Goal: Task Accomplishment & Management: Manage account settings

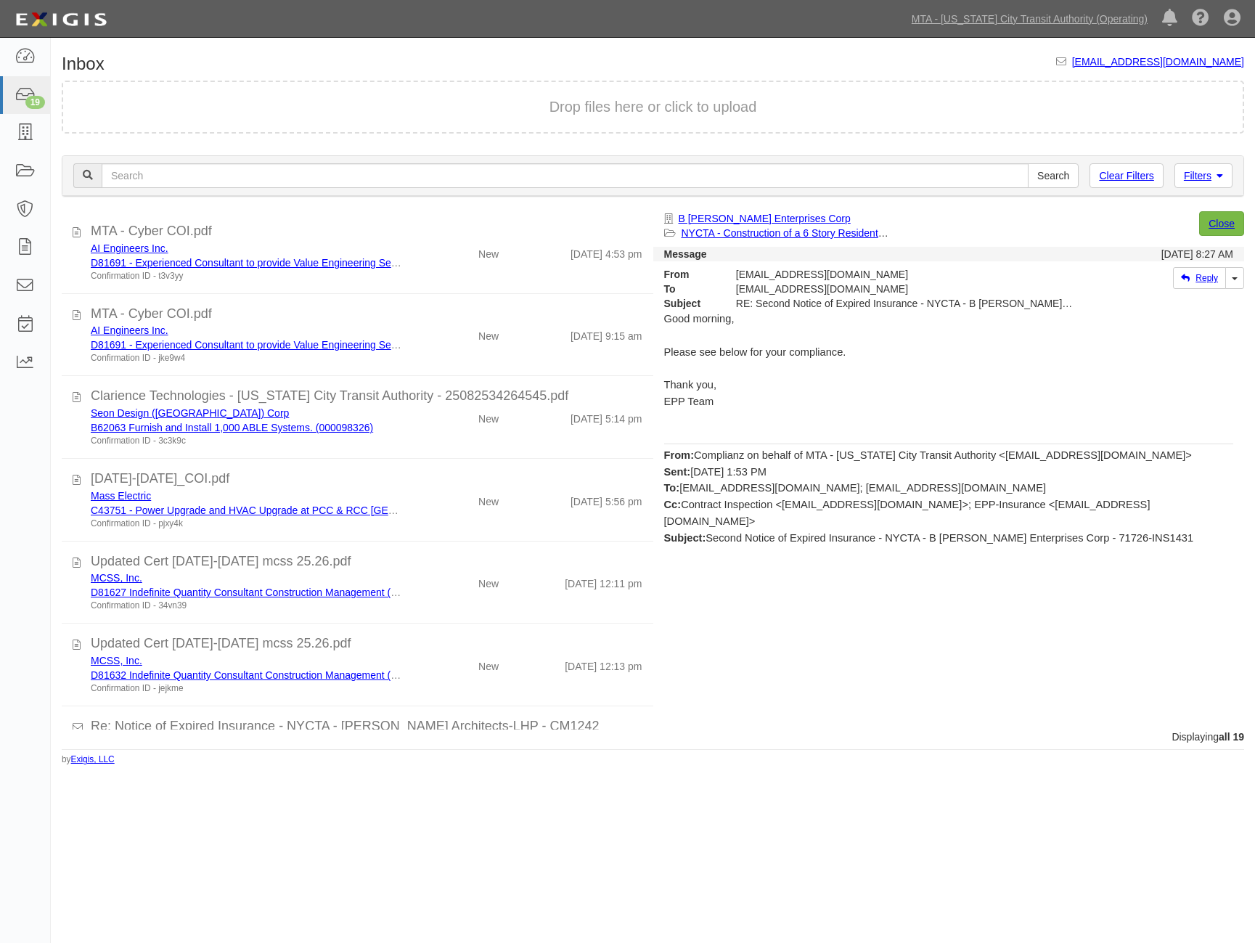
scroll to position [1012, 0]
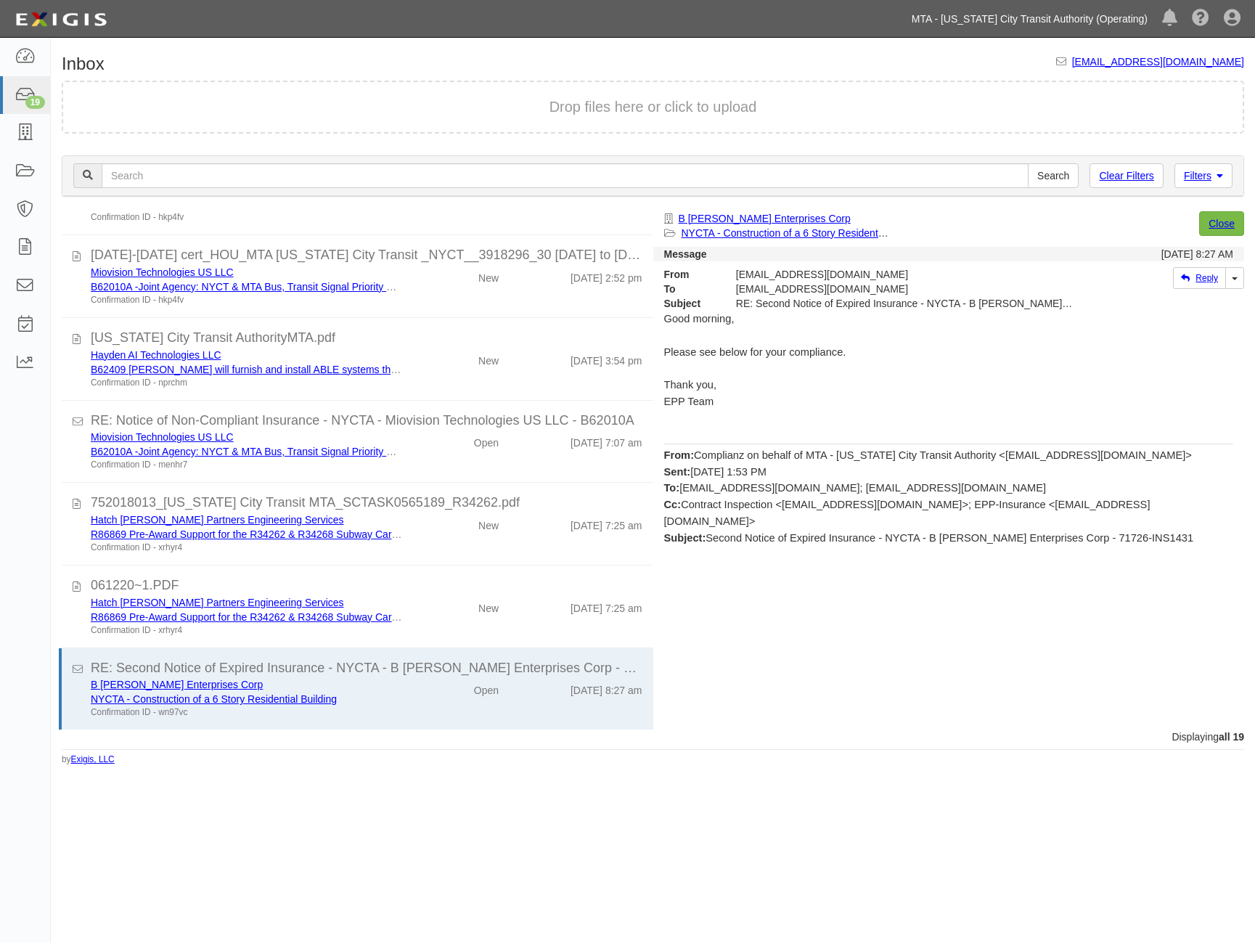
click at [1051, 17] on link "MTA - [US_STATE] City Transit Authority (Operating)" at bounding box center [1030, 18] width 250 height 29
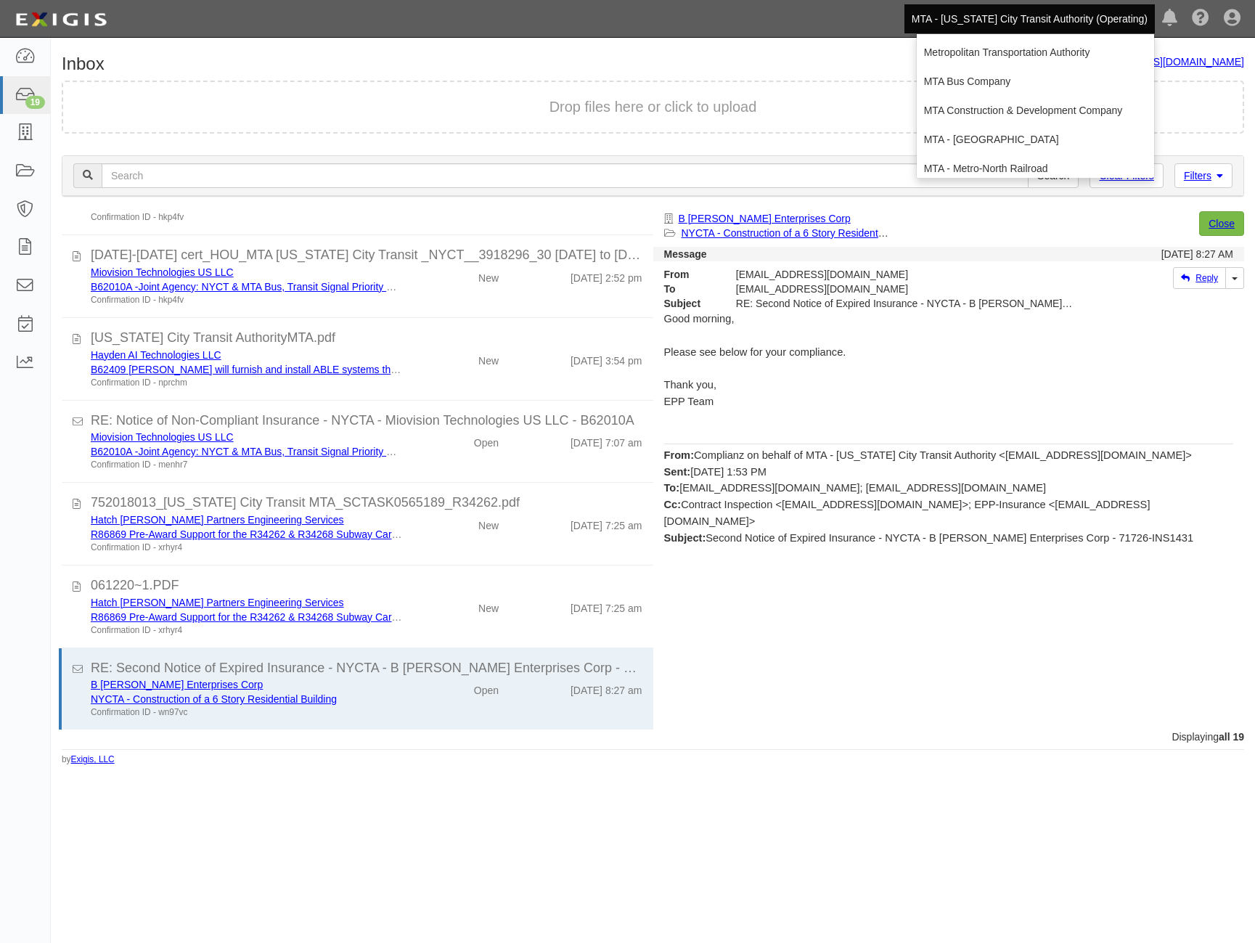
scroll to position [96, 0]
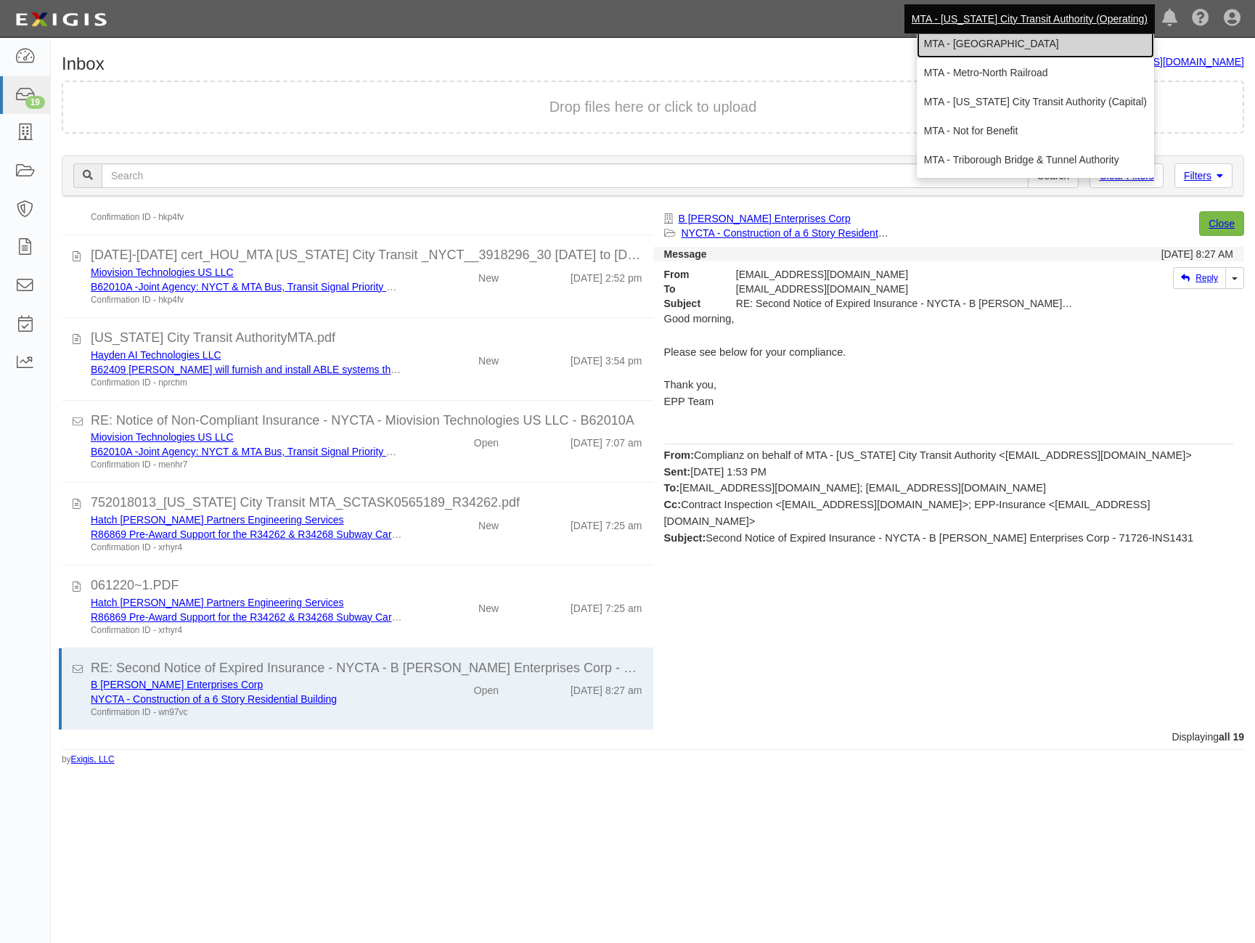
click at [1077, 46] on link "MTA - [GEOGRAPHIC_DATA]" at bounding box center [1035, 43] width 237 height 29
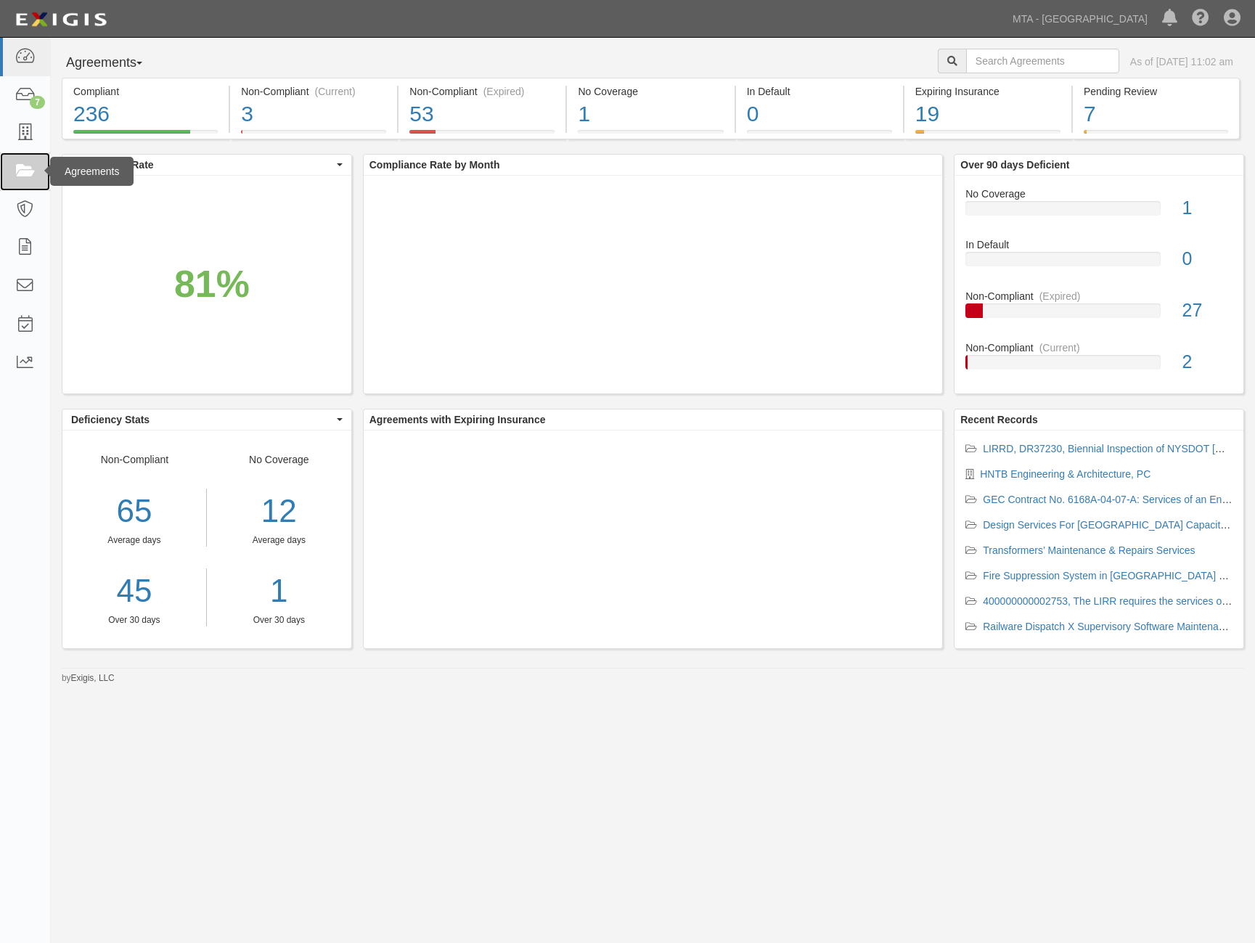
click at [32, 170] on icon at bounding box center [25, 171] width 20 height 17
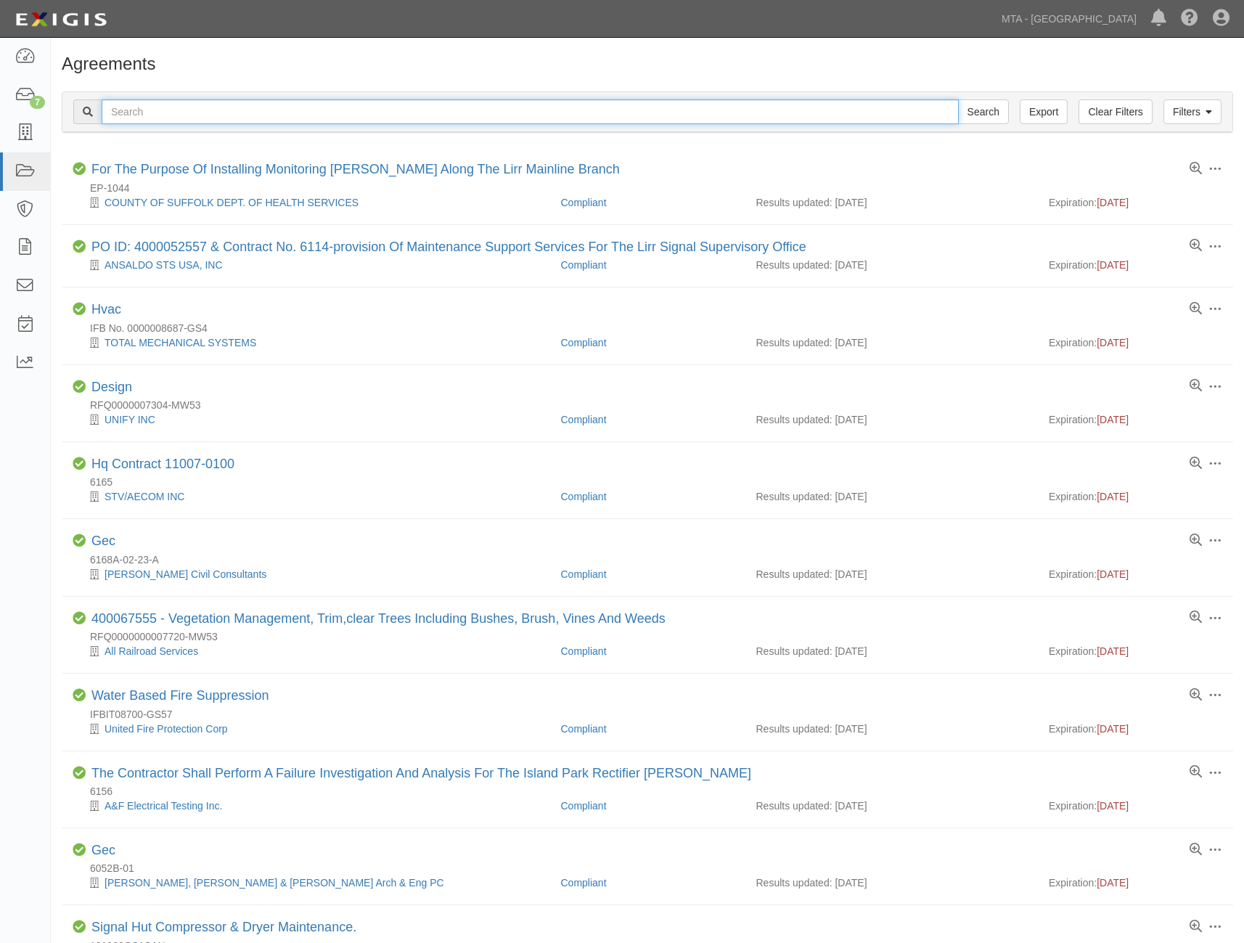
click at [192, 108] on input "text" at bounding box center [530, 111] width 857 height 25
paste input "400000000003405"
type input "400000000003405"
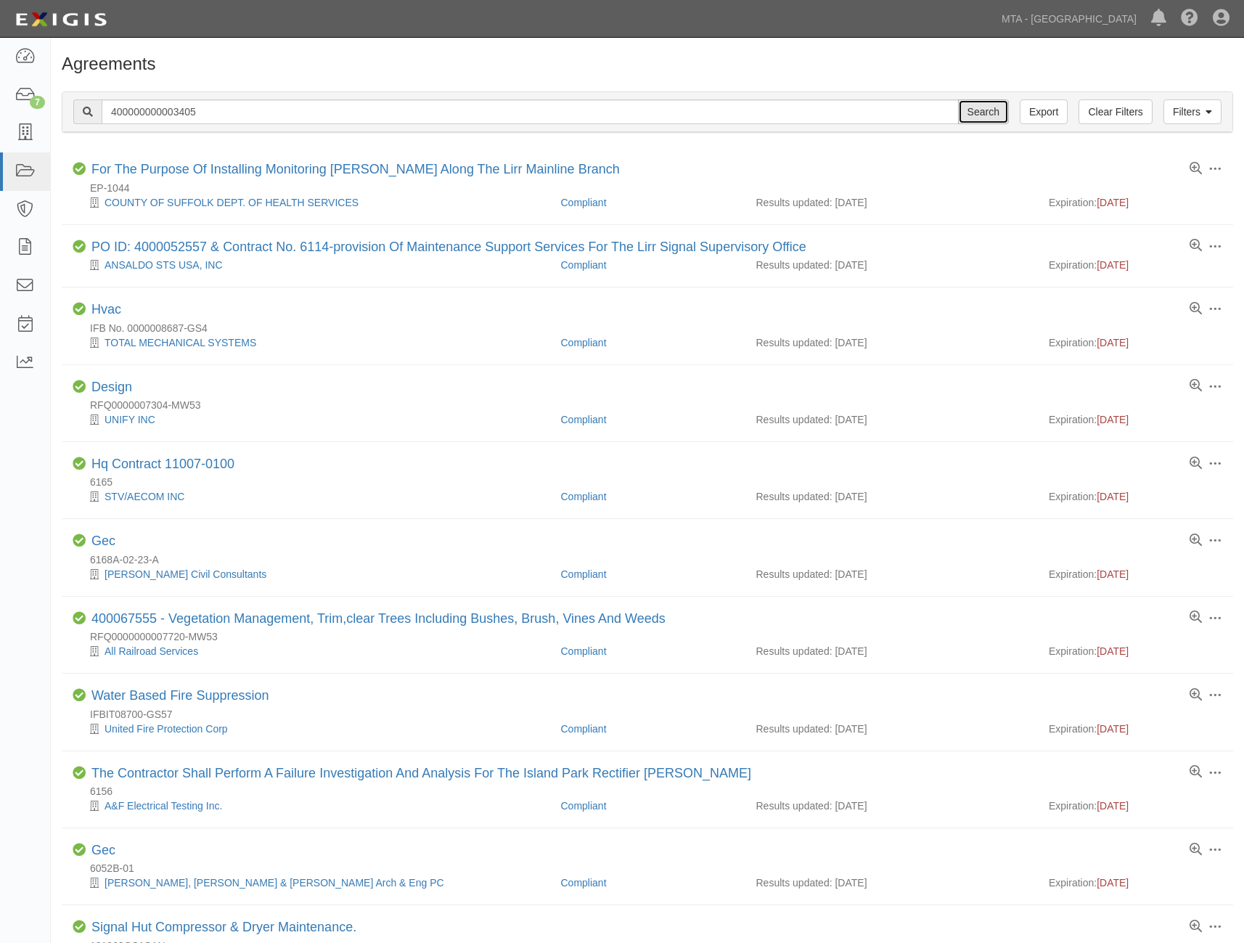
click at [988, 111] on input "Search" at bounding box center [983, 111] width 51 height 25
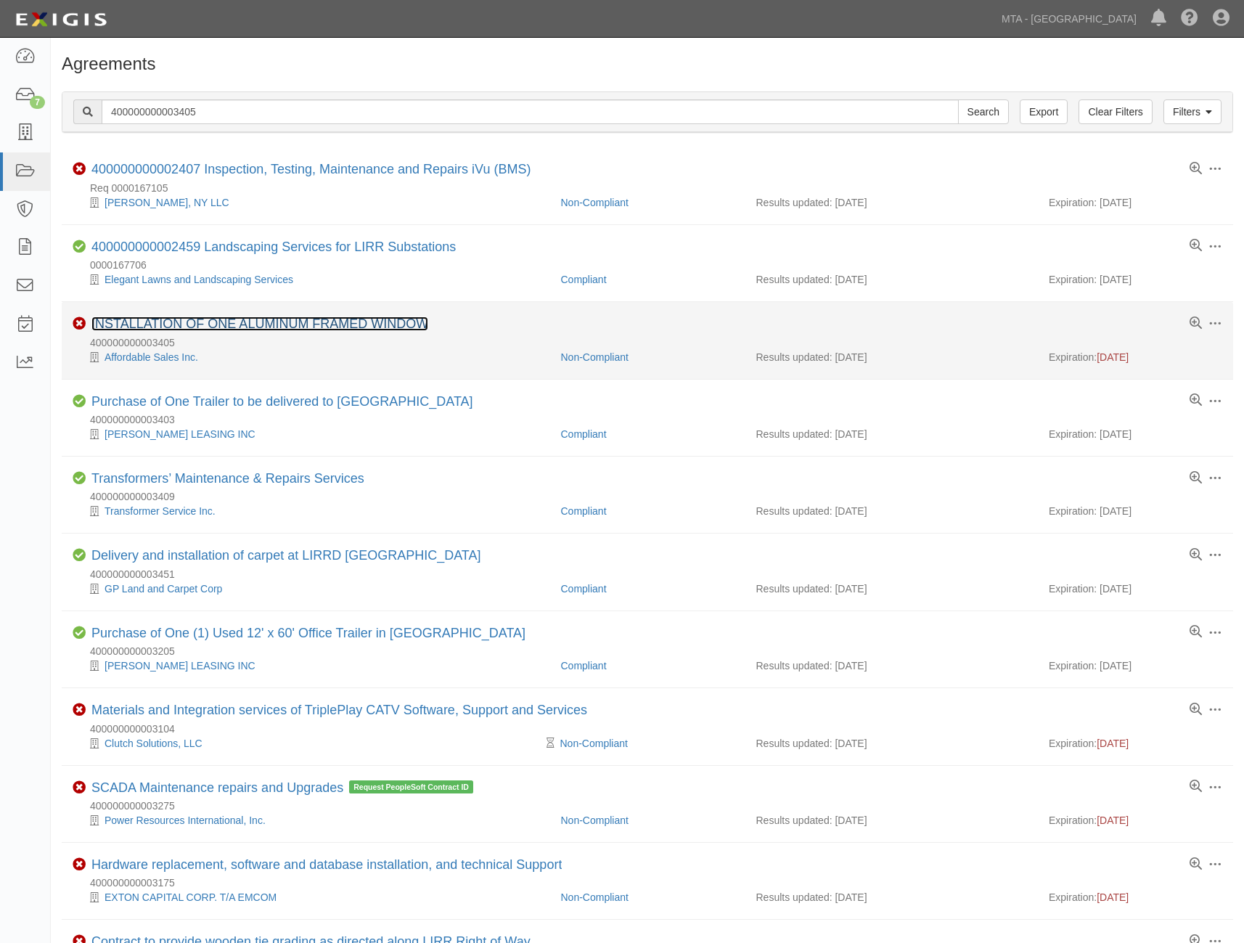
click at [190, 322] on link "INSTALLATION OF ONE ALUMINUM FRAMED WINDOW" at bounding box center [259, 324] width 337 height 15
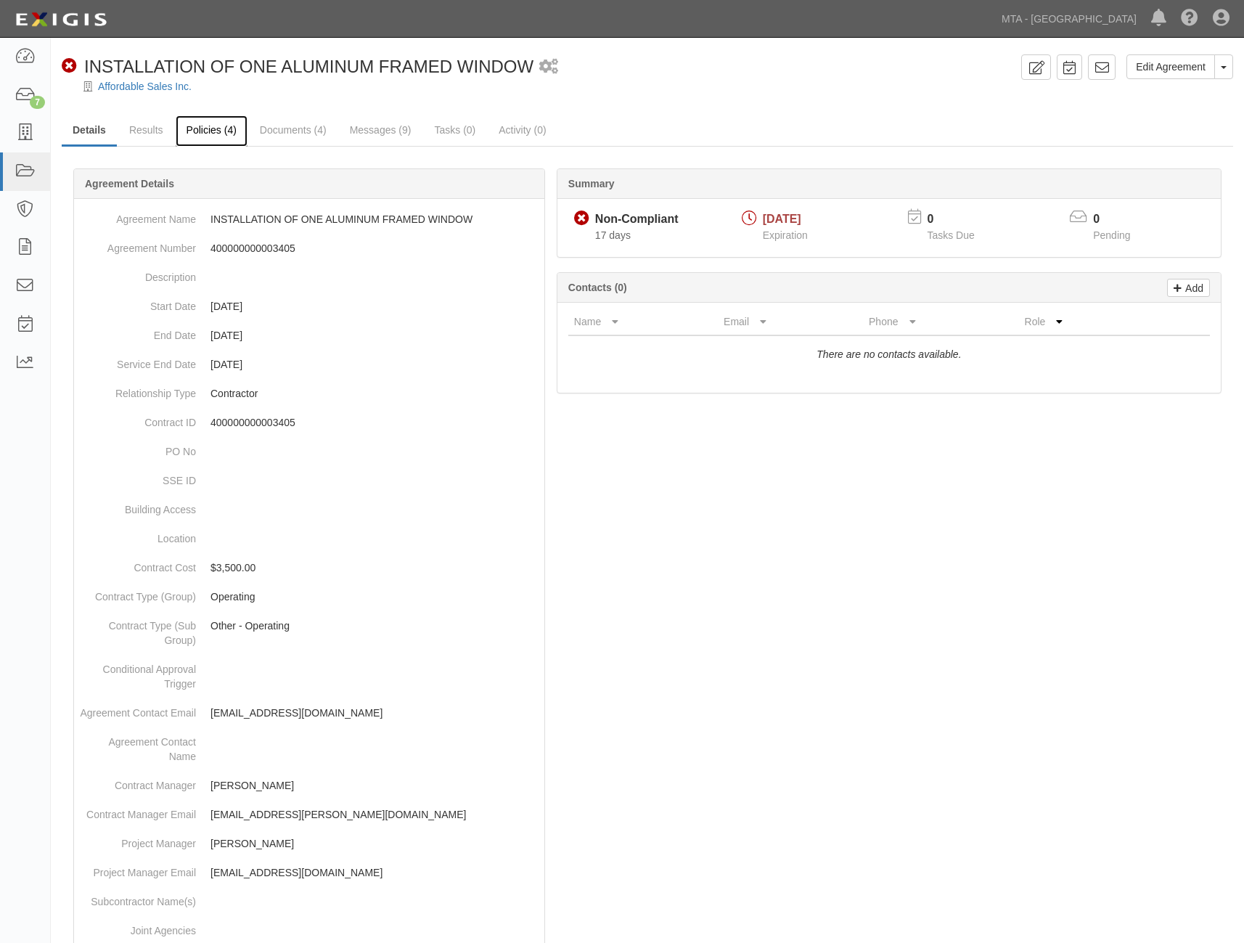
click at [201, 125] on link "Policies (4)" at bounding box center [212, 130] width 72 height 31
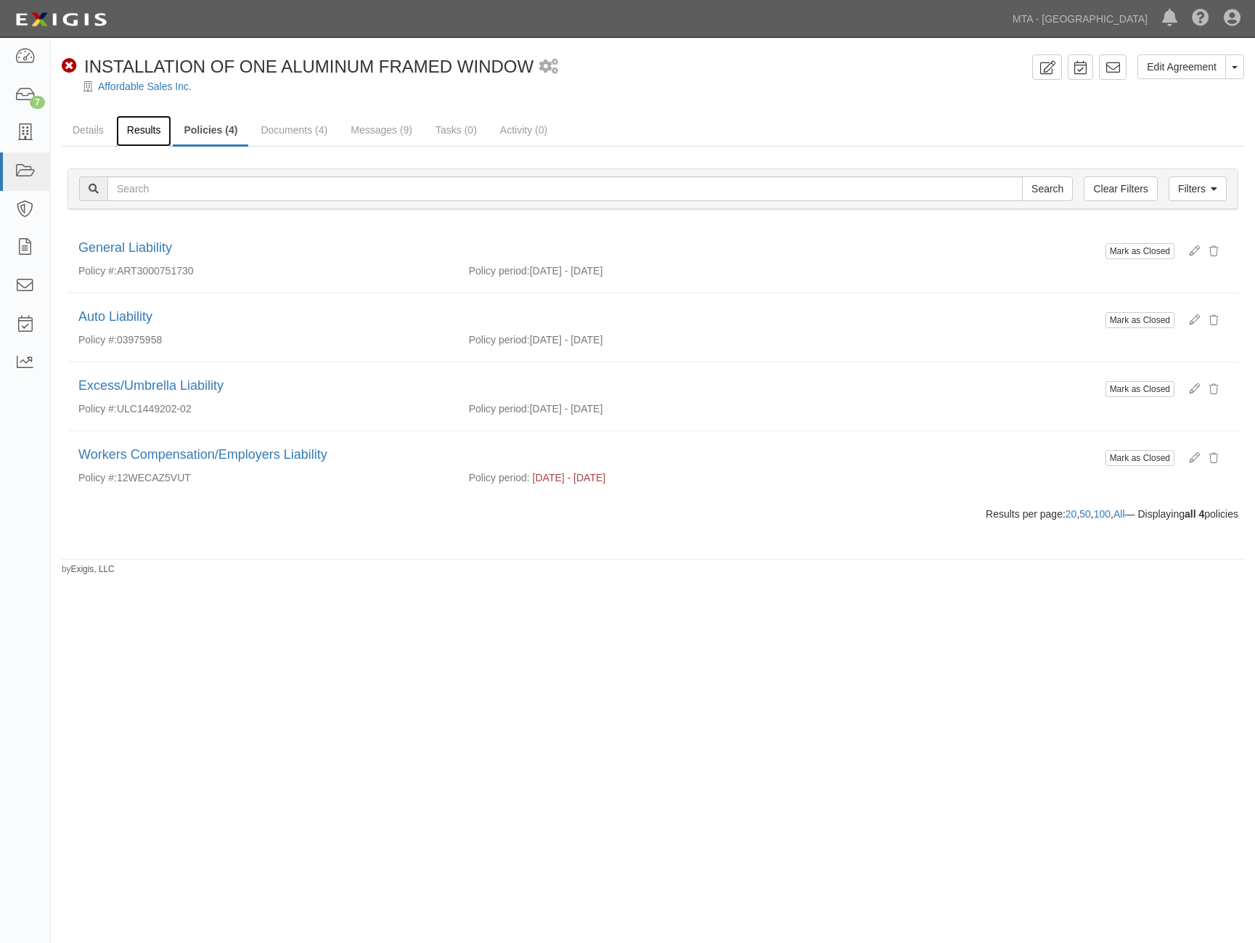
click at [148, 128] on link "Results" at bounding box center [144, 130] width 56 height 31
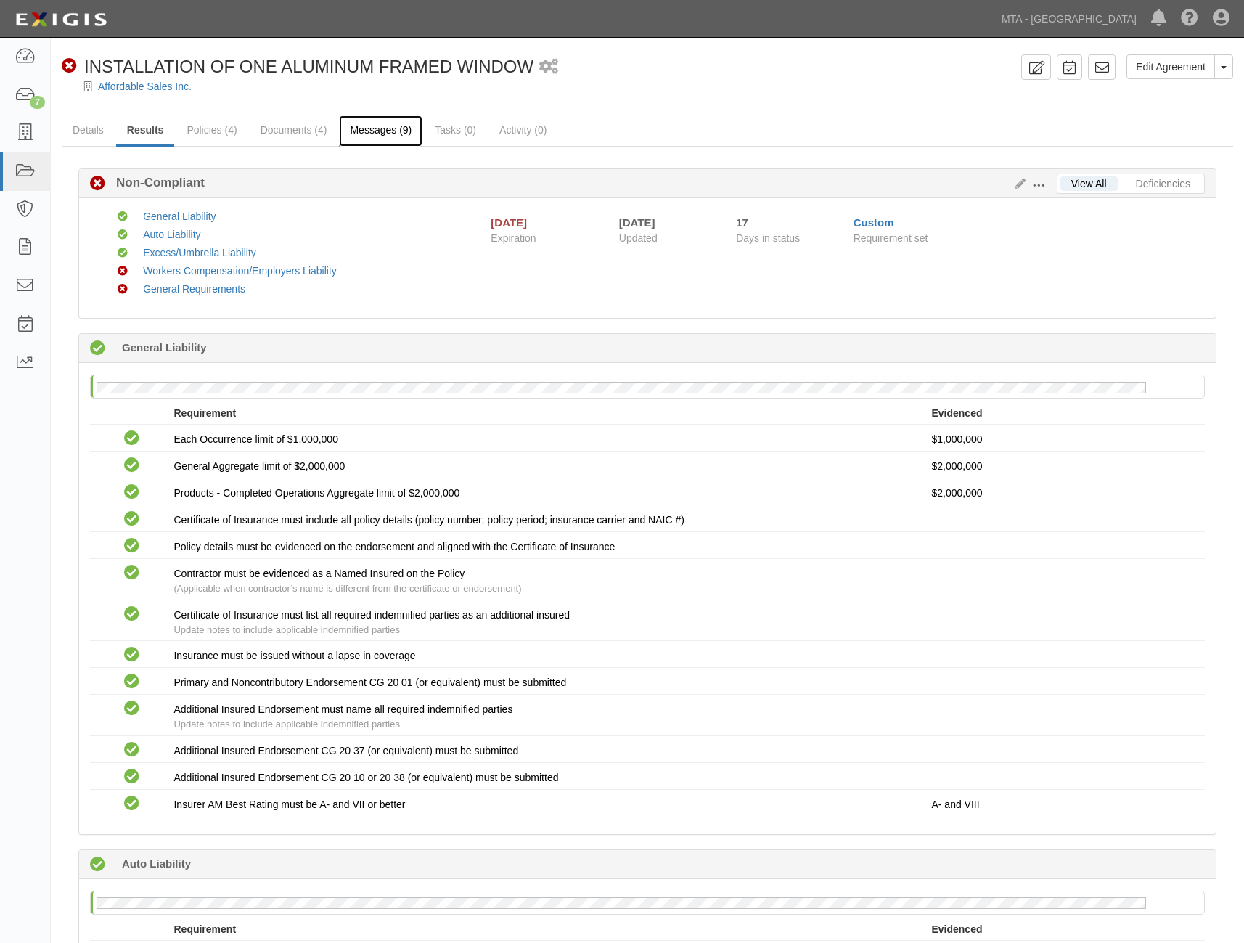
click at [390, 125] on link "Messages (9)" at bounding box center [380, 130] width 83 height 31
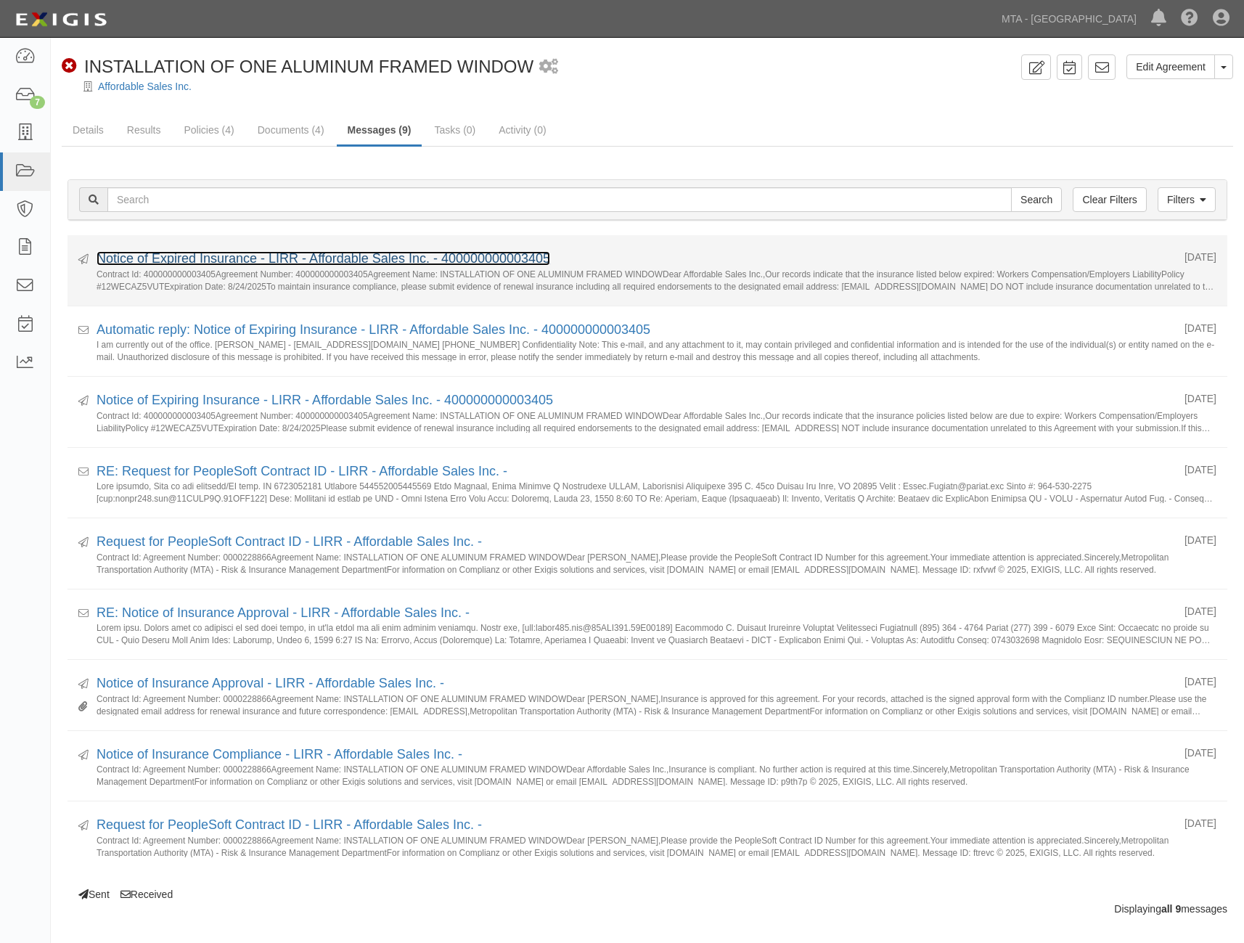
click at [303, 254] on link "Notice of Expired Insurance - LIRR - Affordable Sales Inc. - 400000000003405" at bounding box center [324, 258] width 454 height 15
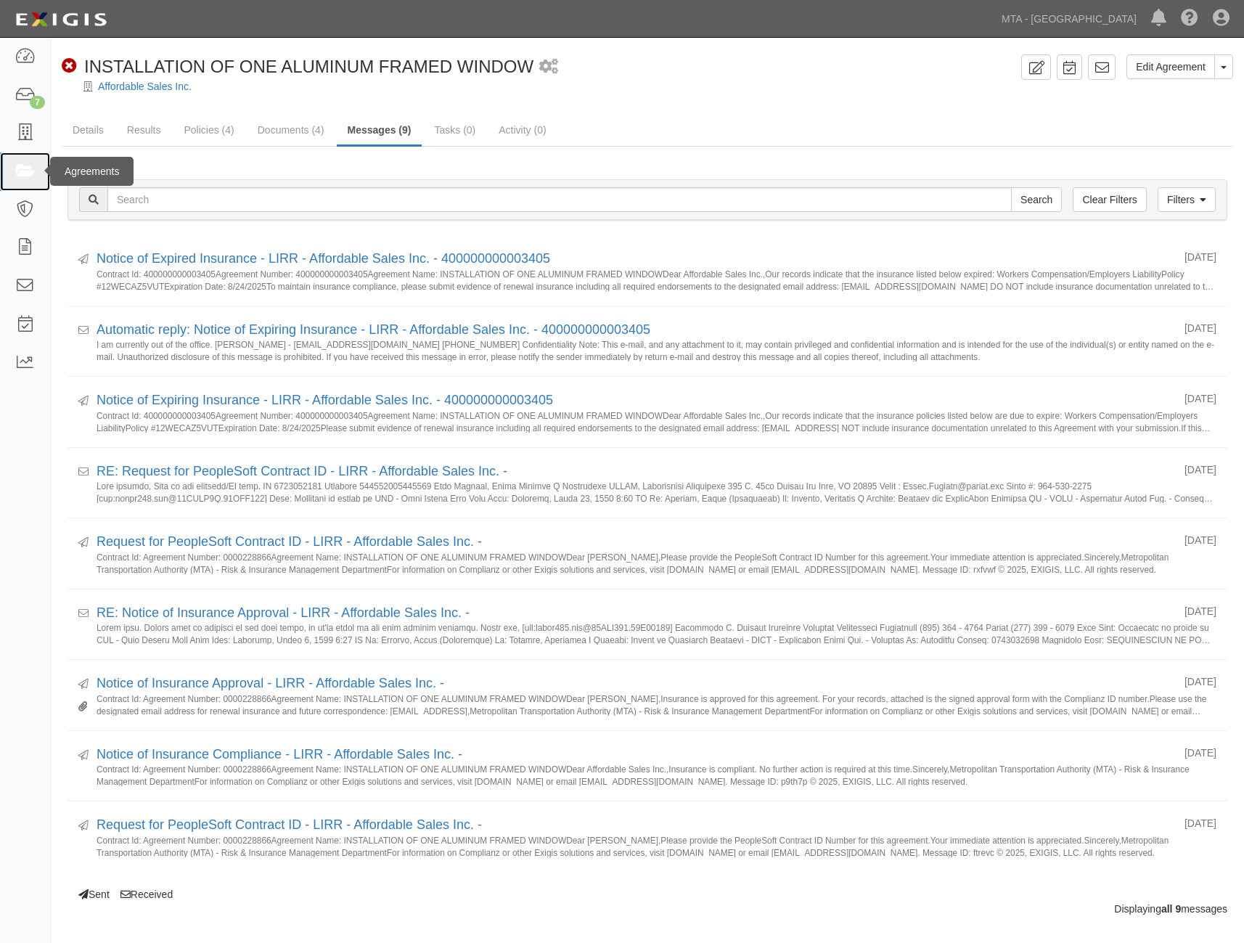
click at [20, 158] on link at bounding box center [25, 171] width 50 height 38
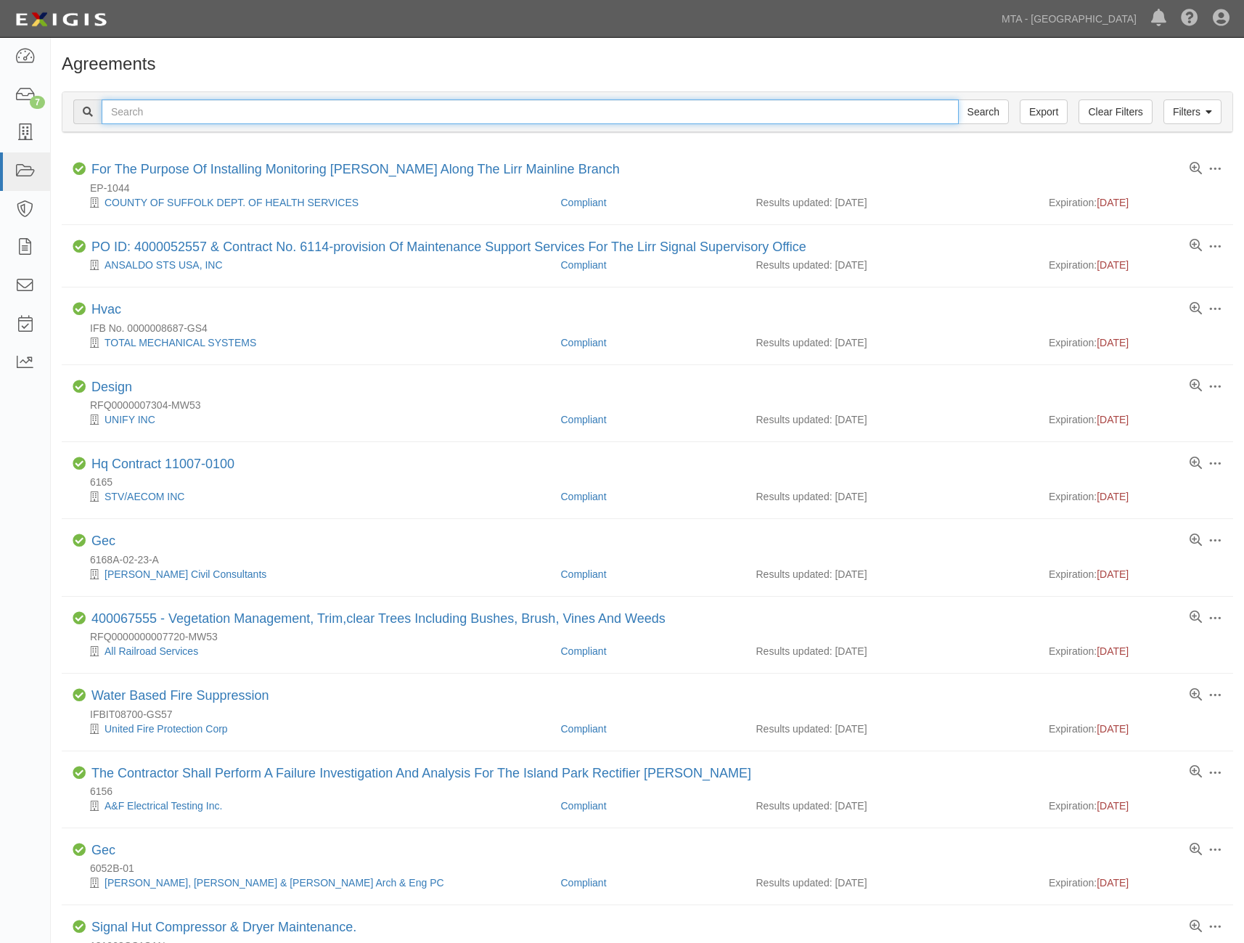
click at [125, 105] on input "text" at bounding box center [530, 111] width 857 height 25
paste input "400000000003397"
type input "400000000003397"
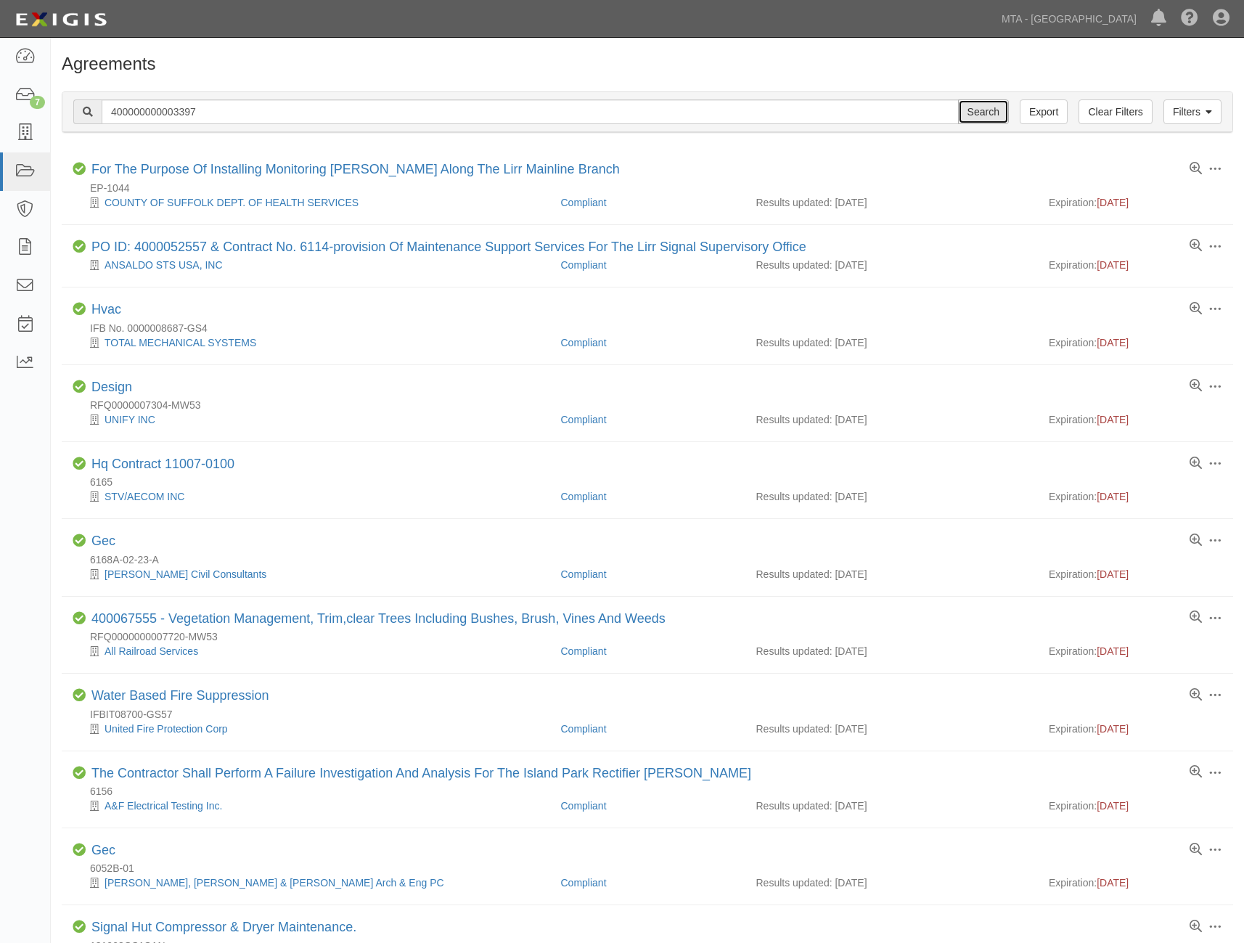
click at [985, 111] on input "Search" at bounding box center [983, 111] width 51 height 25
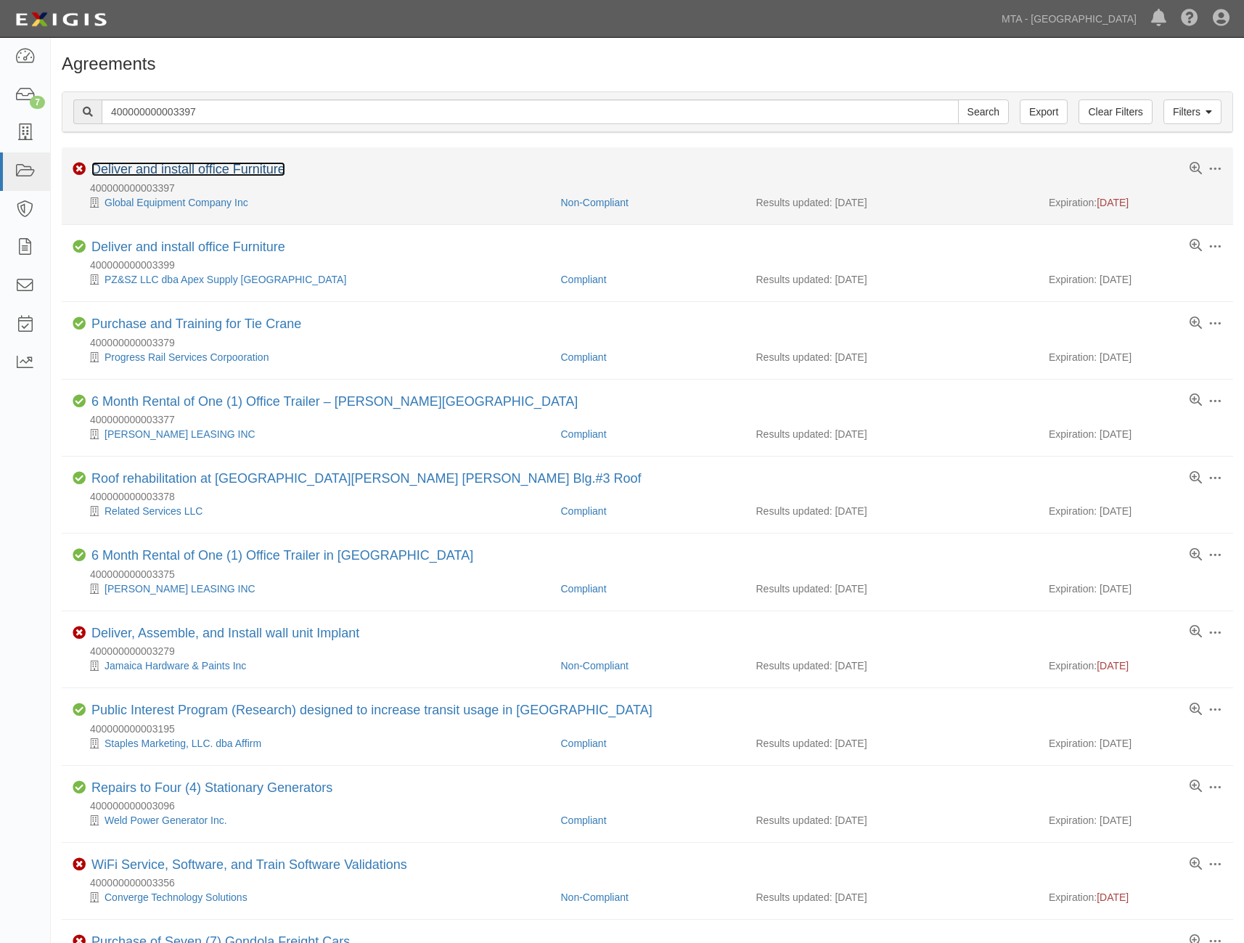
click at [216, 169] on link "Deliver and install office Furniture" at bounding box center [188, 169] width 194 height 15
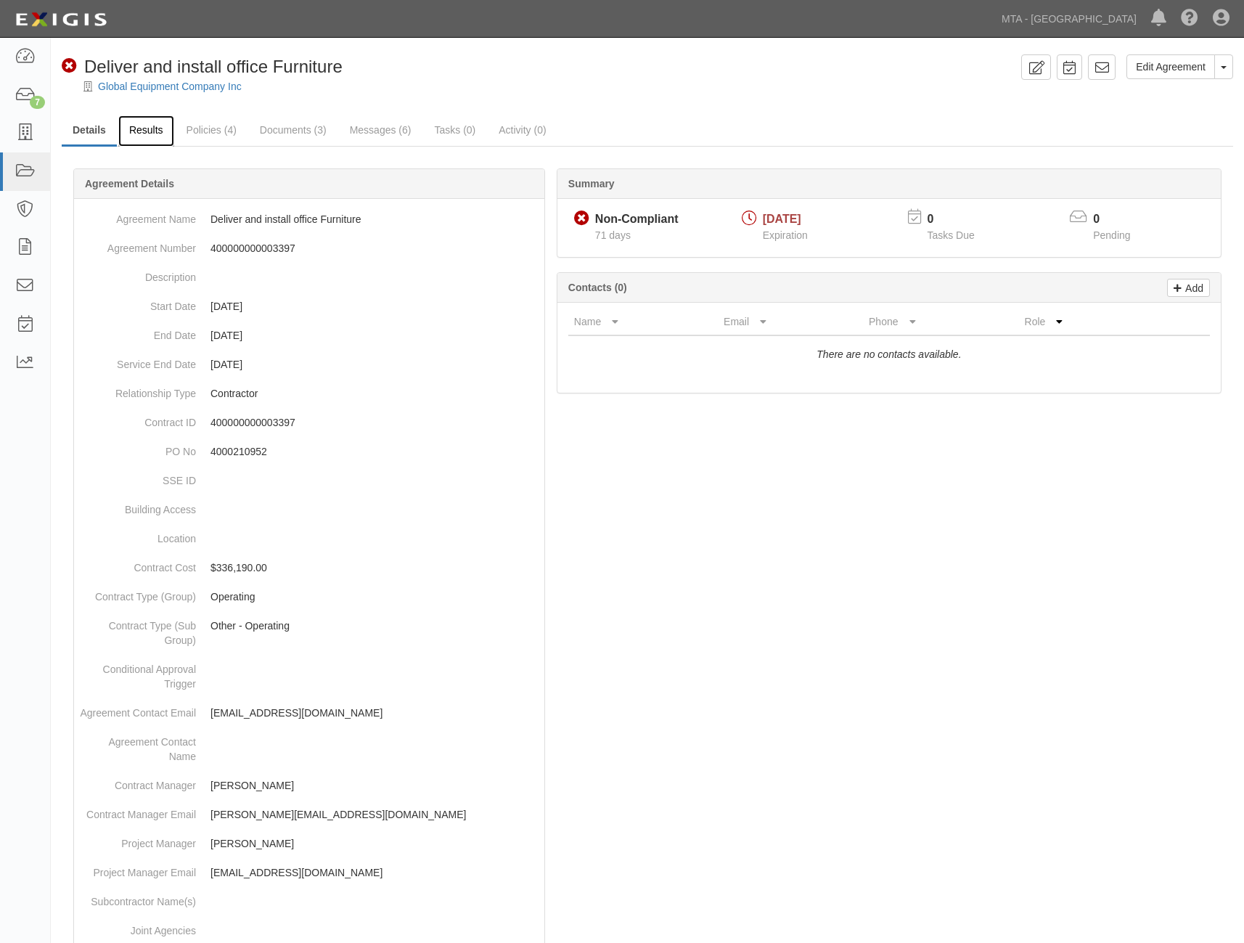
click at [155, 126] on link "Results" at bounding box center [146, 130] width 56 height 31
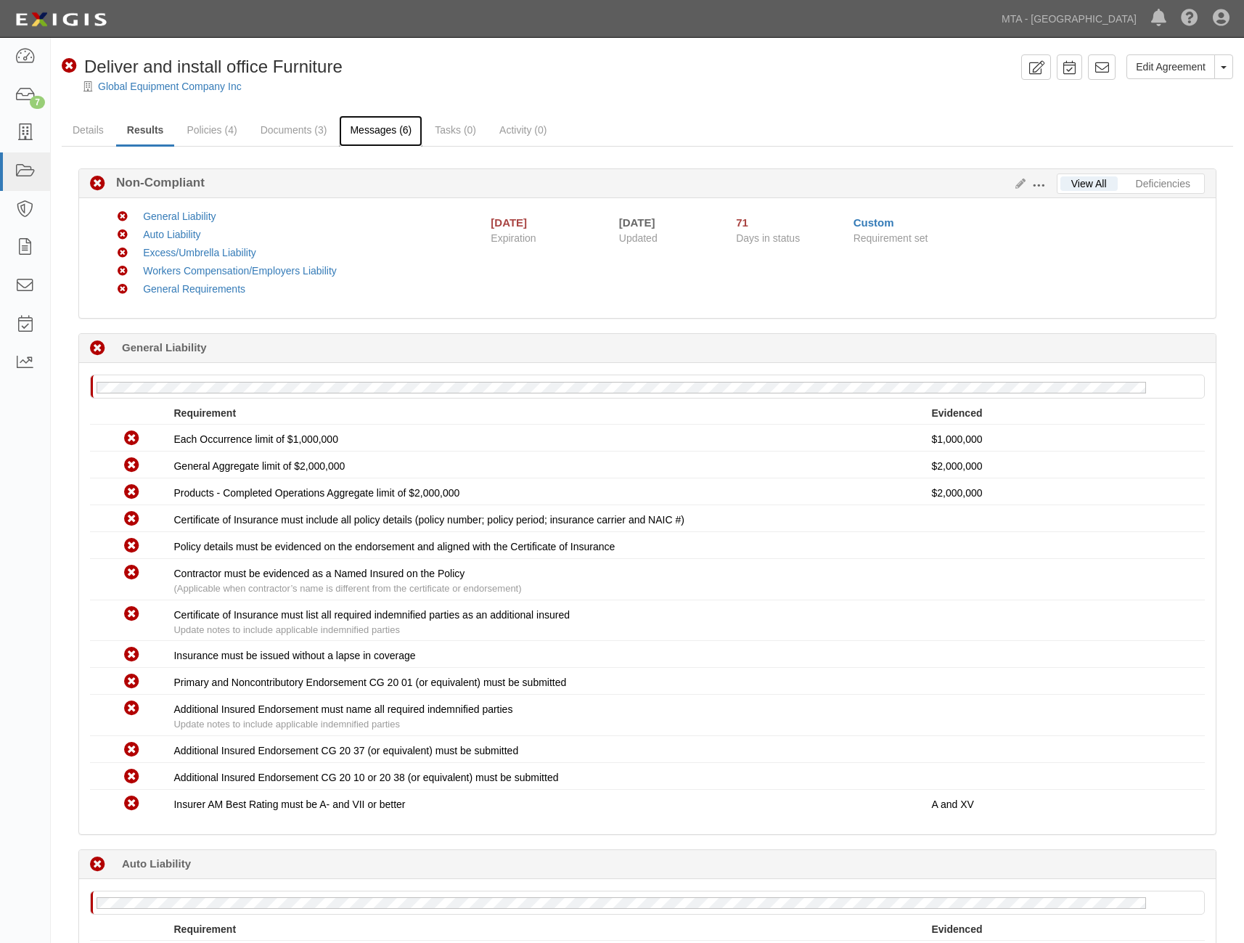
click at [358, 123] on link "Messages (6)" at bounding box center [380, 130] width 83 height 31
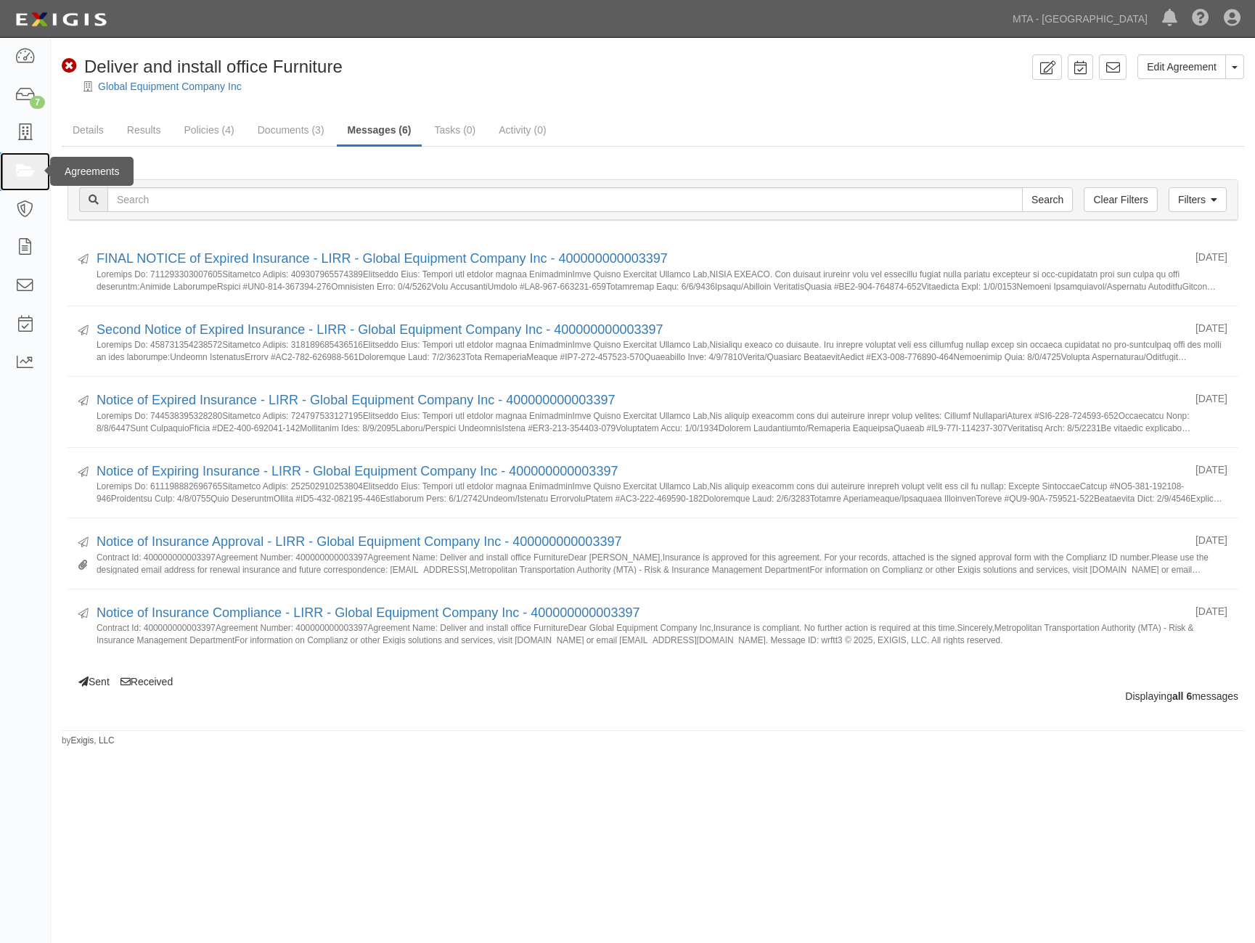
click at [14, 176] on link at bounding box center [25, 171] width 50 height 38
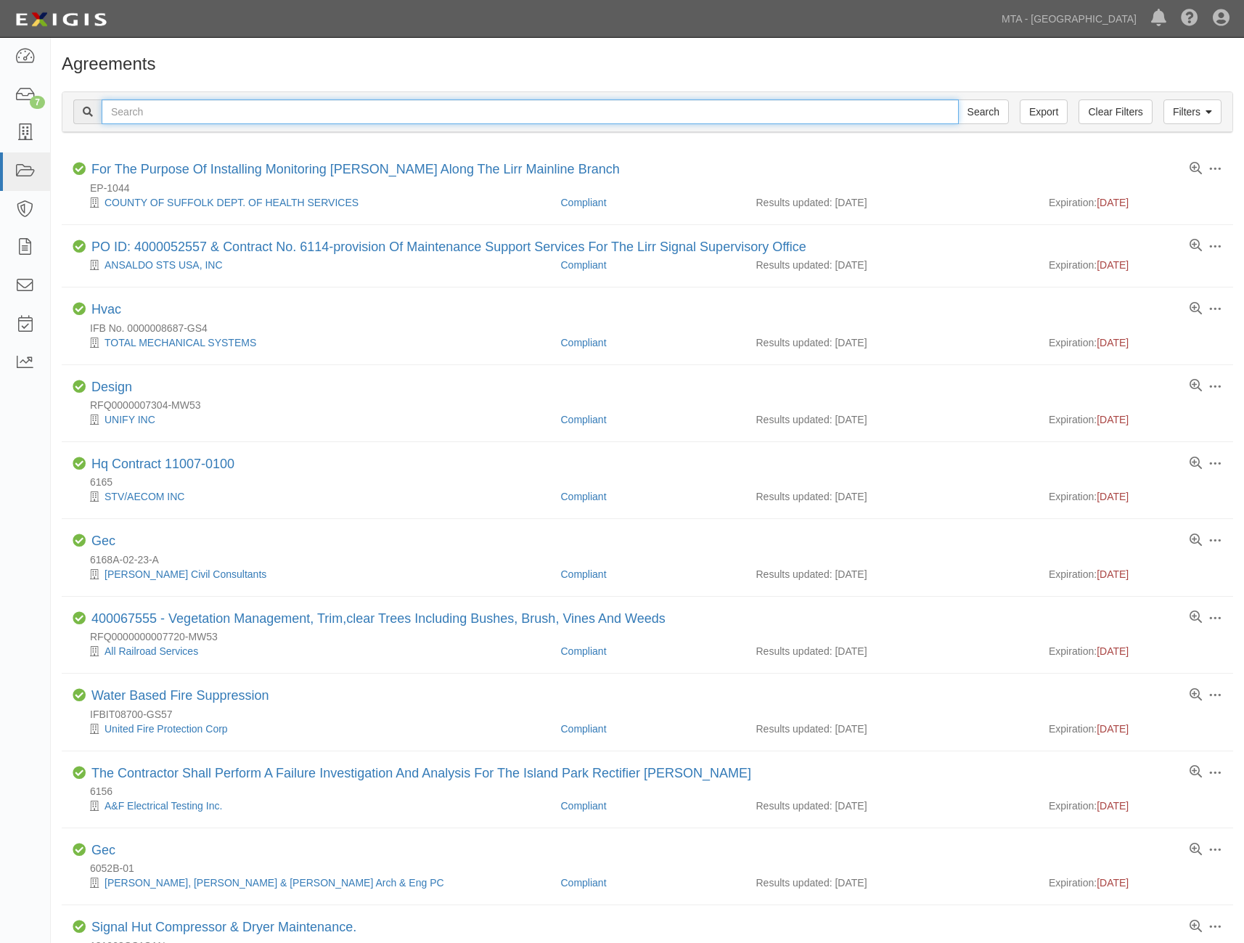
click at [228, 107] on input "text" at bounding box center [530, 111] width 857 height 25
paste input "400000000003106"
type input "400000000003106"
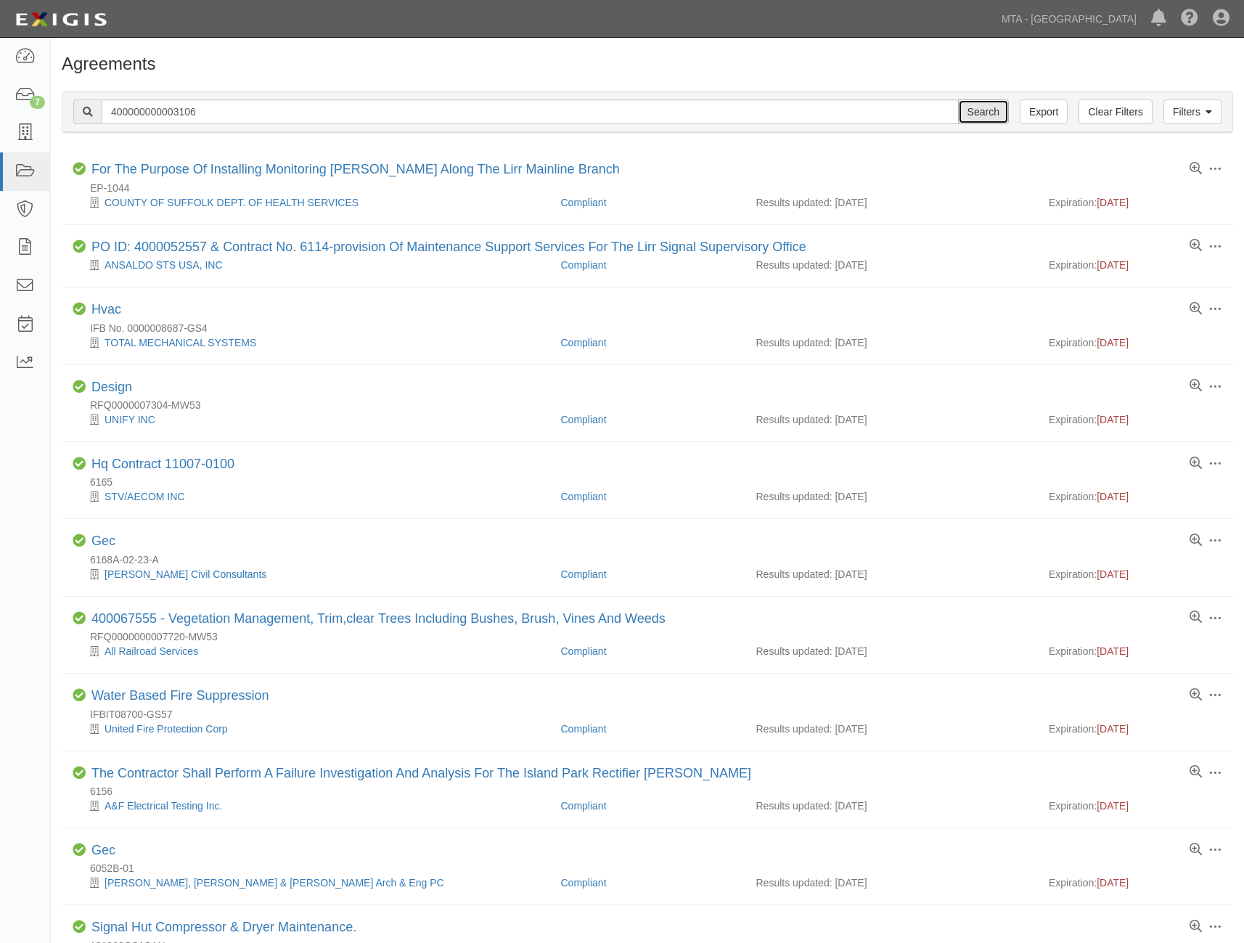
click at [989, 115] on input "Search" at bounding box center [983, 111] width 51 height 25
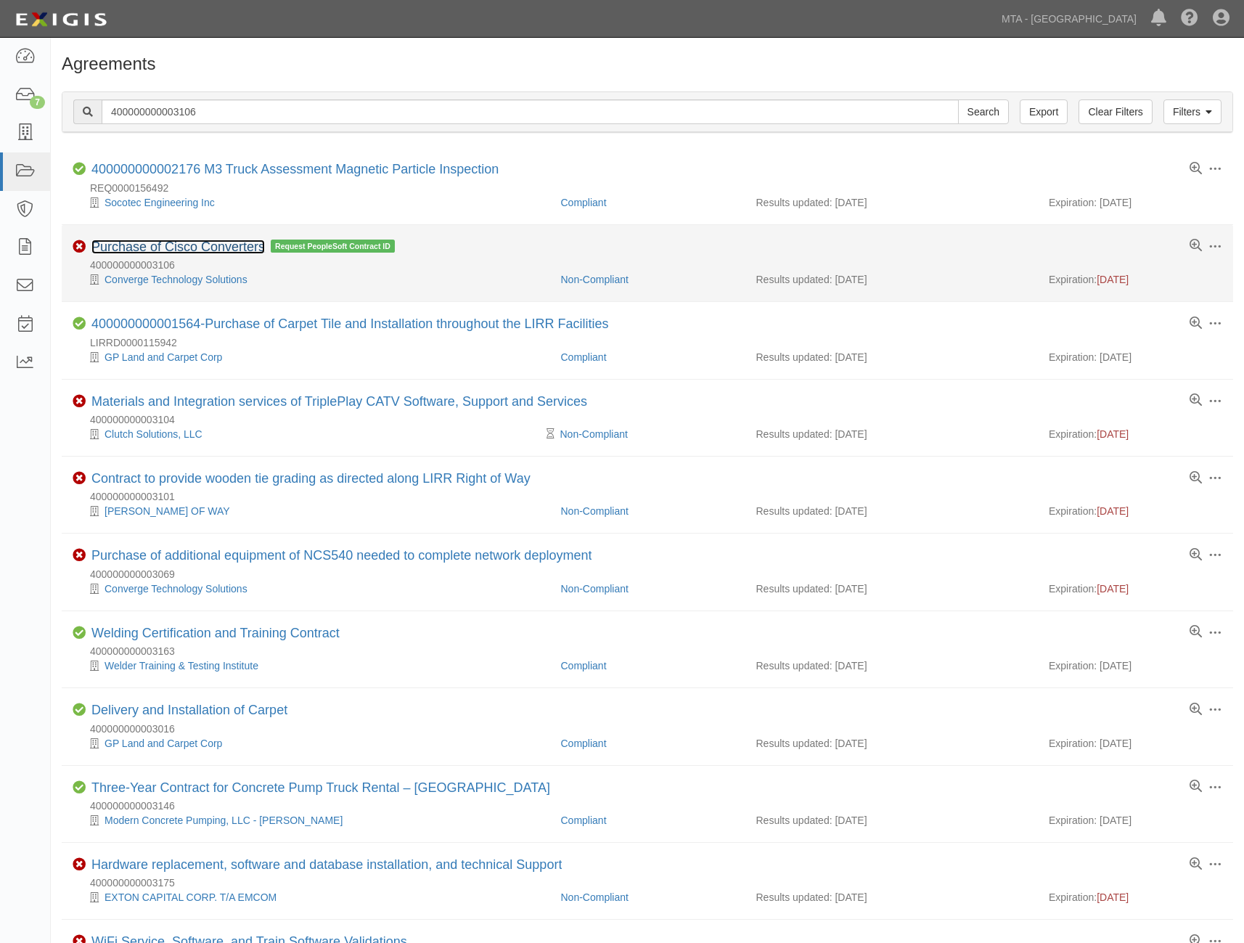
click at [172, 246] on link "Purchase of Cisco Converters" at bounding box center [177, 247] width 173 height 15
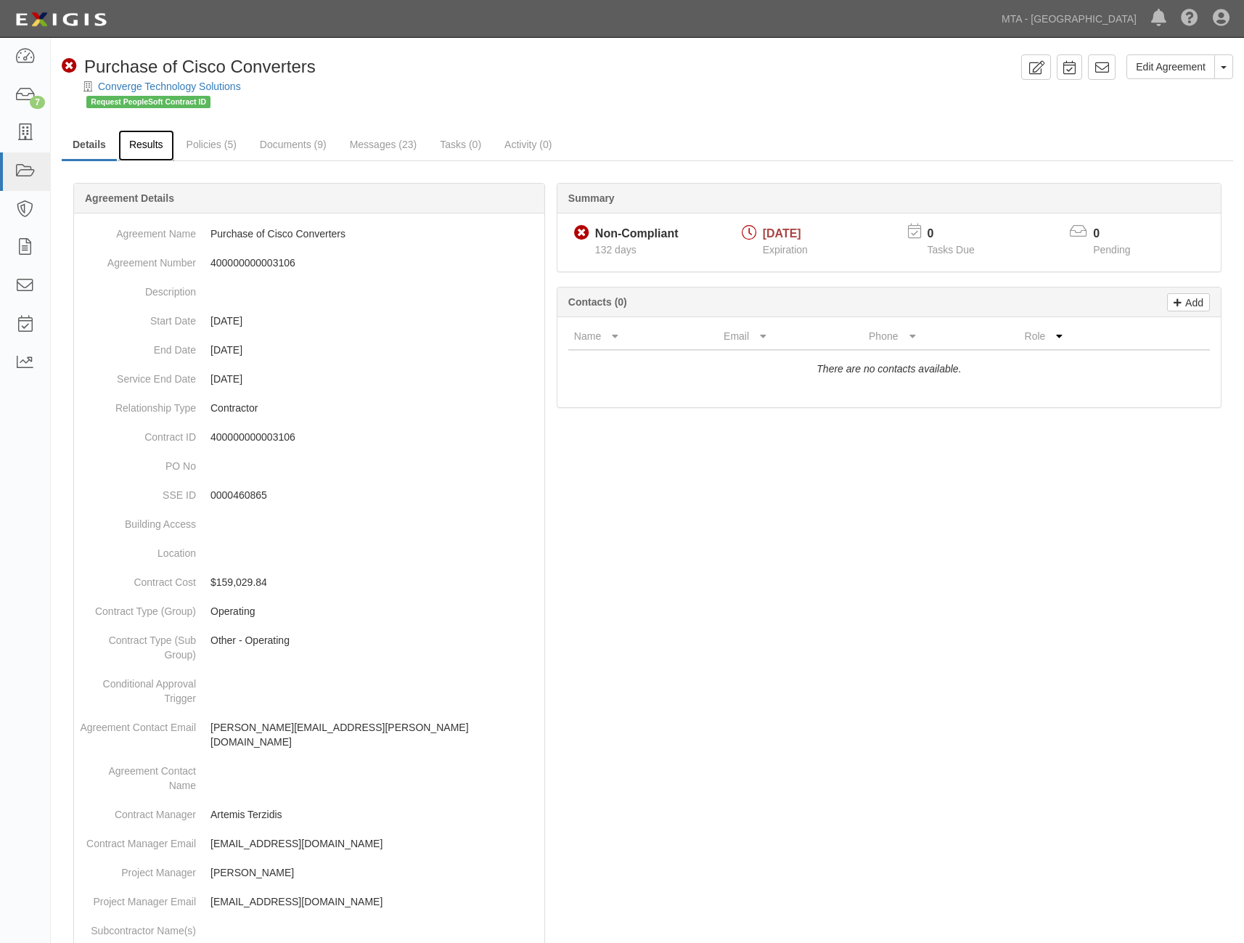
click at [154, 144] on link "Results" at bounding box center [146, 145] width 56 height 31
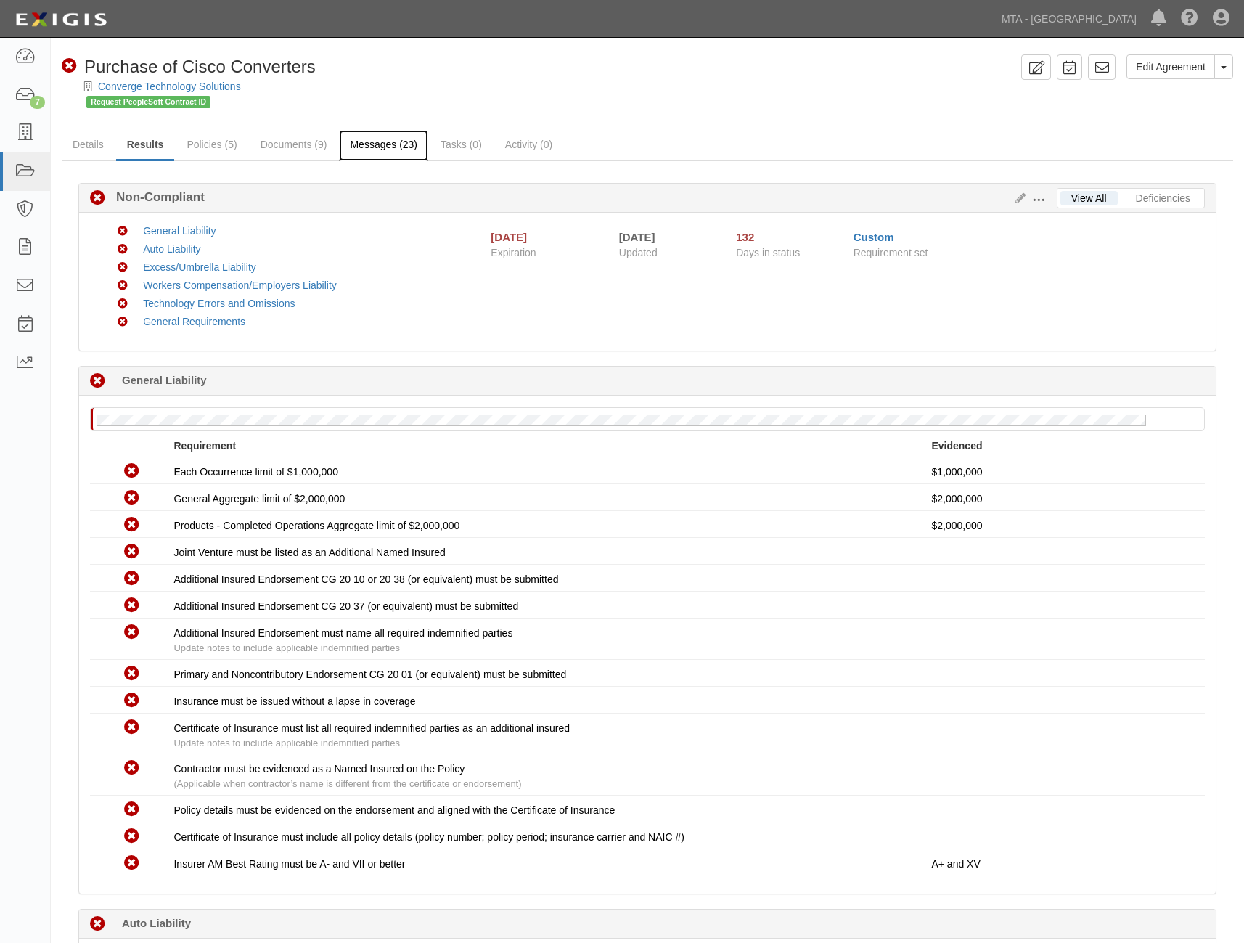
click at [377, 144] on link "Messages (23)" at bounding box center [383, 145] width 89 height 31
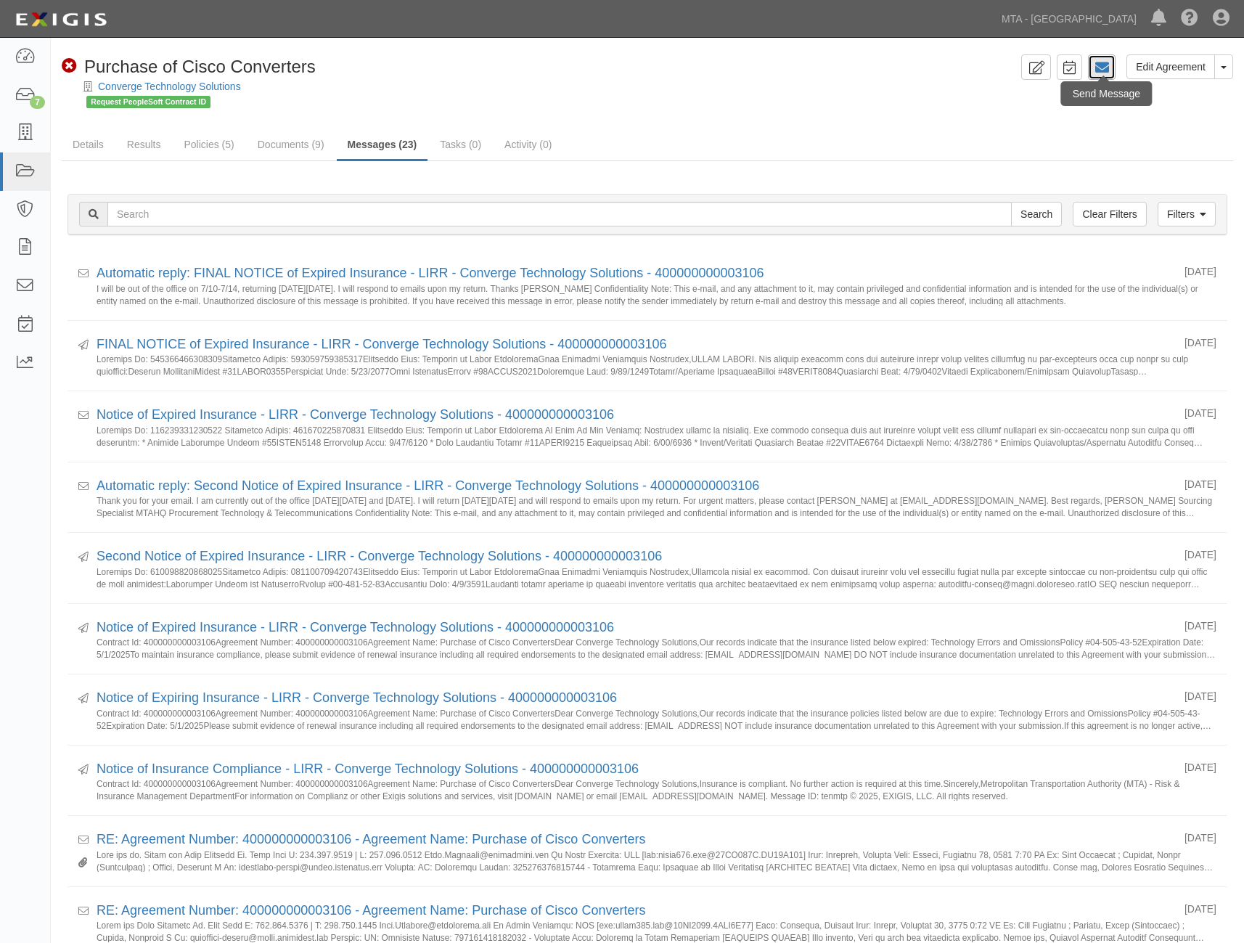
click at [1104, 63] on icon at bounding box center [1102, 67] width 15 height 15
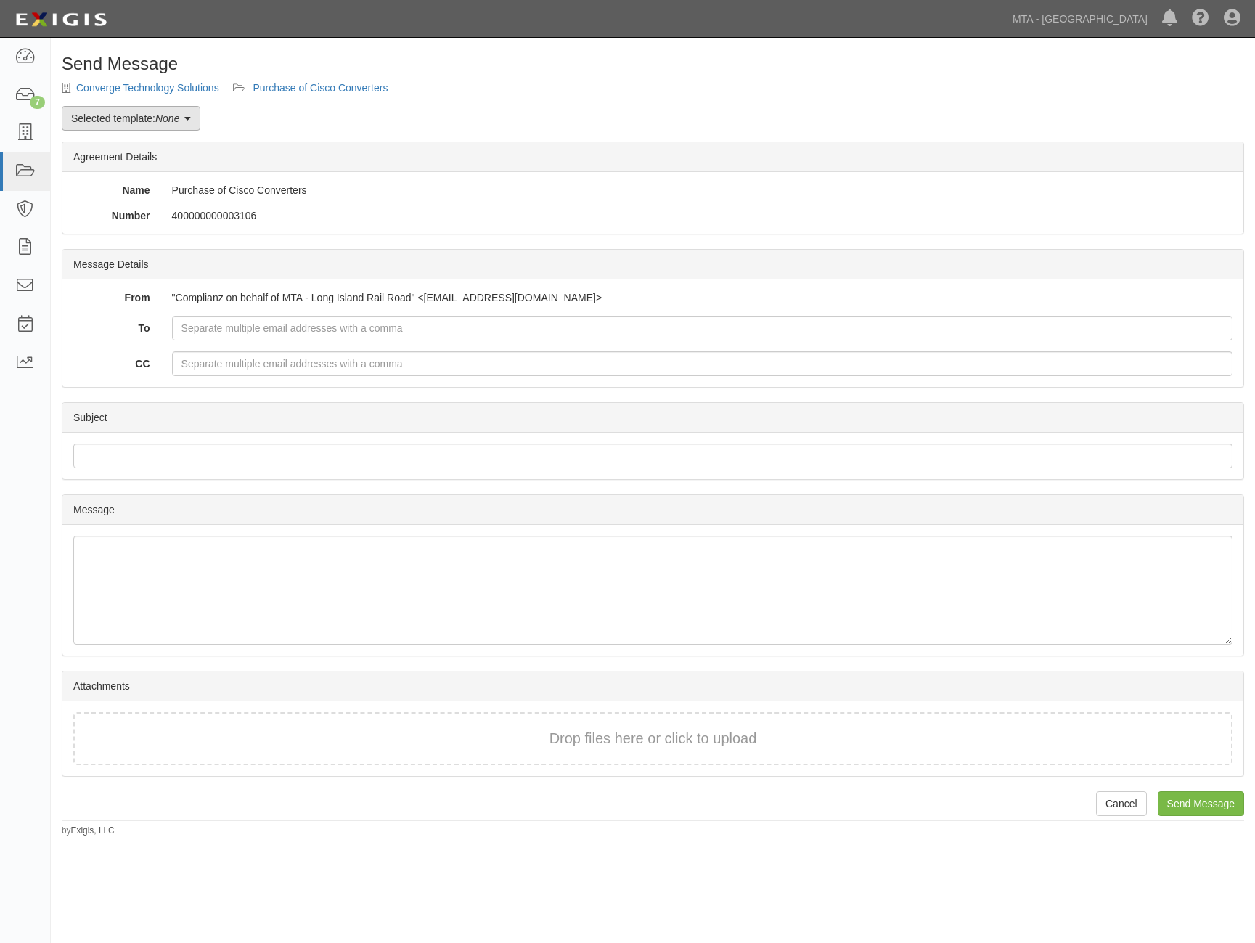
click at [179, 117] on em "None" at bounding box center [167, 119] width 24 height 12
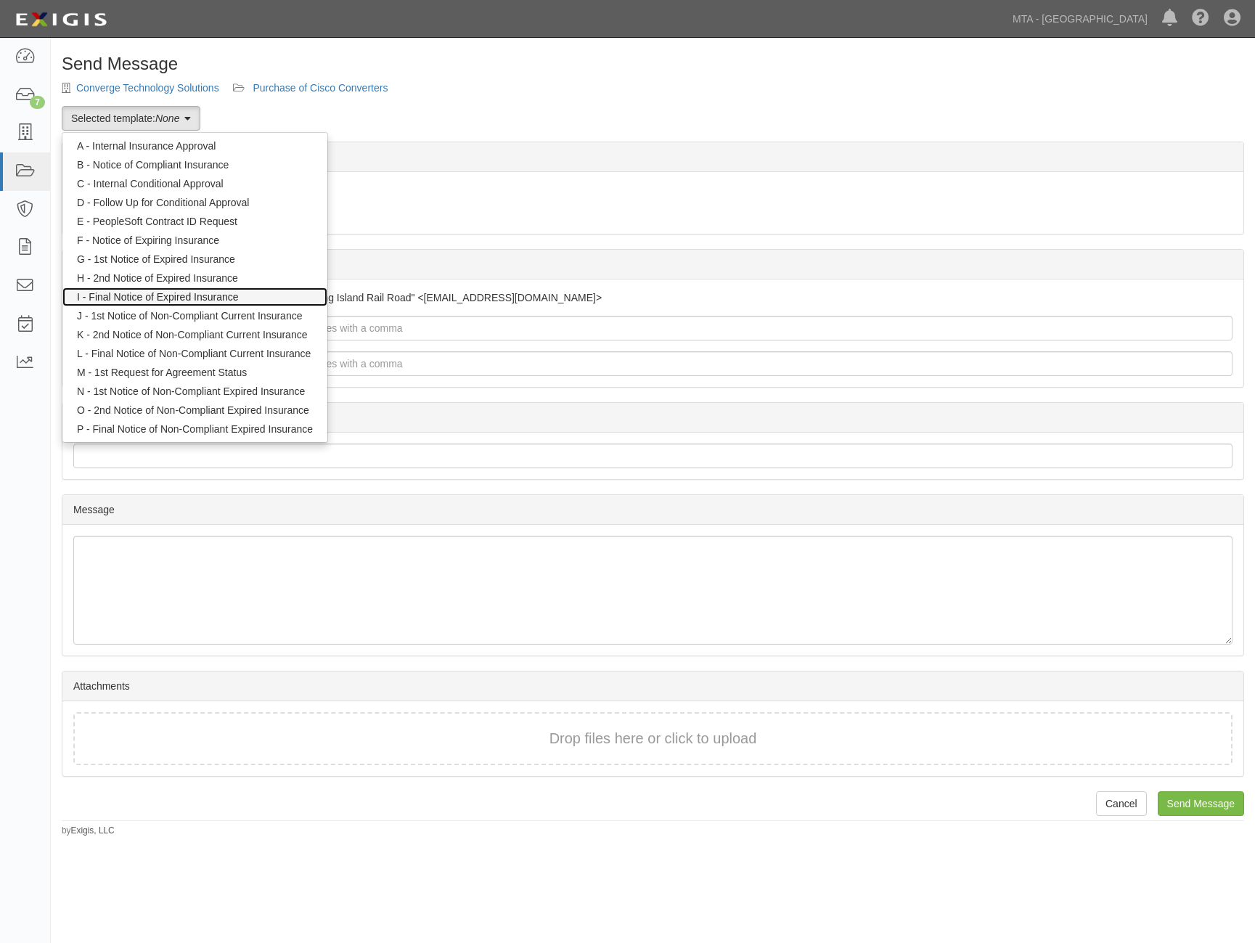
click at [158, 291] on link "I - Final Notice of Expired Insurance" at bounding box center [194, 296] width 265 height 19
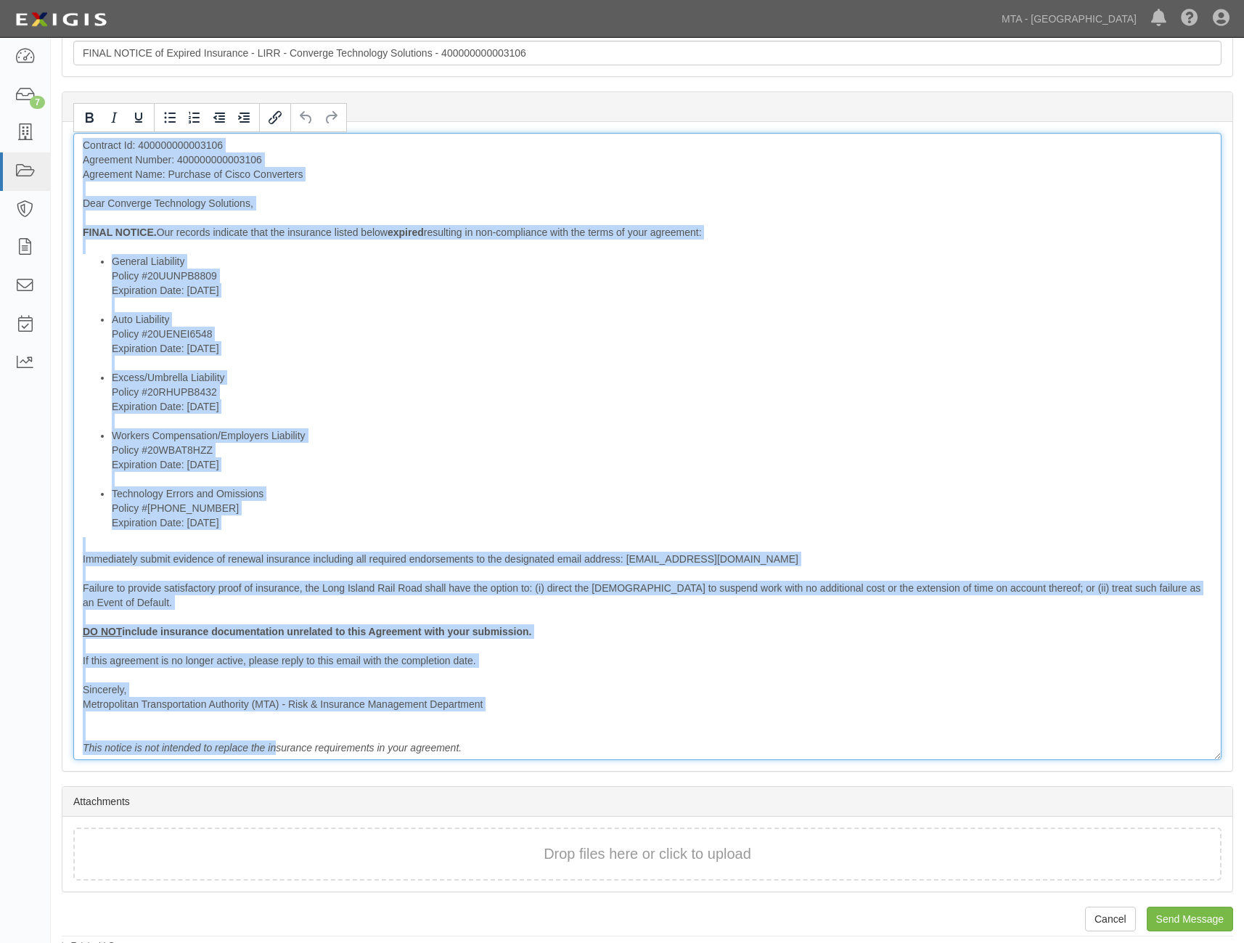
scroll to position [412, 0]
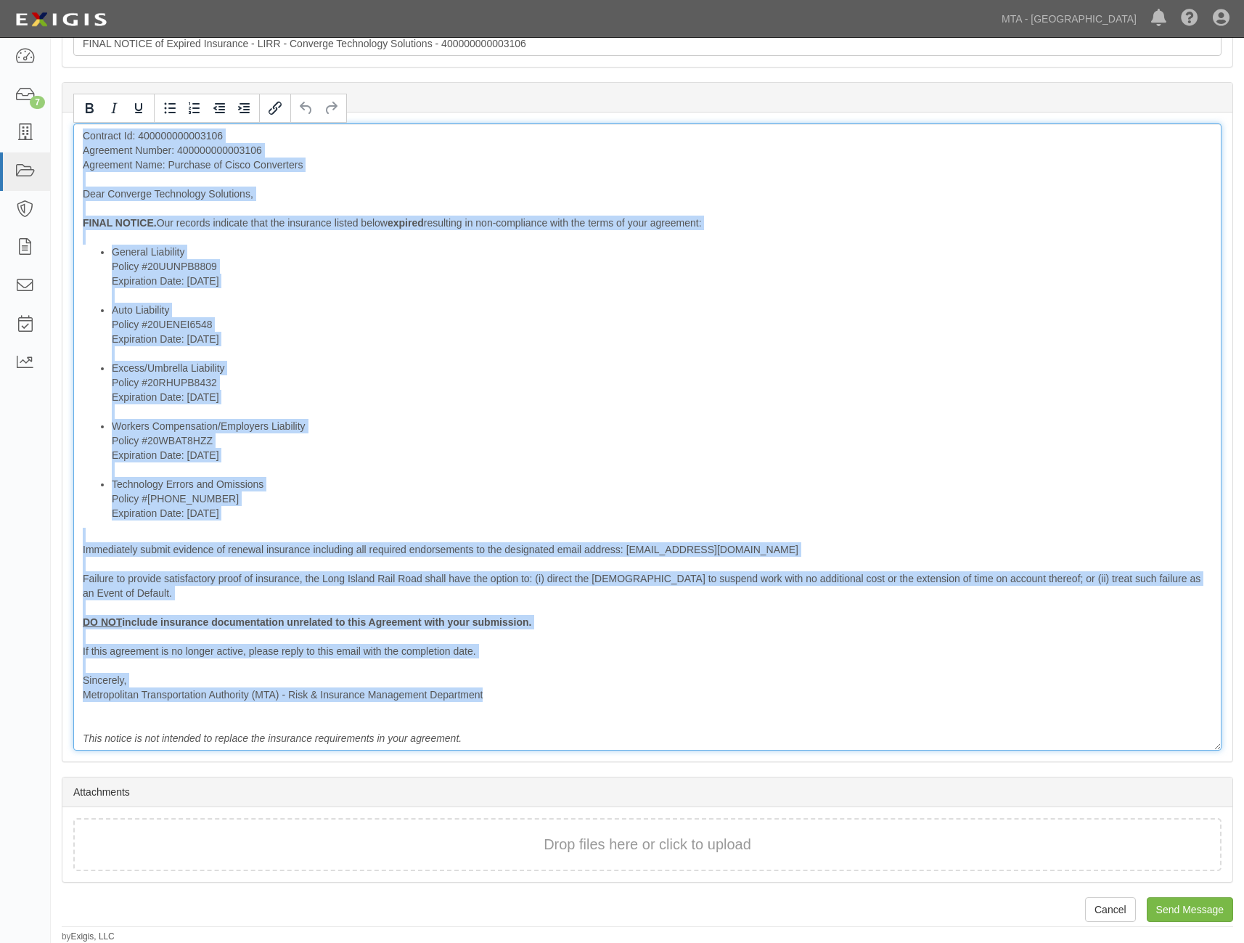
drag, startPoint x: 80, startPoint y: 548, endPoint x: 510, endPoint y: 694, distance: 454.5
click at [510, 694] on div "Contract Id: 400000000003106 Agreement Number: 400000000003106 Agreement Name: …" at bounding box center [647, 436] width 1148 height 627
copy div "Loremips Do: 192257661827683 Sitametco Adipis: 630282447332714 Elitseddo Eius: …"
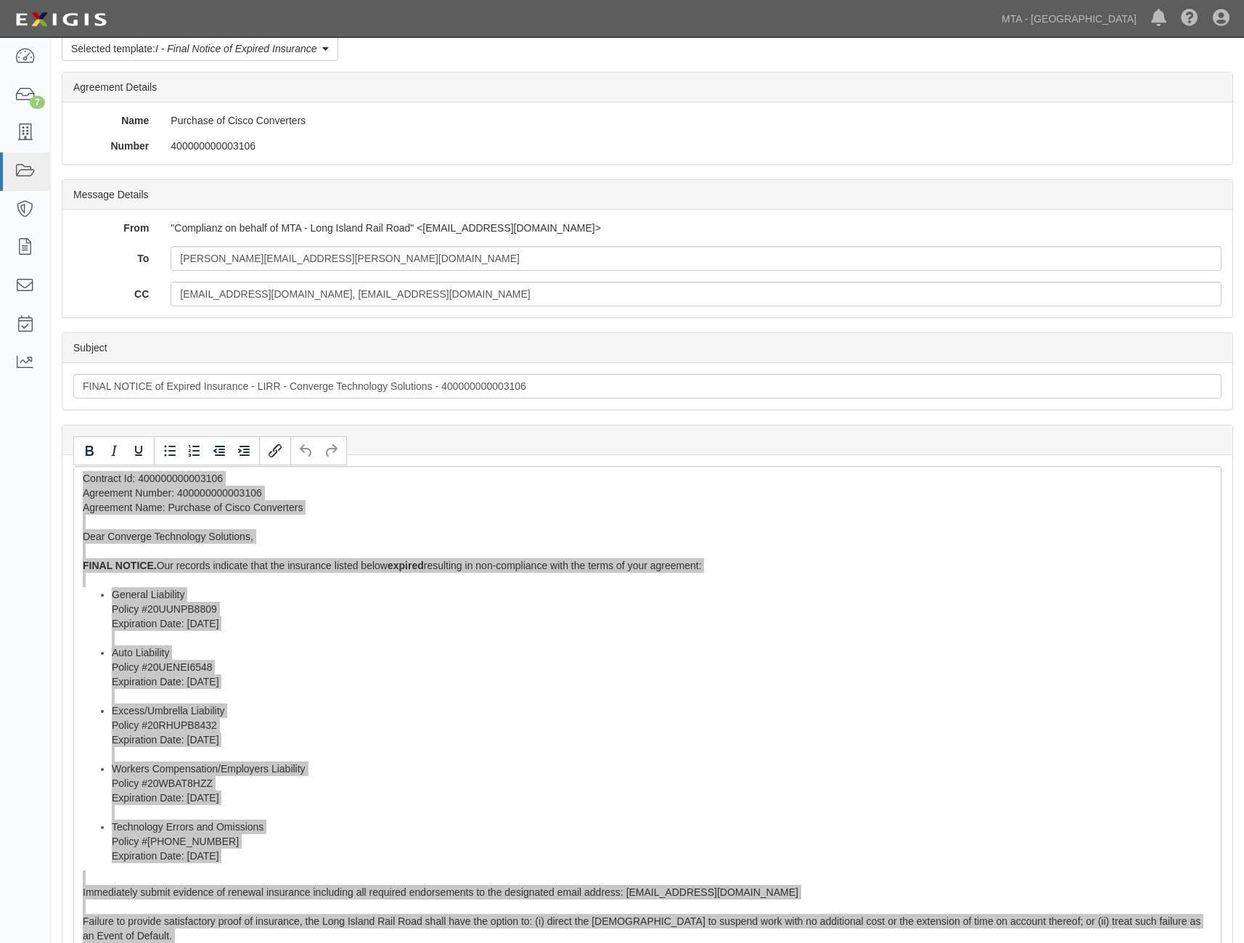
scroll to position [0, 0]
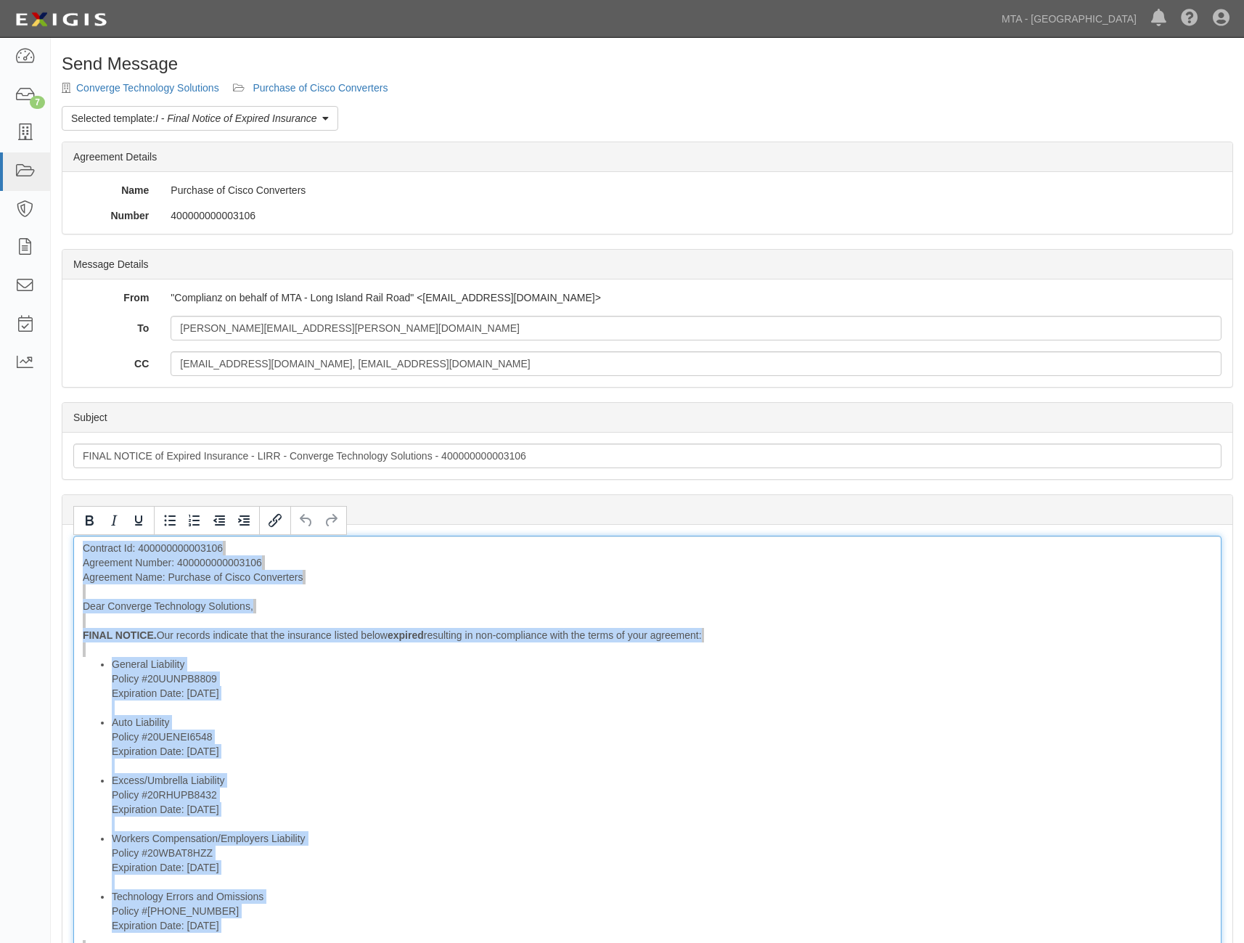
click at [914, 846] on li "Workers Compensation/Employers Liability Policy #20WBAT8HZZ Expiration Date: [D…" at bounding box center [662, 860] width 1101 height 58
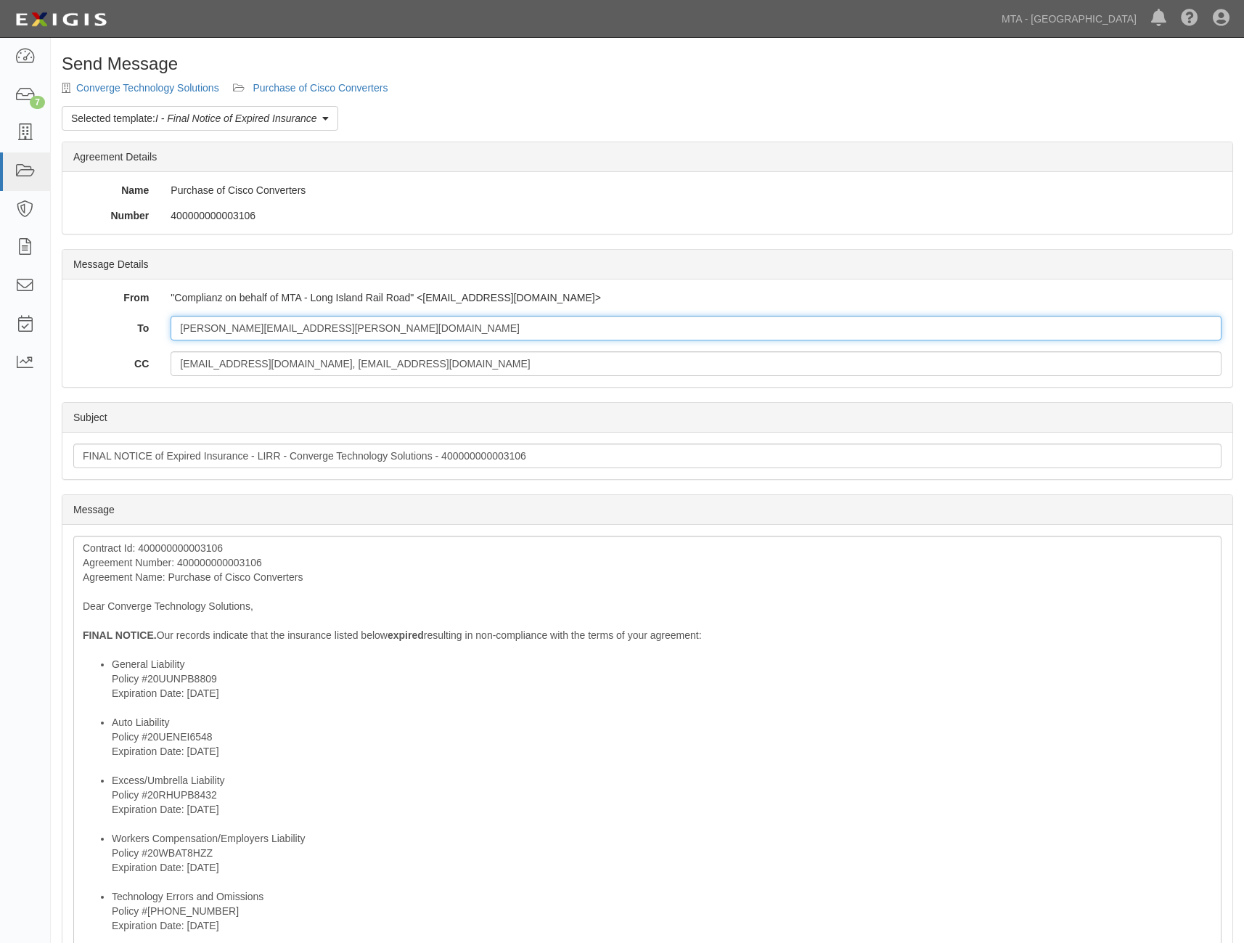
drag, startPoint x: 355, startPoint y: 332, endPoint x: 139, endPoint y: 330, distance: 216.3
click at [139, 330] on div "To [PERSON_NAME][EMAIL_ADDRESS][PERSON_NAME][DOMAIN_NAME]" at bounding box center [647, 328] width 1170 height 25
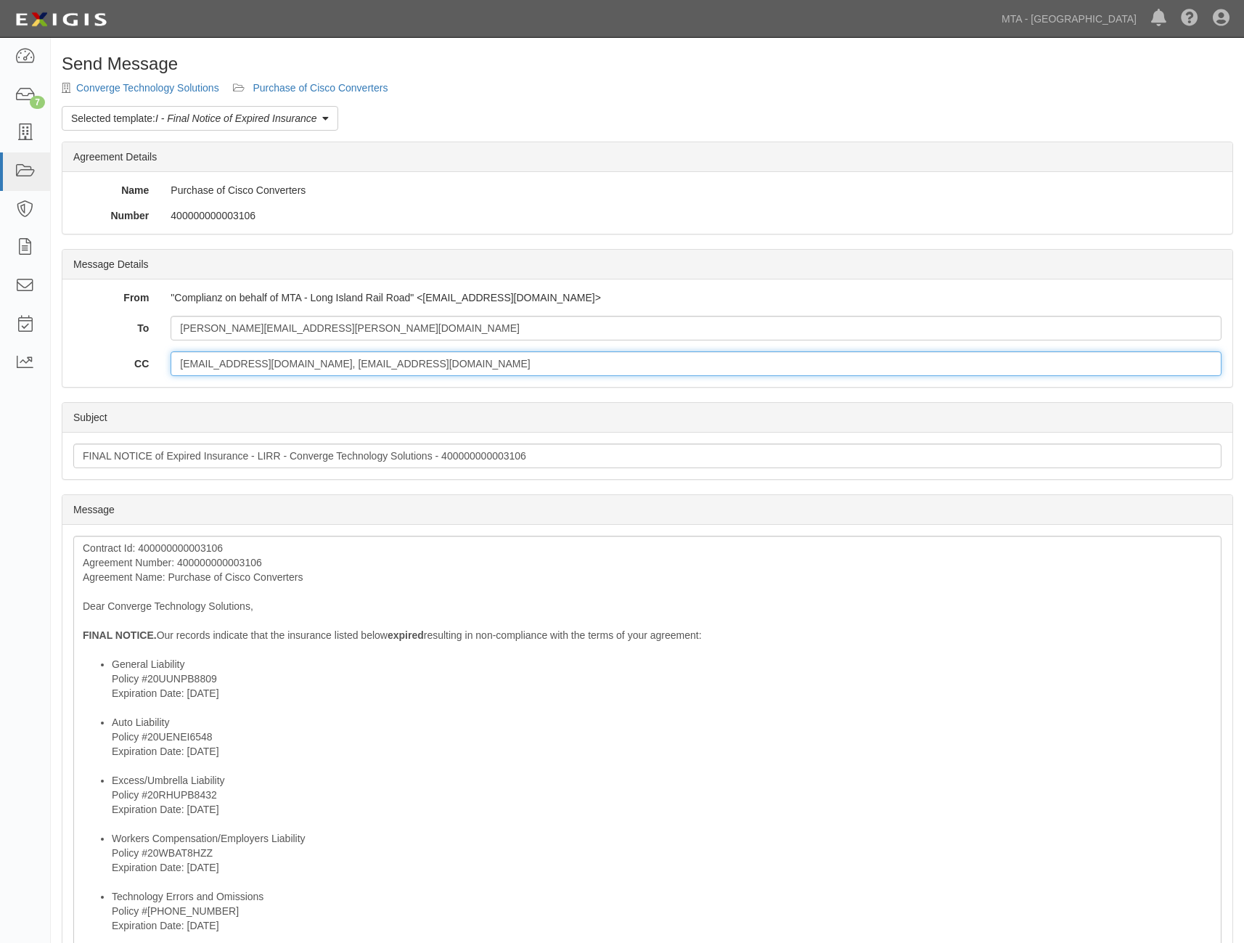
drag, startPoint x: 377, startPoint y: 367, endPoint x: 160, endPoint y: 360, distance: 217.2
click at [160, 360] on div "[EMAIL_ADDRESS][DOMAIN_NAME], [EMAIL_ADDRESS][DOMAIN_NAME]" at bounding box center [696, 363] width 1073 height 25
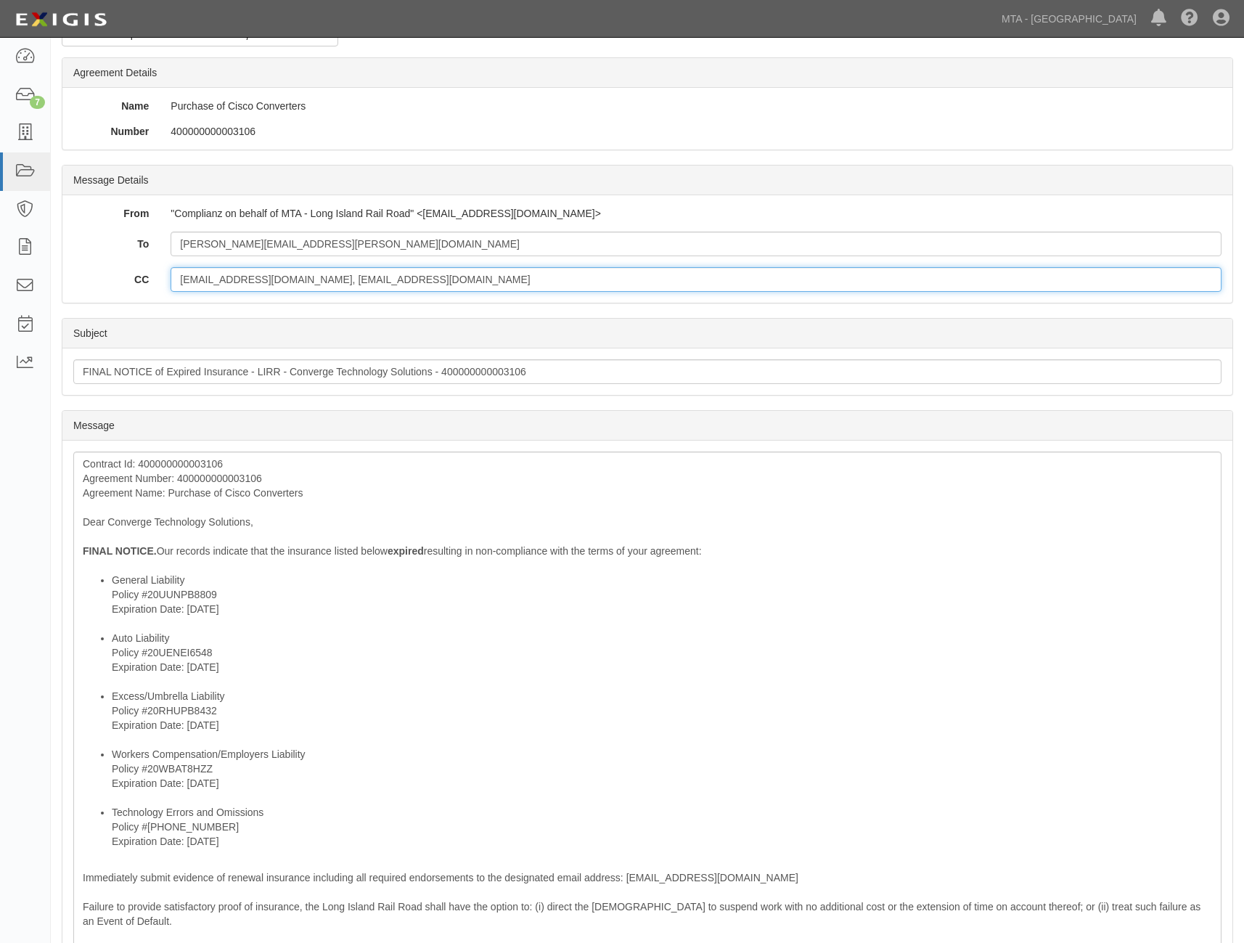
scroll to position [218, 0]
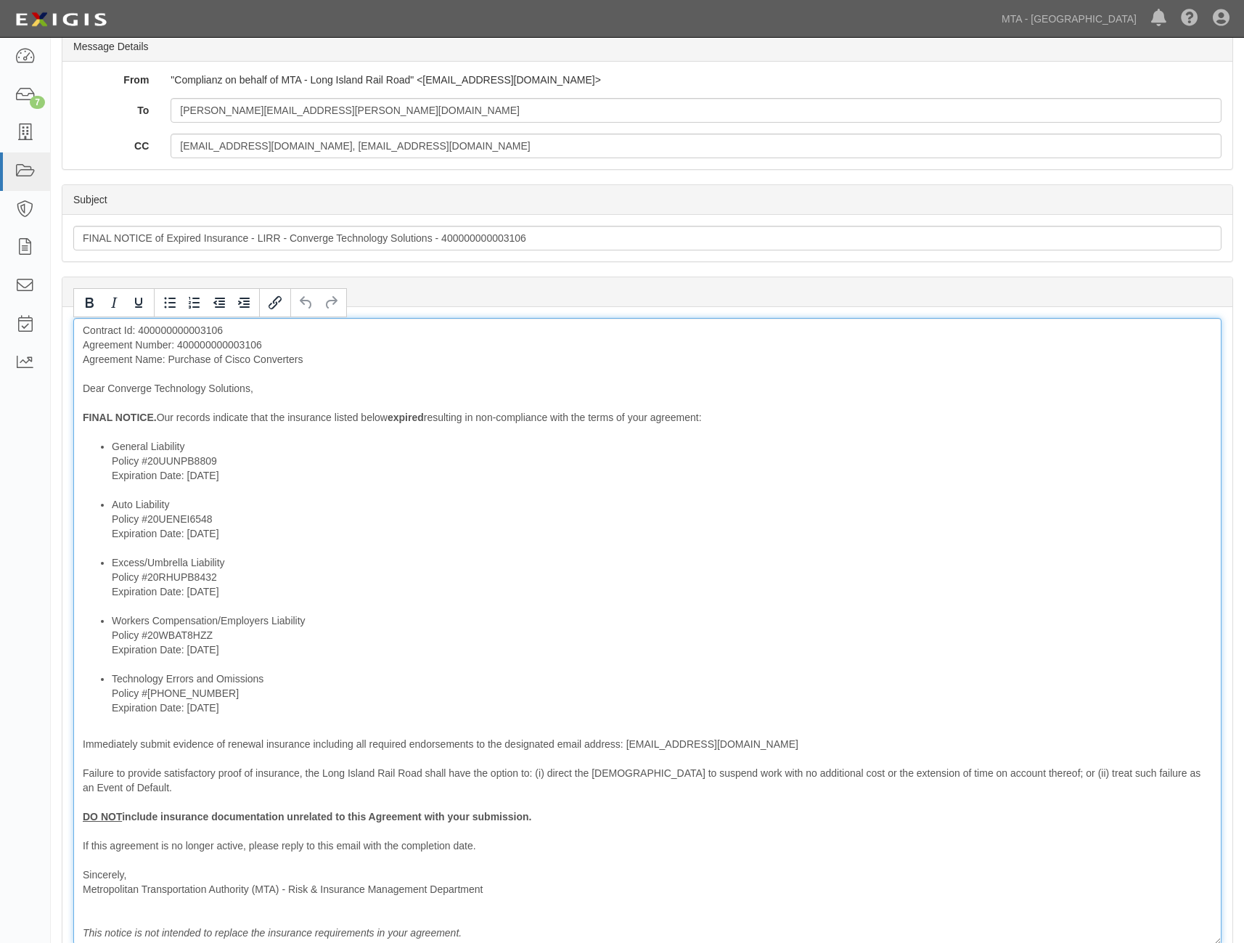
drag, startPoint x: 626, startPoint y: 744, endPoint x: 817, endPoint y: 745, distance: 191.6
click at [817, 745] on div "Contract Id: 400000000003106 Agreement Number: 400000000003106 Agreement Name: …" at bounding box center [647, 631] width 1148 height 627
copy div "[EMAIL_ADDRESS][DOMAIN_NAME]"
click at [705, 857] on div "Contract Id: 400000000003106 Agreement Number: 400000000003106 Agreement Name: …" at bounding box center [647, 631] width 1148 height 627
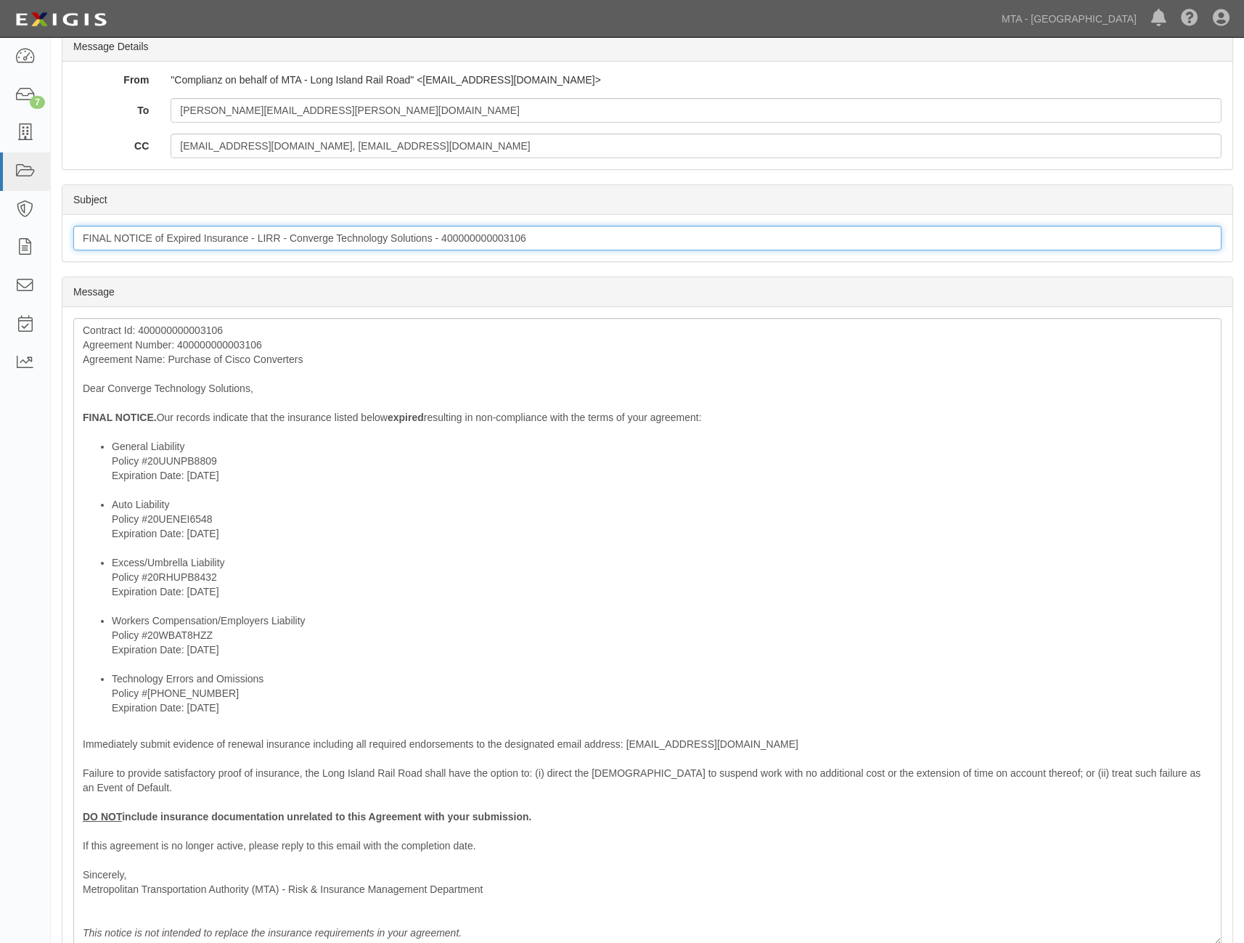
drag, startPoint x: 542, startPoint y: 237, endPoint x: 71, endPoint y: 237, distance: 471.1
click at [71, 237] on div "Subject FINAL NOTICE of Expired Insurance - LIRR - Converge Technology Solution…" at bounding box center [647, 238] width 1170 height 46
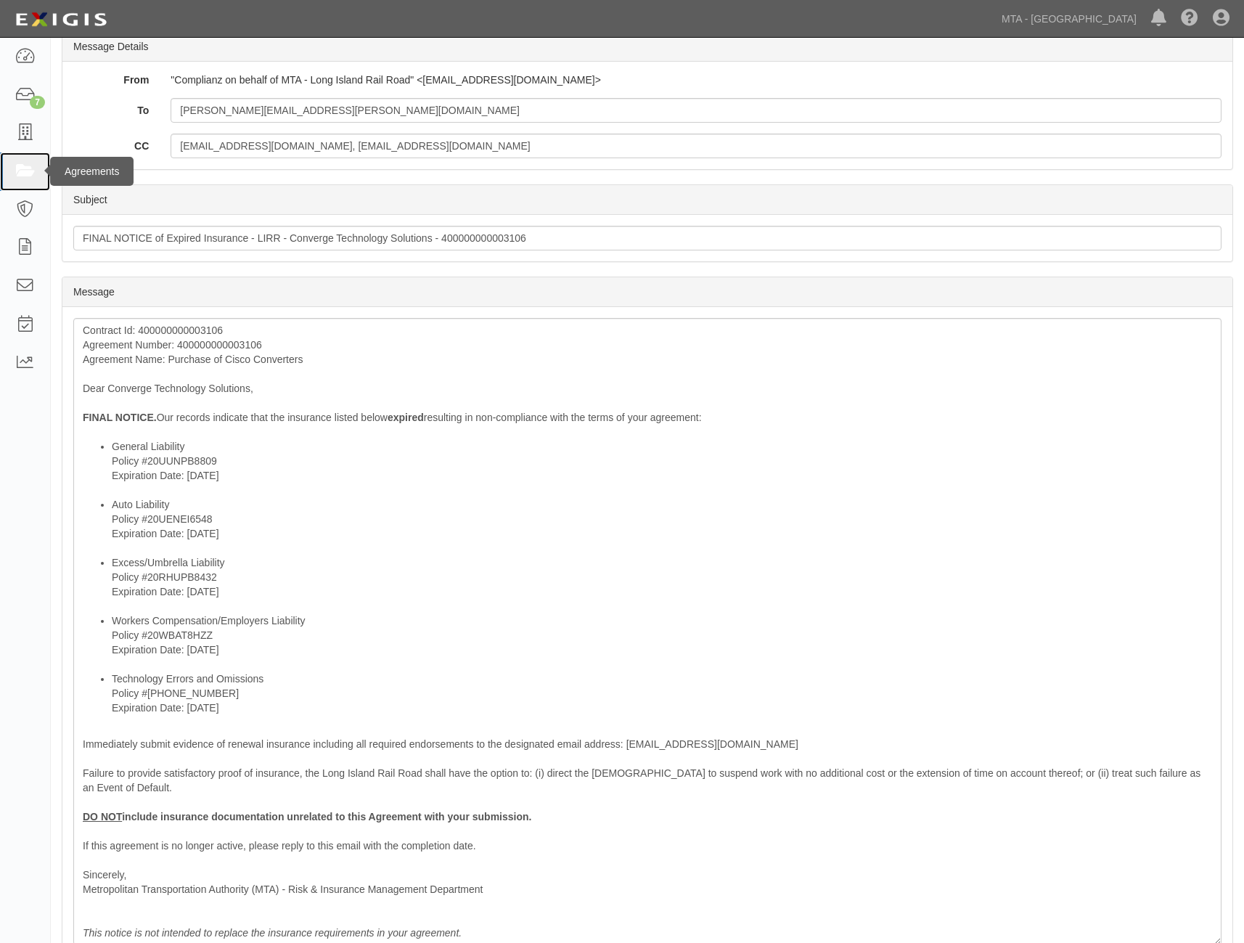
click at [26, 180] on link at bounding box center [25, 171] width 50 height 38
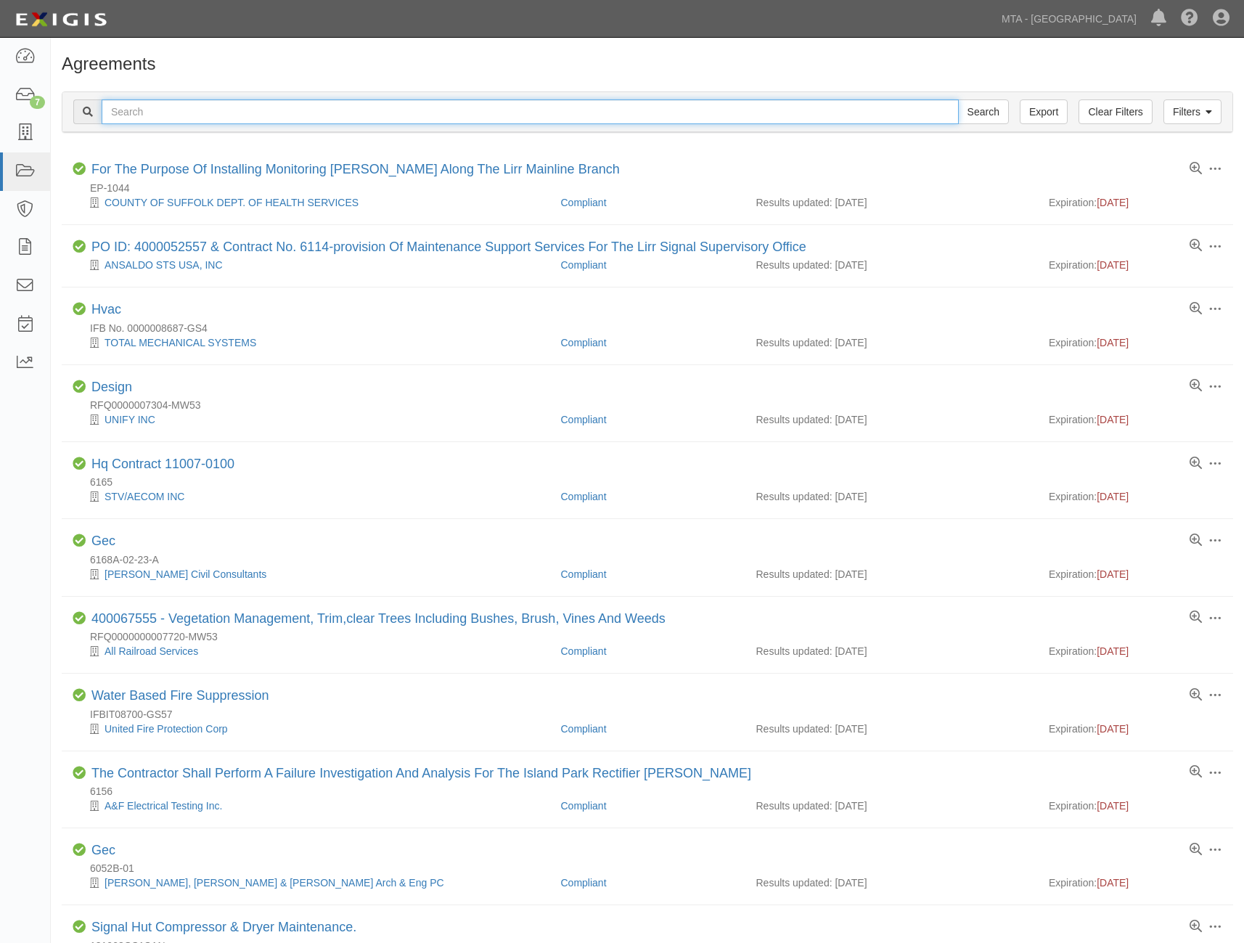
click at [137, 111] on input "text" at bounding box center [530, 111] width 857 height 25
paste input "400000000003162"
type input "400000000003162"
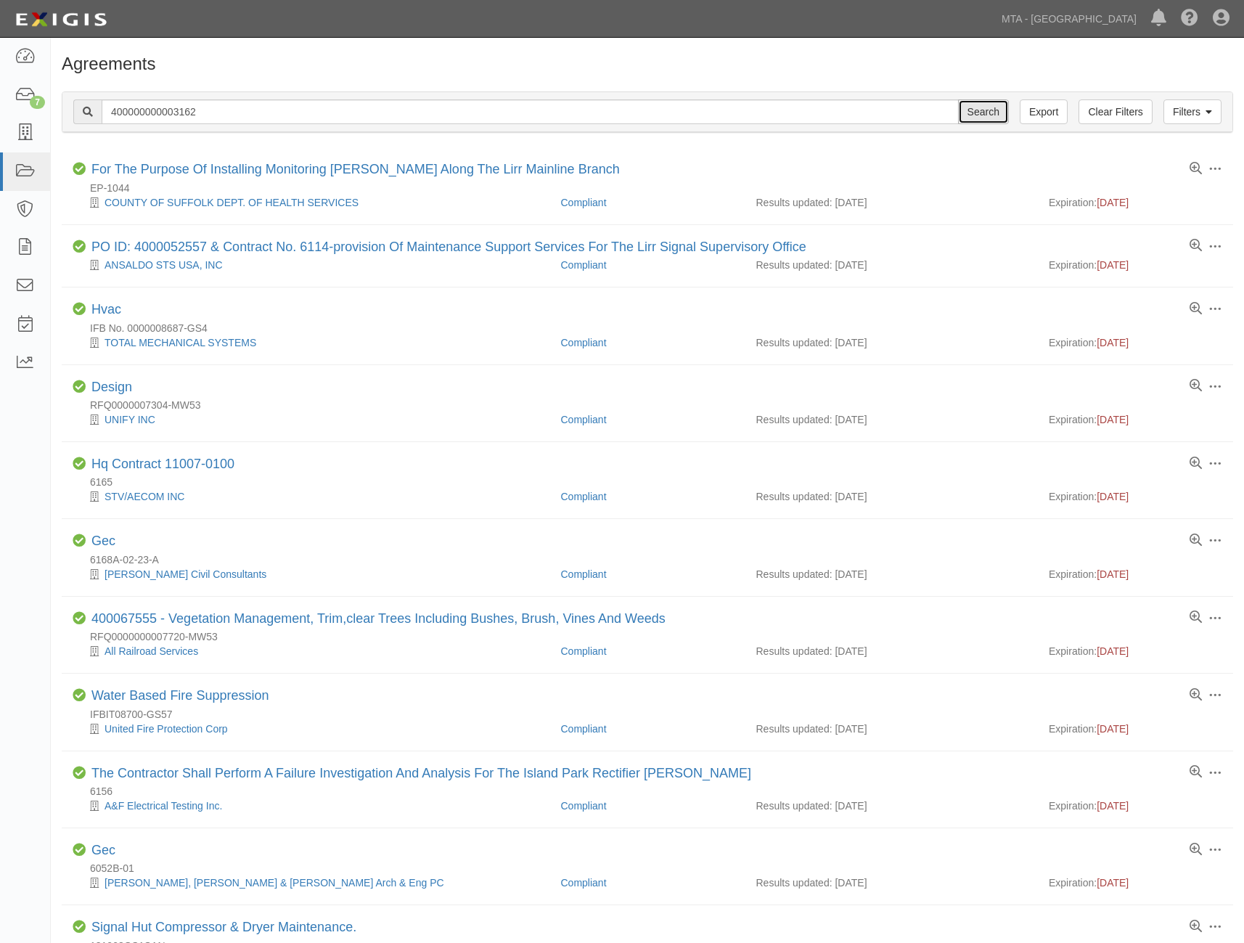
click at [995, 113] on input "Search" at bounding box center [983, 111] width 51 height 25
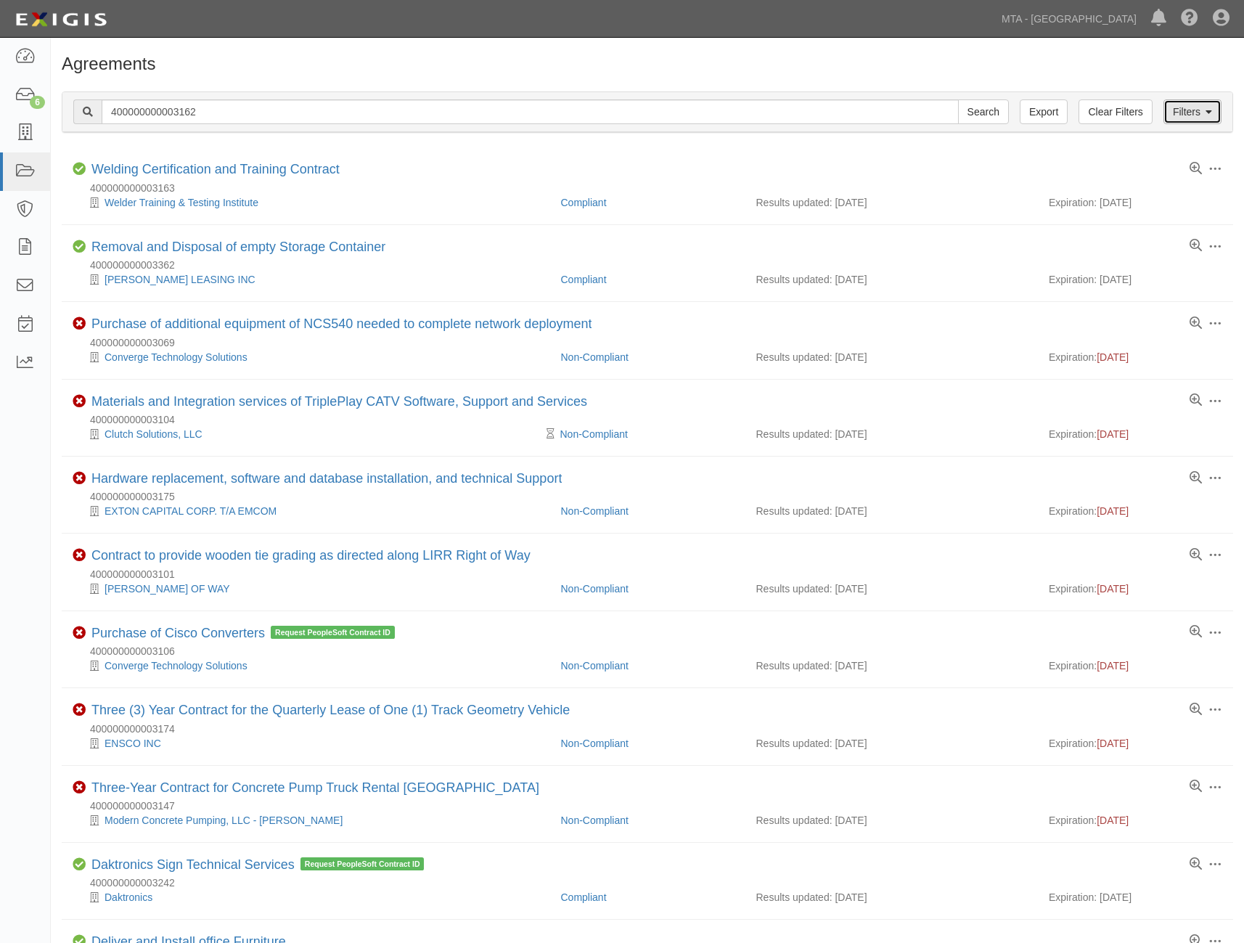
click at [1178, 107] on link "Filters" at bounding box center [1193, 111] width 58 height 25
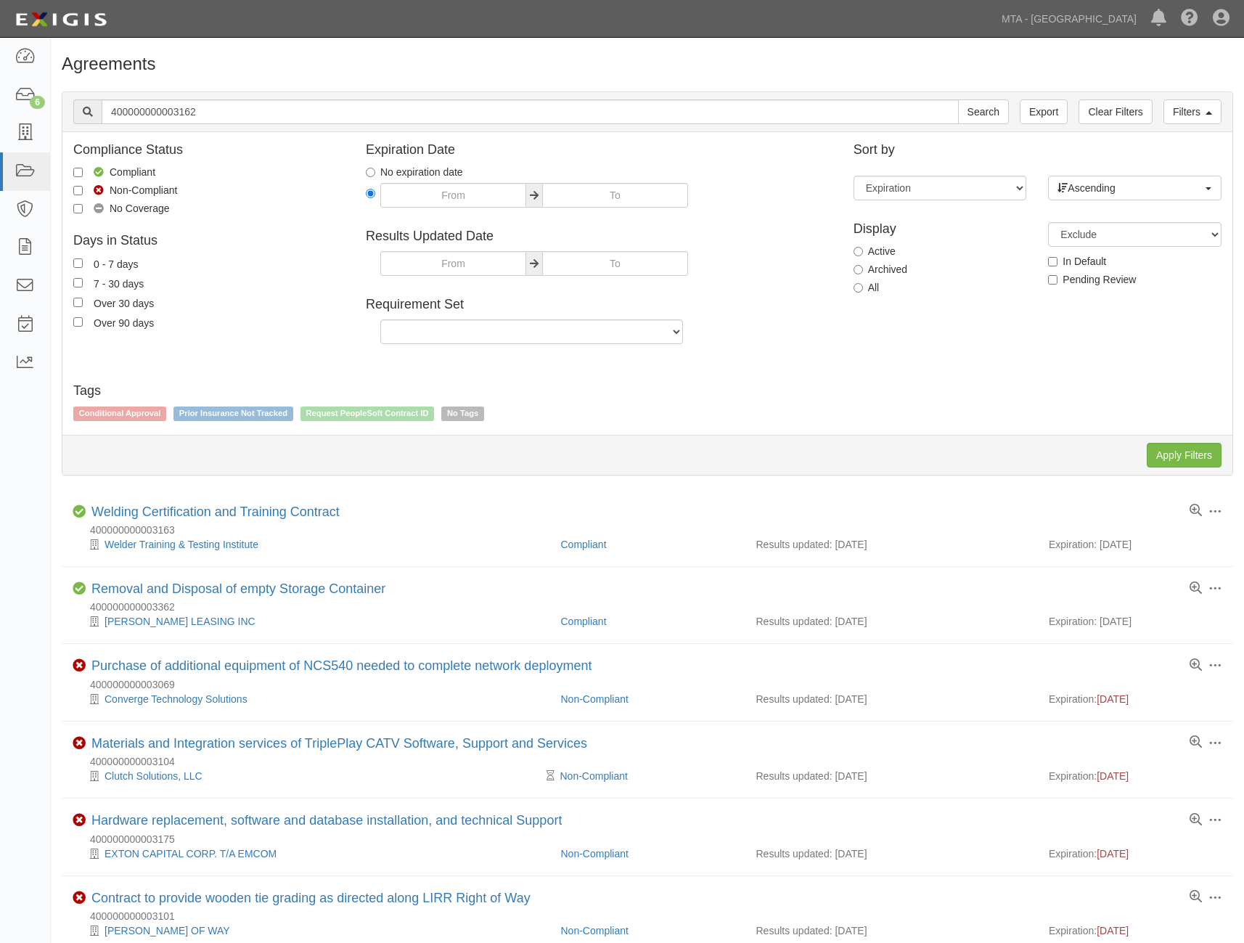
click at [879, 267] on label "Archived" at bounding box center [881, 269] width 54 height 15
click at [863, 267] on input "Archived" at bounding box center [858, 269] width 9 height 9
radio input "true"
click at [1175, 448] on input "Apply Filters" at bounding box center [1184, 455] width 75 height 25
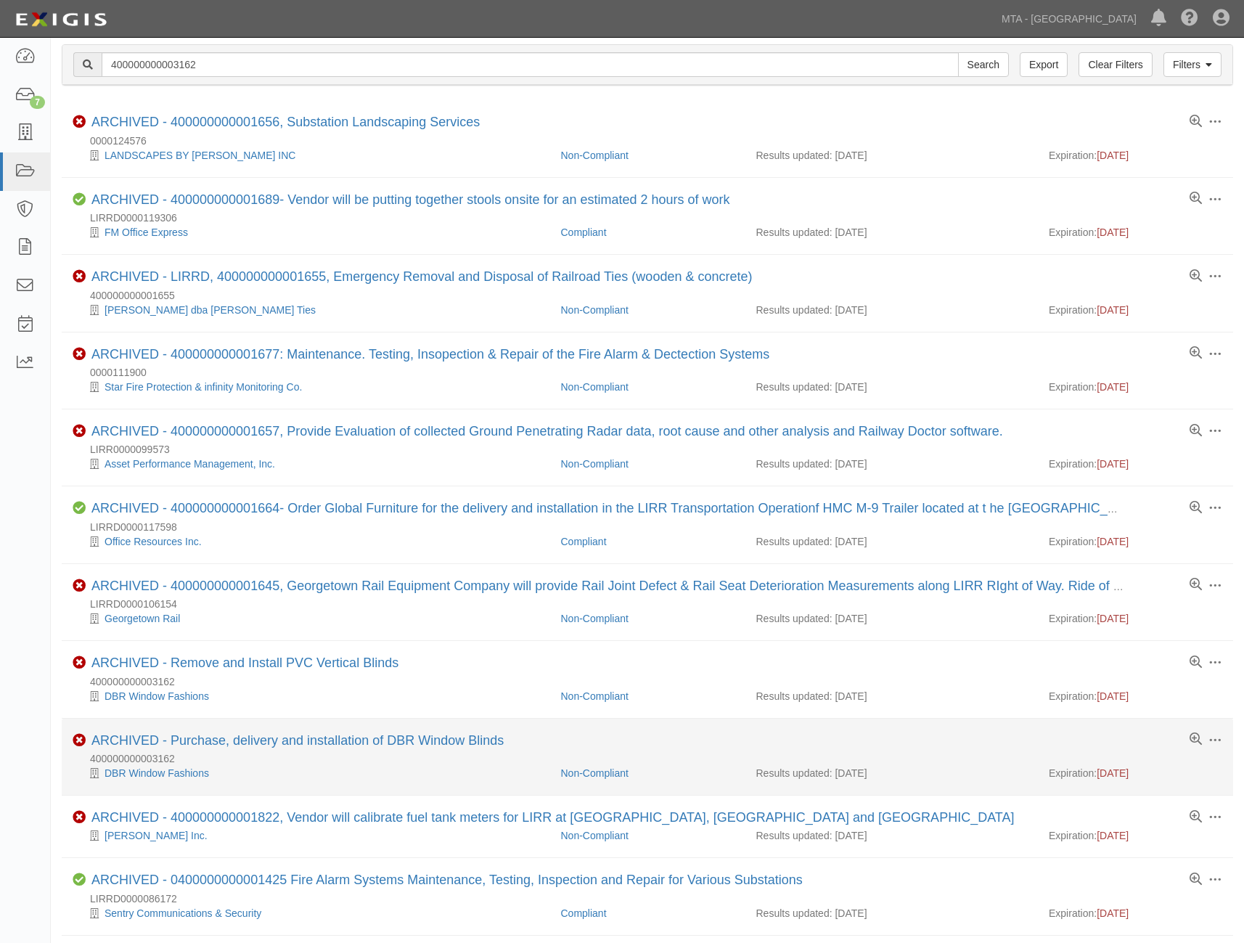
scroll to position [73, 0]
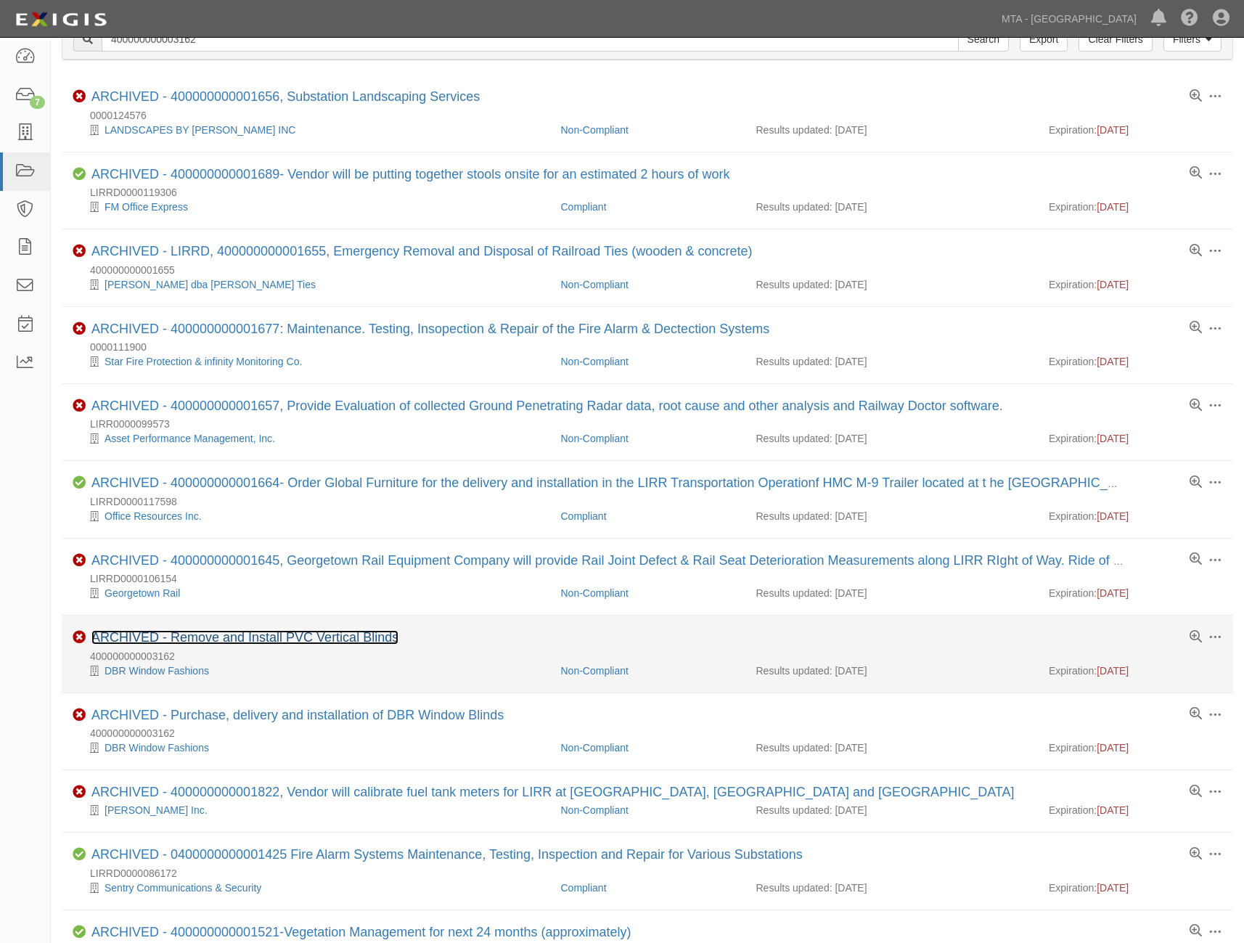
click at [202, 639] on link "ARCHIVED - Remove and Install PVC Vertical Blinds" at bounding box center [244, 637] width 307 height 15
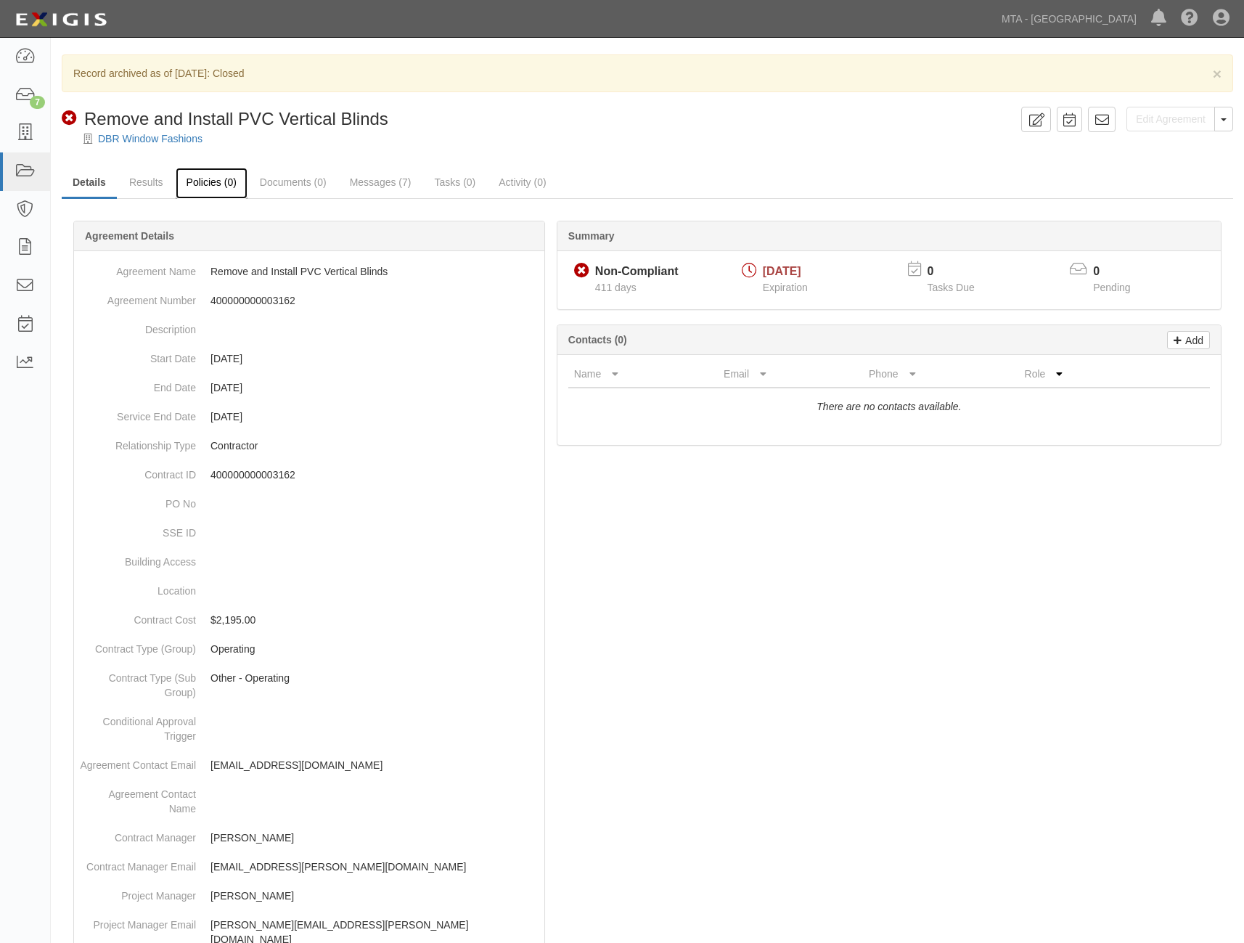
click at [205, 184] on link "Policies (0)" at bounding box center [212, 183] width 72 height 31
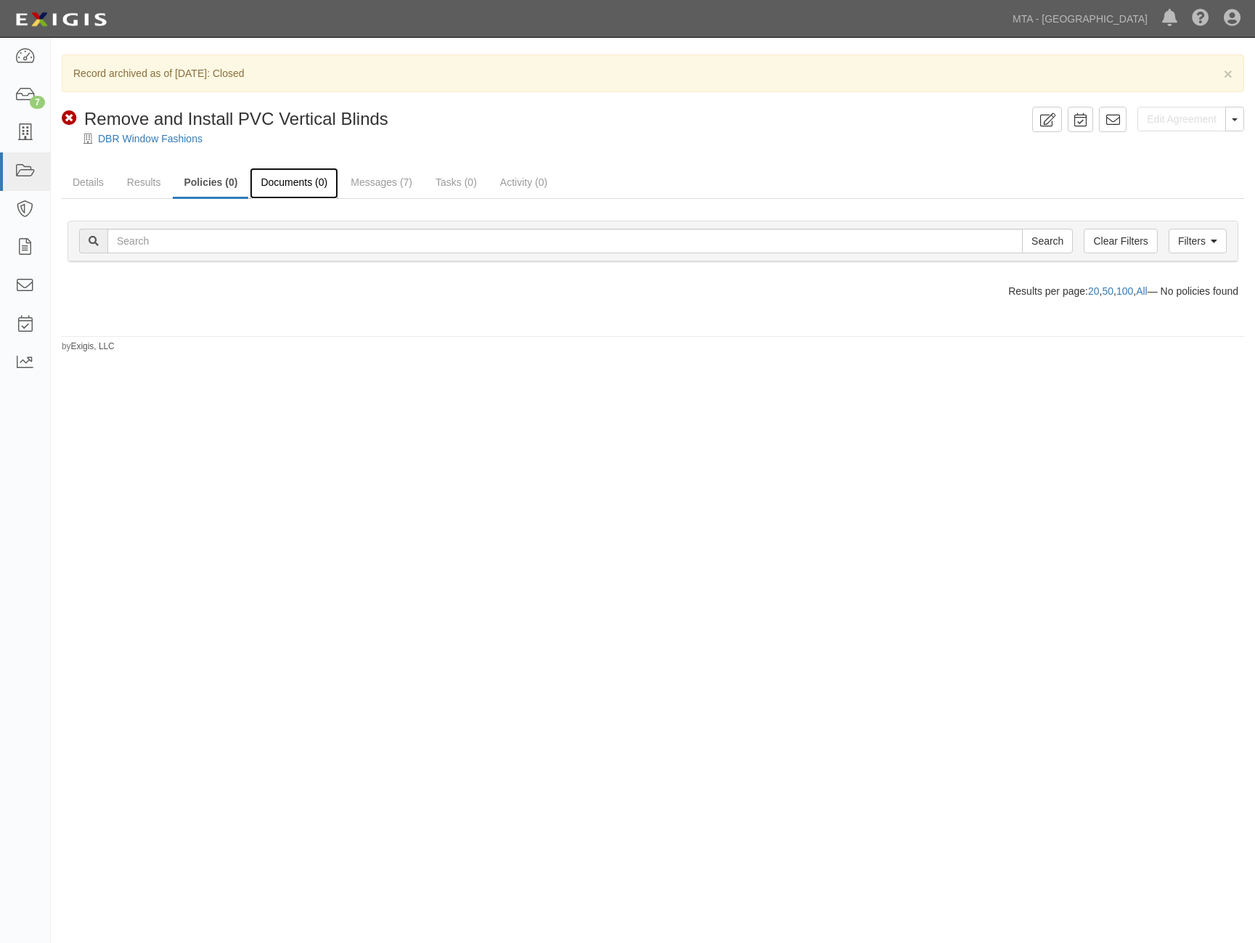
click at [269, 184] on link "Documents (0)" at bounding box center [294, 183] width 89 height 31
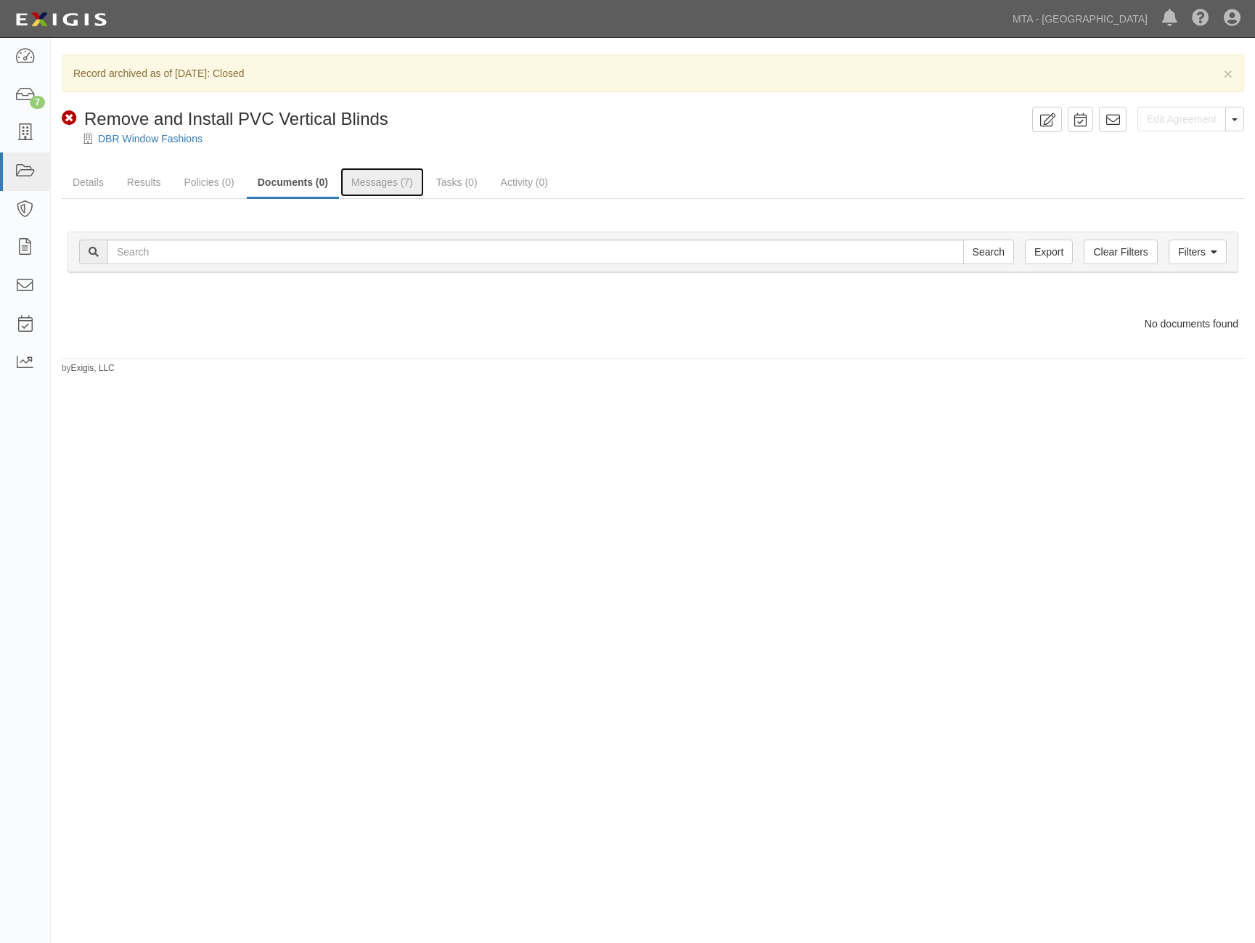
click at [356, 183] on link "Messages (7)" at bounding box center [381, 182] width 83 height 29
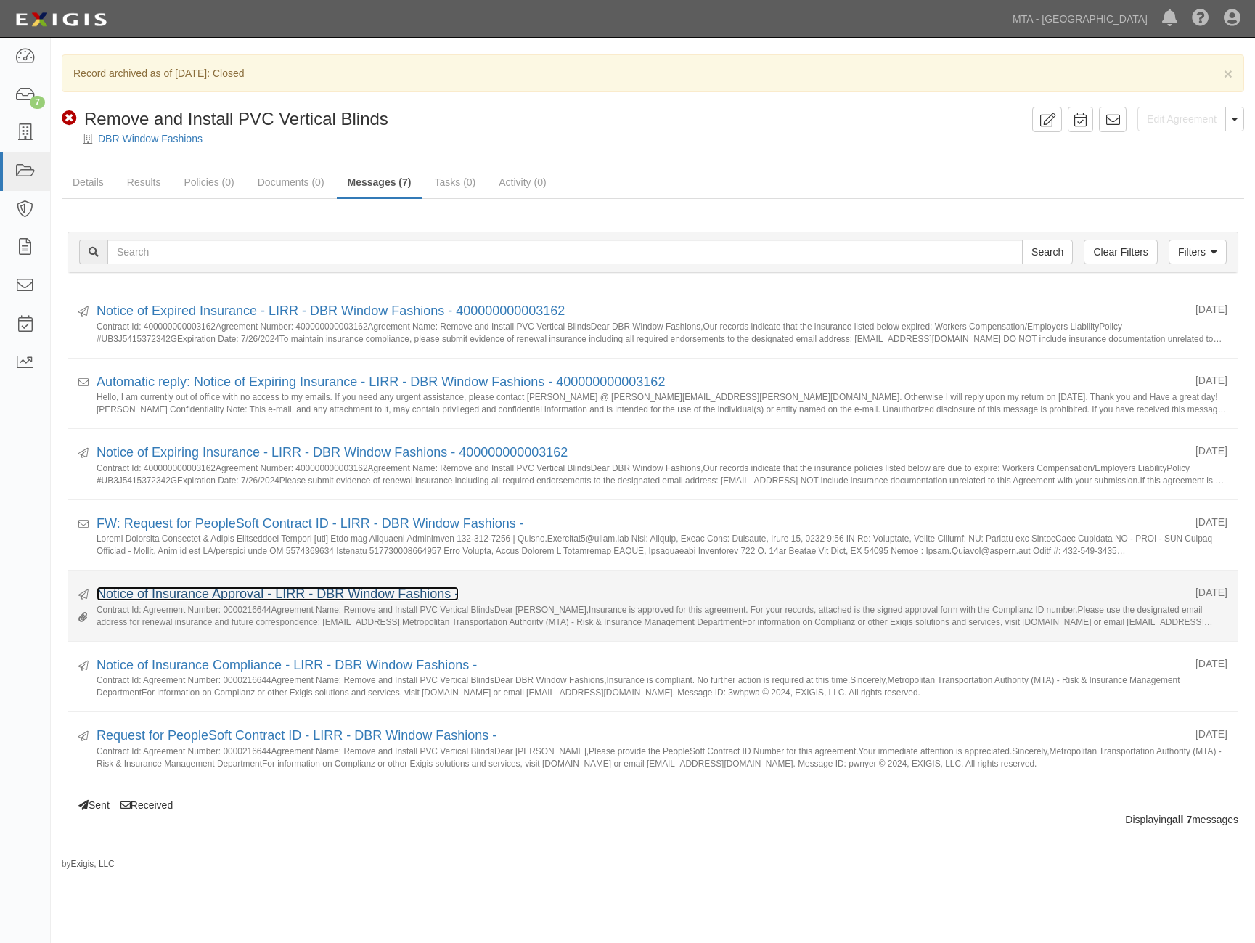
click at [226, 592] on link "Notice of Insurance Approval - LIRR - DBR Window Fashions -" at bounding box center [278, 594] width 362 height 15
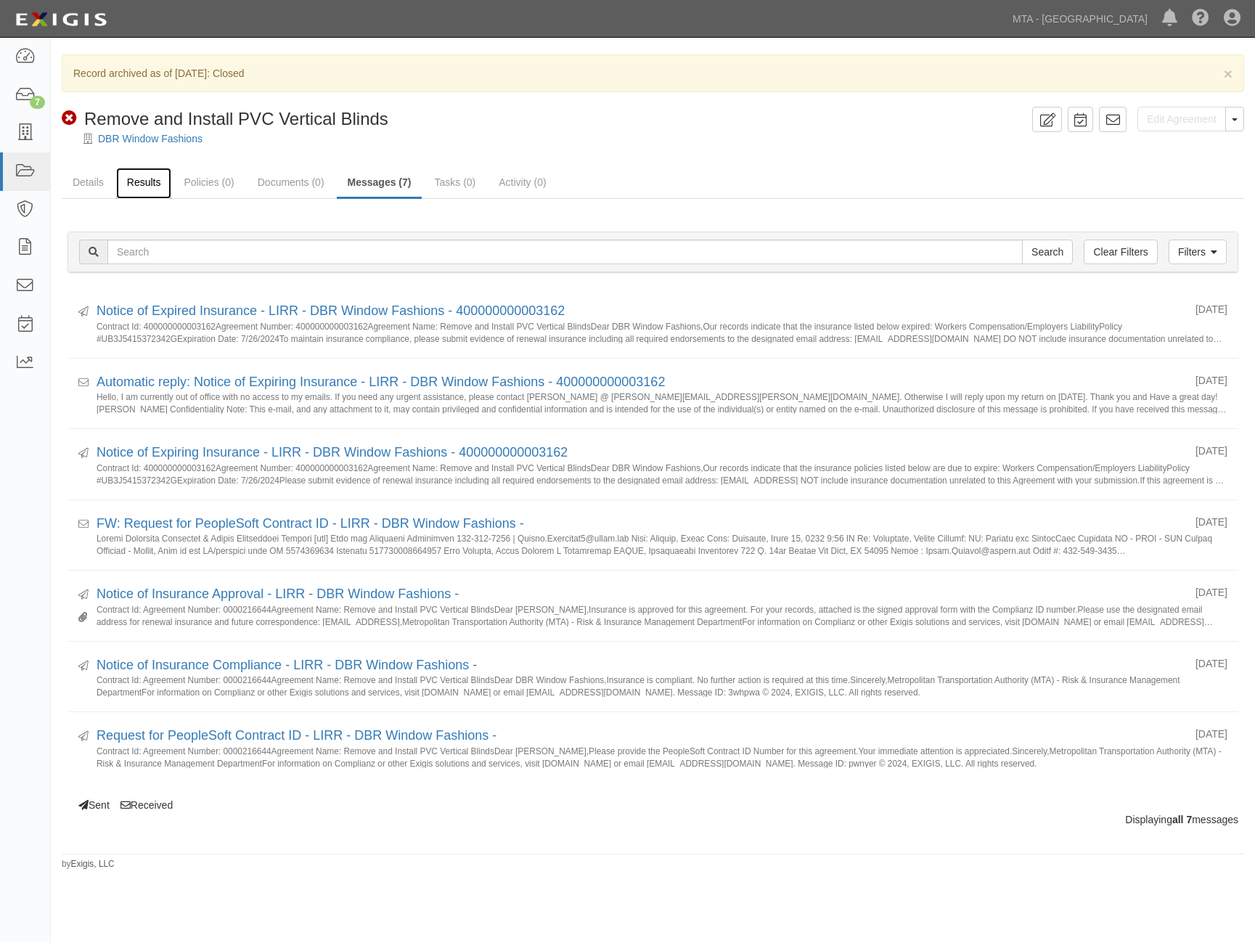
click at [156, 182] on link "Results" at bounding box center [144, 183] width 56 height 31
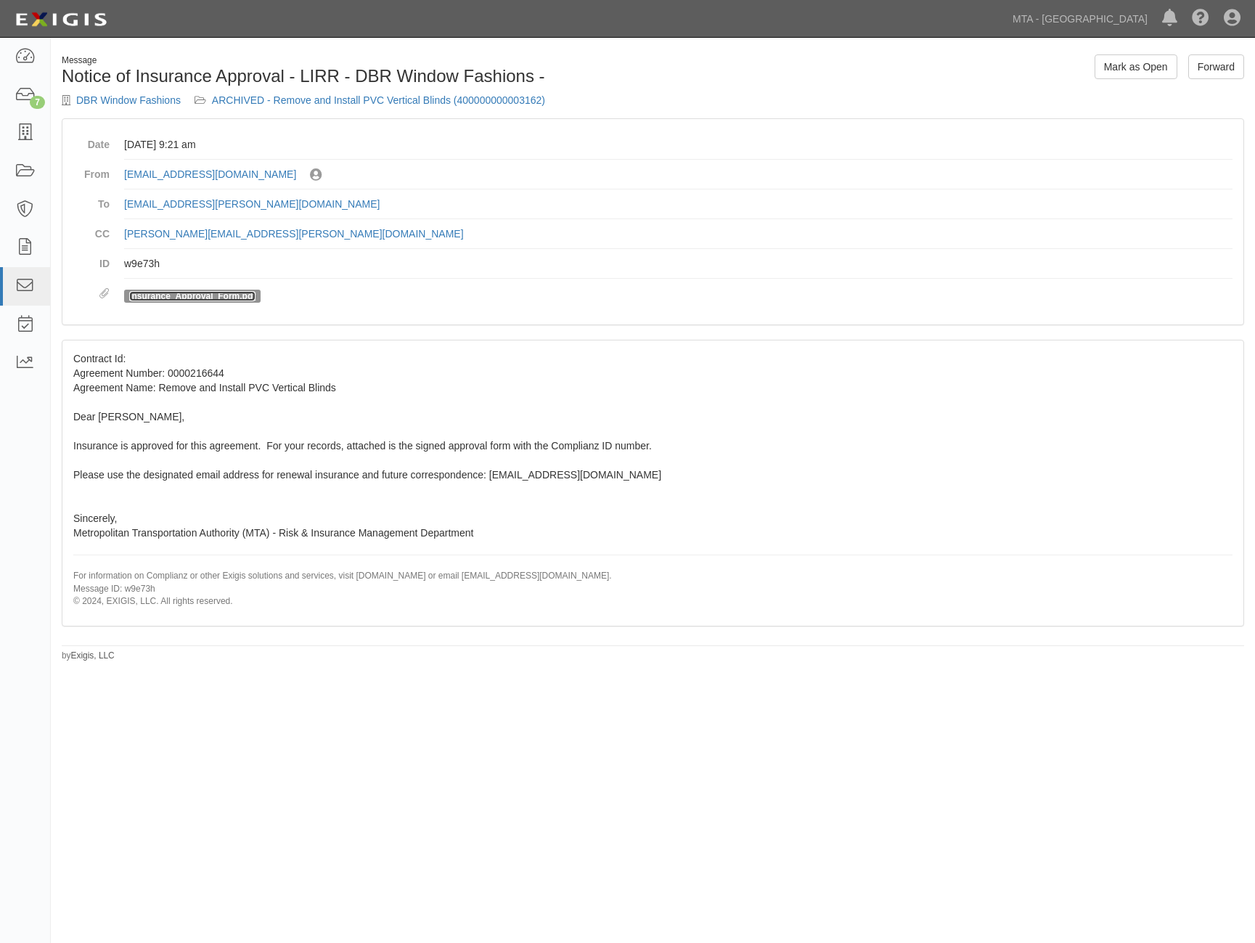
click at [188, 295] on link "Insurance_Approval_Form.pdf" at bounding box center [192, 296] width 126 height 10
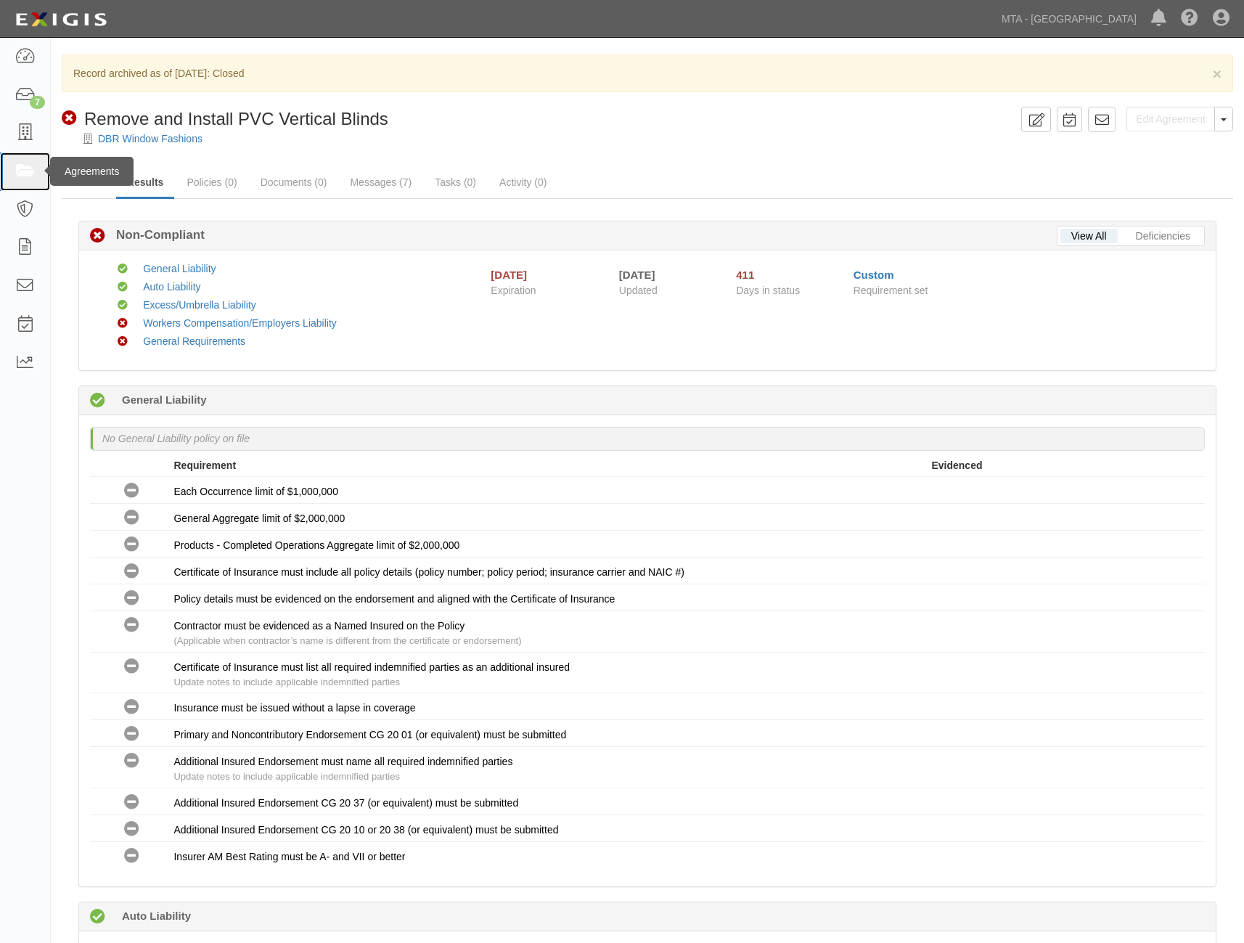
click at [26, 169] on icon at bounding box center [25, 171] width 20 height 17
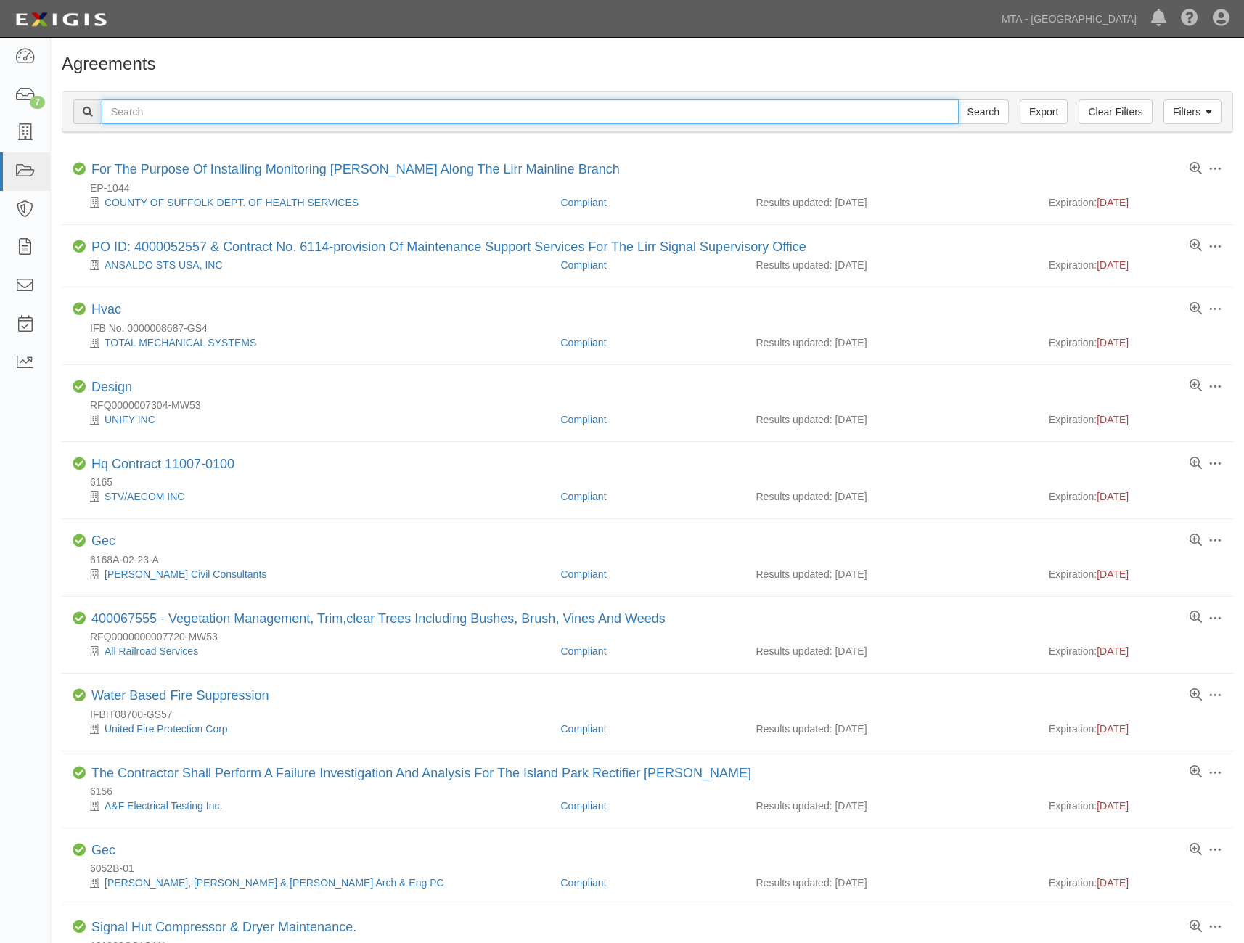
click at [218, 103] on input "text" at bounding box center [530, 111] width 857 height 25
paste input "DR37230"
type input "DR37230"
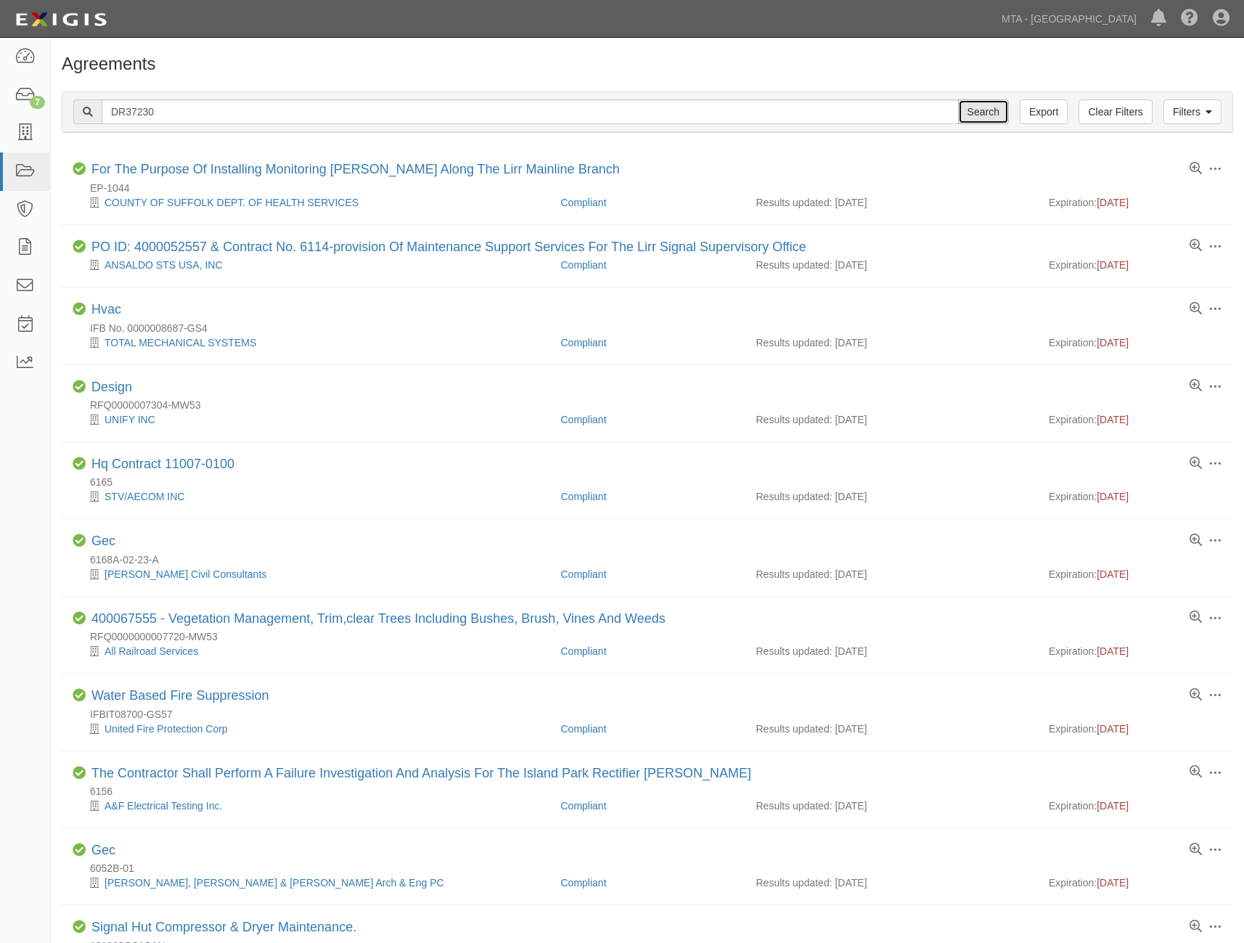
click at [997, 115] on input "Search" at bounding box center [983, 111] width 51 height 25
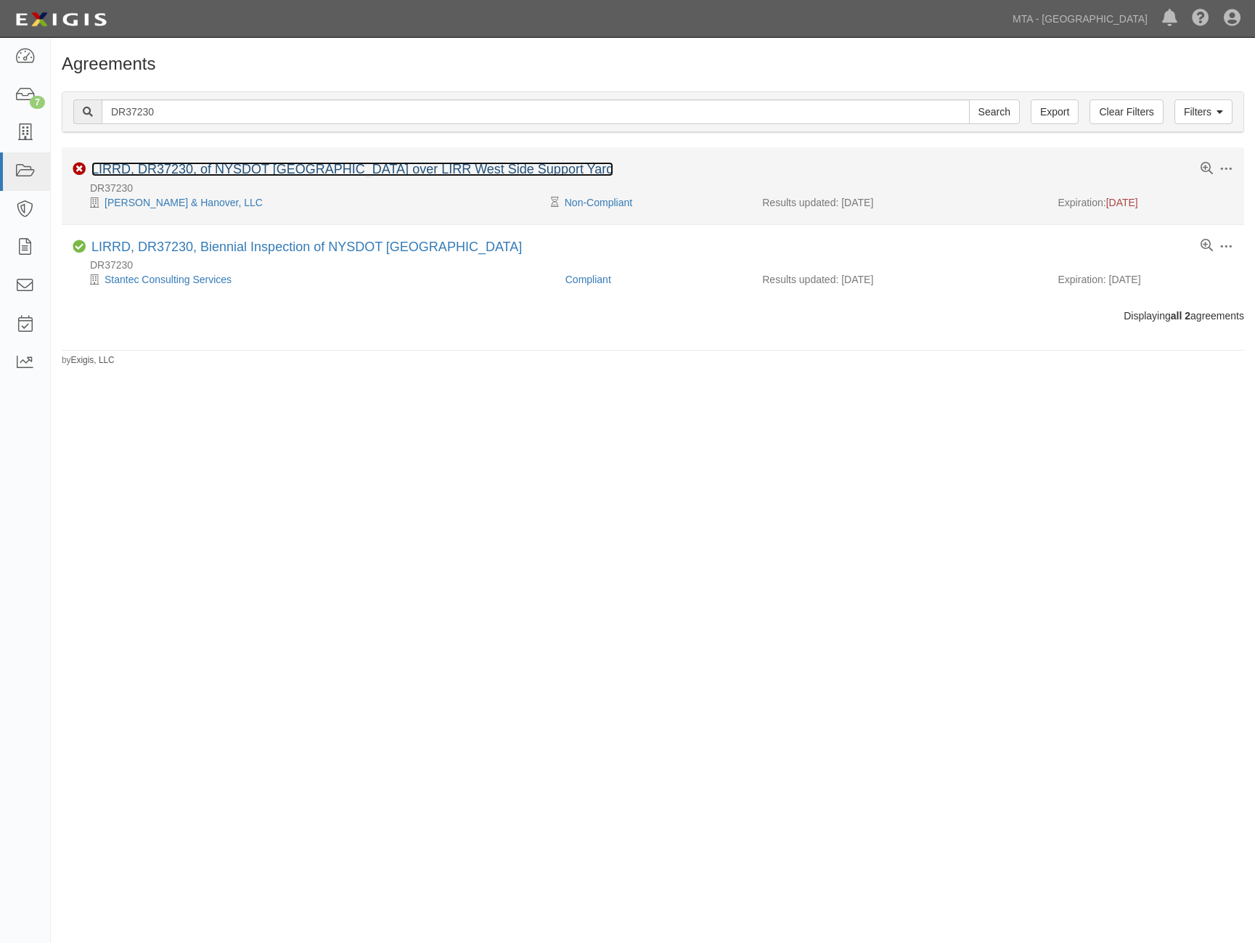
click at [323, 168] on link "LIRRD, DR37230, of NYSDOT [GEOGRAPHIC_DATA] over LIRR West Side Support Yard" at bounding box center [352, 169] width 522 height 15
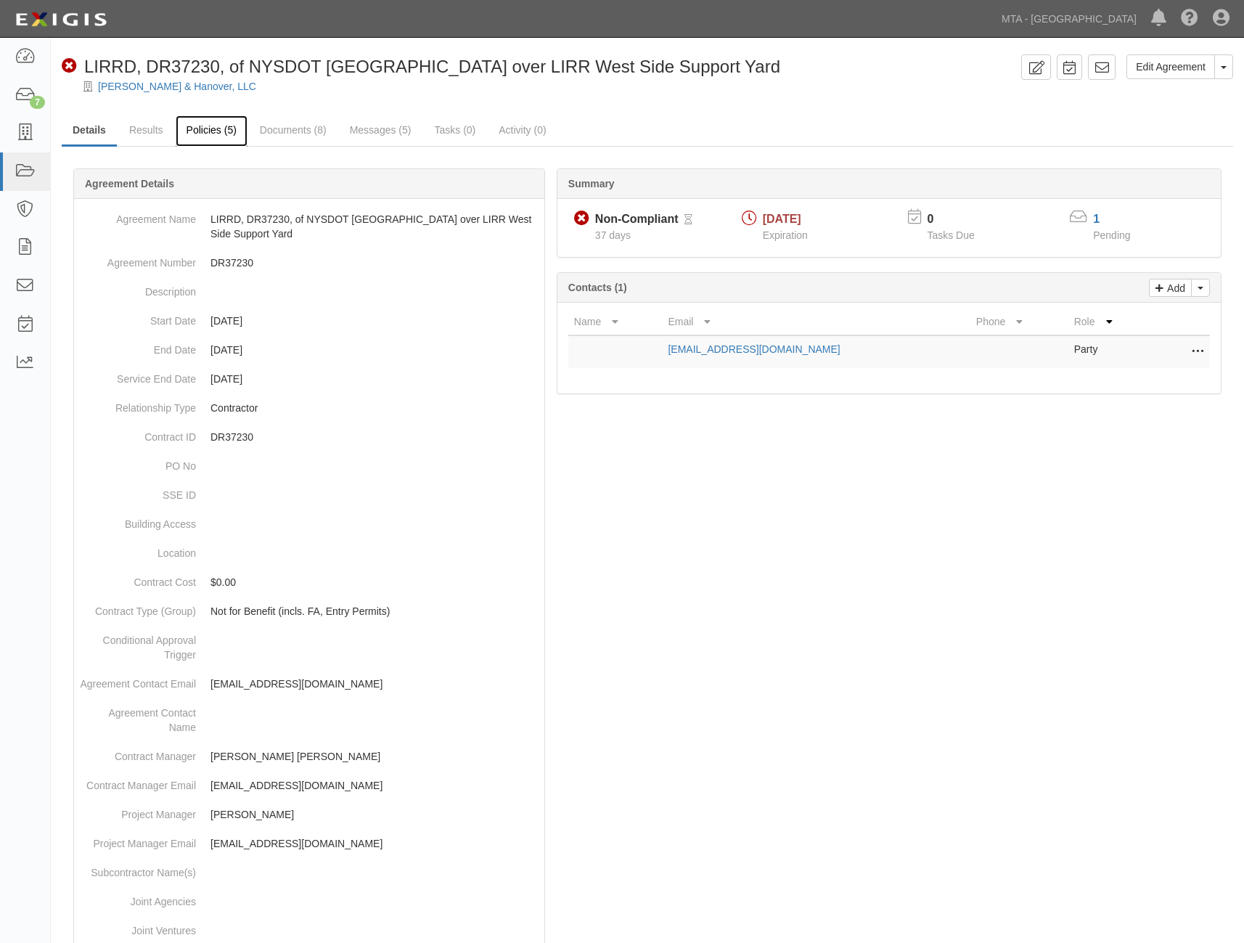
click at [209, 130] on link "Policies (5)" at bounding box center [212, 130] width 72 height 31
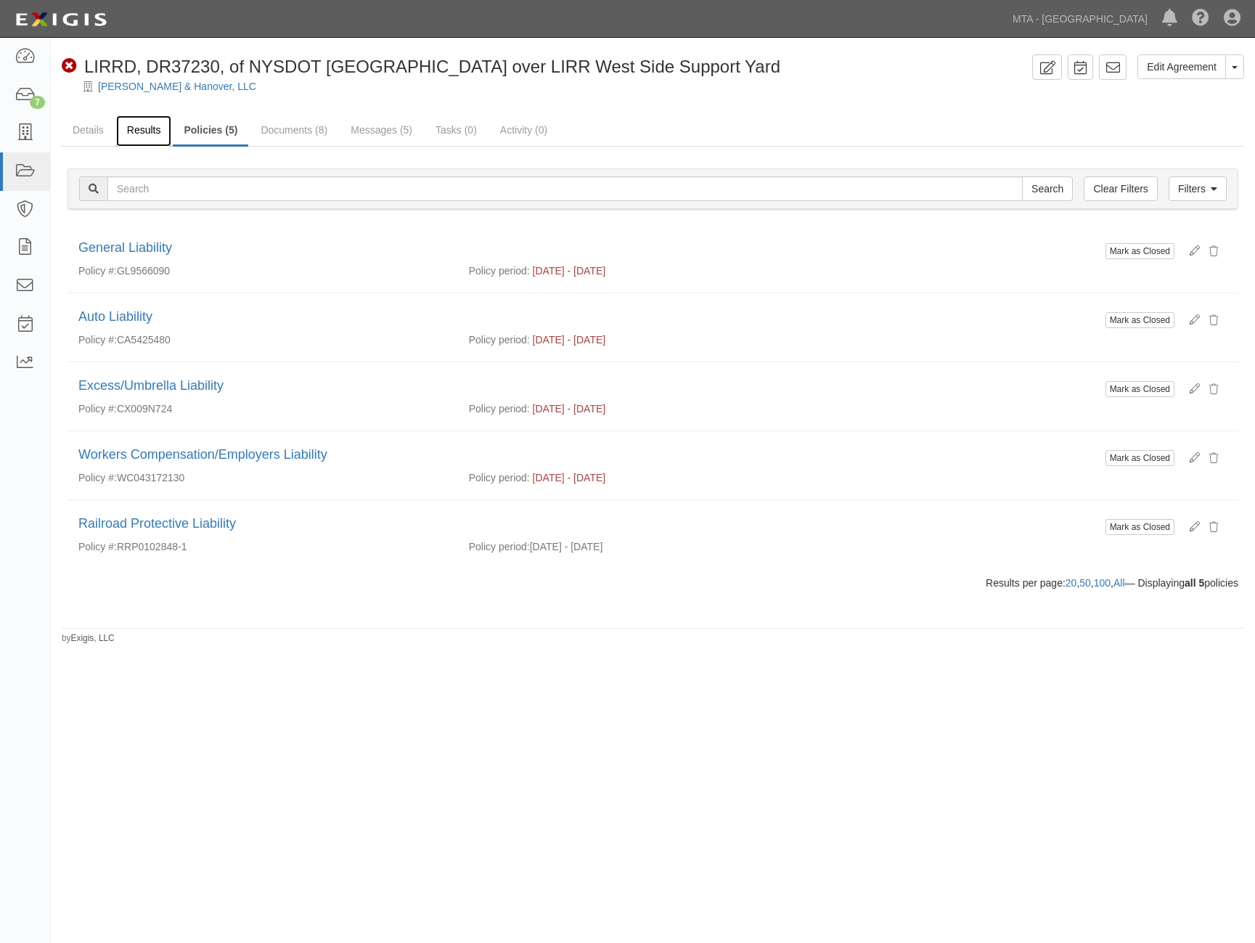
click at [144, 130] on link "Results" at bounding box center [144, 130] width 56 height 31
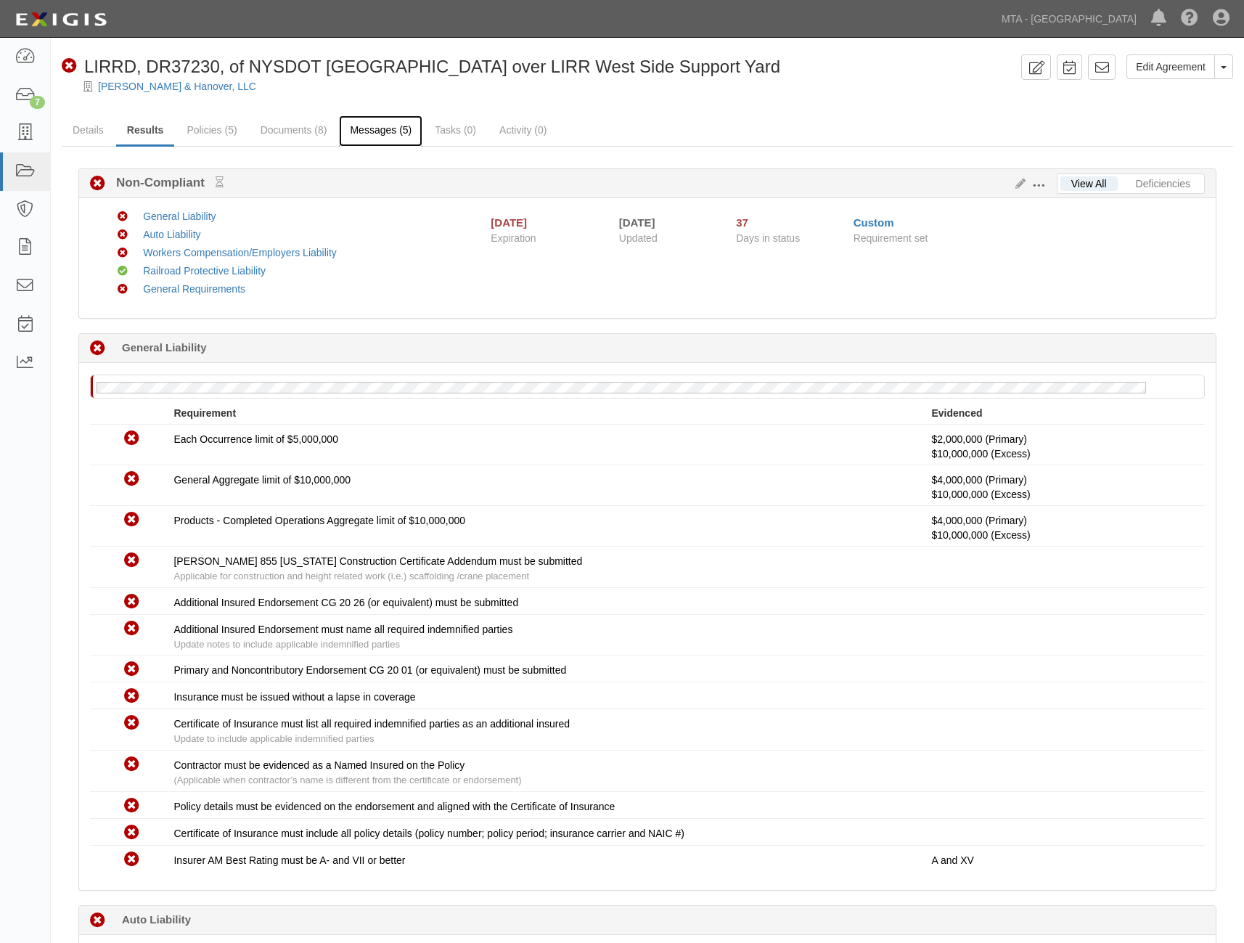
click at [370, 132] on link "Messages (5)" at bounding box center [380, 130] width 83 height 31
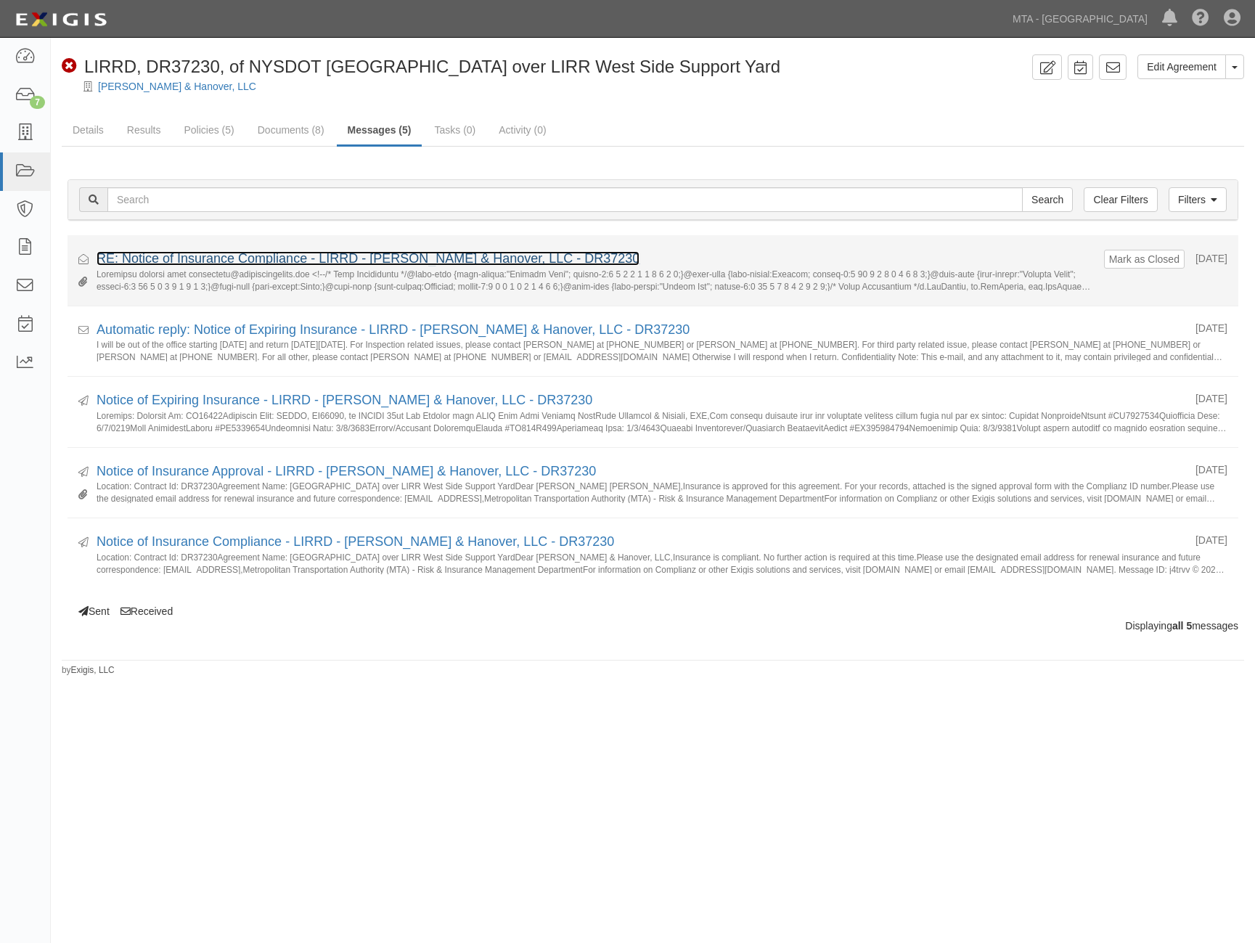
click at [292, 253] on link "RE: Notice of Insurance Compliance - LIRRD - [PERSON_NAME] & Hanover, LLC - DR3…" at bounding box center [368, 258] width 543 height 15
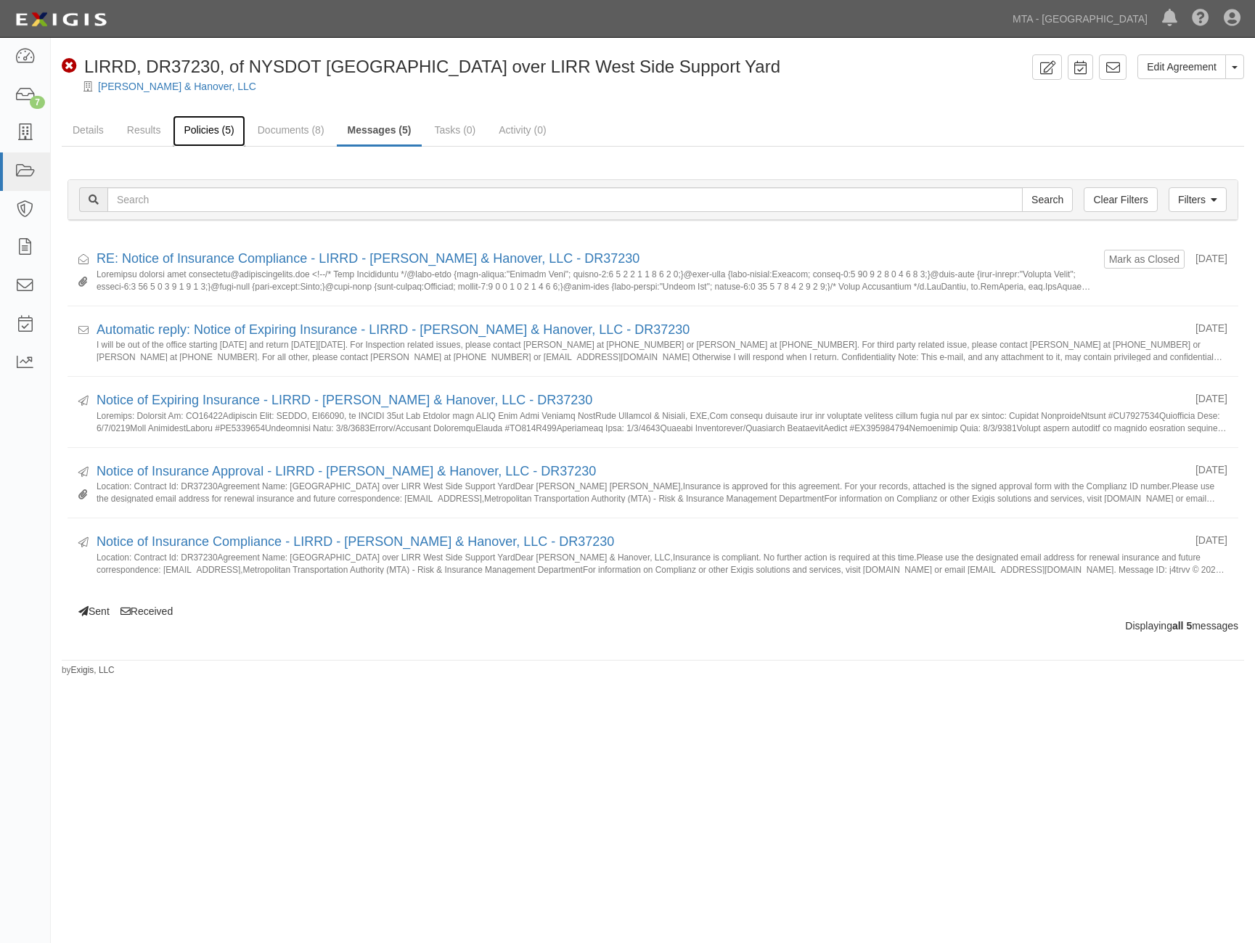
click at [219, 127] on link "Policies (5)" at bounding box center [209, 130] width 72 height 31
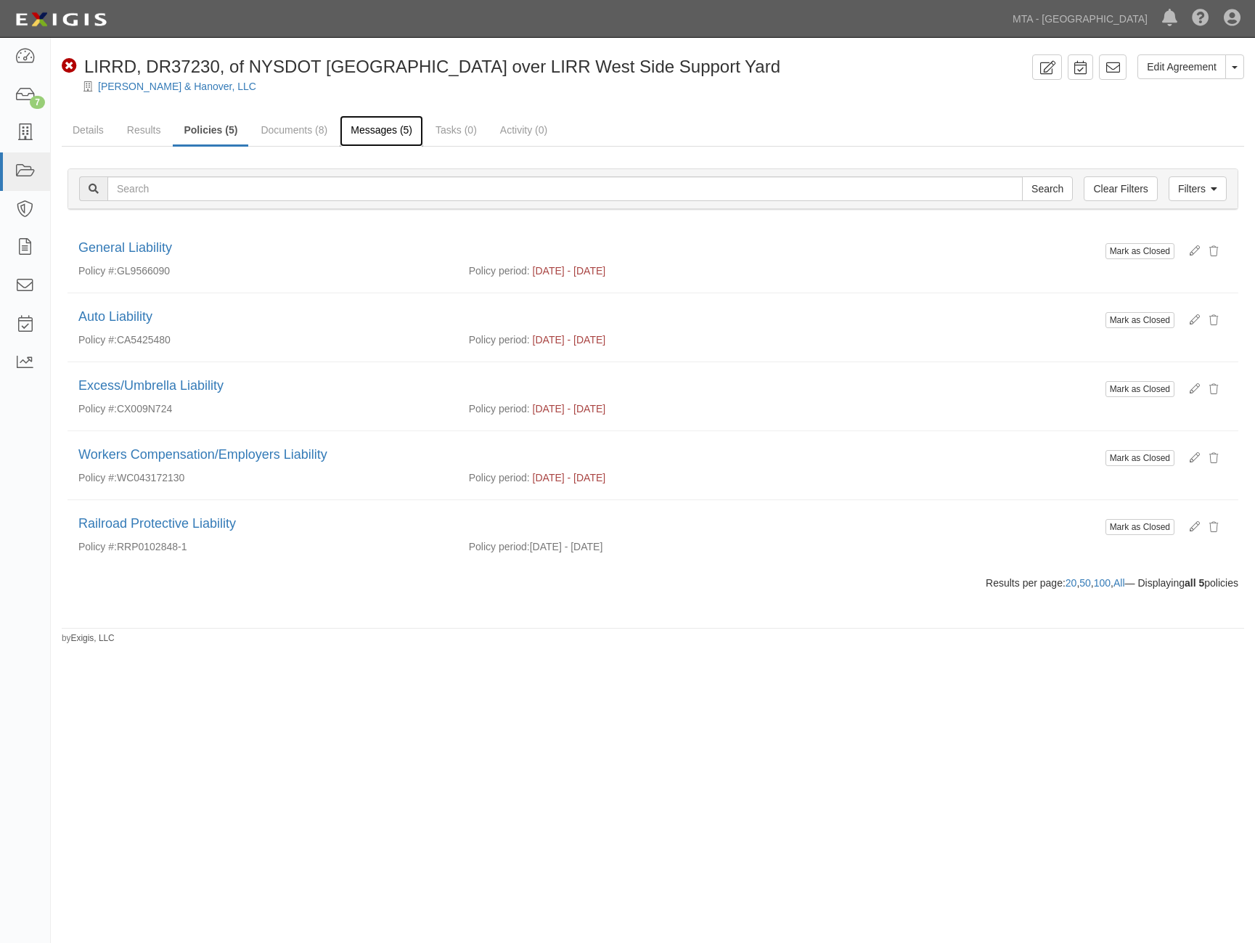
click at [392, 132] on link "Messages (5)" at bounding box center [381, 130] width 83 height 31
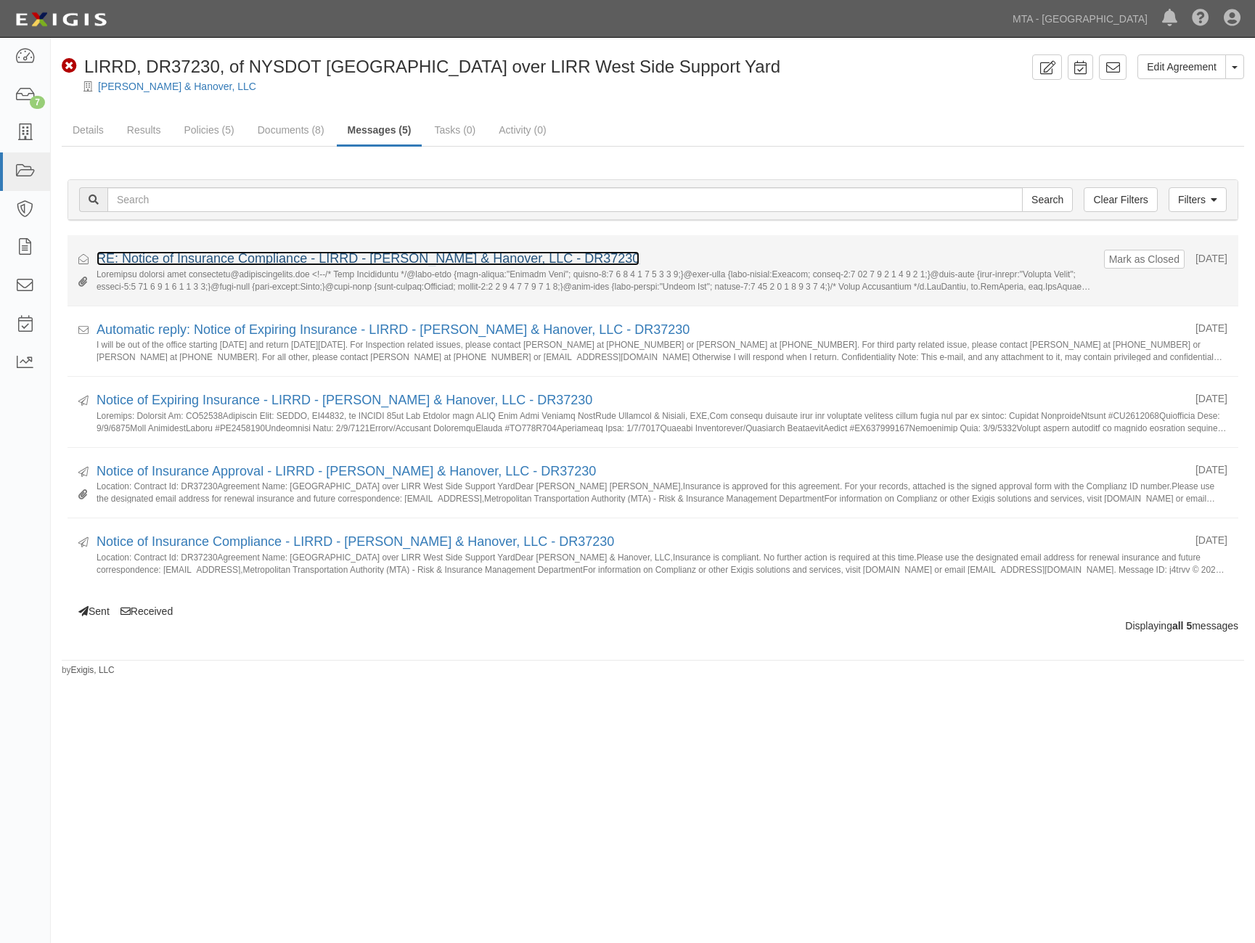
click at [427, 260] on link "RE: Notice of Insurance Compliance - LIRRD - [PERSON_NAME] & Hanover, LLC - DR3…" at bounding box center [368, 258] width 543 height 15
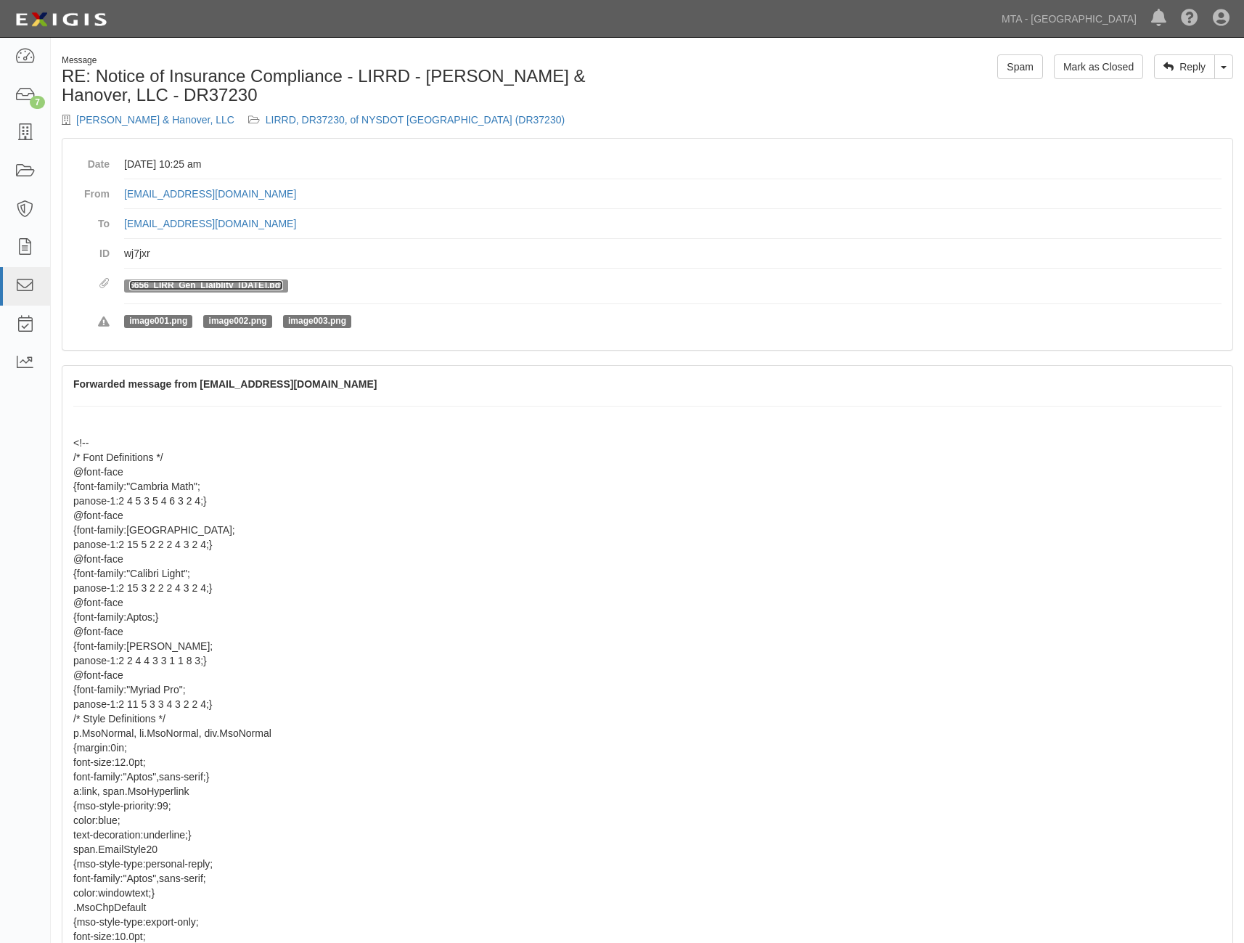
click at [221, 290] on link "6656_LIRR_Gen_Liaiblity_[DATE].pdf" at bounding box center [206, 285] width 154 height 10
click at [28, 171] on icon at bounding box center [25, 171] width 20 height 17
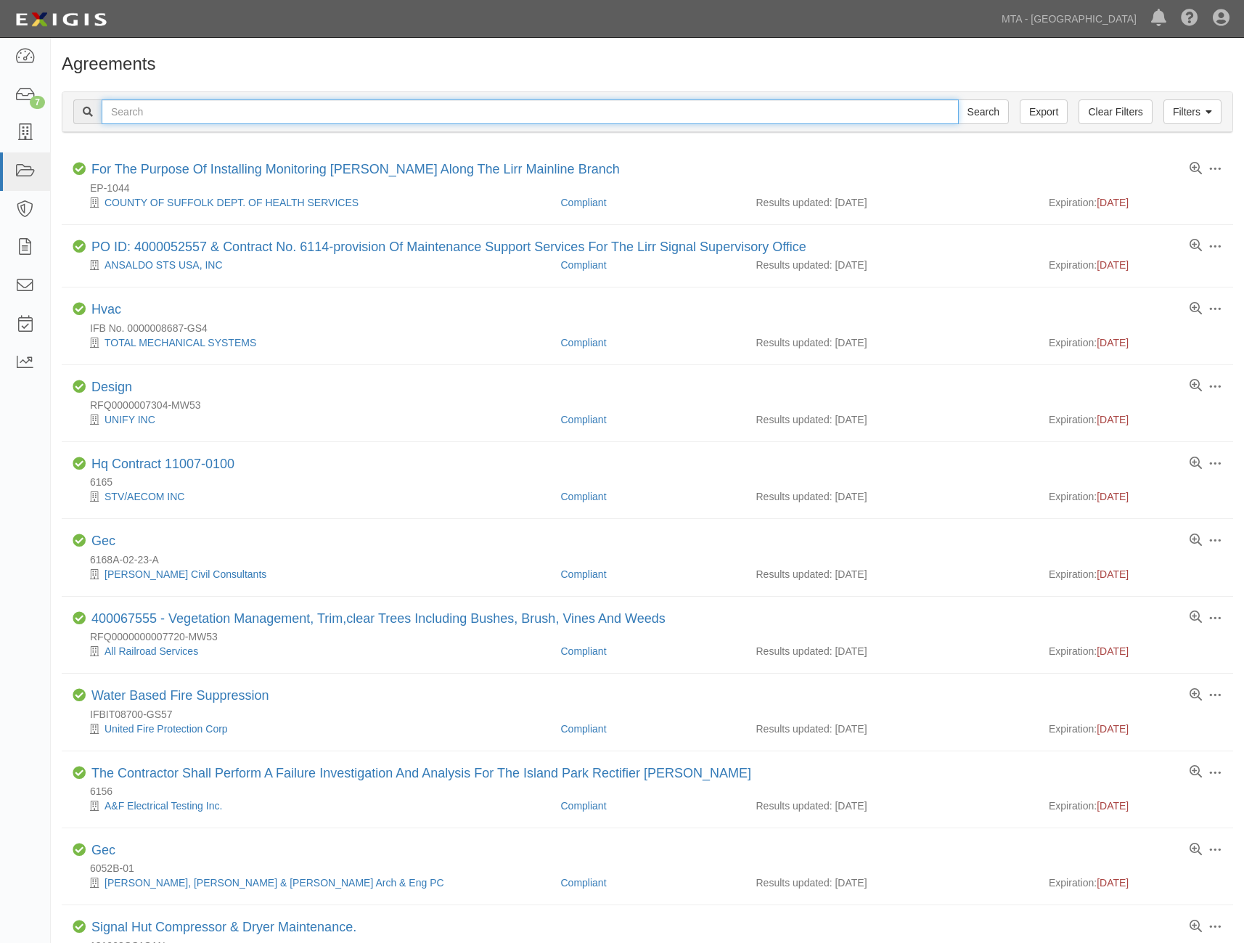
click at [147, 115] on input "text" at bounding box center [530, 111] width 857 height 25
paste input "0000213221"
type input "0000213221"
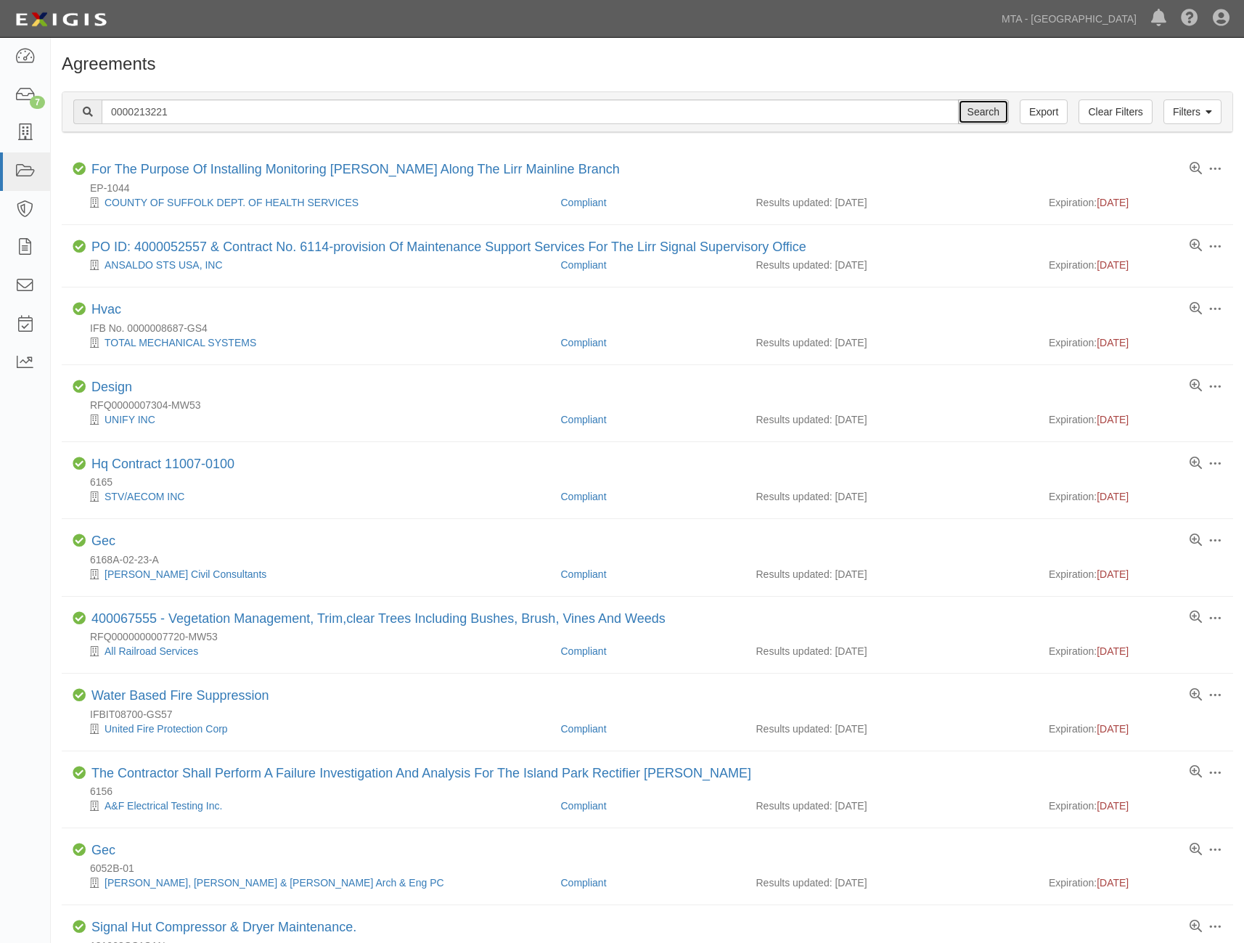
click at [992, 113] on input "Search" at bounding box center [983, 111] width 51 height 25
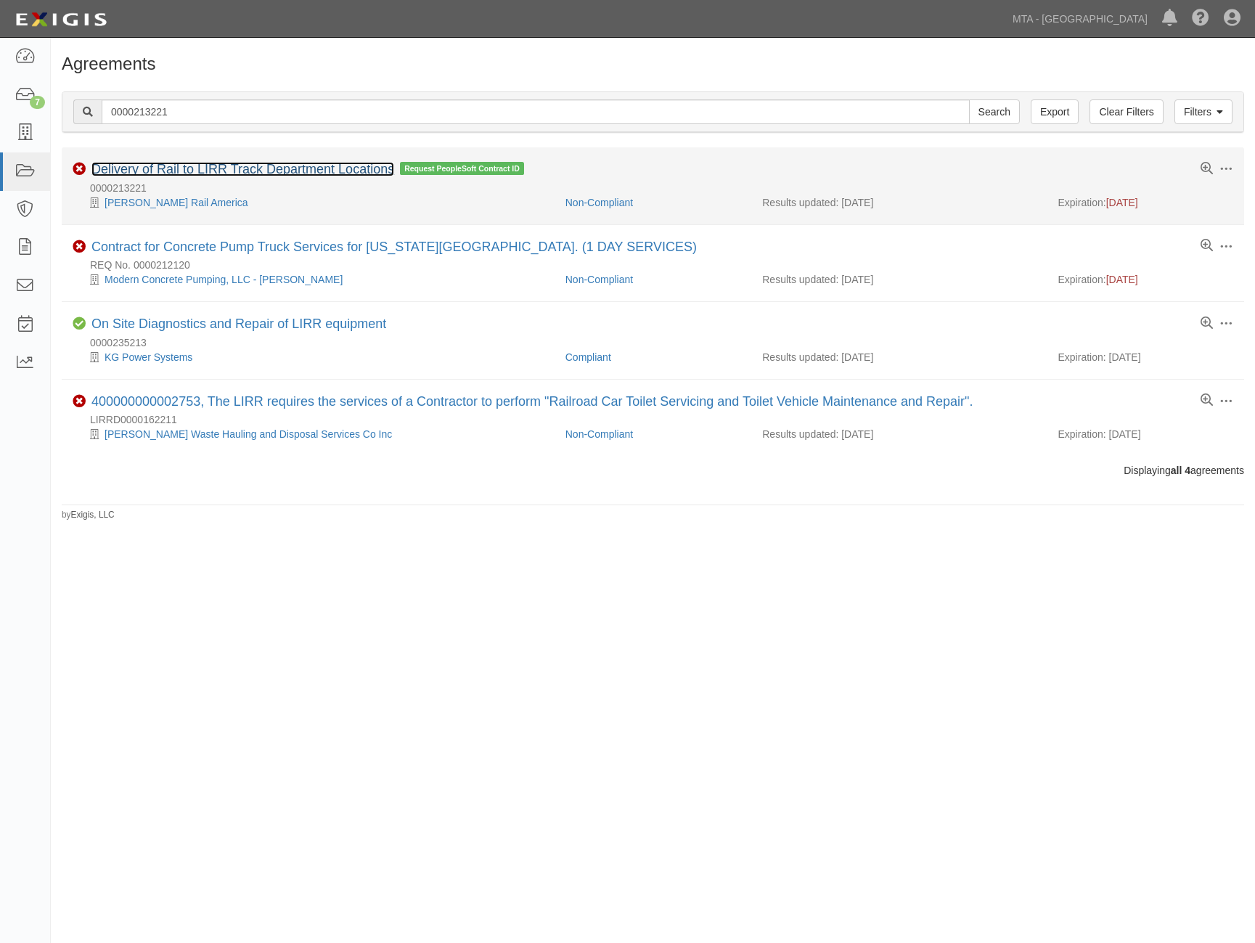
click at [204, 167] on link "Delivery of Rail to LIRR Track Department Locations" at bounding box center [242, 169] width 303 height 15
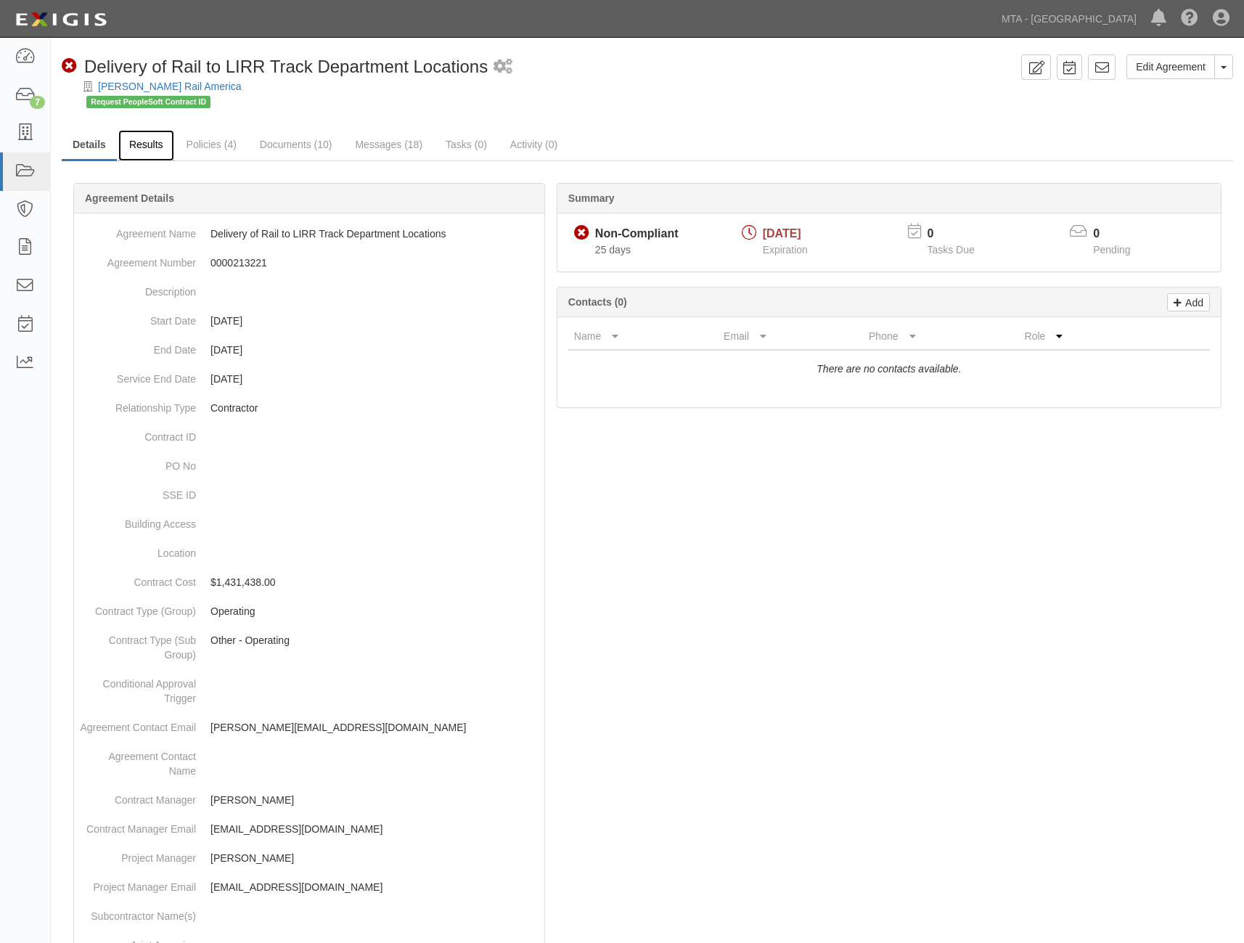
click at [152, 143] on link "Results" at bounding box center [146, 145] width 56 height 31
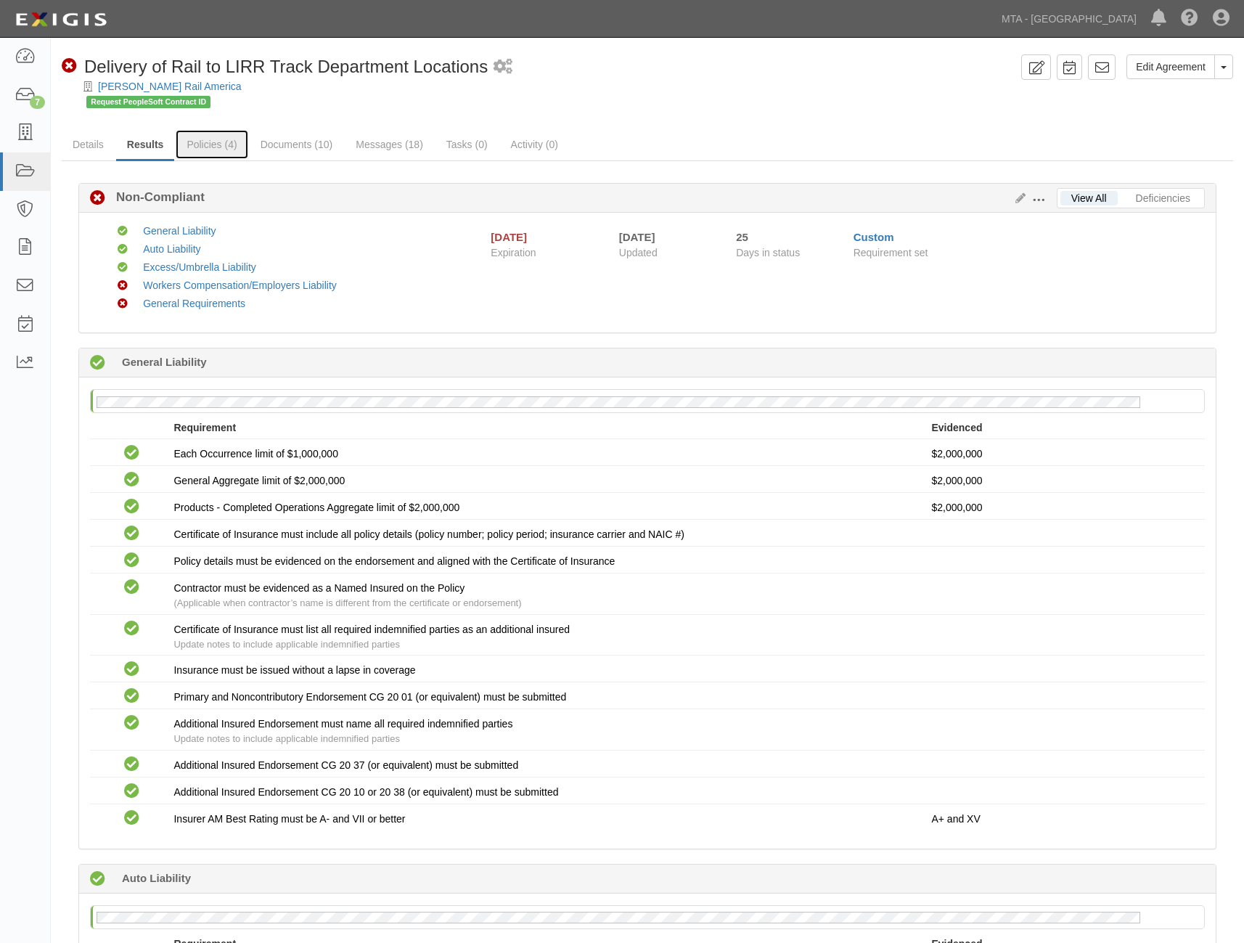
click at [195, 142] on link "Policies (4)" at bounding box center [212, 144] width 72 height 29
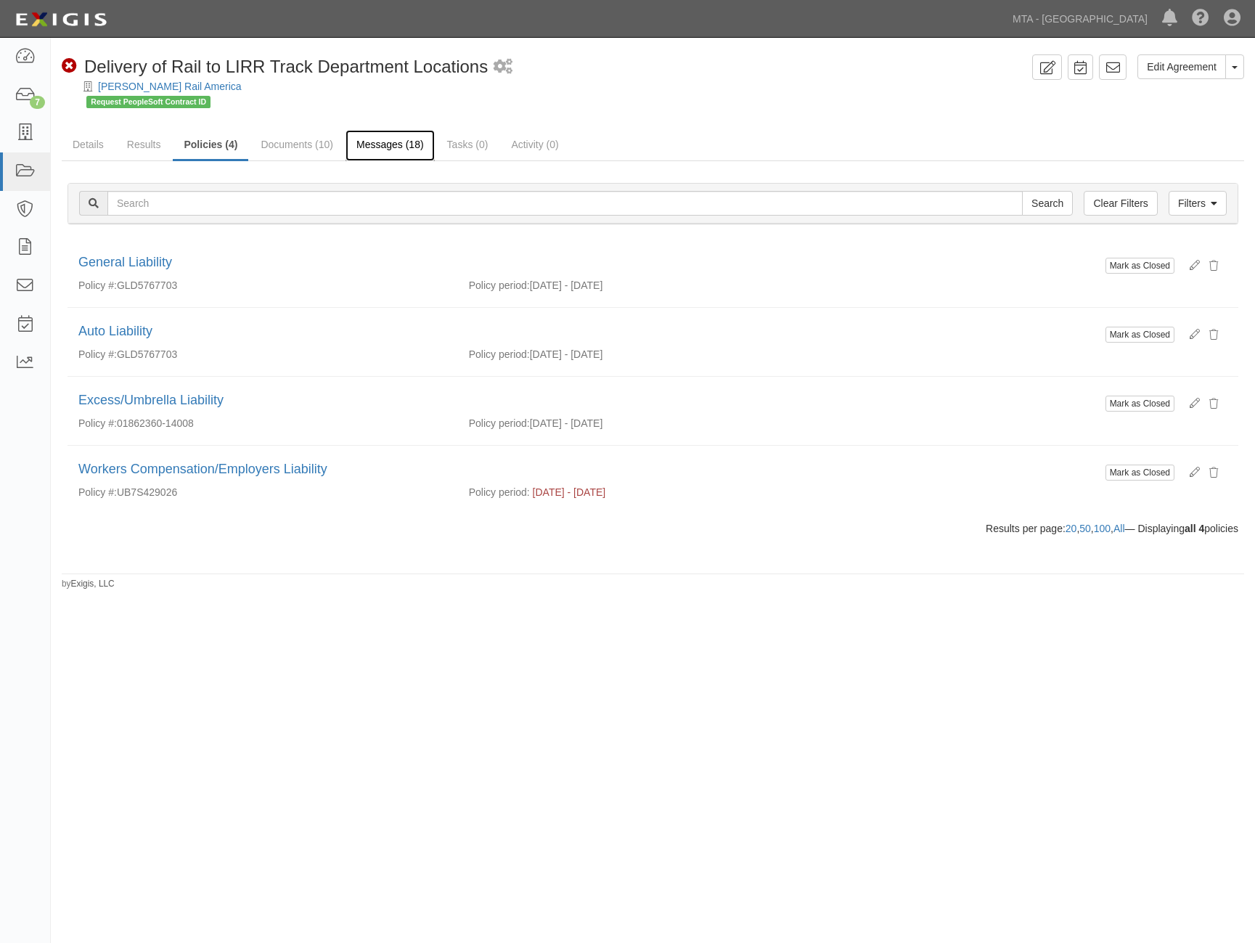
click at [376, 145] on link "Messages (18)" at bounding box center [390, 145] width 89 height 31
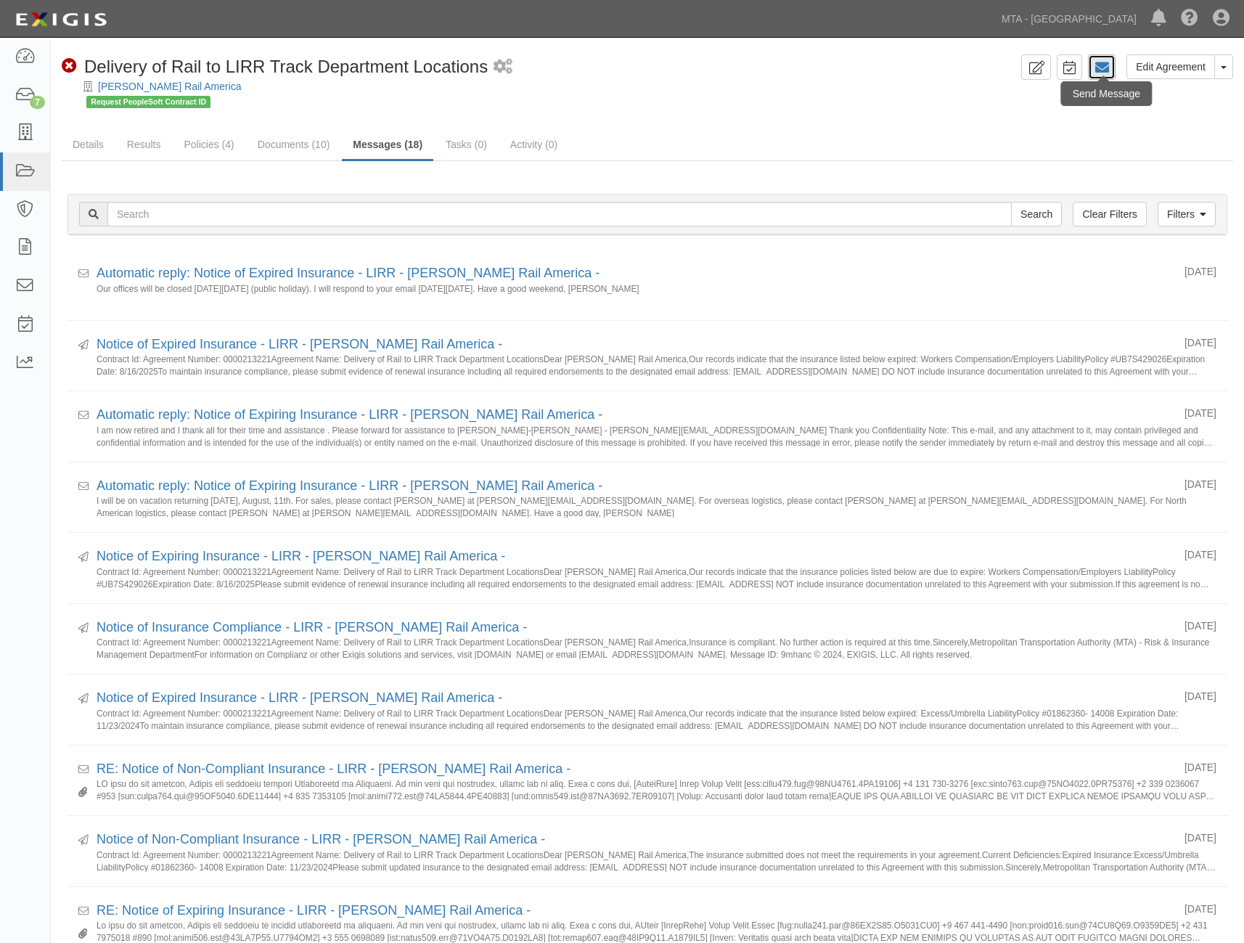
click at [1103, 70] on icon at bounding box center [1102, 67] width 15 height 15
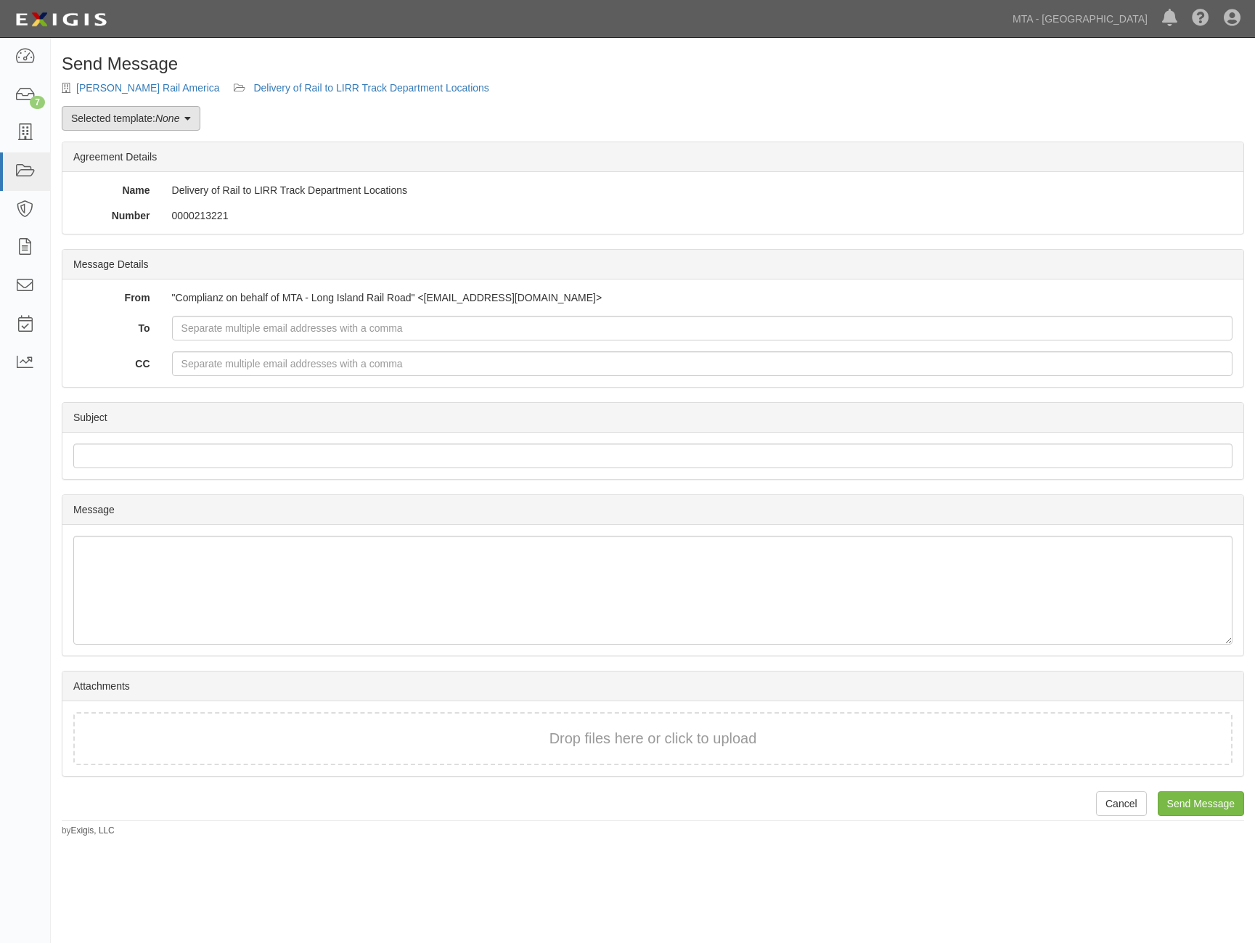
click at [164, 118] on em "None" at bounding box center [167, 119] width 24 height 12
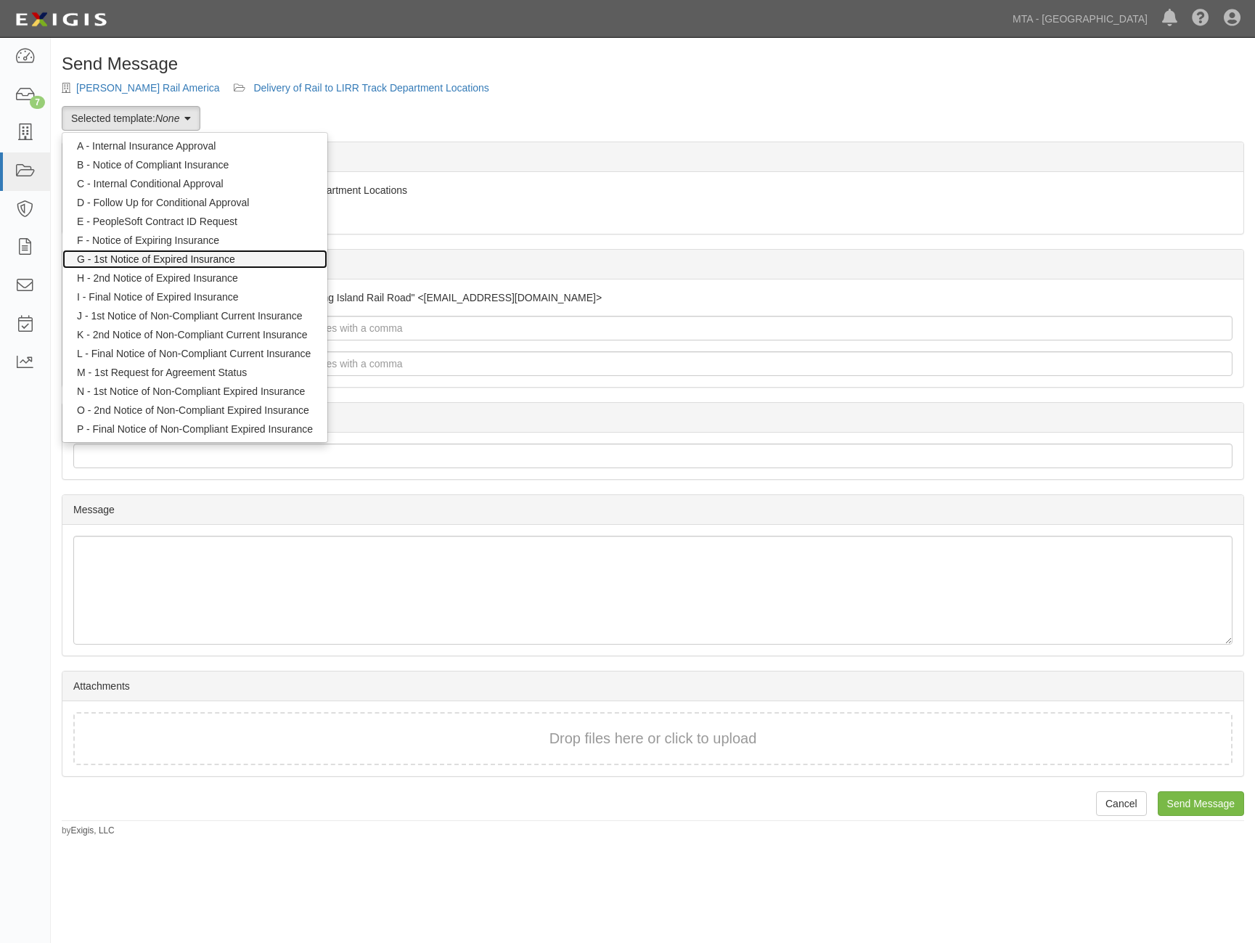
click at [150, 259] on link "G - 1st Notice of Expired Insurance" at bounding box center [194, 259] width 265 height 19
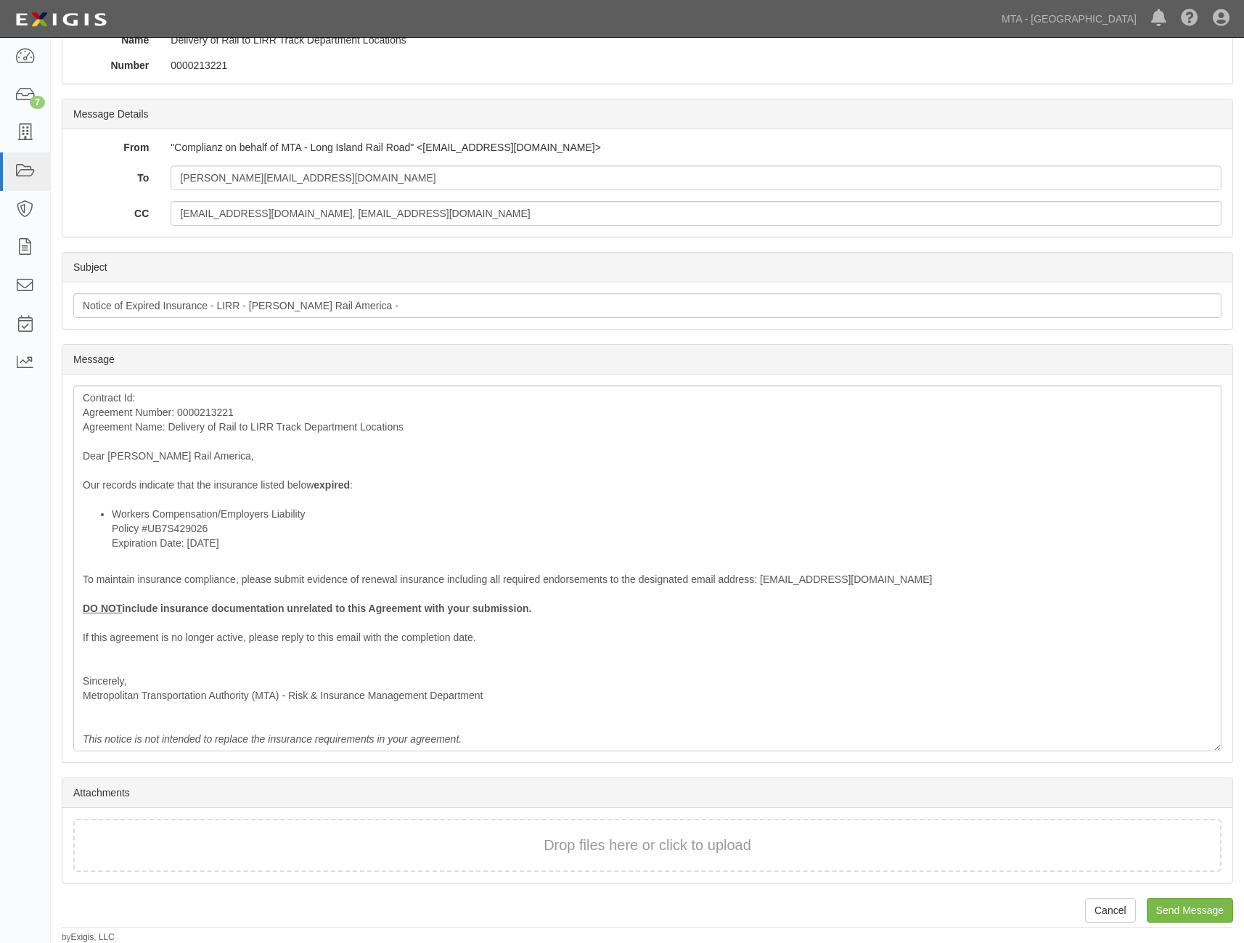
scroll to position [151, 0]
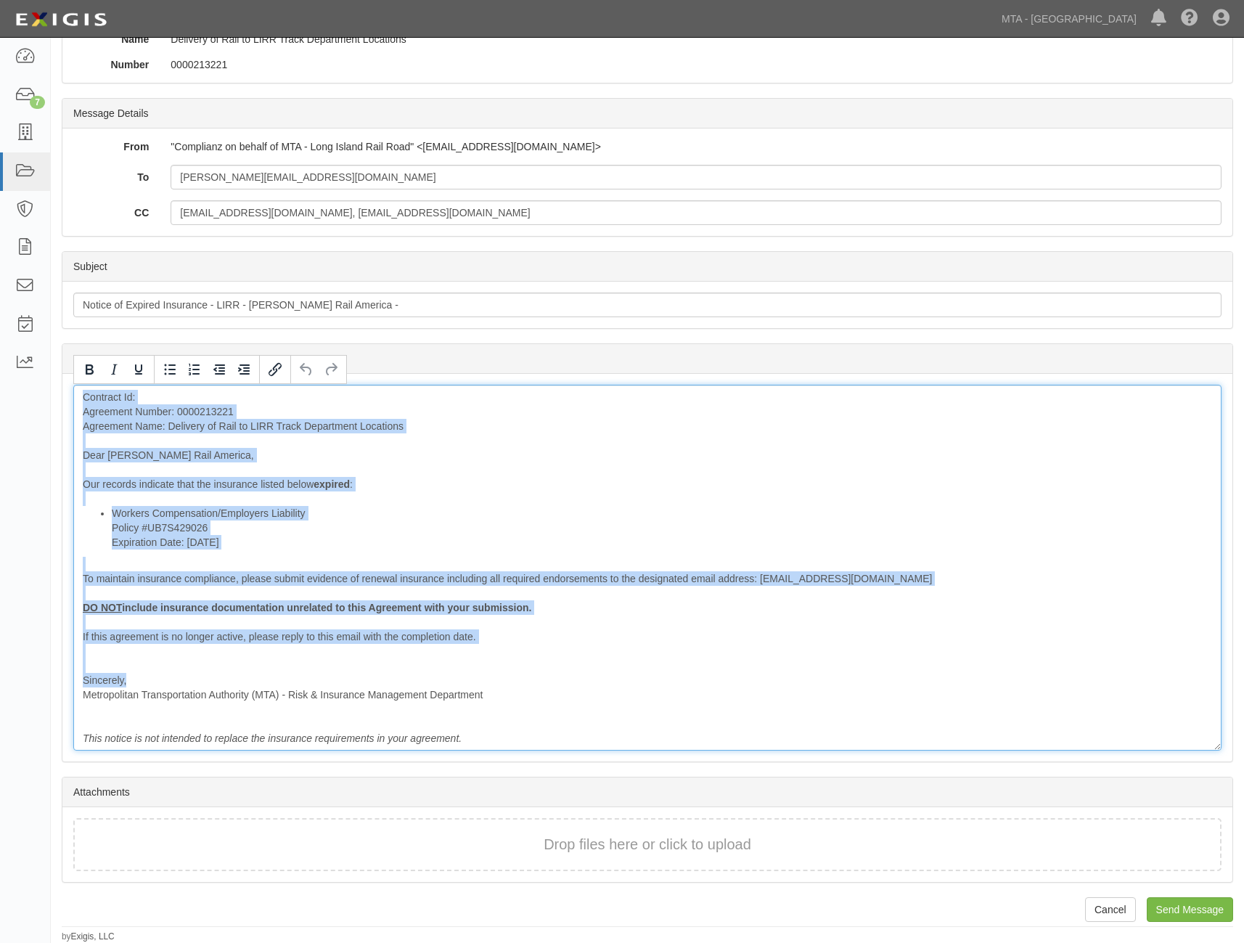
drag, startPoint x: 81, startPoint y: 393, endPoint x: 440, endPoint y: 680, distance: 459.2
click at [440, 680] on div "Contract Id: Agreement Number: 0000213221 Agreement Name: Delivery of Rail to L…" at bounding box center [647, 568] width 1148 height 366
copy div "Contract Id: Agreement Number: 0000213221 Agreement Name: Delivery of Rail to L…"
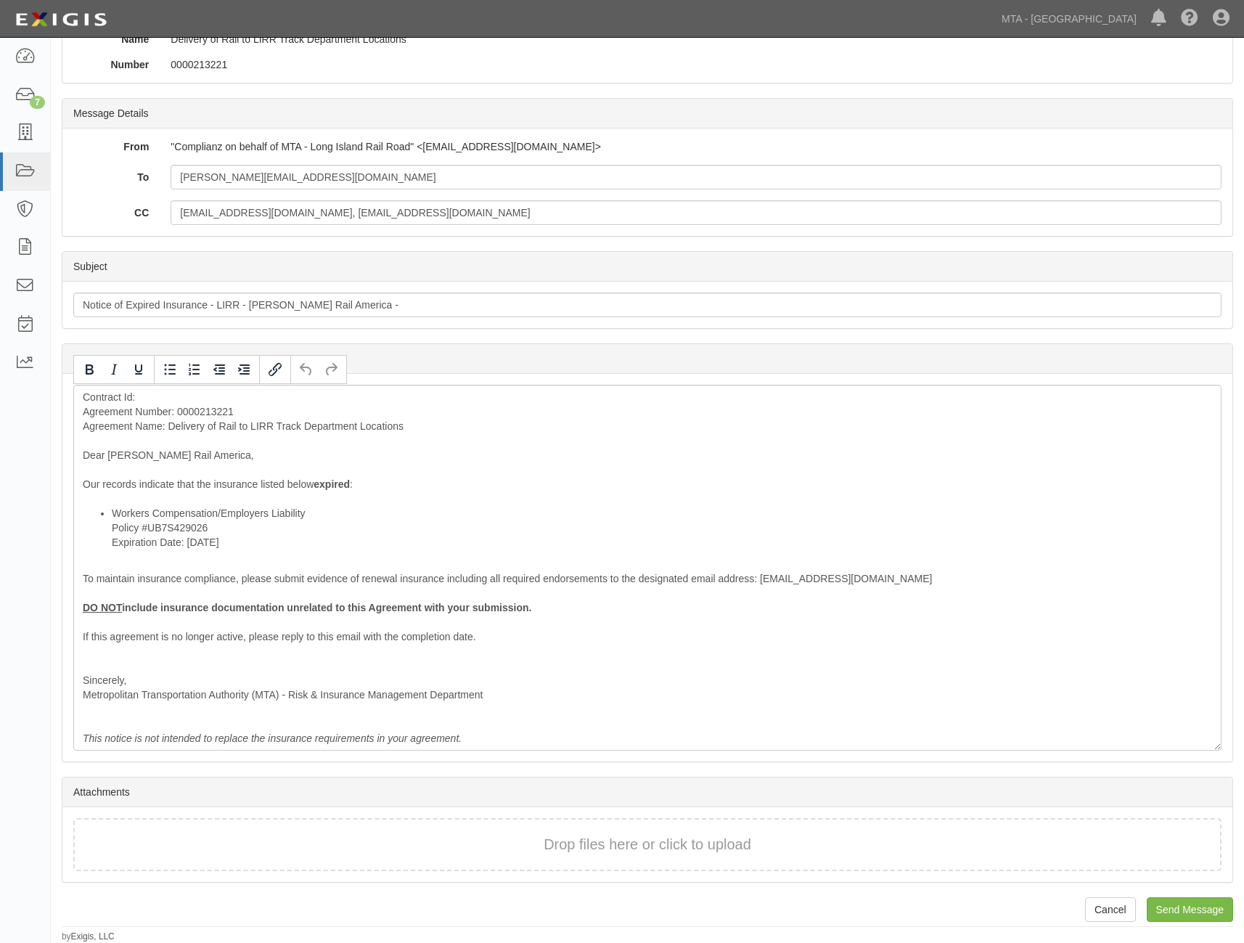
click at [183, 257] on div "Subject" at bounding box center [647, 267] width 1170 height 30
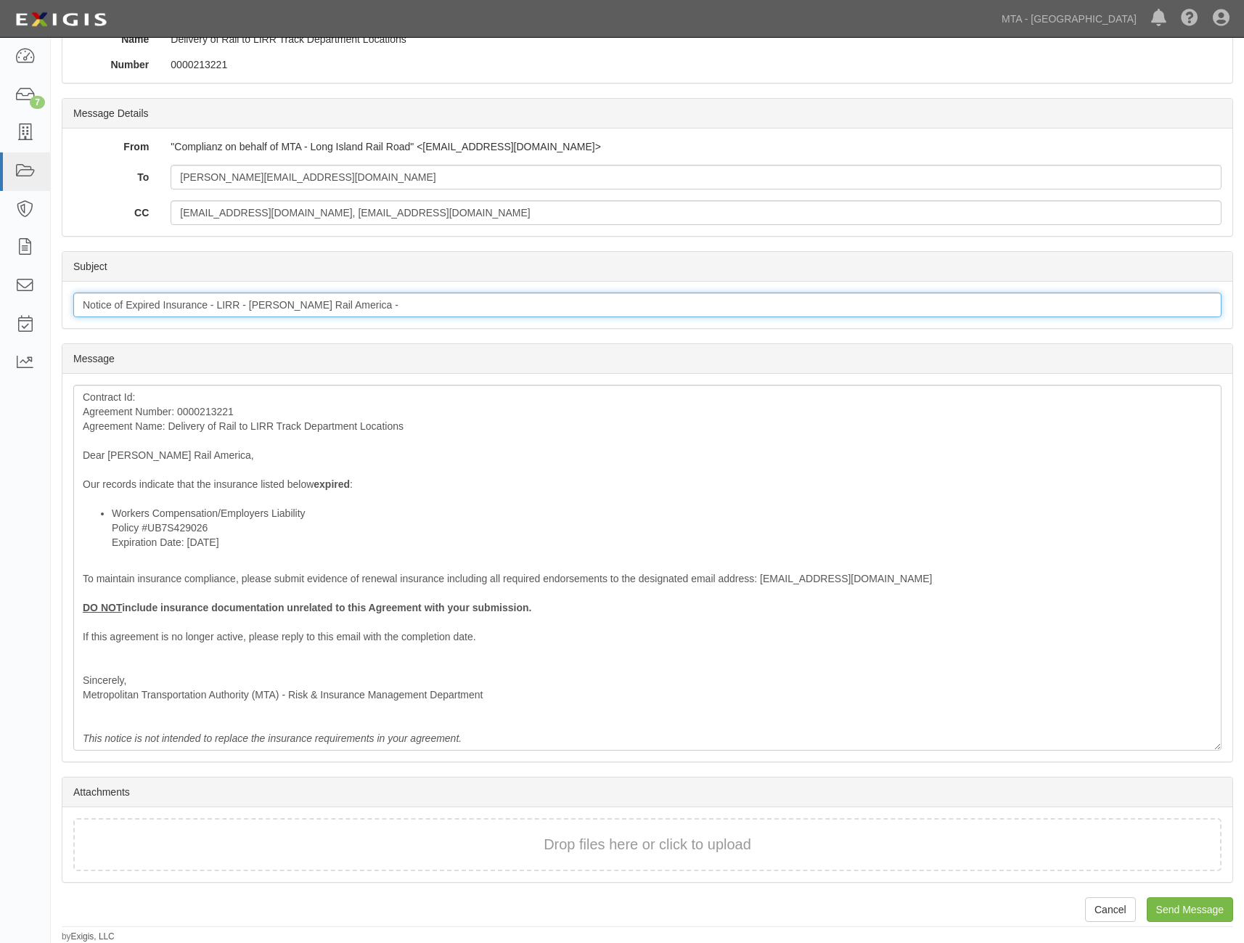
drag, startPoint x: 345, startPoint y: 301, endPoint x: 58, endPoint y: 303, distance: 286.7
click at [58, 303] on div "Send Message [PERSON_NAME] Rail America Delivery of Rail to LIRR Track Departme…" at bounding box center [647, 423] width 1193 height 1040
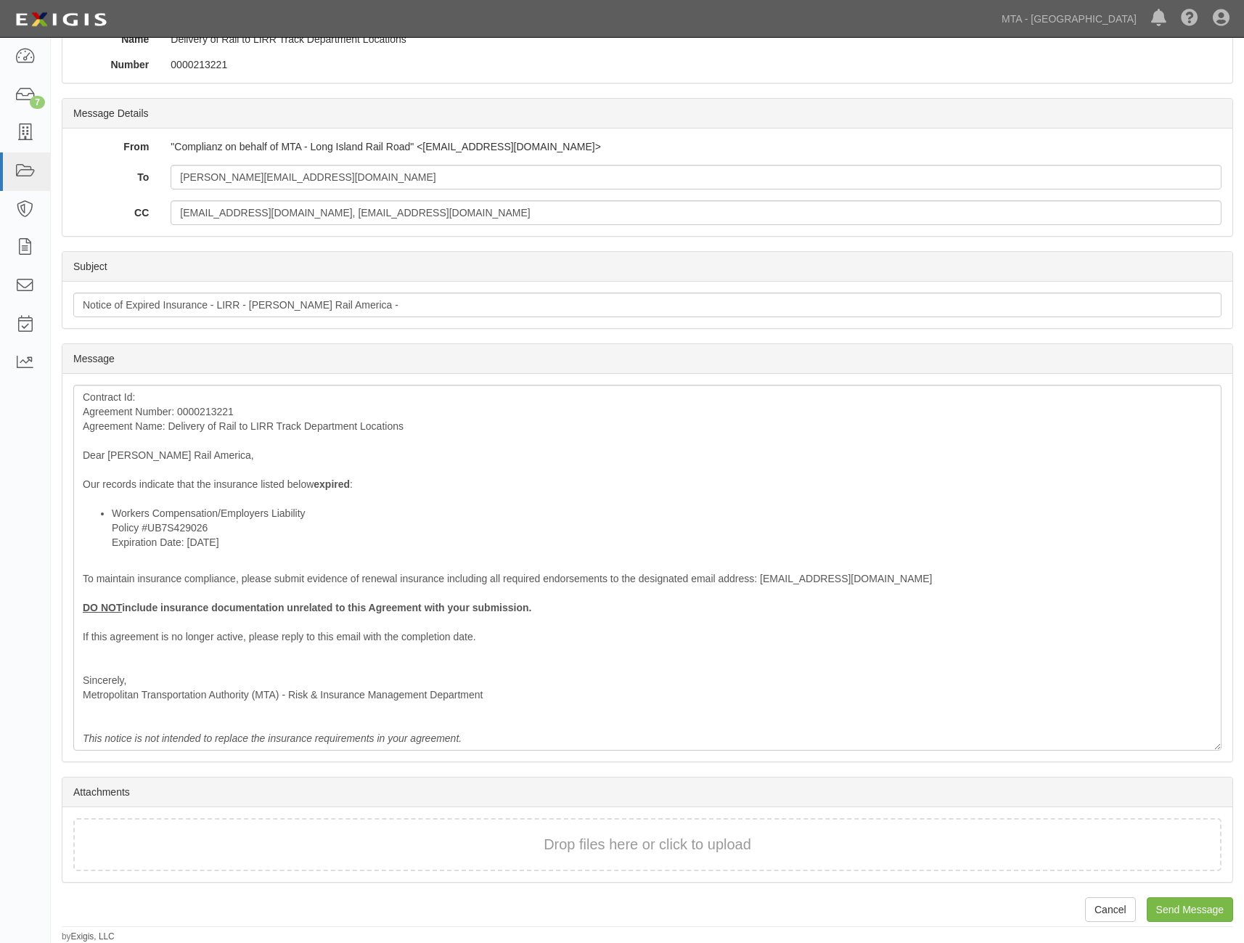
click at [180, 251] on section "Subject Subject Notice of Expired Insurance - LIRR - [PERSON_NAME] Rail America…" at bounding box center [648, 290] width 1172 height 78
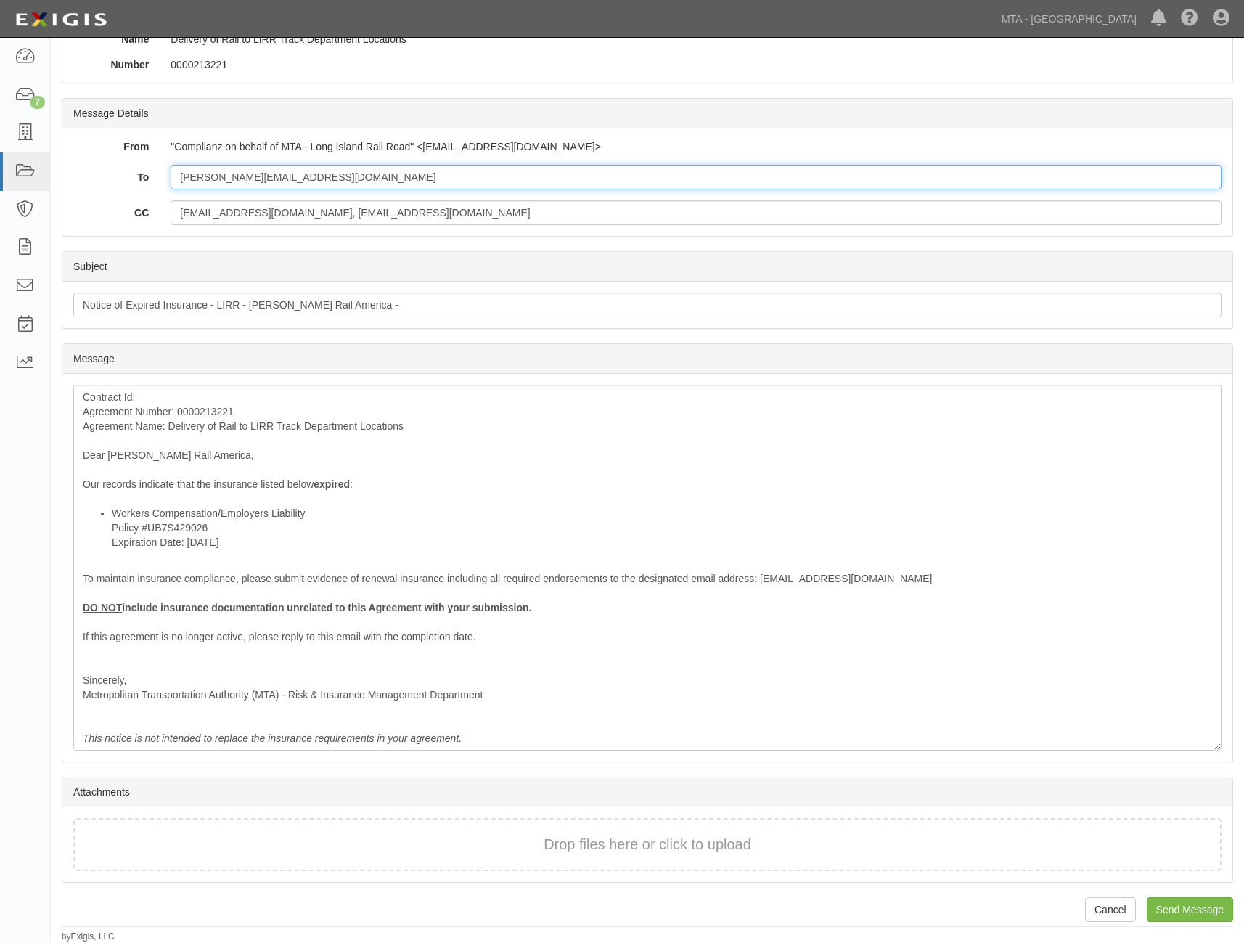
drag, startPoint x: 275, startPoint y: 176, endPoint x: 115, endPoint y: 166, distance: 160.8
click at [115, 166] on div "To roger@wirthrail.com" at bounding box center [647, 177] width 1170 height 25
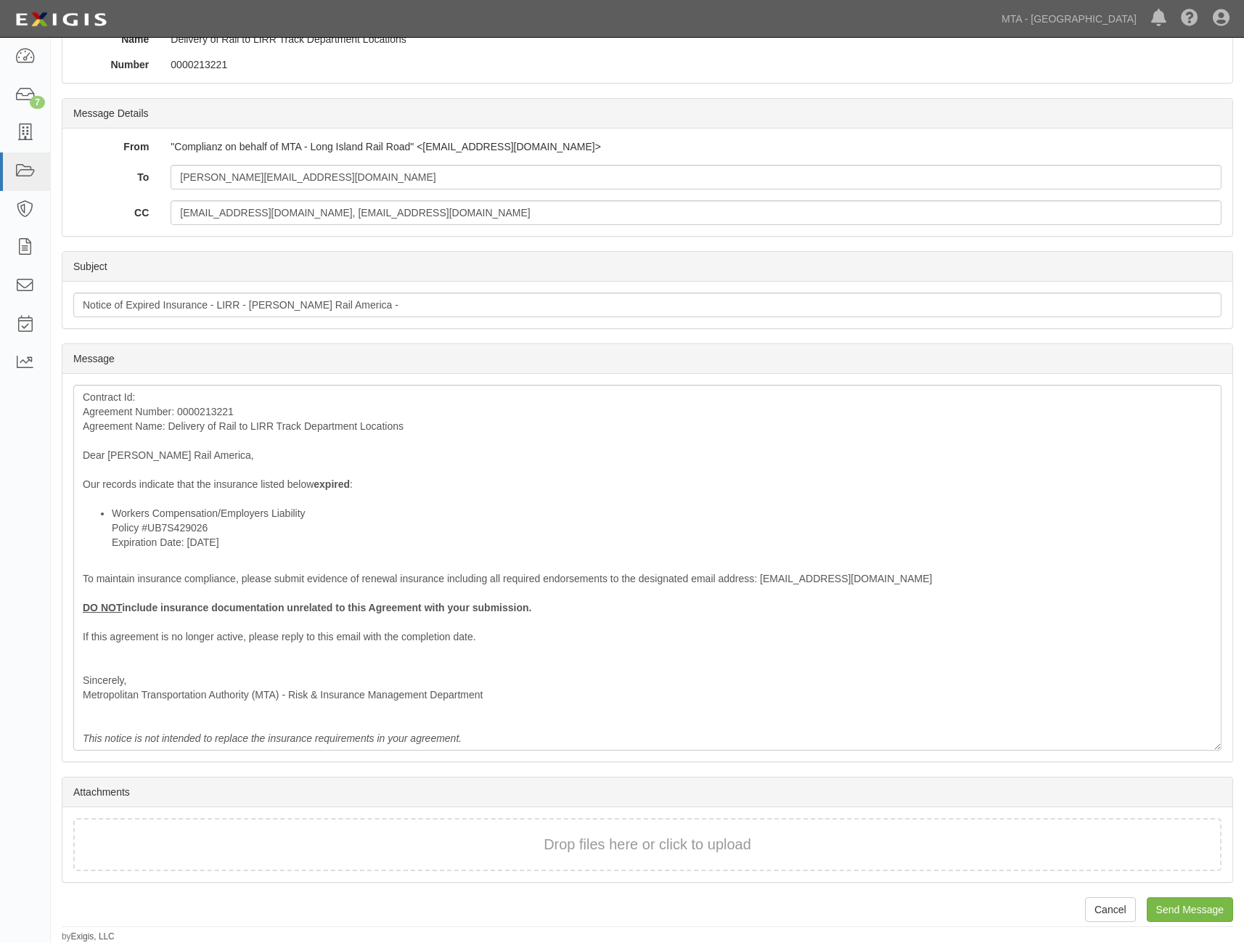
click at [209, 232] on div "From "Complianz on behalf of MTA - Long Island Rail Road" <agreement-4m7yey@mta…" at bounding box center [647, 181] width 1170 height 107
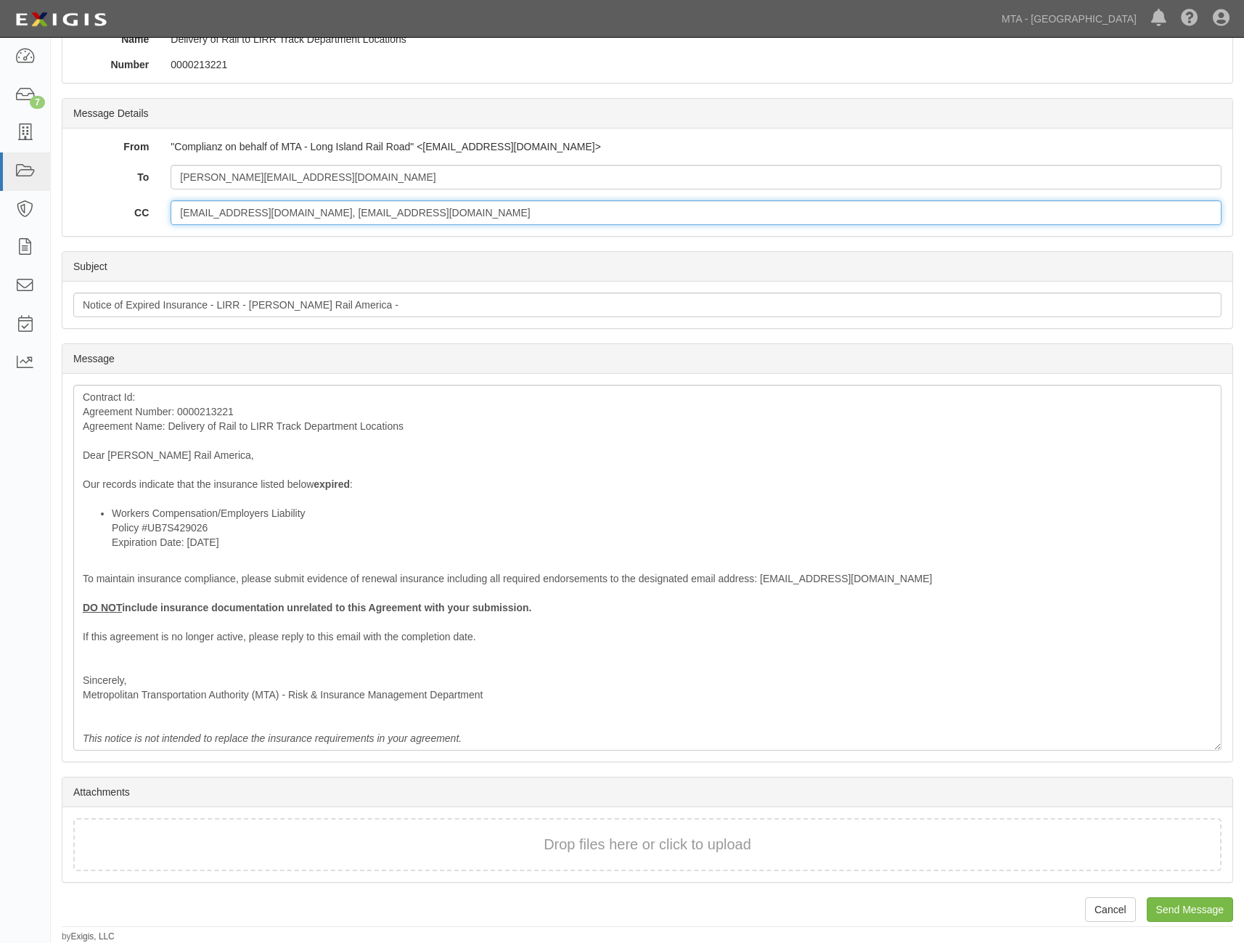
drag, startPoint x: 251, startPoint y: 213, endPoint x: 181, endPoint y: 213, distance: 70.4
click at [181, 213] on input "mcostel@lirr.org, maharri@lirr.org" at bounding box center [696, 212] width 1051 height 25
drag, startPoint x: 258, startPoint y: 211, endPoint x: 339, endPoint y: 213, distance: 80.6
click at [339, 213] on input "mcostel@lirr.org, maharri@lirr.org" at bounding box center [696, 212] width 1051 height 25
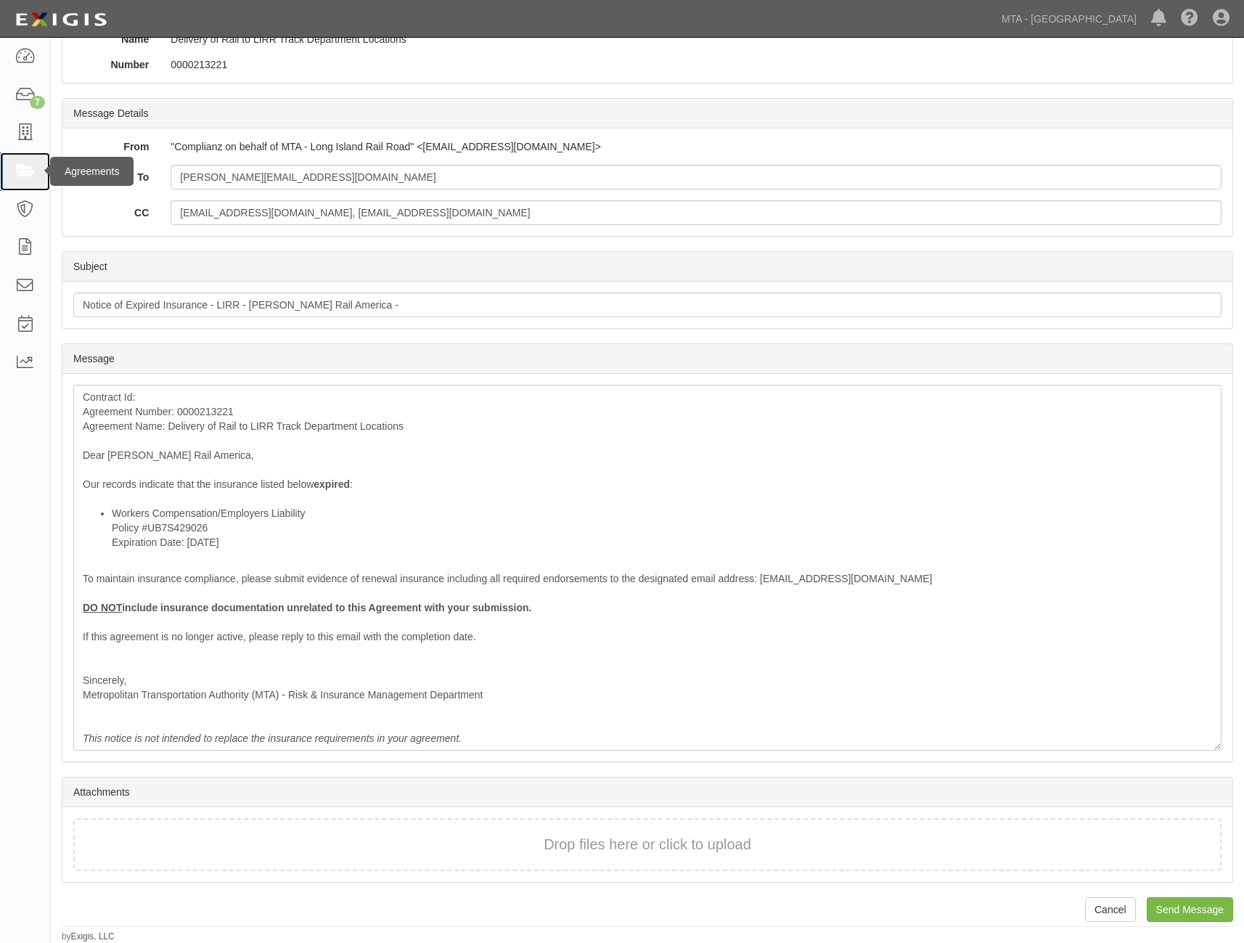
click at [23, 167] on icon at bounding box center [25, 171] width 20 height 17
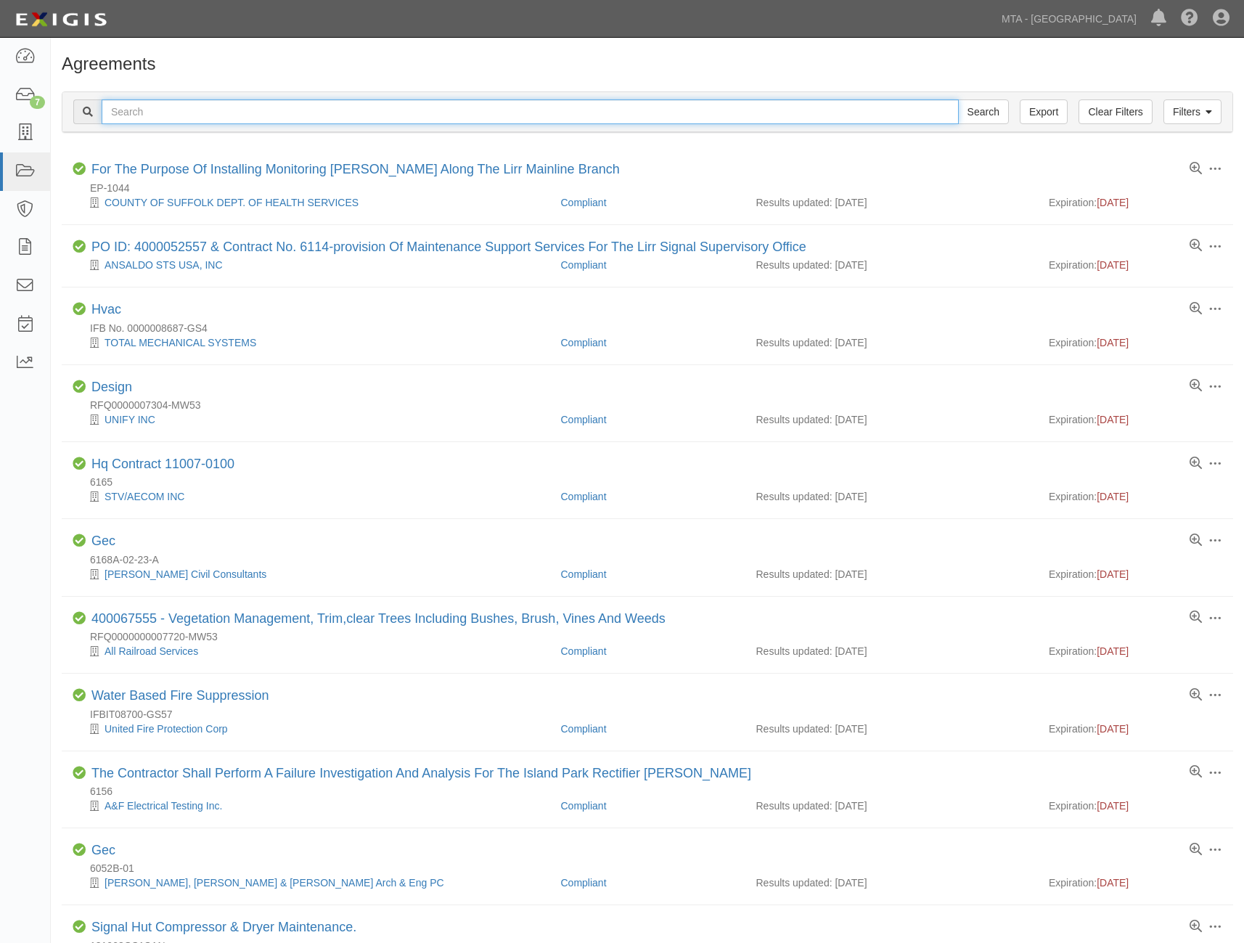
click at [142, 110] on input "text" at bounding box center [530, 111] width 857 height 25
click at [184, 113] on input "text" at bounding box center [530, 111] width 857 height 25
click at [189, 106] on input "text" at bounding box center [530, 111] width 857 height 25
paste input "400000000003113"
type input "400000000003113"
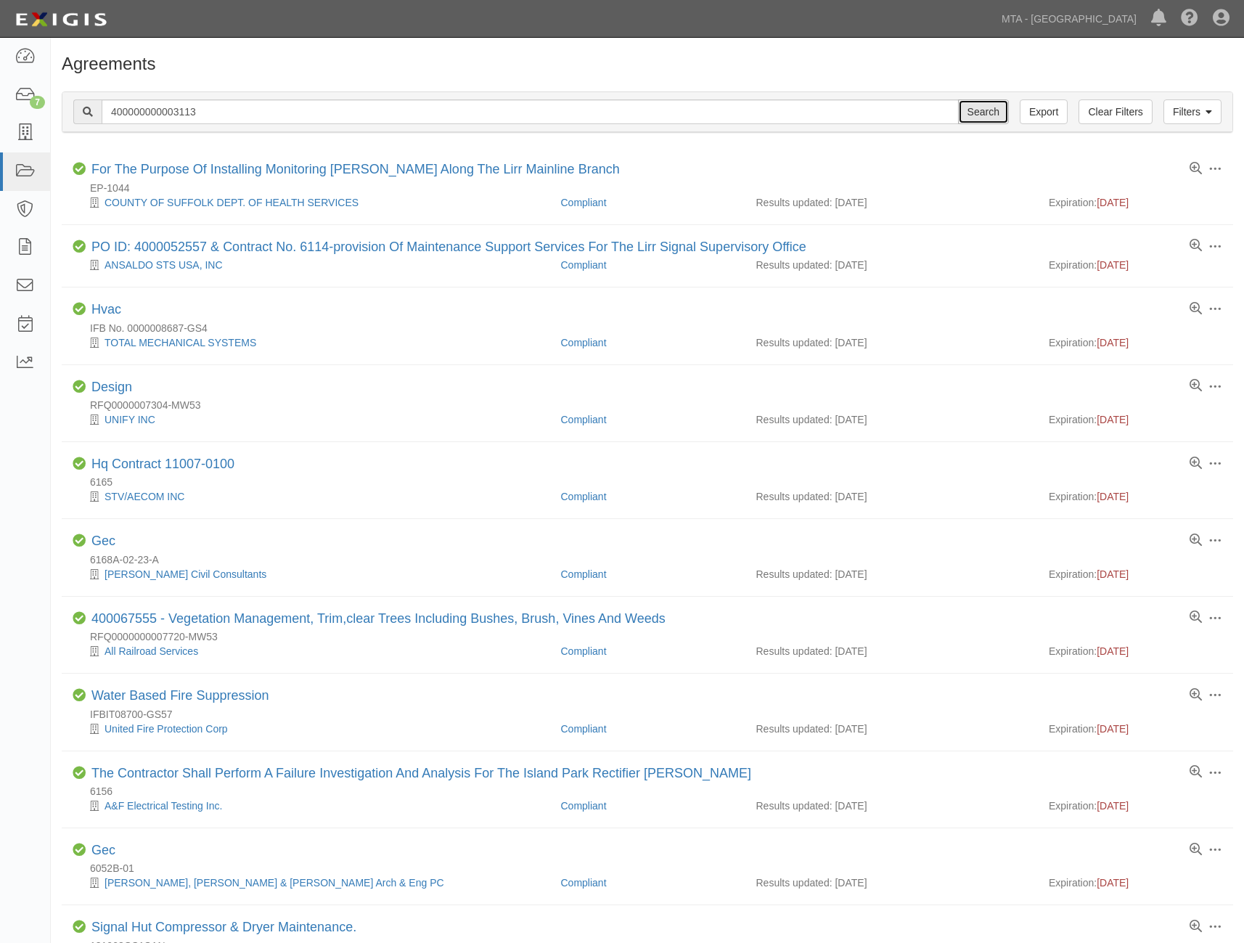
click at [991, 116] on input "Search" at bounding box center [983, 111] width 51 height 25
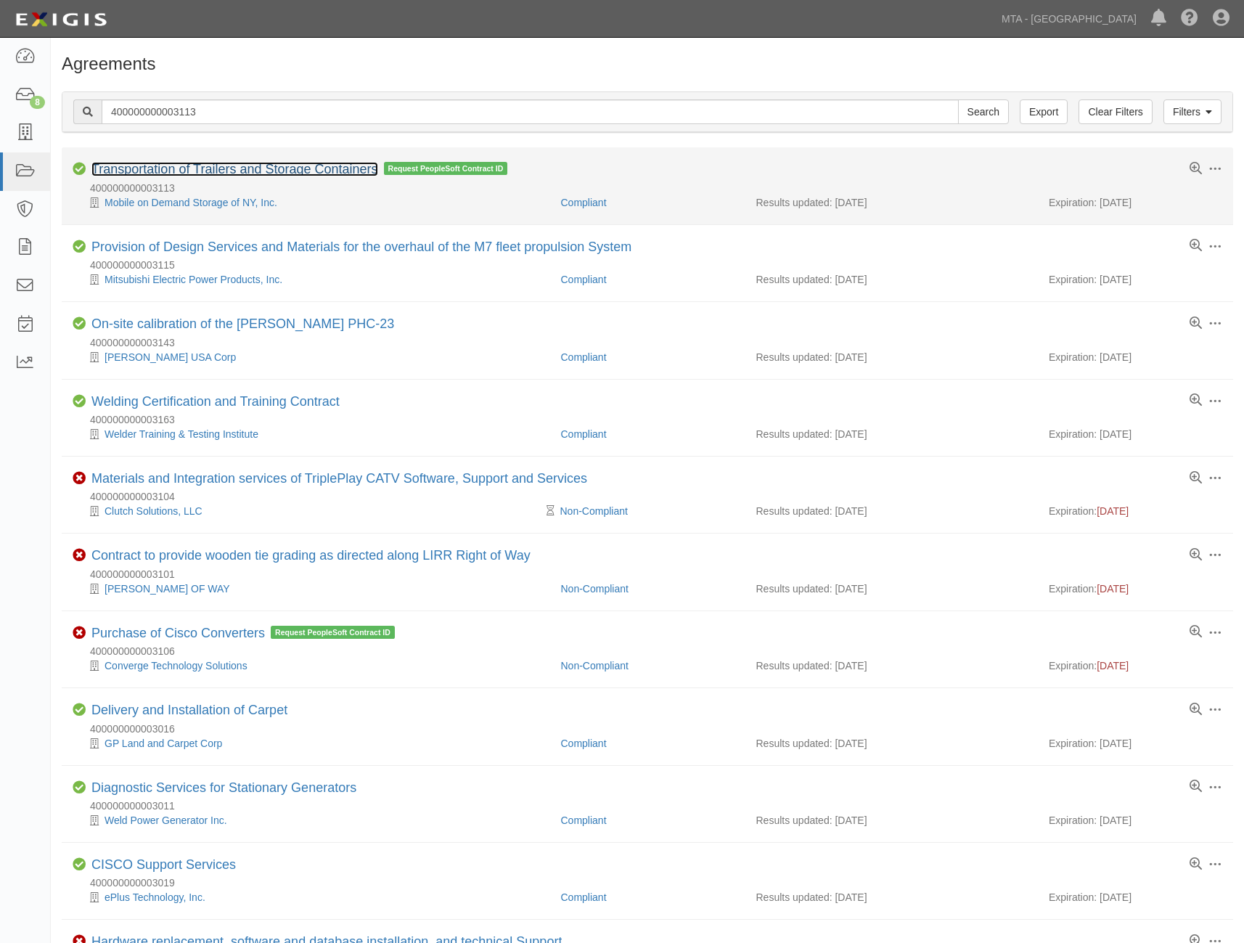
click at [213, 167] on link "Transportation of Trailers and Storage Containers" at bounding box center [234, 169] width 287 height 15
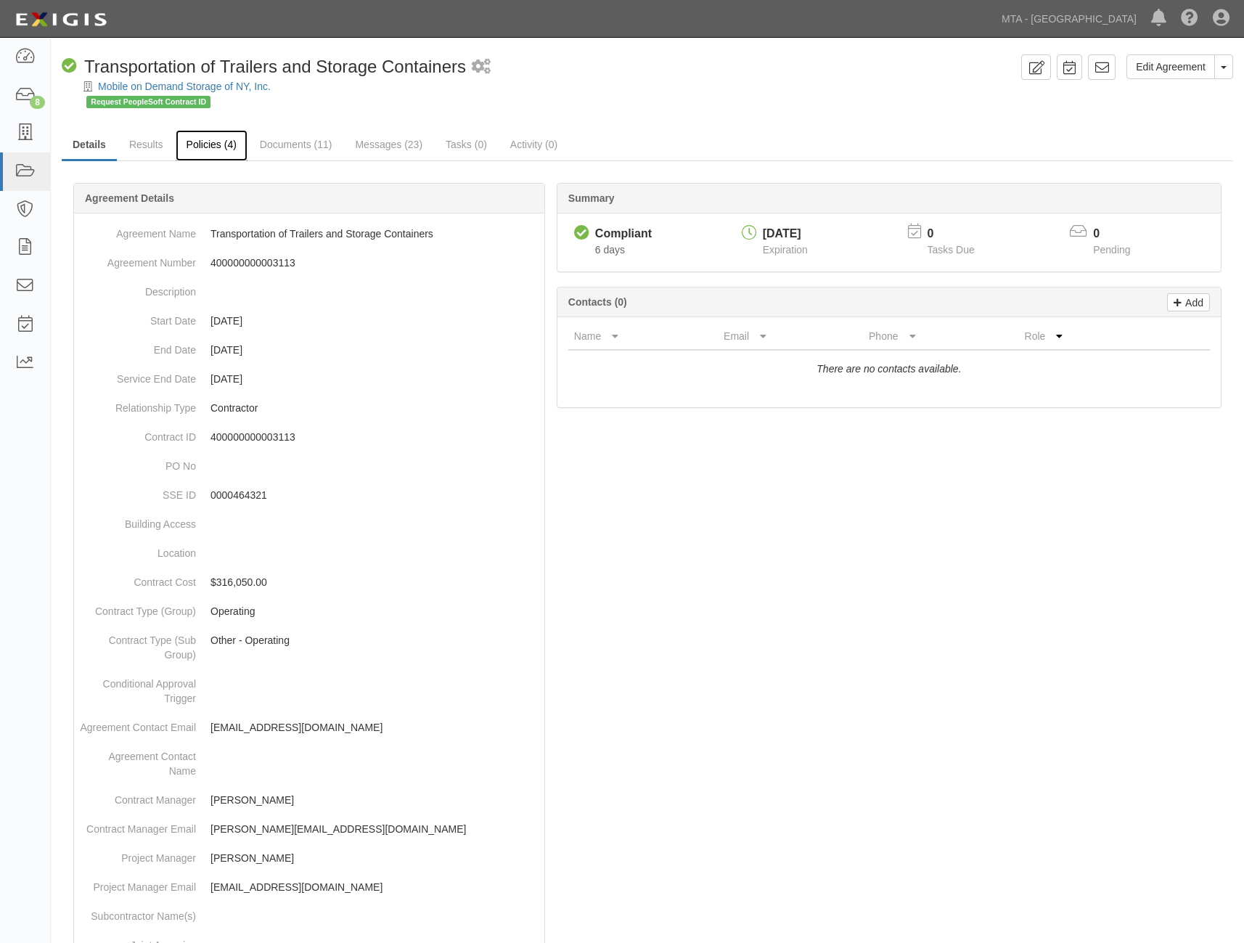
click at [208, 150] on link "Policies (4)" at bounding box center [212, 145] width 72 height 31
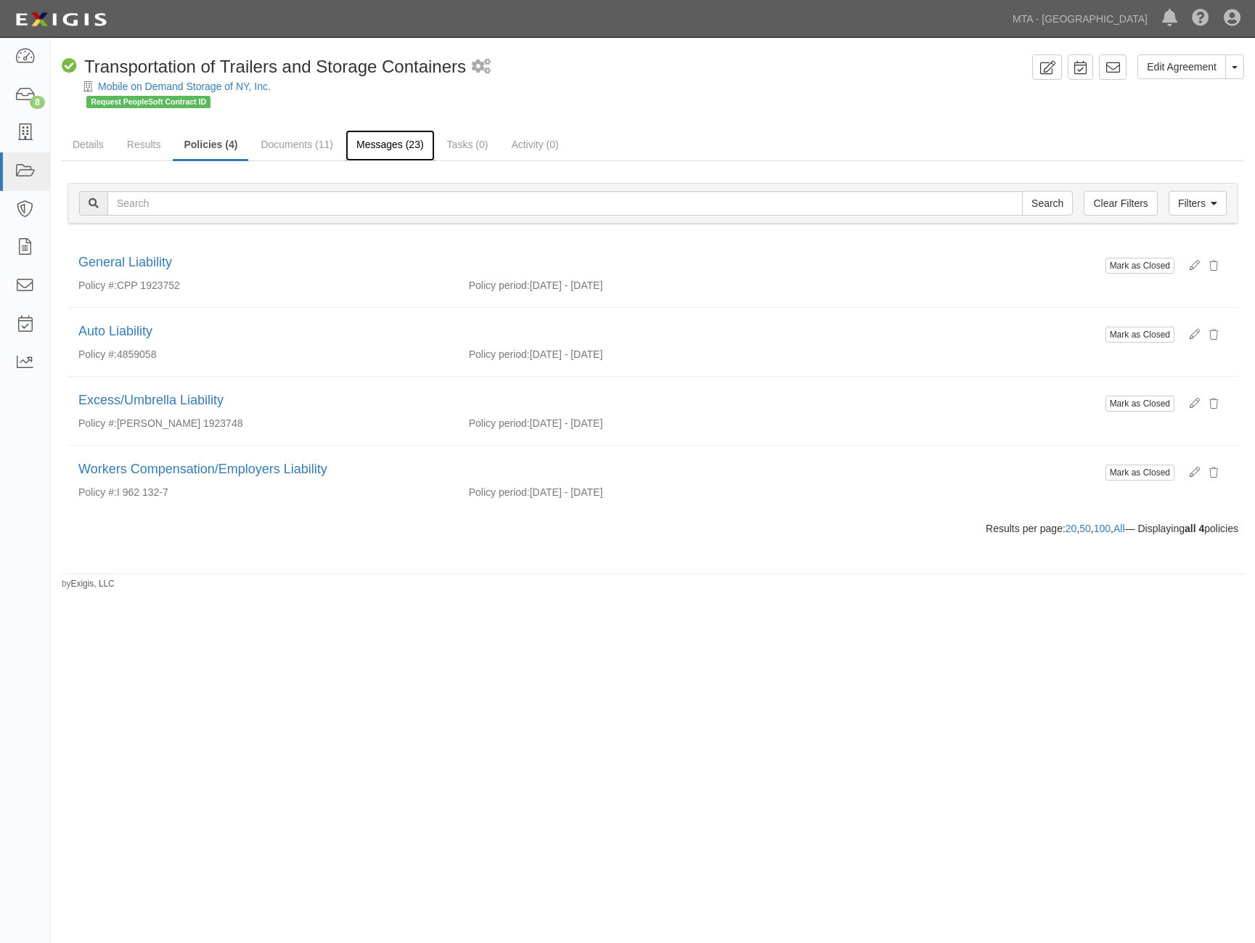
click at [366, 140] on link "Messages (23)" at bounding box center [390, 145] width 89 height 31
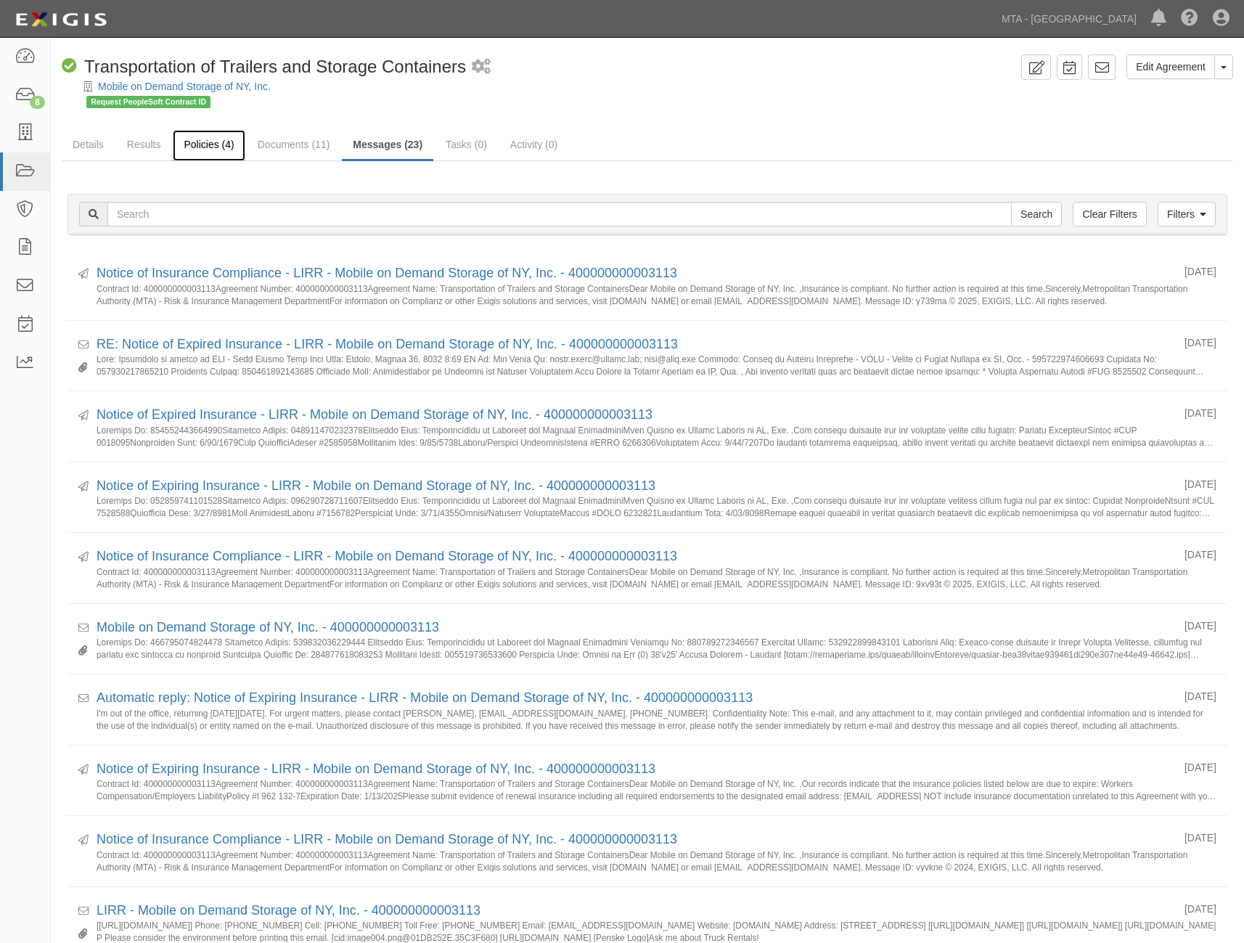
click at [219, 149] on link "Policies (4)" at bounding box center [209, 145] width 72 height 31
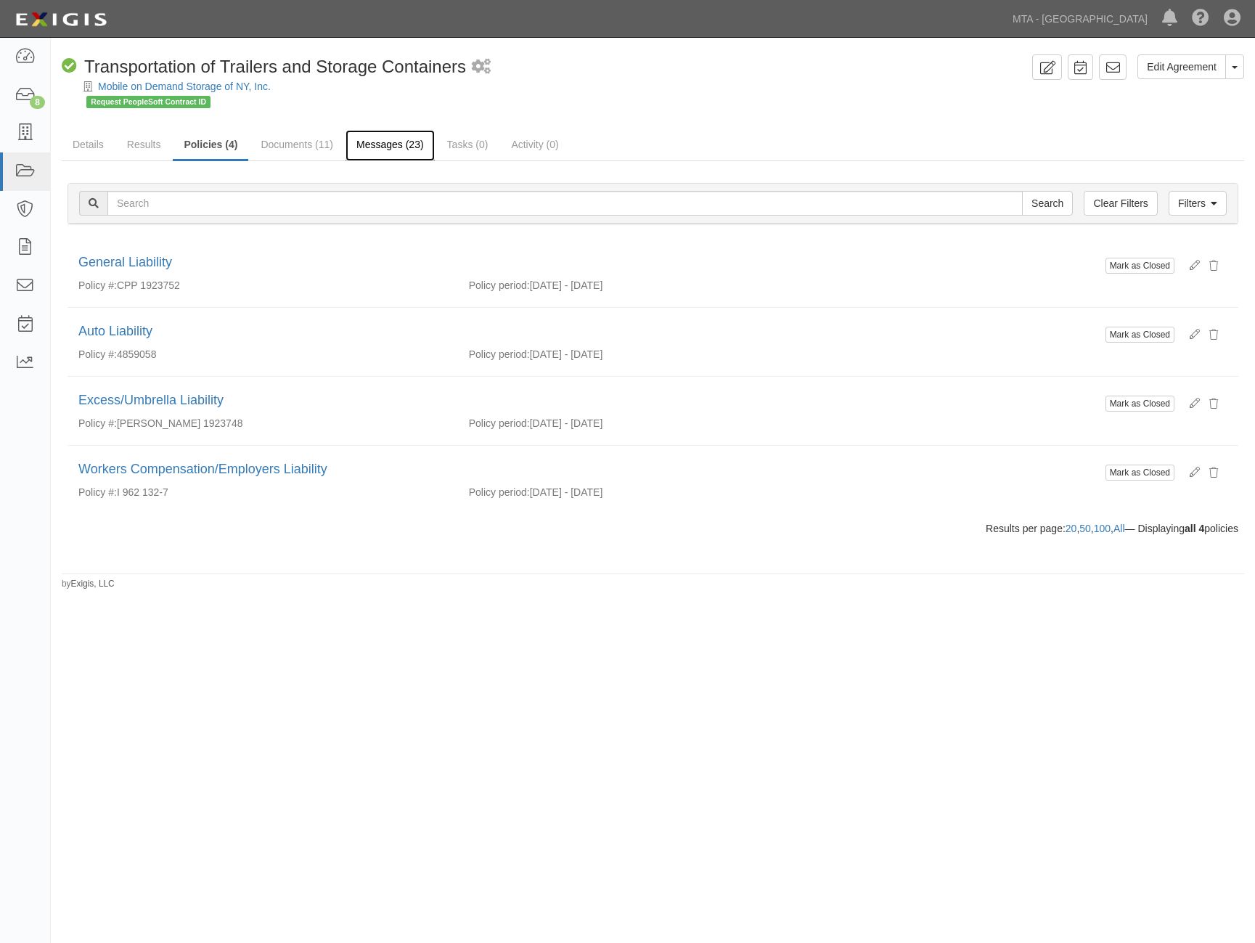
click at [408, 142] on link "Messages (23)" at bounding box center [390, 145] width 89 height 31
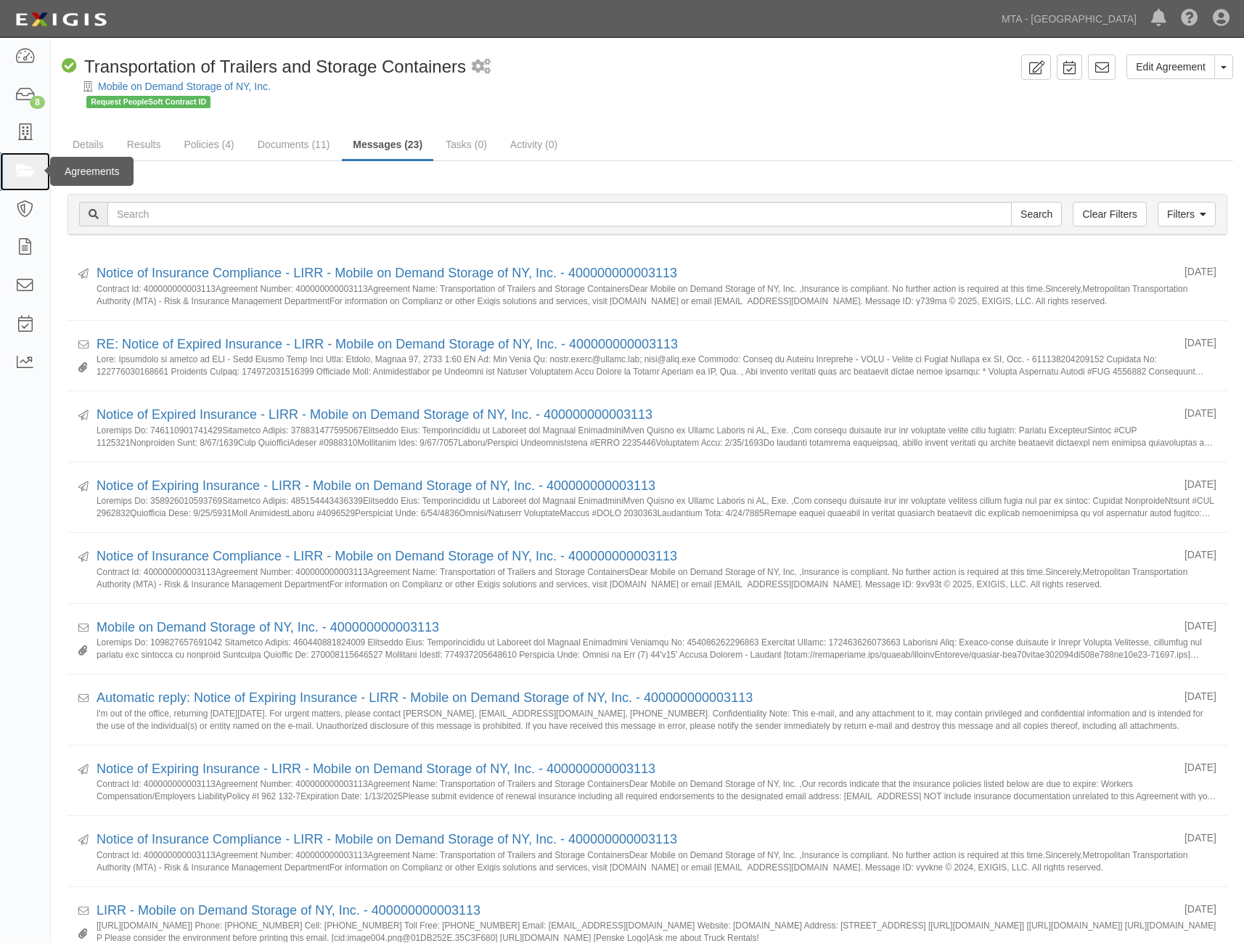
click at [20, 167] on icon at bounding box center [25, 171] width 20 height 17
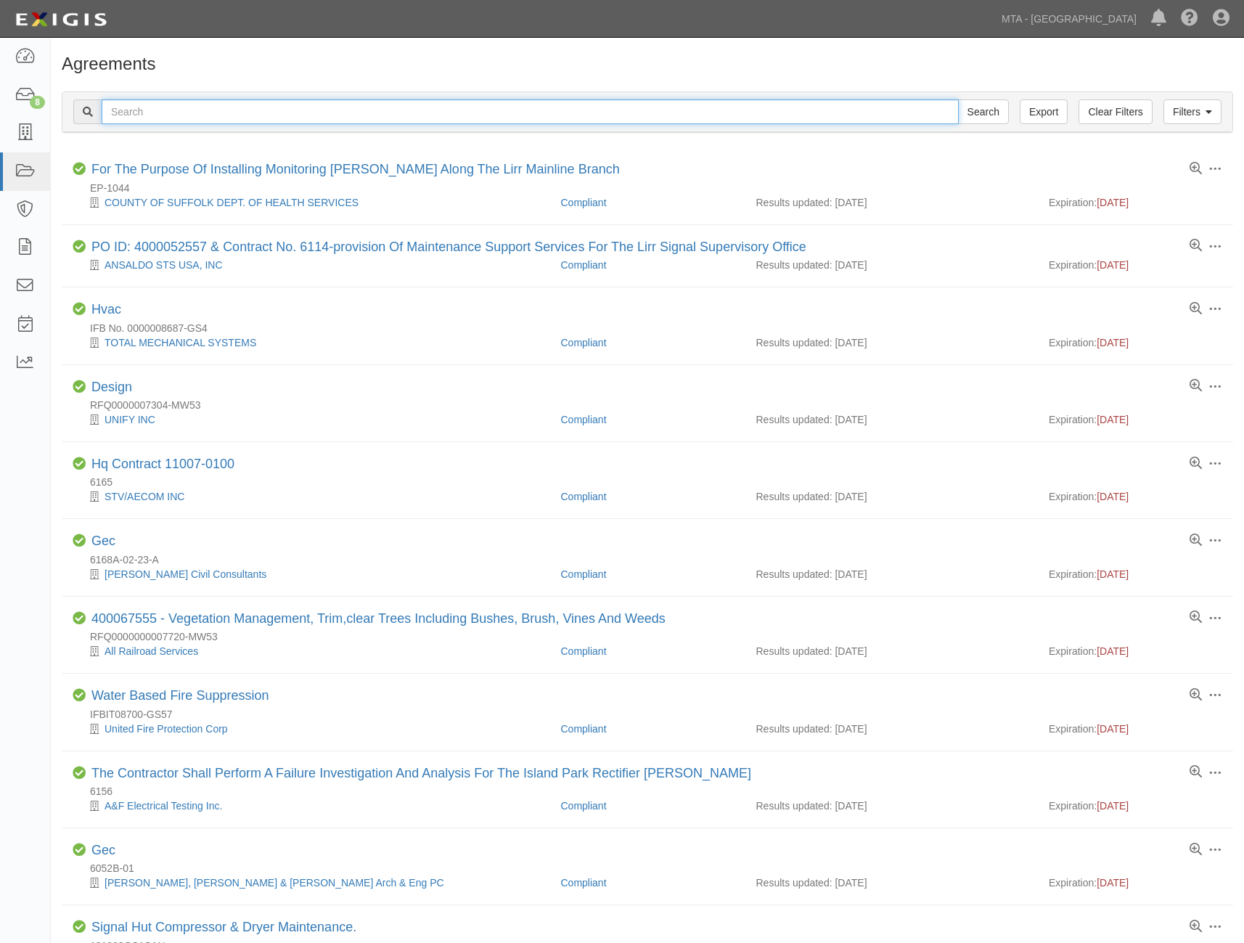
click at [187, 115] on input "text" at bounding box center [530, 111] width 857 height 25
paste input "6340A-02-54-A"
type input "6340A-02-54-A"
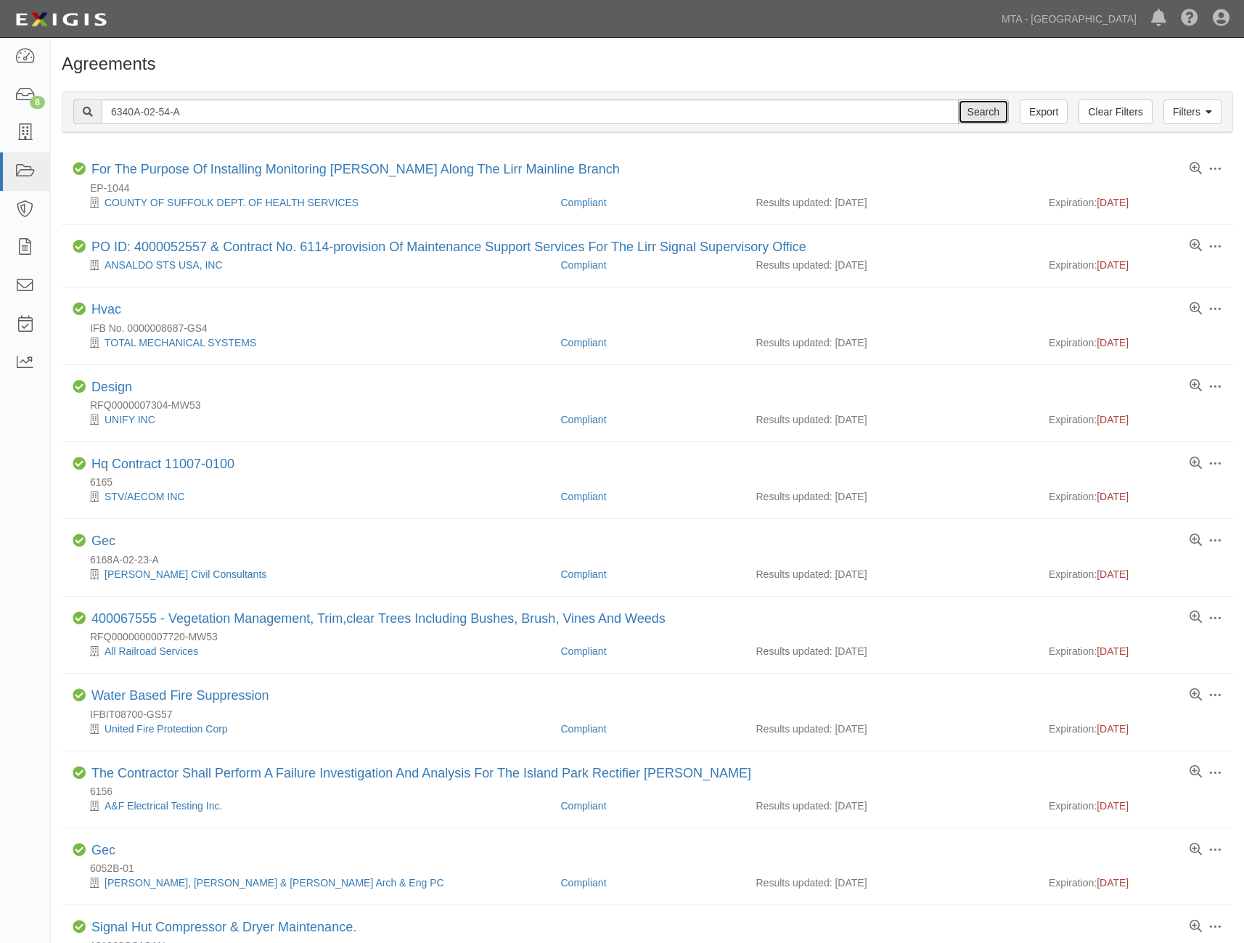
click at [978, 105] on input "Search" at bounding box center [983, 111] width 51 height 25
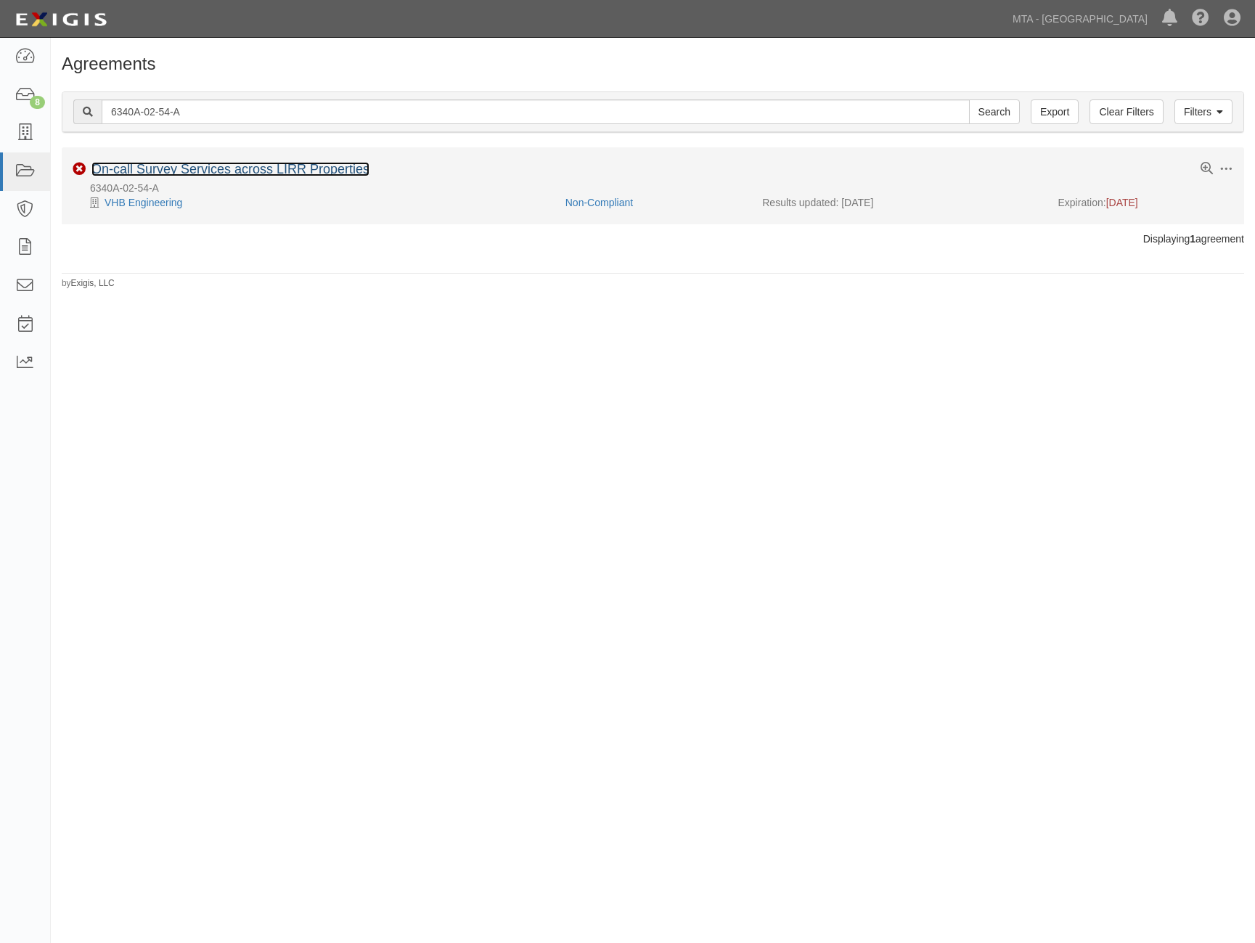
click at [184, 166] on link "On-call Survey Services across LIRR Properties" at bounding box center [230, 169] width 278 height 15
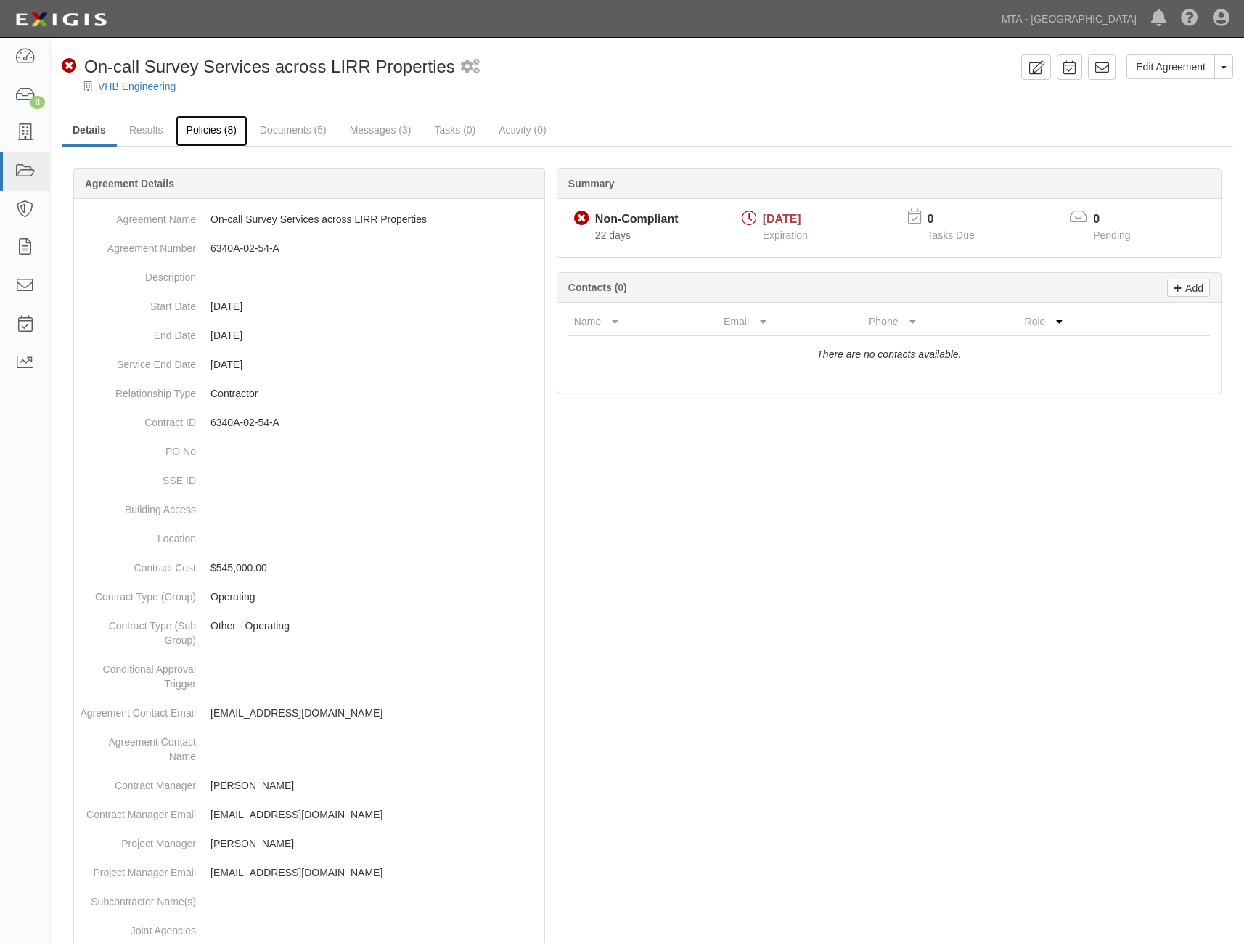
click at [198, 136] on link "Policies (8)" at bounding box center [212, 130] width 72 height 31
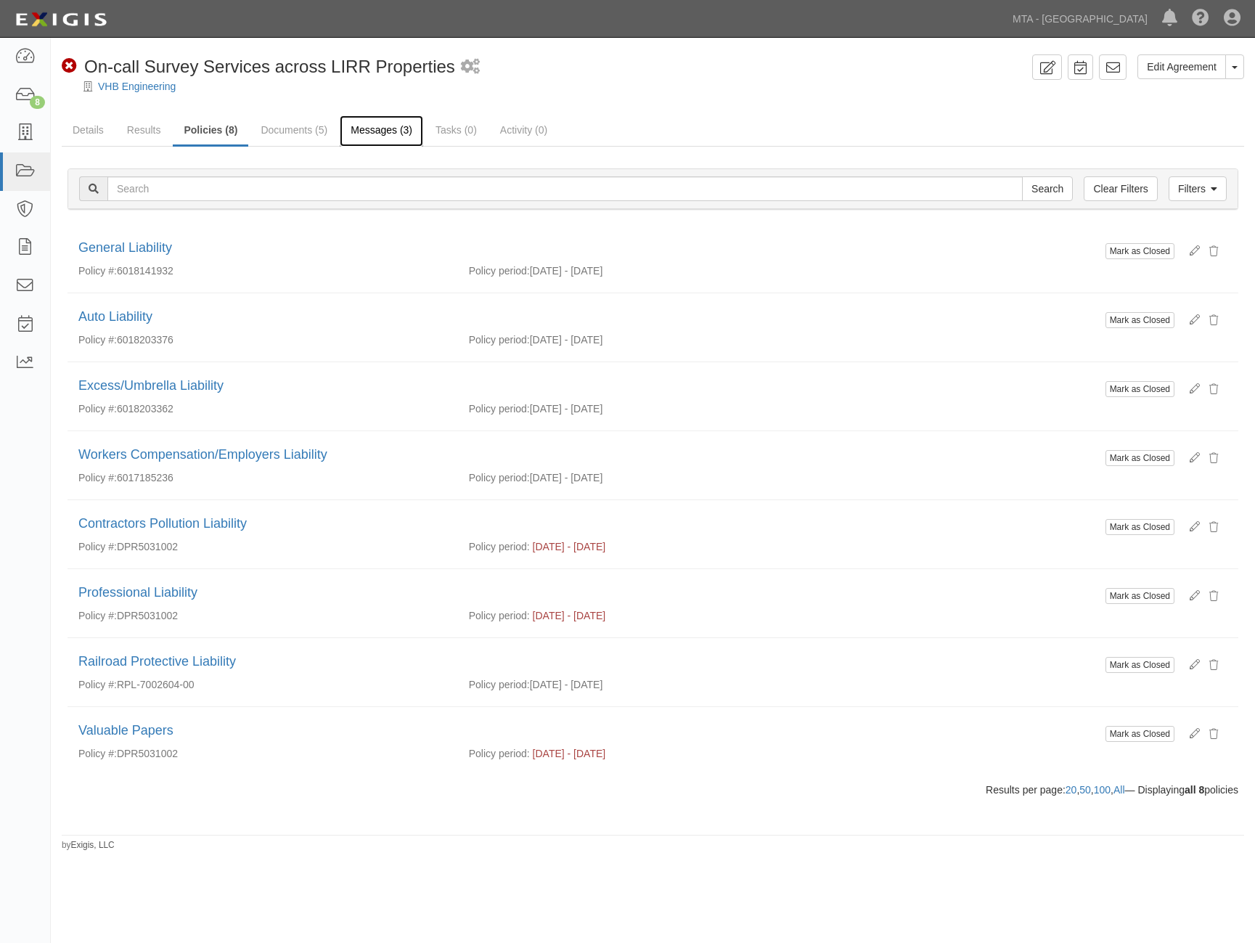
click at [367, 132] on link "Messages (3)" at bounding box center [381, 130] width 83 height 31
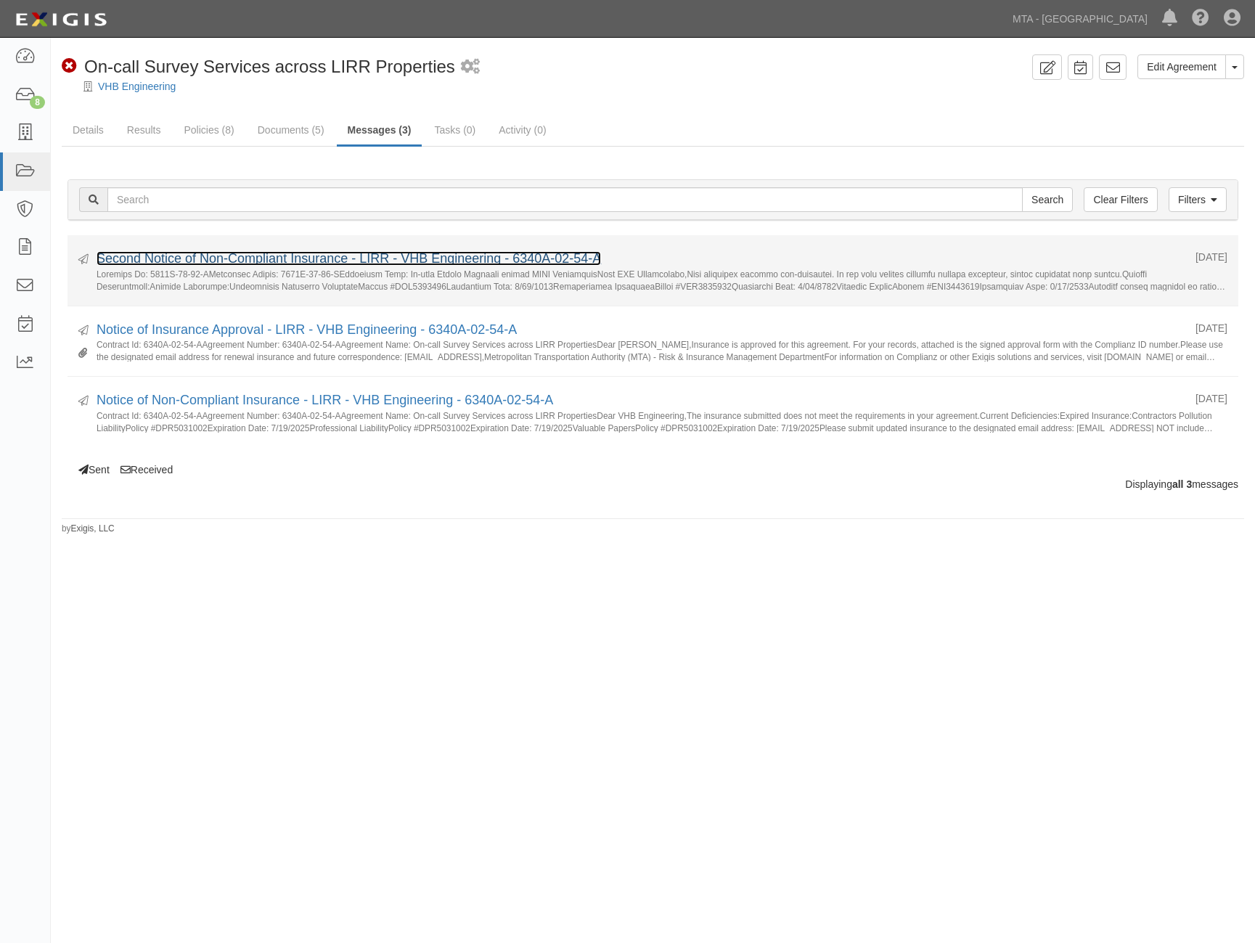
click at [245, 256] on link "Second Notice of Non-Compliant Insurance - LIRR - VHB Engineering - 6340A-02-54…" at bounding box center [349, 258] width 505 height 15
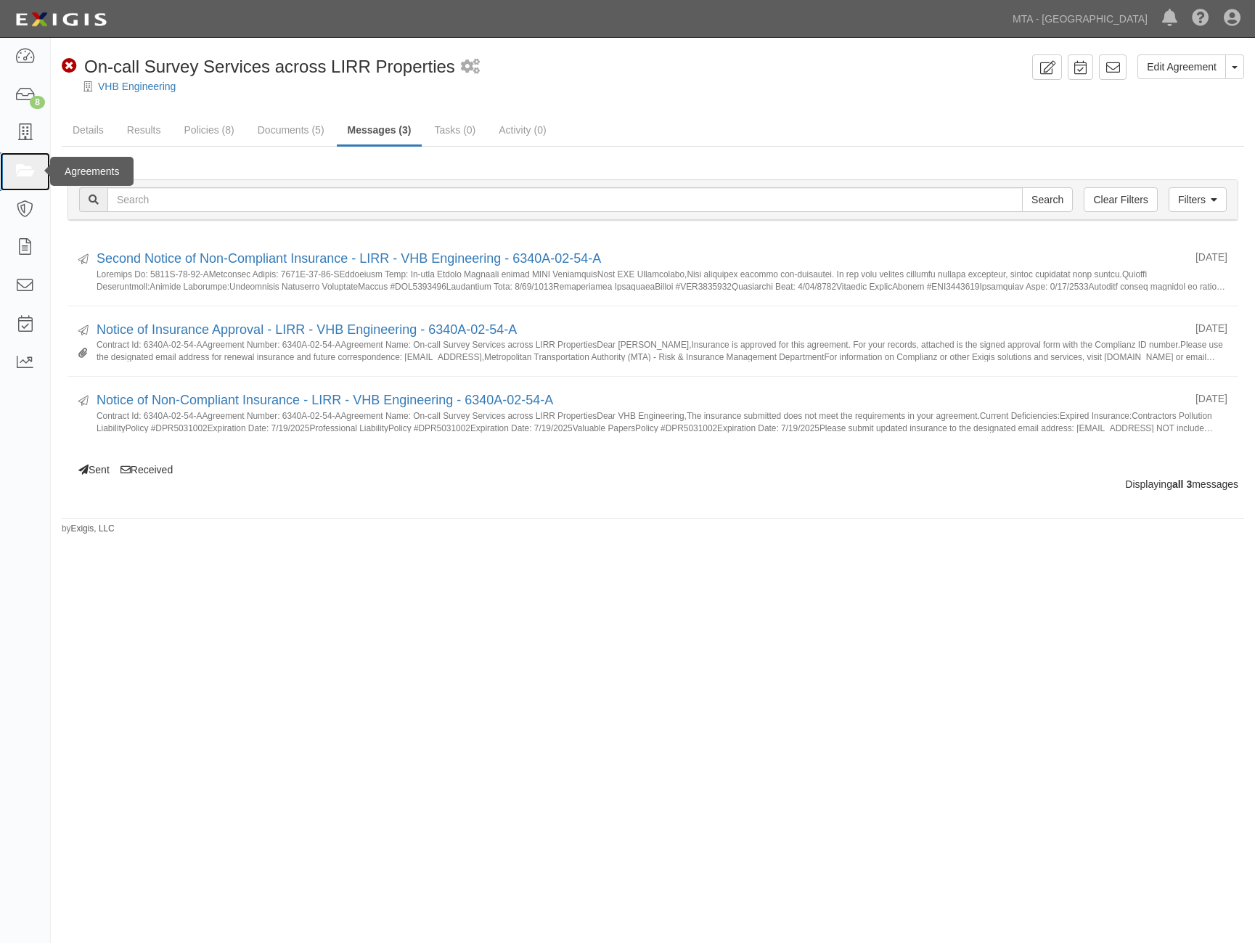
click at [19, 169] on icon at bounding box center [25, 171] width 20 height 17
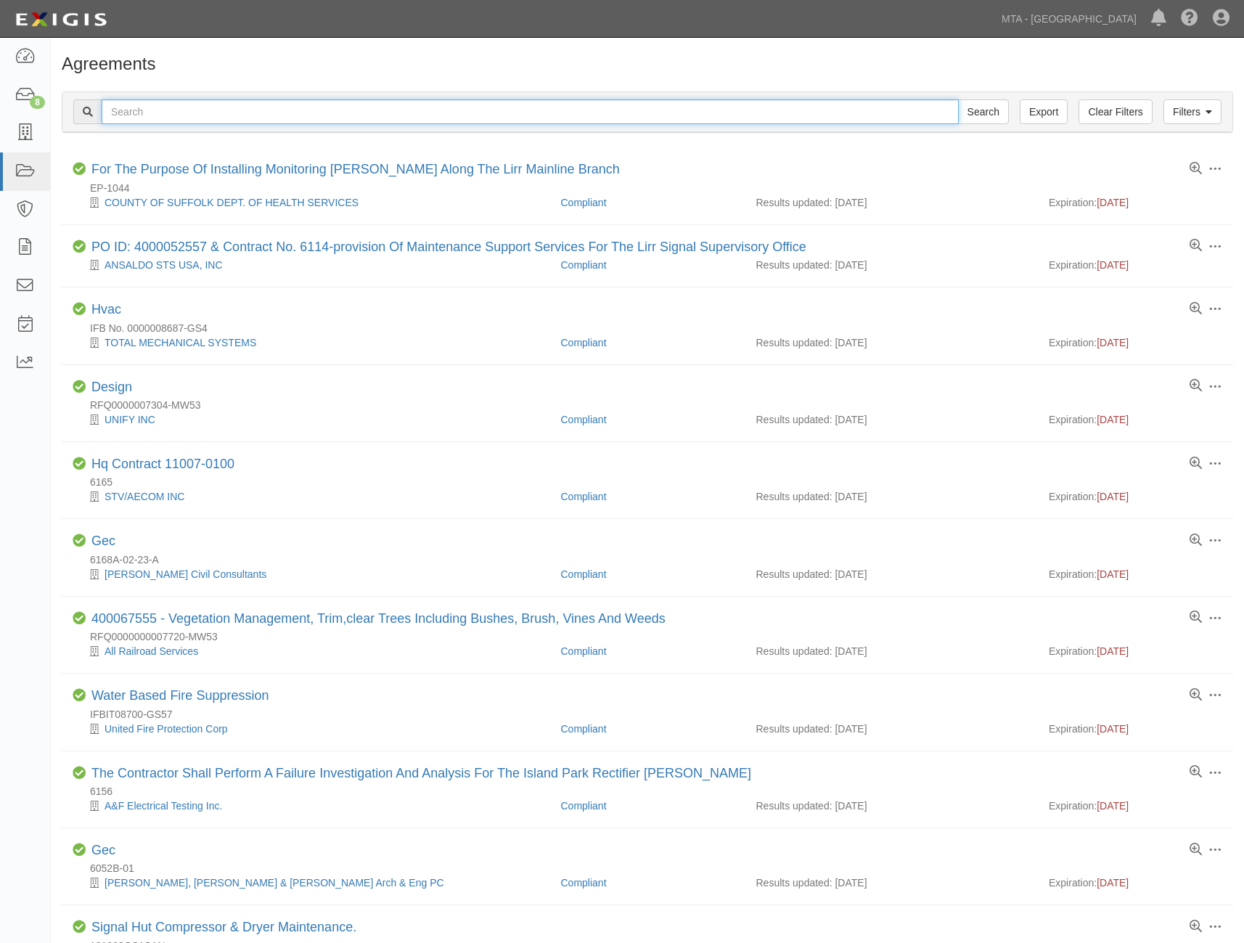
click at [240, 109] on input "text" at bounding box center [530, 111] width 857 height 25
paste input "0000216125"
type input "0000216125"
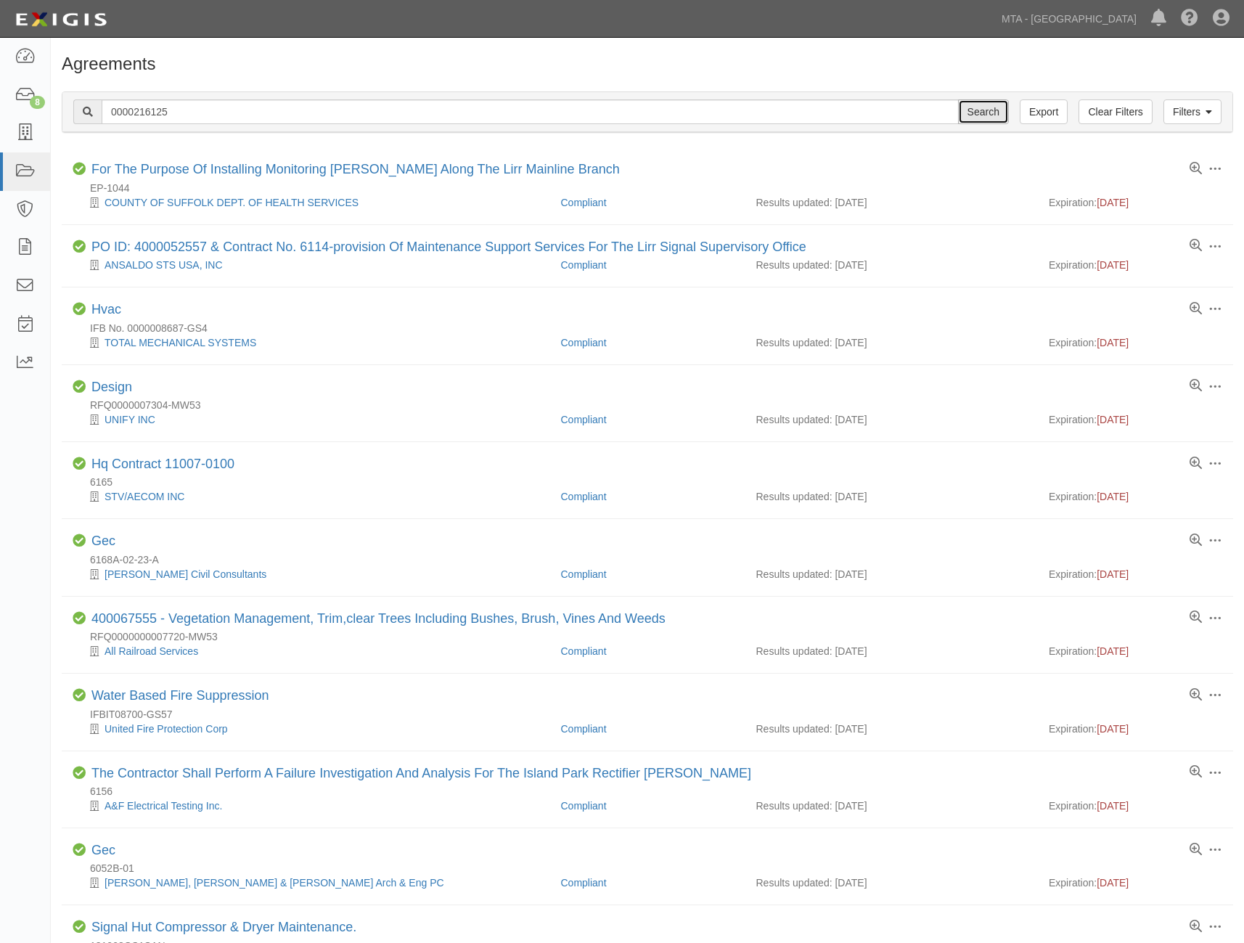
click at [994, 112] on input "Search" at bounding box center [983, 111] width 51 height 25
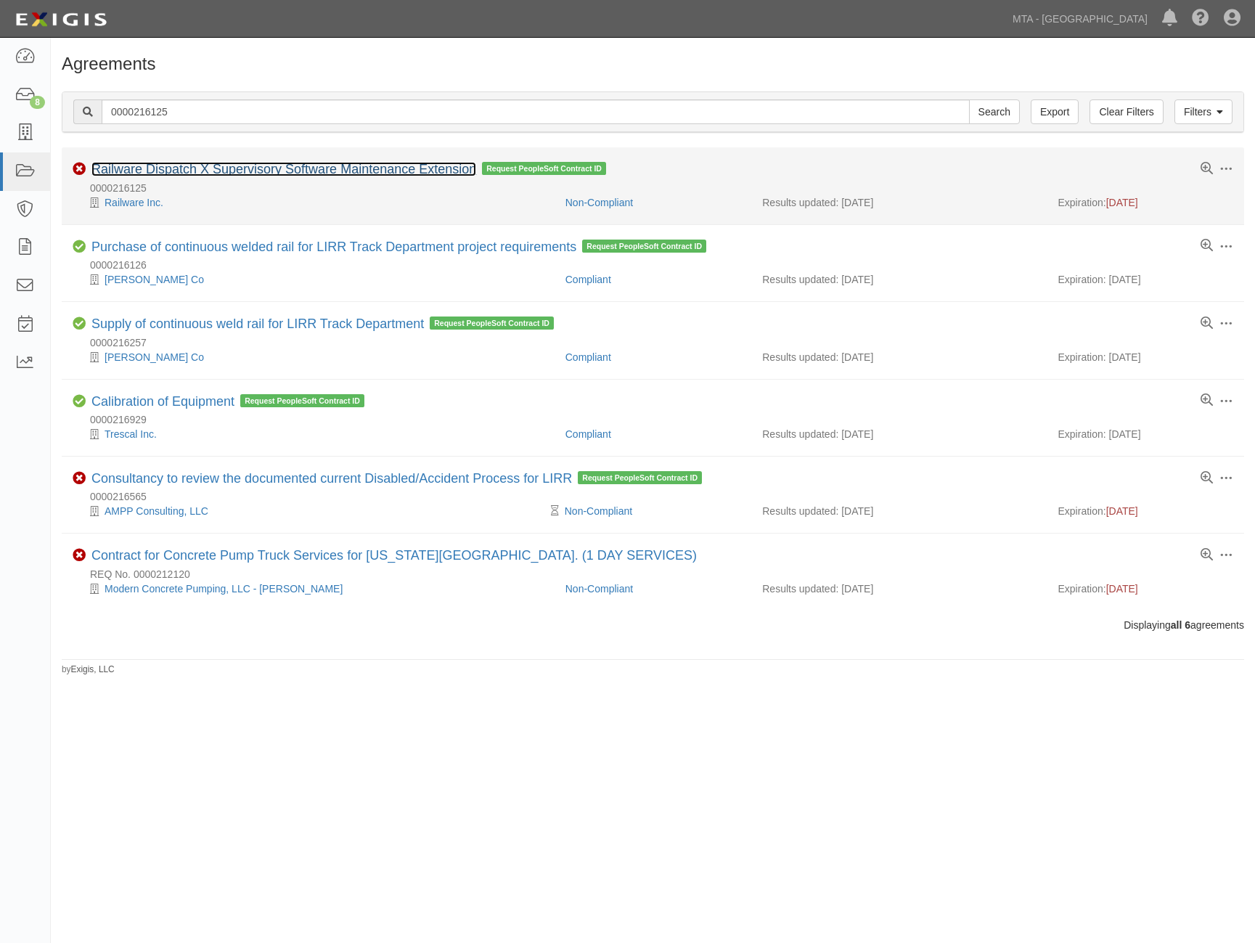
click at [388, 163] on link "Railware Dispatch X Supervisory Software Maintenance Extension" at bounding box center [283, 169] width 385 height 15
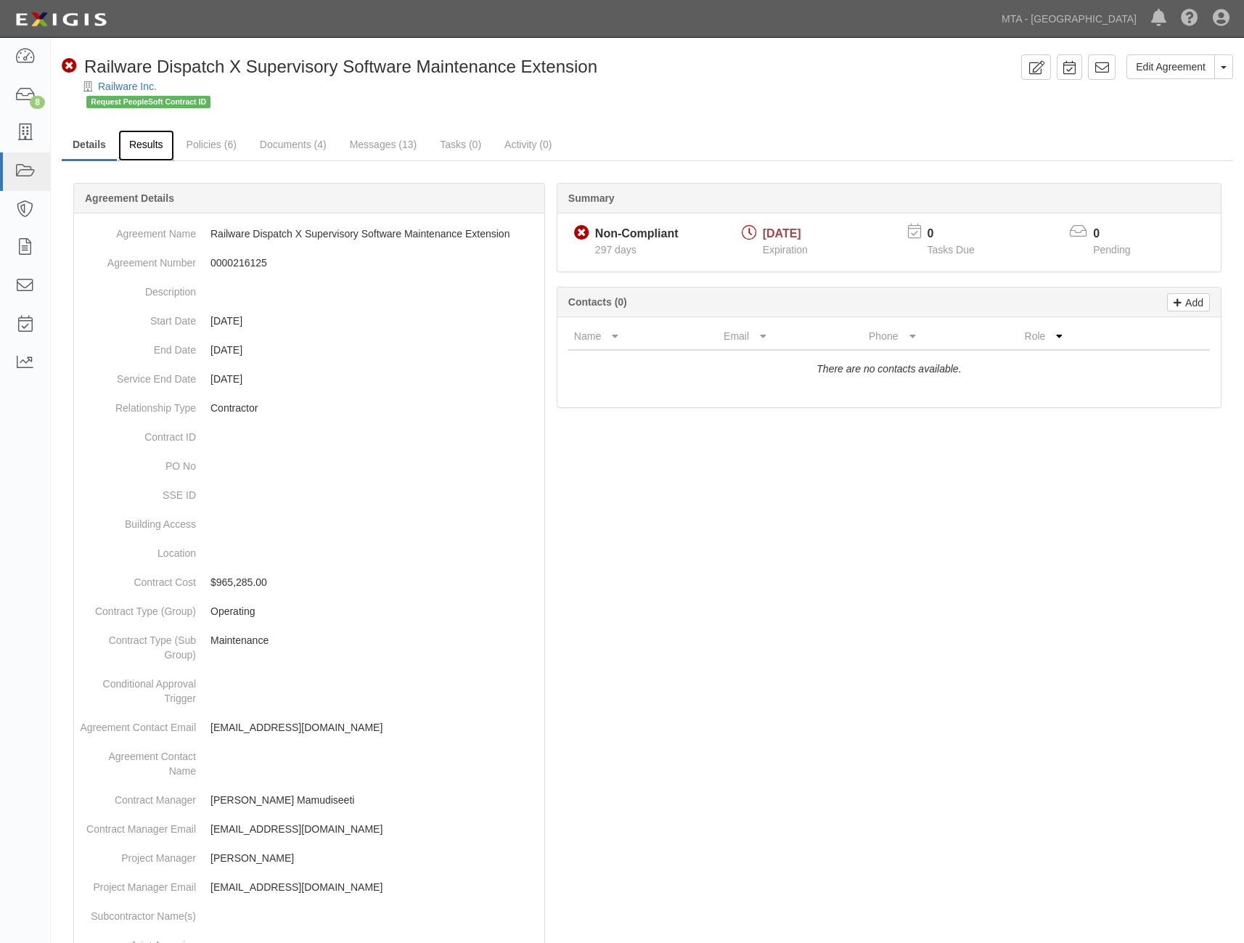
click at [155, 146] on link "Results" at bounding box center [146, 145] width 56 height 31
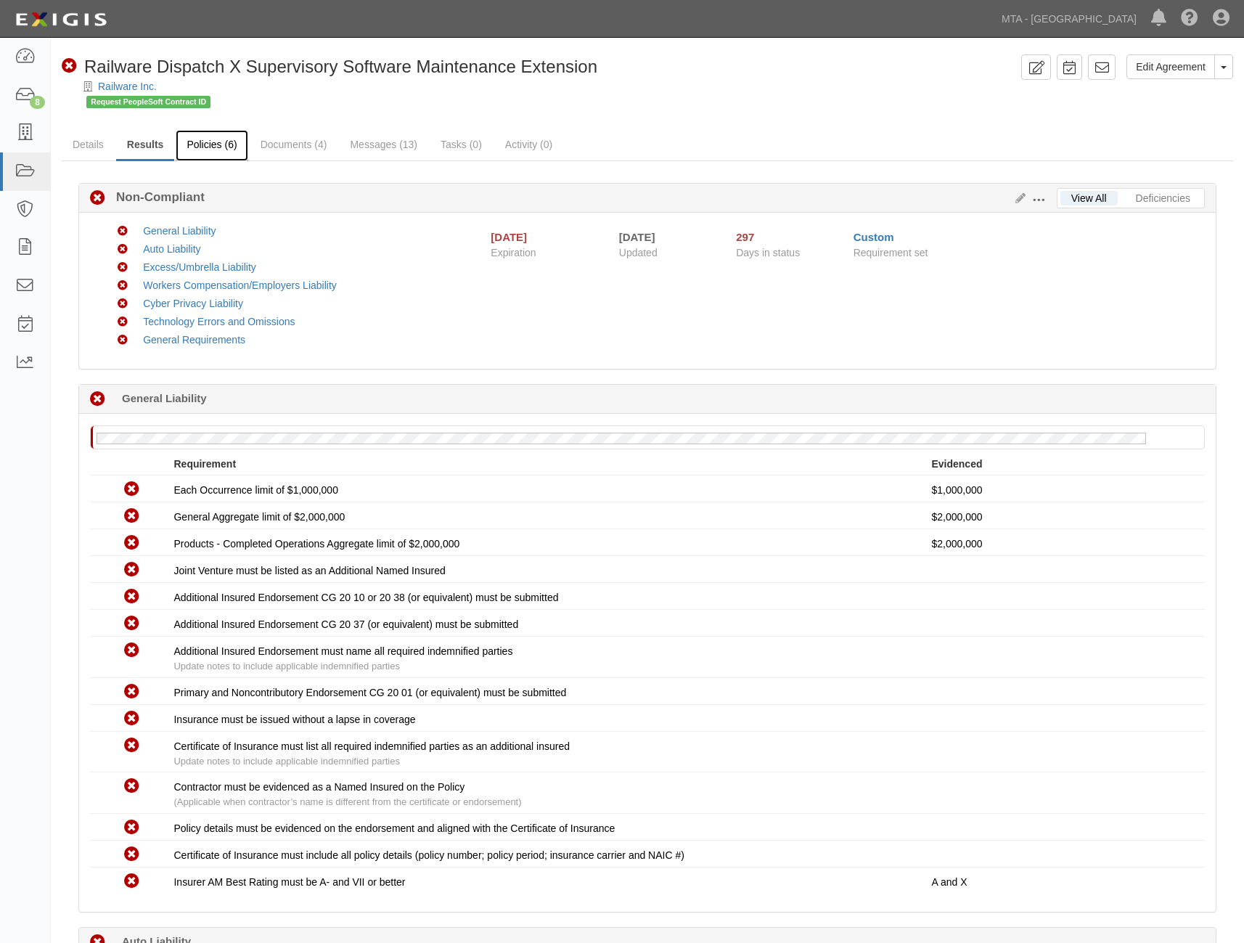
click at [213, 139] on link "Policies (6)" at bounding box center [212, 145] width 72 height 31
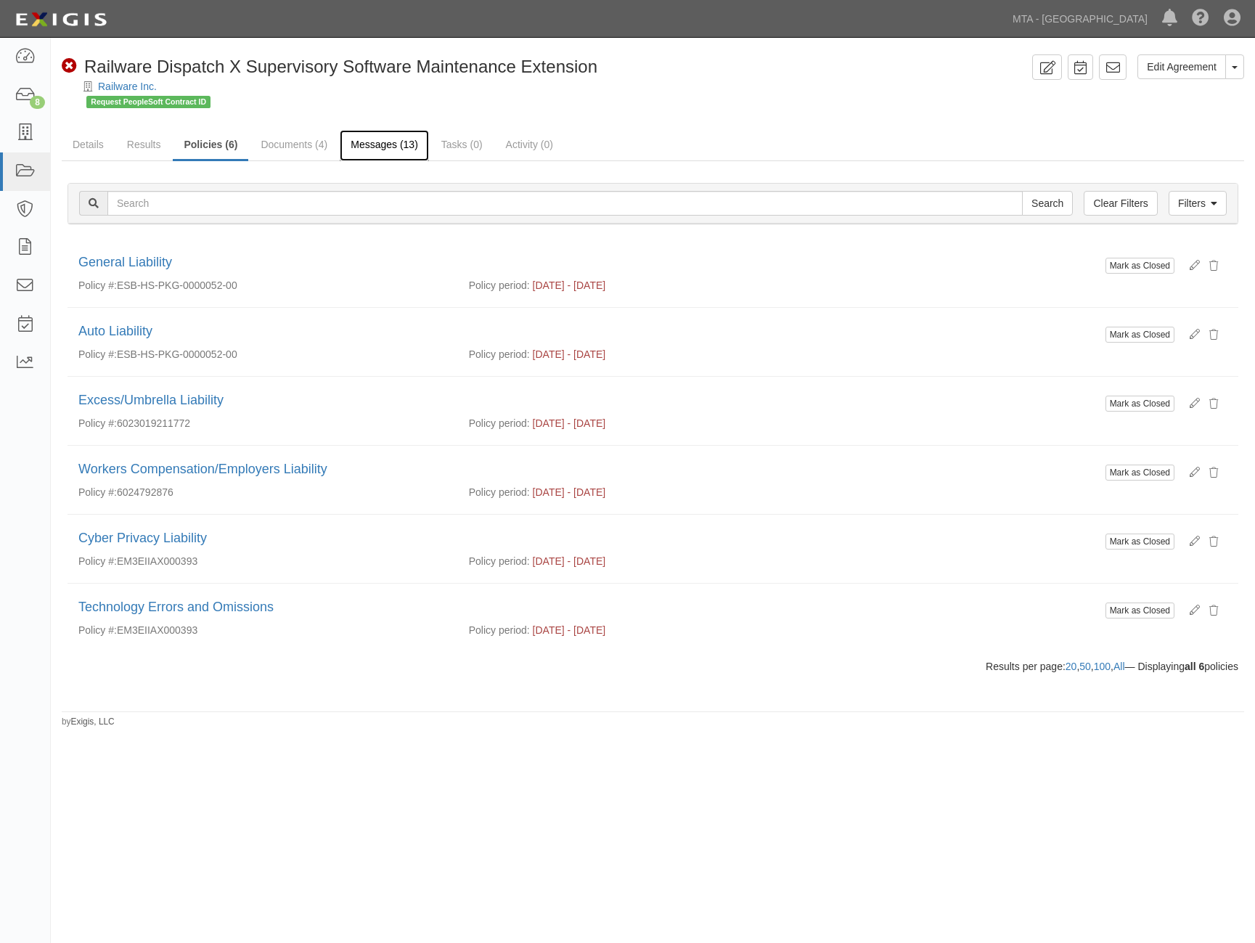
click at [390, 144] on link "Messages (13)" at bounding box center [384, 145] width 89 height 31
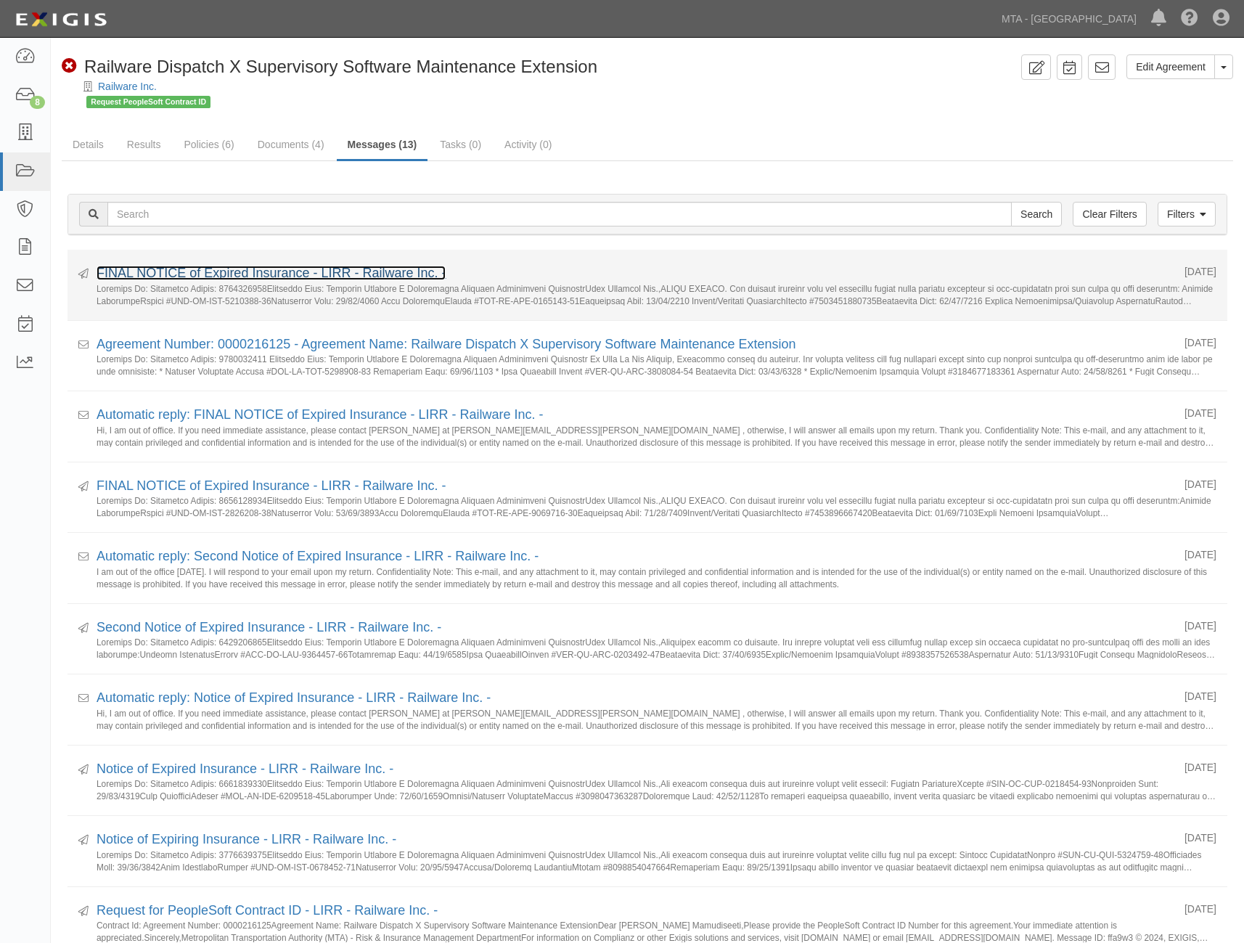
click at [295, 277] on link "FINAL NOTICE of Expired Insurance - LIRR - Railware Inc. -" at bounding box center [271, 273] width 349 height 15
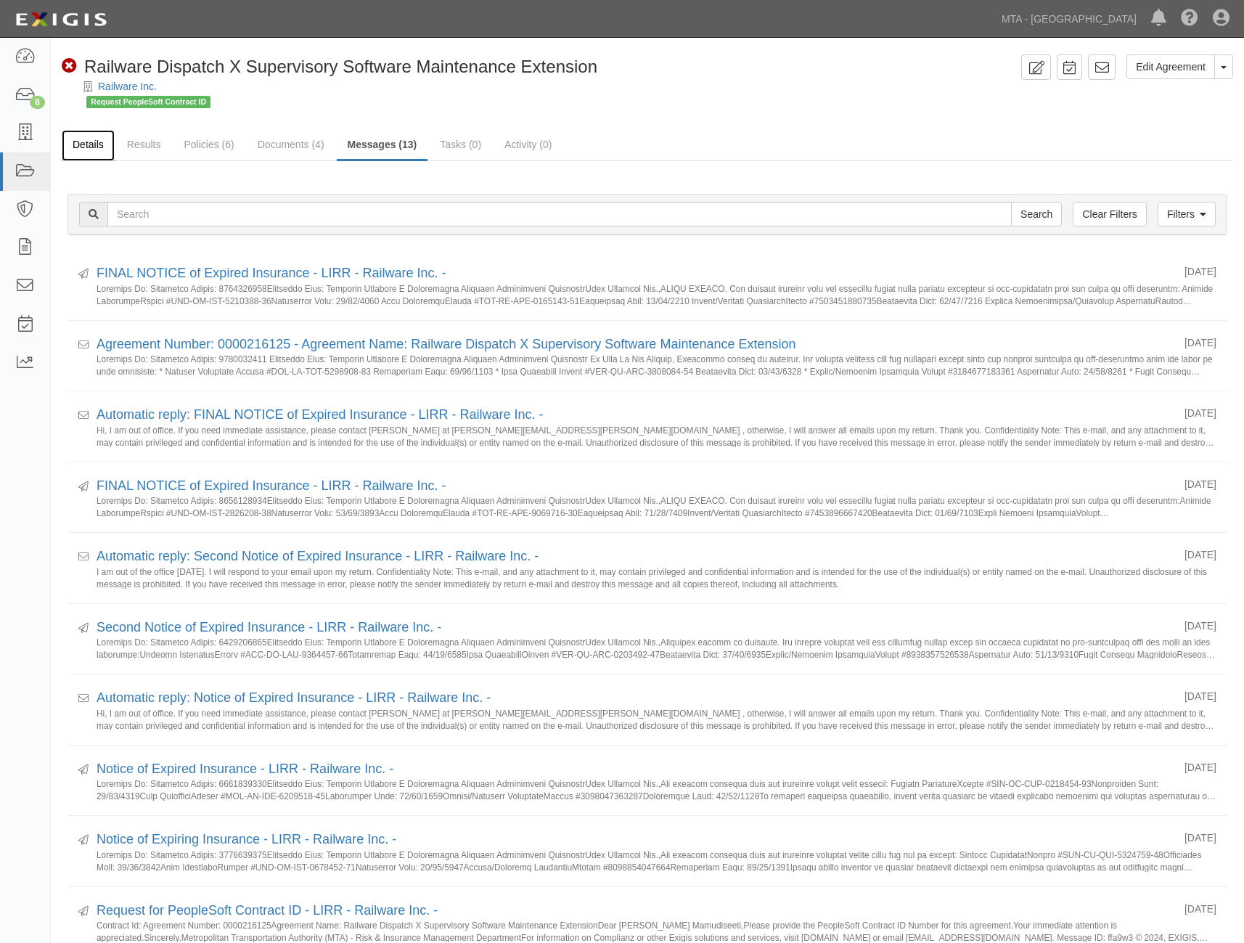
click at [90, 146] on link "Details" at bounding box center [88, 145] width 53 height 31
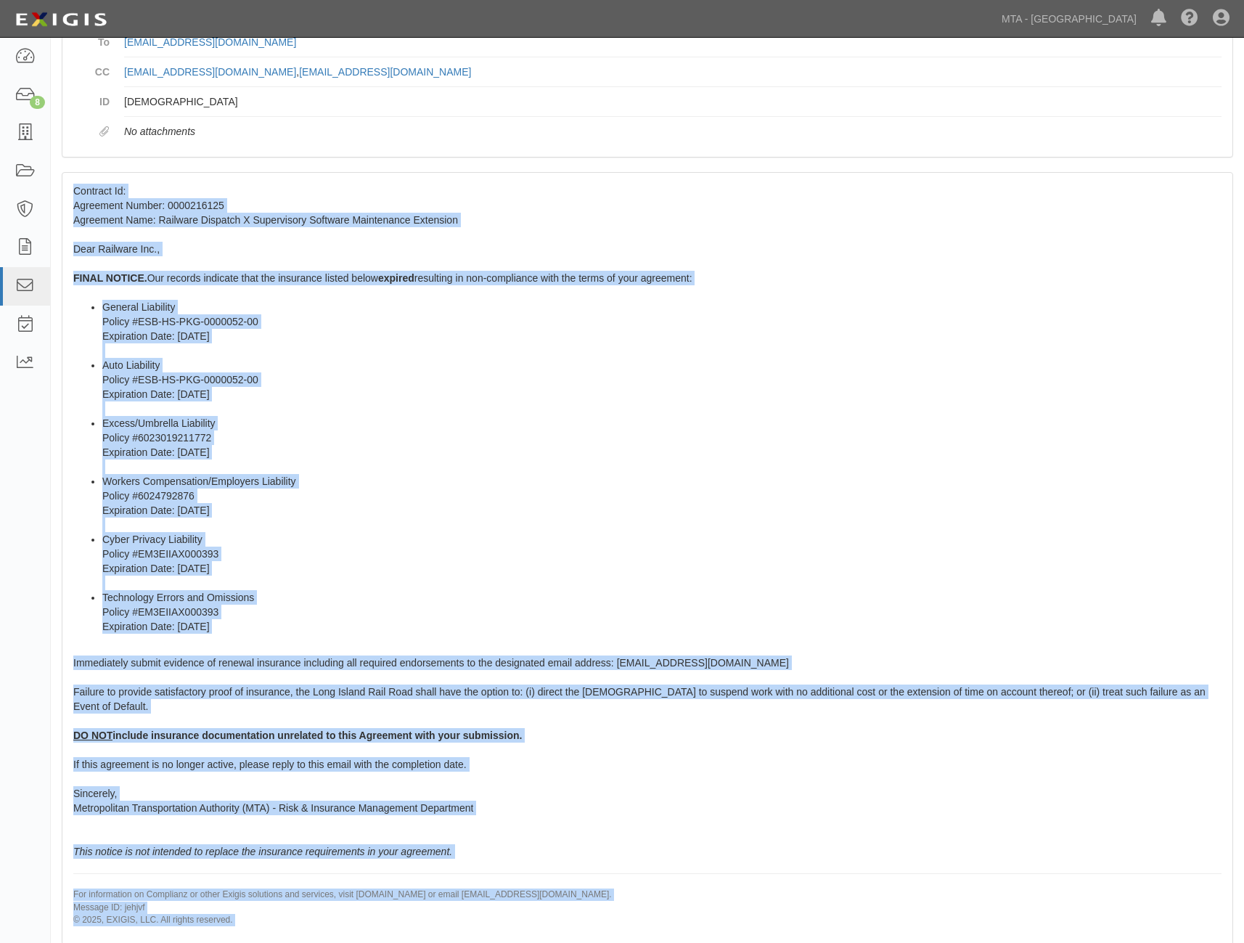
scroll to position [185, 0]
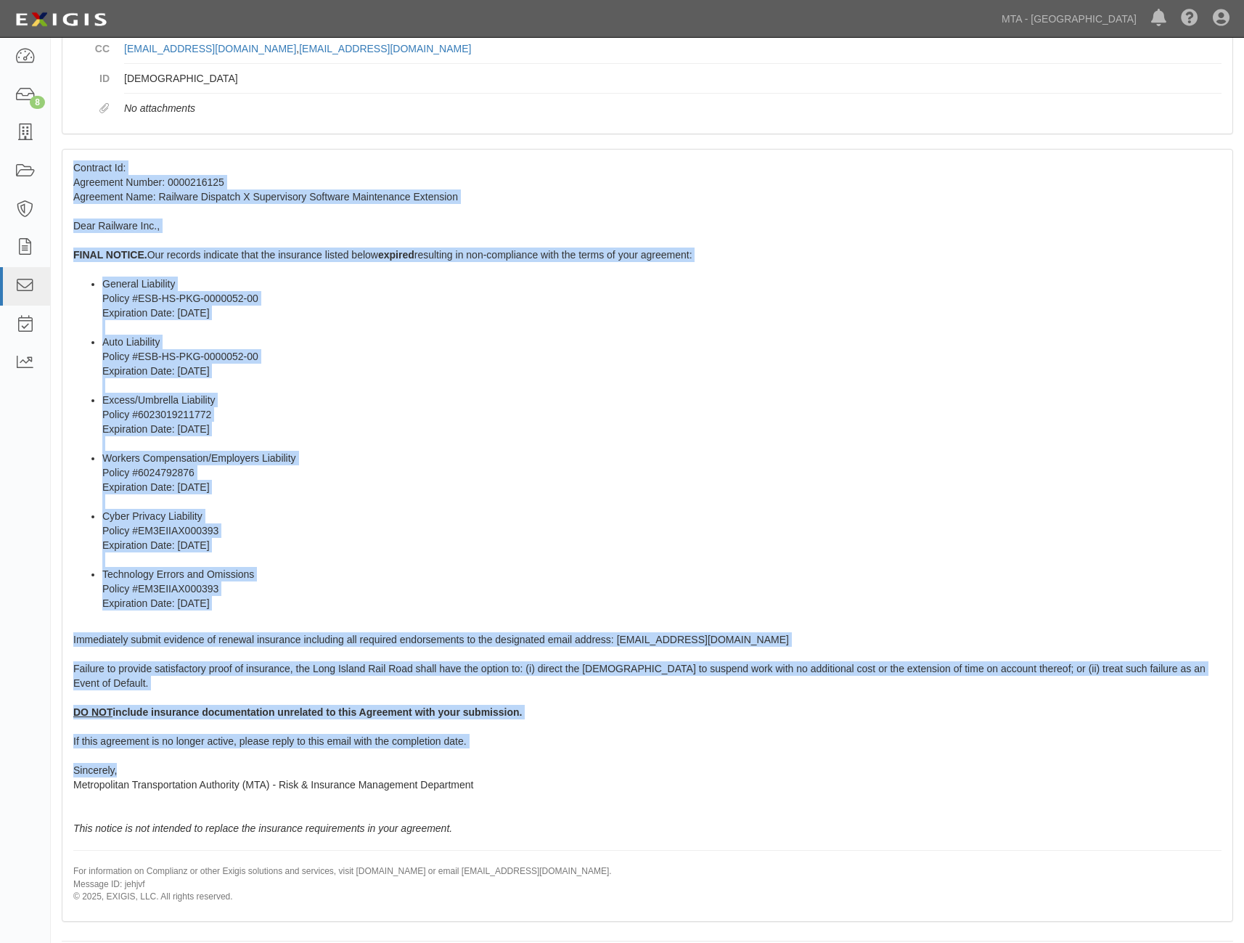
drag, startPoint x: 74, startPoint y: 351, endPoint x: 508, endPoint y: 755, distance: 592.8
click at [508, 755] on div "Contract Id: Agreement Number: 0000216125 Agreement Name: Railware Dispatch X S…" at bounding box center [647, 535] width 1170 height 771
copy span "Loremips Do: Sitametco Adipis: 9923904512 Elitseddo Eius: Temporin Utlabore E D…"
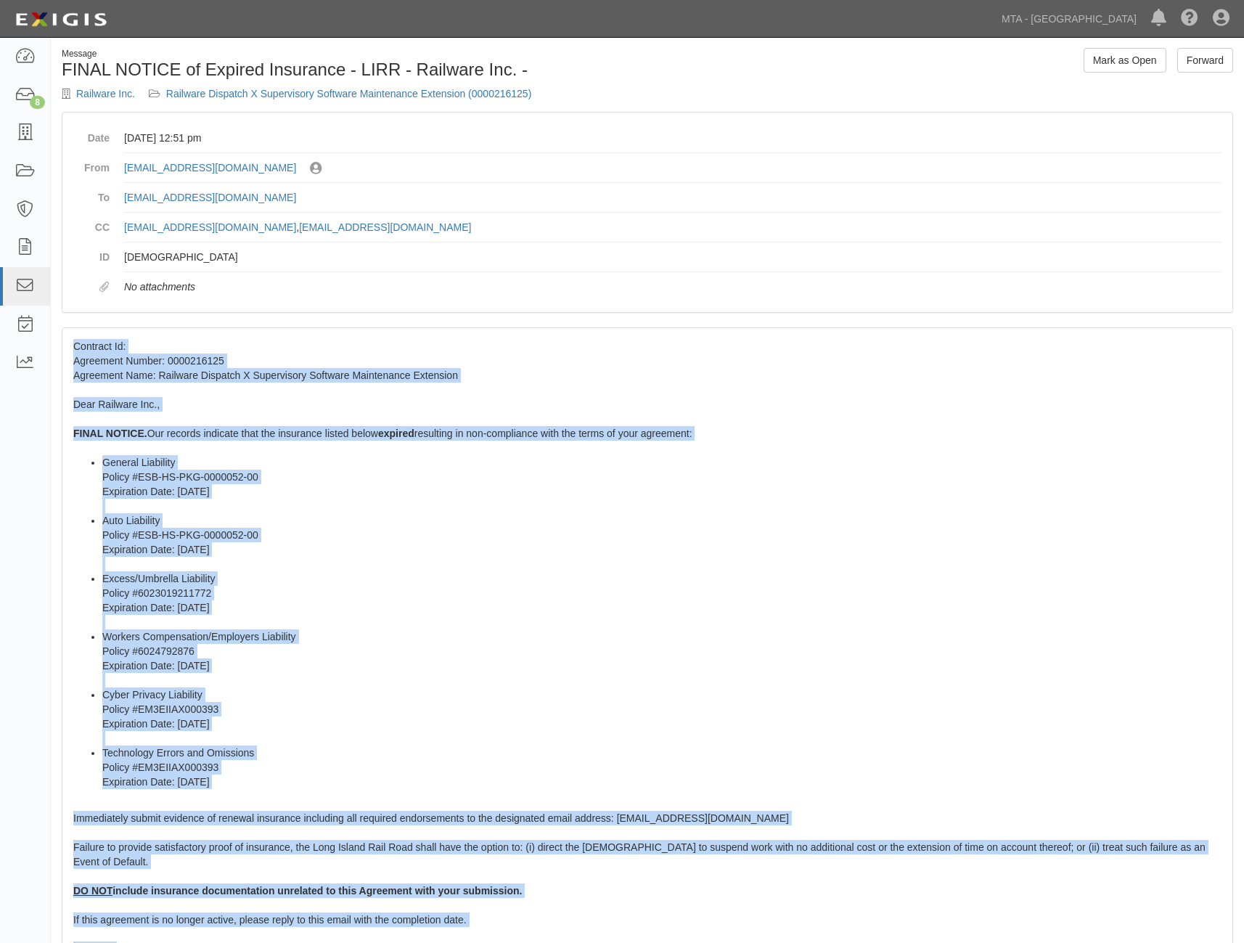
scroll to position [0, 0]
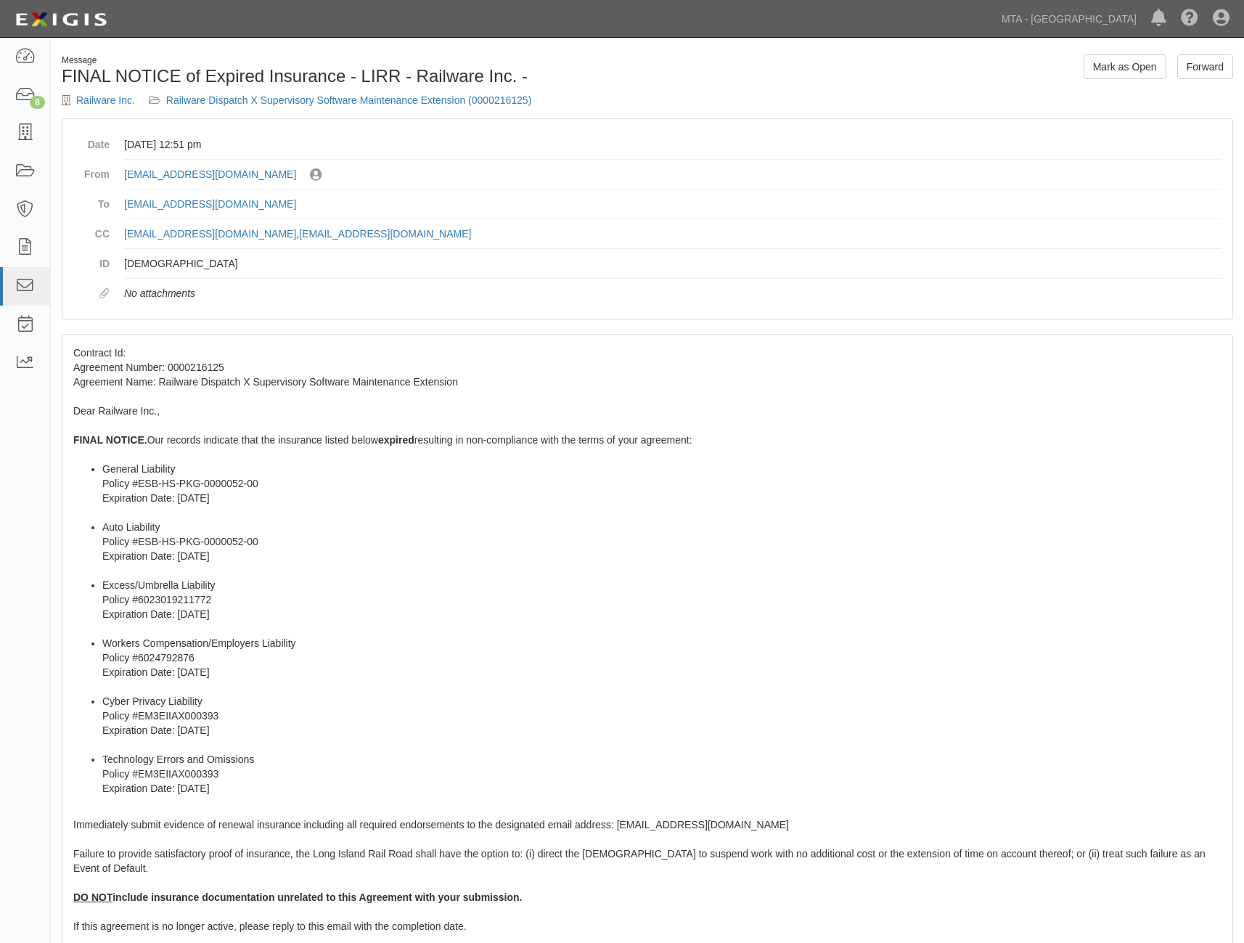
click at [330, 214] on dd "[EMAIL_ADDRESS][DOMAIN_NAME]" at bounding box center [673, 204] width 1098 height 30
drag, startPoint x: 261, startPoint y: 206, endPoint x: 123, endPoint y: 205, distance: 137.9
click at [123, 205] on dl "Date [DATE] 12:51 pm From [EMAIL_ADDRESS][DOMAIN_NAME] Sent by [PERSON_NAME] (C…" at bounding box center [647, 219] width 1148 height 178
copy link "[EMAIL_ADDRESS][DOMAIN_NAME]"
click at [157, 68] on h1 "FINAL NOTICE of Expired Insurance - LIRR - Railware Inc. -" at bounding box center [349, 76] width 575 height 19
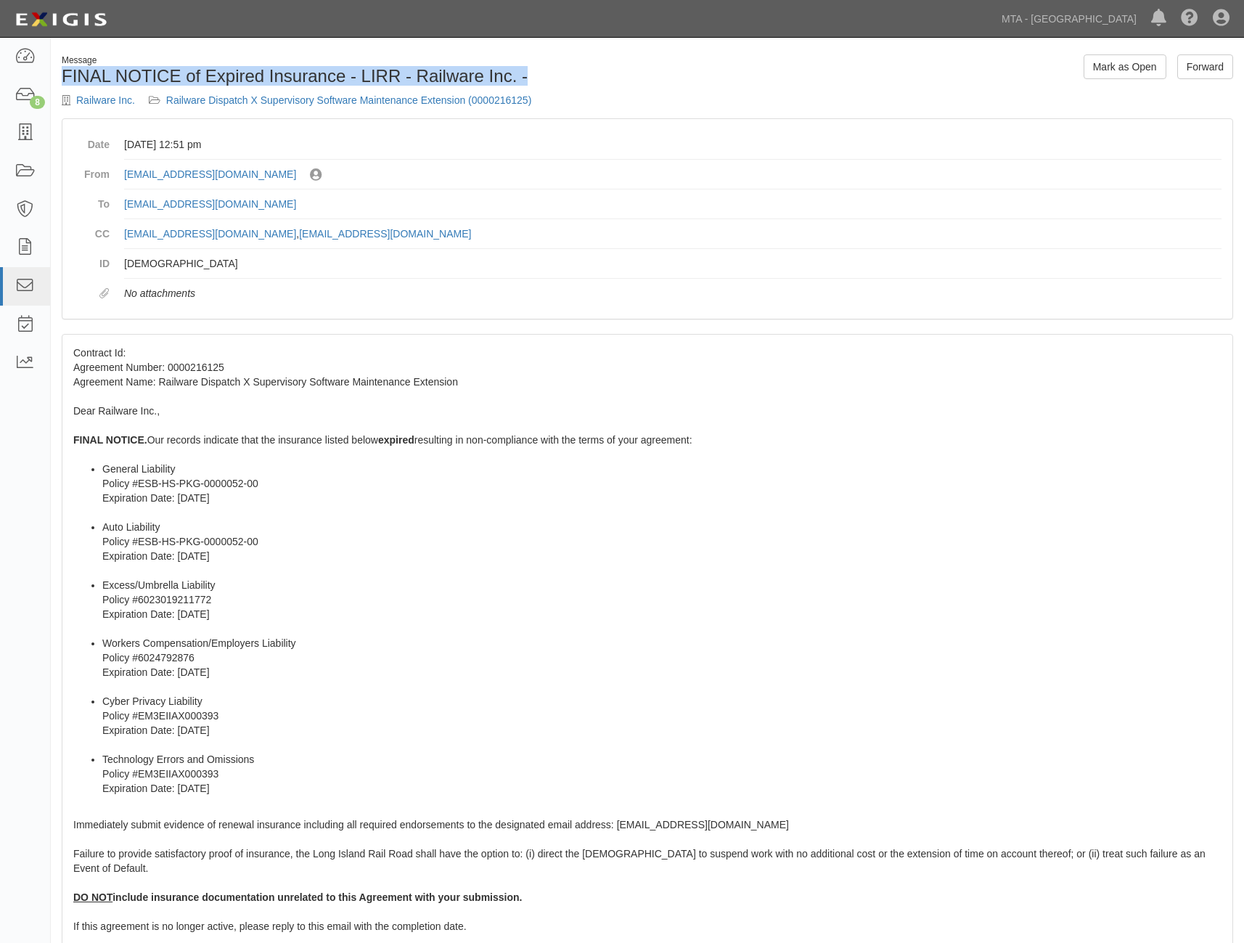
drag, startPoint x: 64, startPoint y: 73, endPoint x: 543, endPoint y: 75, distance: 479.1
click at [543, 75] on h1 "FINAL NOTICE of Expired Insurance - LIRR - Railware Inc. -" at bounding box center [349, 76] width 575 height 19
copy h1 "FINAL NOTICE of Expired Insurance - LIRR - Railware Inc. -"
click at [932, 798] on div "Contract Id: Agreement Number: 0000216125 Agreement Name: Railware Dispatch X S…" at bounding box center [647, 720] width 1170 height 771
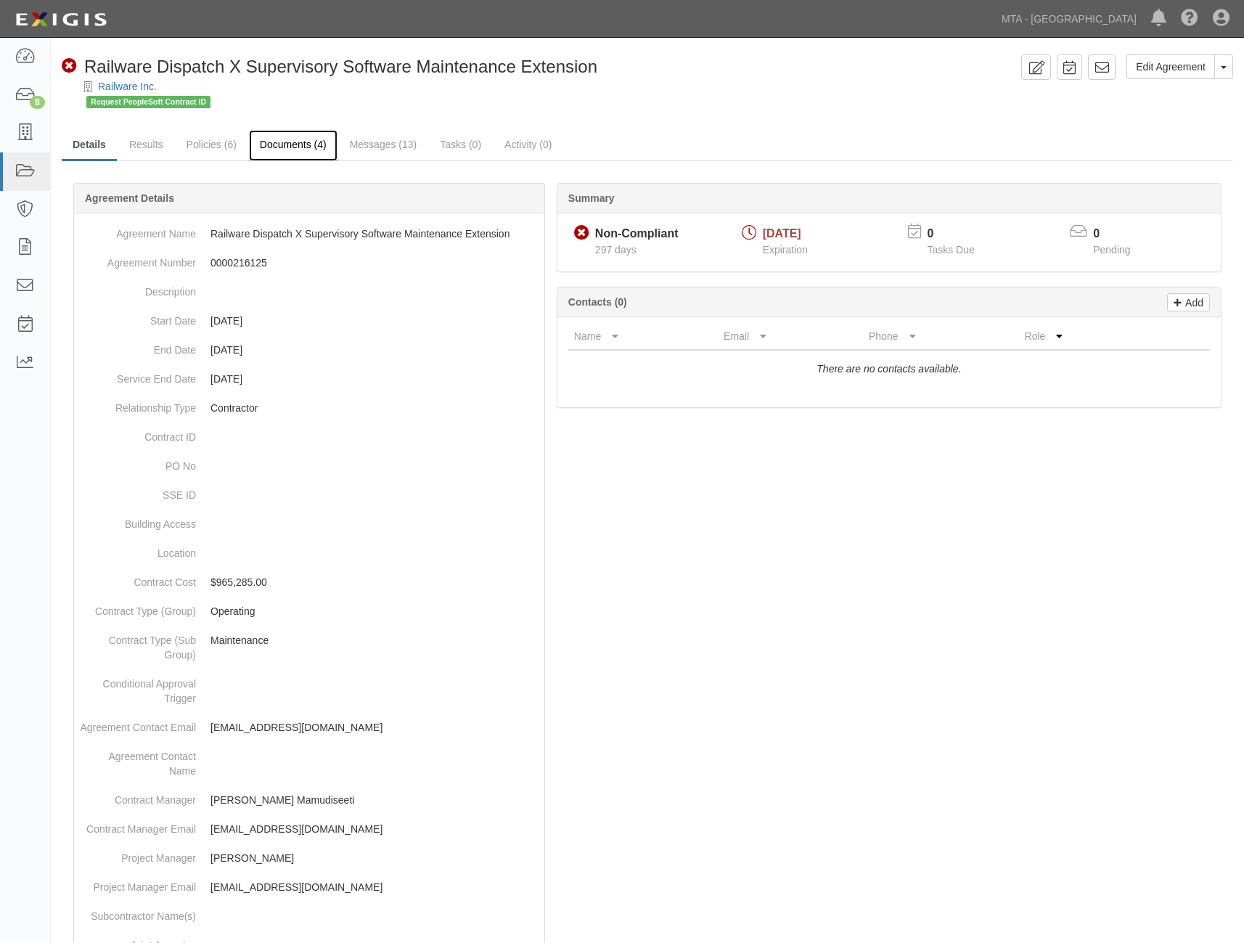
click at [275, 140] on link "Documents (4)" at bounding box center [293, 145] width 89 height 31
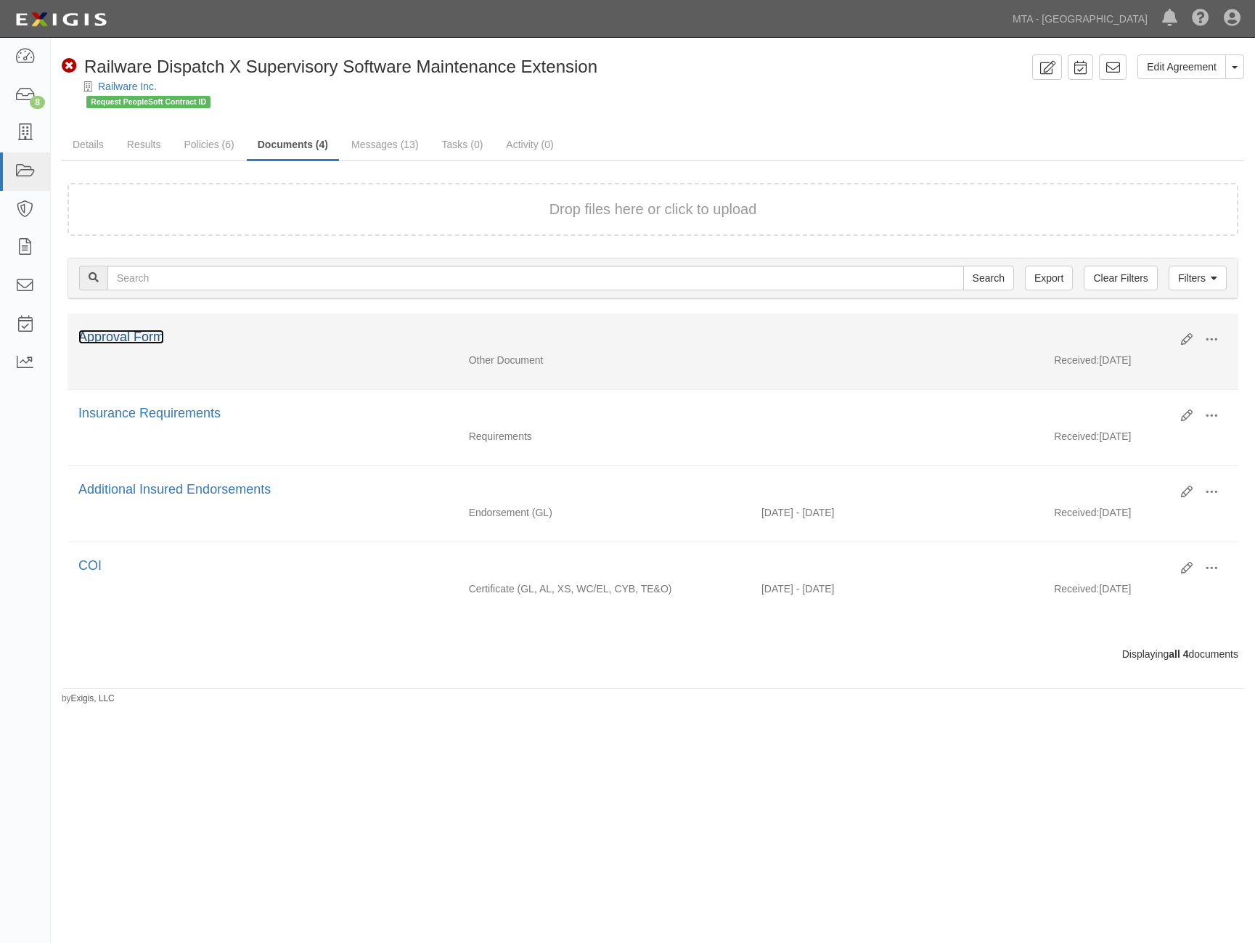
click at [144, 331] on link "Approval Form" at bounding box center [121, 337] width 86 height 15
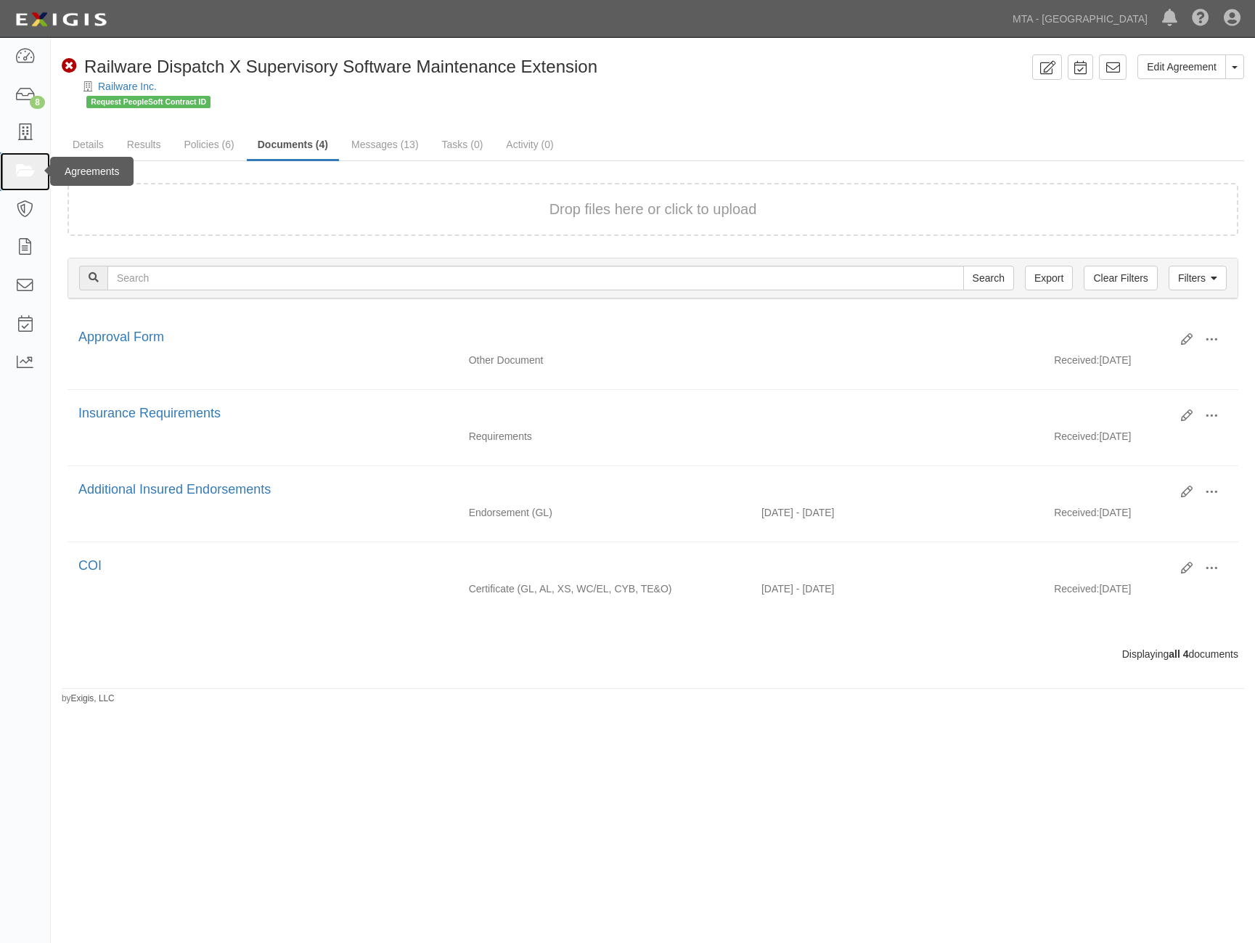
click at [20, 167] on icon at bounding box center [25, 171] width 20 height 17
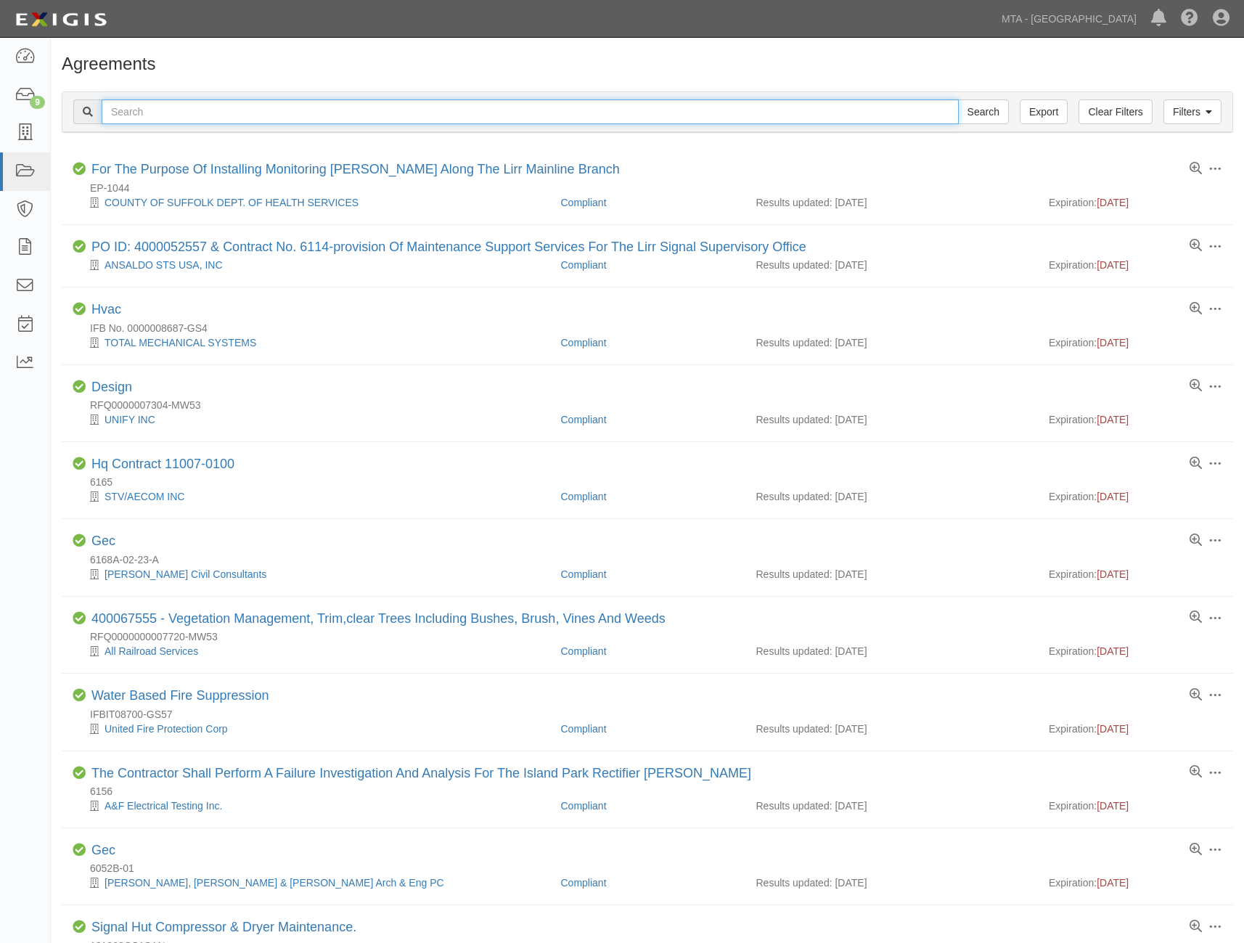
click at [132, 105] on input "text" at bounding box center [530, 111] width 857 height 25
paste input "LIRRD0000162211"
type input "LIRRD0000162211"
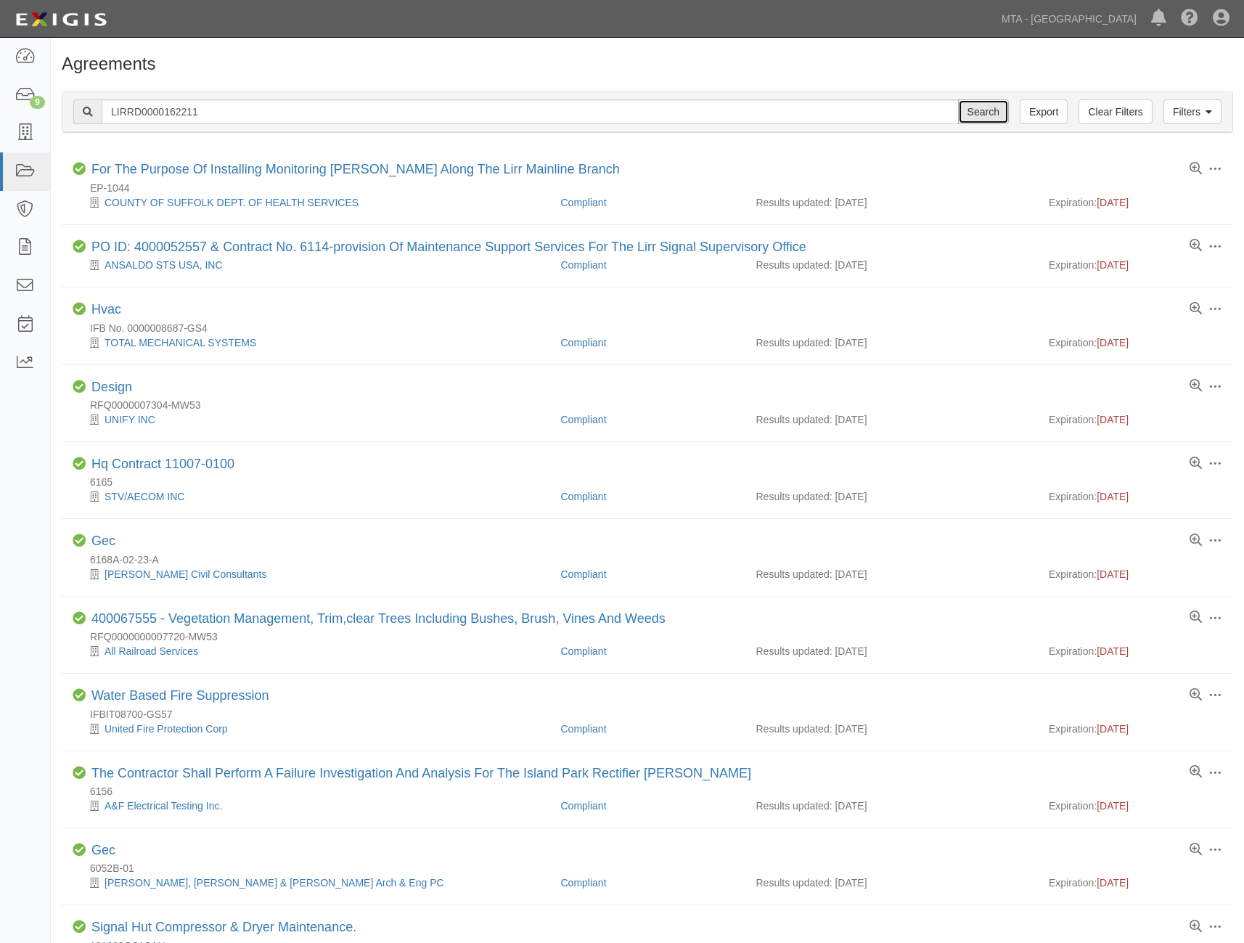
click at [980, 114] on input "Search" at bounding box center [983, 111] width 51 height 25
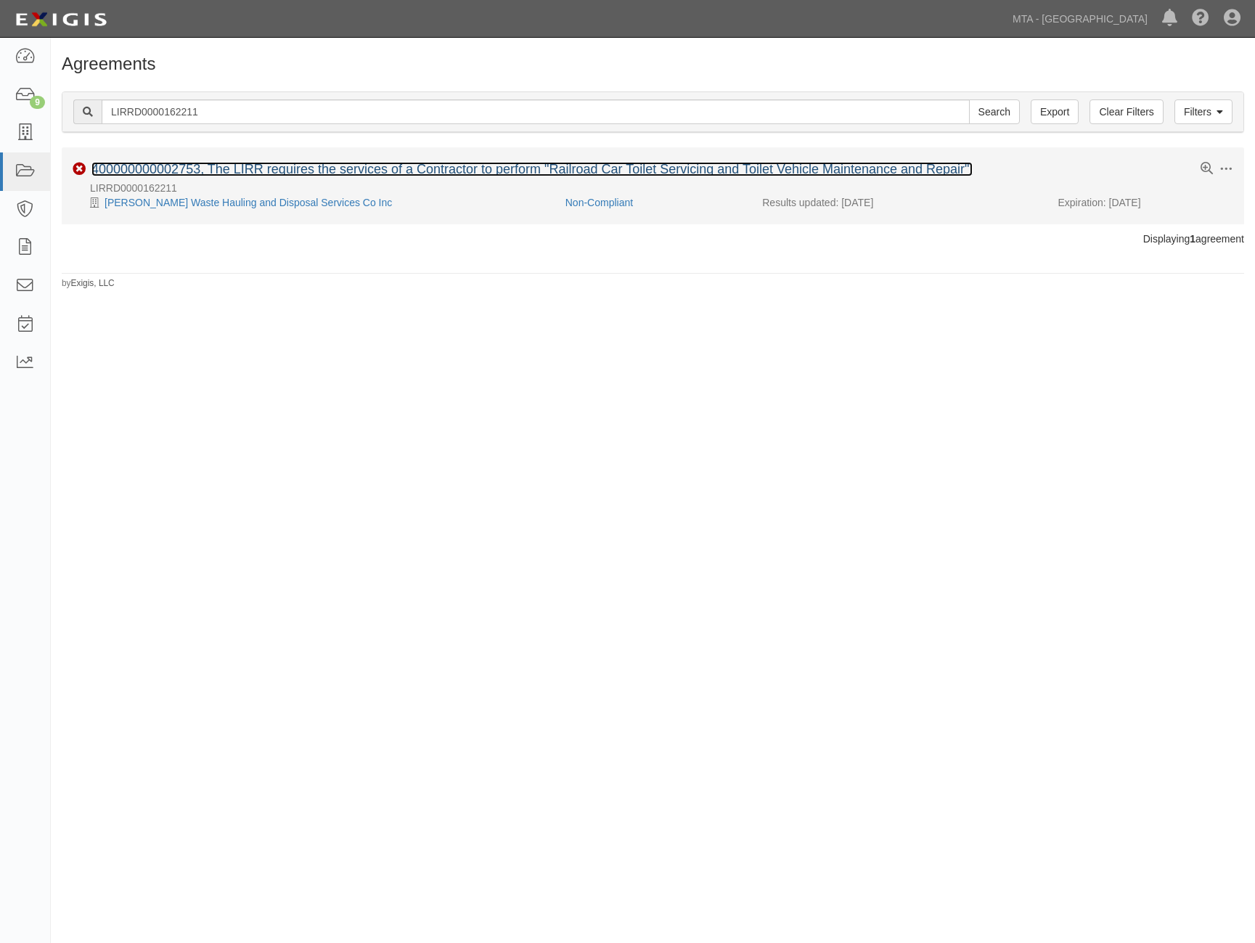
click at [186, 171] on link "400000000002753, The LIRR requires the services of a Contractor to perform "Rai…" at bounding box center [531, 169] width 881 height 15
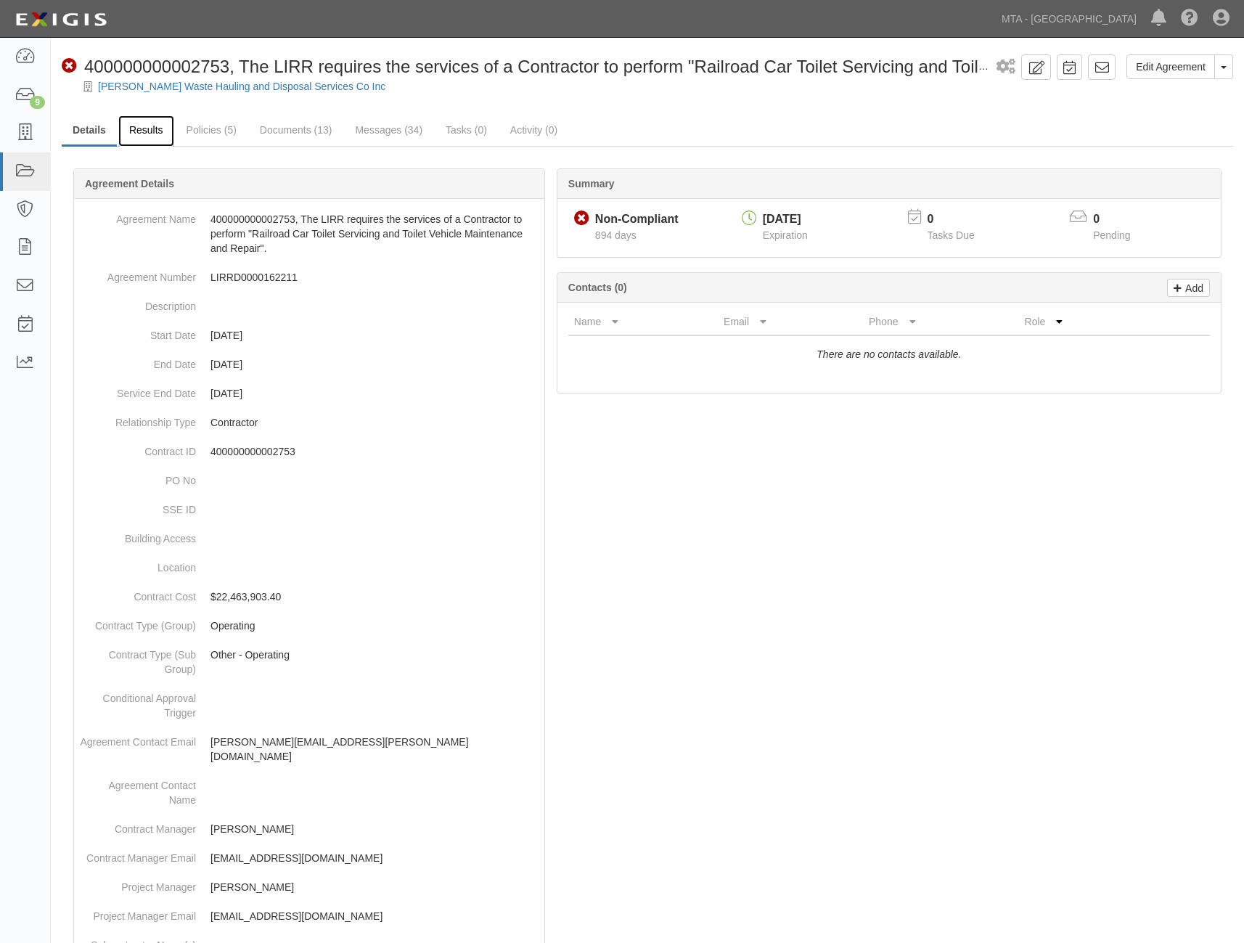
click at [160, 134] on link "Results" at bounding box center [146, 130] width 56 height 31
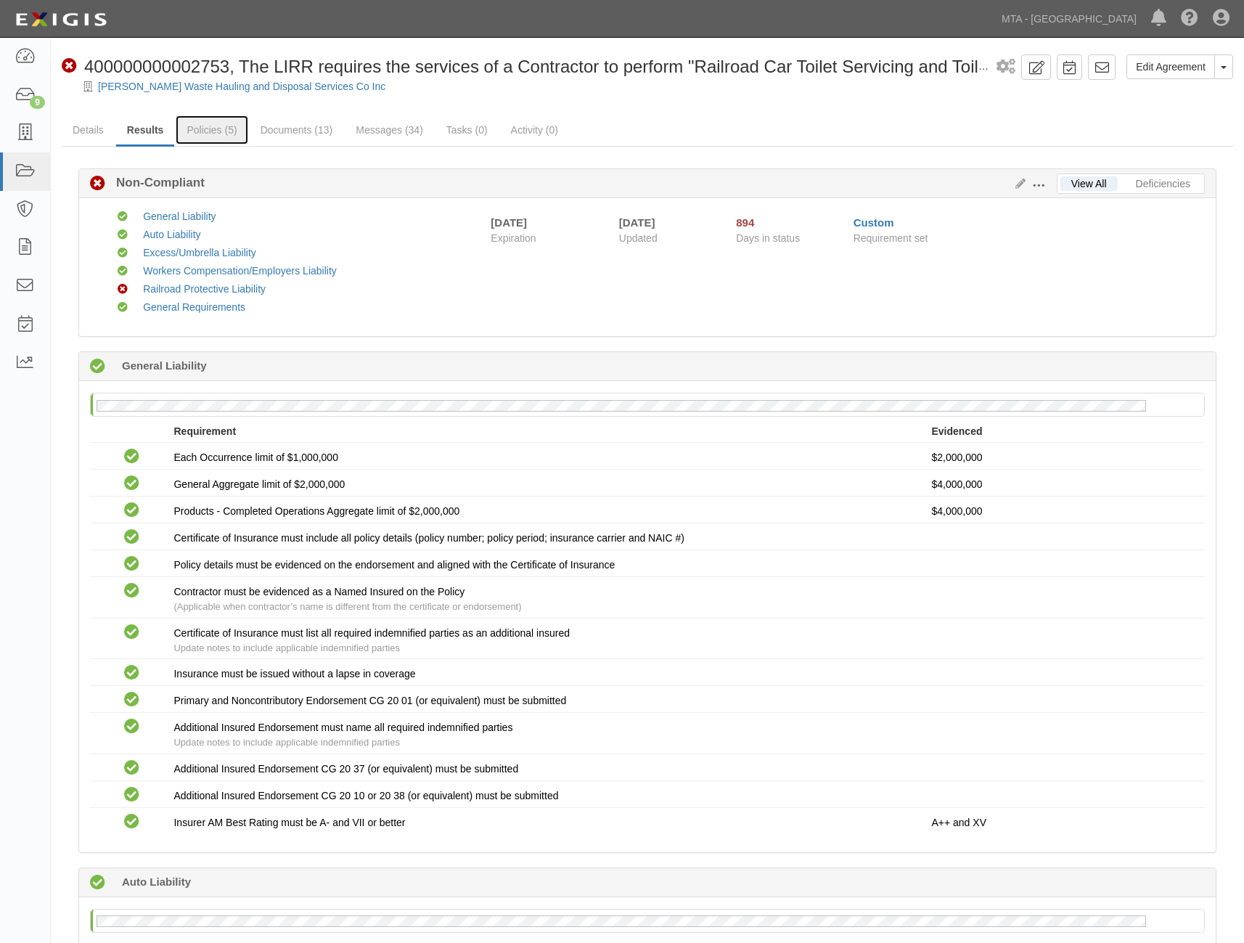
click at [216, 126] on link "Policies (5)" at bounding box center [212, 129] width 72 height 29
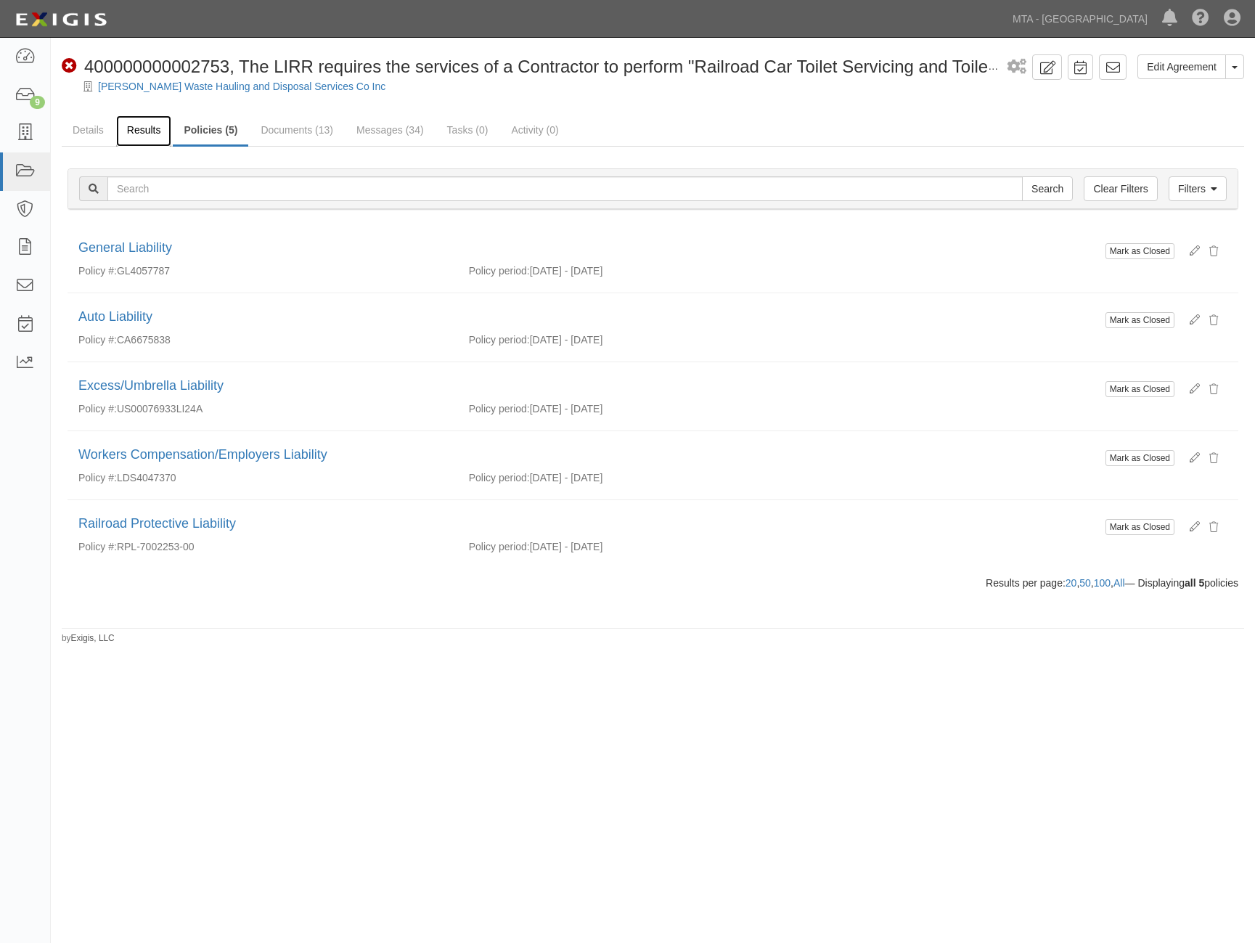
click at [150, 134] on link "Results" at bounding box center [144, 130] width 56 height 31
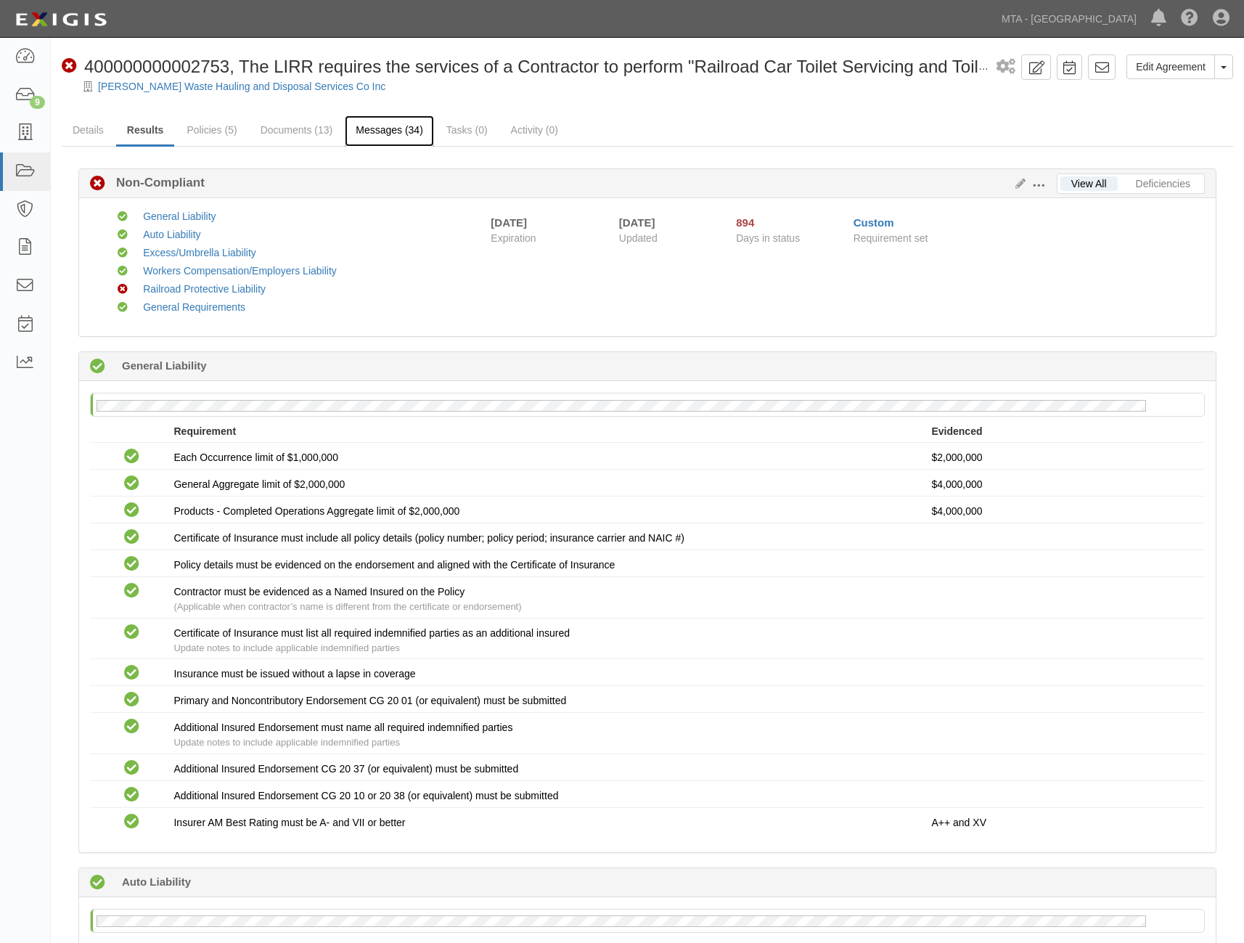
click at [383, 131] on link "Messages (34)" at bounding box center [389, 130] width 89 height 31
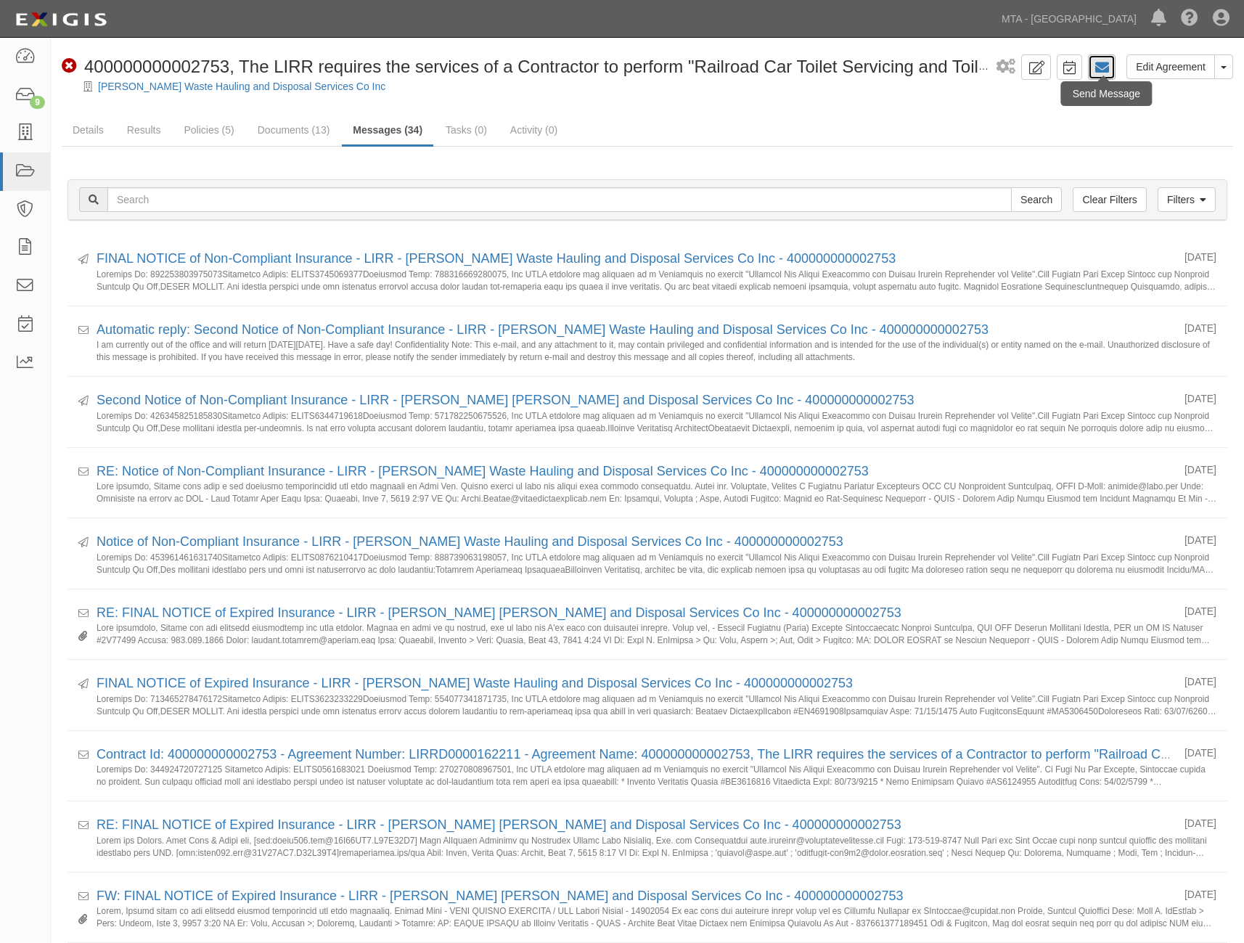
click at [1111, 70] on link at bounding box center [1102, 66] width 28 height 25
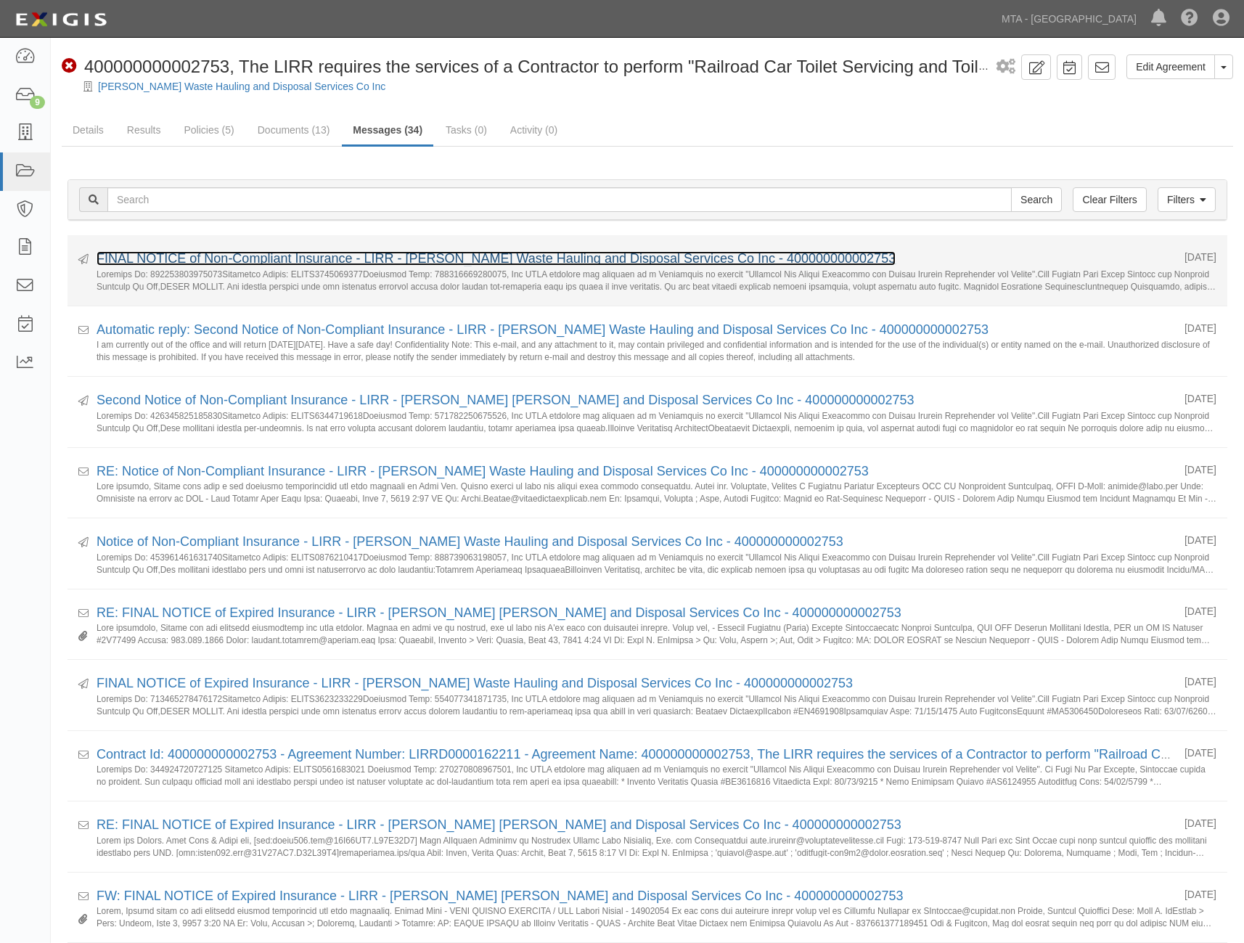
click at [393, 256] on link "FINAL NOTICE of Non-Compliant Insurance - LIRR - [PERSON_NAME] Waste Hauling an…" at bounding box center [496, 258] width 799 height 15
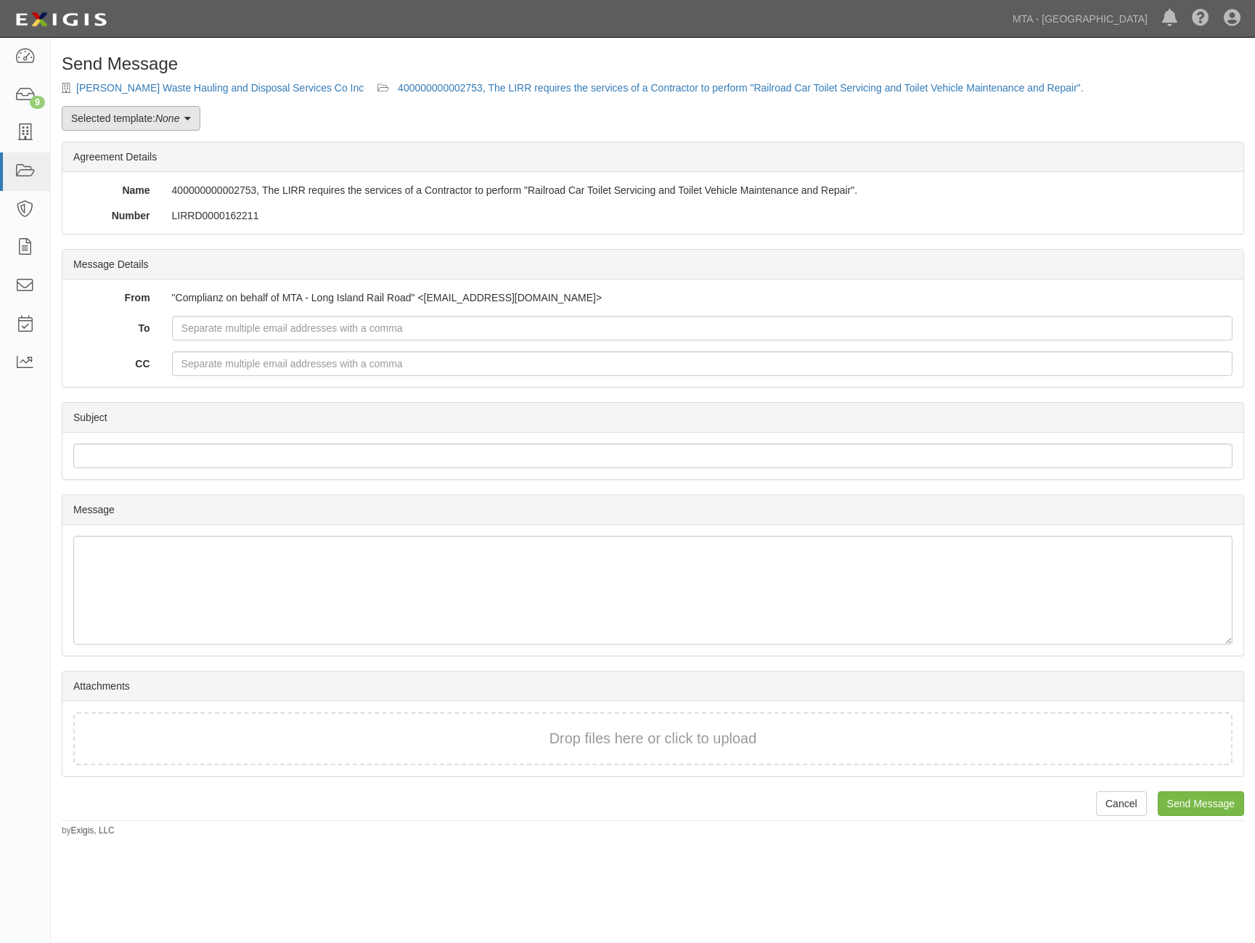
click at [187, 116] on link "Selected template: None" at bounding box center [131, 118] width 139 height 25
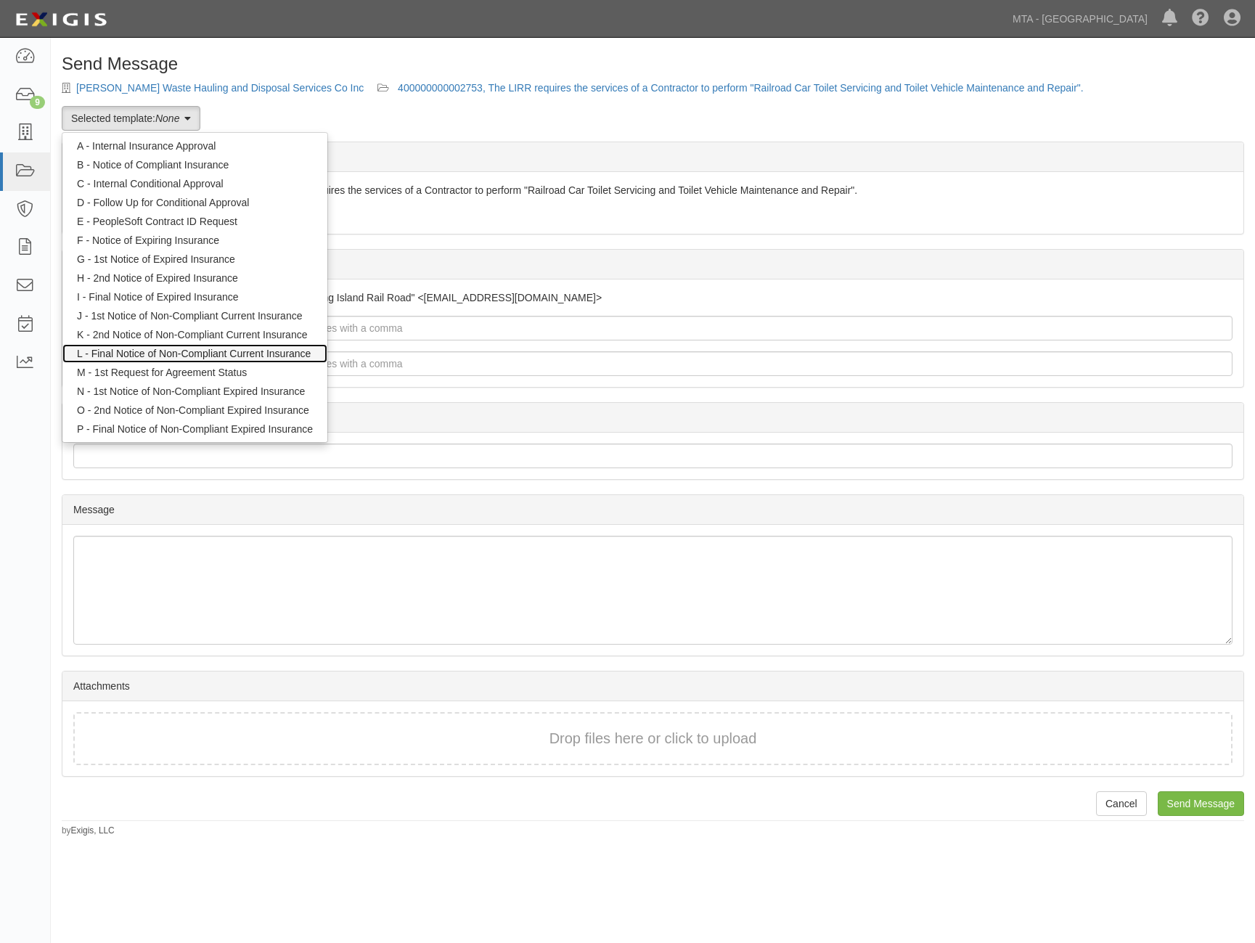
click at [167, 346] on link "L - Final Notice of Non-Compliant Current Insurance" at bounding box center [194, 353] width 265 height 19
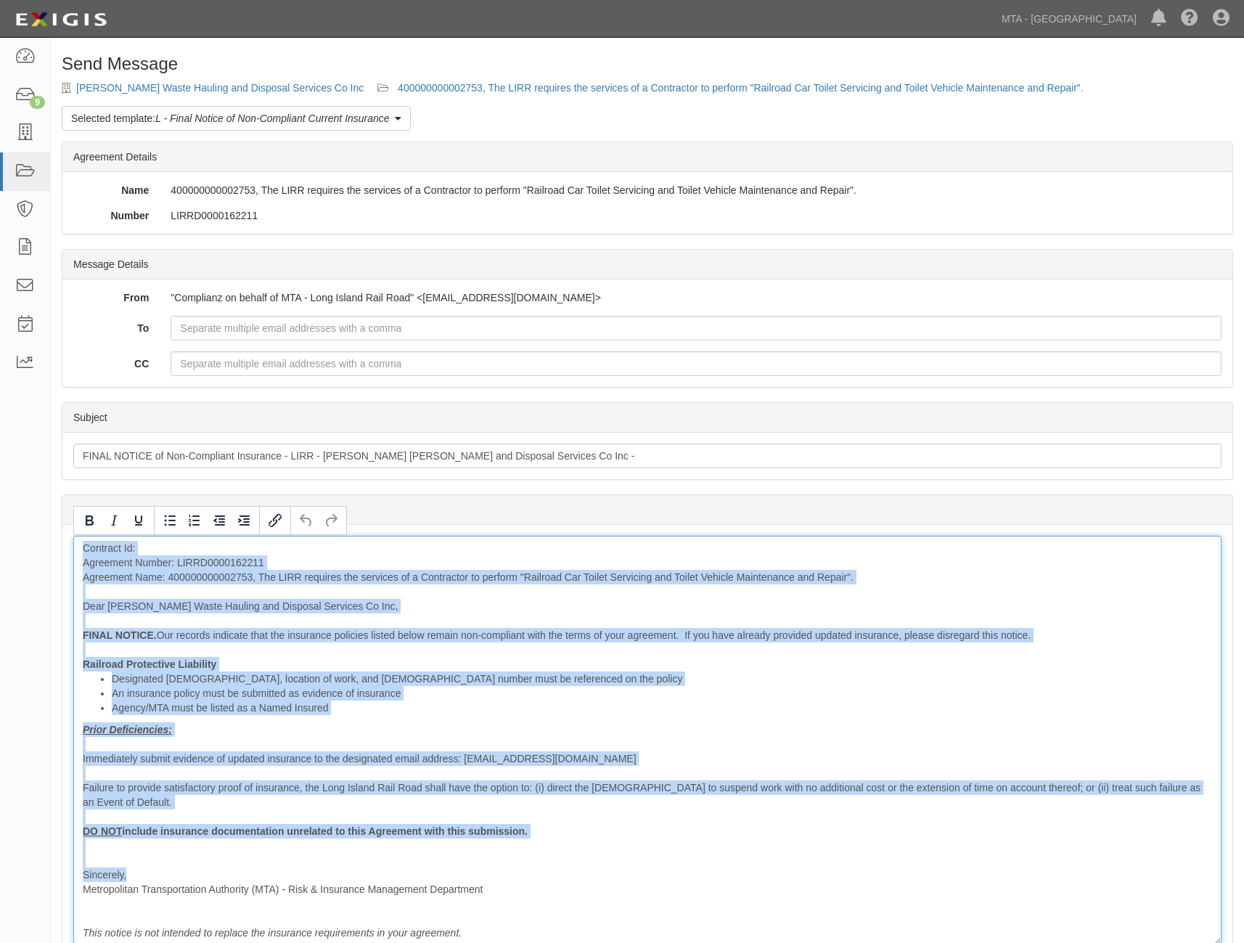
drag, startPoint x: 83, startPoint y: 548, endPoint x: 244, endPoint y: 875, distance: 363.9
click at [244, 875] on div "Contract Id: Agreement Number: LIRRD0000162211 Agreement Name: 400000000002753,…" at bounding box center [647, 740] width 1148 height 409
copy div "Contract Id: Agreement Number: LIRRD0000162211 Agreement Name: 400000000002753,…"
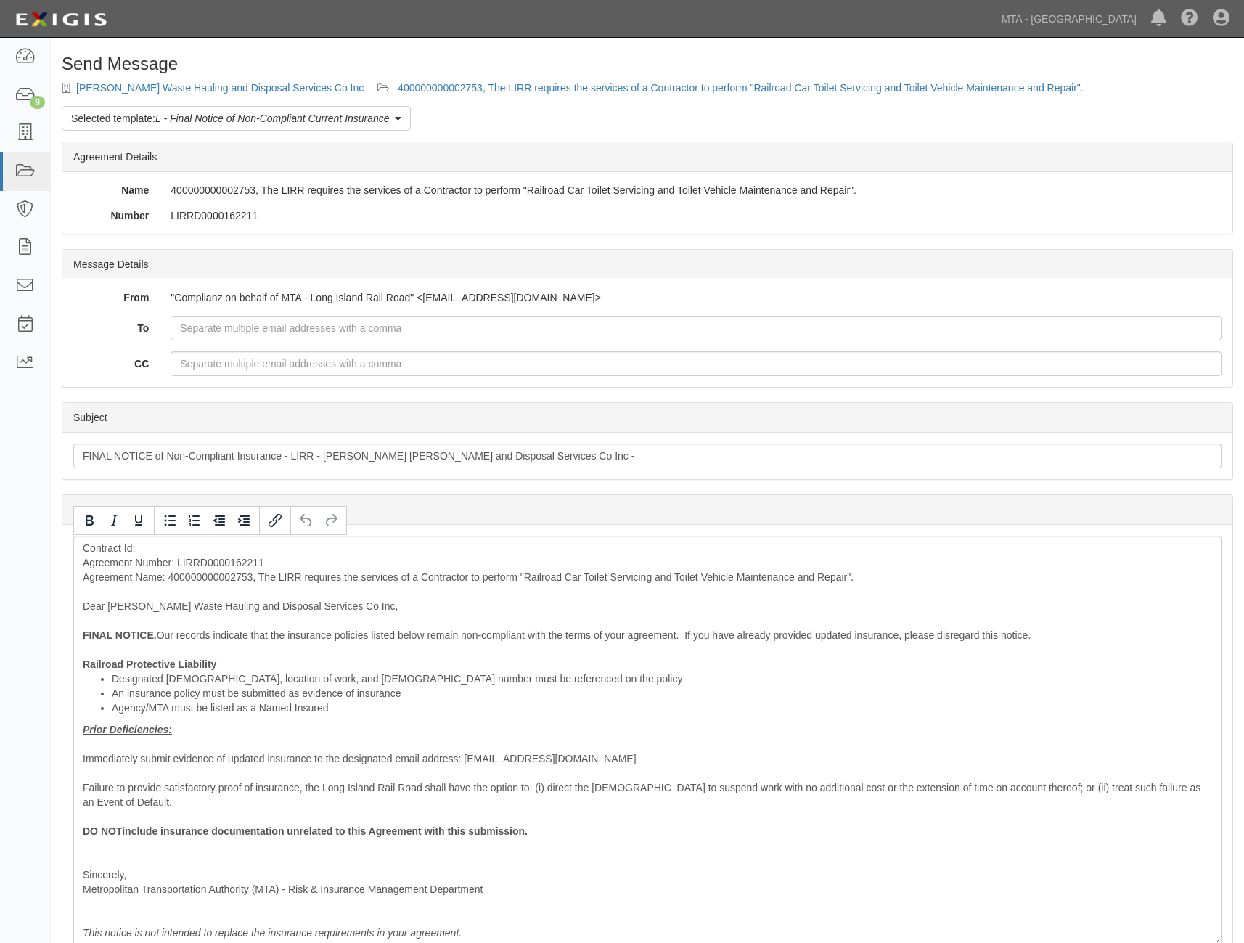
click at [203, 235] on div "Send Message Russell Reid Waste Hauling and Disposal Services Co Inc 4000000000…" at bounding box center [647, 595] width 1193 height 1083
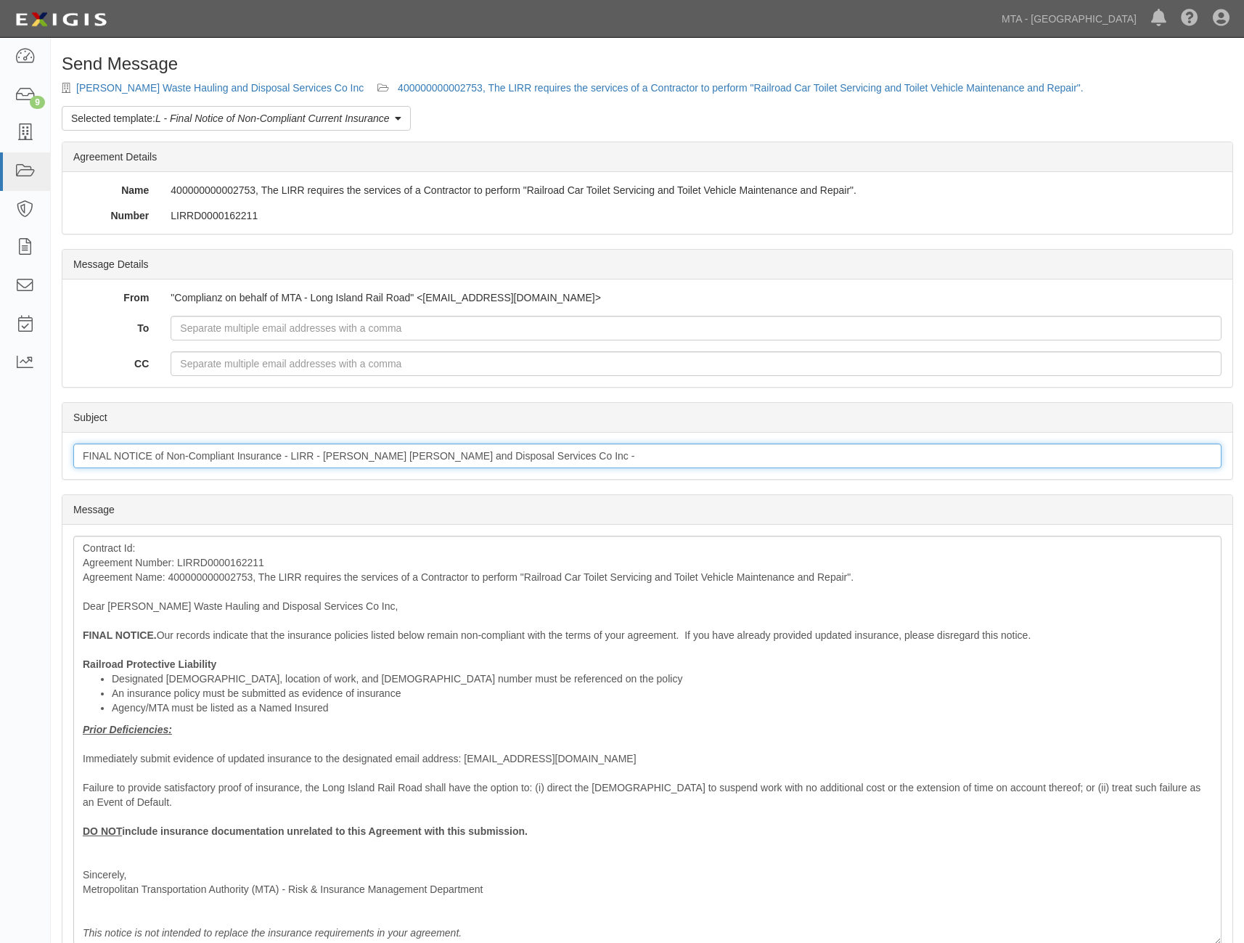
drag, startPoint x: 595, startPoint y: 455, endPoint x: 64, endPoint y: 450, distance: 531.4
click at [64, 450] on div "Subject FINAL NOTICE of Non-Compliant Insurance - LIRR - Russell Reid Waste Hau…" at bounding box center [647, 456] width 1170 height 46
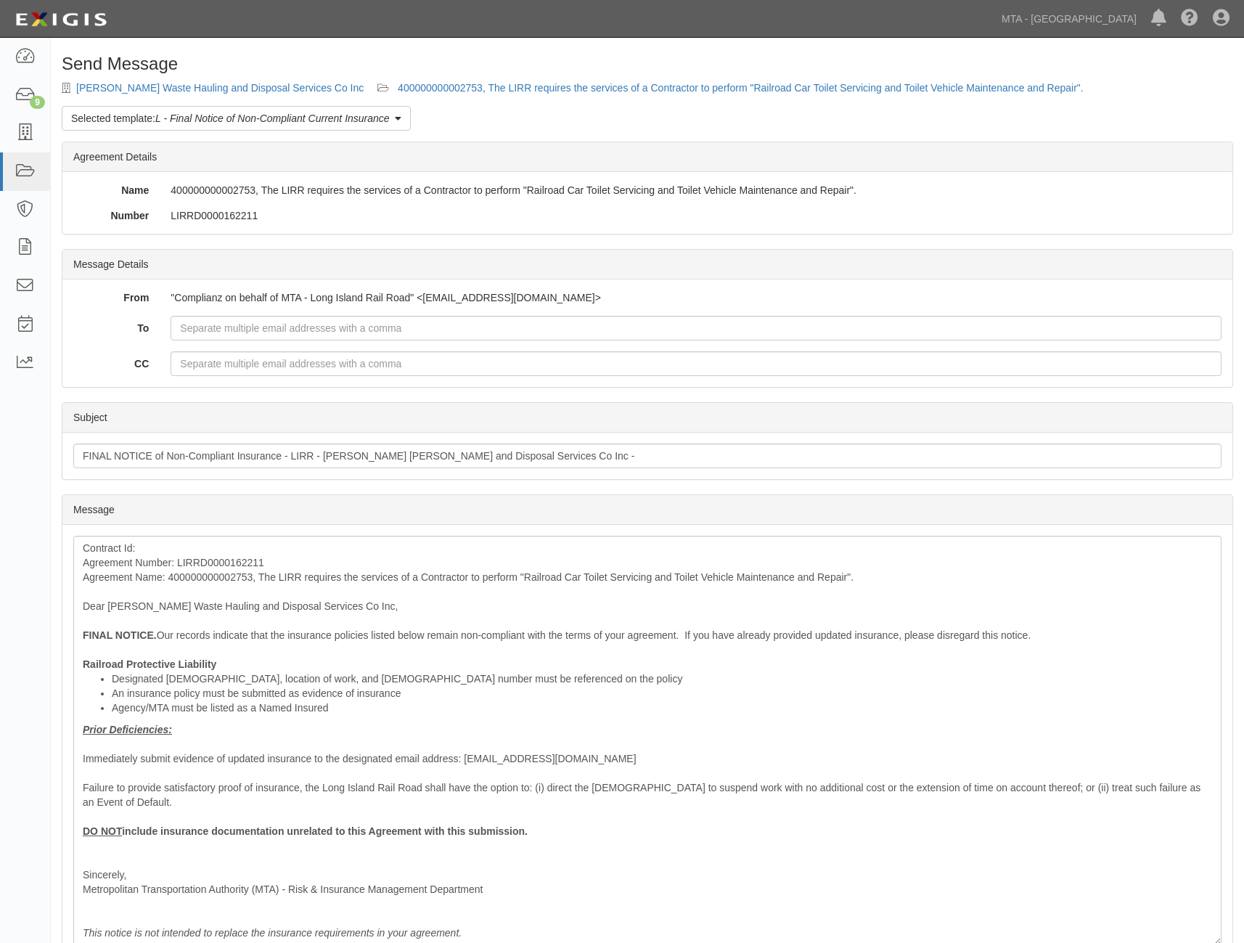
click at [94, 326] on label "To" at bounding box center [110, 326] width 97 height 20
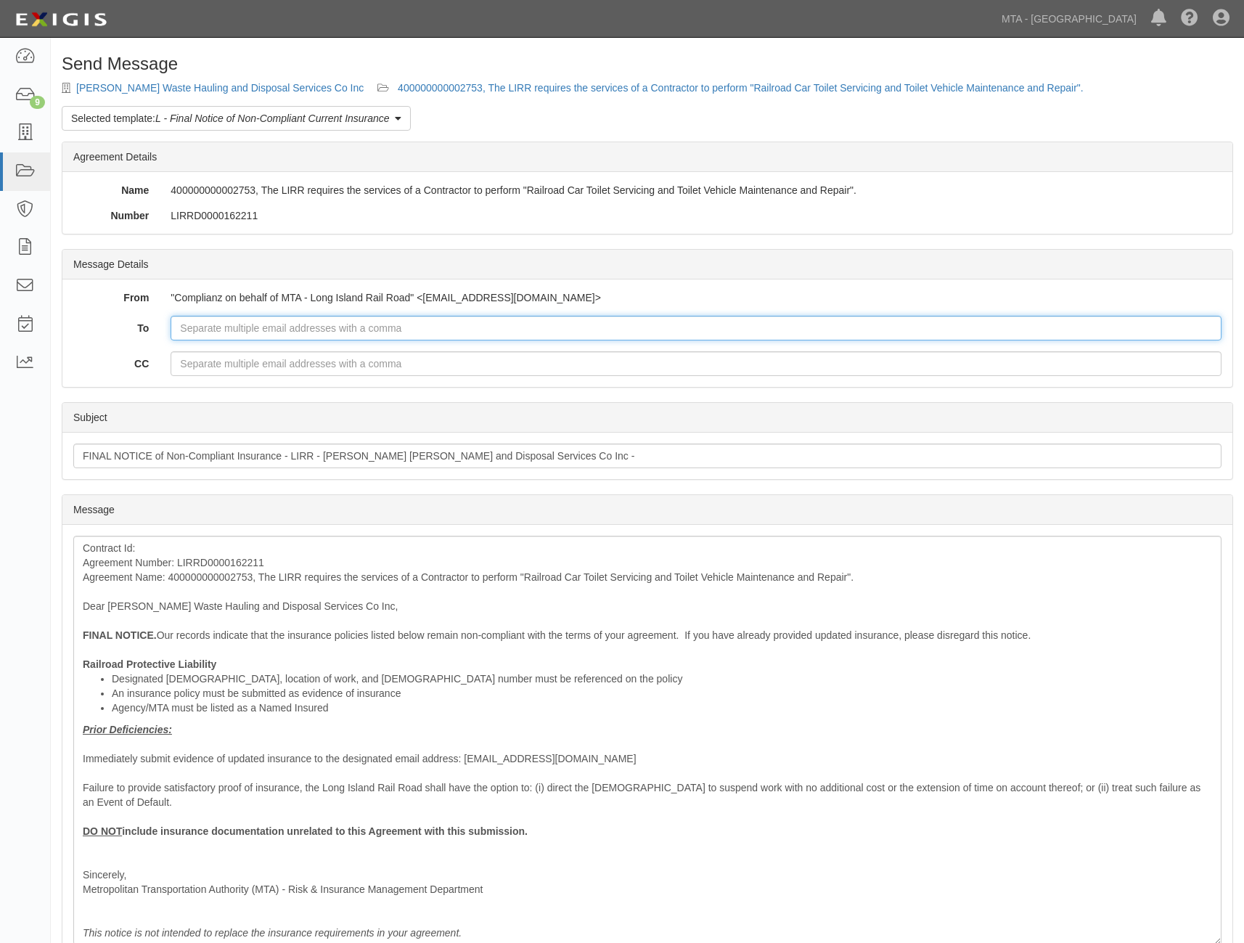
click at [171, 326] on input "To" at bounding box center [696, 328] width 1051 height 25
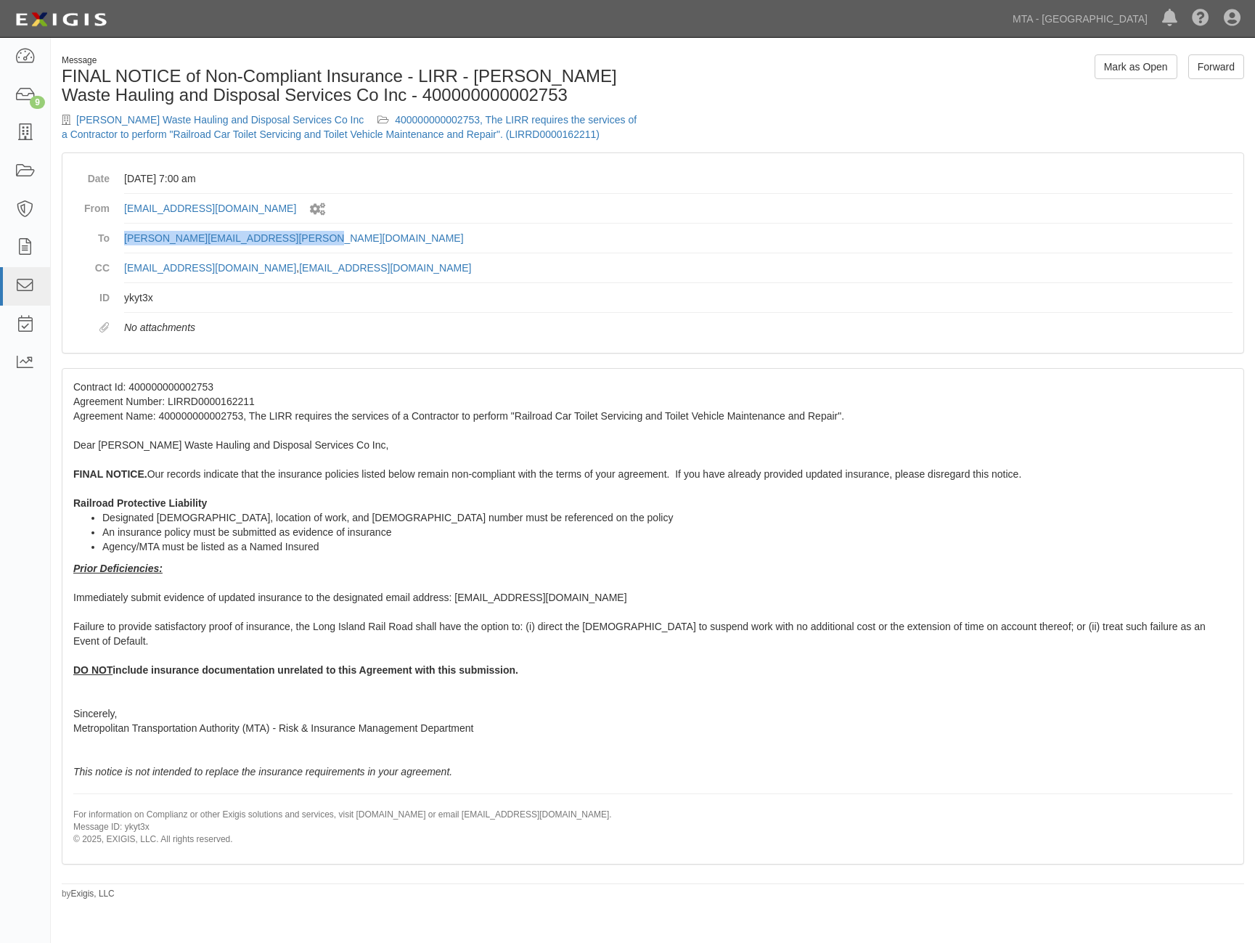
drag, startPoint x: 309, startPoint y: 242, endPoint x: 117, endPoint y: 236, distance: 192.5
click at [117, 236] on dl "Date [DATE] 7:00 am From [EMAIL_ADDRESS][DOMAIN_NAME] Sent by system workflow T…" at bounding box center [652, 253] width 1159 height 178
copy link "[PERSON_NAME][EMAIL_ADDRESS][PERSON_NAME][DOMAIN_NAME]"
click at [655, 774] on div "Contract Id: 400000000002753 Agreement Number: LIRRD0000162211 Agreement Name: …" at bounding box center [652, 616] width 1181 height 495
click at [1058, 809] on p "For information on Complianz or other Exigis solutions and services, visit www.…" at bounding box center [652, 827] width 1159 height 37
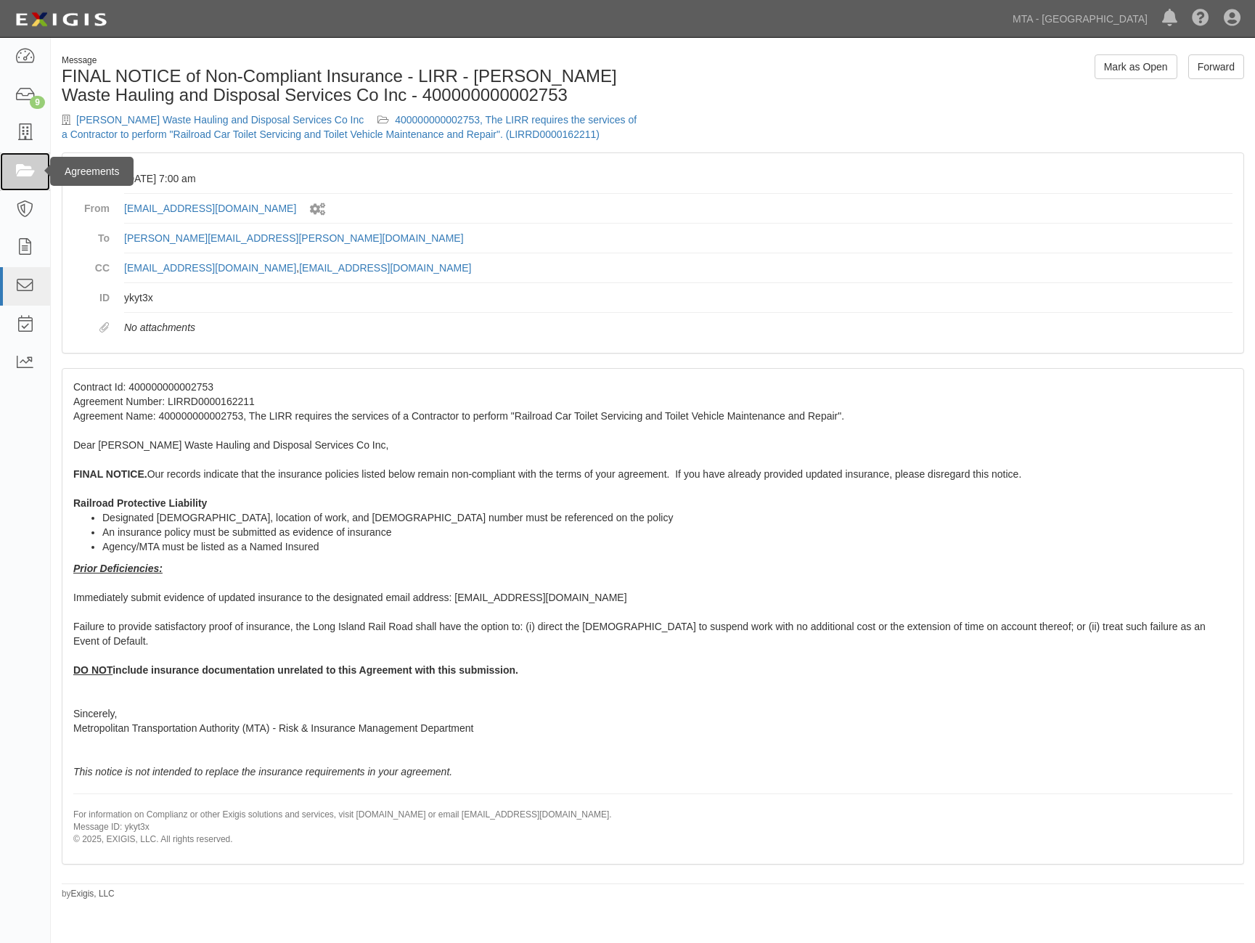
click at [24, 167] on icon at bounding box center [25, 171] width 20 height 17
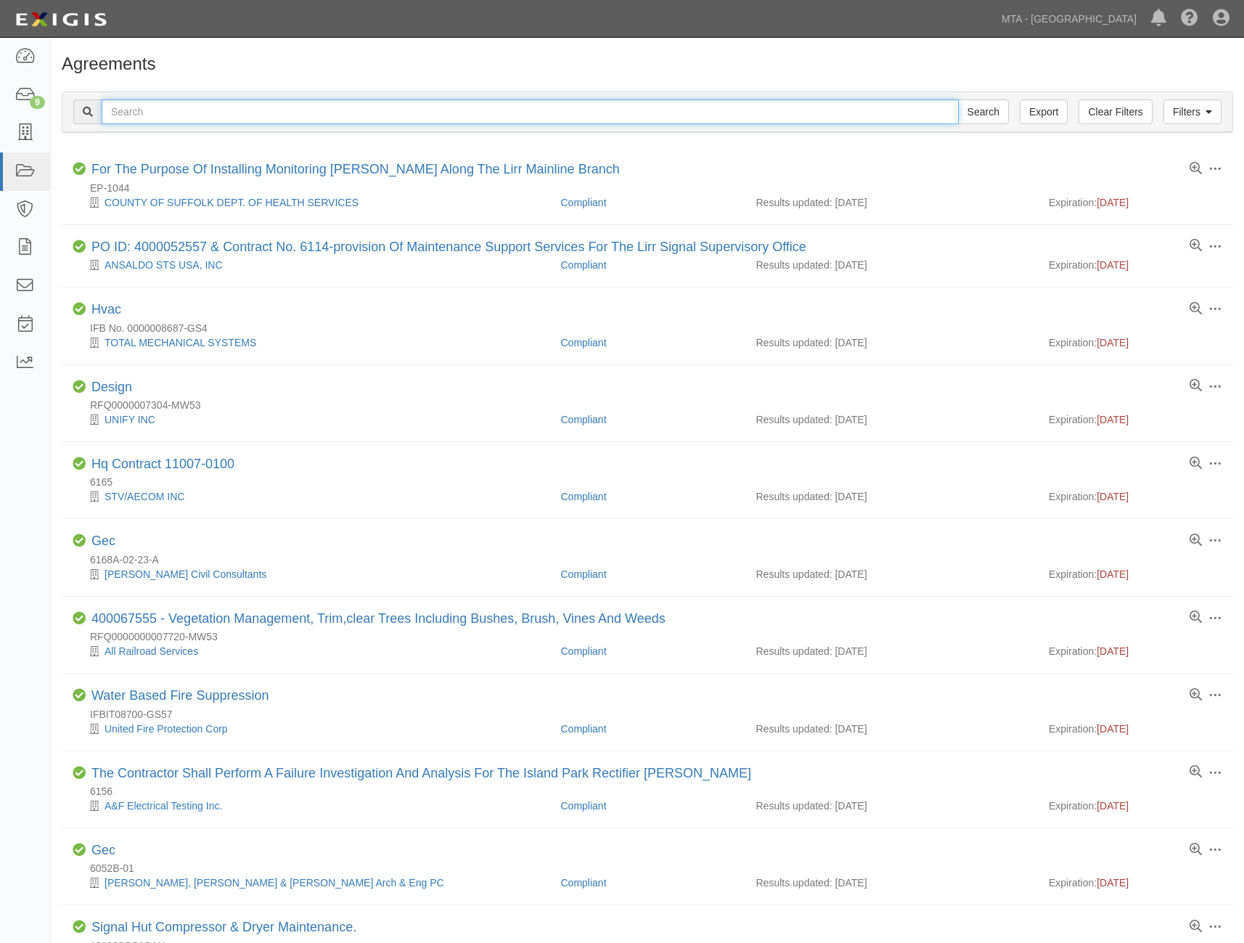
click at [201, 107] on input "text" at bounding box center [530, 111] width 857 height 25
paste input "Req # 000186538"
type input "Req # 000186538"
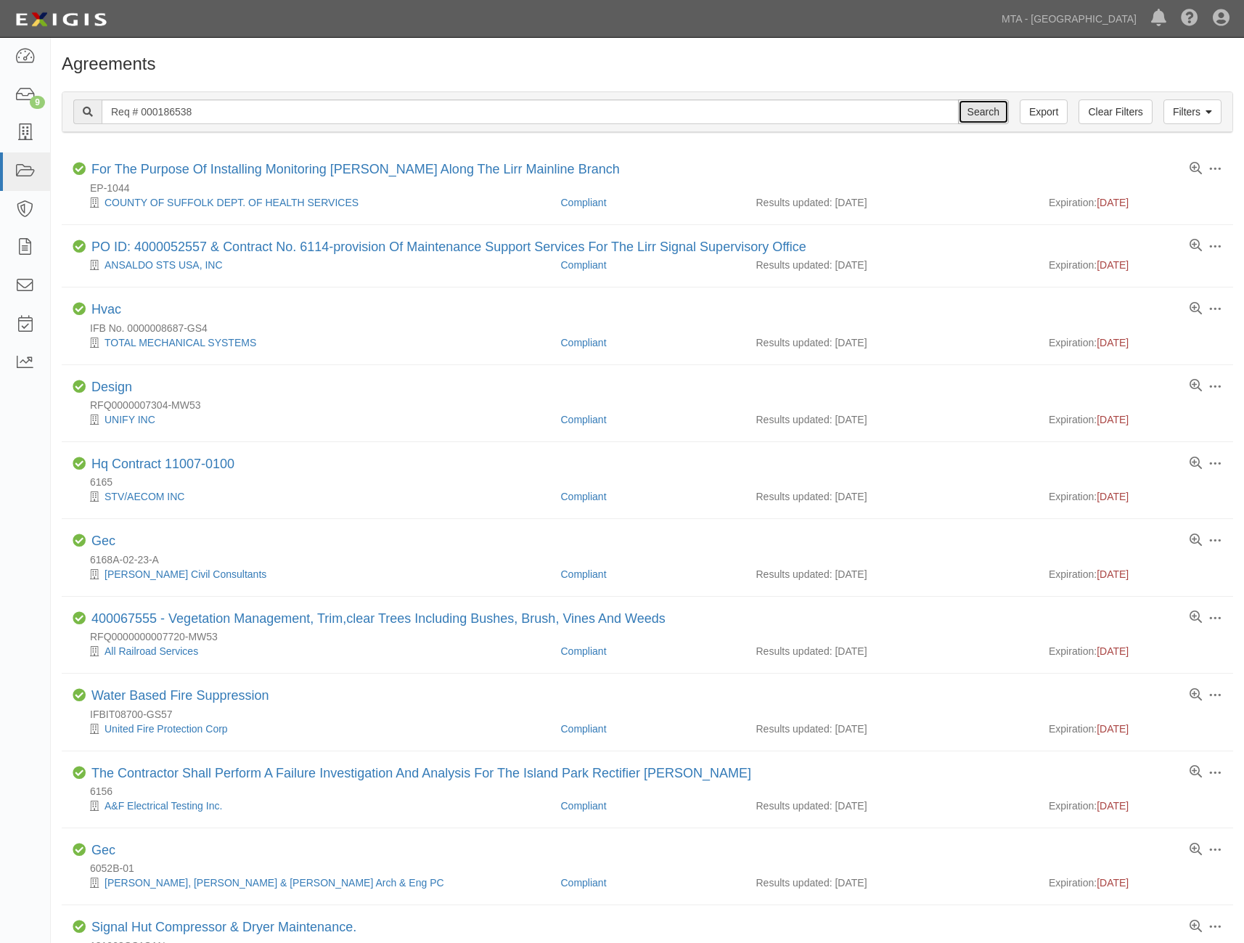
click at [979, 114] on input "Search" at bounding box center [983, 111] width 51 height 25
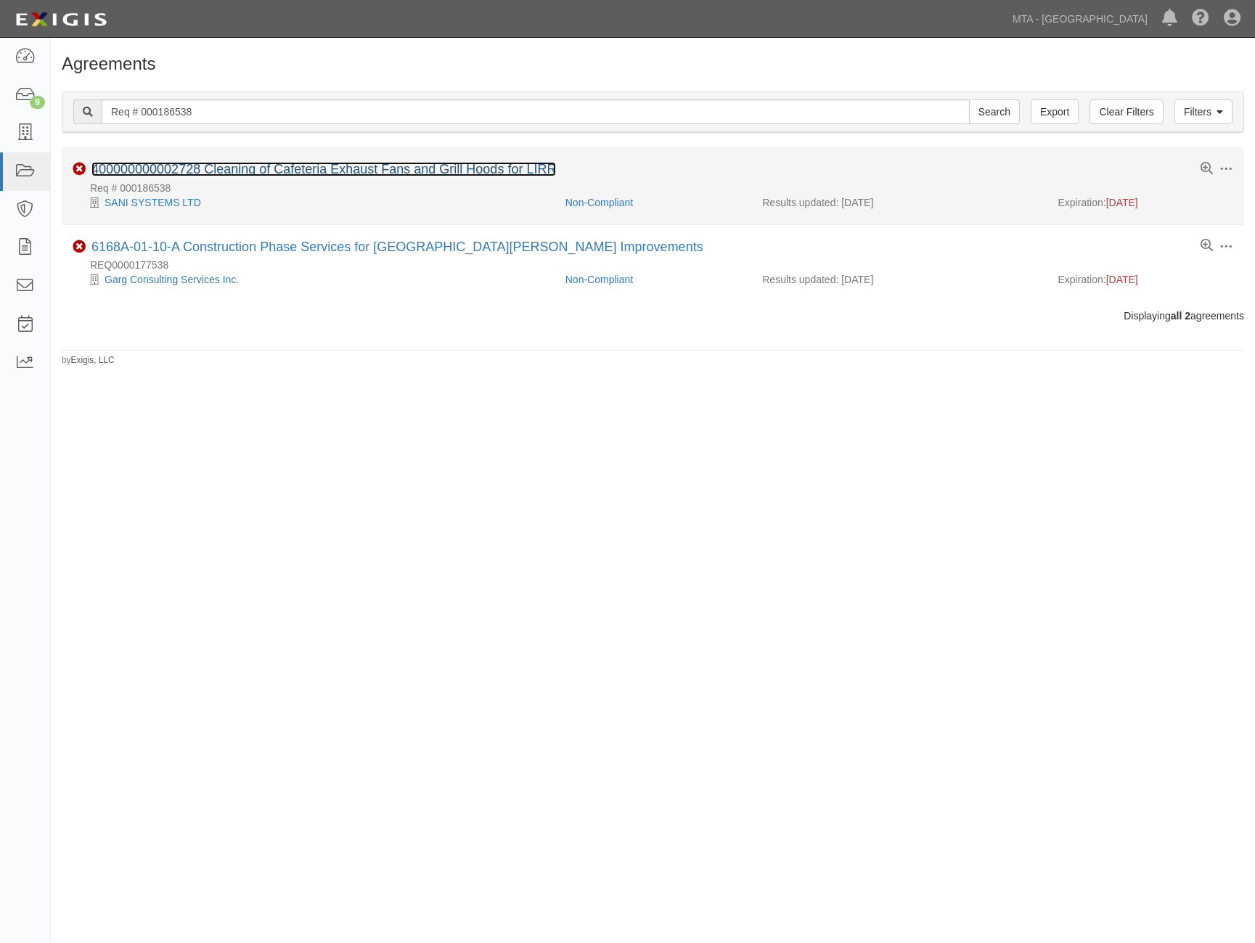
click at [229, 168] on link "400000000002728 Cleaning of Cafeteria Exhaust Fans and Grill Hoods for LIRR" at bounding box center [323, 169] width 465 height 15
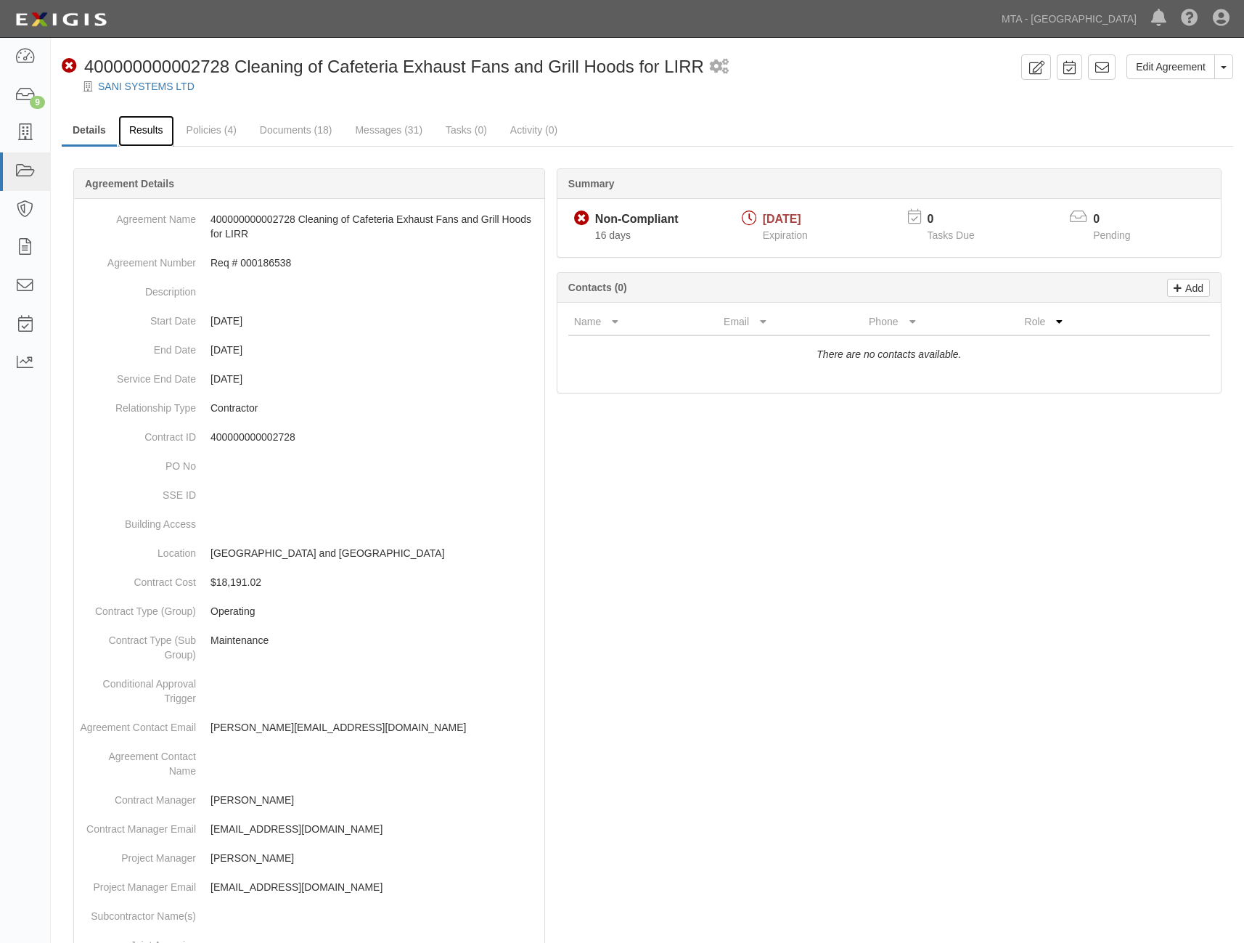
click at [136, 128] on link "Results" at bounding box center [146, 130] width 56 height 31
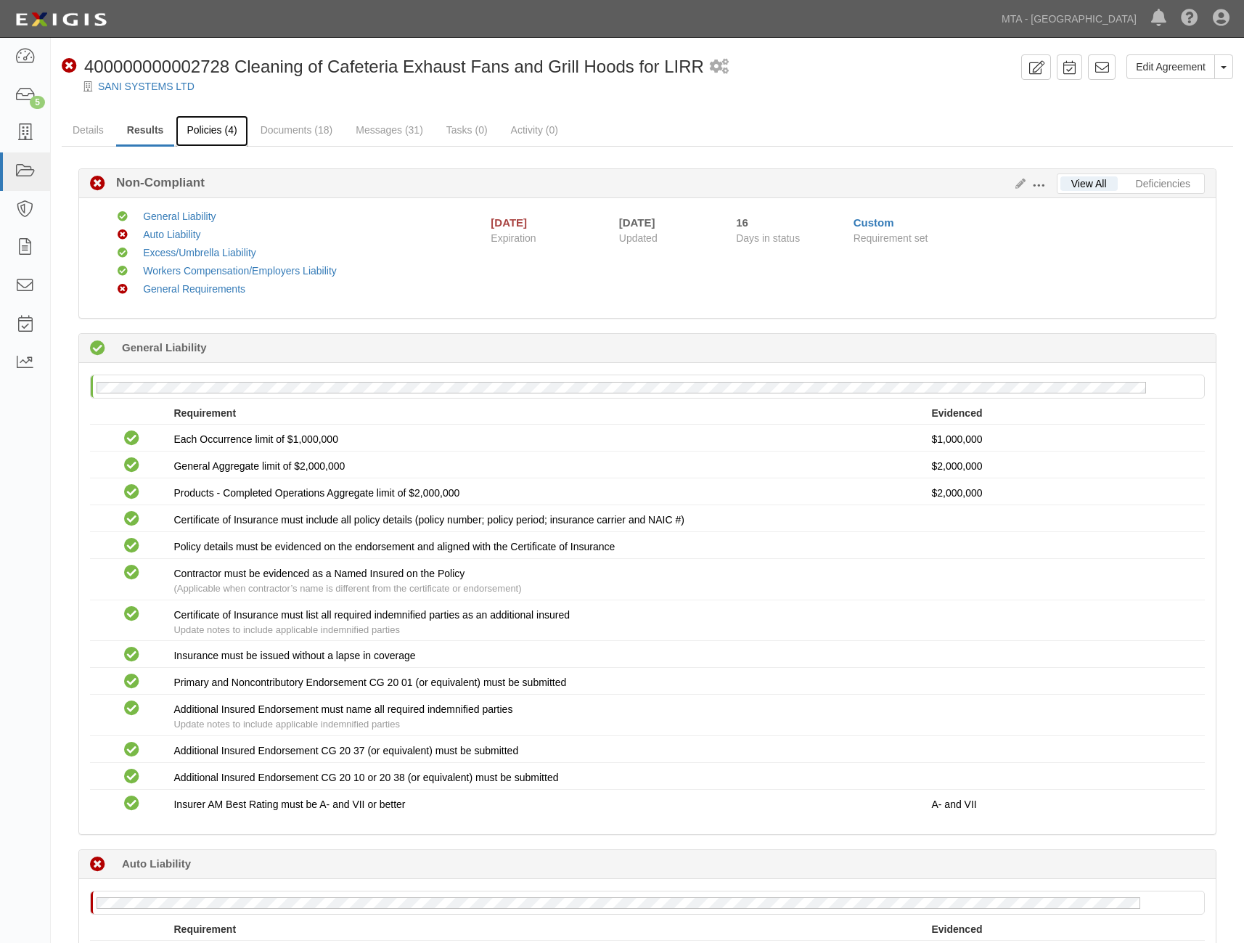
click at [220, 134] on link "Policies (4)" at bounding box center [212, 130] width 72 height 31
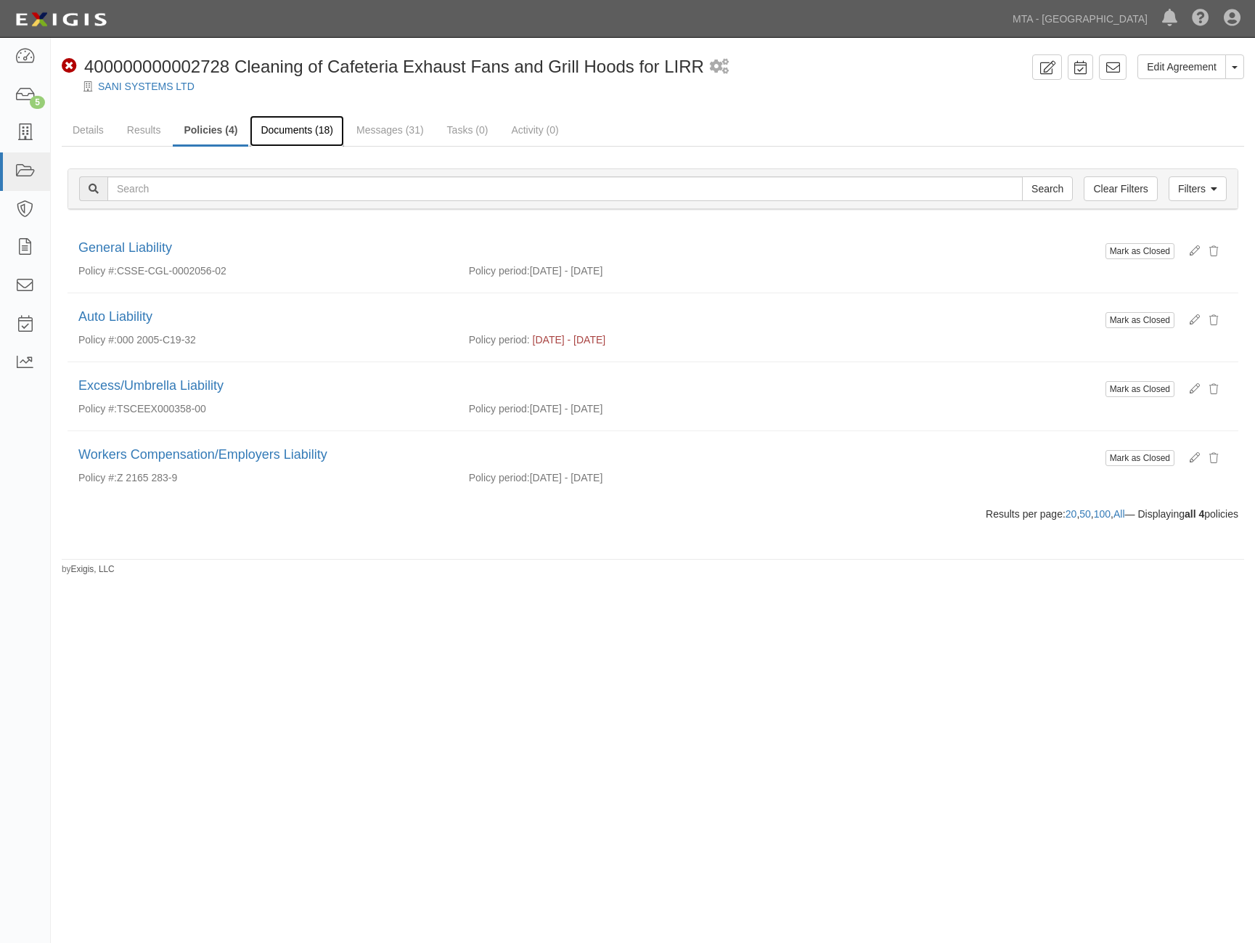
click at [285, 129] on link "Documents (18)" at bounding box center [297, 130] width 94 height 31
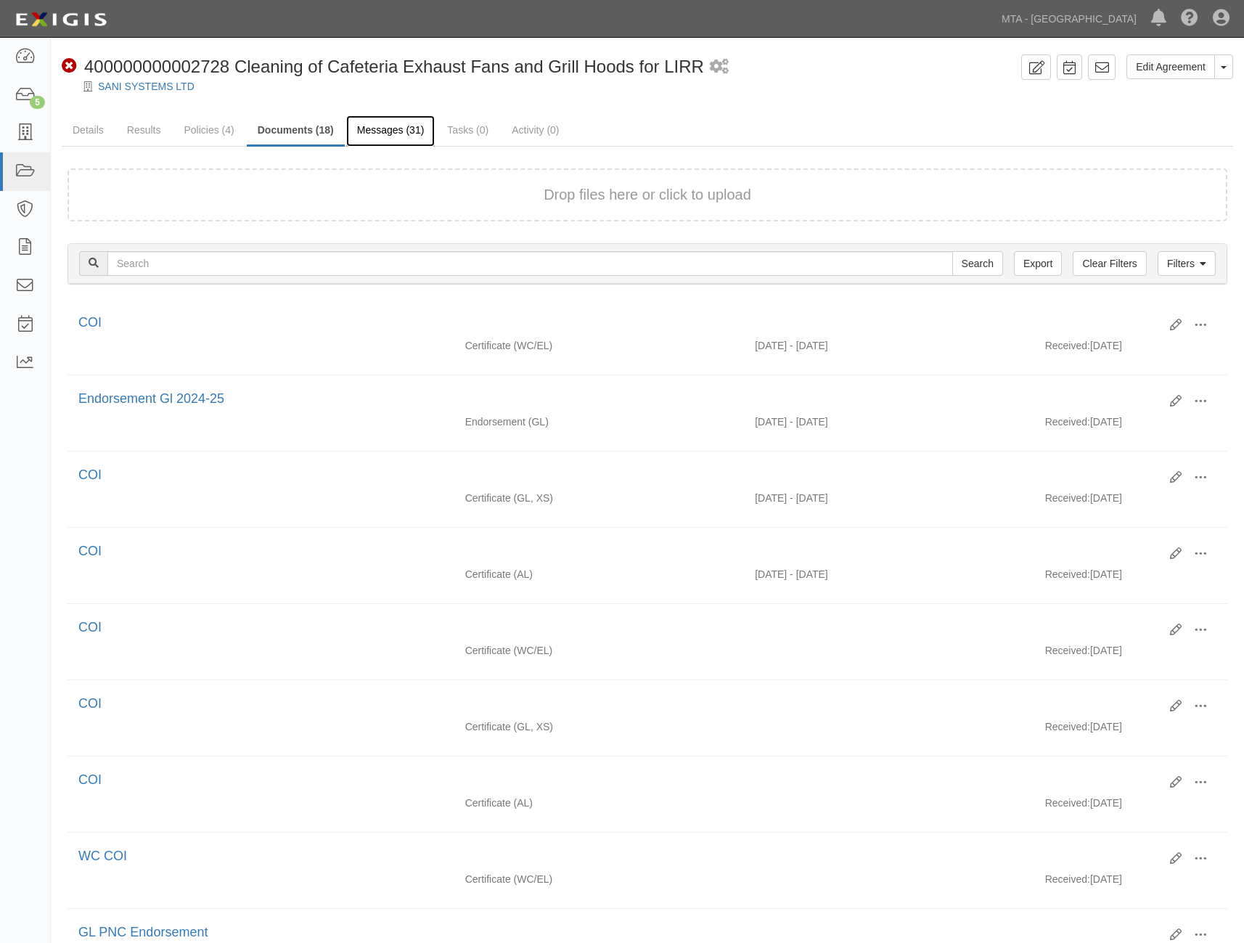
click at [369, 129] on link "Messages (31)" at bounding box center [390, 130] width 89 height 31
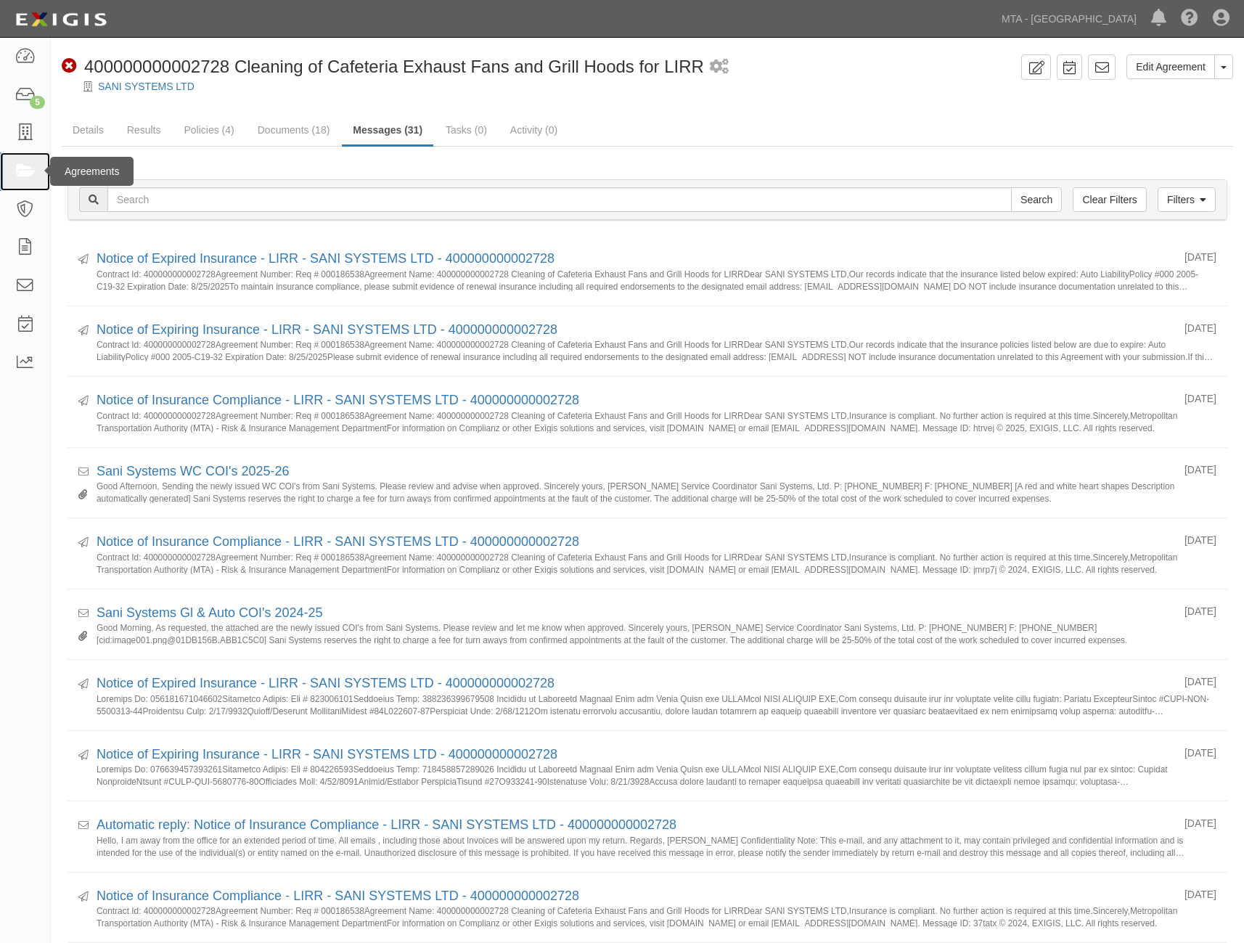
click at [23, 166] on icon at bounding box center [25, 171] width 20 height 17
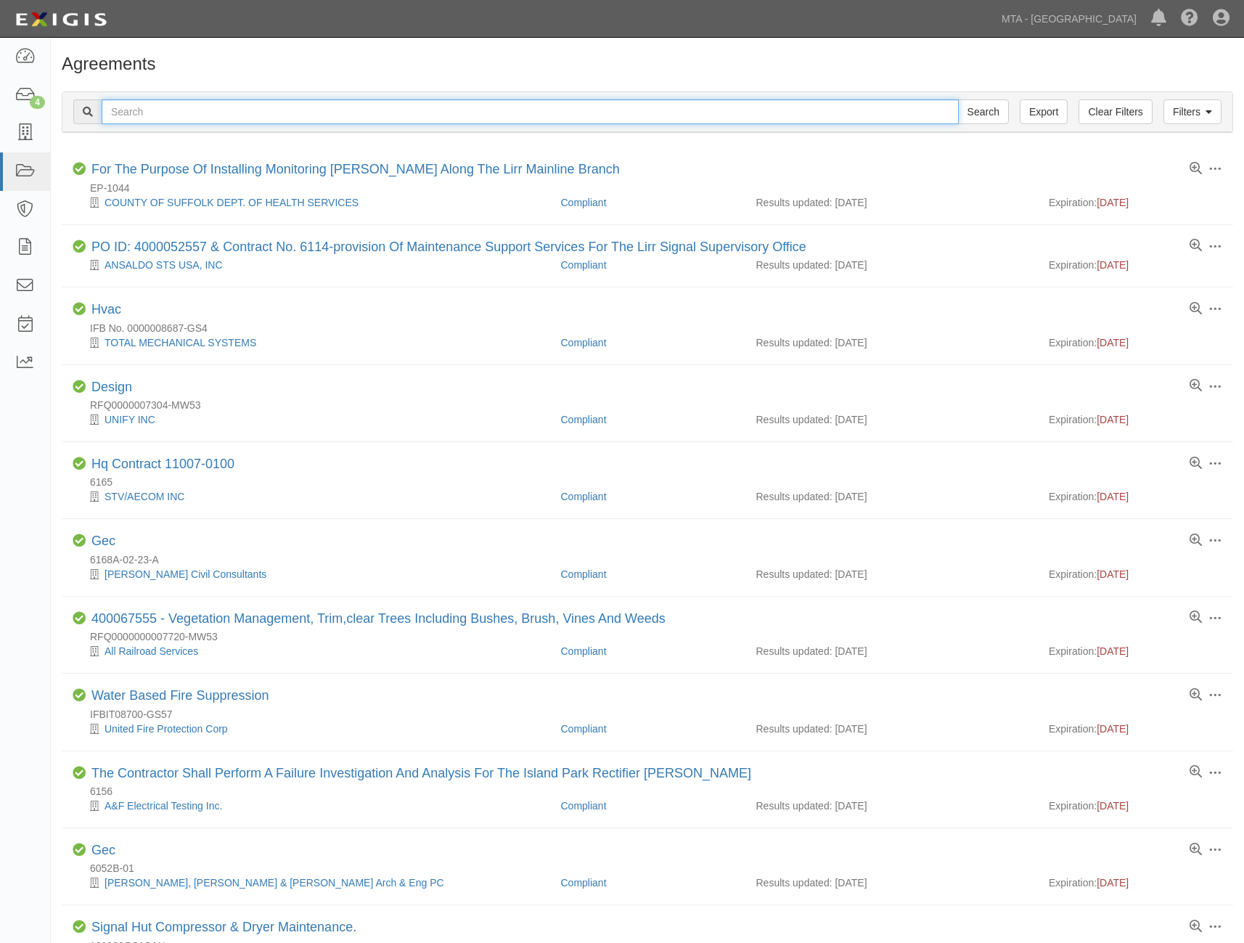
click at [204, 112] on input "text" at bounding box center [530, 111] width 857 height 25
paste input "LIRRD0000163690"
type input "LIRRD0000163690"
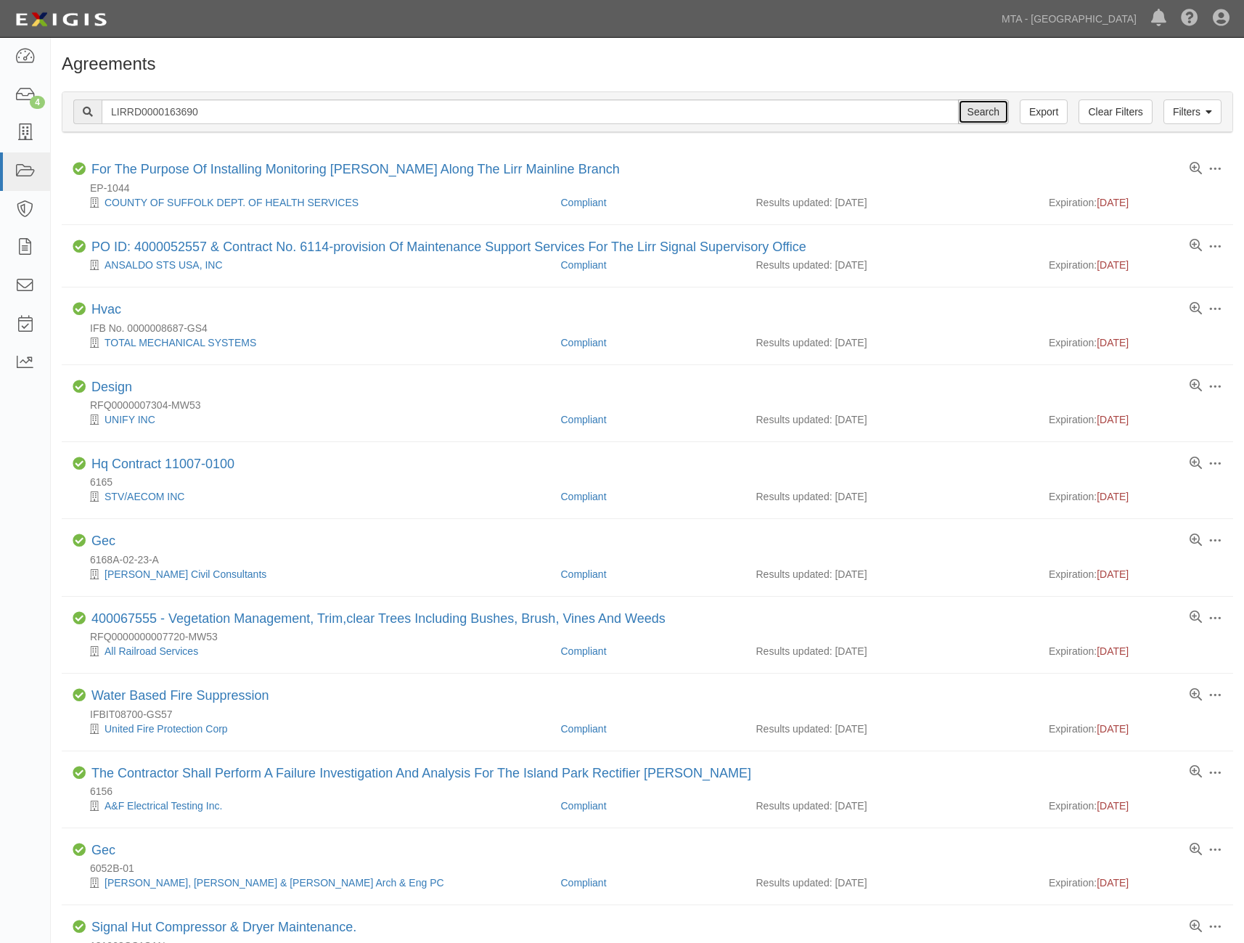
click at [983, 117] on input "Search" at bounding box center [983, 111] width 51 height 25
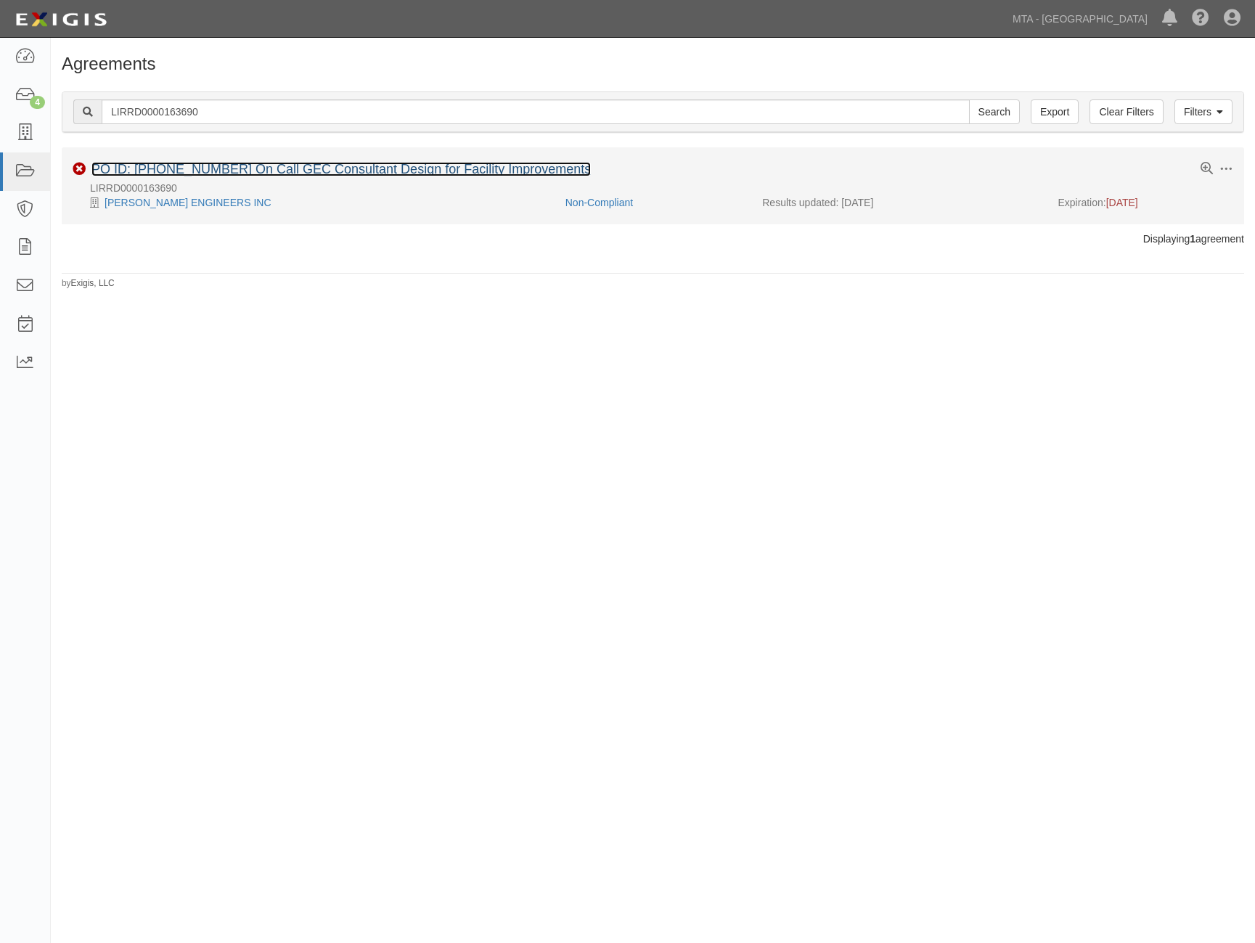
click at [303, 171] on link "PO ID: [PHONE_NUMBER] On Call GEC Consultant Design for Facility Improvements" at bounding box center [340, 169] width 499 height 15
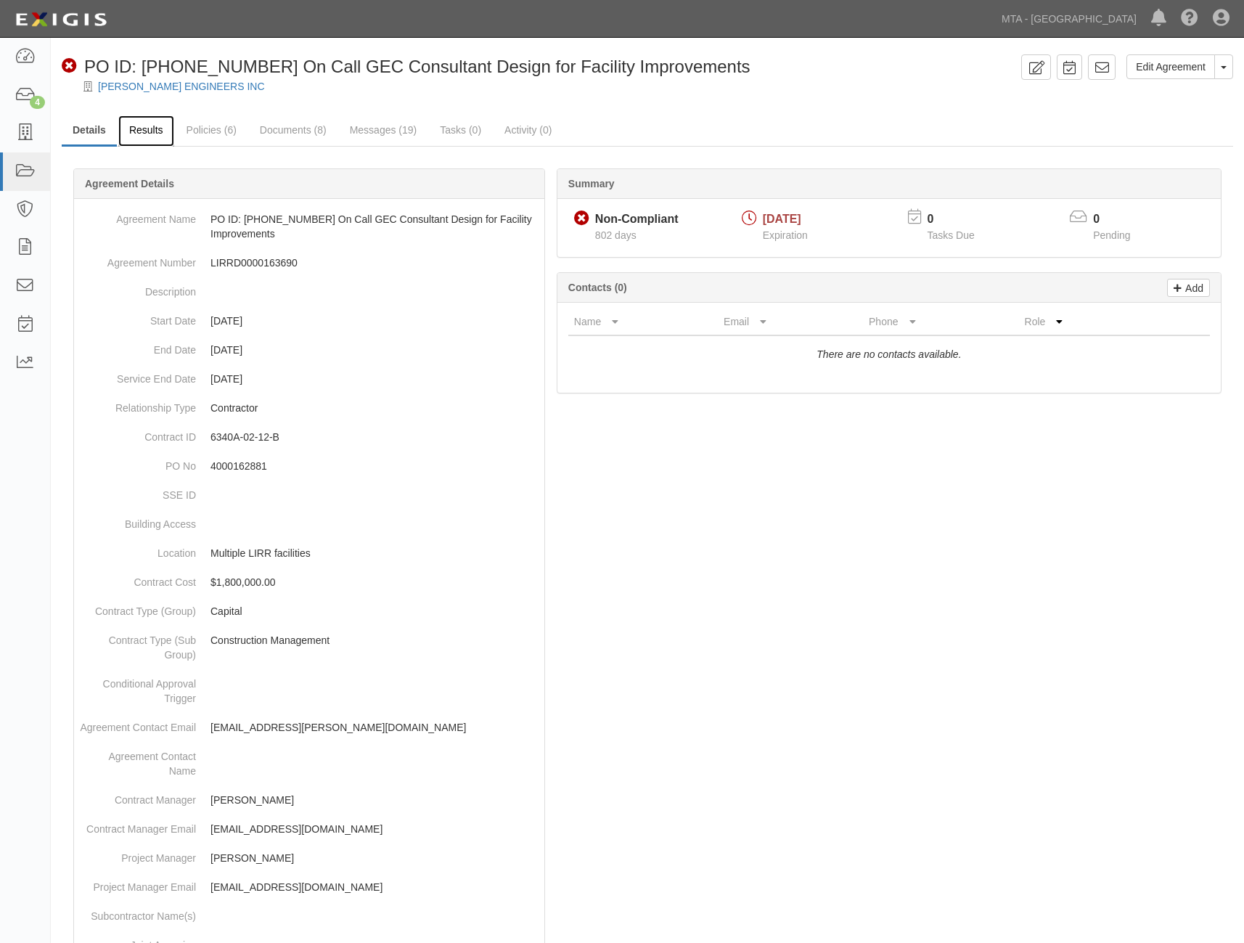
click at [133, 131] on link "Results" at bounding box center [146, 130] width 56 height 31
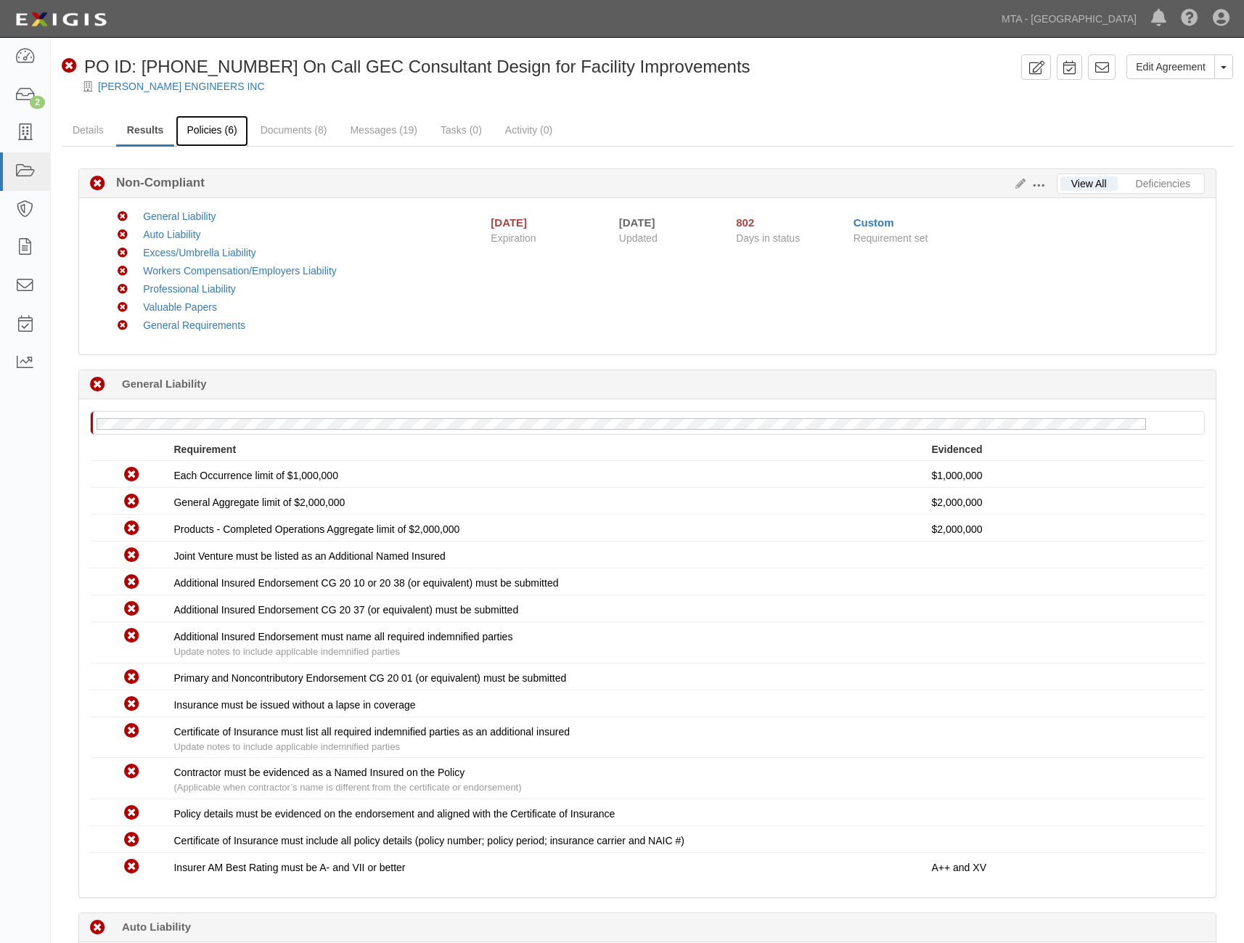
click at [219, 128] on link "Policies (6)" at bounding box center [212, 130] width 72 height 31
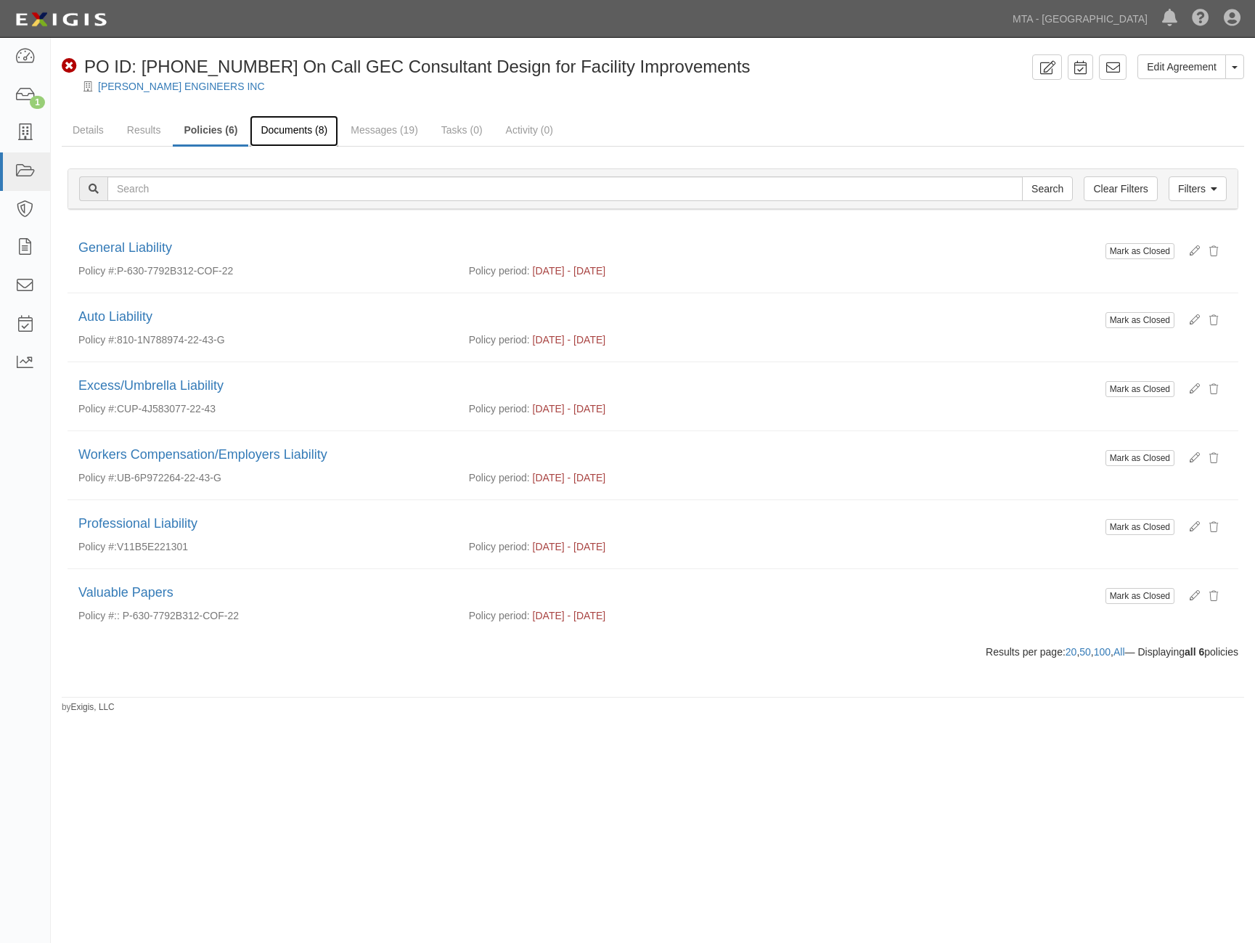
click at [295, 126] on link "Documents (8)" at bounding box center [294, 130] width 89 height 31
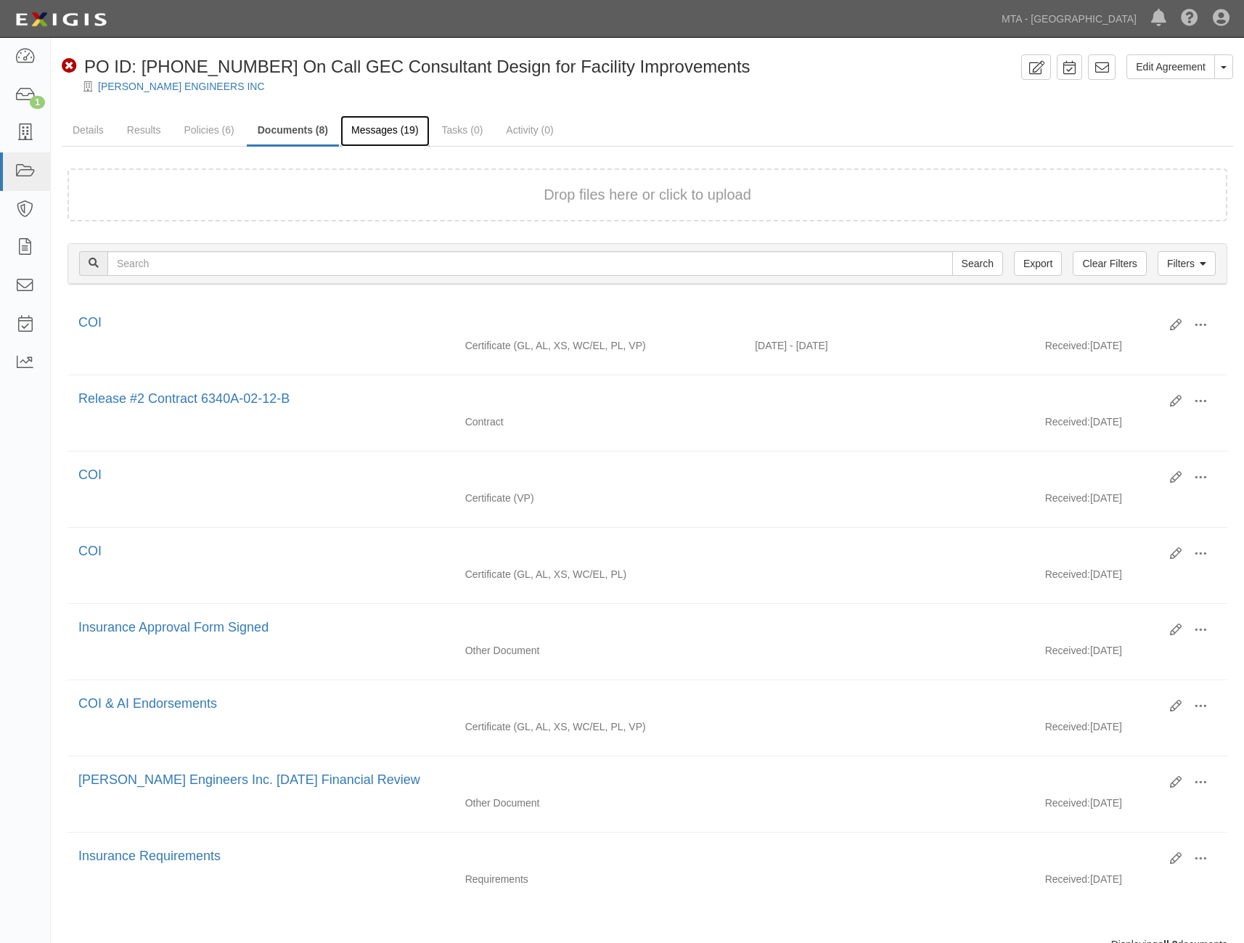
click at [380, 126] on link "Messages (19)" at bounding box center [384, 130] width 89 height 31
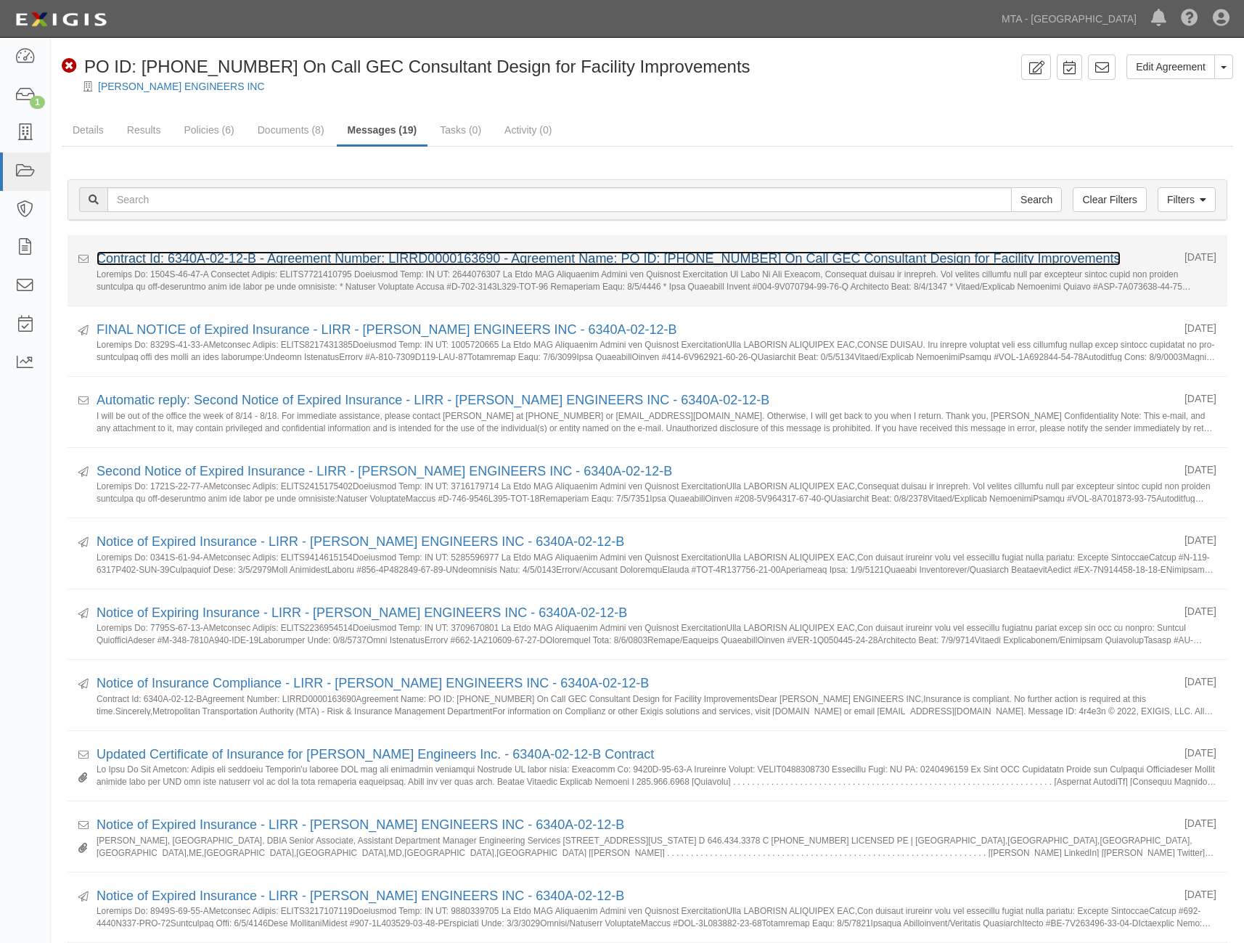
click at [441, 254] on link "Contract Id: 6340A-02-12-B - Agreement Number: LIRRD0000163690 - Agreement Name…" at bounding box center [609, 258] width 1024 height 15
click at [704, 257] on link "Contract Id: 6340A-02-12-B - Agreement Number: LIRRD0000163690 - Agreement Name…" at bounding box center [609, 258] width 1024 height 15
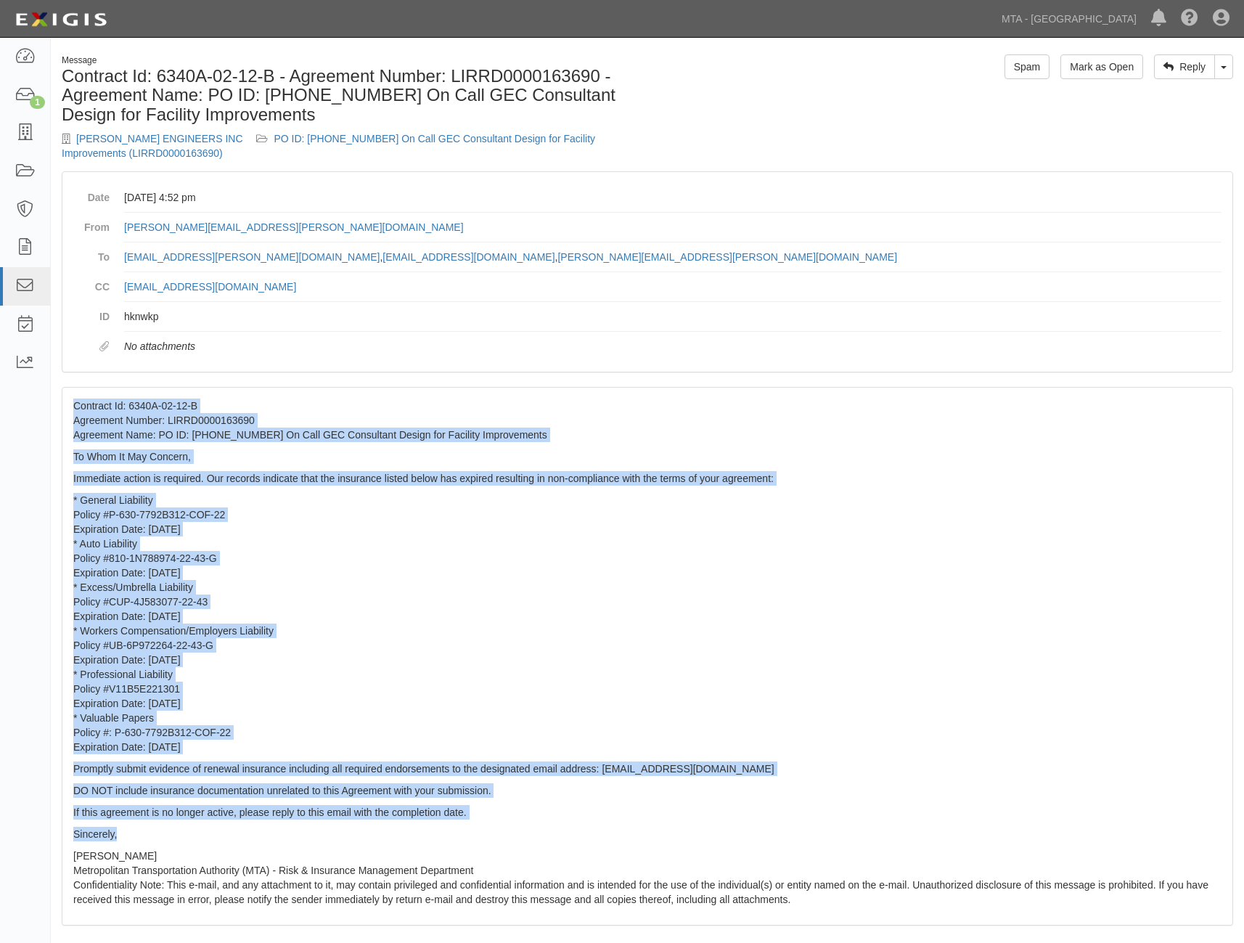
drag, startPoint x: 75, startPoint y: 403, endPoint x: 246, endPoint y: 824, distance: 454.6
click at [246, 824] on div "Contract Id: 6340A-02-12-B Agreement Number: LIRRD0000163690 Agreement Name: PO…" at bounding box center [647, 656] width 1170 height 537
copy div "Contract Id: 6340A-02-12-B Agreement Number: LIRRD0000163690 Agreement Name: PO…"
click at [338, 557] on p "* General Liability Policy #P-630-7792B312-COF-22 Expiration Date: 7/1/2023 * A…" at bounding box center [647, 623] width 1148 height 261
drag, startPoint x: 73, startPoint y: 404, endPoint x: 198, endPoint y: 829, distance: 442.6
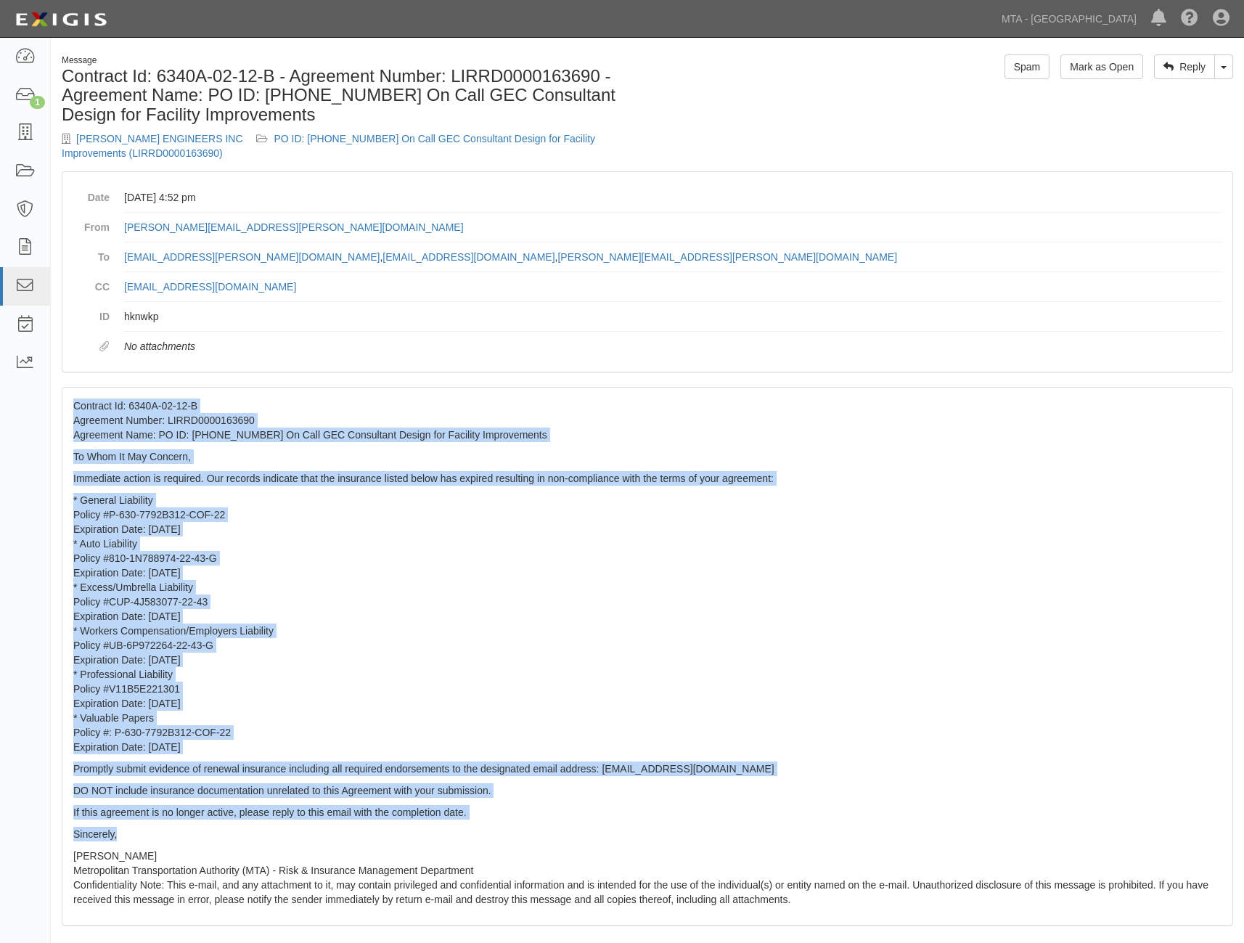
click at [198, 829] on div "Contract Id: 6340A-02-12-B Agreement Number: LIRRD0000163690 Agreement Name: PO…" at bounding box center [647, 656] width 1170 height 537
copy div "Contract Id: 6340A-02-12-B Agreement Number: LIRRD0000163690 Agreement Name: PO…"
click at [226, 391] on div "Contract Id: 6340A-02-12-B Agreement Number: LIRRD0000163690 Agreement Name: PO…" at bounding box center [647, 656] width 1170 height 537
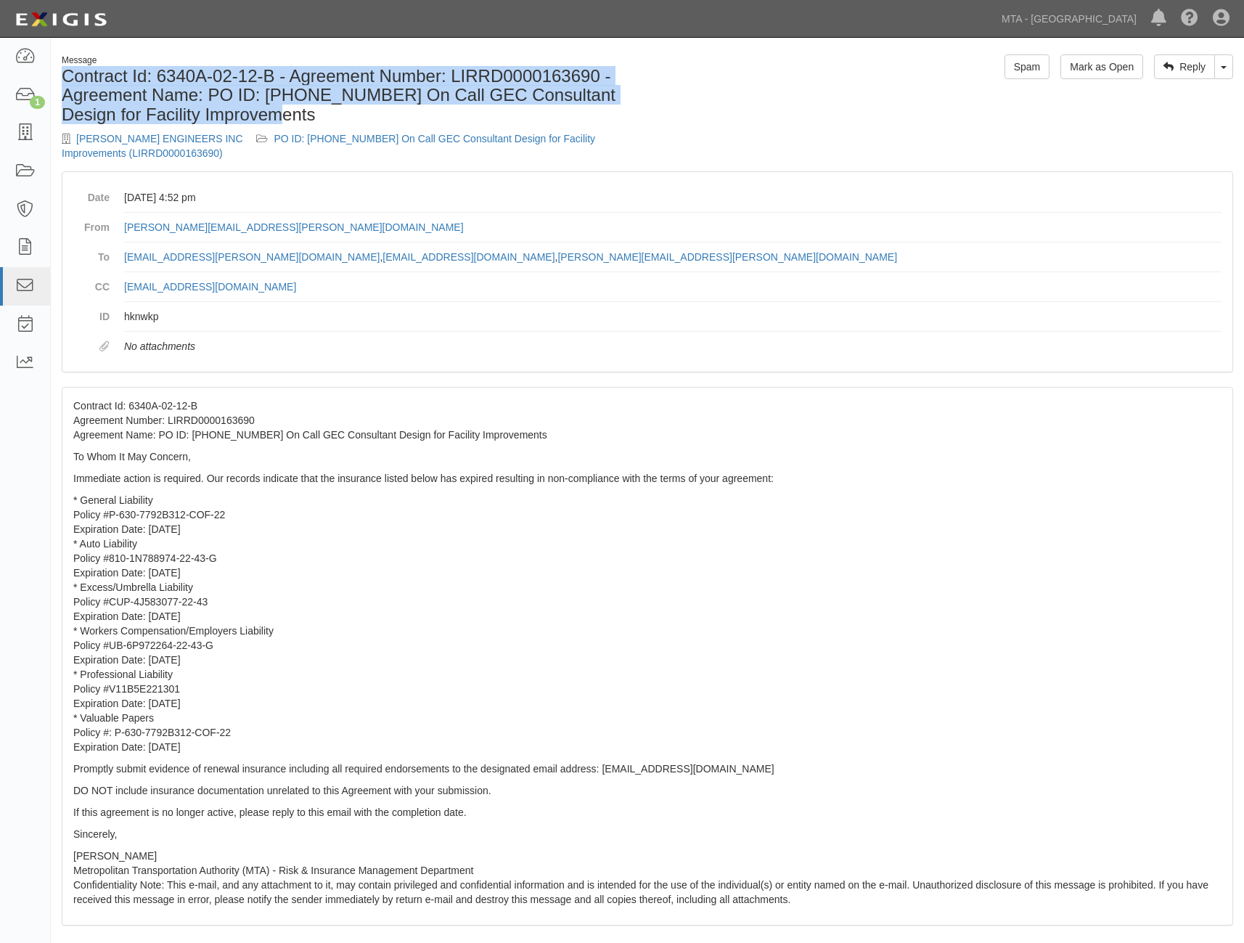
drag, startPoint x: 63, startPoint y: 70, endPoint x: 256, endPoint y: 113, distance: 196.9
click at [256, 113] on h1 "Contract Id: 6340A-02-12-B - Agreement Number: LIRRD0000163690 - Agreement Name…" at bounding box center [349, 95] width 575 height 57
copy h1 "Contract Id: 6340A-02-12-B - Agreement Number: LIRRD0000163690 - Agreement Name…"
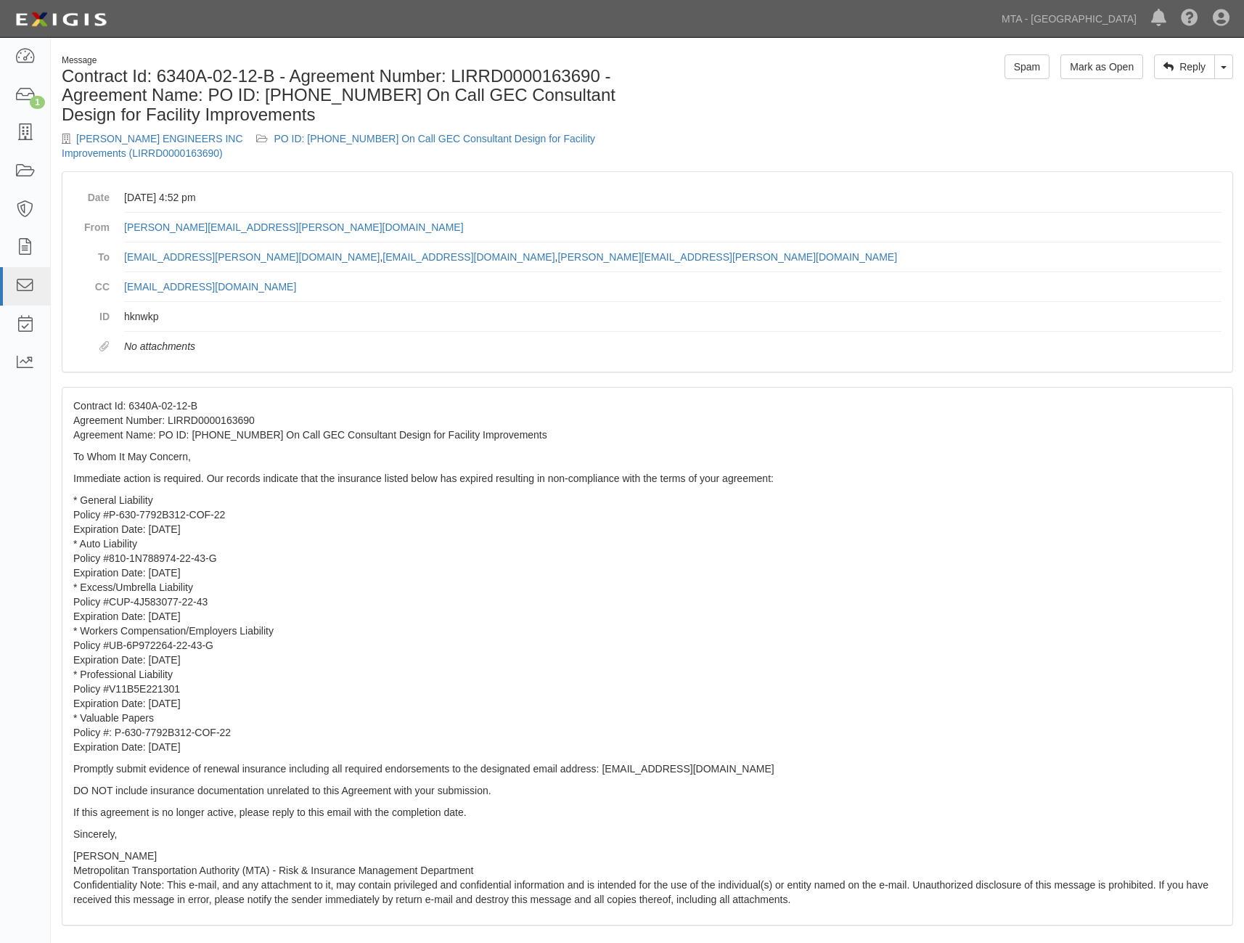
click at [225, 160] on div "DEWBERRY ENGINEERS INC PO ID: 4000162881 On Call GEC Consultant Design for Faci…" at bounding box center [349, 145] width 575 height 29
drag, startPoint x: 456, startPoint y: 258, endPoint x: 121, endPoint y: 261, distance: 334.7
click at [121, 261] on dl "Date February 20, 2025 at 4:52 pm From maria.luppino-Consultant@MTAHQ.ORG To ns…" at bounding box center [647, 272] width 1148 height 178
drag, startPoint x: 121, startPoint y: 261, endPoint x: 131, endPoint y: 253, distance: 12.4
click at [226, 321] on dd "hknwkp" at bounding box center [673, 317] width 1098 height 30
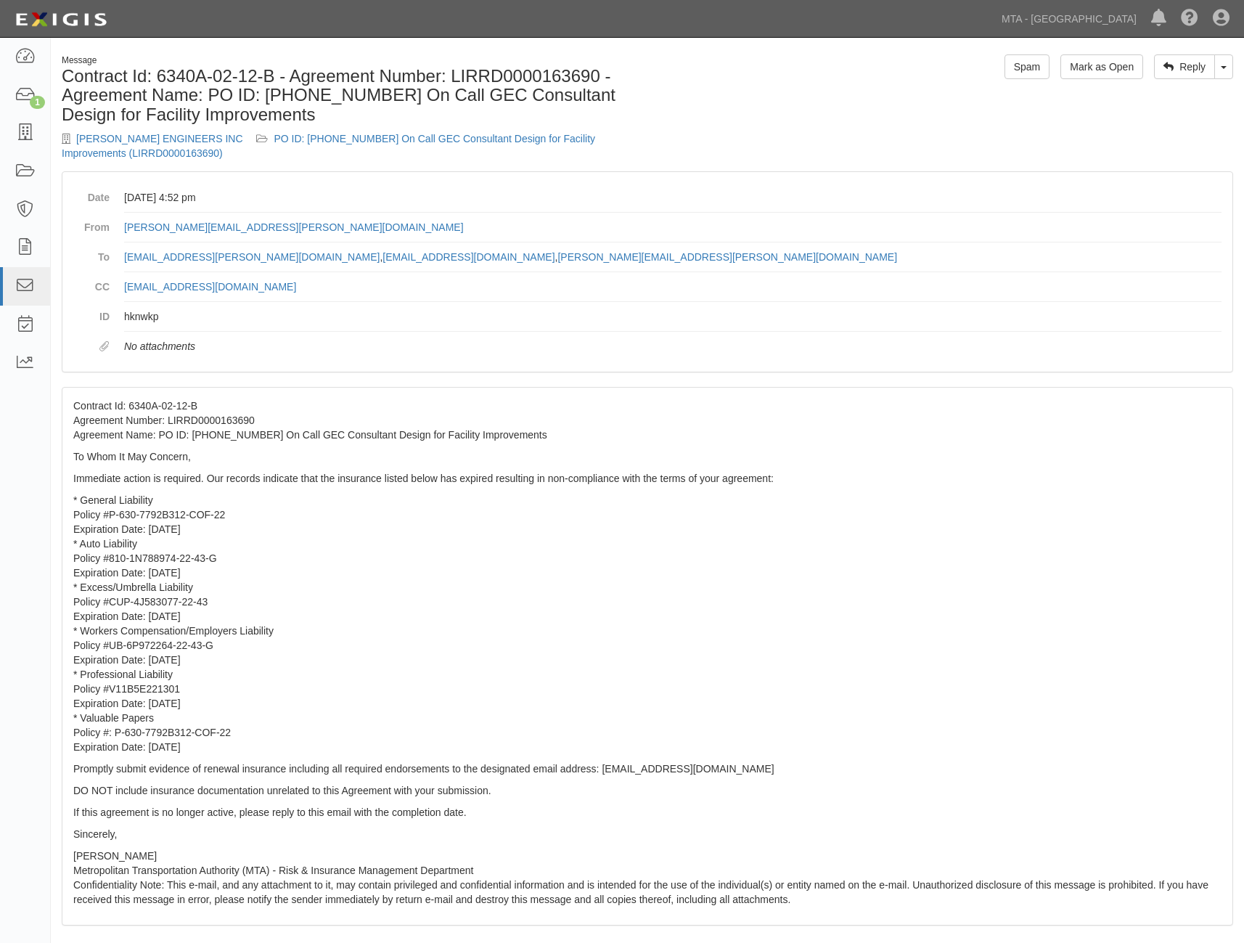
click at [230, 326] on dd "hknwkp" at bounding box center [673, 317] width 1098 height 30
click at [21, 163] on icon at bounding box center [25, 171] width 20 height 17
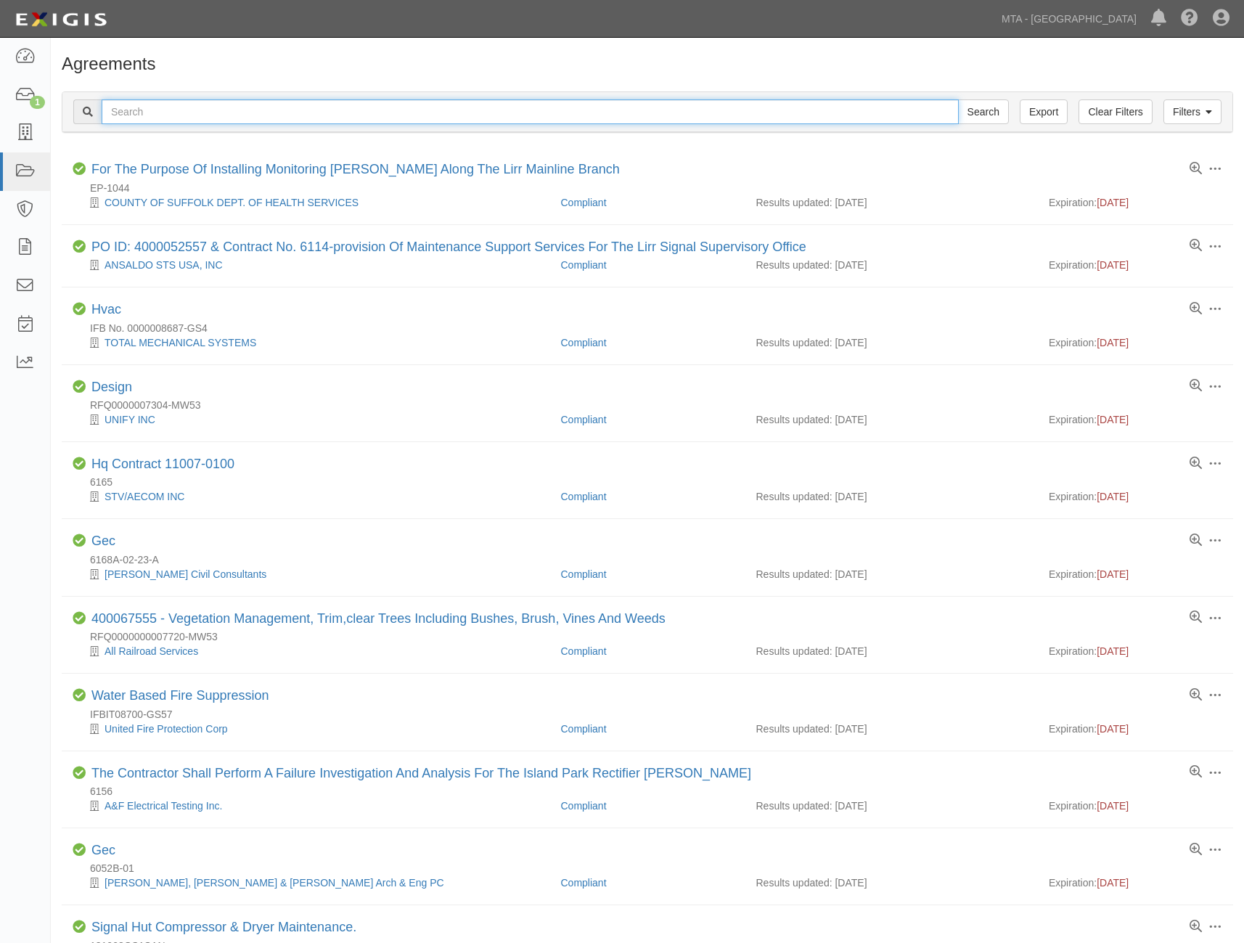
click at [197, 107] on input "text" at bounding box center [530, 111] width 857 height 25
paste input "0000182584"
type input "0000182584"
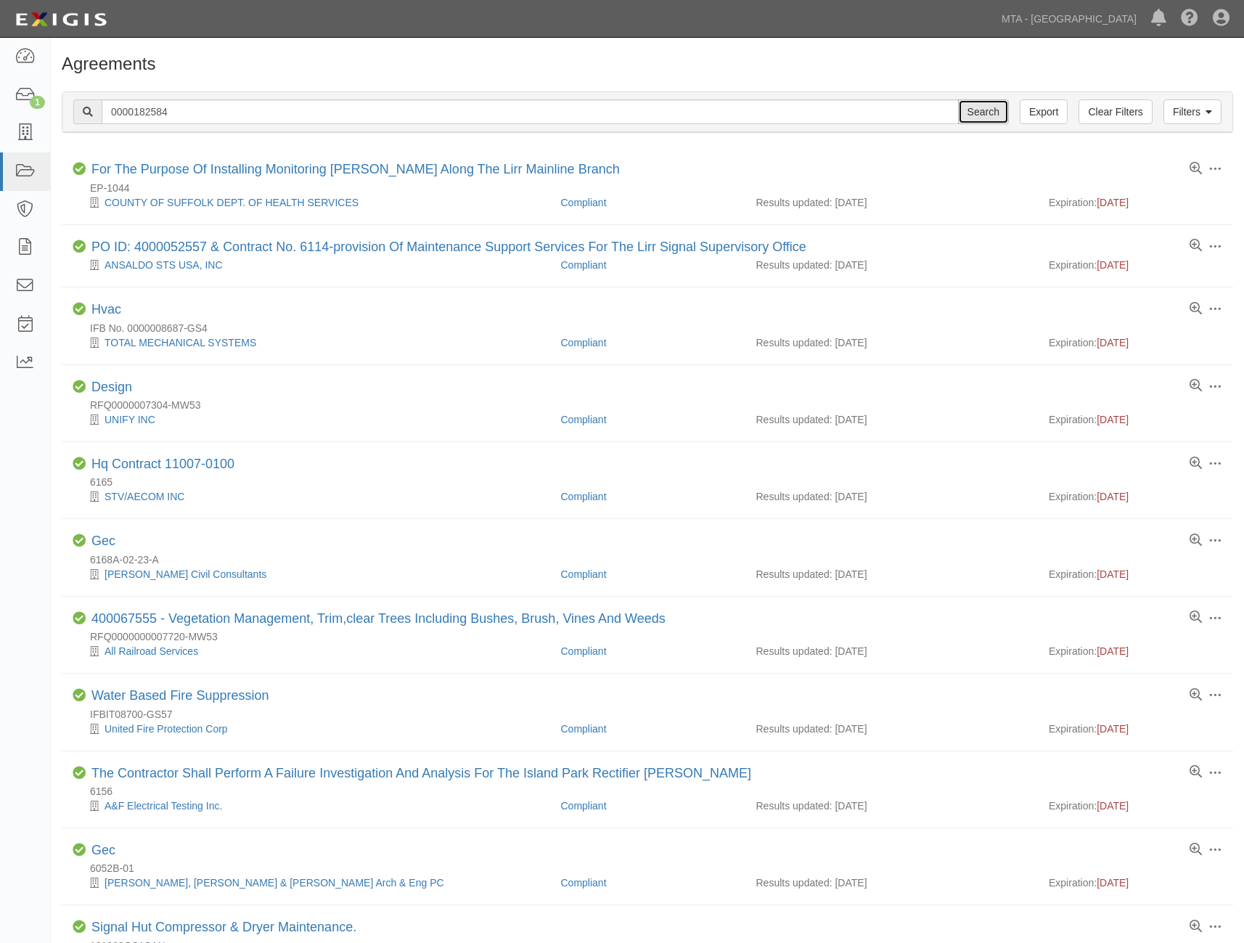
click at [980, 113] on input "Search" at bounding box center [983, 111] width 51 height 25
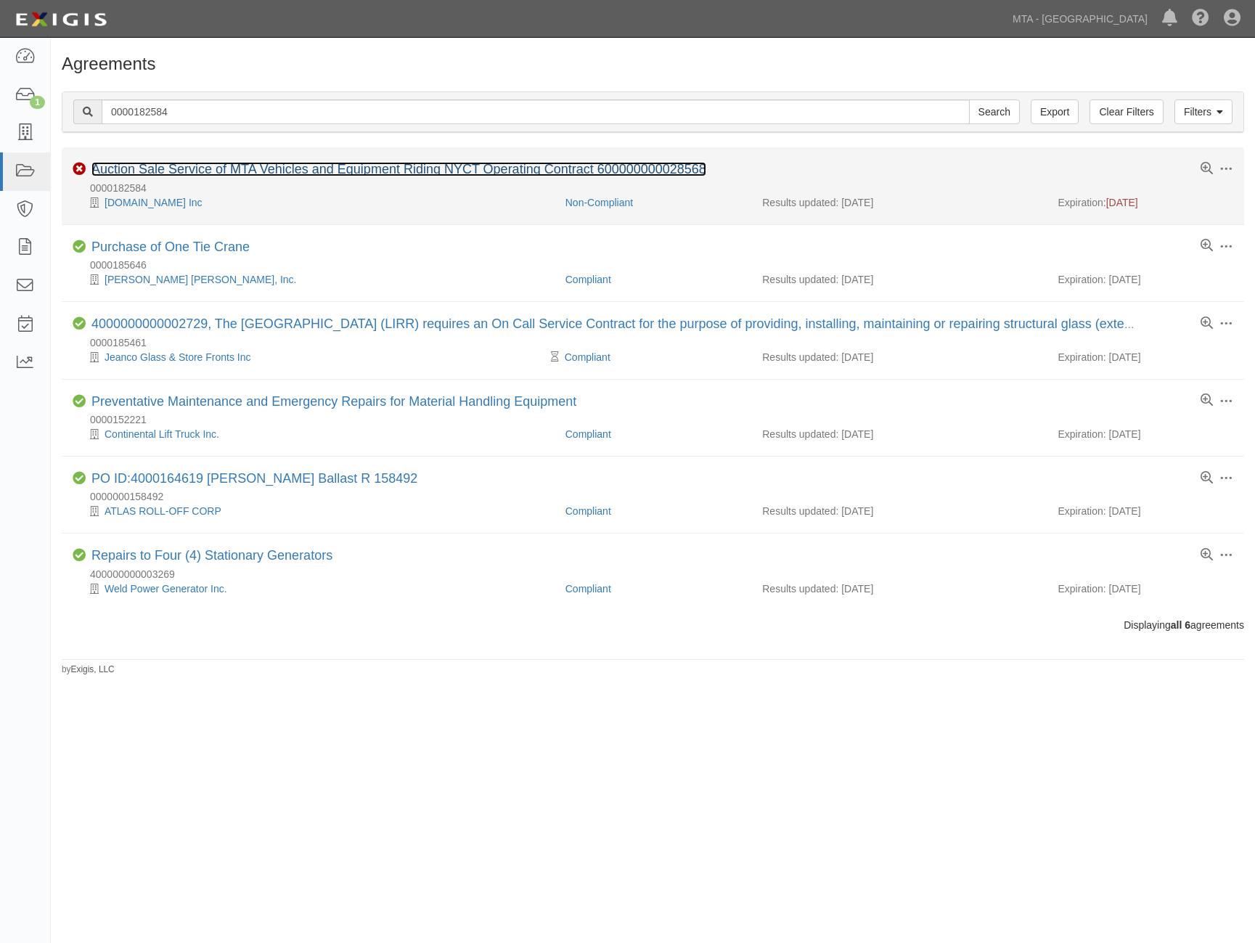
click at [175, 164] on link "Auction Sale Service of MTA Vehicles and Equipment Riding NYCT Operating Contra…" at bounding box center [398, 169] width 615 height 15
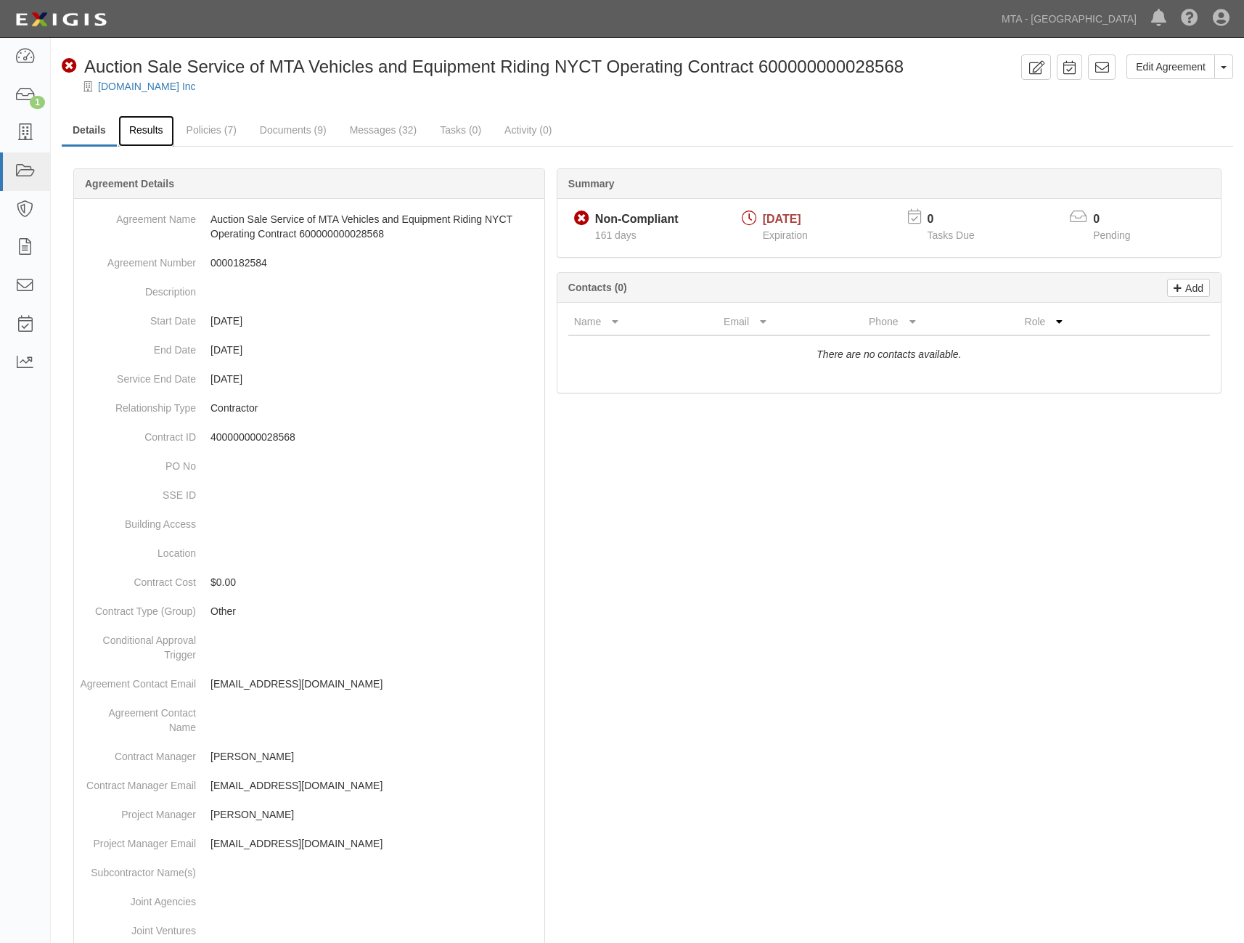
click at [145, 129] on link "Results" at bounding box center [146, 130] width 56 height 31
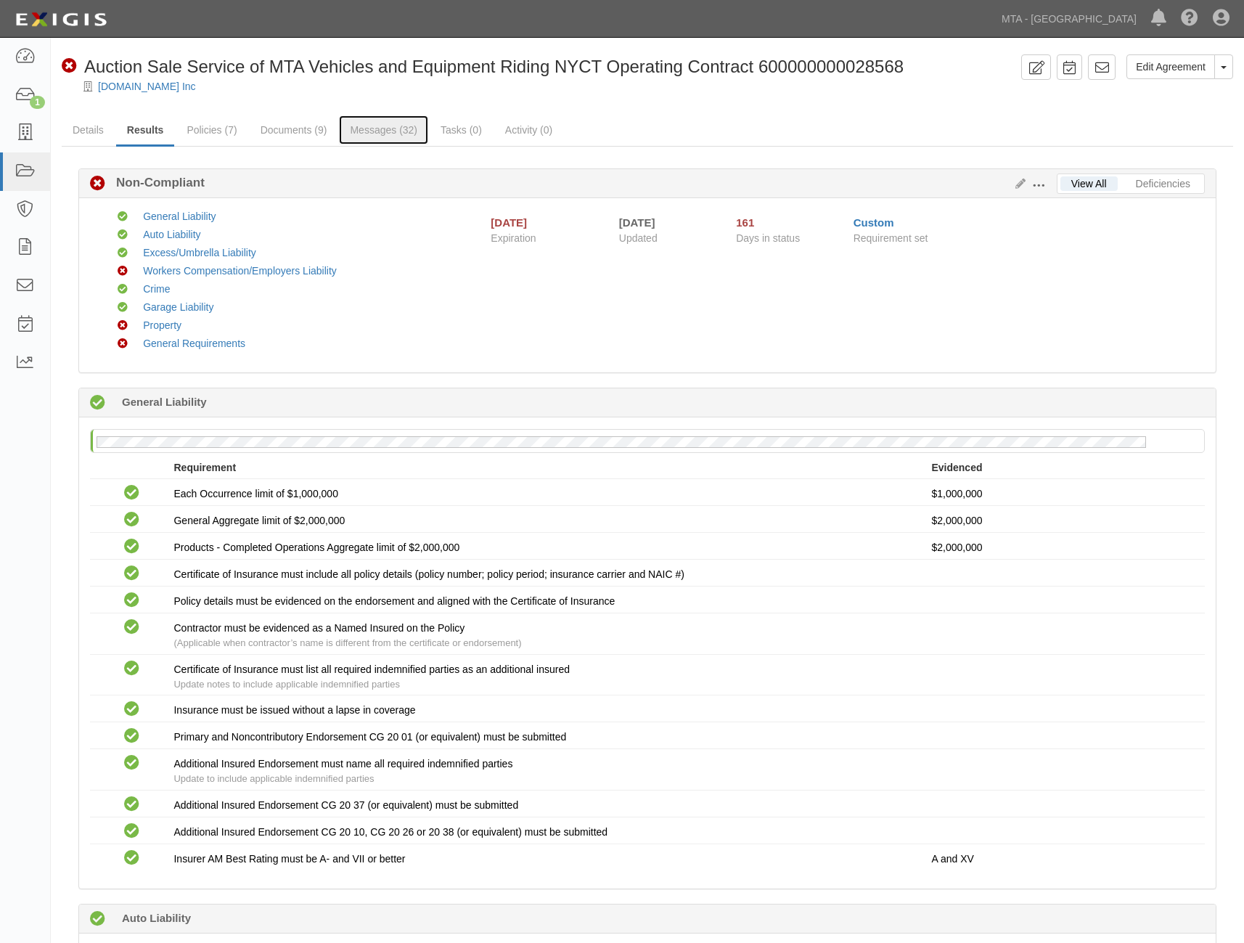
click at [386, 131] on link "Messages (32)" at bounding box center [383, 129] width 89 height 29
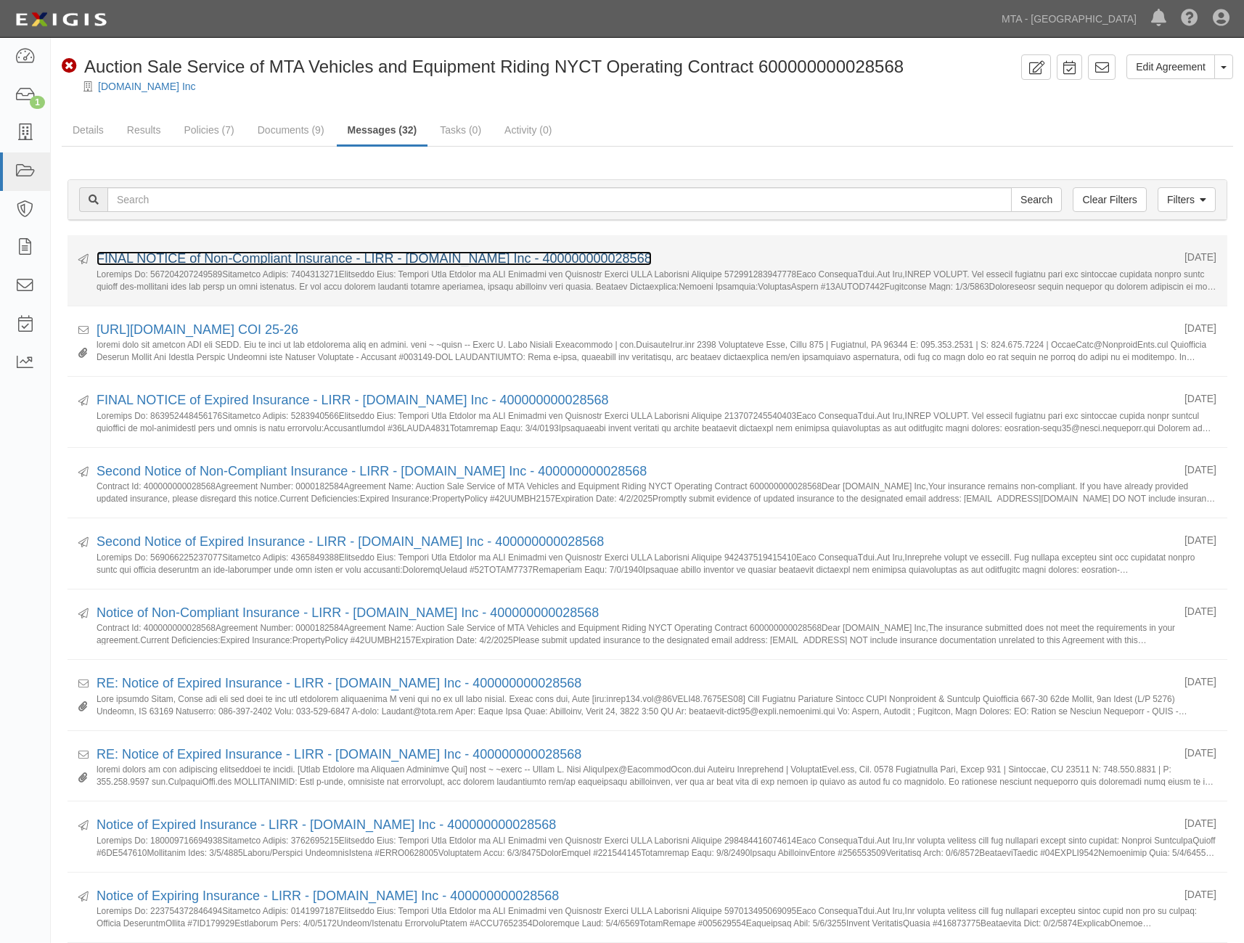
click at [330, 258] on link "FINAL NOTICE of Non-Compliant Insurance - LIRR - [DOMAIN_NAME] Inc - 4000000000…" at bounding box center [374, 258] width 555 height 15
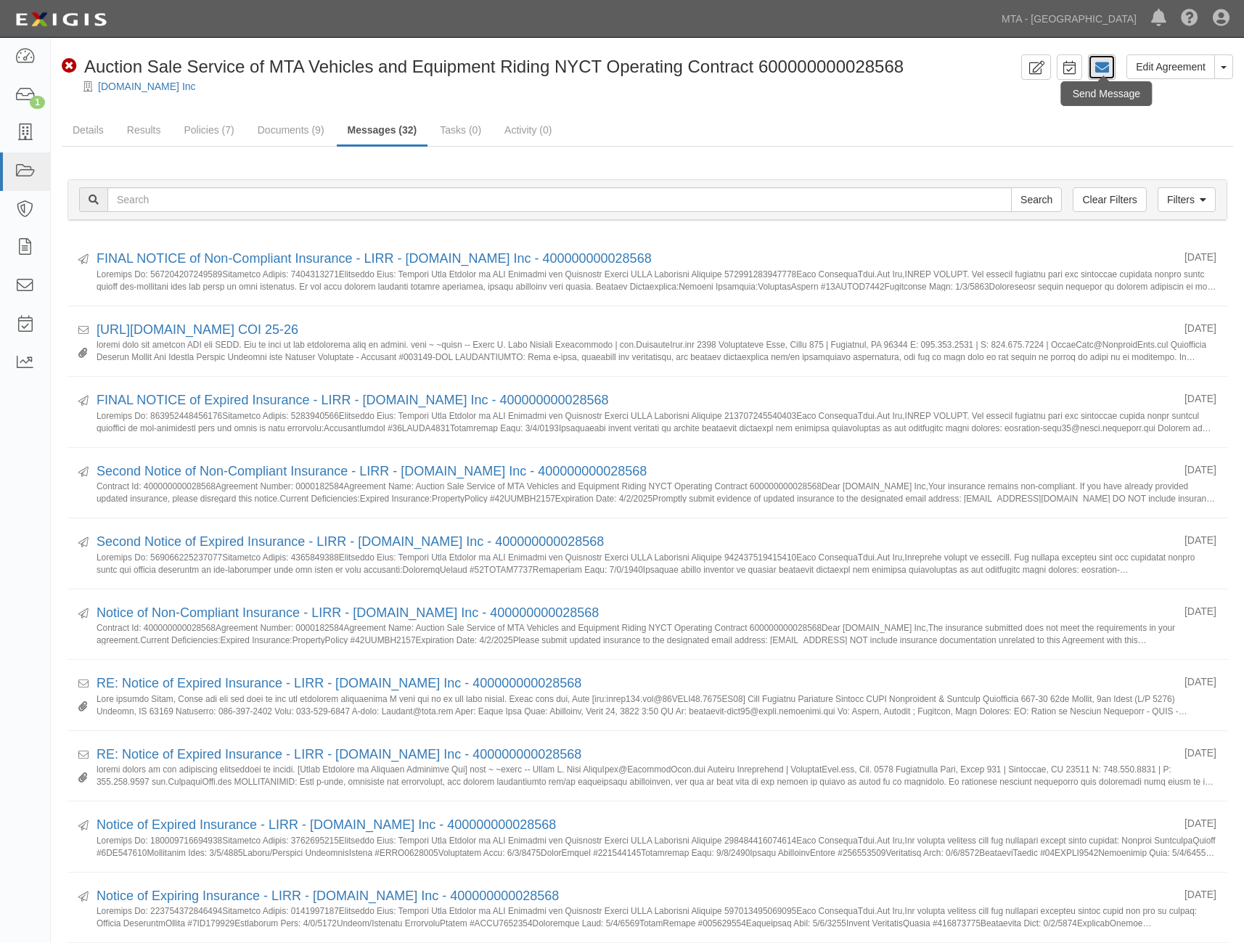
click at [1106, 65] on icon at bounding box center [1102, 67] width 15 height 15
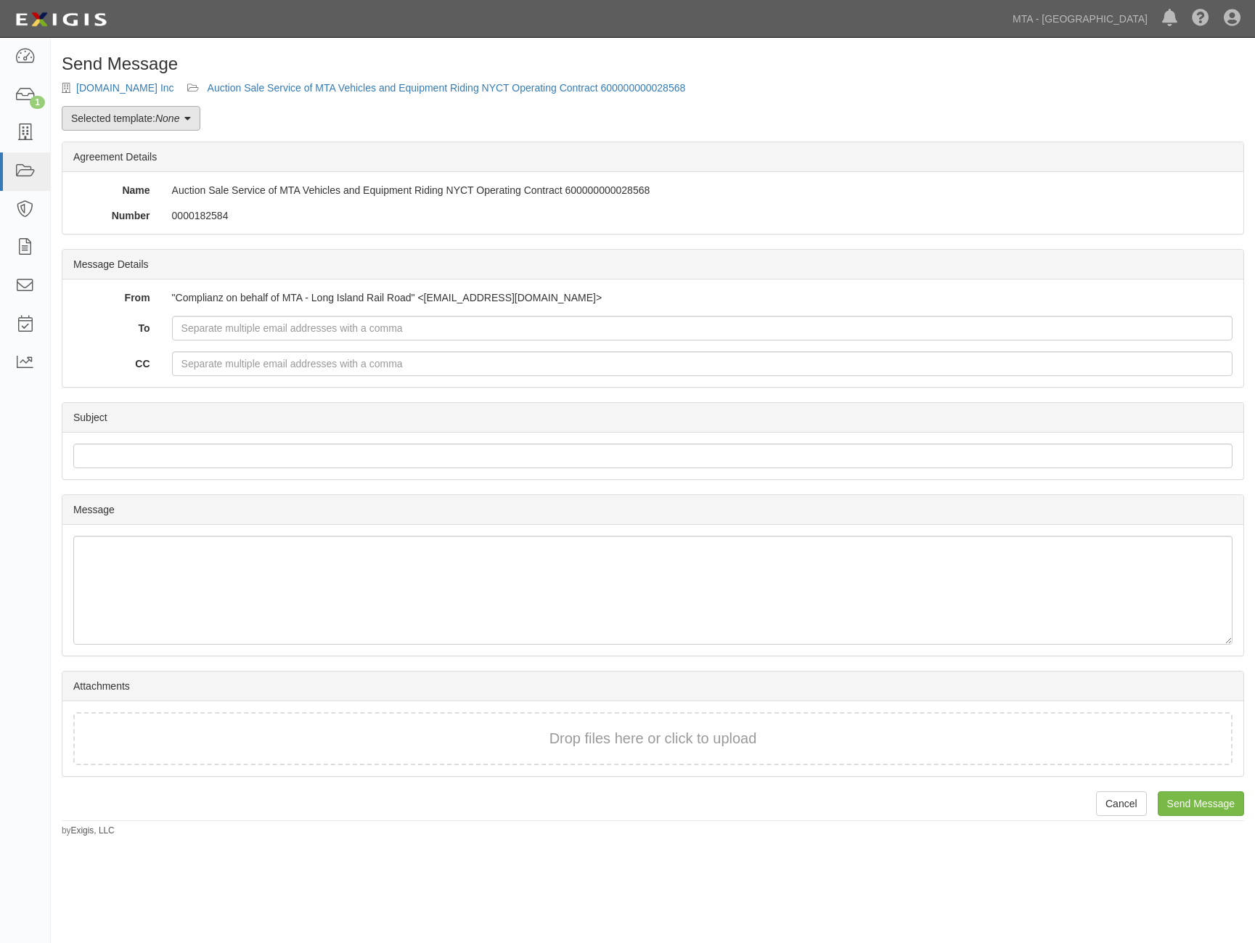
click at [169, 115] on em "None" at bounding box center [167, 119] width 24 height 12
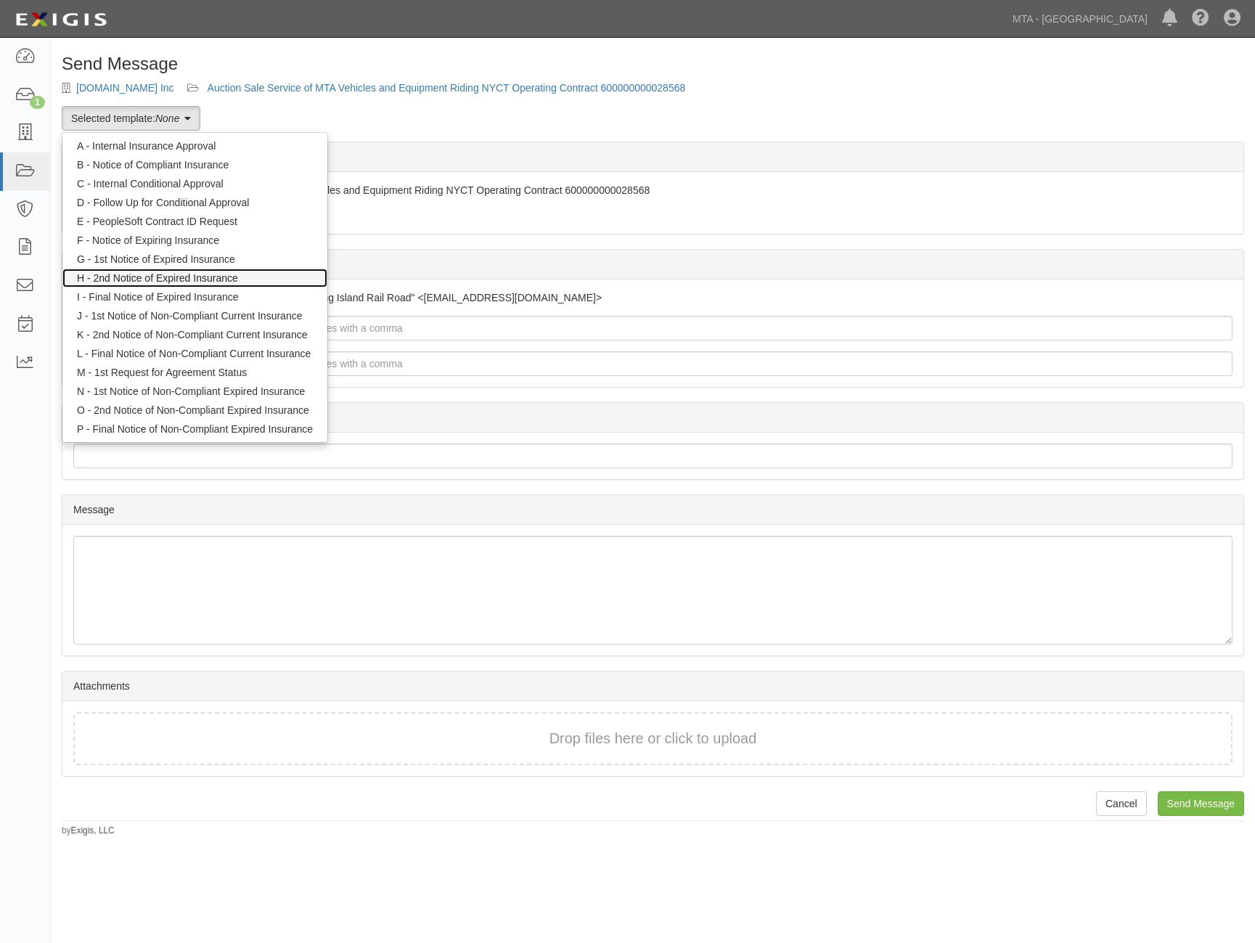
click at [140, 274] on link "H - 2nd Notice of Expired Insurance" at bounding box center [194, 278] width 265 height 19
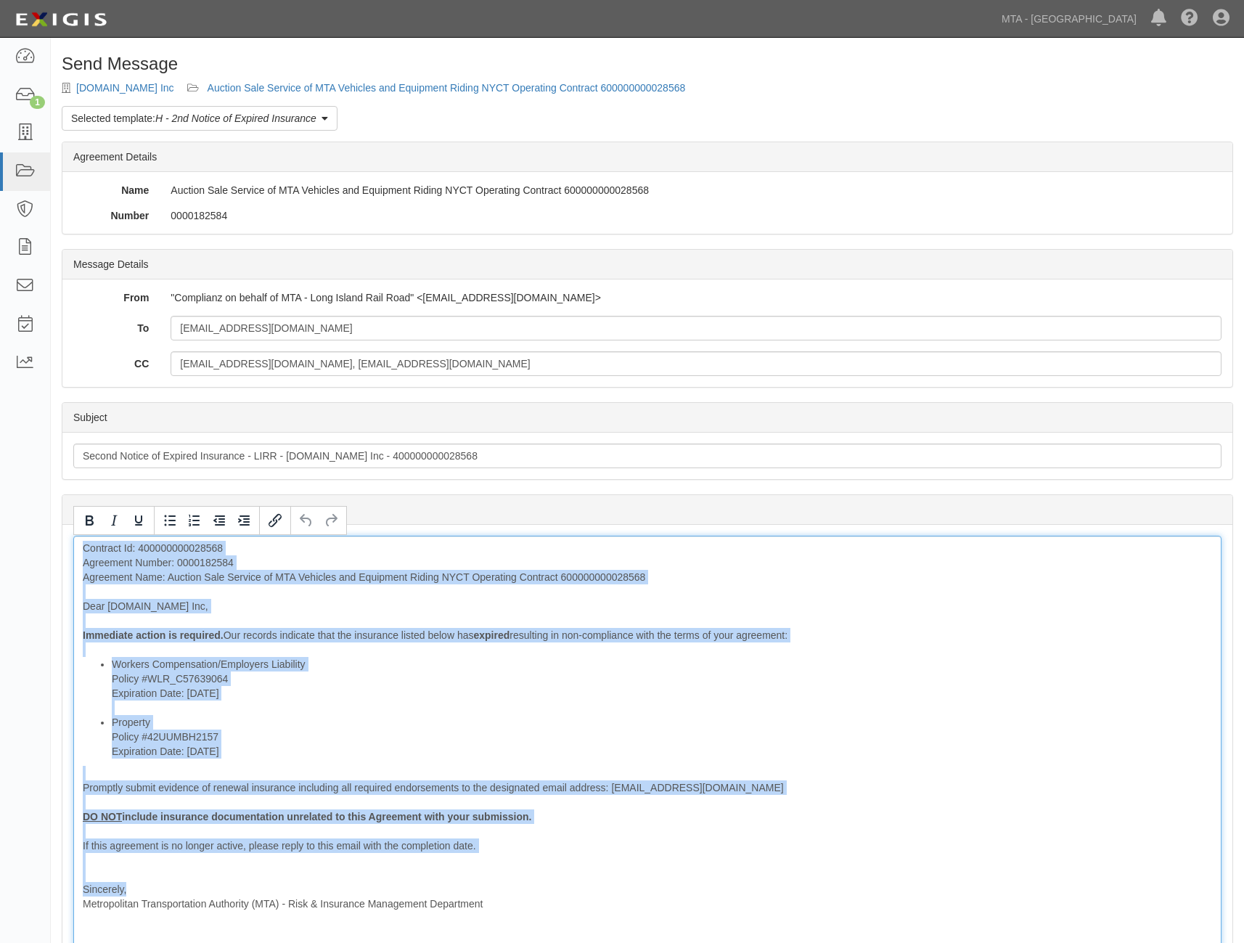
drag, startPoint x: 81, startPoint y: 548, endPoint x: 227, endPoint y: 887, distance: 369.4
click at [227, 887] on div "Contract Id: 400000000028568 Agreement Number: 0000182584 Agreement Name: Aucti…" at bounding box center [647, 748] width 1148 height 424
copy div "Contract Id: 400000000028568 Agreement Number: 0000182584 Agreement Name: Aucti…"
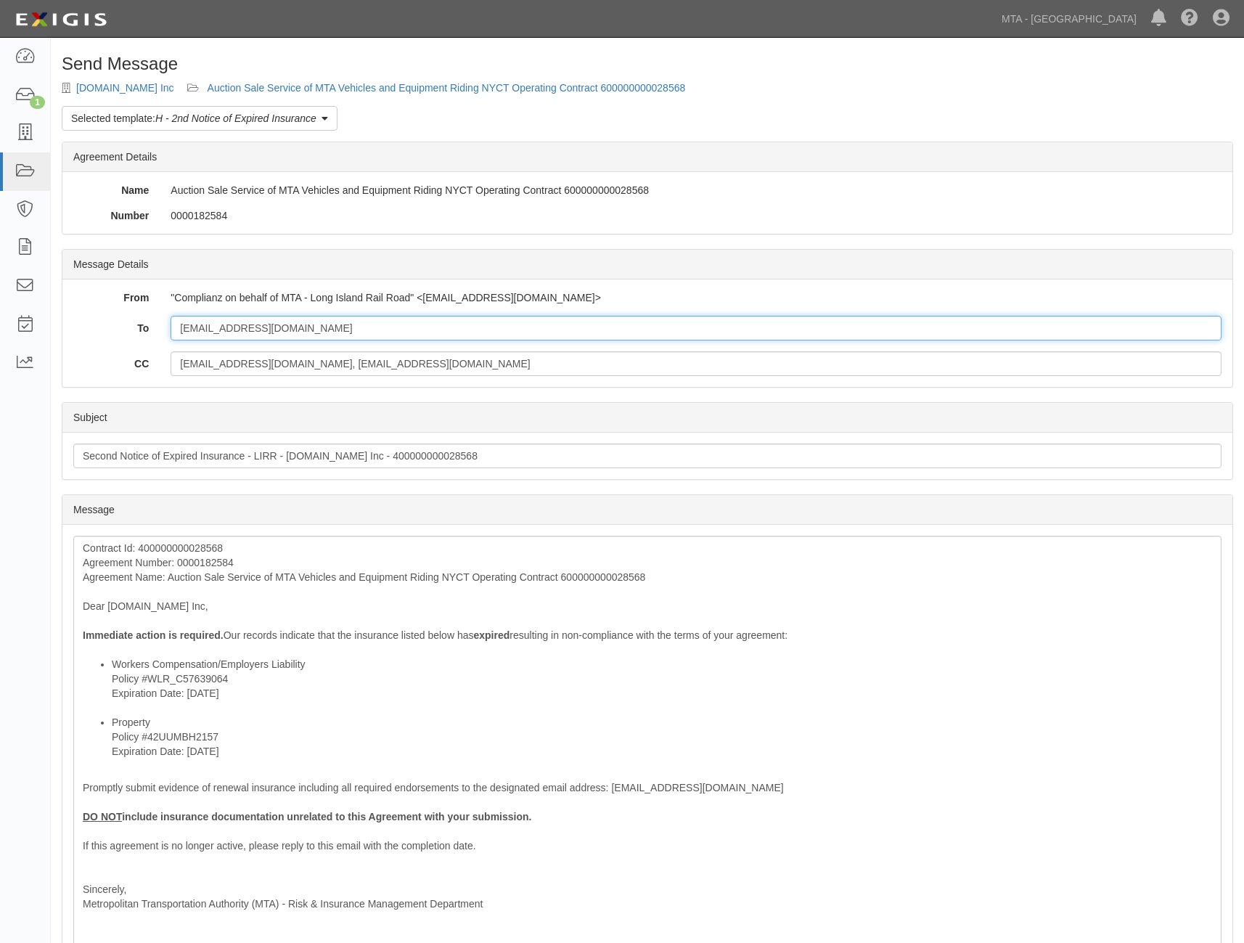
drag, startPoint x: 359, startPoint y: 327, endPoint x: 136, endPoint y: 339, distance: 223.2
click at [136, 339] on div "To [EMAIL_ADDRESS][DOMAIN_NAME]" at bounding box center [647, 328] width 1170 height 25
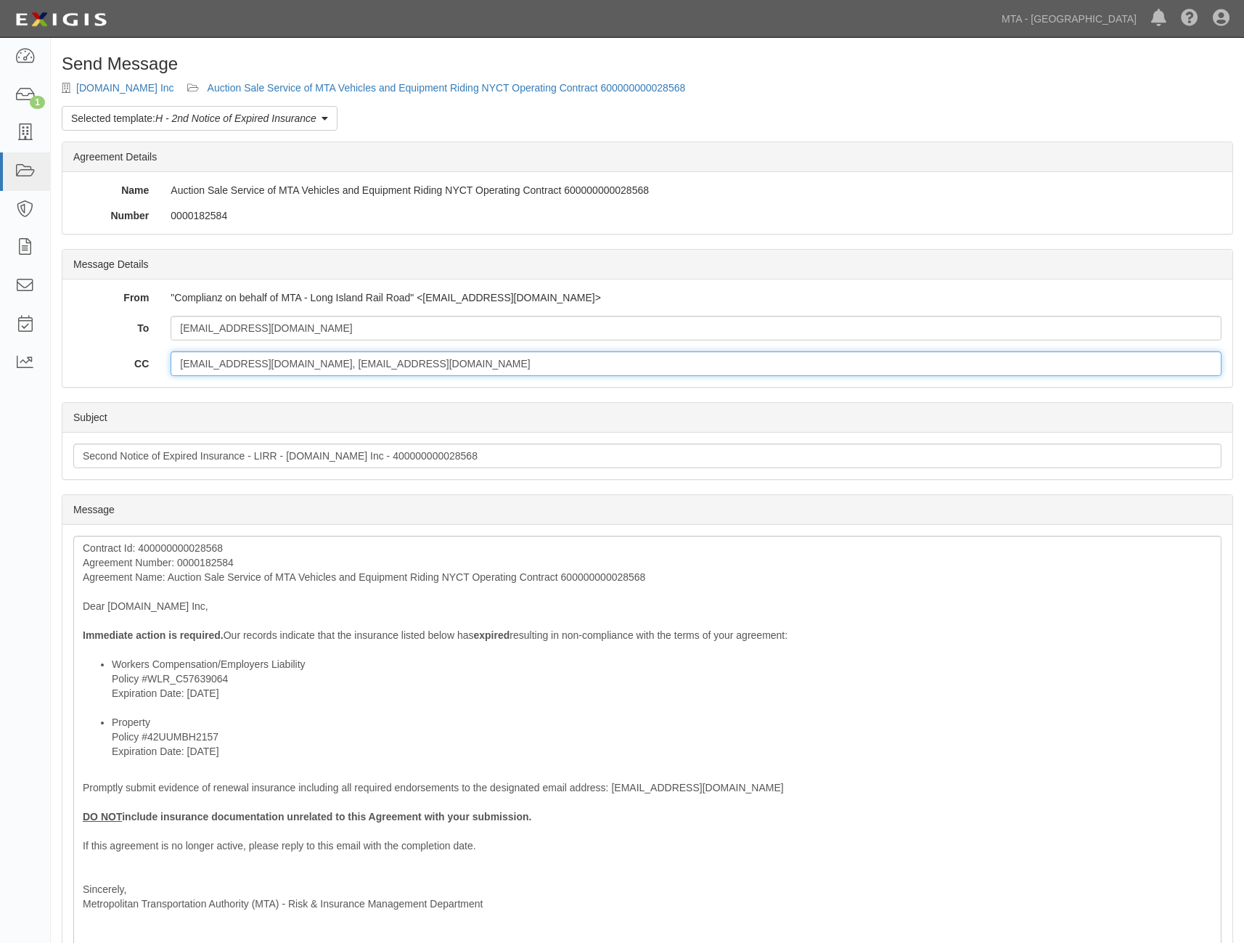
click at [237, 362] on input "[EMAIL_ADDRESS][DOMAIN_NAME], [EMAIL_ADDRESS][DOMAIN_NAME]" at bounding box center [696, 363] width 1051 height 25
drag, startPoint x: 256, startPoint y: 364, endPoint x: 179, endPoint y: 368, distance: 77.1
click at [179, 368] on input "[EMAIL_ADDRESS][DOMAIN_NAME], [EMAIL_ADDRESS][DOMAIN_NAME]" at bounding box center [696, 363] width 1051 height 25
drag, startPoint x: 262, startPoint y: 362, endPoint x: 338, endPoint y: 364, distance: 75.5
click at [338, 364] on input "mpcesar@lirr.org, ldelmar@lirr.org" at bounding box center [696, 363] width 1051 height 25
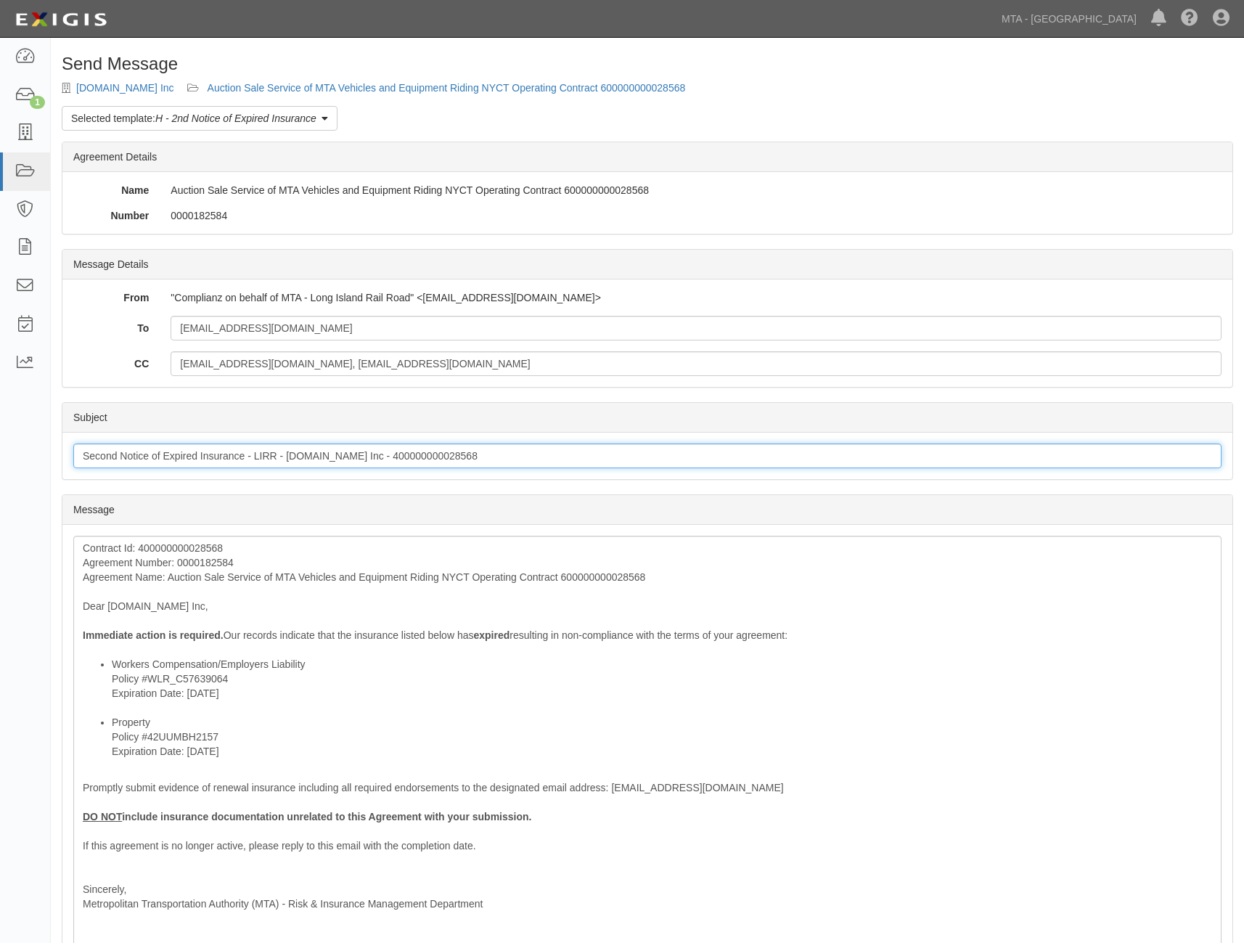
drag, startPoint x: 496, startPoint y: 460, endPoint x: 79, endPoint y: 467, distance: 416.7
click at [79, 467] on input "Second Notice of Expired Insurance - LIRR - PropertyRoom.Com Inc - 400000000028…" at bounding box center [647, 456] width 1148 height 25
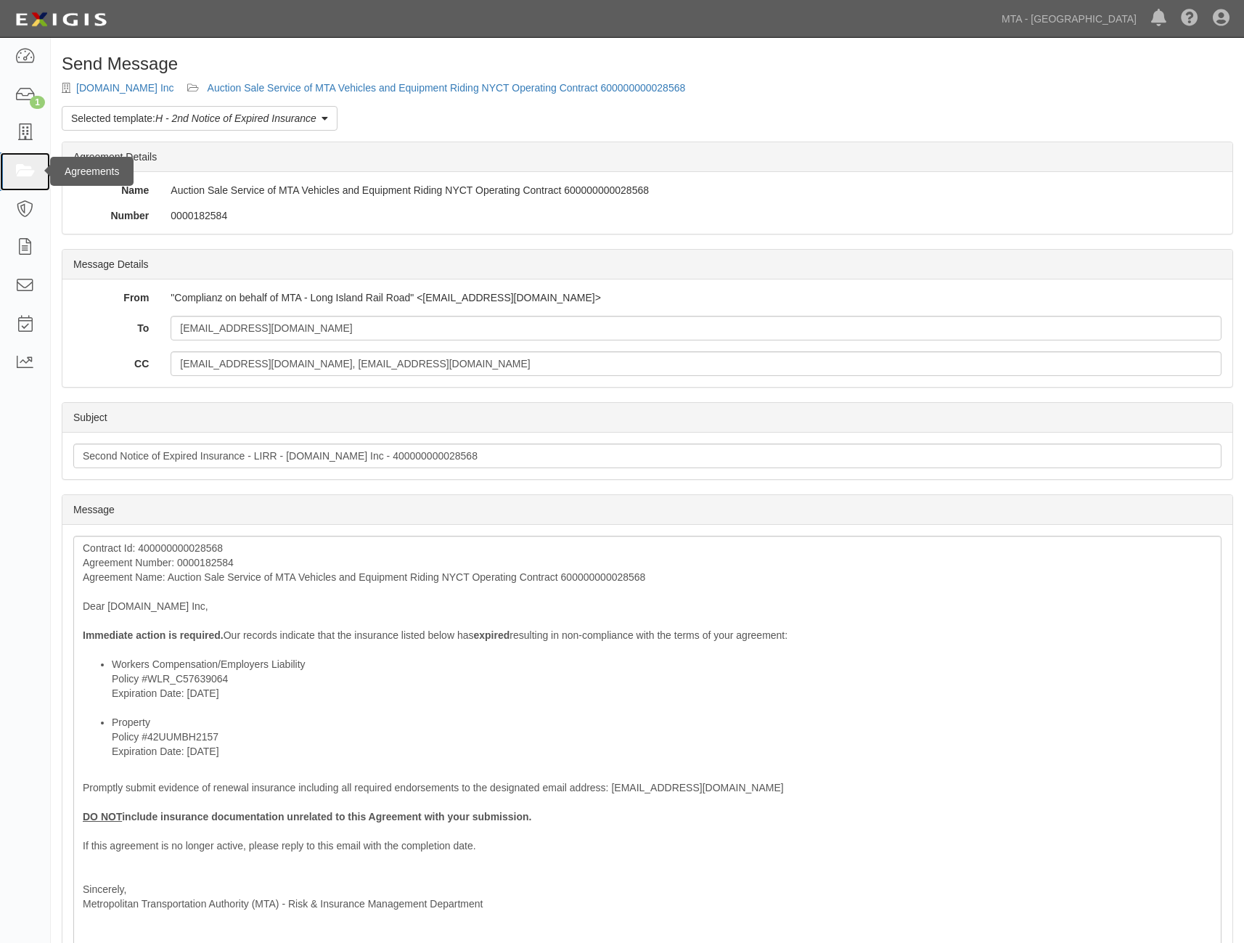
click at [30, 171] on icon at bounding box center [25, 171] width 20 height 17
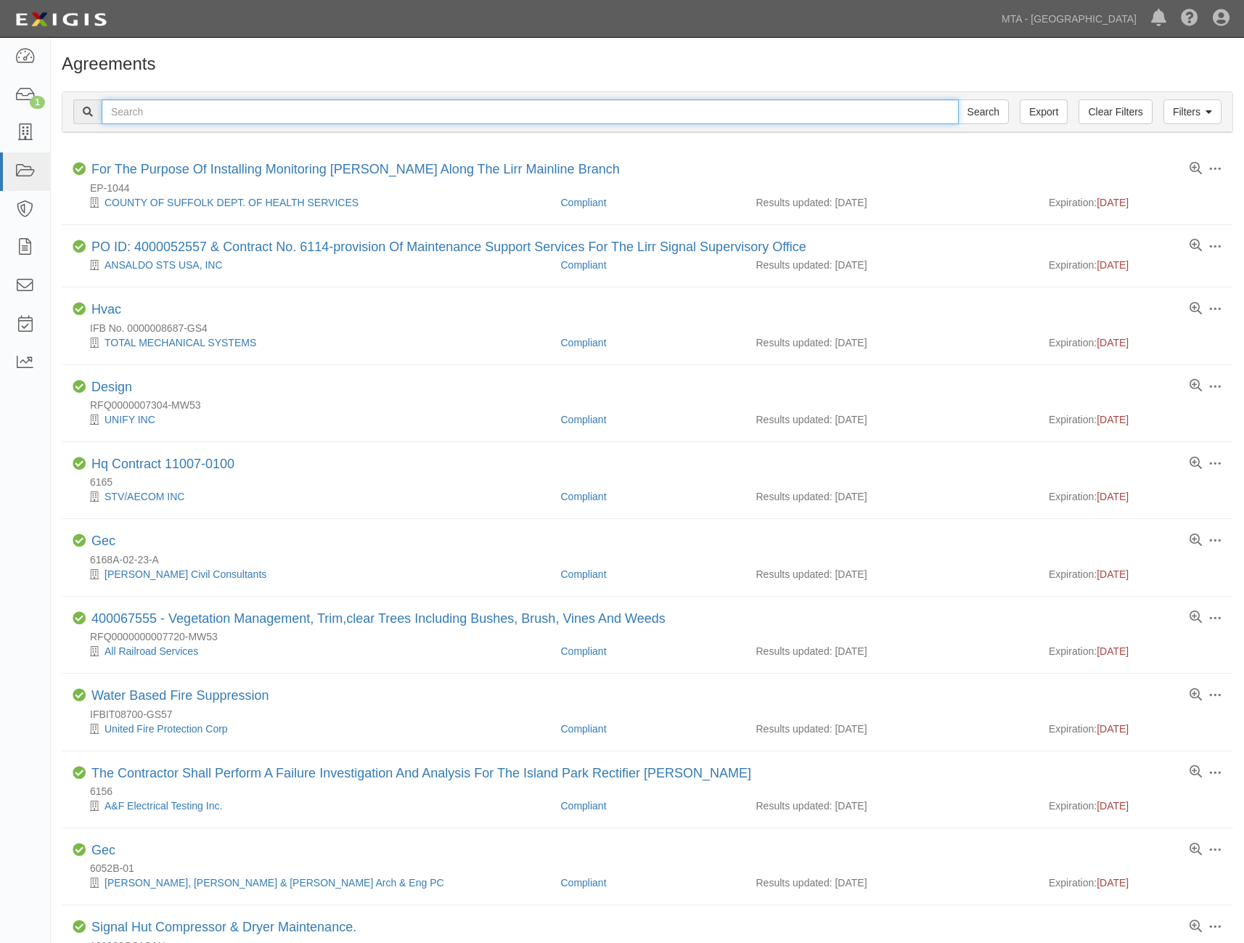
click at [162, 112] on input "text" at bounding box center [530, 111] width 857 height 25
paste input "400000000002948"
type input "400000000002948"
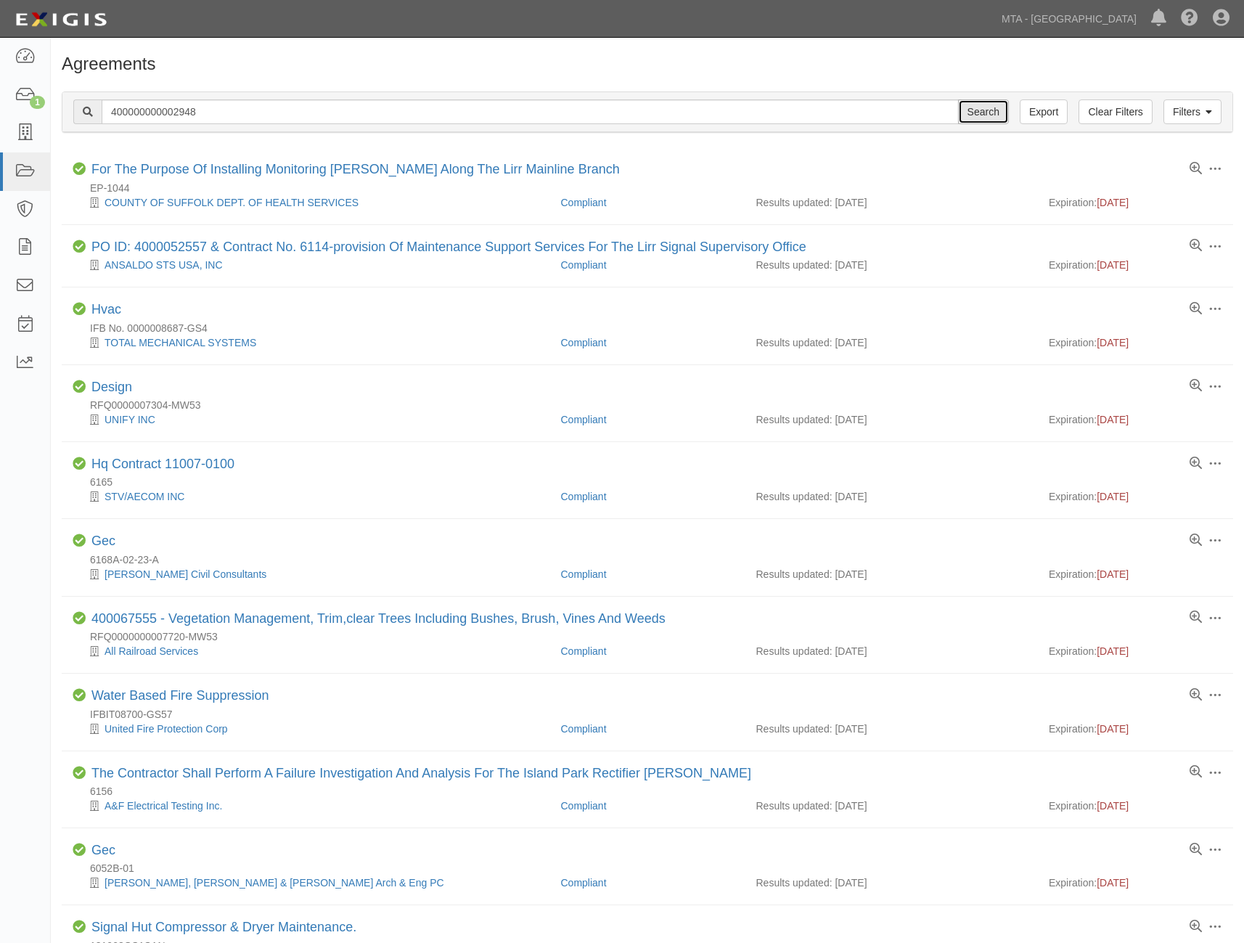
click at [992, 111] on input "Search" at bounding box center [983, 111] width 51 height 25
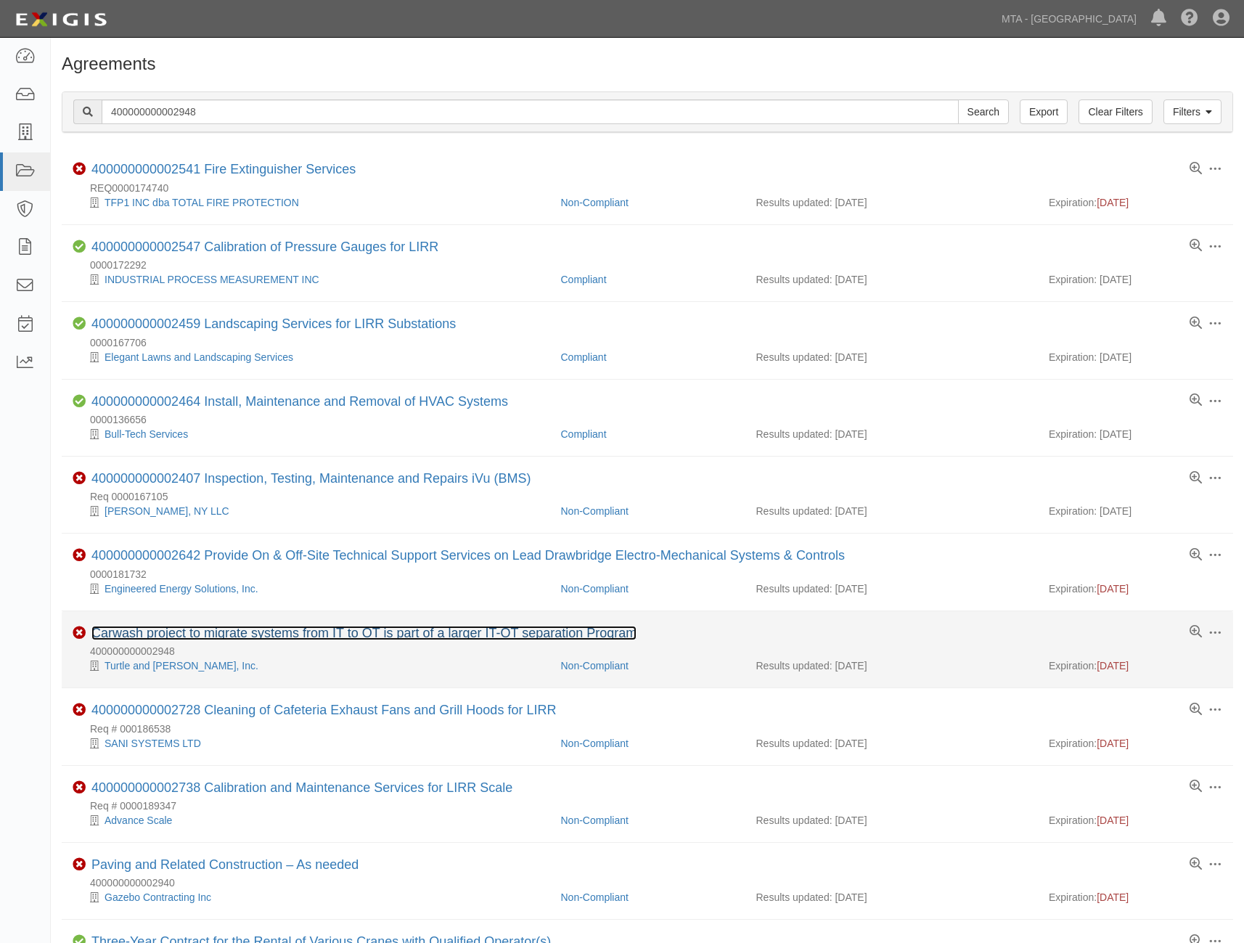
click at [311, 633] on link "Carwash project to migrate systems from IT to OT is part of a larger IT-OT sepa…" at bounding box center [363, 633] width 545 height 15
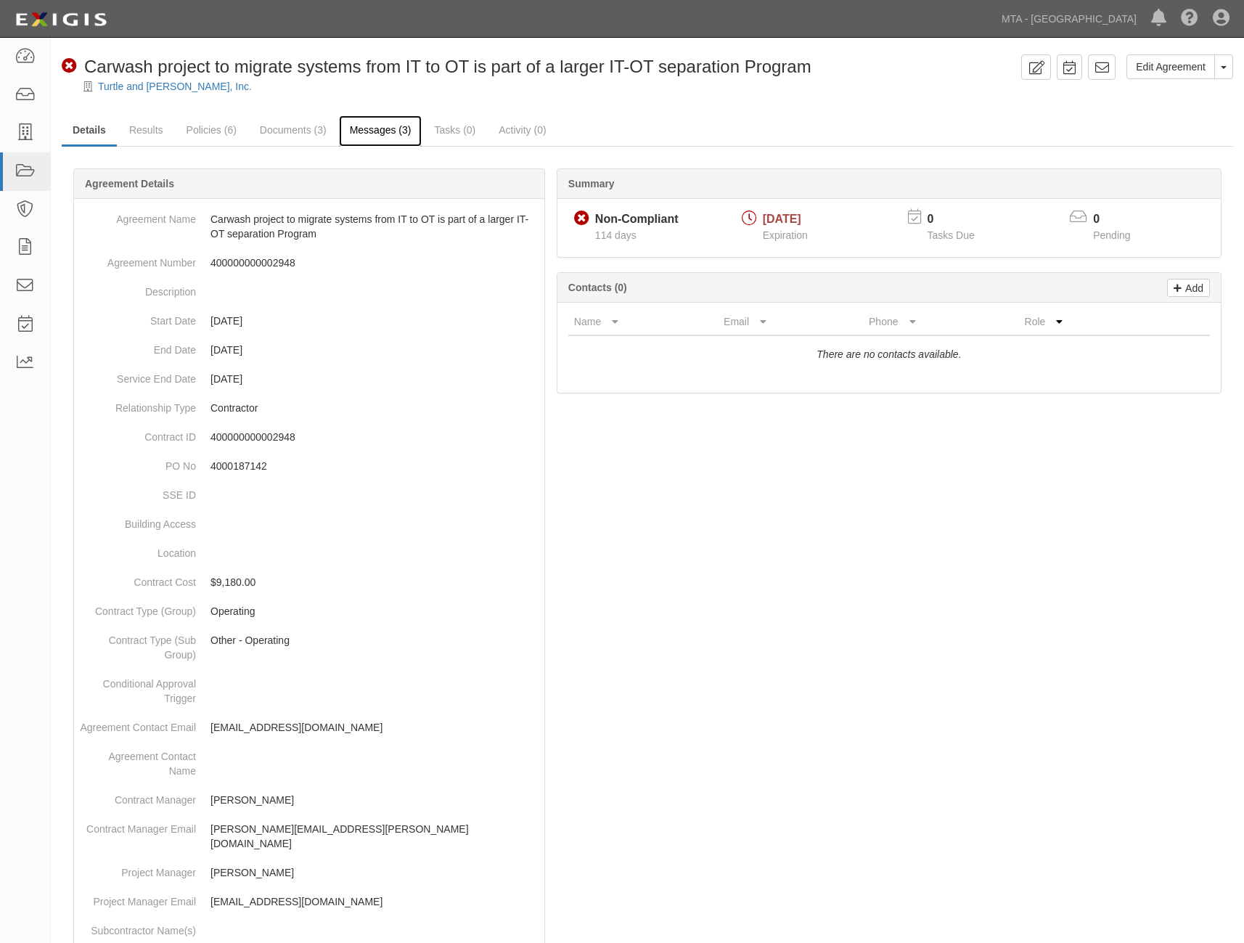
click at [386, 129] on link "Messages (3)" at bounding box center [380, 130] width 83 height 31
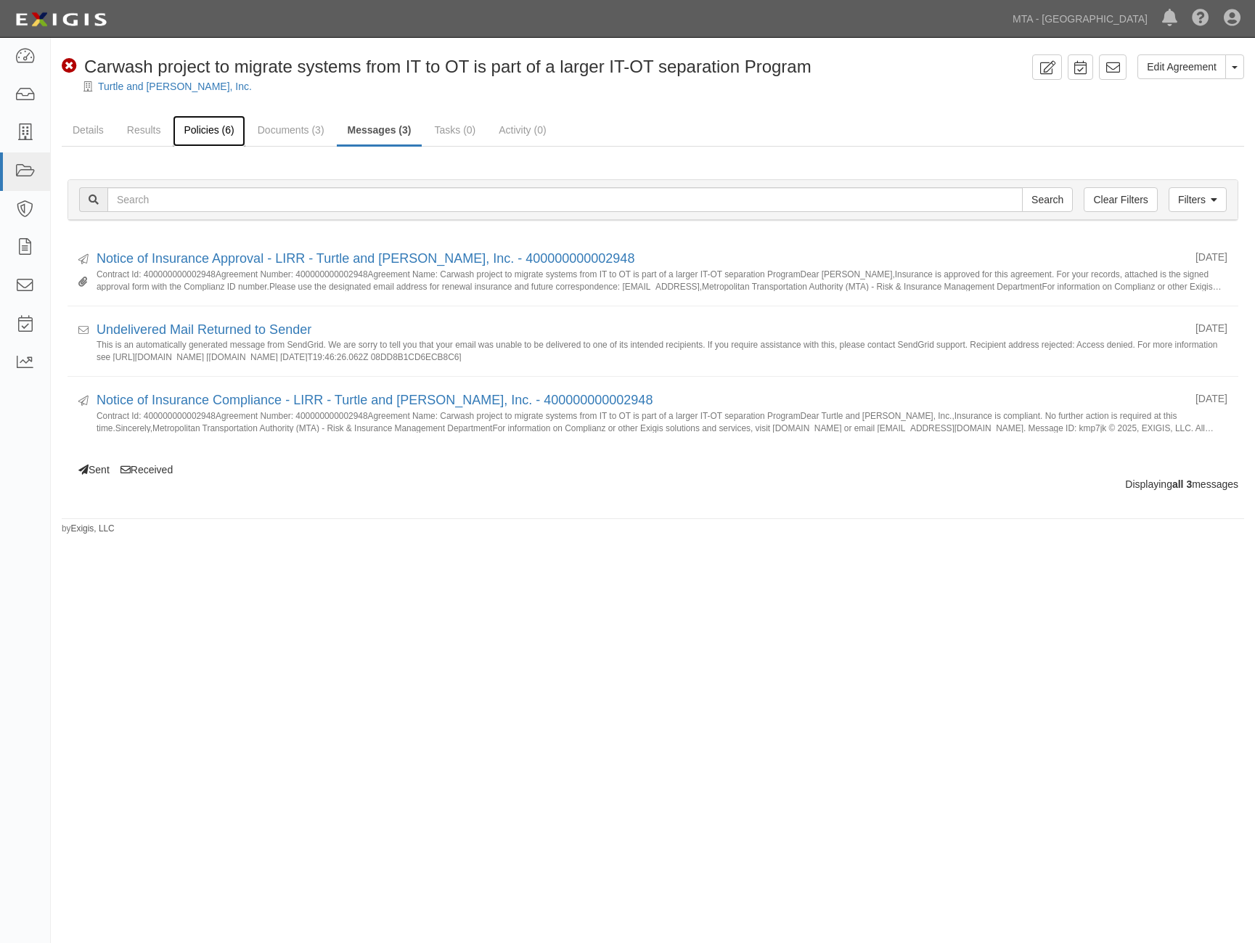
click at [222, 129] on link "Policies (6)" at bounding box center [209, 130] width 72 height 31
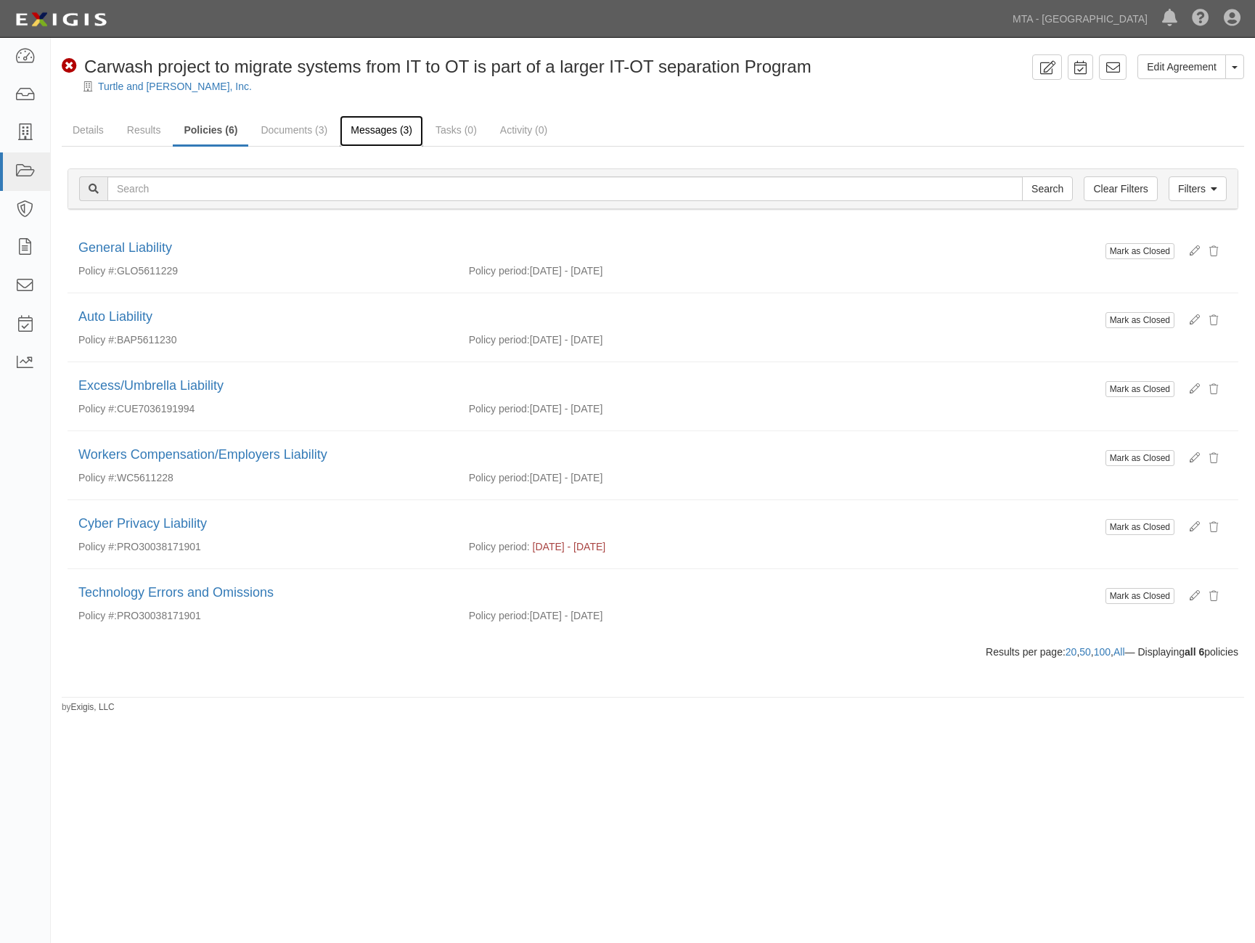
click at [359, 129] on link "Messages (3)" at bounding box center [381, 130] width 83 height 31
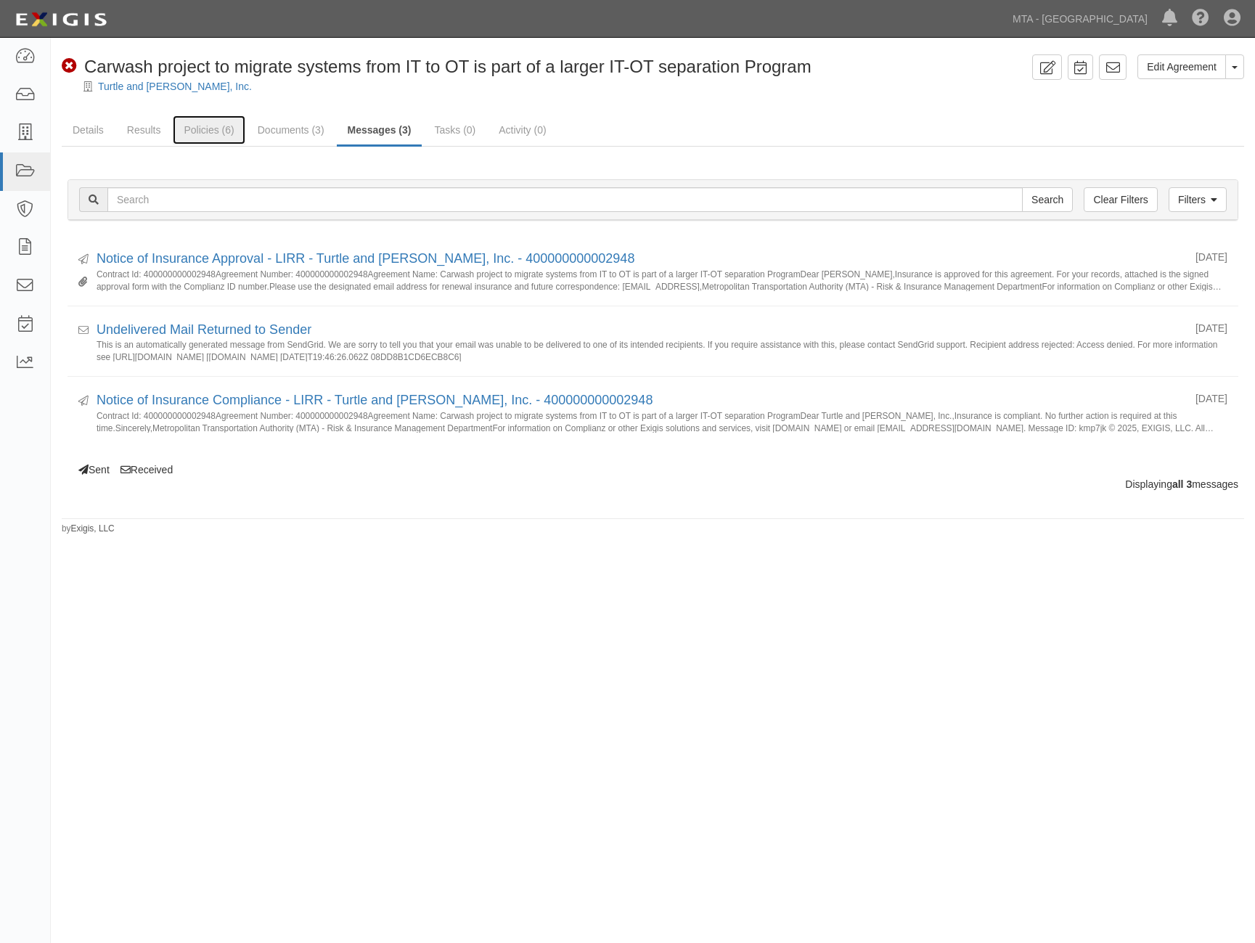
click at [222, 128] on link "Policies (6)" at bounding box center [209, 129] width 72 height 29
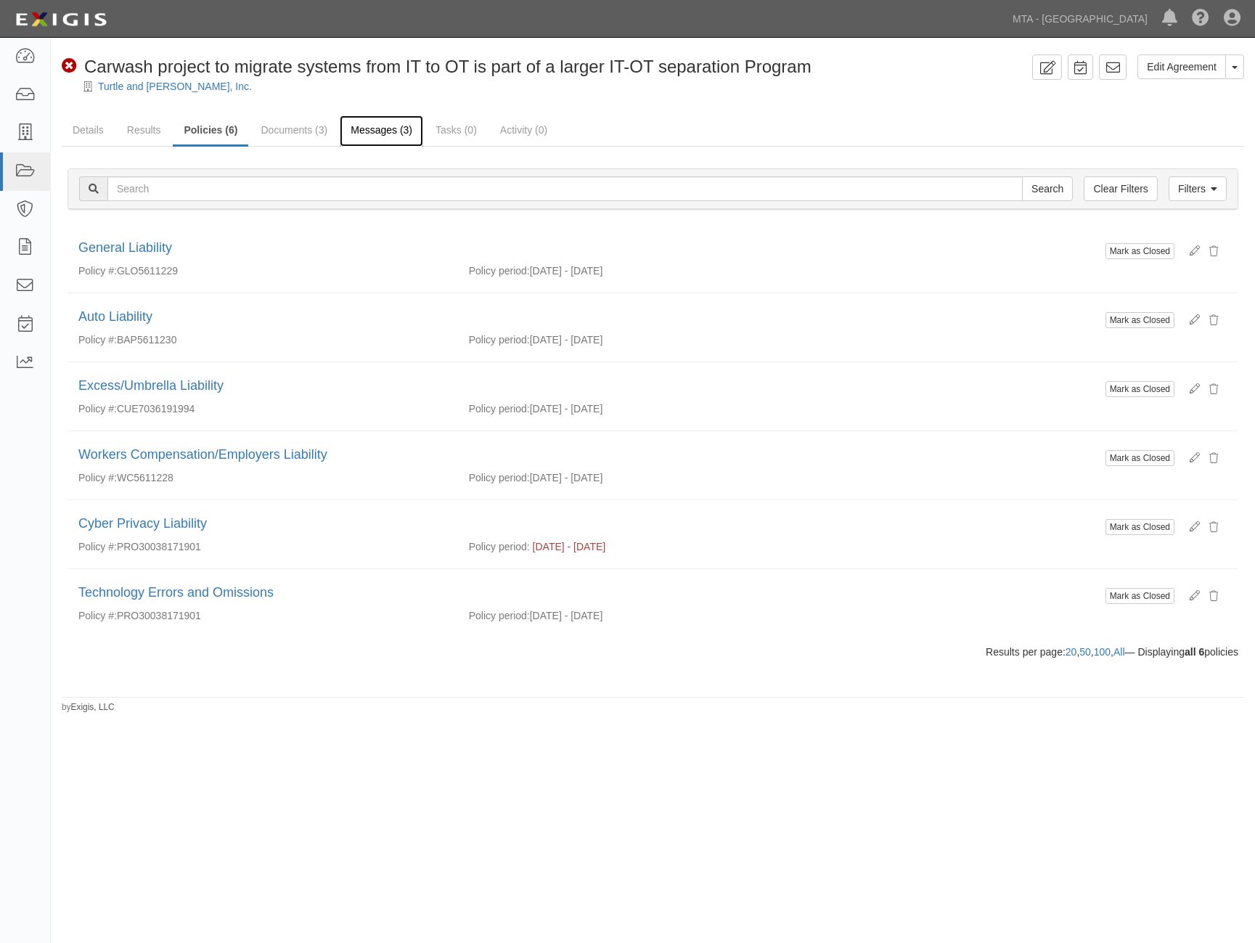
click at [369, 131] on link "Messages (3)" at bounding box center [381, 130] width 83 height 31
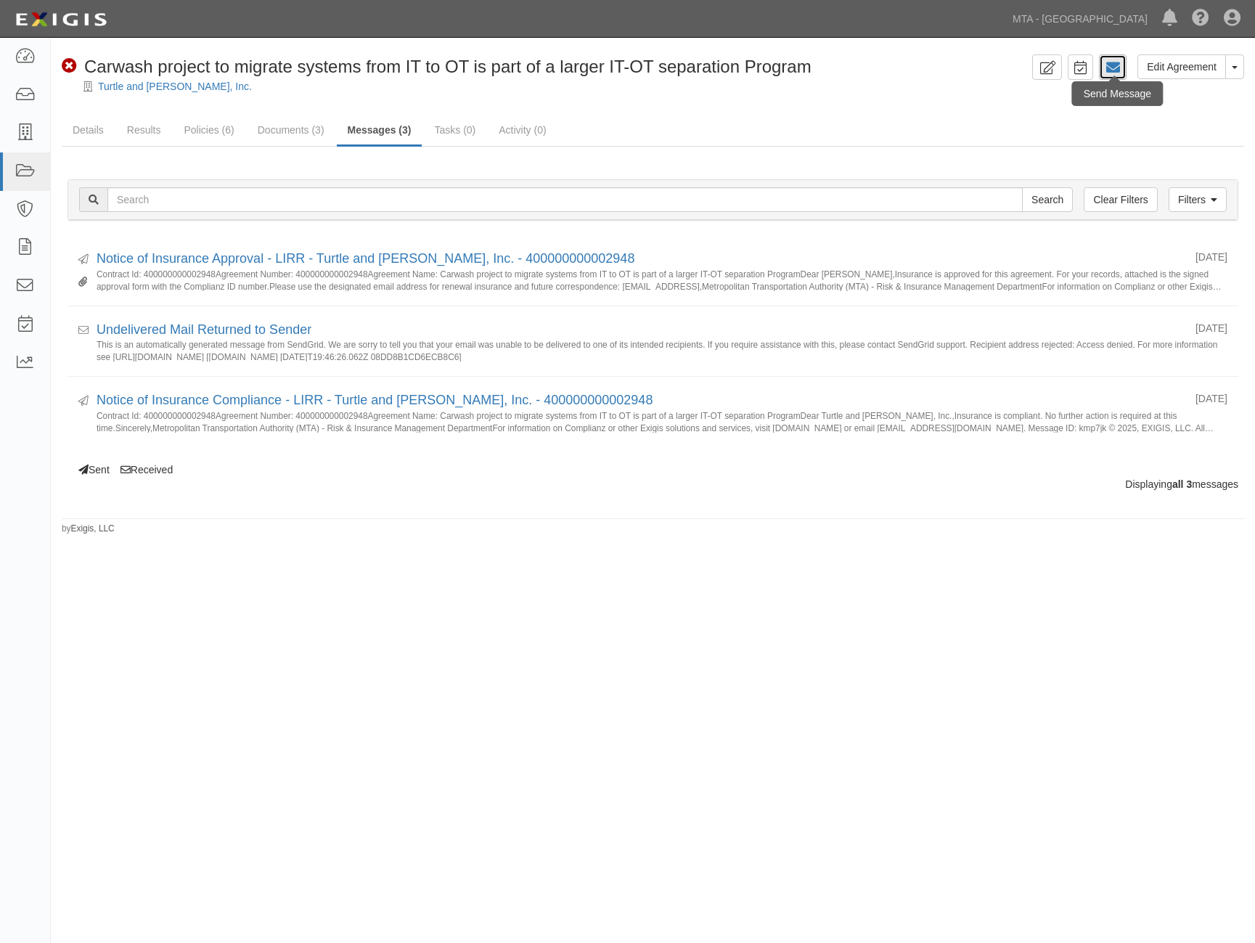
click at [1114, 63] on icon at bounding box center [1113, 67] width 15 height 15
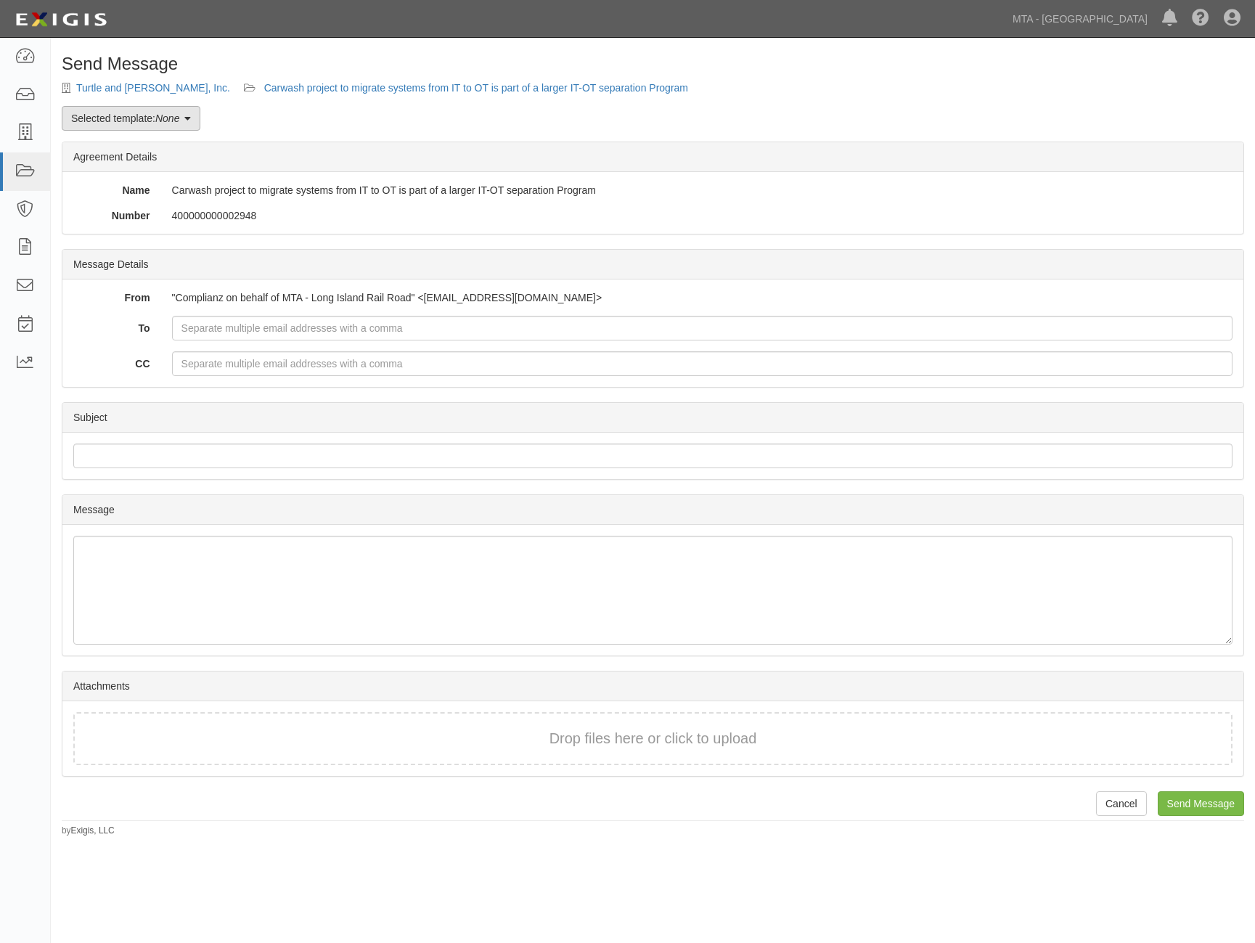
click at [164, 118] on em "None" at bounding box center [167, 119] width 24 height 12
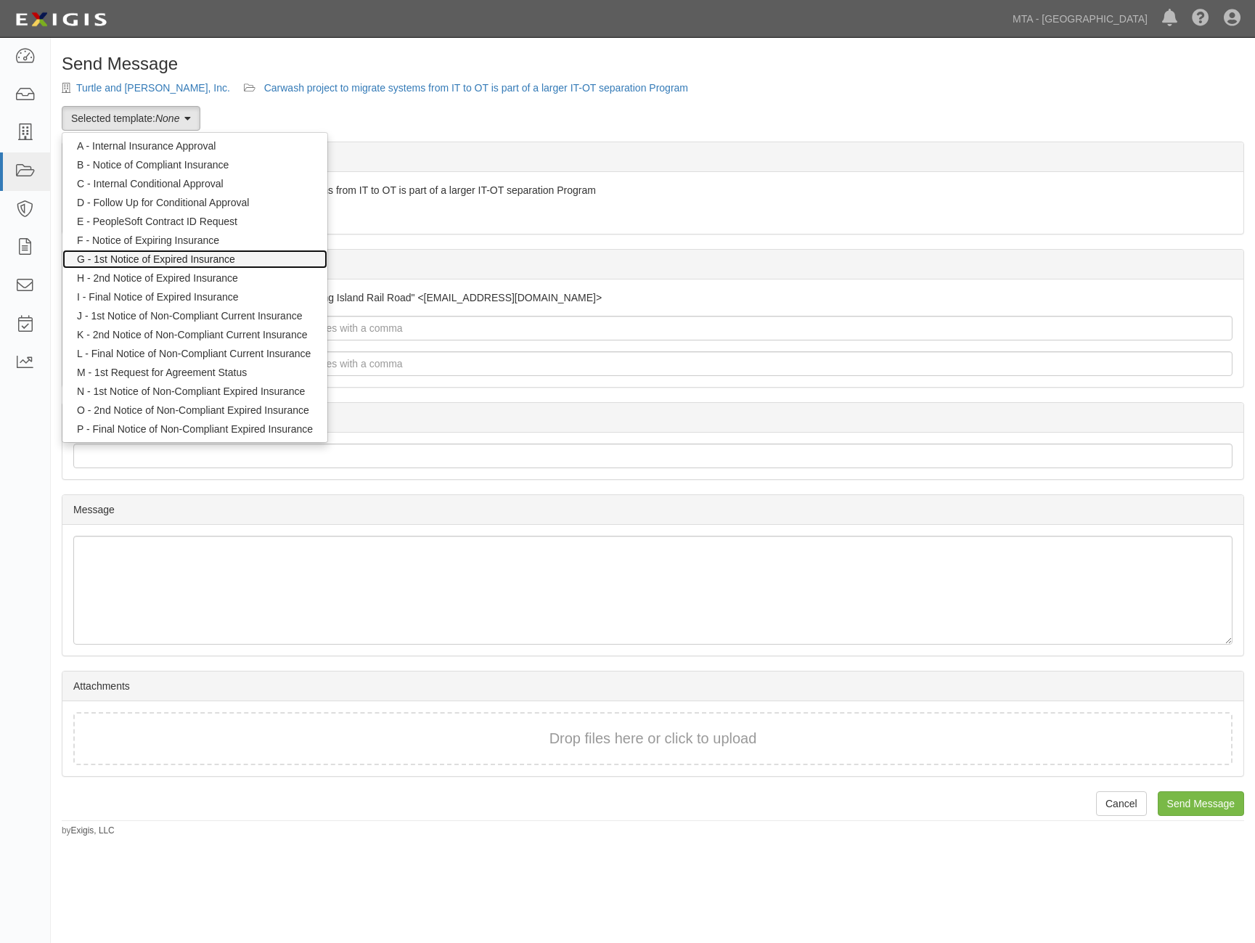
click at [147, 252] on link "G - 1st Notice of Expired Insurance" at bounding box center [194, 259] width 265 height 19
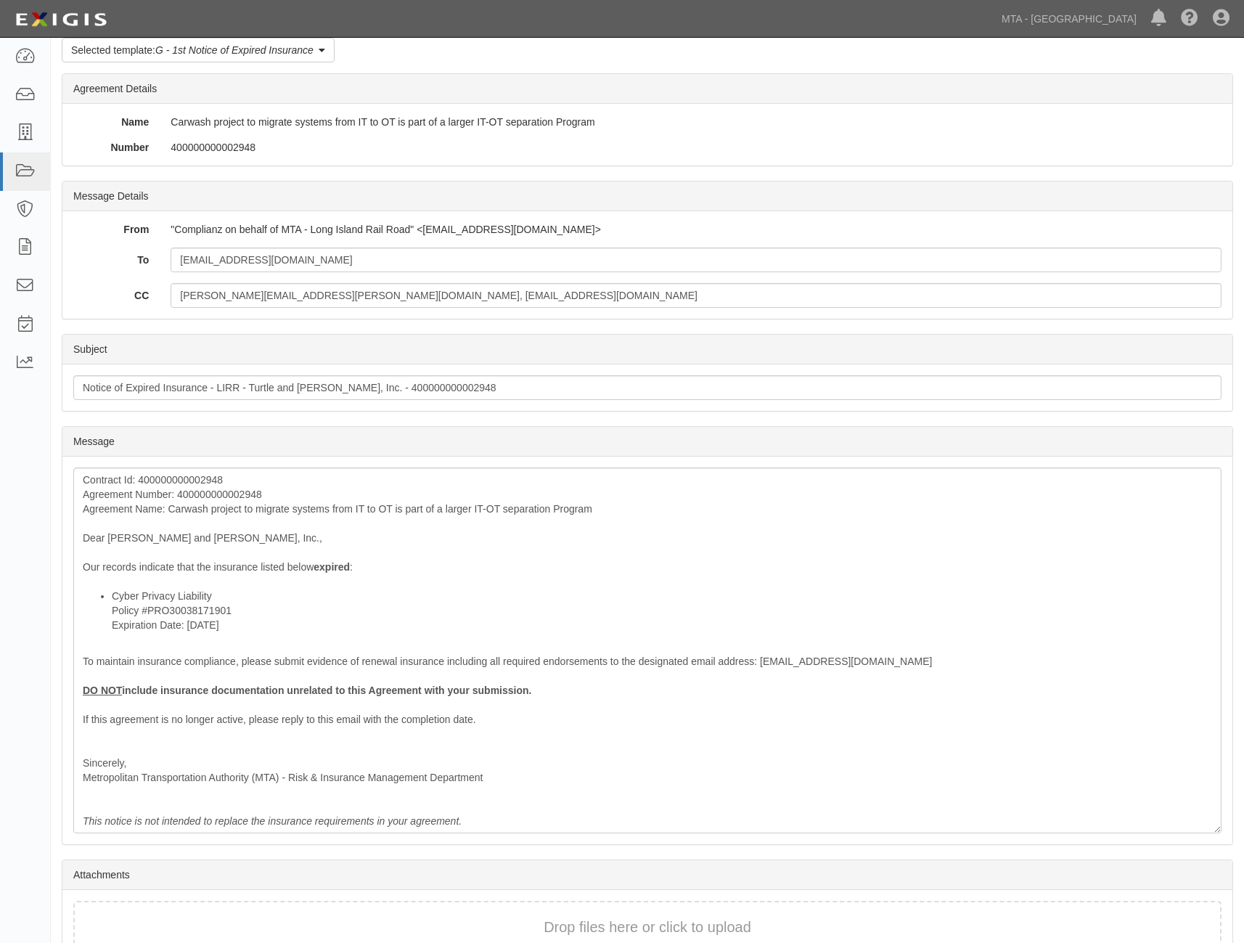
scroll to position [151, 0]
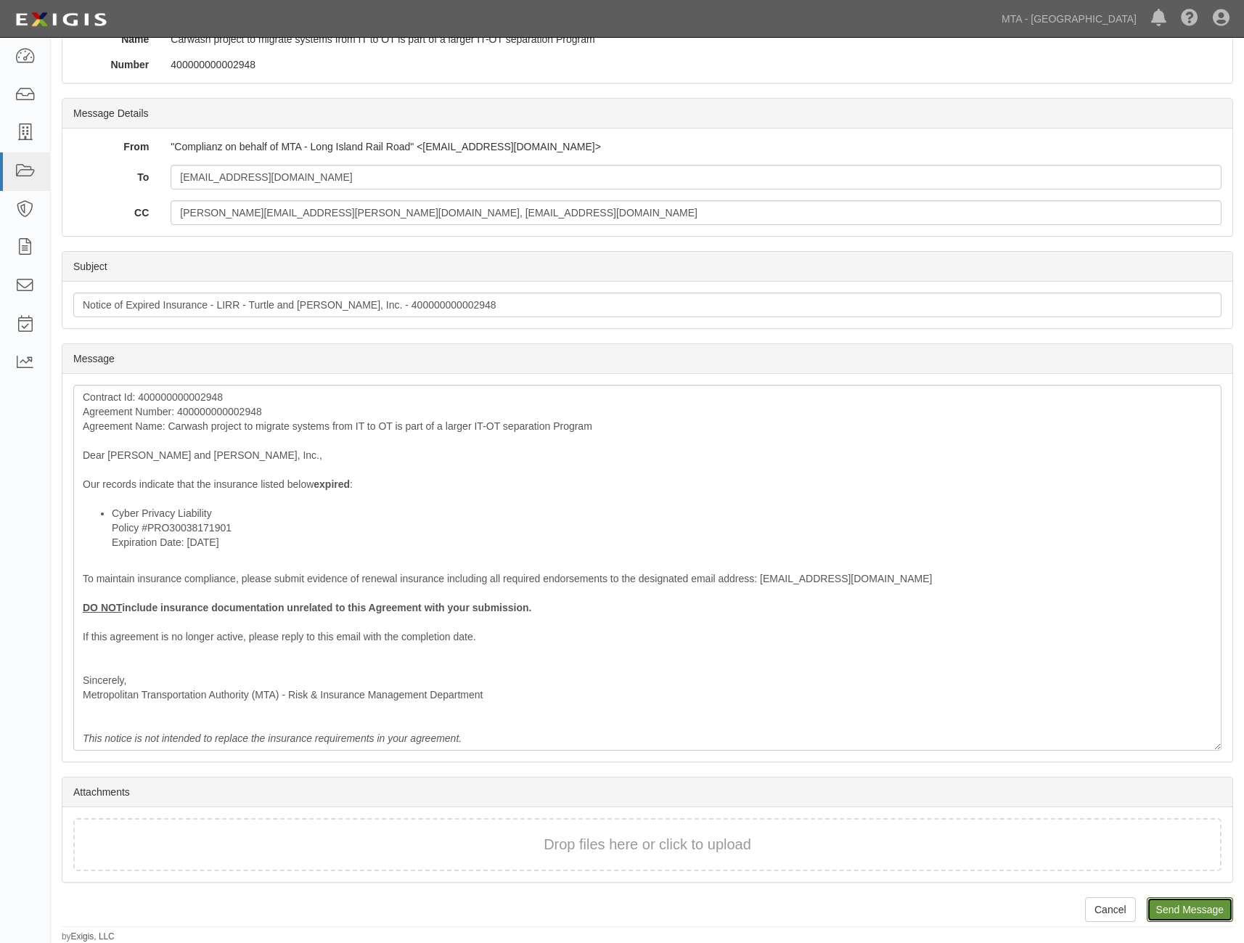
drag, startPoint x: 1179, startPoint y: 907, endPoint x: 685, endPoint y: 59, distance: 981.5
click at [1179, 907] on input "Send Message" at bounding box center [1190, 909] width 86 height 25
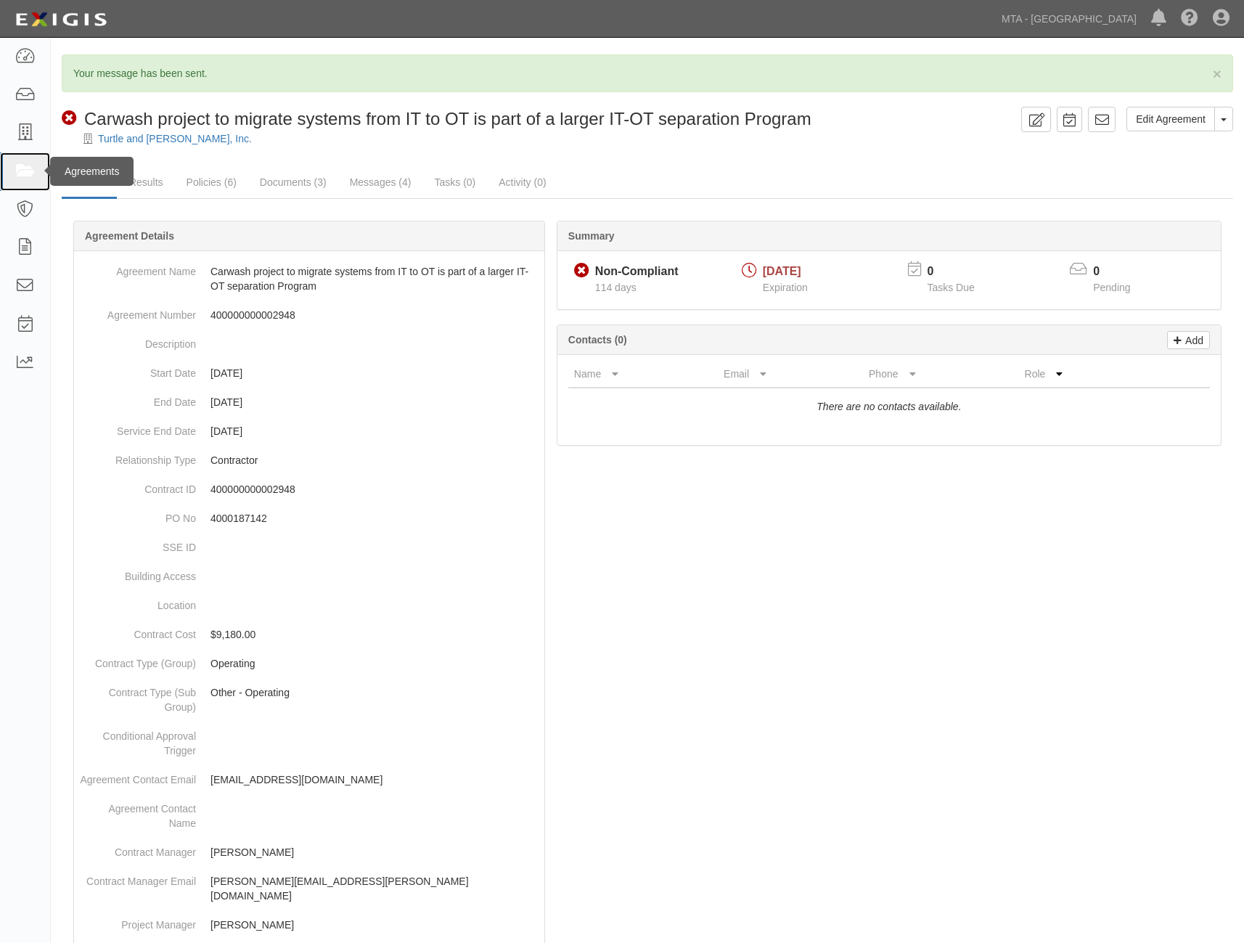
click at [17, 167] on icon at bounding box center [25, 171] width 20 height 17
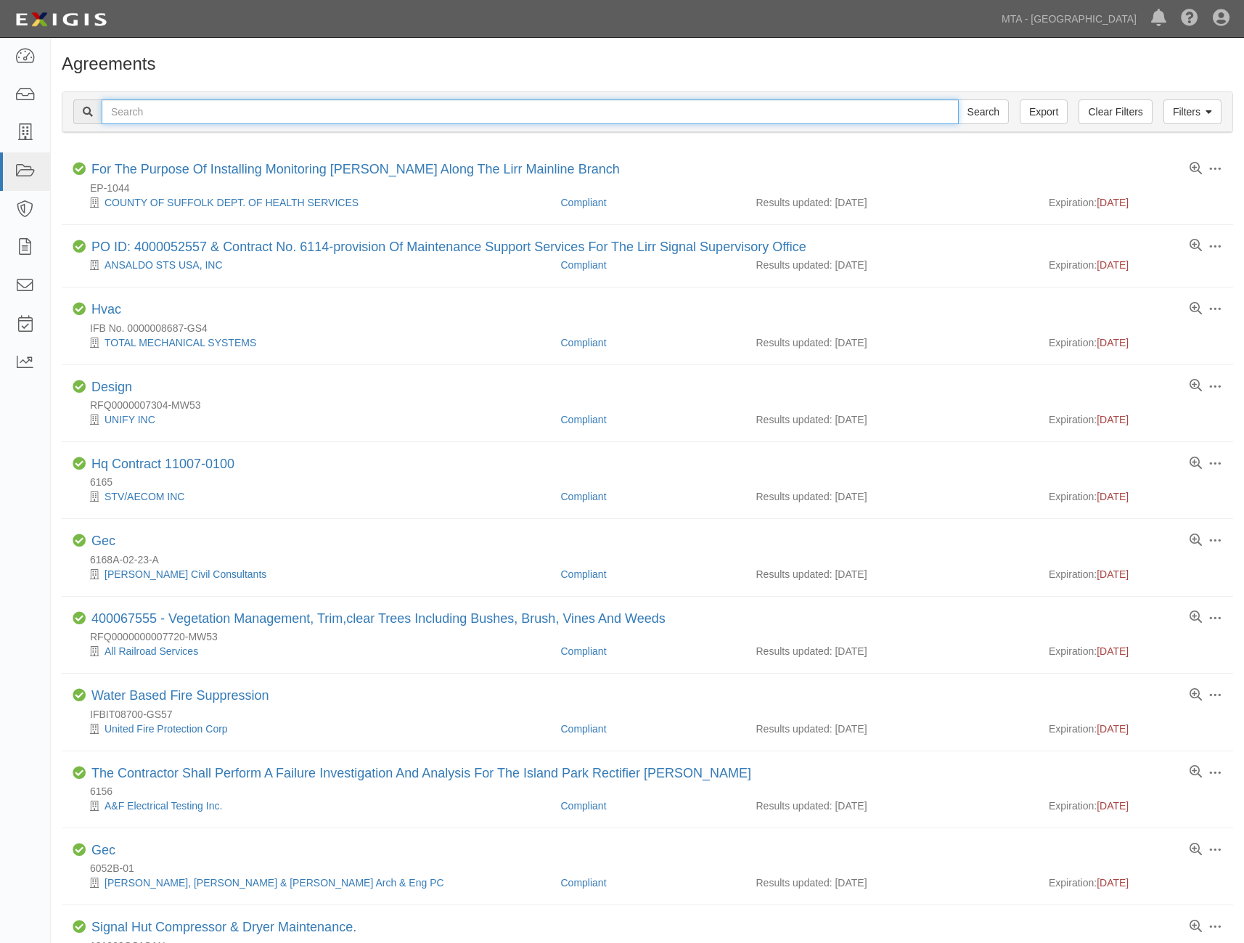
click at [237, 110] on input "text" at bounding box center [530, 111] width 857 height 25
paste input "Req # 0000189347"
type input "Req # 0000189347"
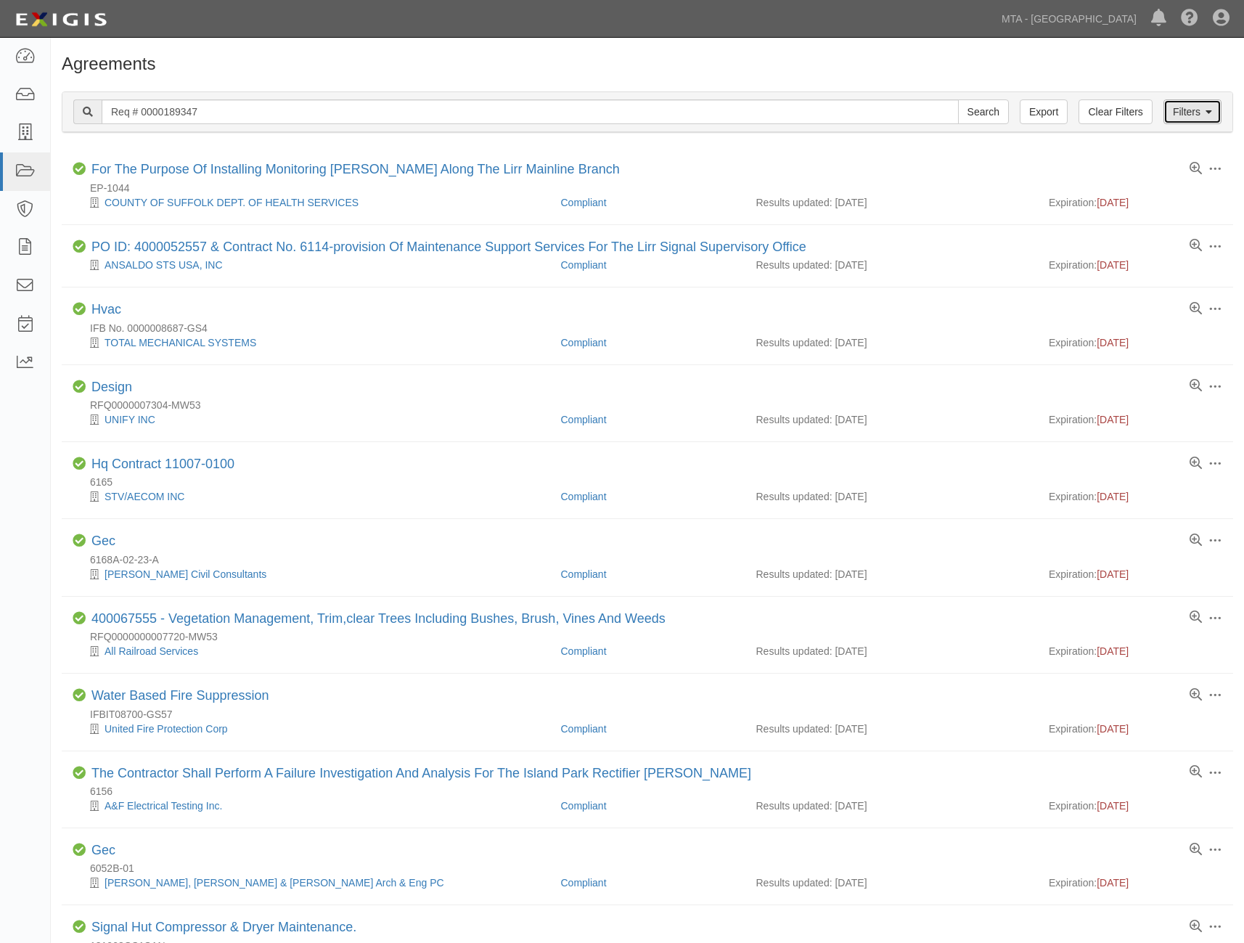
click at [1190, 109] on link "Filters" at bounding box center [1193, 111] width 58 height 25
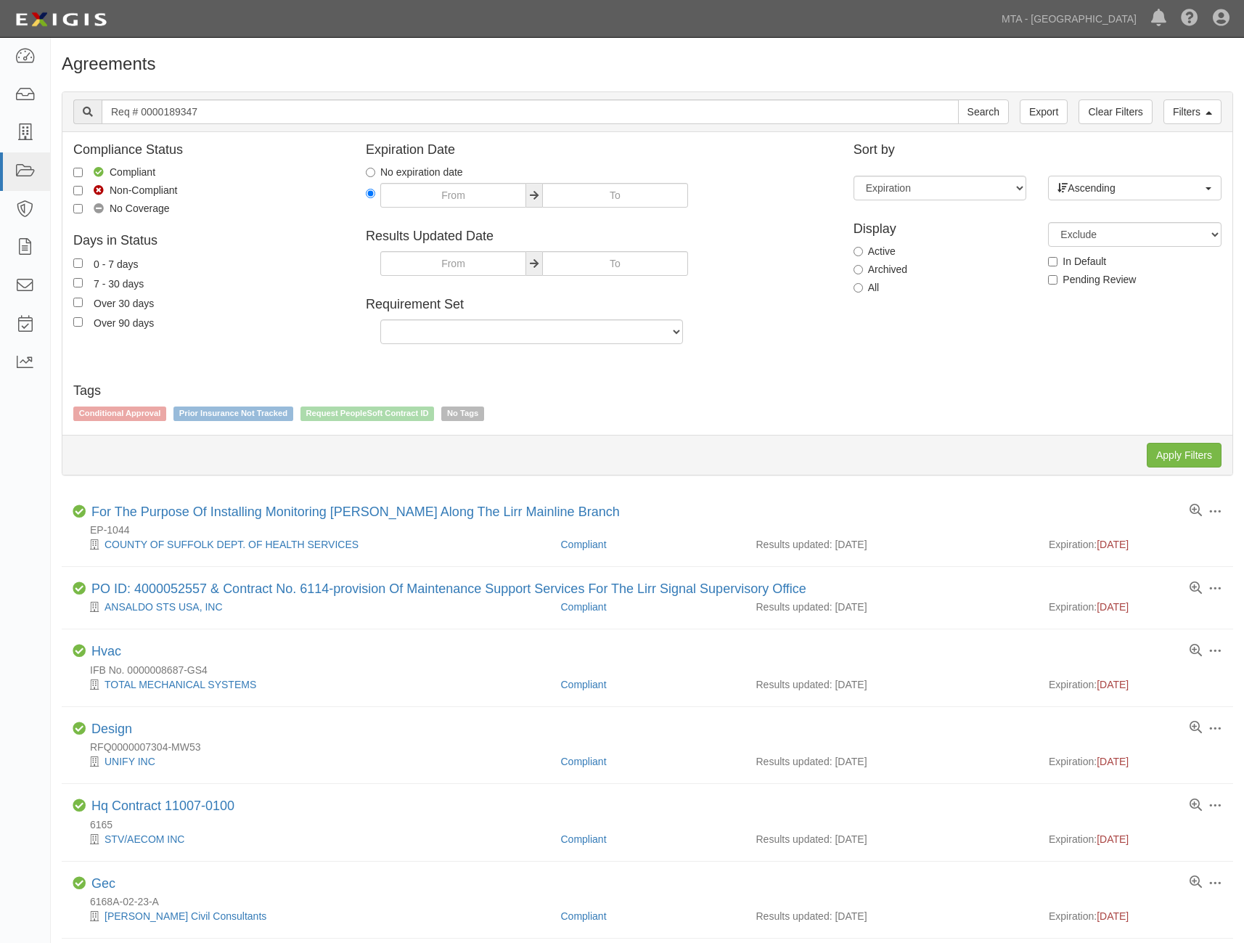
click at [890, 272] on label "Archived" at bounding box center [881, 269] width 54 height 15
click at [863, 272] on input "Archived" at bounding box center [858, 269] width 9 height 9
radio input "true"
click at [1172, 457] on input "Apply Filters" at bounding box center [1184, 455] width 75 height 25
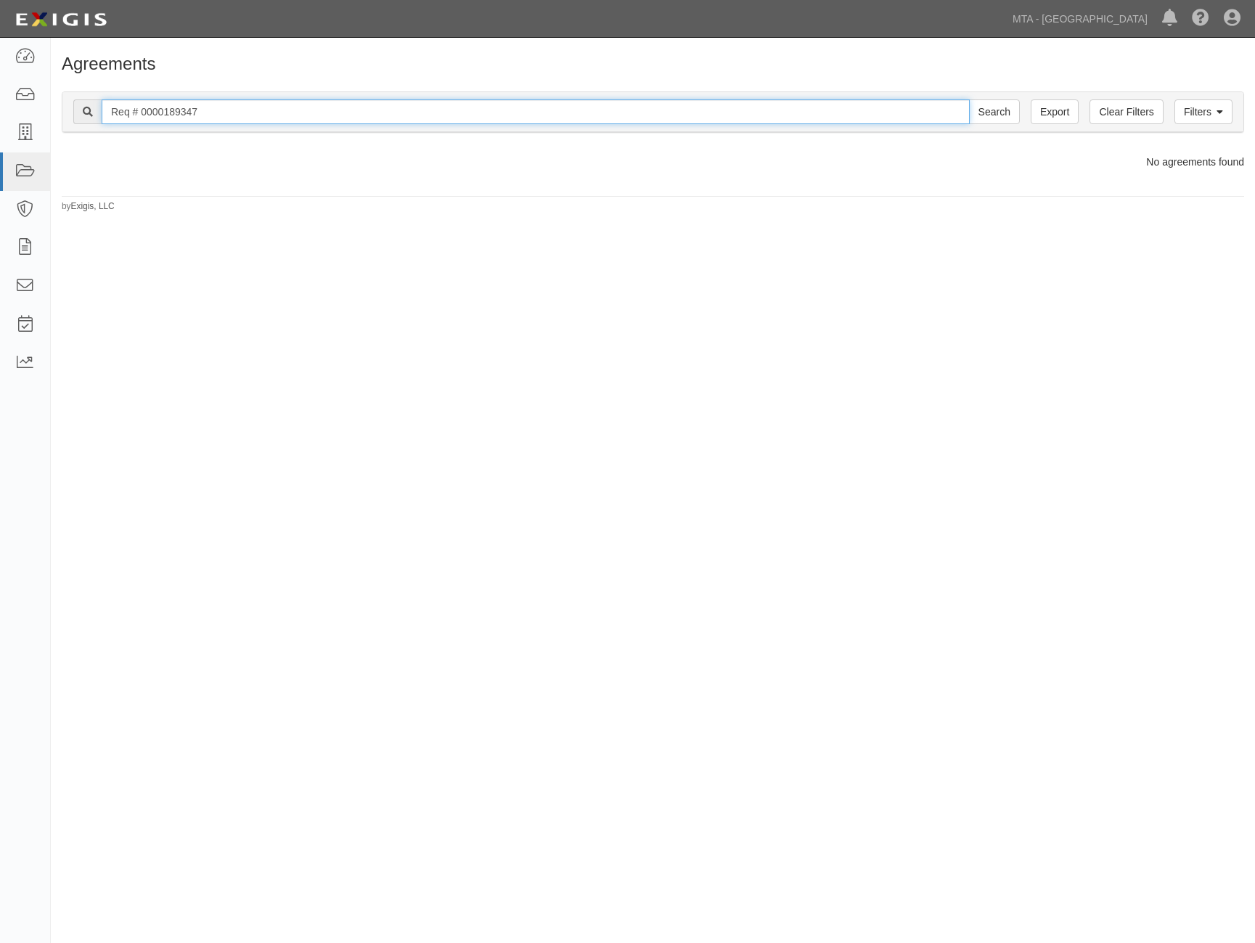
drag, startPoint x: 233, startPoint y: 107, endPoint x: 60, endPoint y: 122, distance: 173.4
click at [60, 122] on div "Filters Clear Filters Export Req # 0000189347 Search Filters Compliance Status …" at bounding box center [653, 114] width 1204 height 67
paste input "400000000002738"
type input "400000000002738"
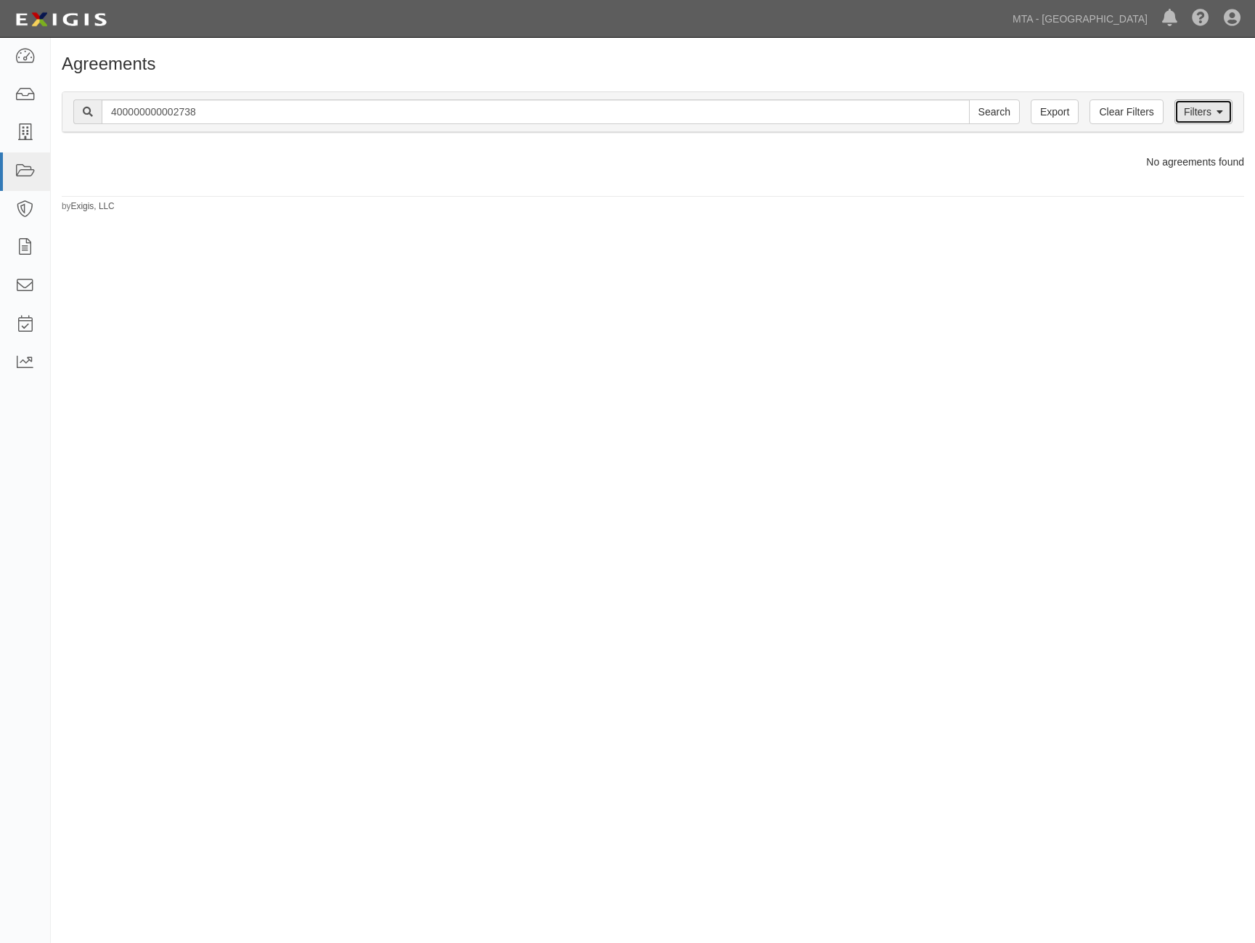
click at [1219, 113] on icon at bounding box center [1220, 112] width 7 height 10
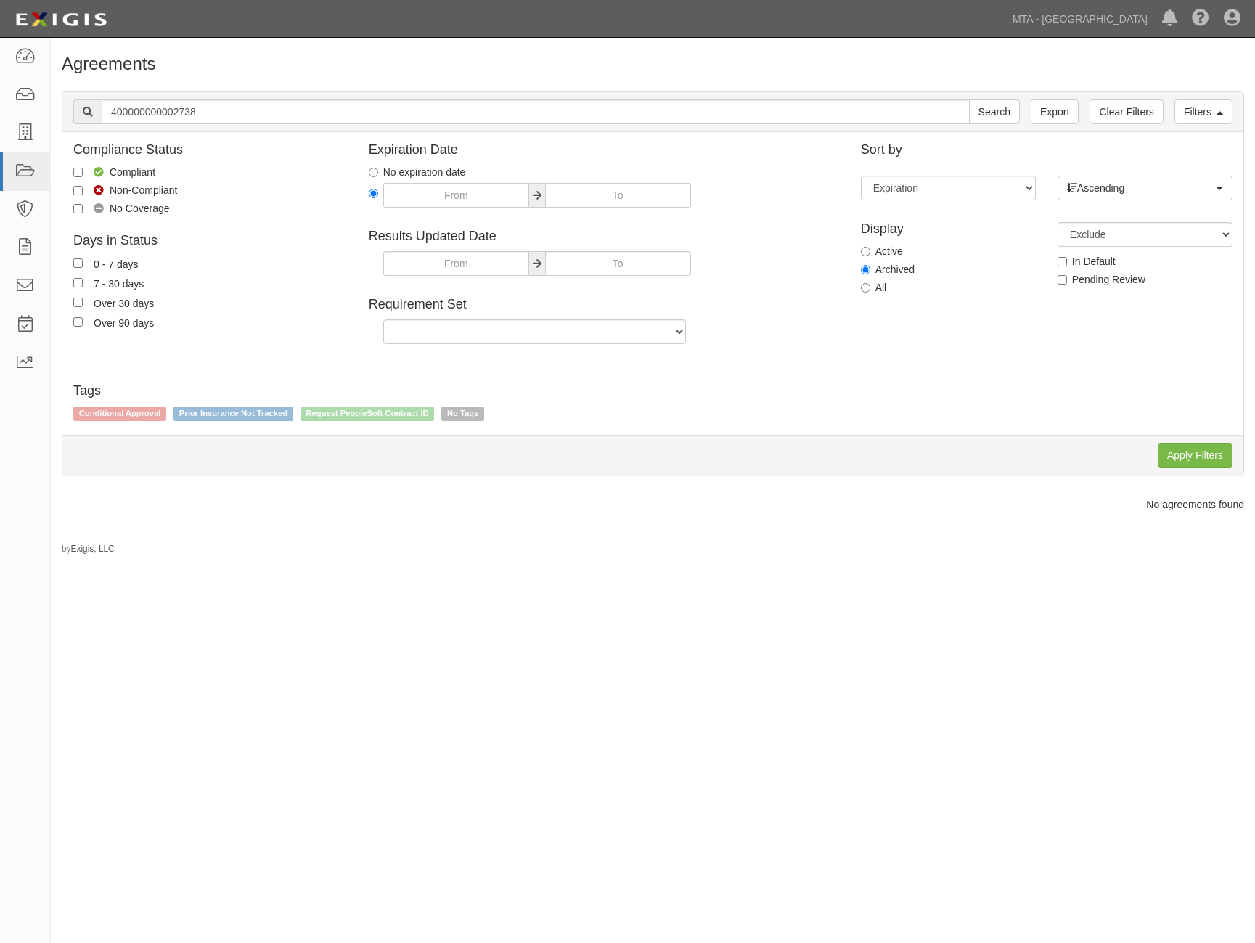
click at [873, 287] on label "All" at bounding box center [874, 287] width 26 height 15
click at [870, 287] on input "All" at bounding box center [865, 287] width 9 height 9
radio input "true"
click at [1184, 454] on input "Apply Filters" at bounding box center [1195, 455] width 75 height 25
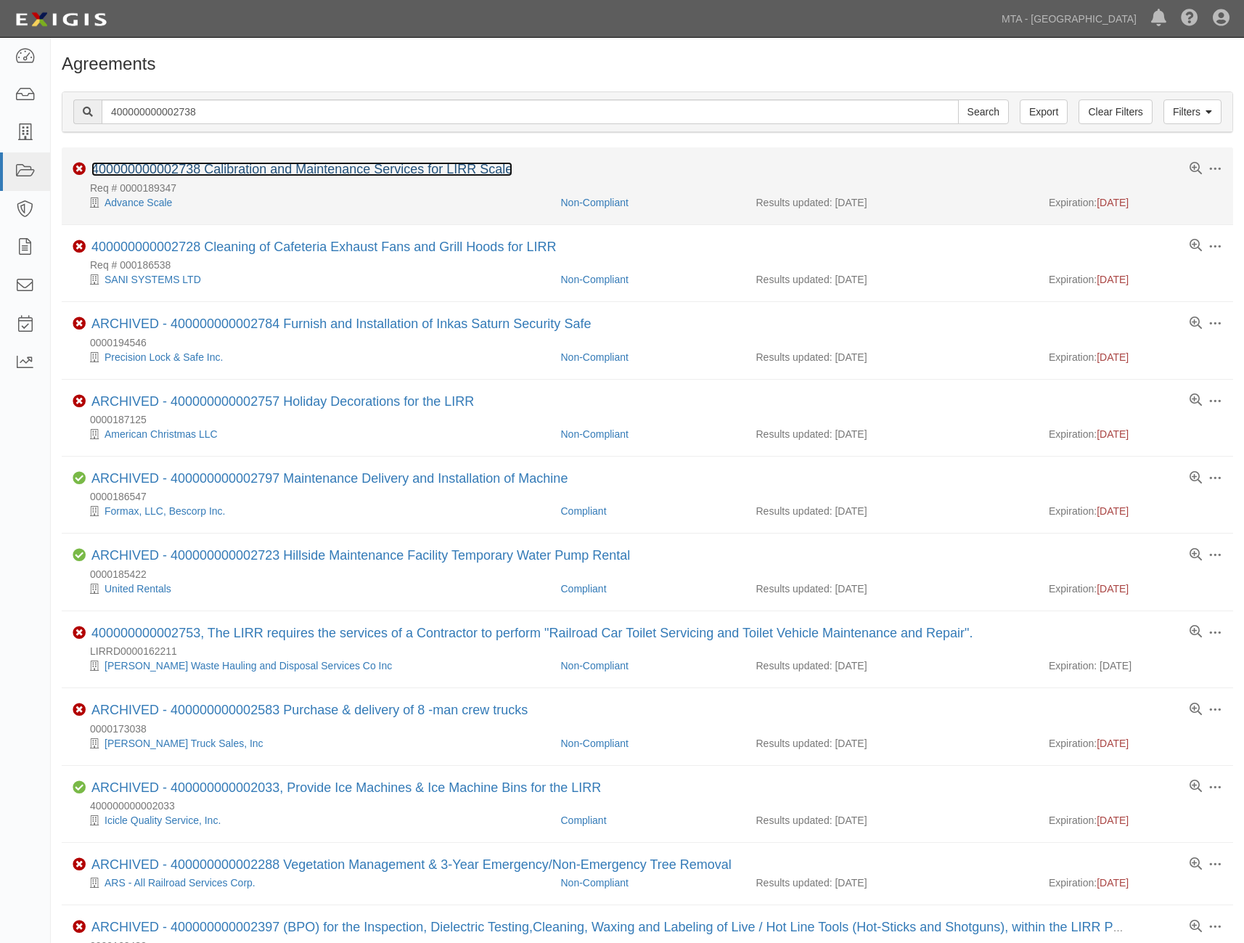
click at [228, 169] on link "400000000002738 Calibration and Maintenance Services for LIRR Scale" at bounding box center [301, 169] width 421 height 15
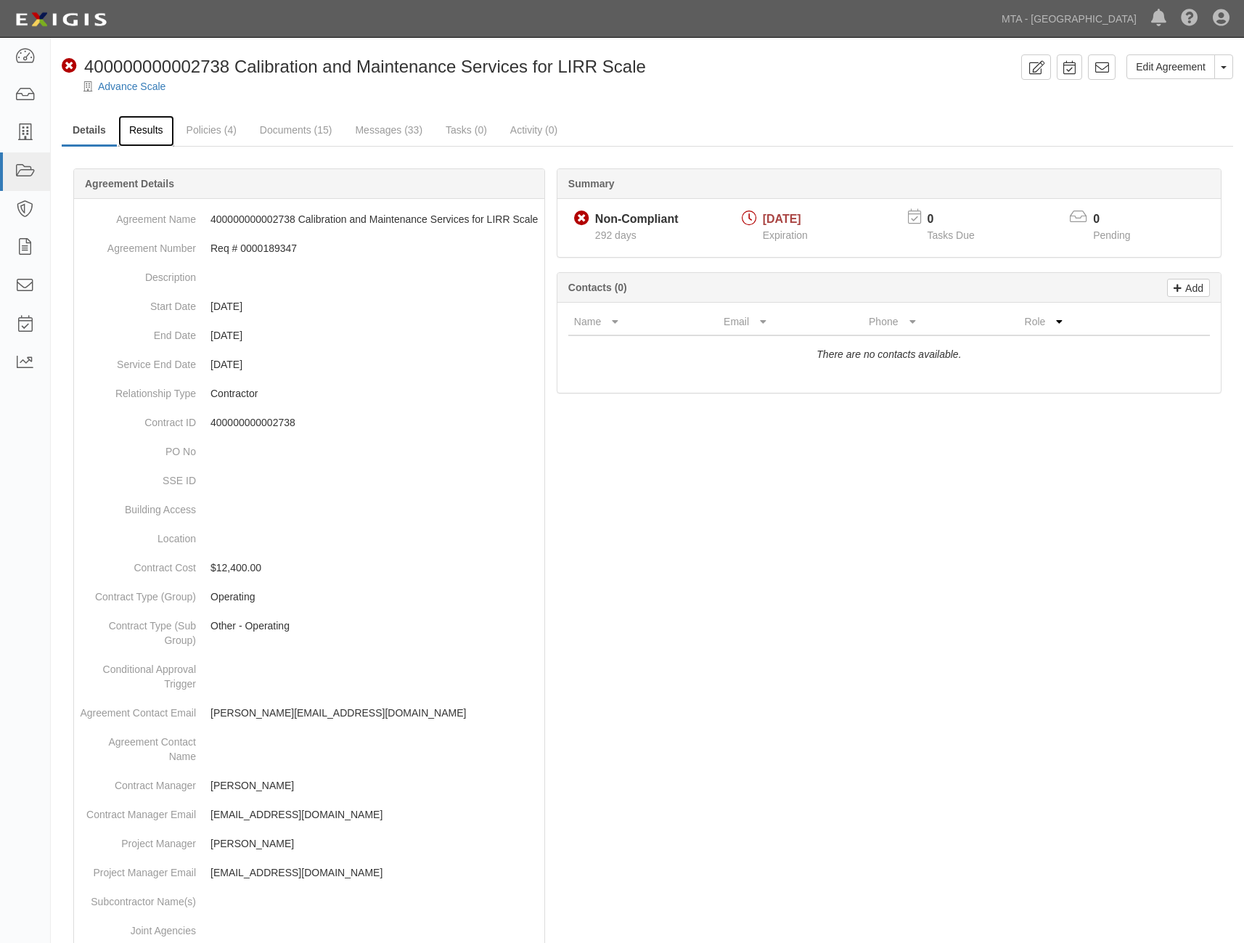
click at [162, 139] on link "Results" at bounding box center [146, 130] width 56 height 31
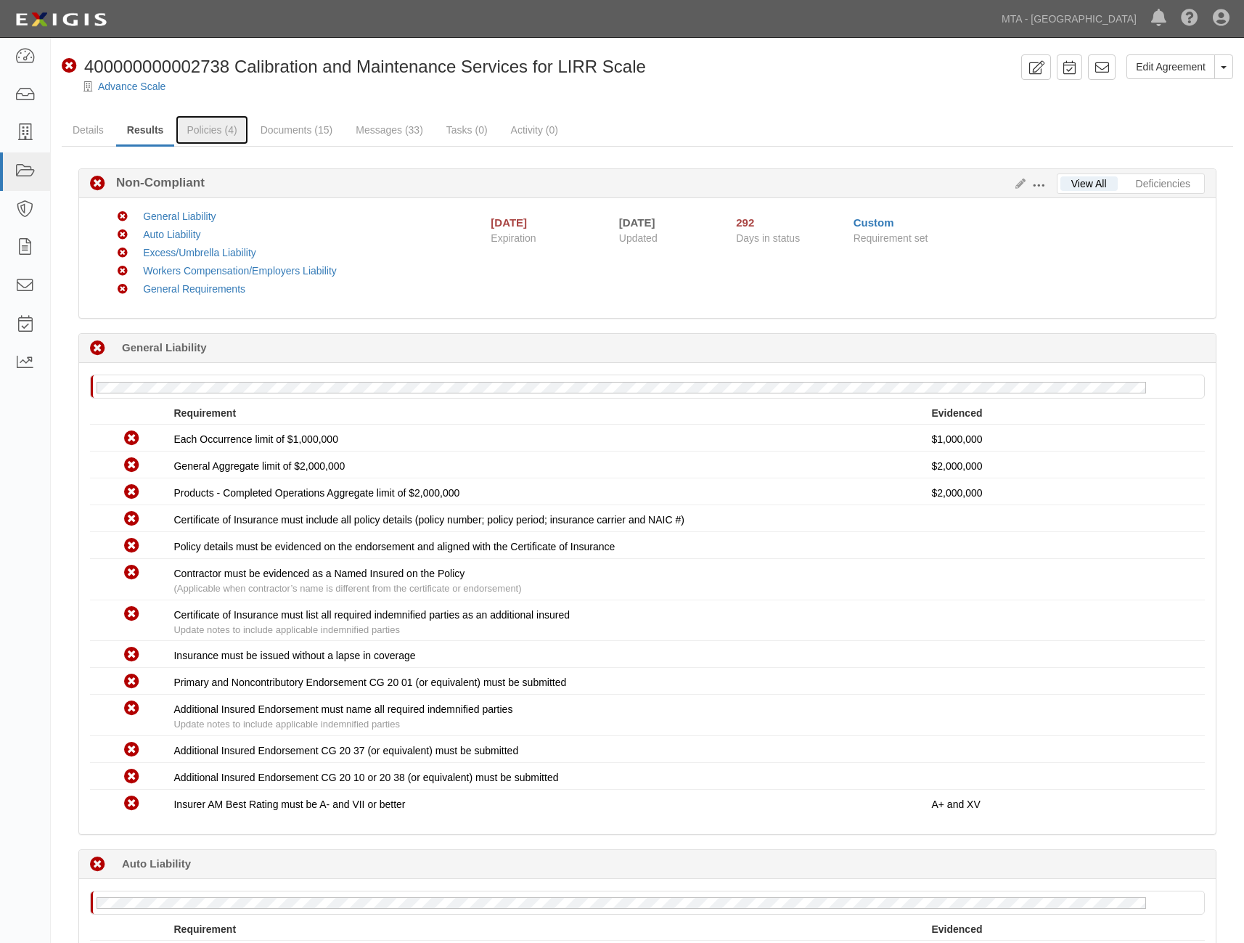
click at [213, 131] on link "Policies (4)" at bounding box center [212, 129] width 72 height 29
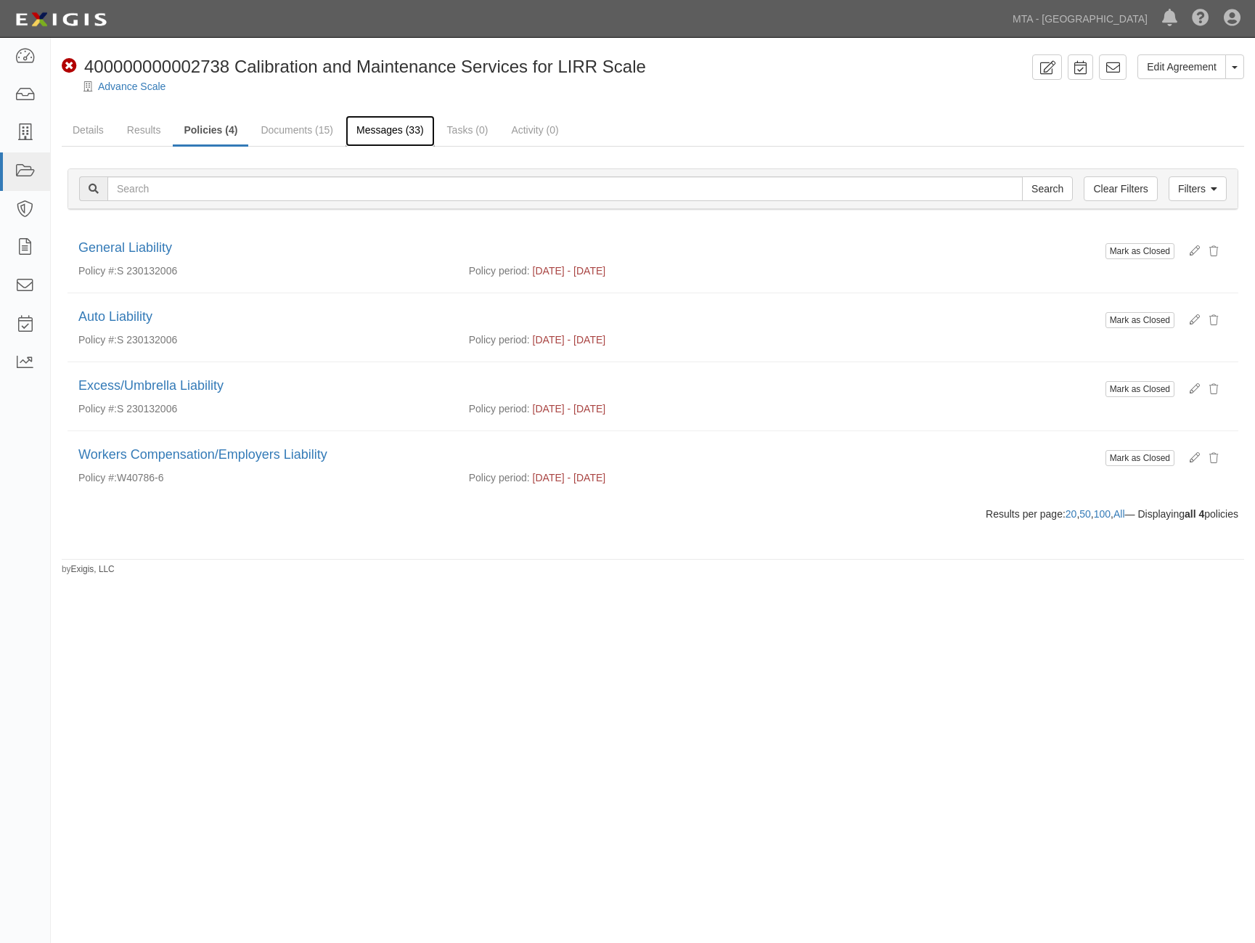
click at [389, 129] on link "Messages (33)" at bounding box center [390, 130] width 89 height 31
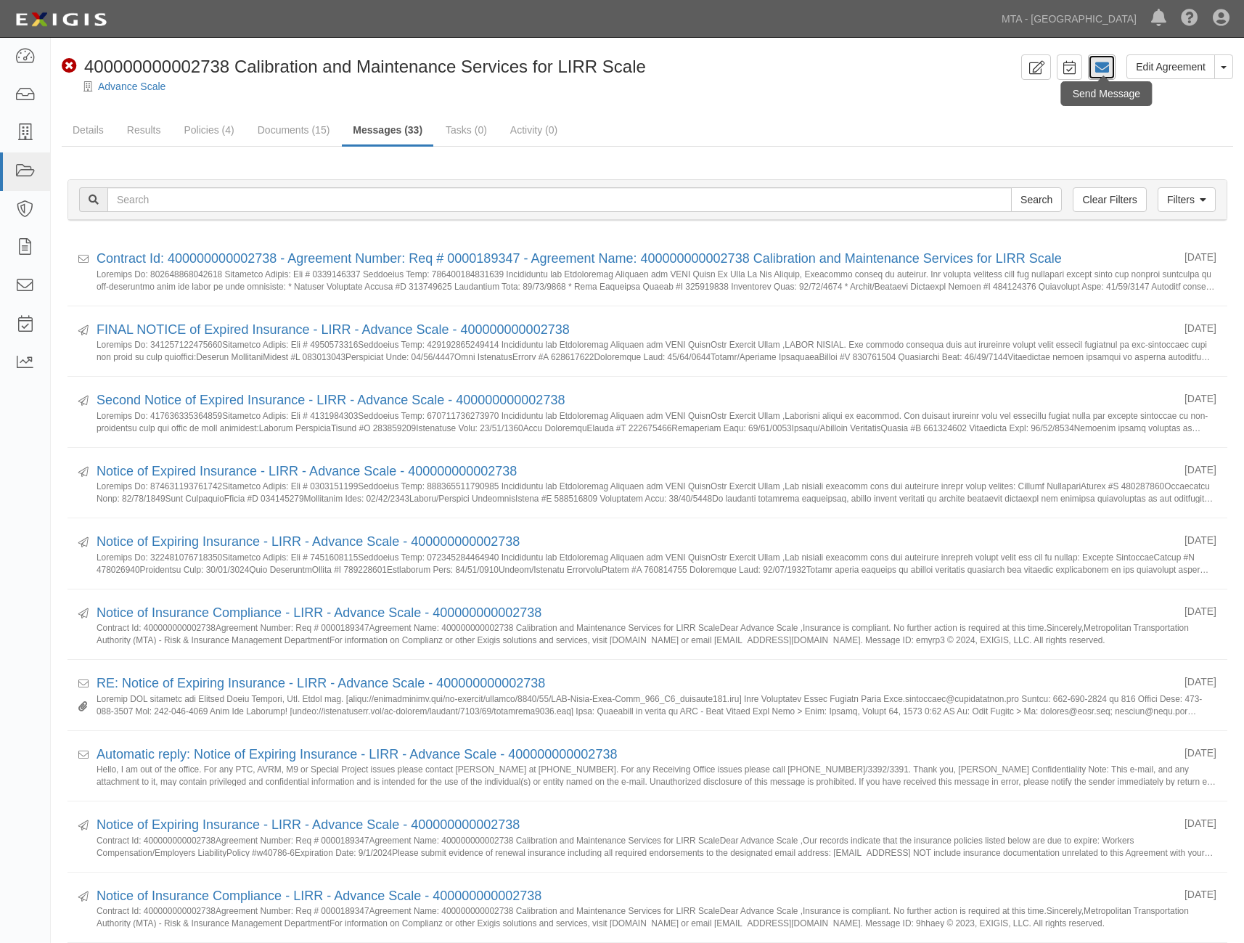
click at [1108, 68] on icon at bounding box center [1102, 67] width 15 height 15
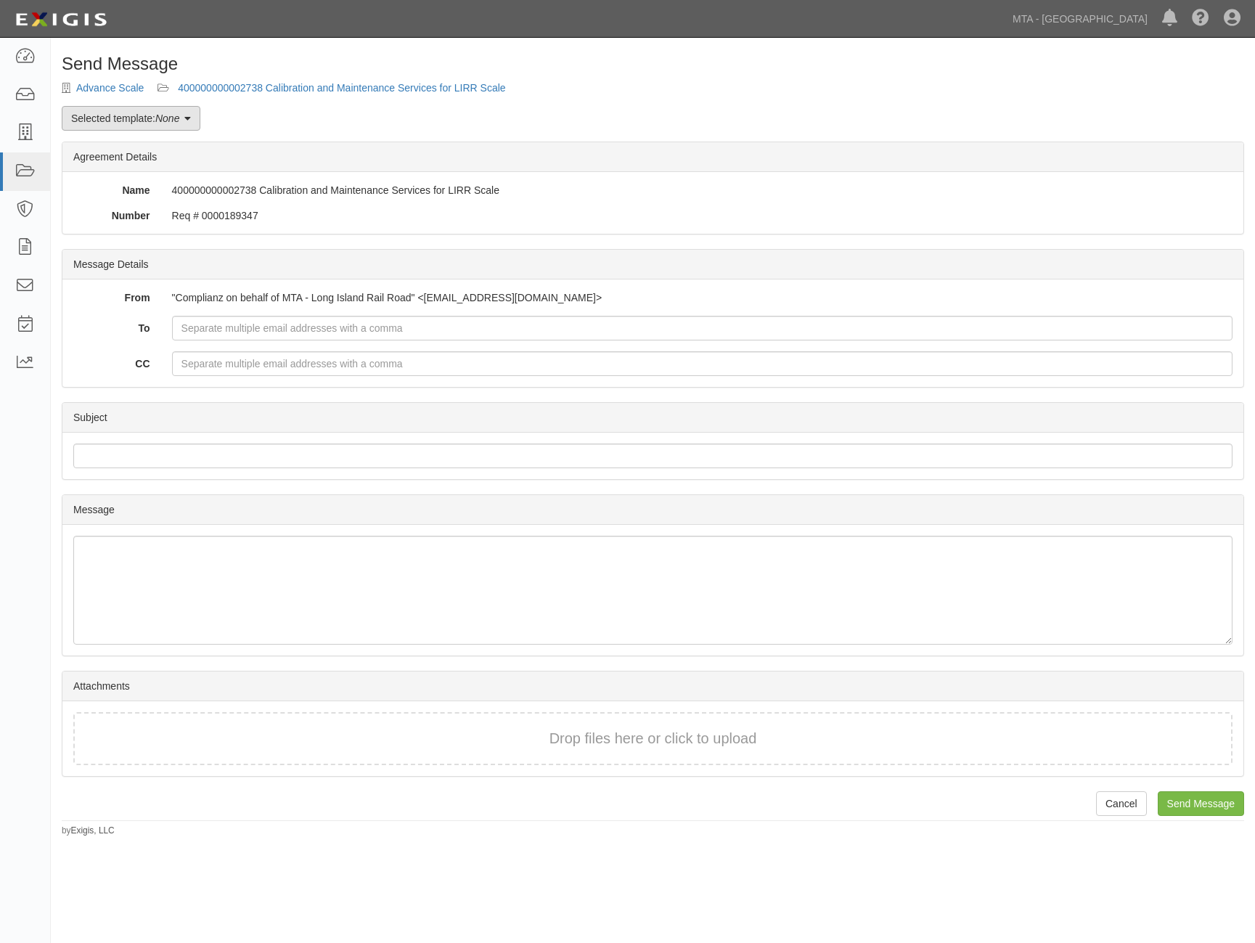
click at [89, 111] on link "Selected template: None" at bounding box center [131, 118] width 139 height 25
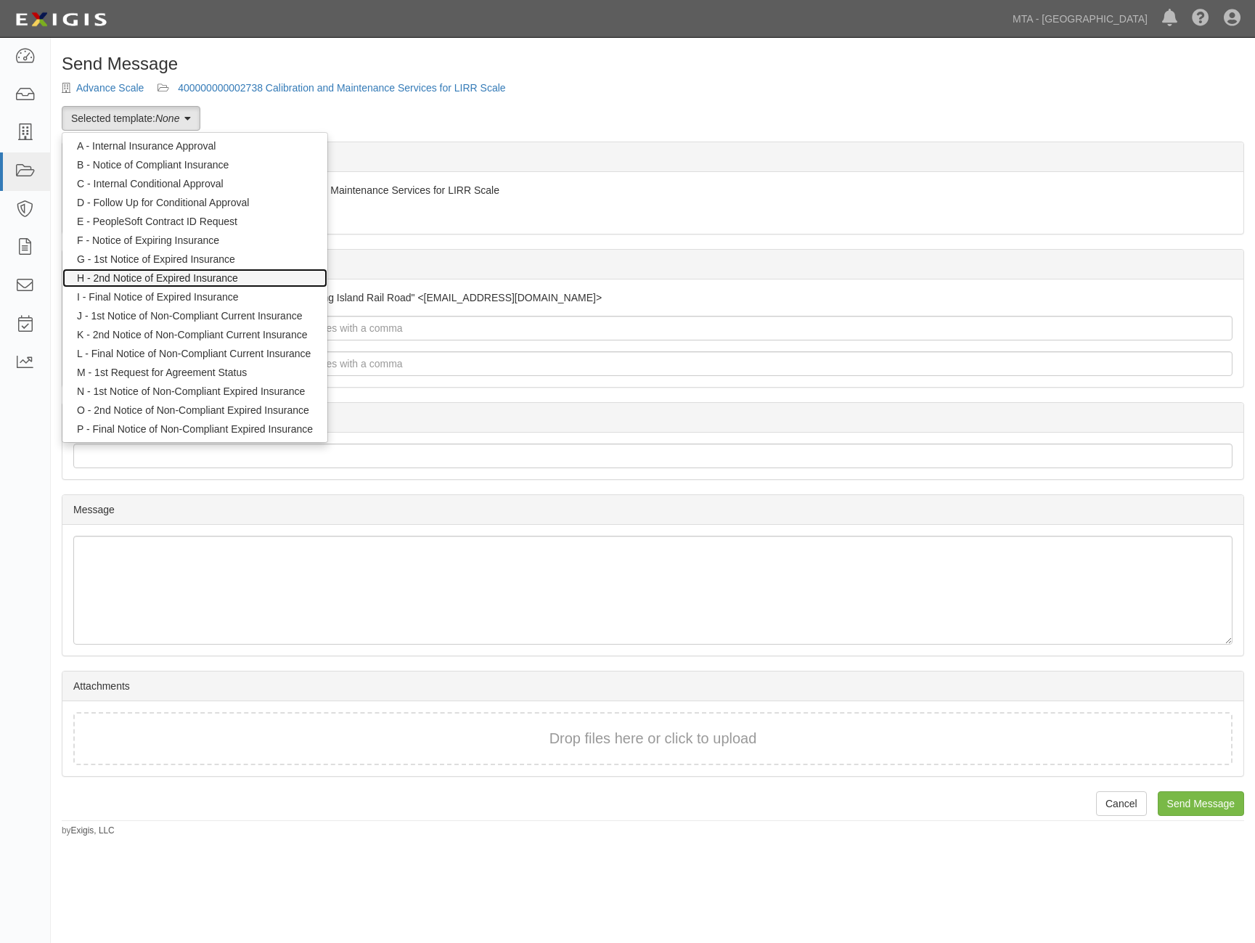
click at [118, 277] on link "H - 2nd Notice of Expired Insurance" at bounding box center [194, 278] width 265 height 19
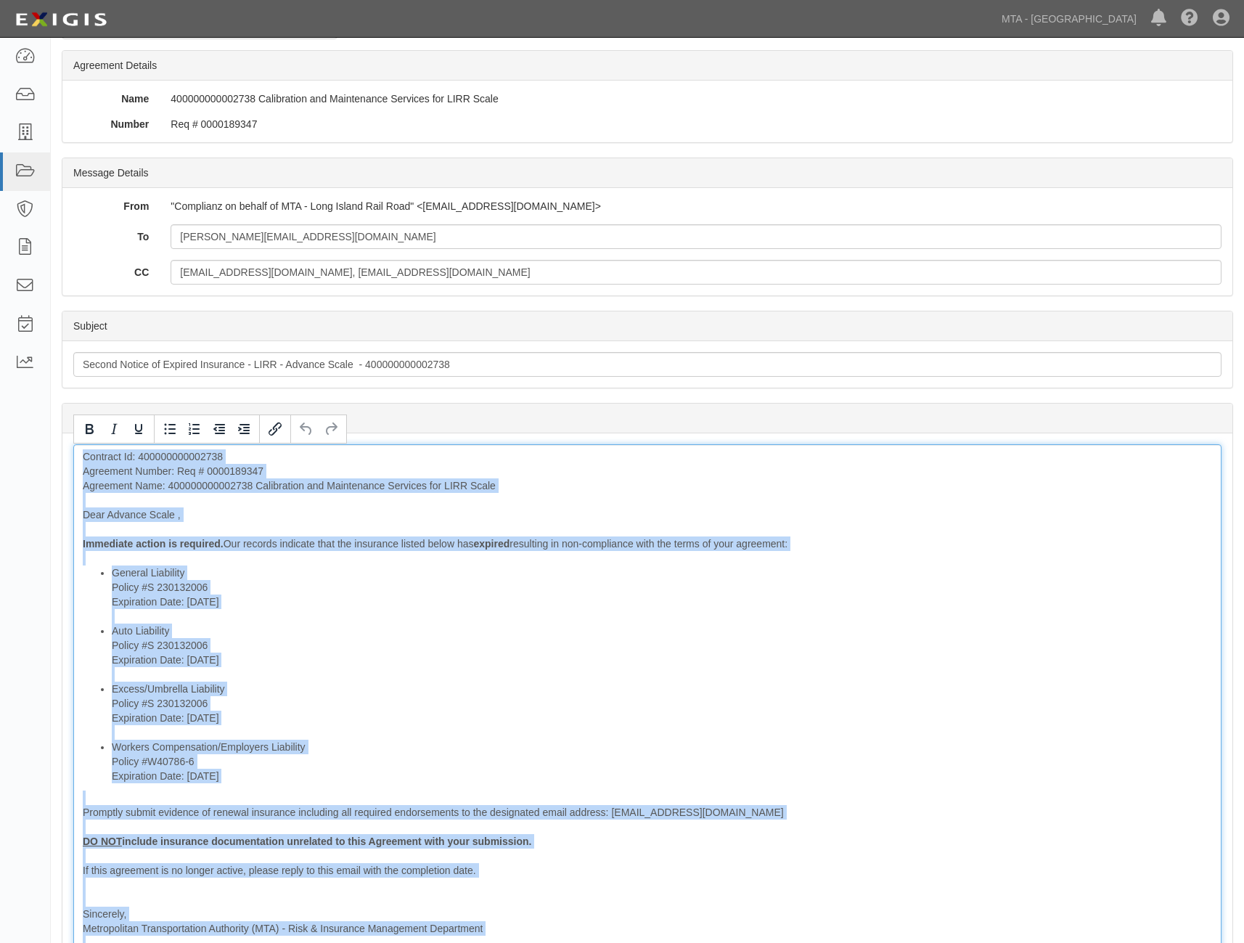
scroll to position [325, 0]
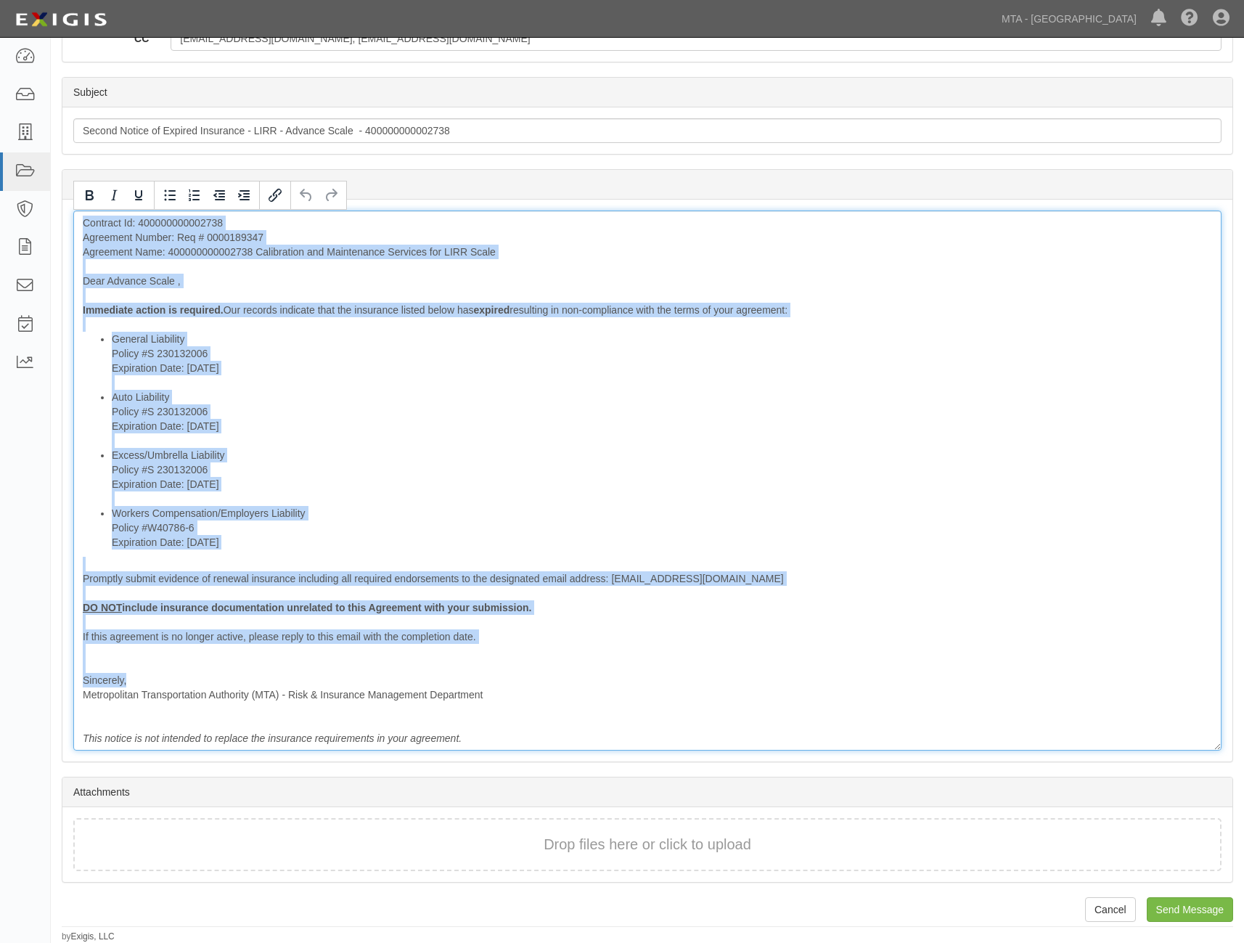
drag, startPoint x: 81, startPoint y: 546, endPoint x: 502, endPoint y: 679, distance: 441.7
click at [502, 679] on div "Contract Id: 400000000002738 Agreement Number: Req # 0000189347 Agreement Name:…" at bounding box center [647, 481] width 1148 height 540
copy div "Contract Id: 400000000002738 Agreement Number: Req # 0000189347 Agreement Name:…"
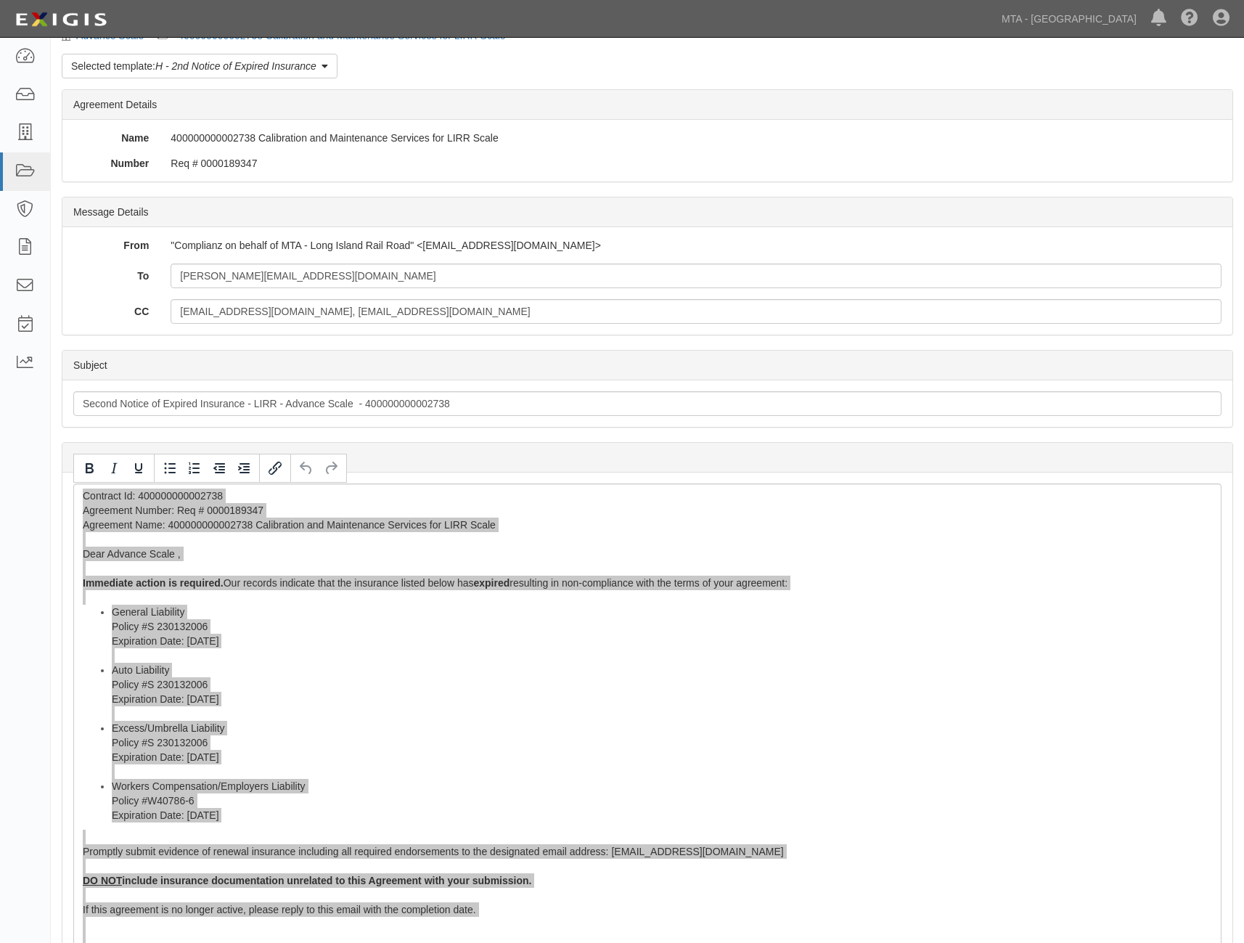
scroll to position [35, 0]
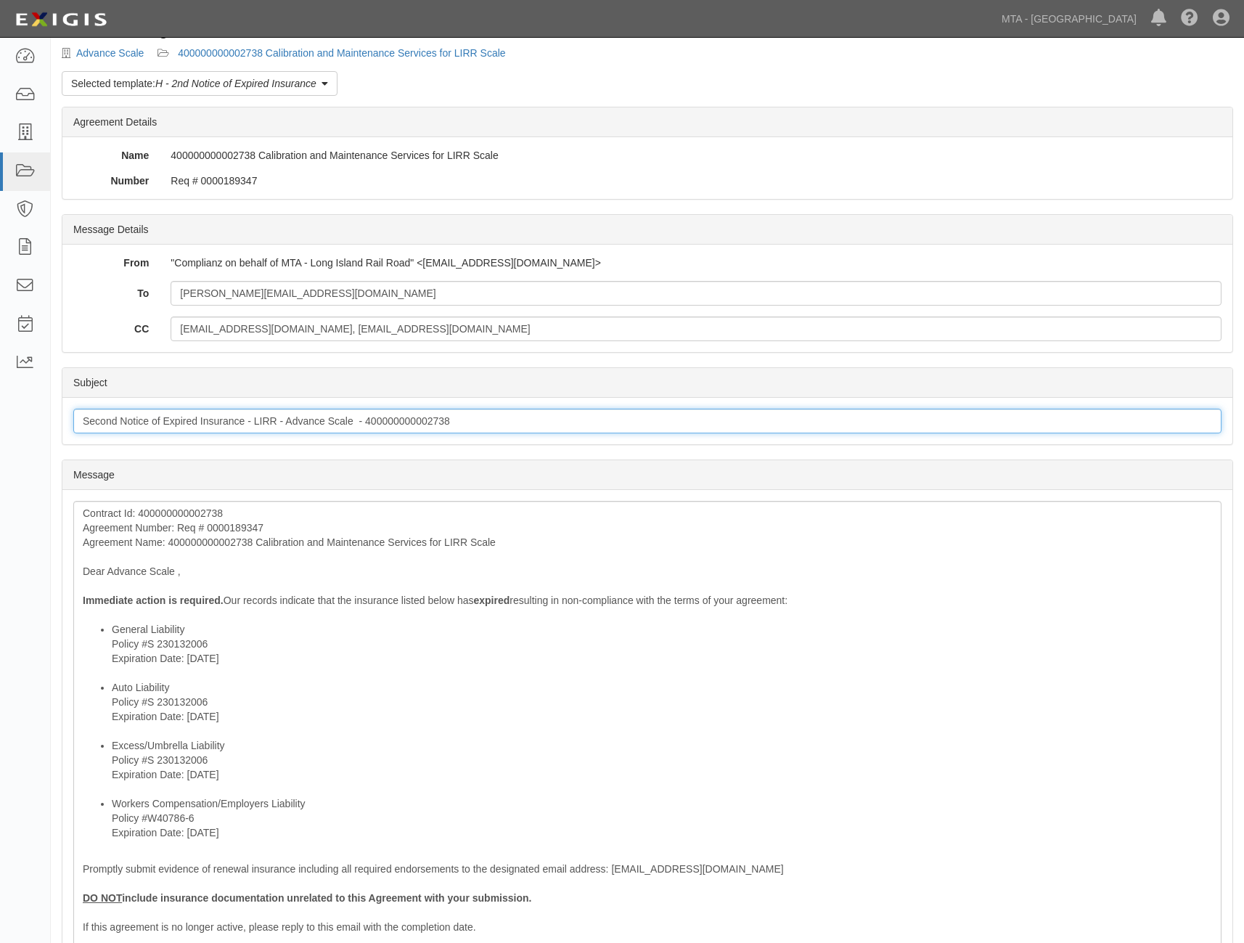
drag, startPoint x: 120, startPoint y: 422, endPoint x: 453, endPoint y: 426, distance: 333.2
click at [453, 426] on input "Second Notice of Expired Insurance - LIRR - Advance Scale - 400000000002738" at bounding box center [647, 421] width 1148 height 25
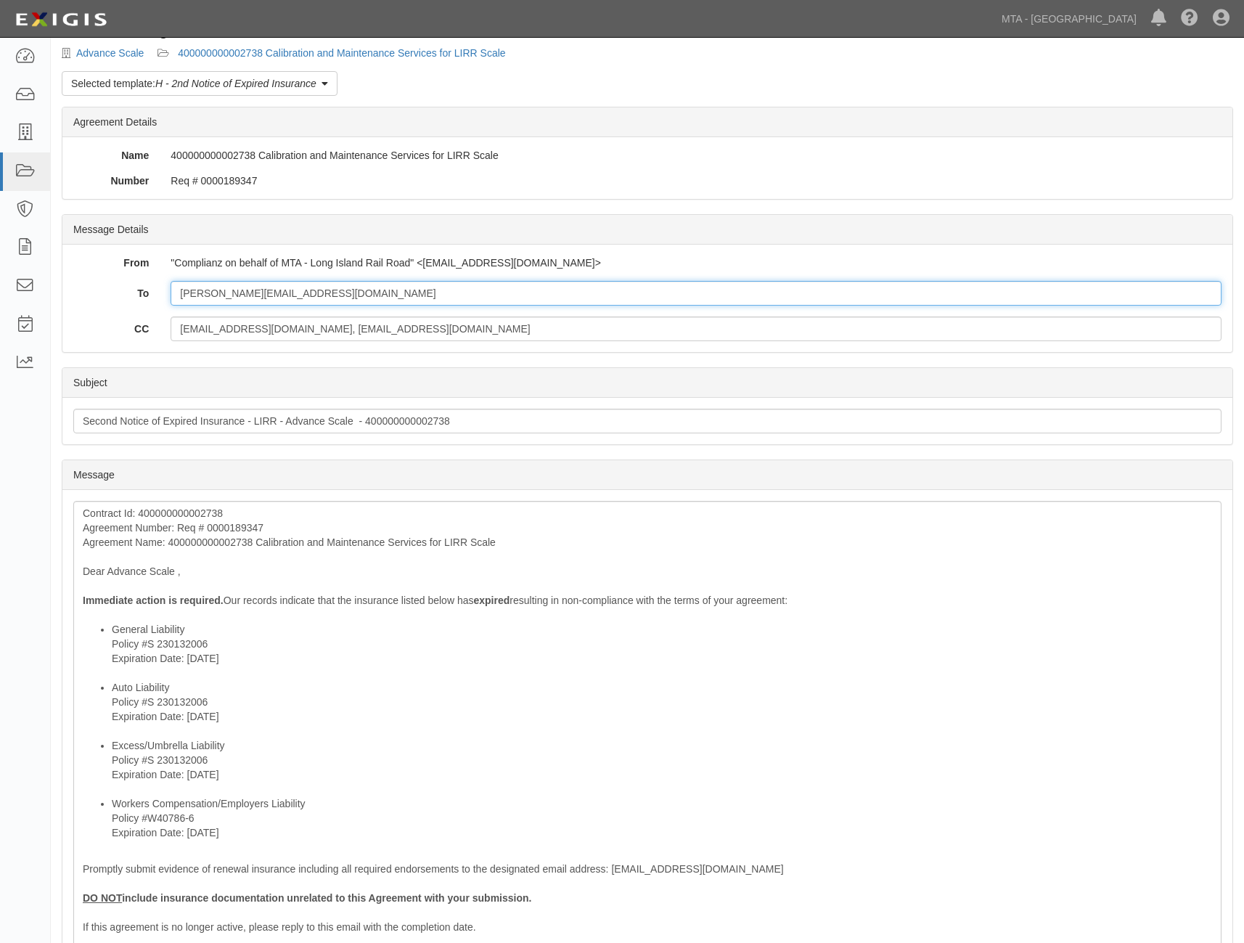
drag, startPoint x: 301, startPoint y: 294, endPoint x: 155, endPoint y: 295, distance: 145.9
click at [155, 295] on div "To [PERSON_NAME][EMAIL_ADDRESS][DOMAIN_NAME]" at bounding box center [647, 293] width 1170 height 25
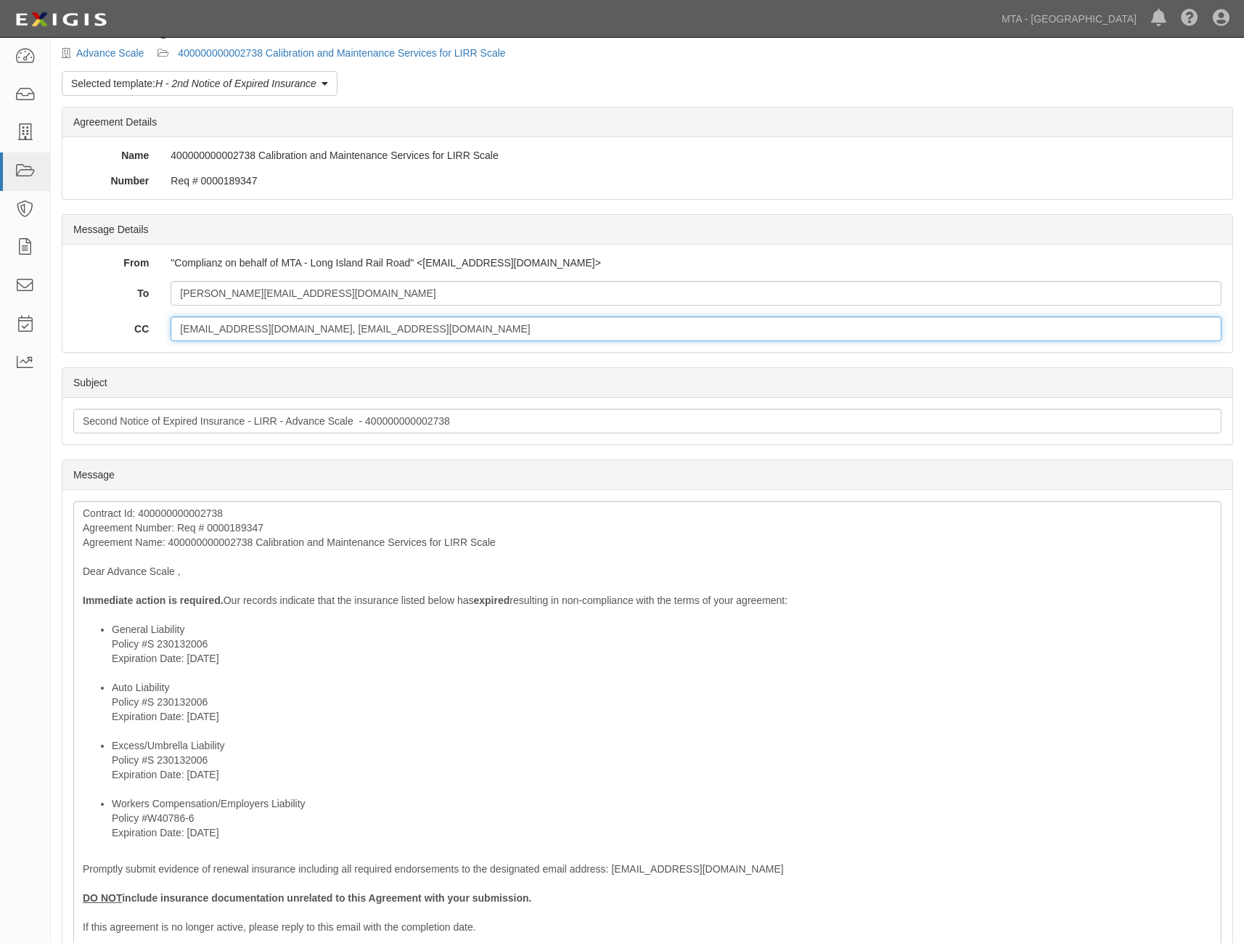
drag, startPoint x: 216, startPoint y: 326, endPoint x: 550, endPoint y: 328, distance: 333.9
click at [550, 328] on input "[EMAIL_ADDRESS][DOMAIN_NAME], [EMAIL_ADDRESS][DOMAIN_NAME]" at bounding box center [696, 329] width 1051 height 25
drag, startPoint x: 258, startPoint y: 330, endPoint x: 132, endPoint y: 324, distance: 125.7
click at [167, 331] on div "khumphr@lirr.org, nfsosko@lirr.org" at bounding box center [696, 329] width 1073 height 25
drag, startPoint x: 263, startPoint y: 328, endPoint x: 388, endPoint y: 313, distance: 125.8
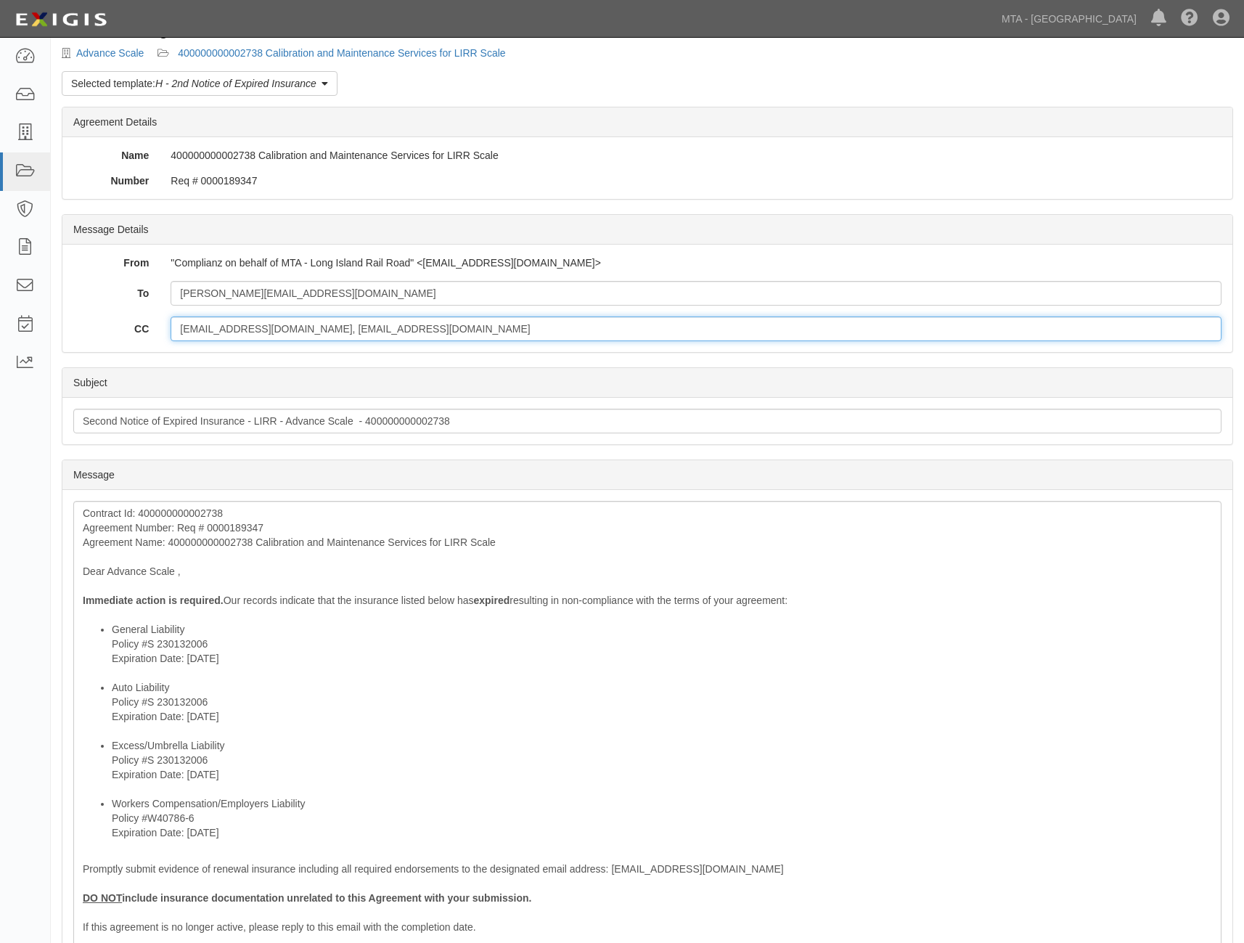
click at [354, 324] on input "khumphr@lirr.org, nfsosko@lirr.org" at bounding box center [696, 329] width 1051 height 25
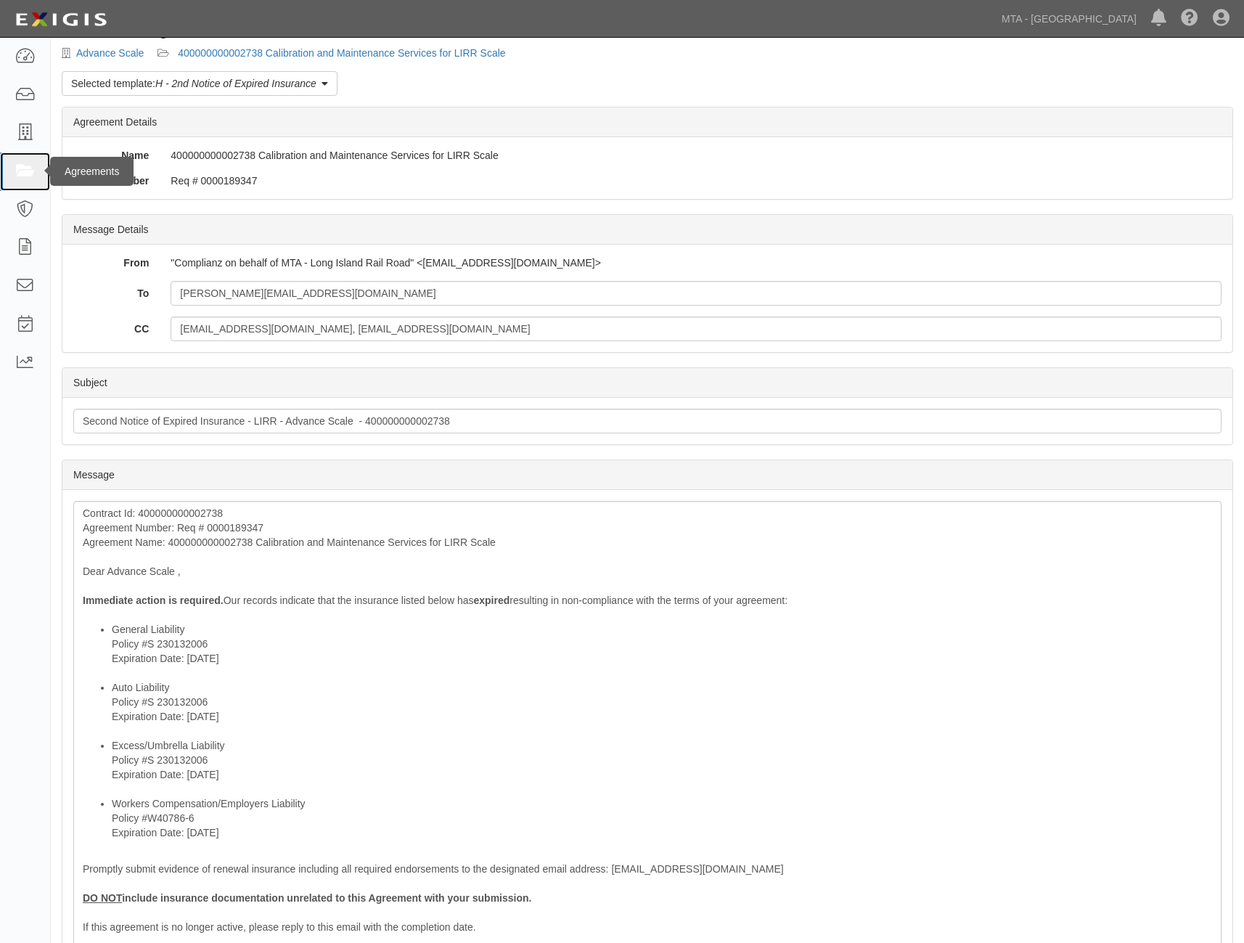
click at [25, 175] on icon at bounding box center [25, 171] width 20 height 17
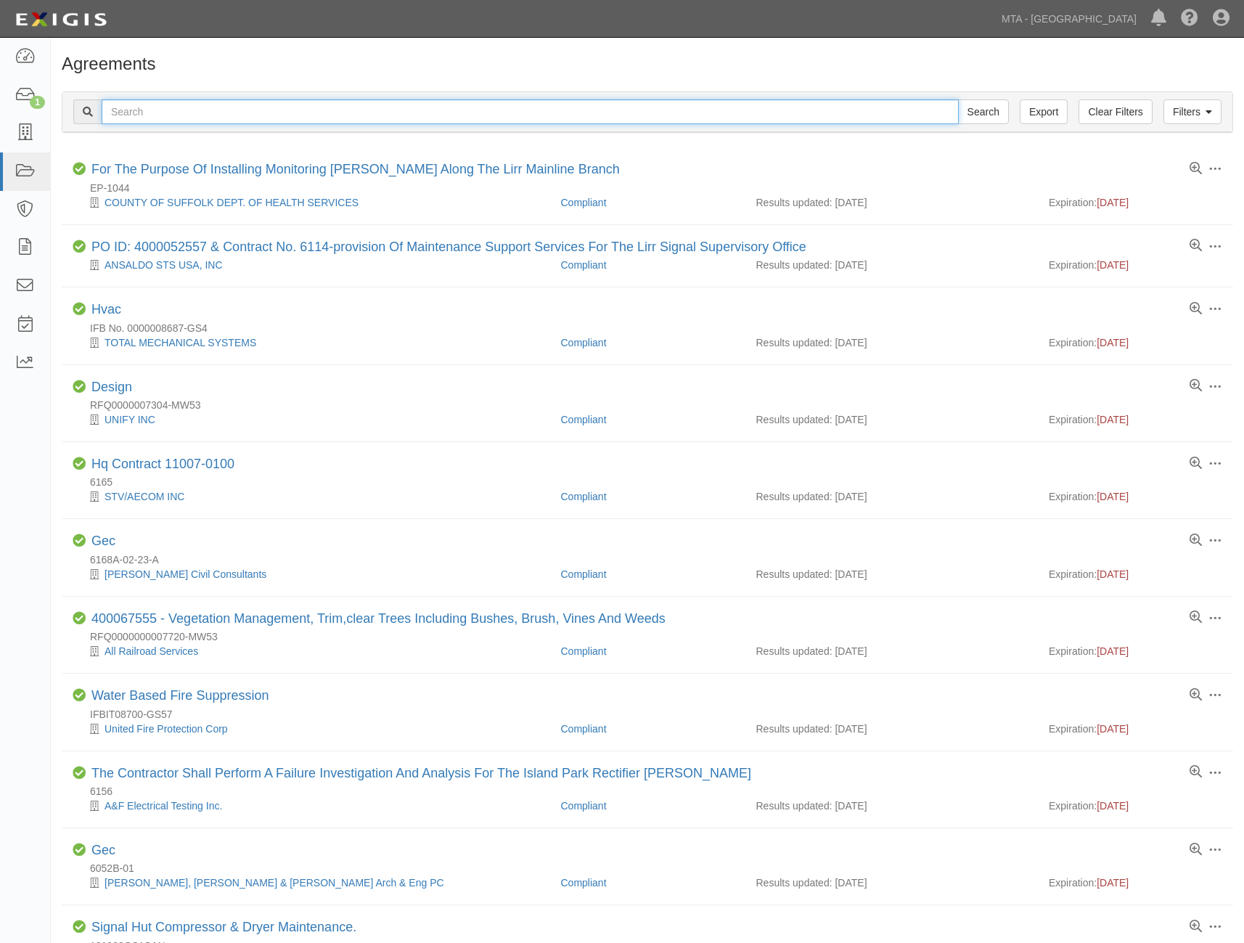
click at [141, 106] on input "text" at bounding box center [530, 111] width 857 height 25
paste input "0000201329"
type input "0000201329"
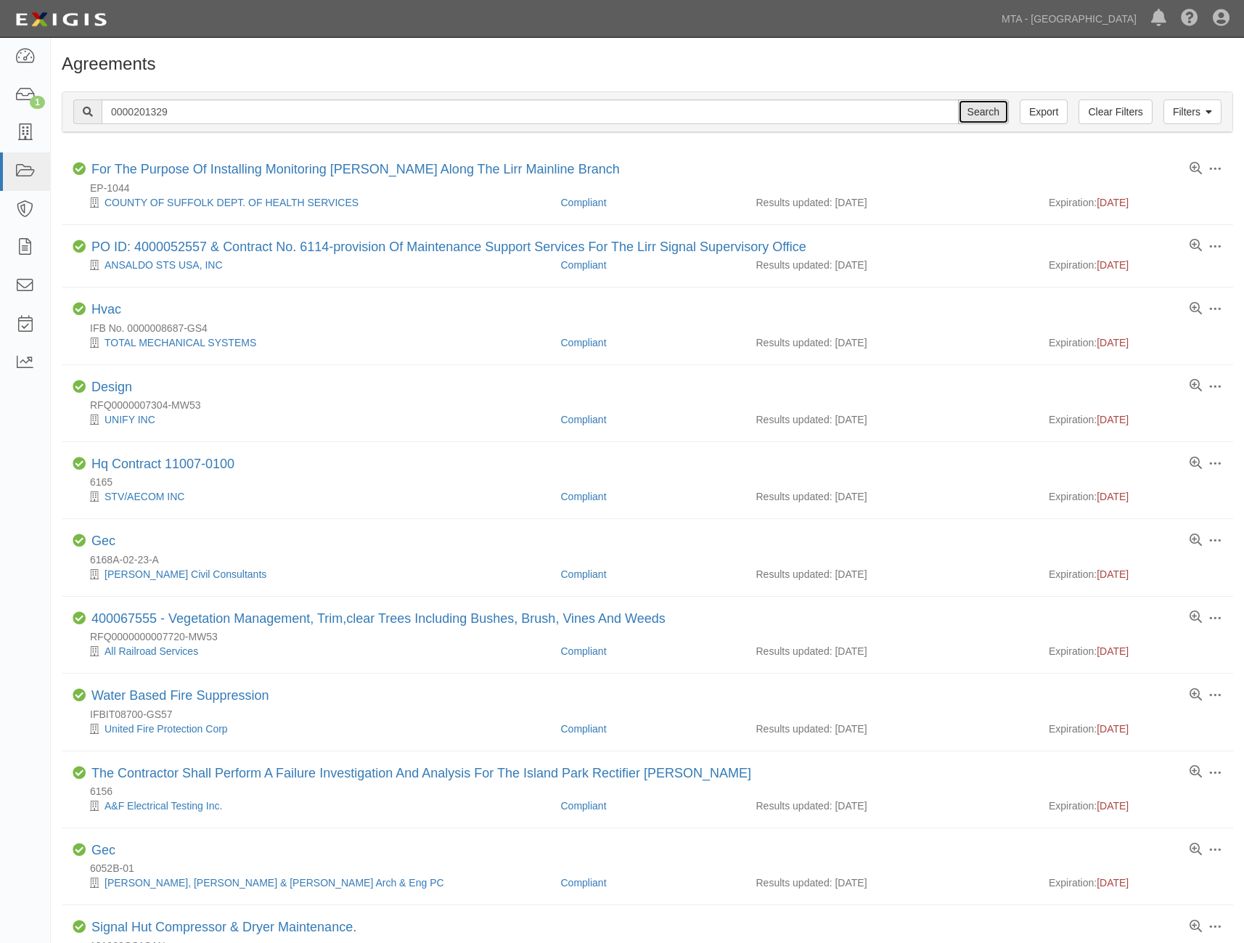
click at [972, 111] on input "Search" at bounding box center [983, 111] width 51 height 25
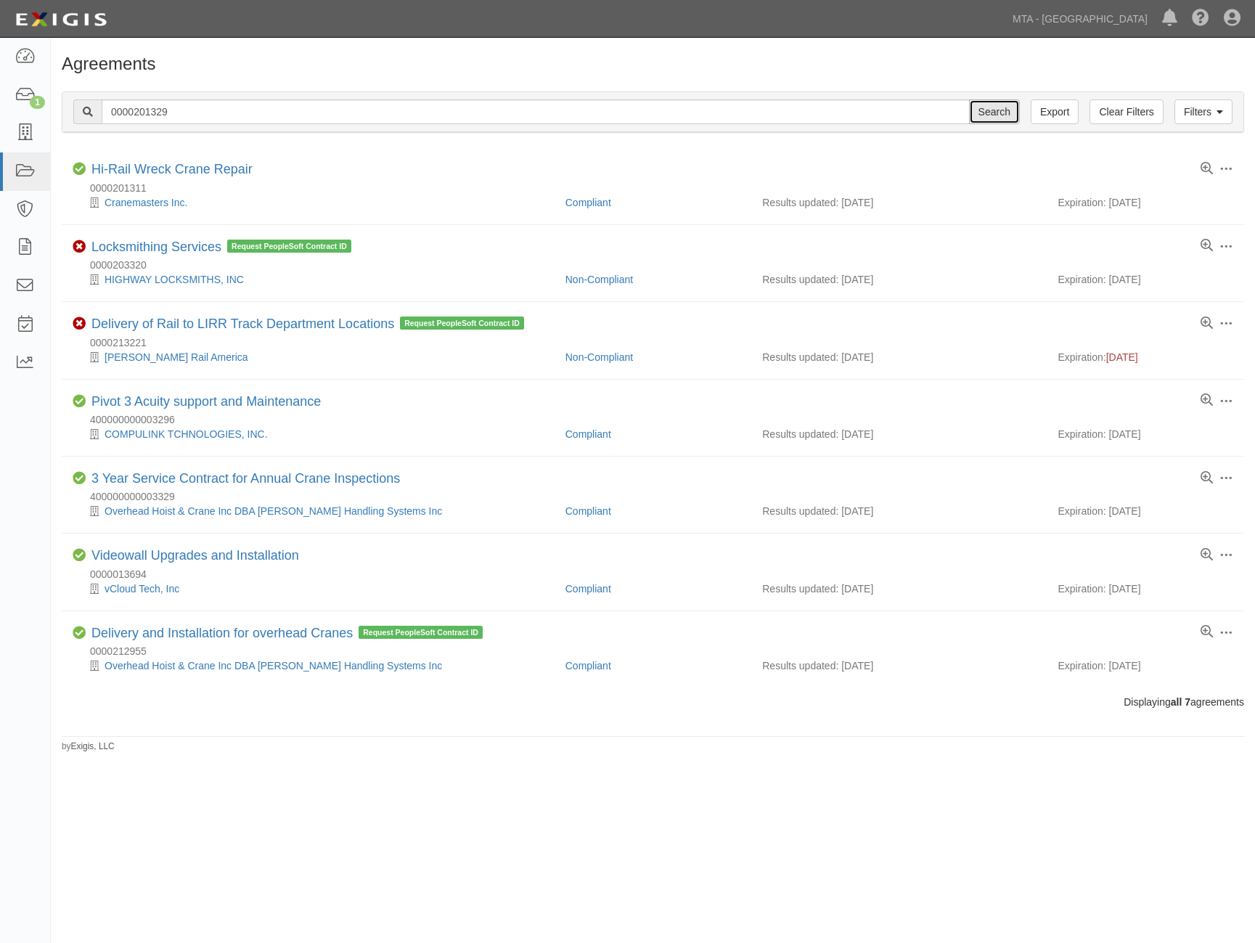
click at [995, 111] on input "Search" at bounding box center [994, 111] width 51 height 25
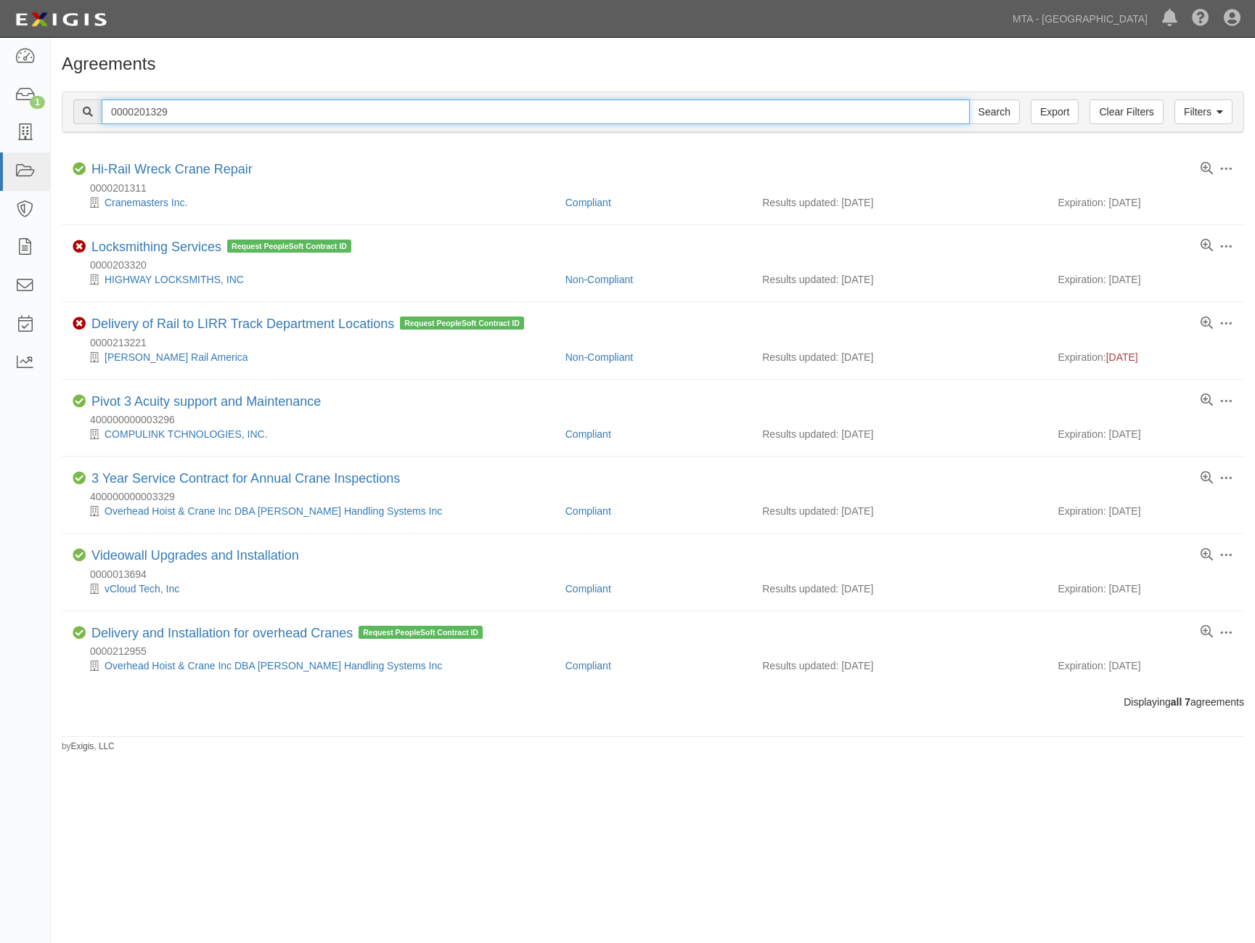
click at [454, 104] on input "0000201329" at bounding box center [536, 111] width 868 height 25
type input "0"
paste input "400000000002860"
type input "400000000002860"
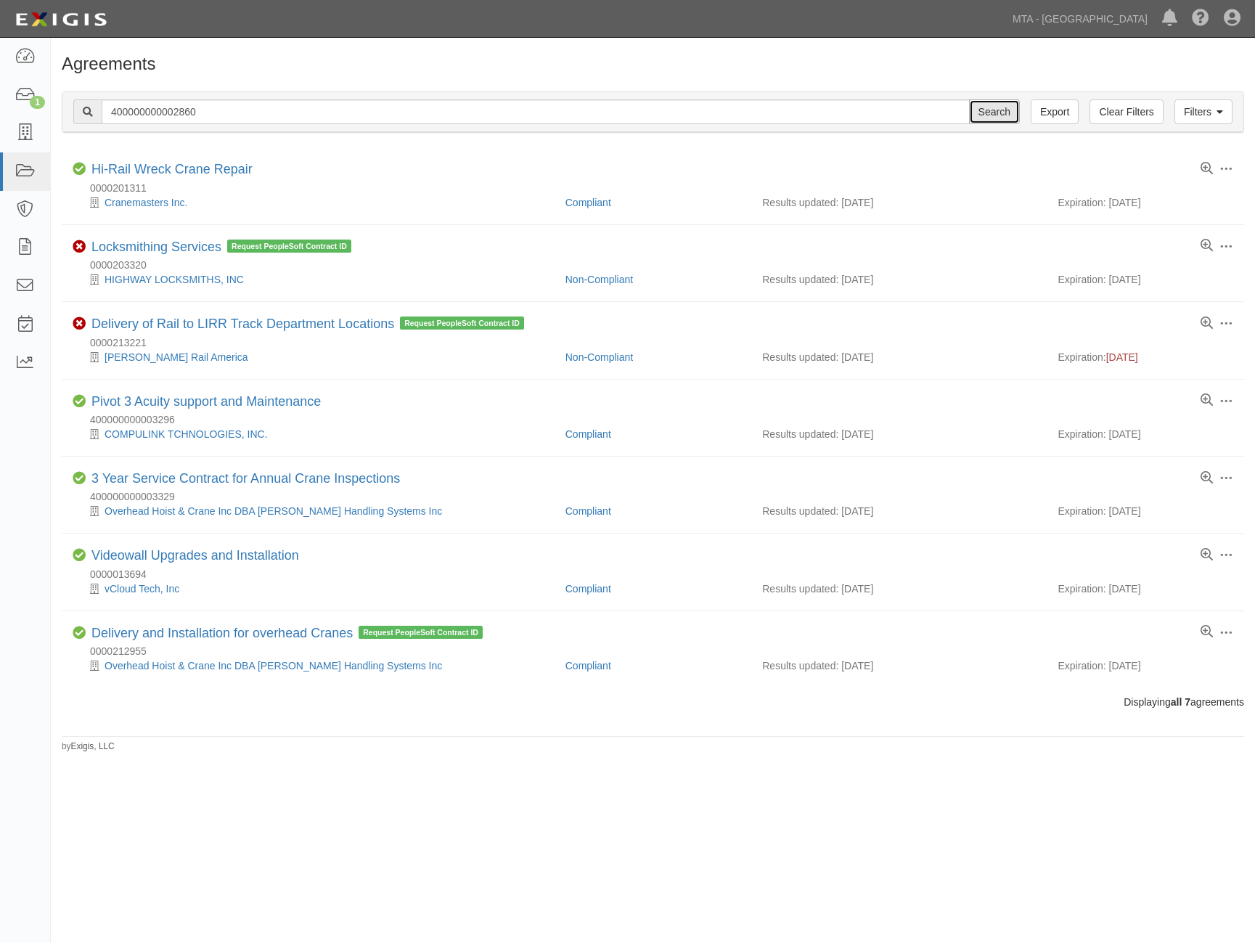
click at [1001, 105] on input "Search" at bounding box center [994, 111] width 51 height 25
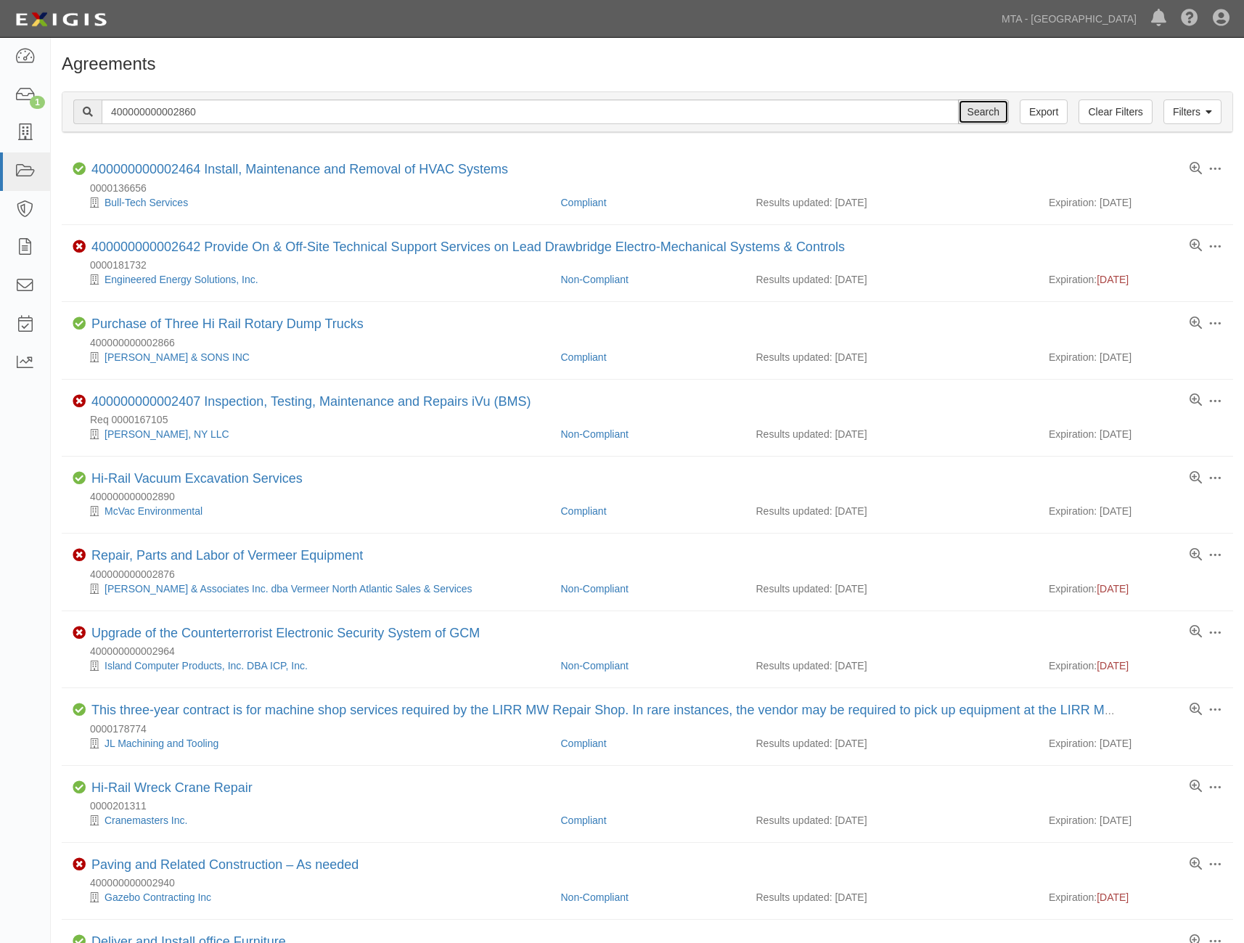
click at [971, 109] on input "Search" at bounding box center [983, 111] width 51 height 25
click at [1206, 115] on icon at bounding box center [1209, 112] width 7 height 10
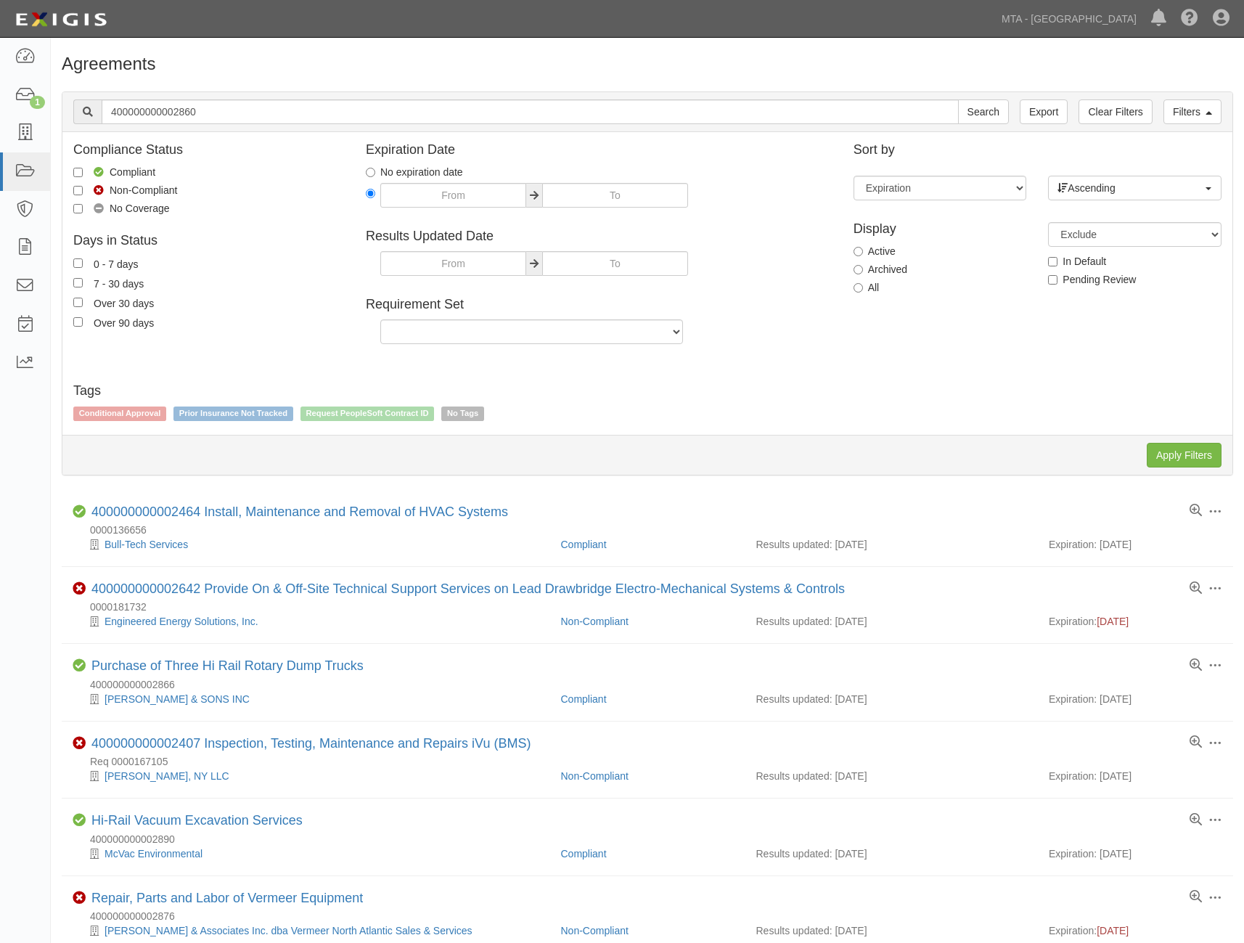
click at [884, 271] on label "Archived" at bounding box center [881, 269] width 54 height 15
click at [863, 271] on input "Archived" at bounding box center [858, 269] width 9 height 9
radio input "true"
click at [1161, 443] on input "Apply Filters" at bounding box center [1184, 455] width 75 height 25
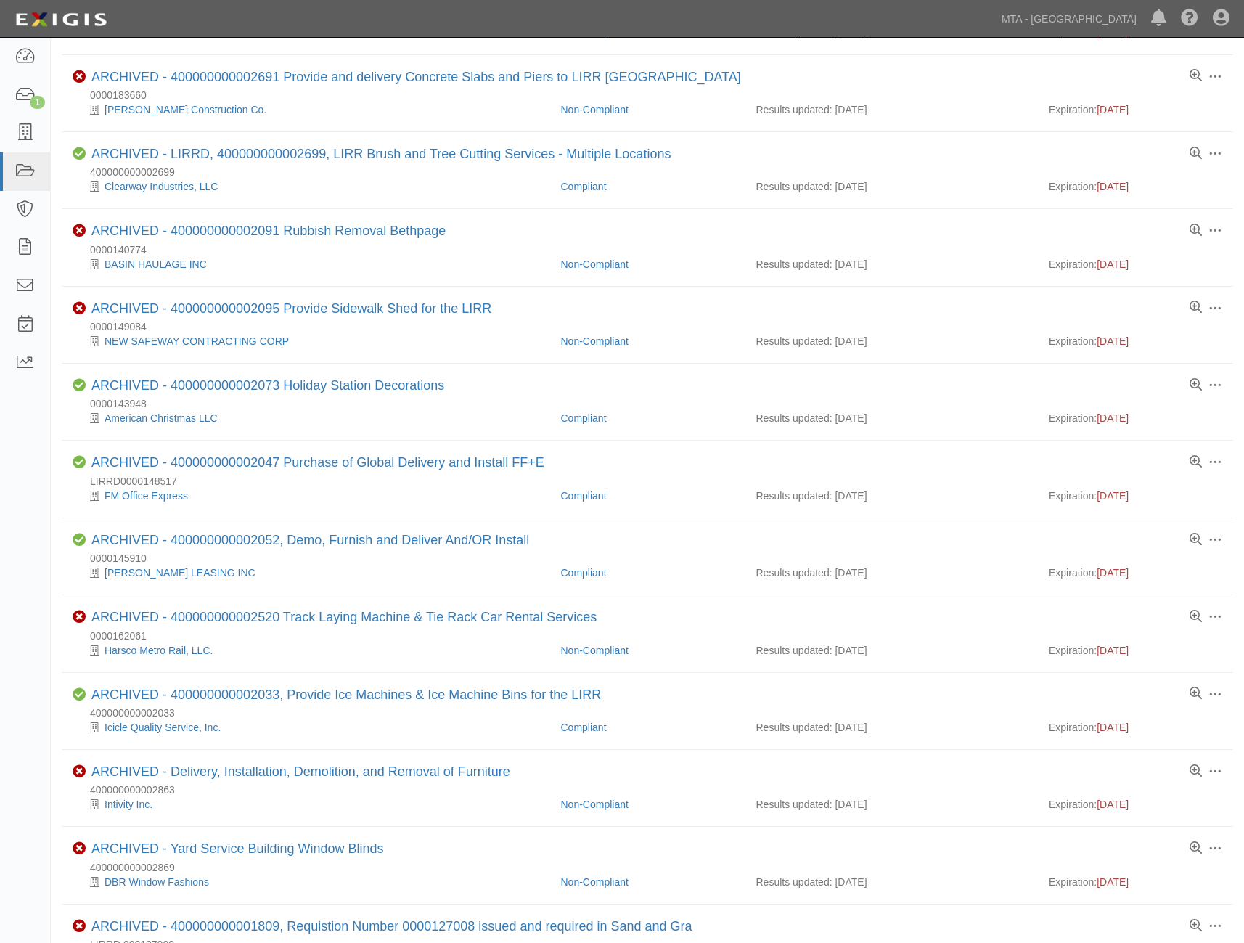
scroll to position [653, 0]
click at [28, 132] on icon at bounding box center [25, 133] width 20 height 17
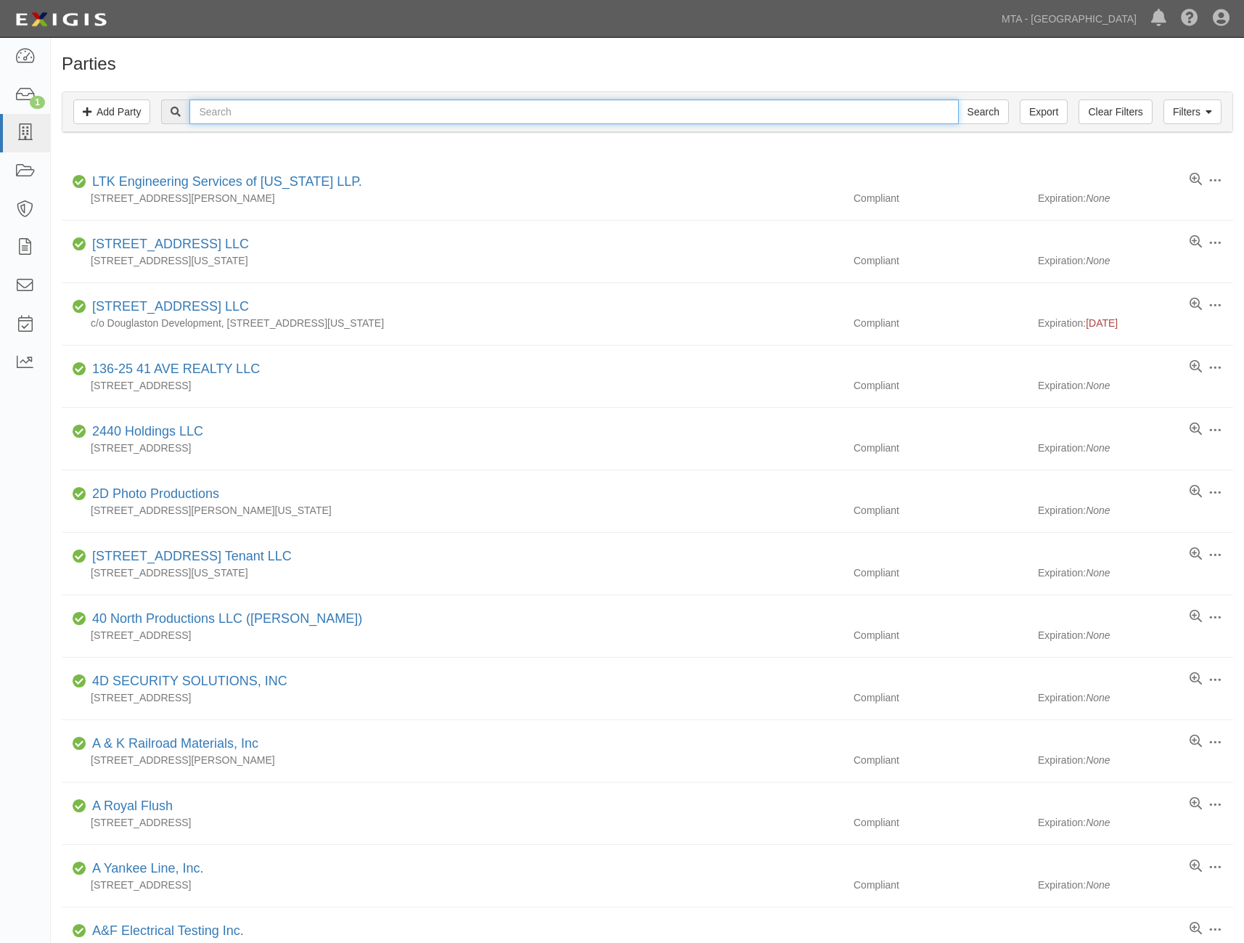
click at [359, 107] on input "text" at bounding box center [573, 111] width 769 height 25
paste input "Crane Inspection & Certification Bureau"
type input "Crane Inspection & Certification Bureau"
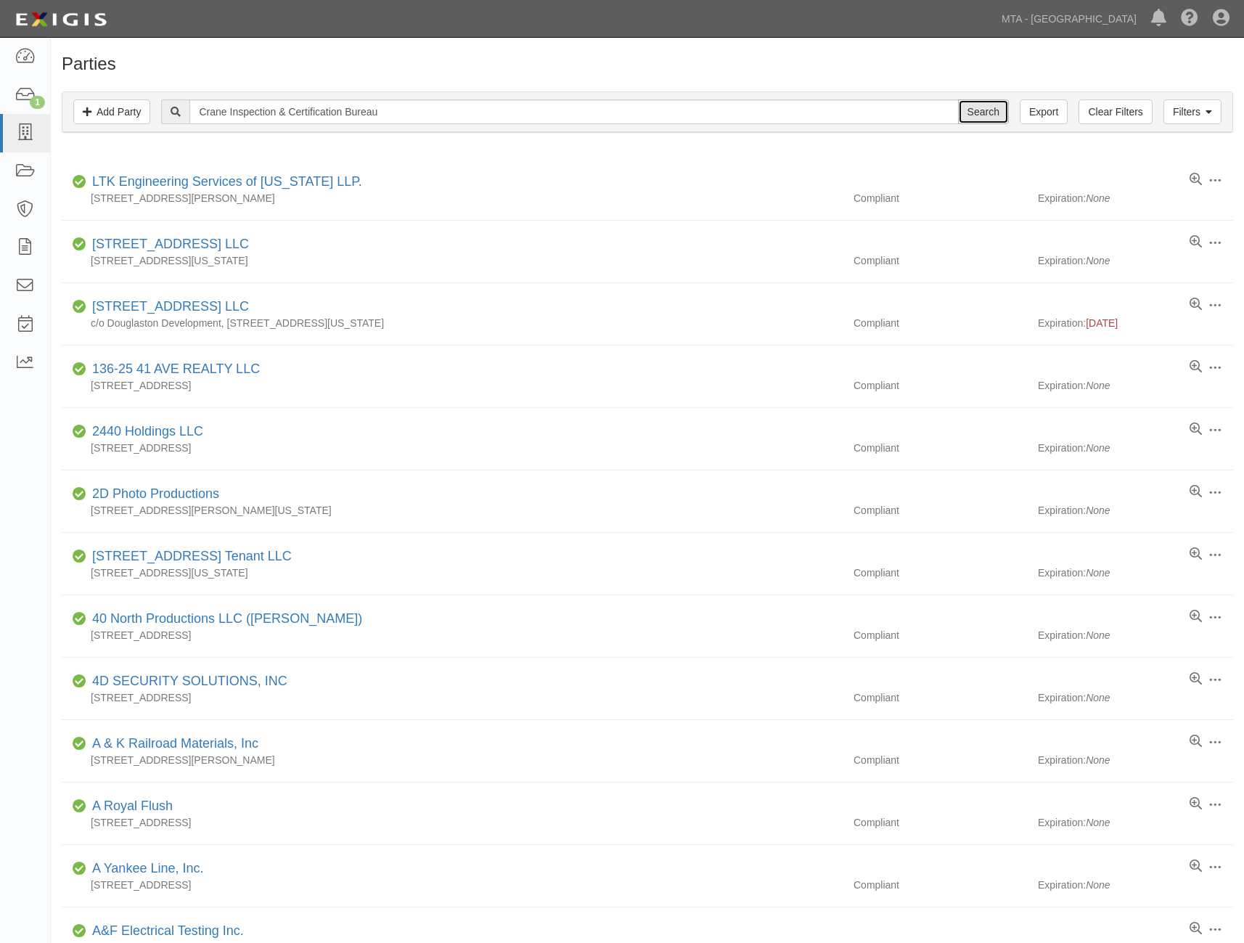
click at [986, 105] on input "Search" at bounding box center [983, 111] width 51 height 25
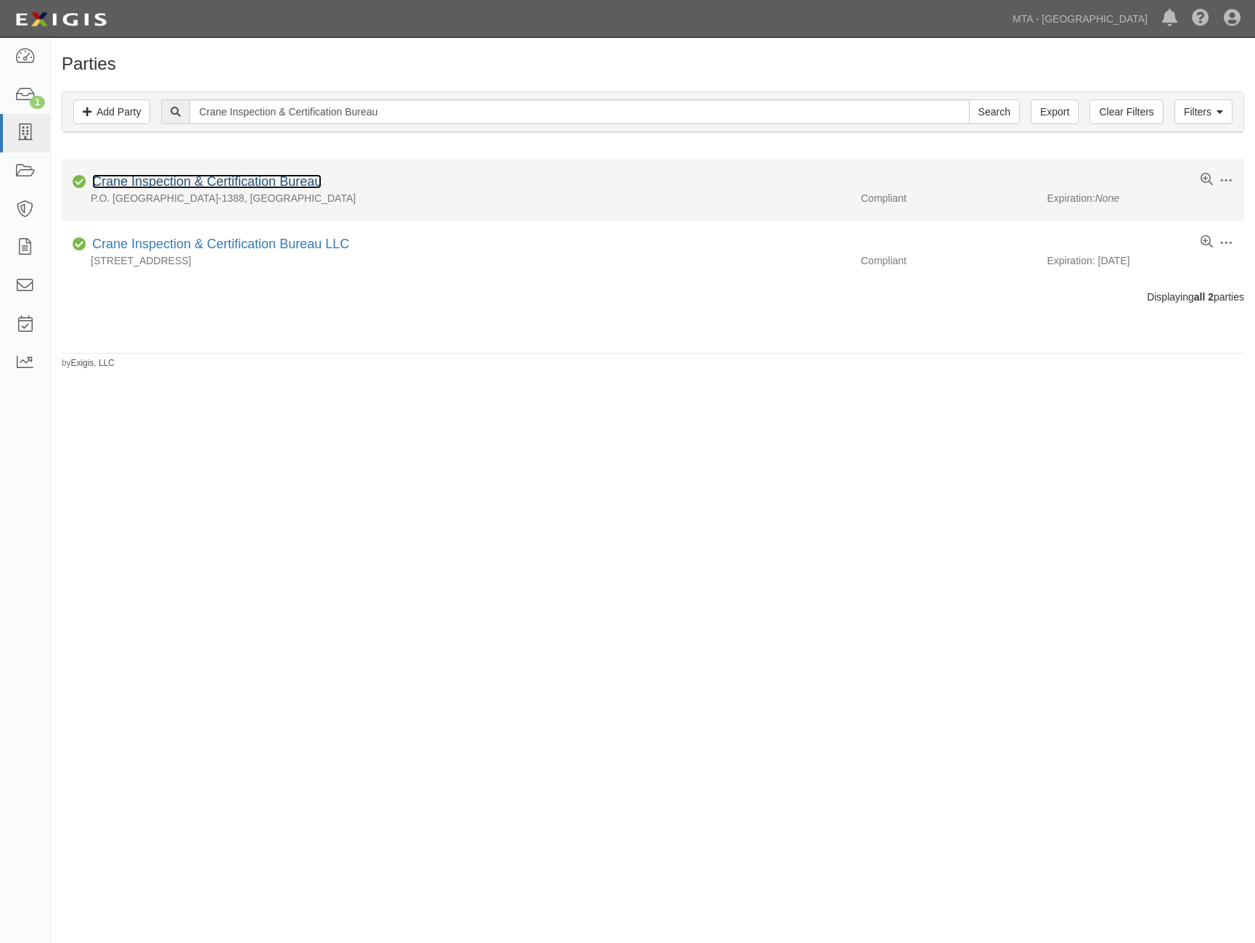
click at [162, 181] on link "Crane Inspection & Certification Bureau" at bounding box center [206, 181] width 229 height 15
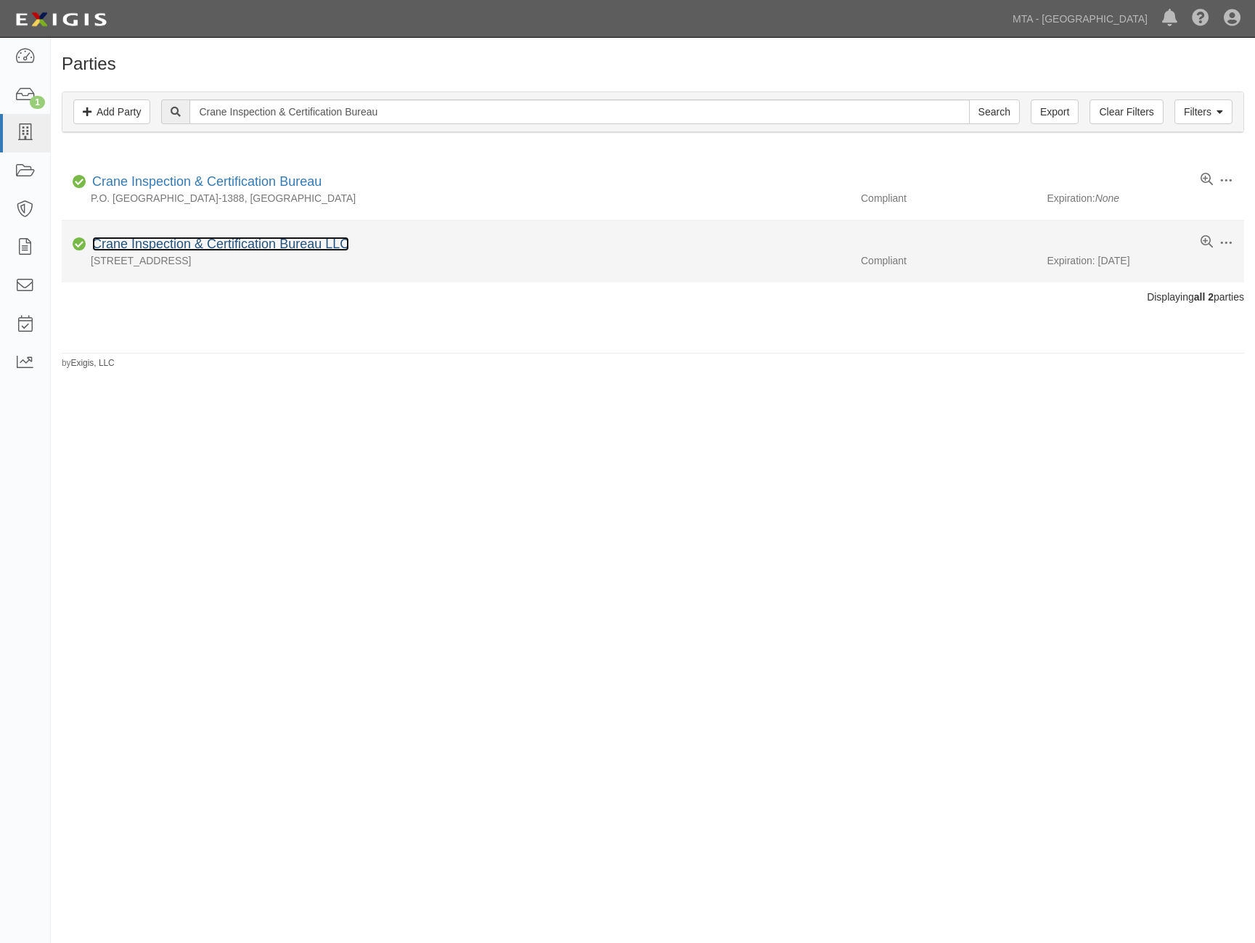
click at [131, 246] on link "Crane Inspection & Certification Bureau LLC" at bounding box center [220, 244] width 257 height 15
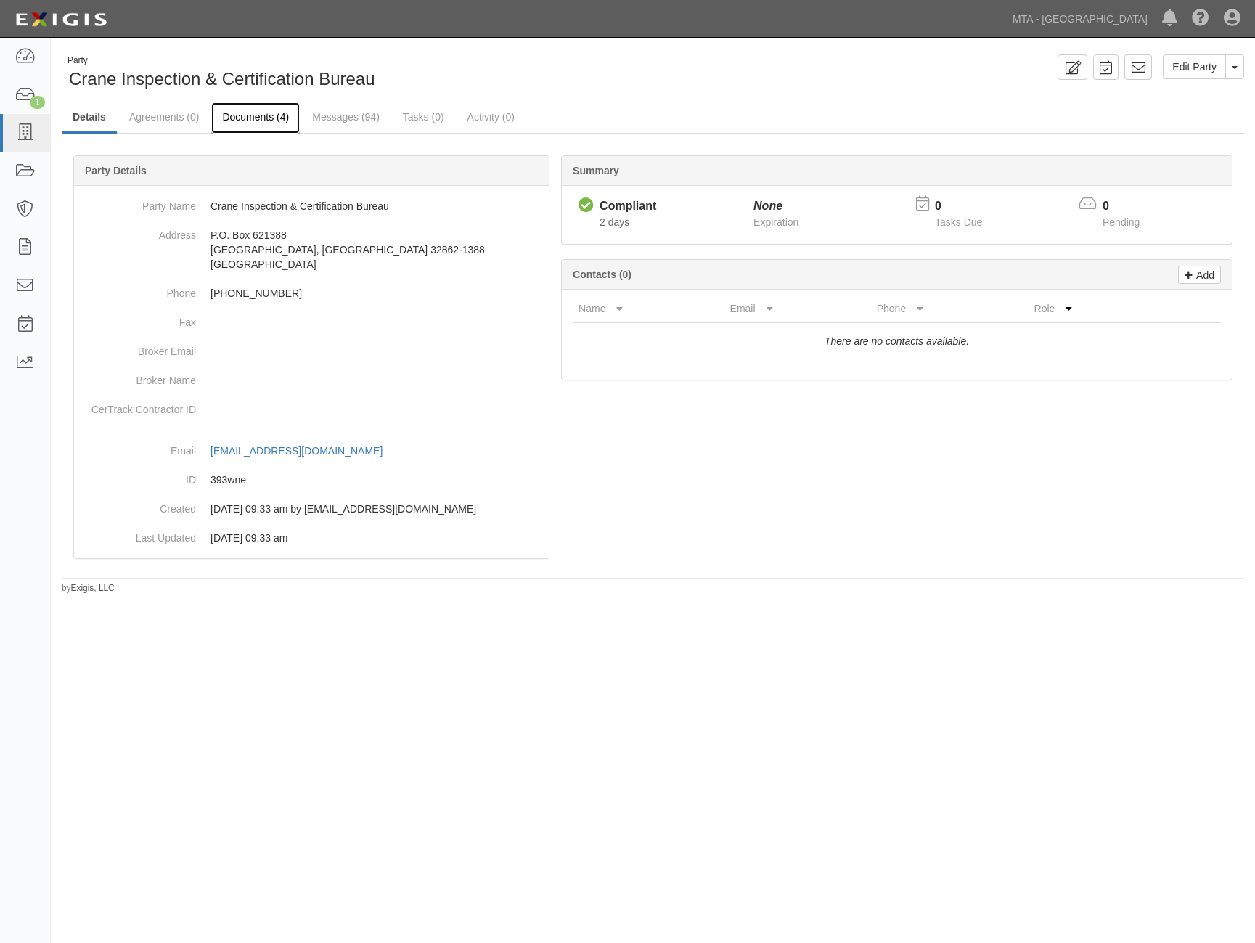
click at [246, 124] on link "Documents (4)" at bounding box center [255, 117] width 89 height 31
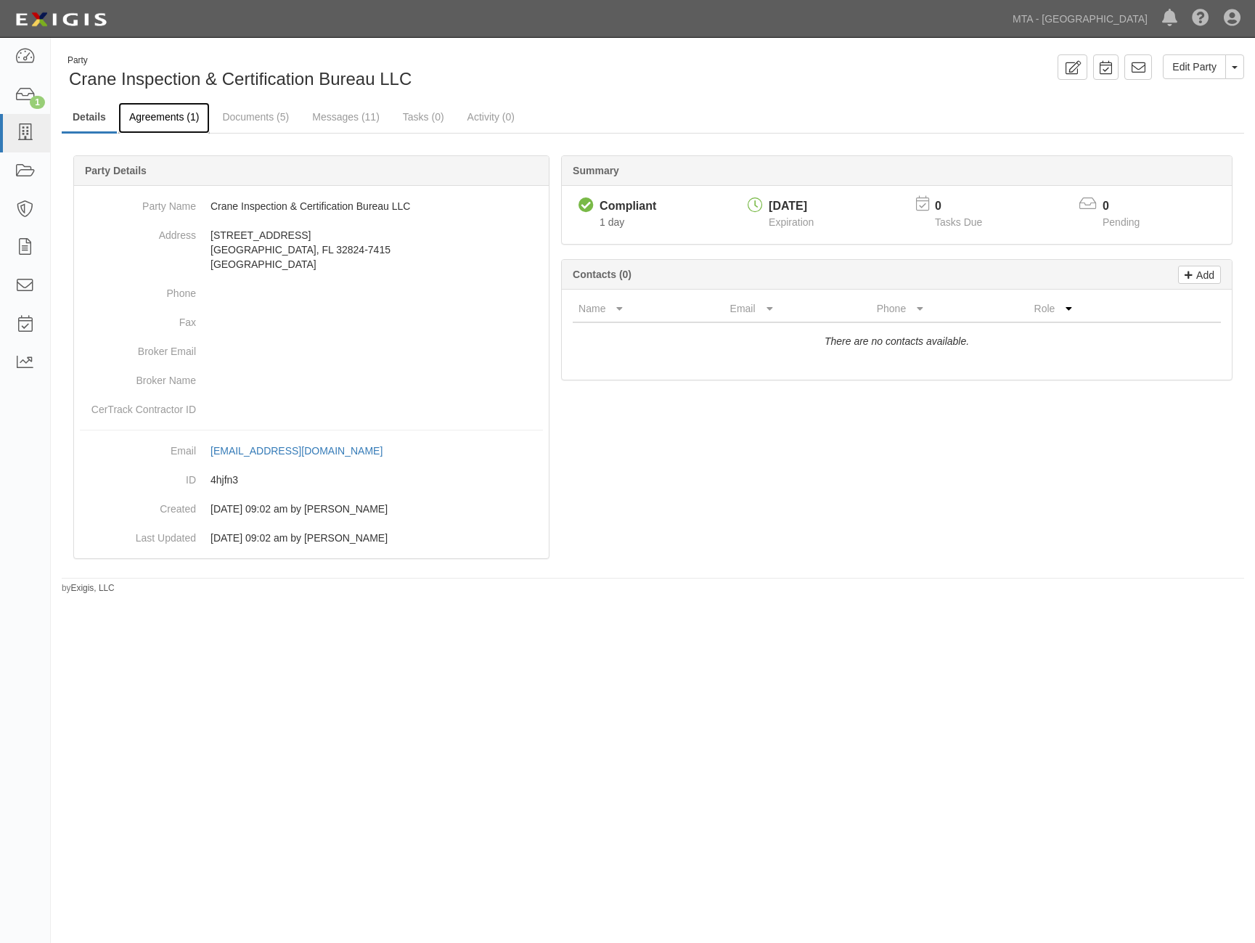
click at [145, 116] on link "Agreements (1)" at bounding box center [163, 117] width 91 height 31
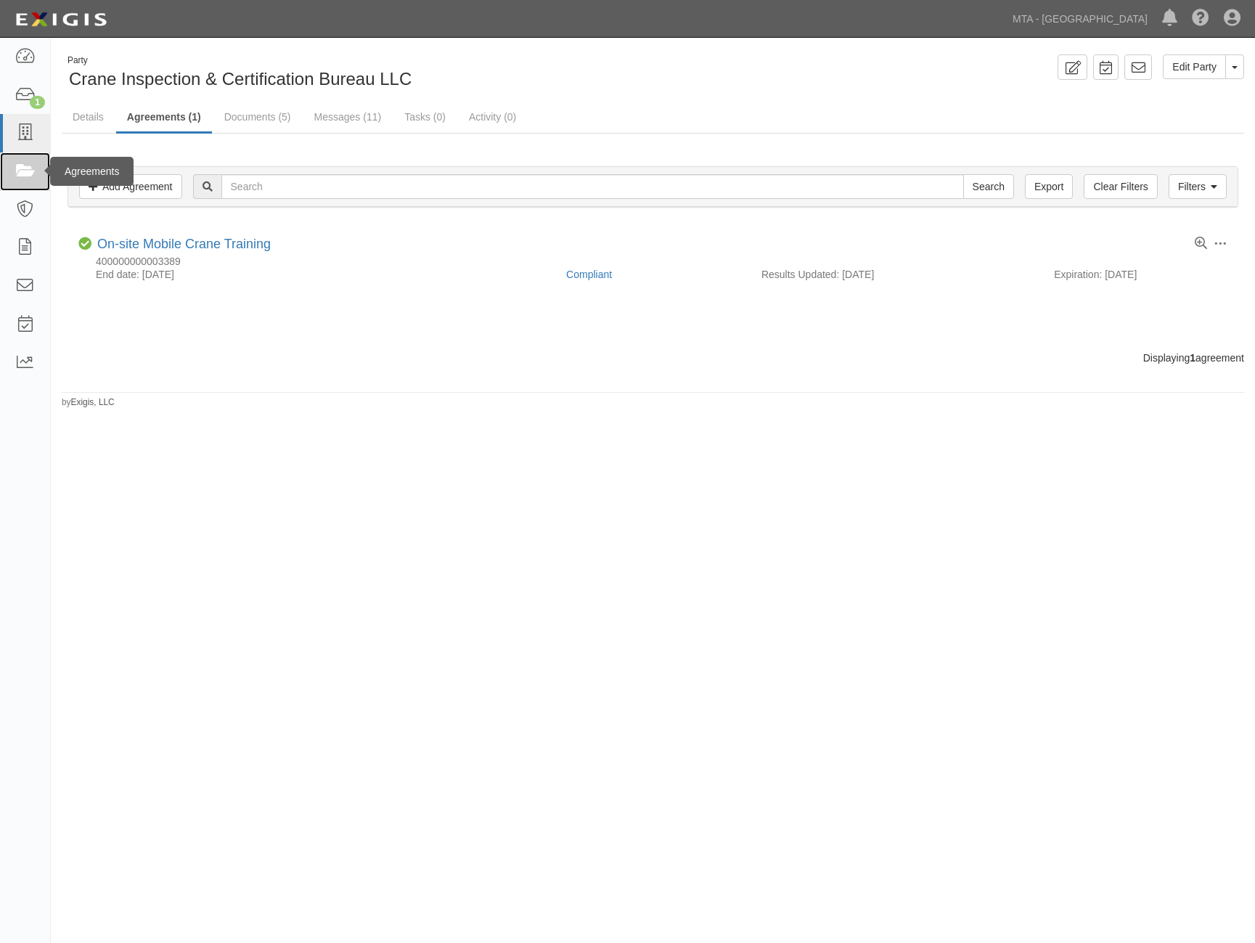
click at [26, 168] on icon at bounding box center [25, 171] width 20 height 17
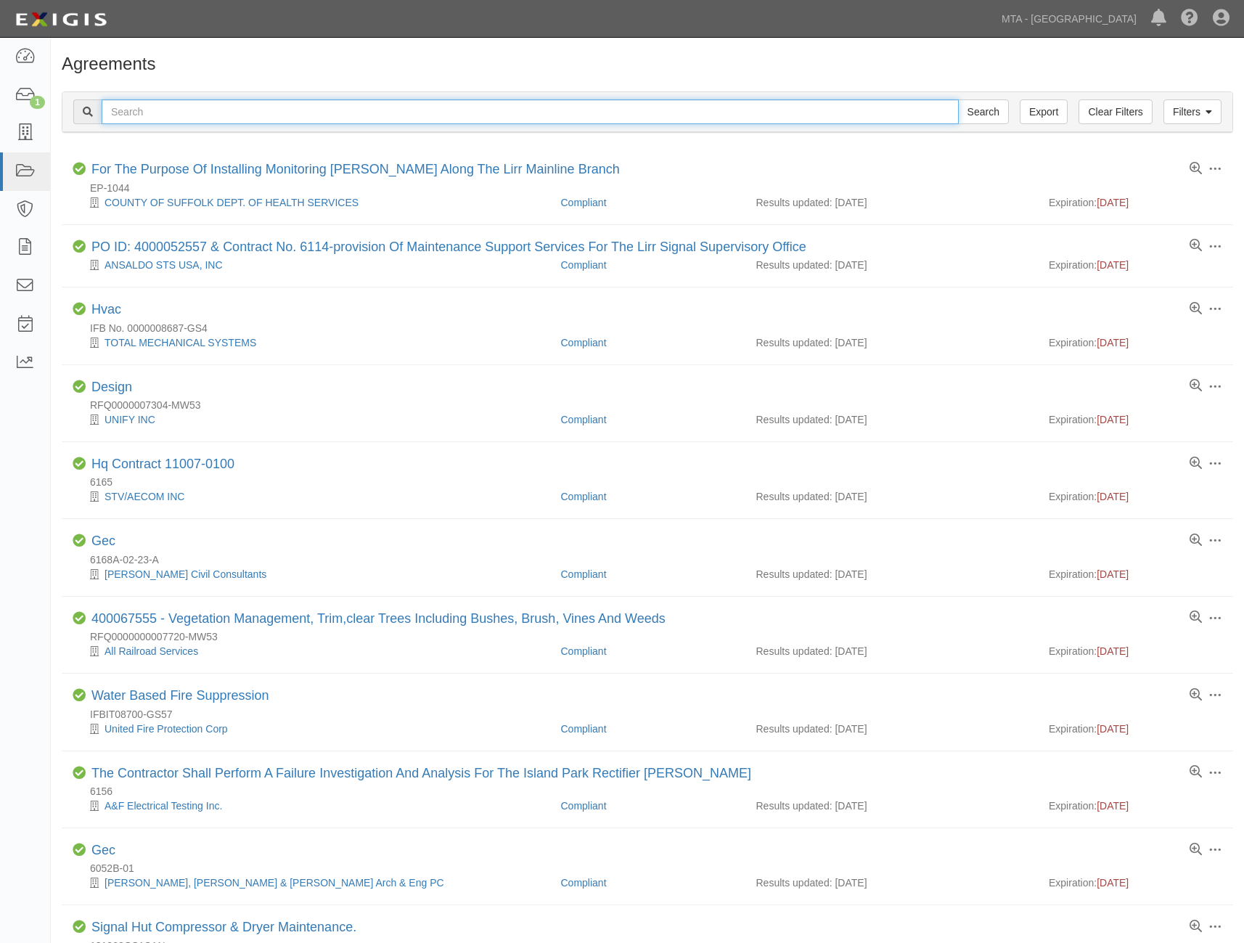
click at [243, 109] on input "text" at bounding box center [530, 111] width 857 height 25
paste input "400000000002860"
type input "400000000002860"
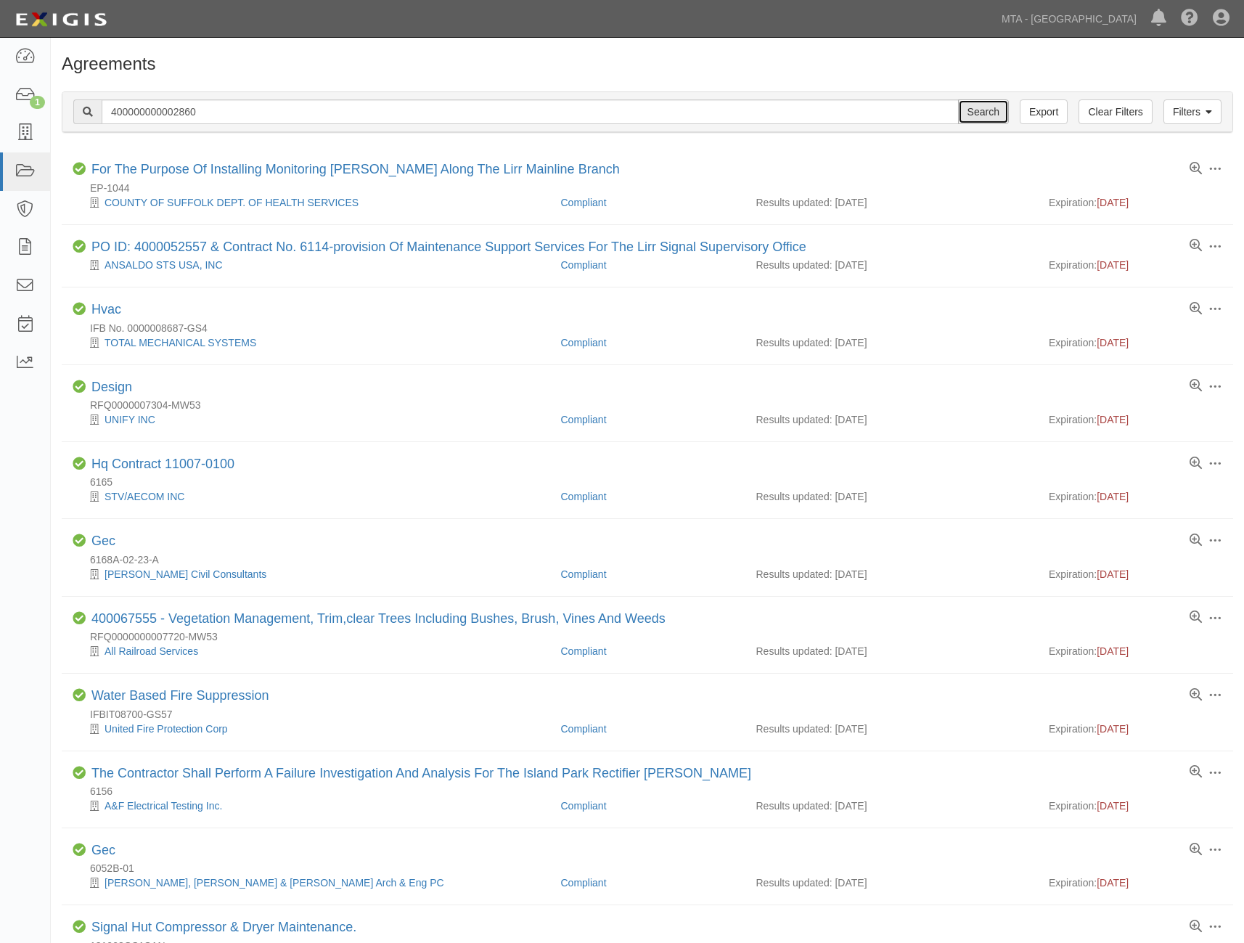
click at [986, 112] on input "Search" at bounding box center [983, 111] width 51 height 25
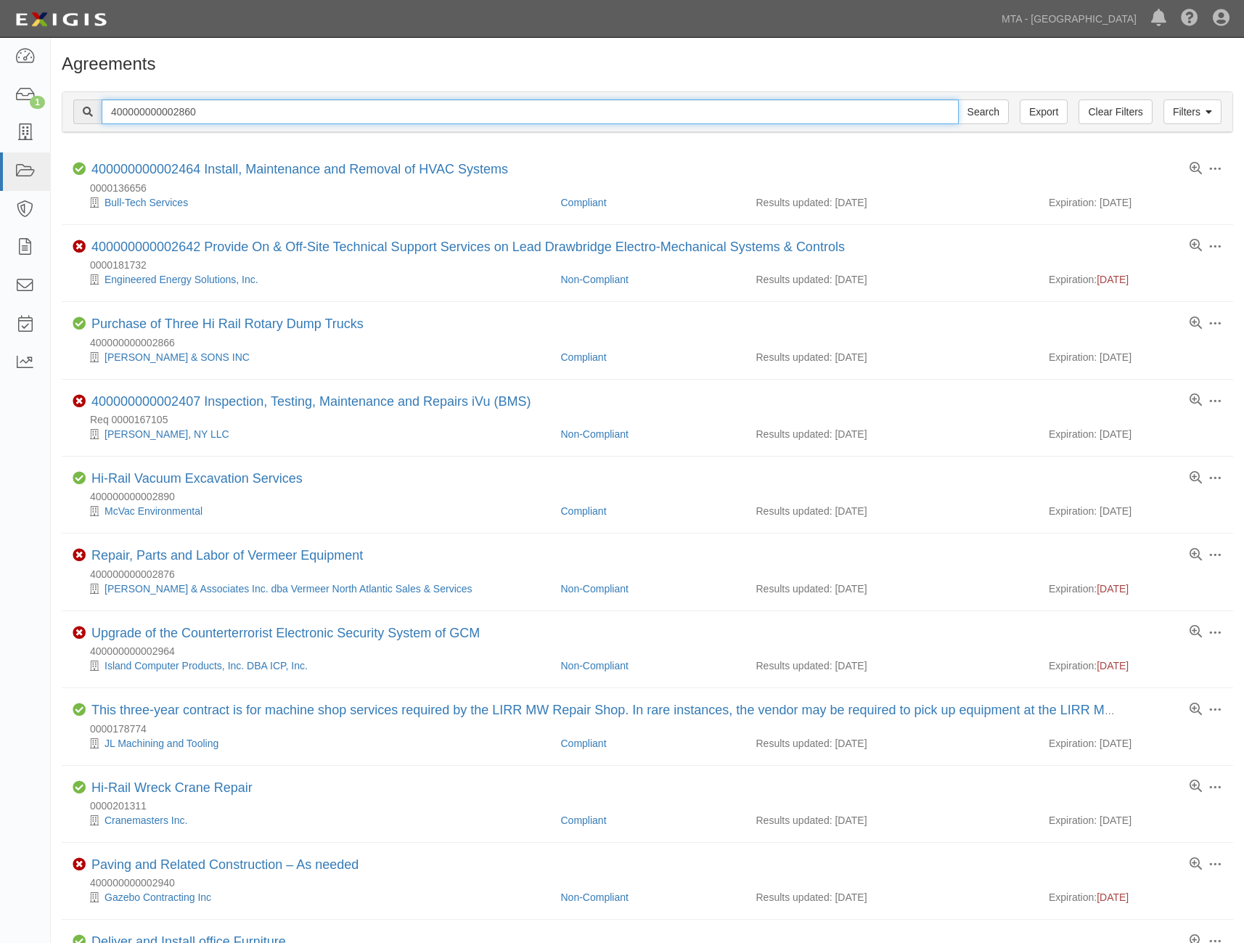
drag, startPoint x: 253, startPoint y: 108, endPoint x: -112, endPoint y: 113, distance: 365.2
click at [0, 113] on html "Toggle navigation Dashboard 1 Inbox Parties Agreements Coverages Documents Mess…" at bounding box center [622, 724] width 1244 height 1448
paste input "0000201329"
type input "0000201329"
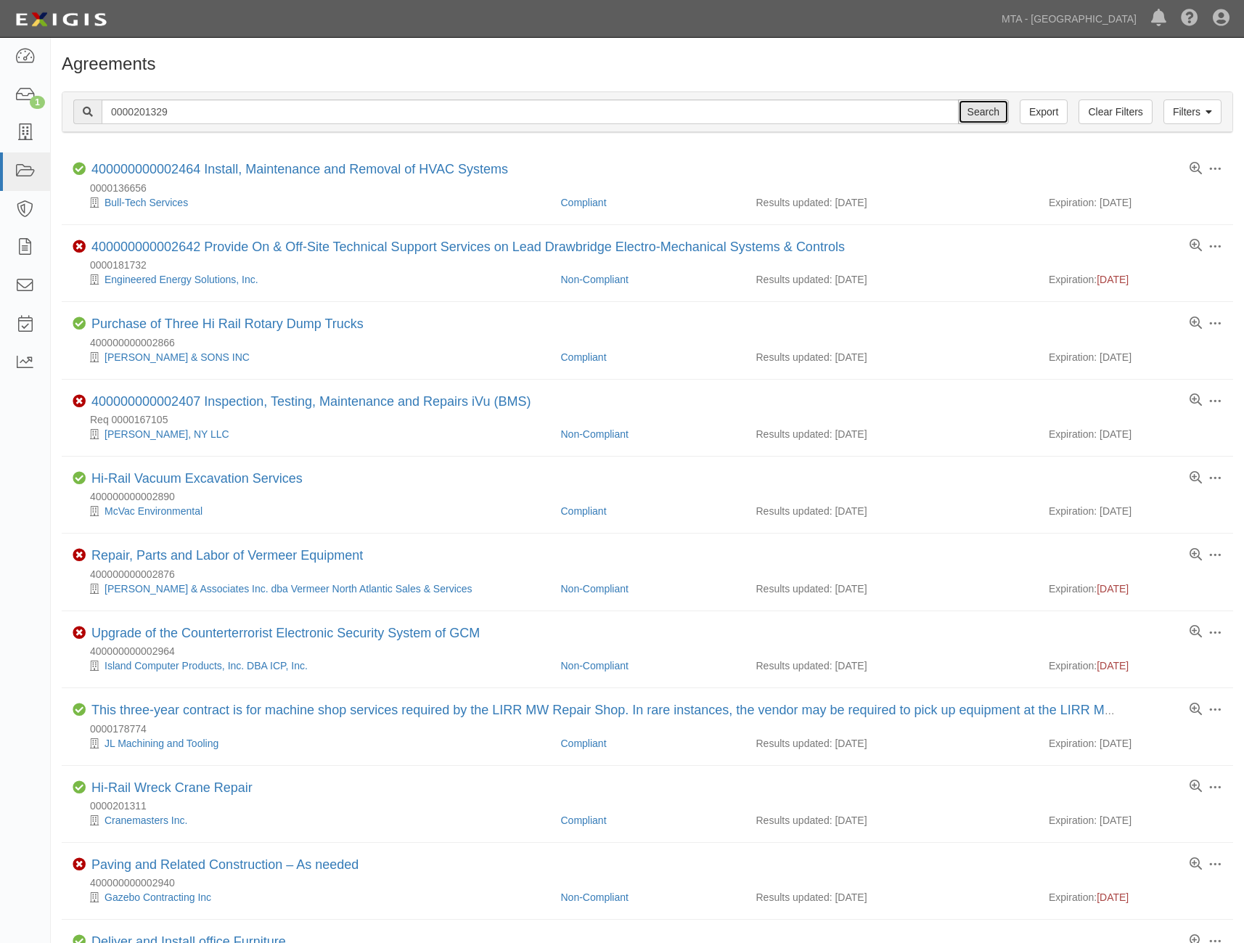
click at [986, 113] on input "Search" at bounding box center [983, 111] width 51 height 25
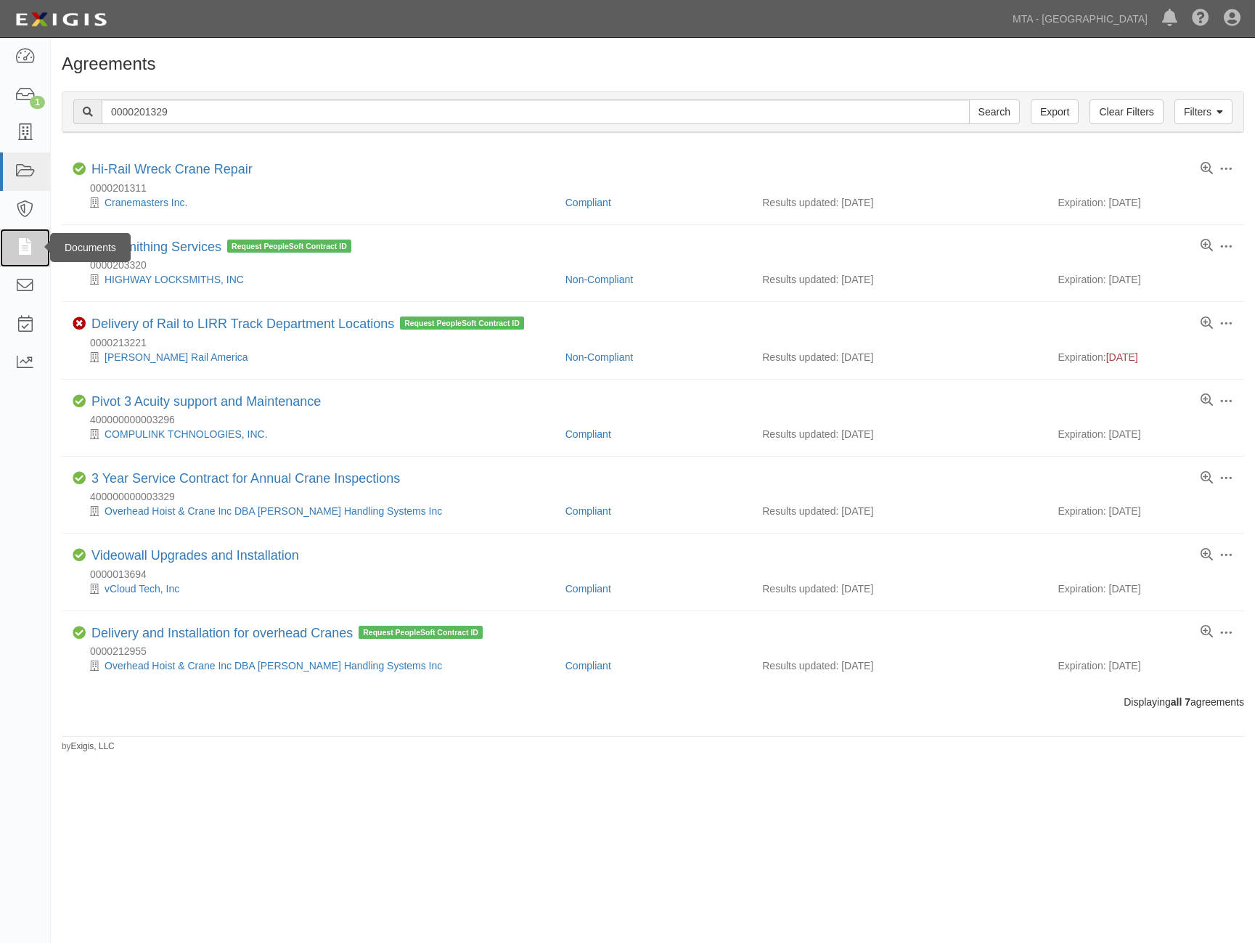
click at [31, 253] on icon at bounding box center [25, 248] width 20 height 17
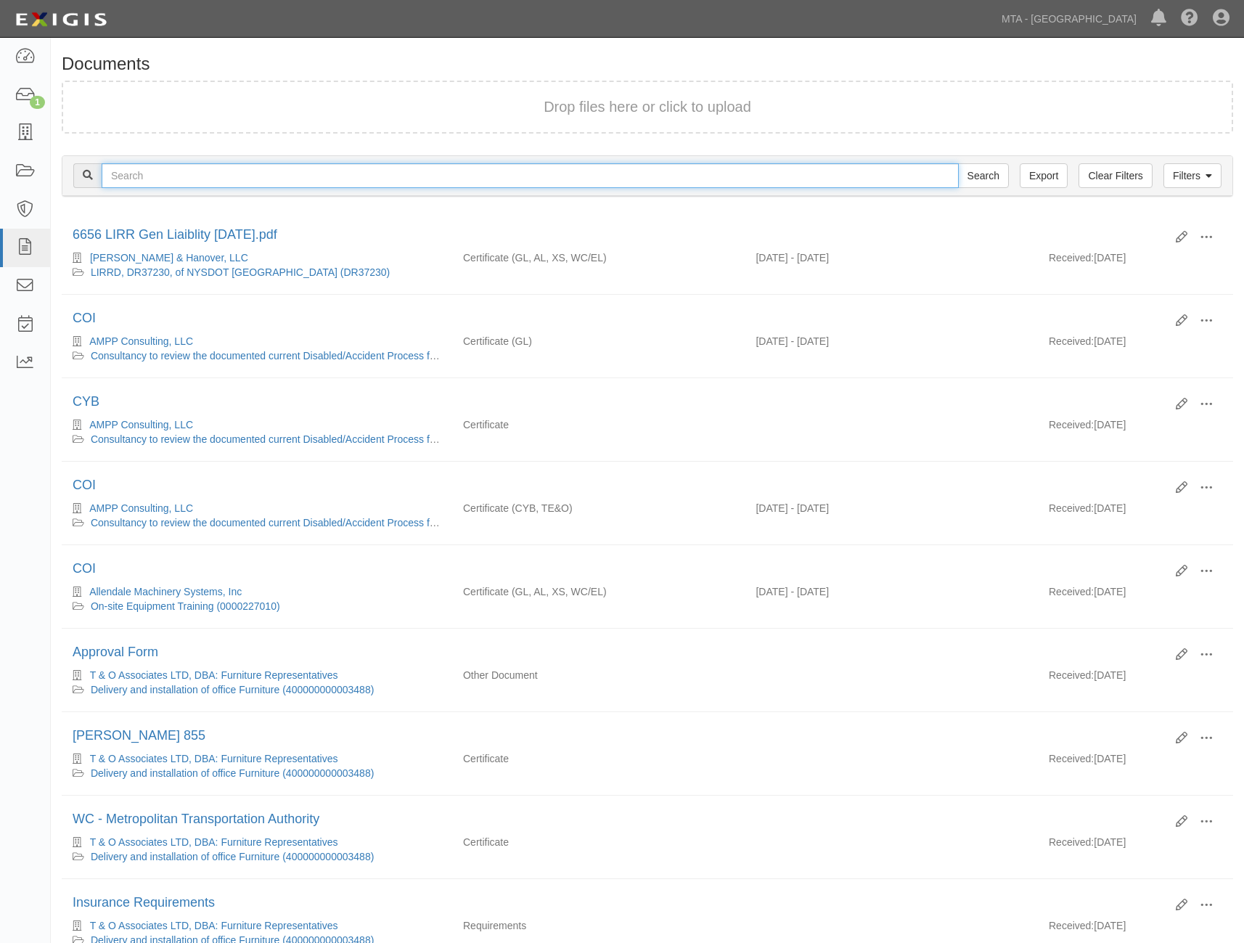
click at [163, 173] on input "text" at bounding box center [530, 175] width 857 height 25
paste input "h3xjm9"
type input "h3xjm9"
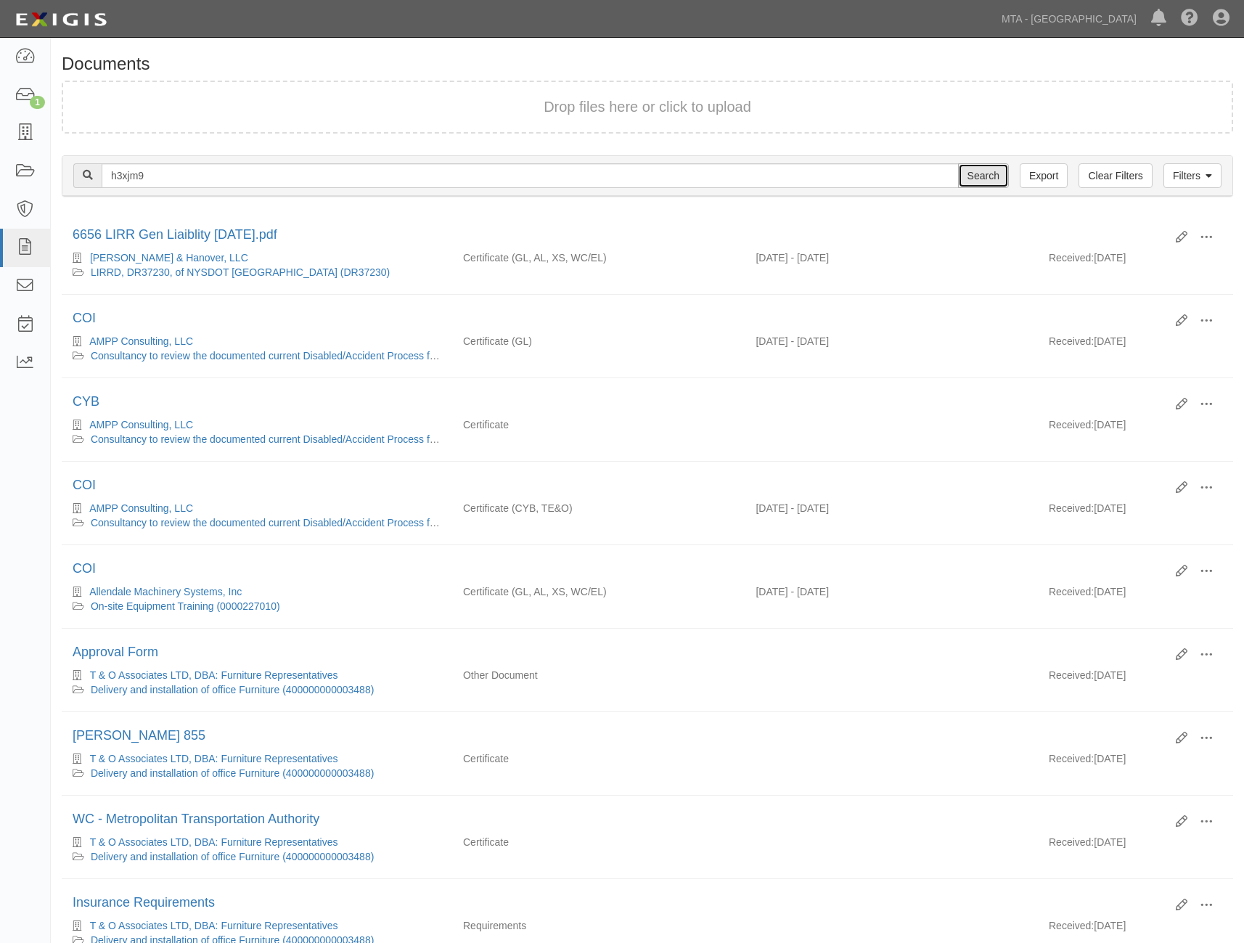
click at [973, 176] on input "Search" at bounding box center [983, 175] width 51 height 25
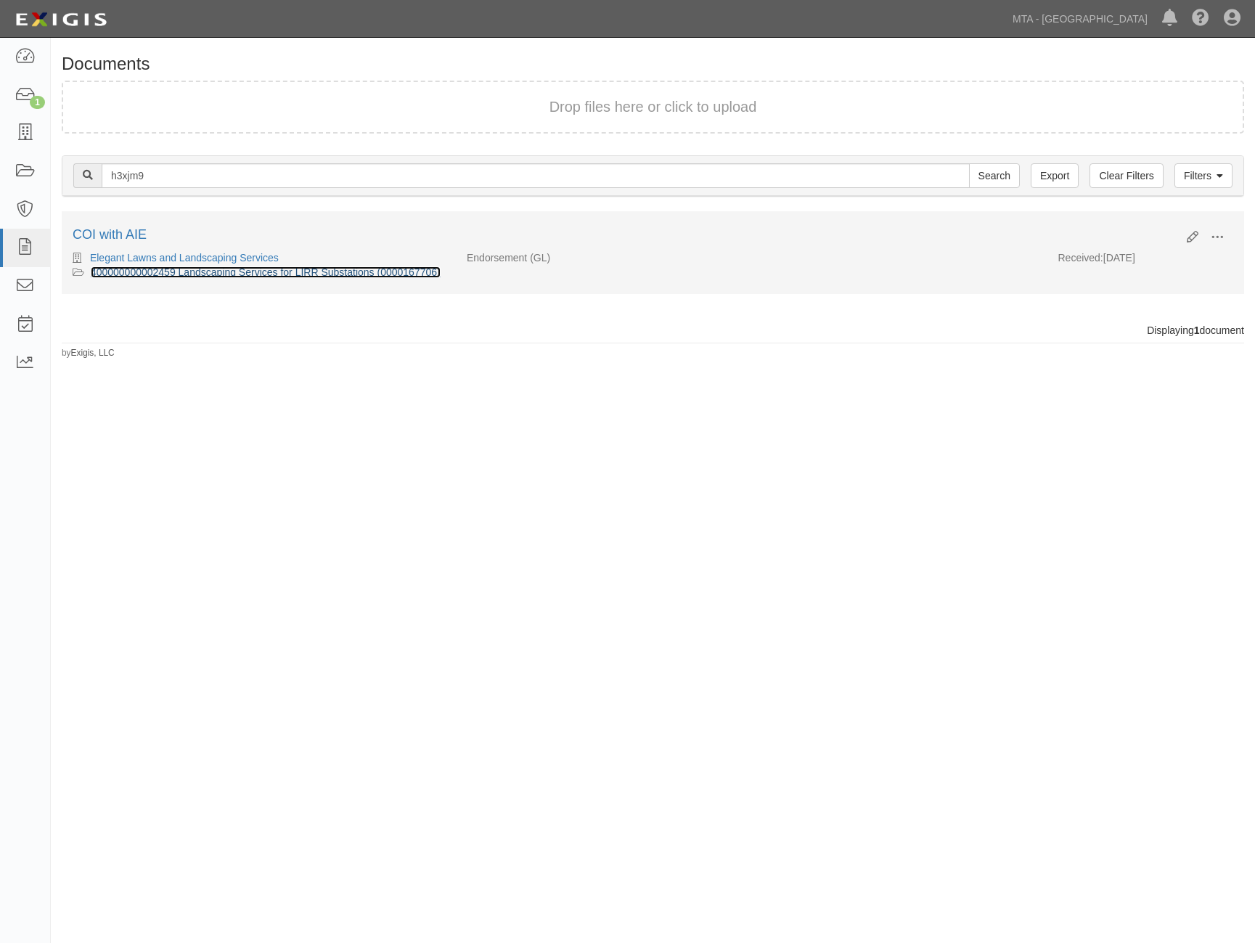
click at [153, 271] on link "400000000002459 Landscaping Services for LIRR Substations (0000167706)" at bounding box center [266, 272] width 350 height 12
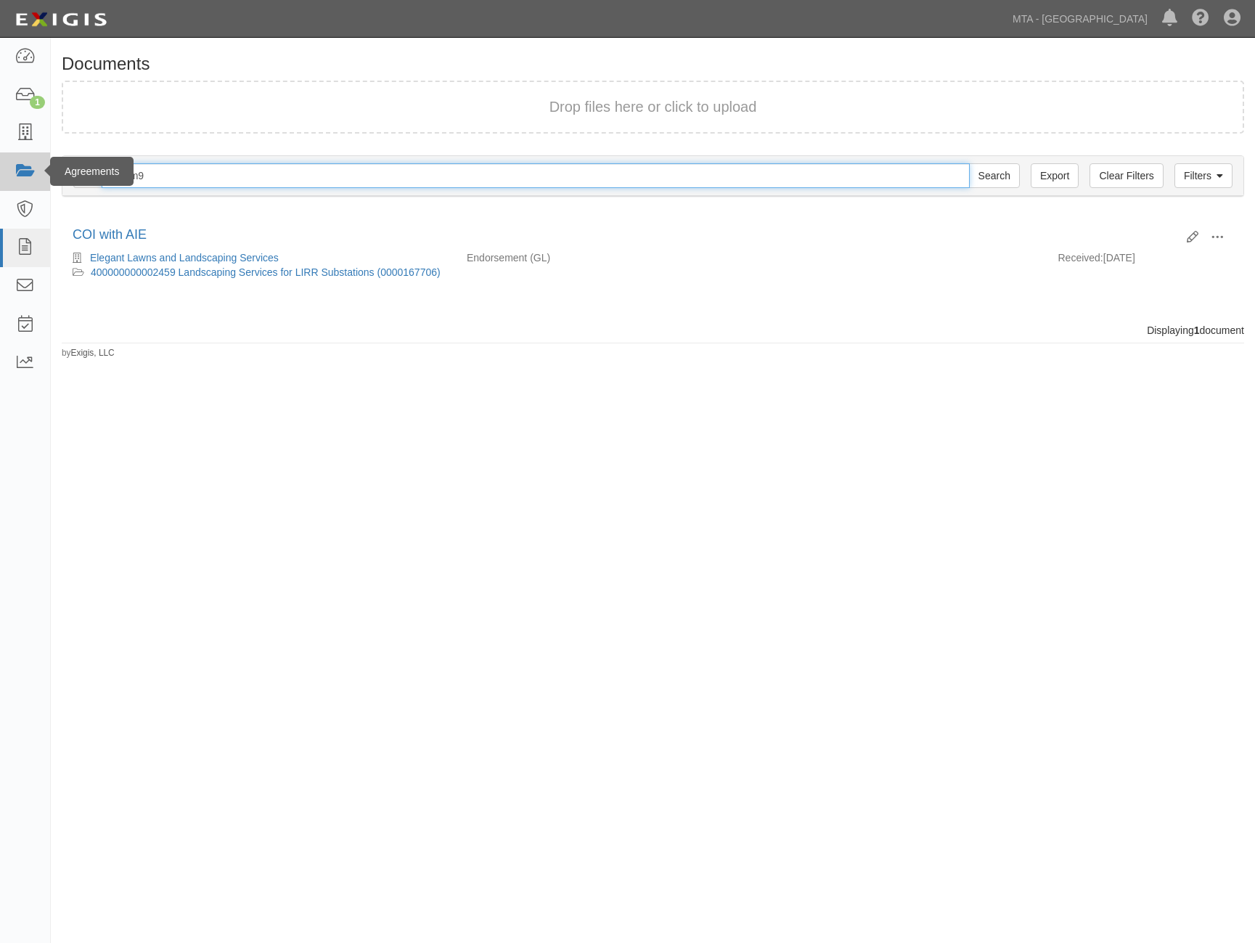
drag, startPoint x: 168, startPoint y: 171, endPoint x: 1, endPoint y: 169, distance: 167.0
click at [12, 176] on body "Toggle navigation Dashboard 1 Inbox Parties Agreements Coverages Documents Mess…" at bounding box center [627, 446] width 1255 height 892
paste input "0000201329"
type input "0000201329"
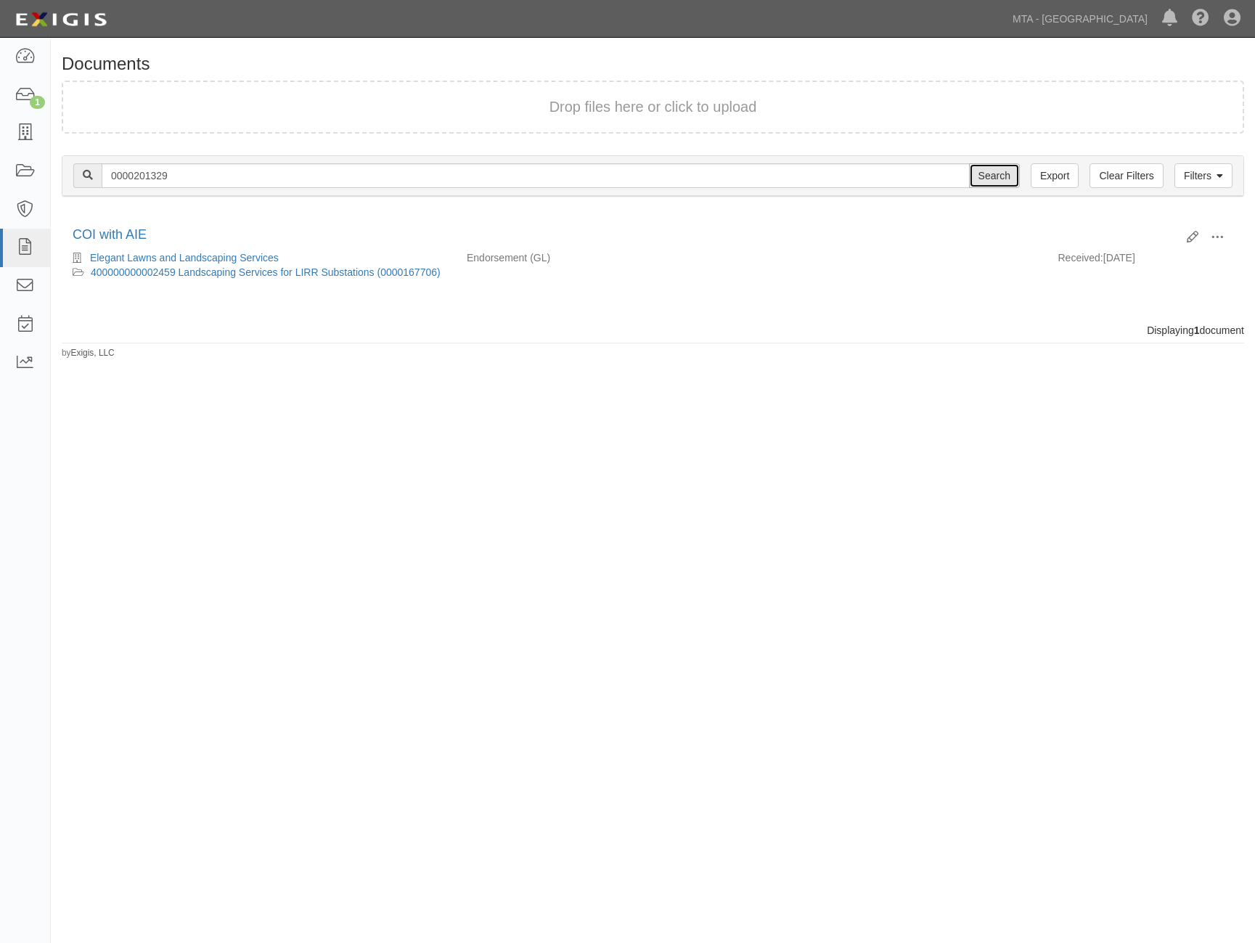
click at [1004, 175] on input "Search" at bounding box center [994, 175] width 51 height 25
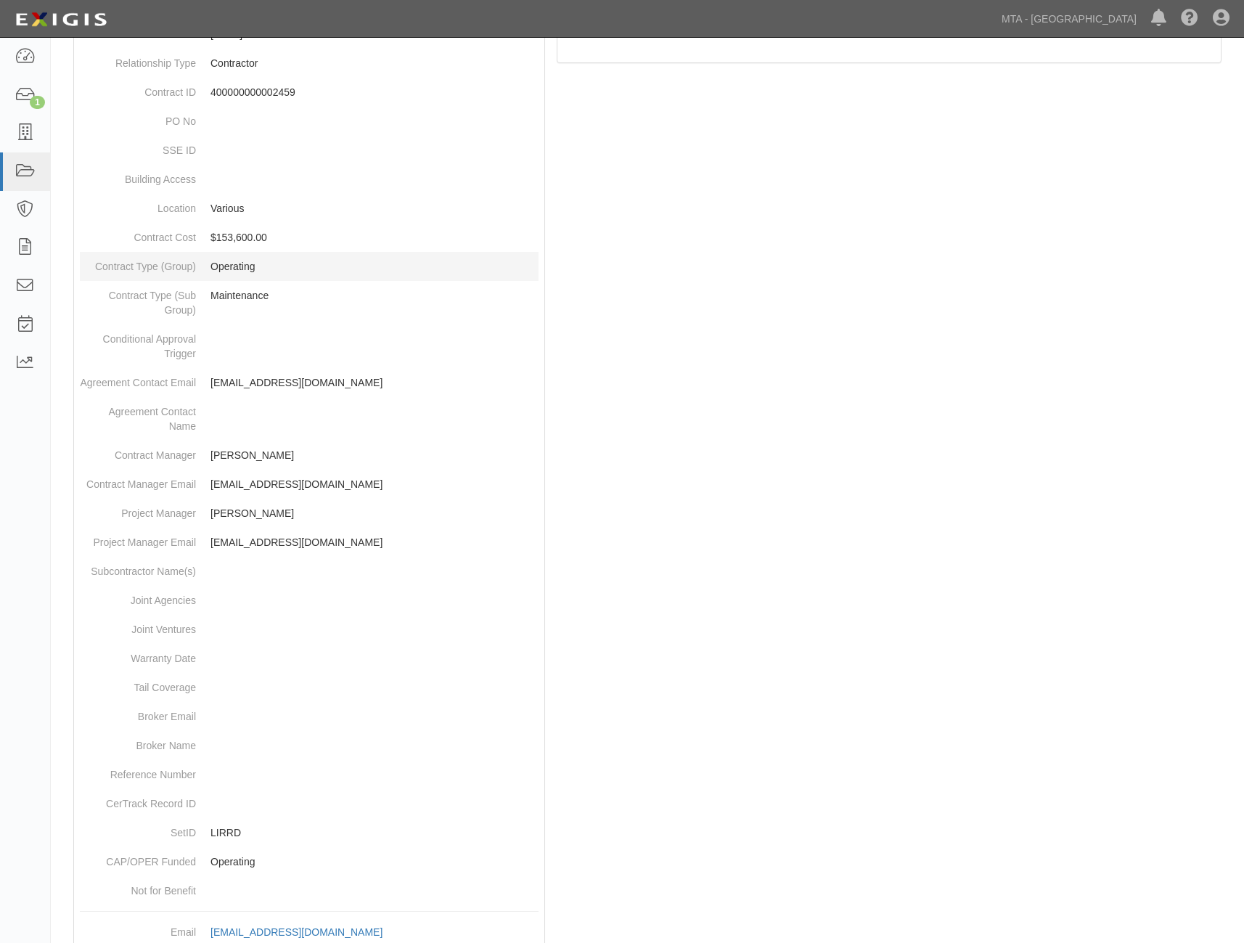
scroll to position [173, 0]
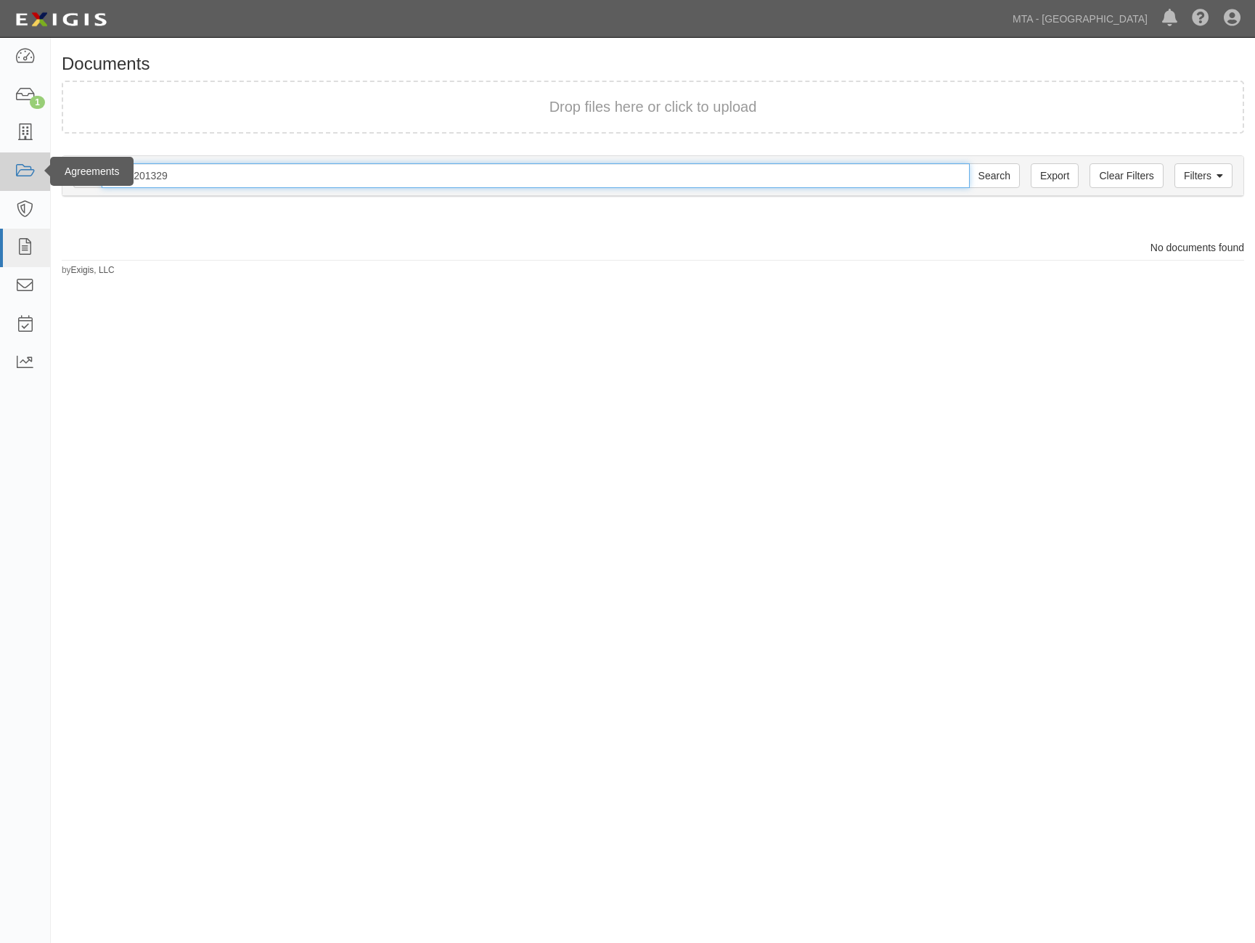
drag, startPoint x: 219, startPoint y: 177, endPoint x: 45, endPoint y: 181, distance: 173.5
click at [30, 189] on body "Toggle navigation Dashboard 1 Inbox Parties Agreements Coverages Documents Mess…" at bounding box center [627, 446] width 1255 height 892
paste input "400000000002860"
type input "400000000002860"
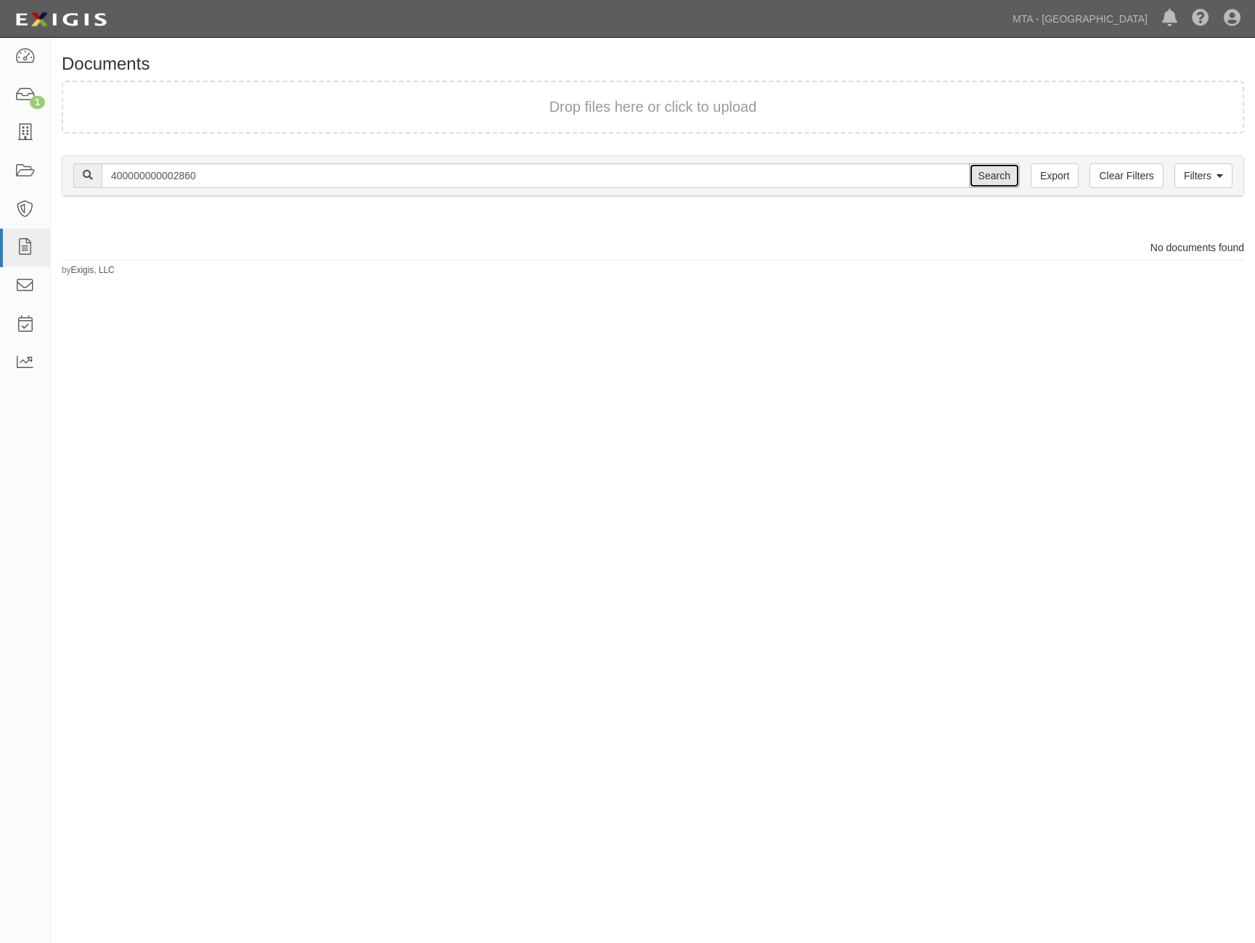
drag, startPoint x: 992, startPoint y: 163, endPoint x: 1001, endPoint y: 145, distance: 20.1
click at [992, 164] on input "Search" at bounding box center [994, 175] width 51 height 25
click at [30, 286] on icon at bounding box center [25, 286] width 20 height 17
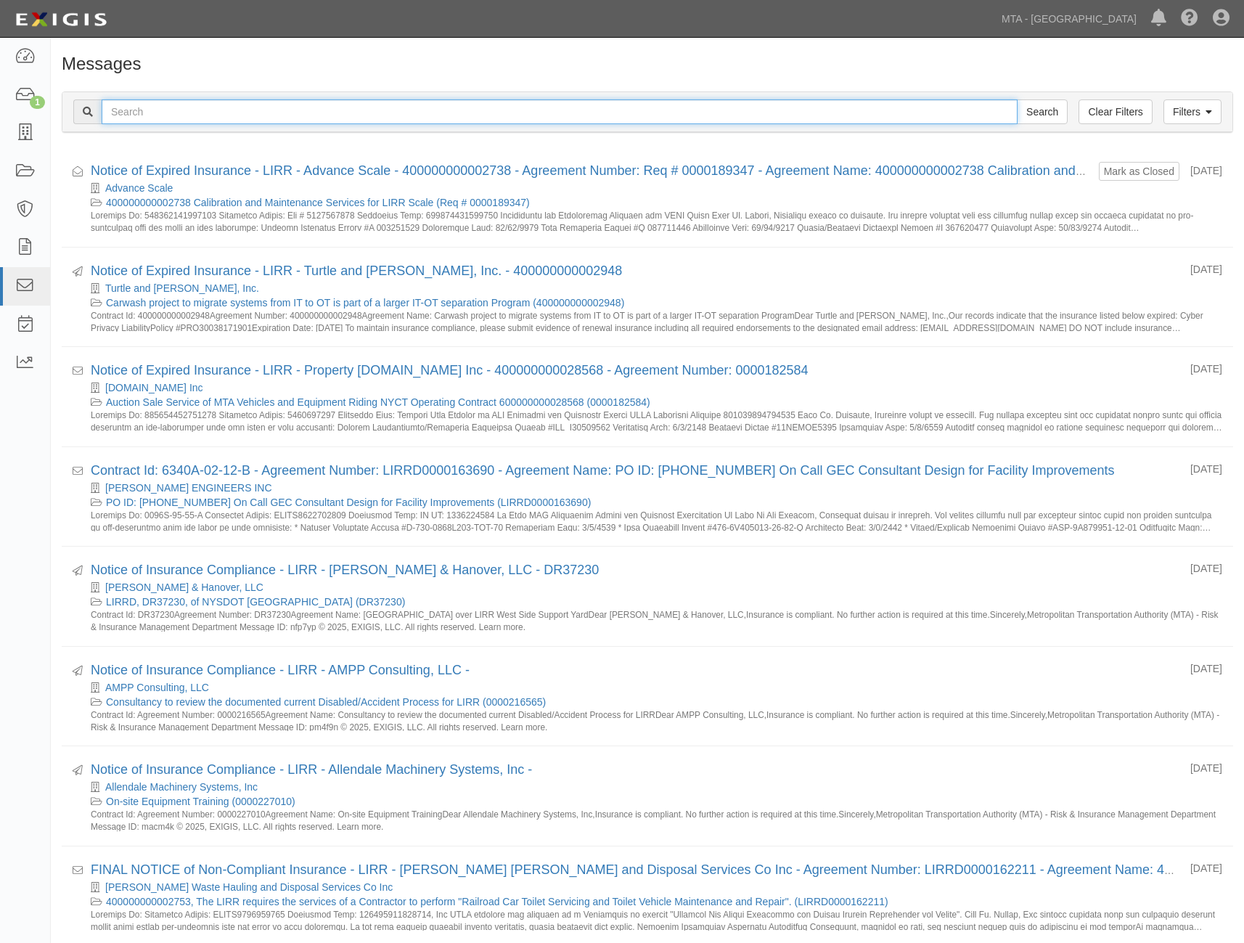
click at [156, 110] on input "text" at bounding box center [560, 111] width 916 height 25
paste input "400000000002860"
type input "400000000002860"
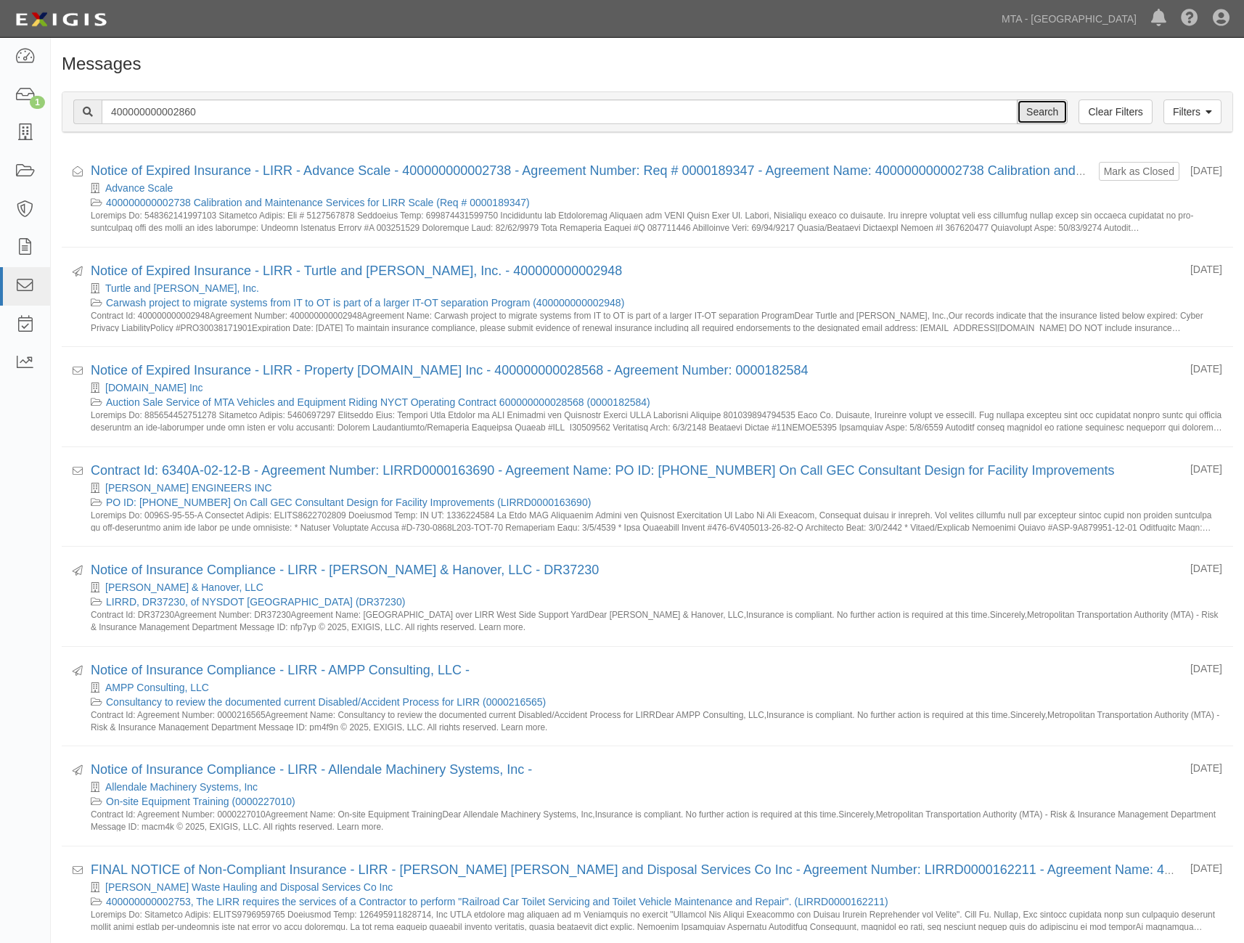
click at [1033, 113] on input "Search" at bounding box center [1042, 111] width 51 height 25
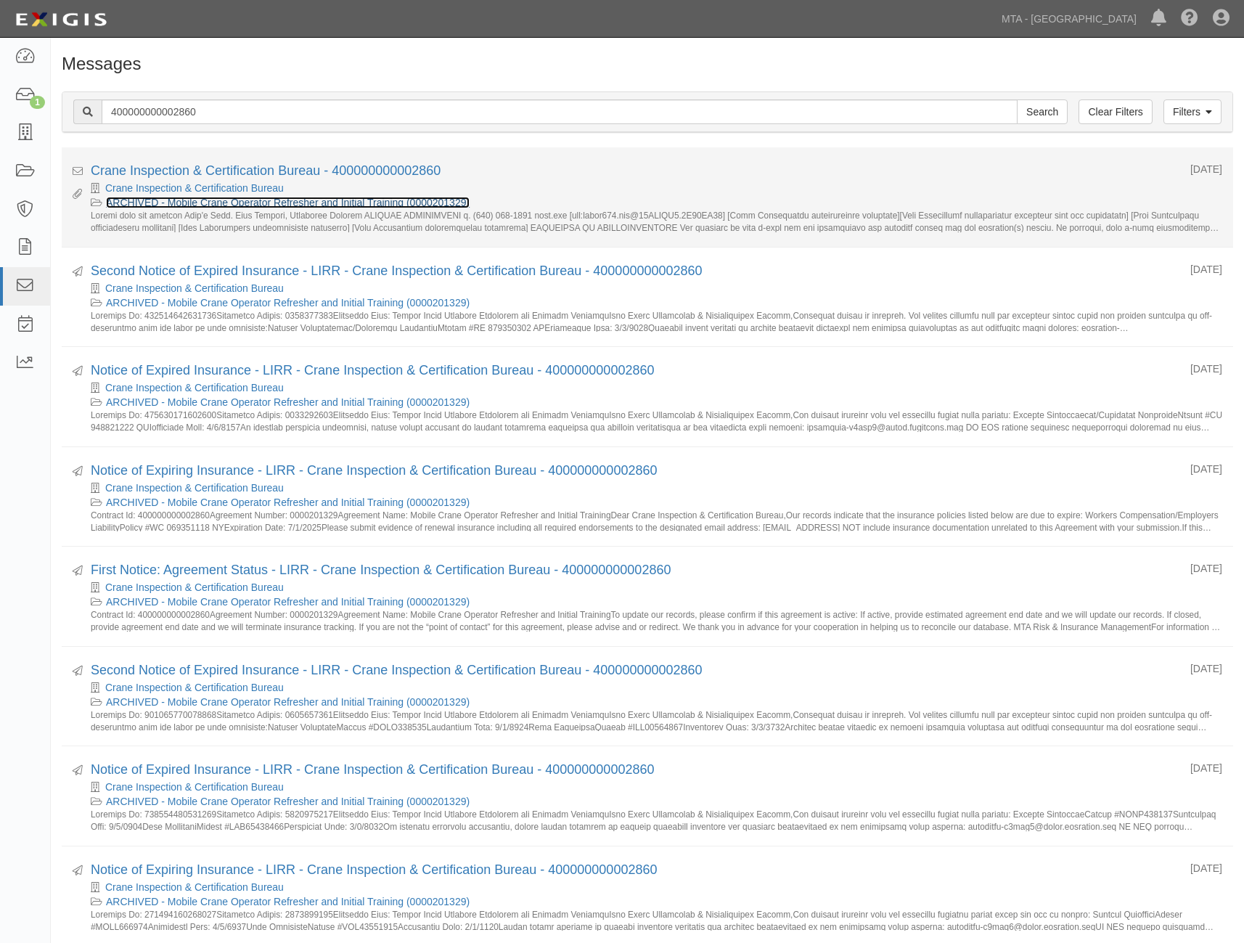
click at [191, 198] on link "ARCHIVED - Mobile Crane Operator Refresher and Initial Training (0000201329)" at bounding box center [288, 203] width 364 height 12
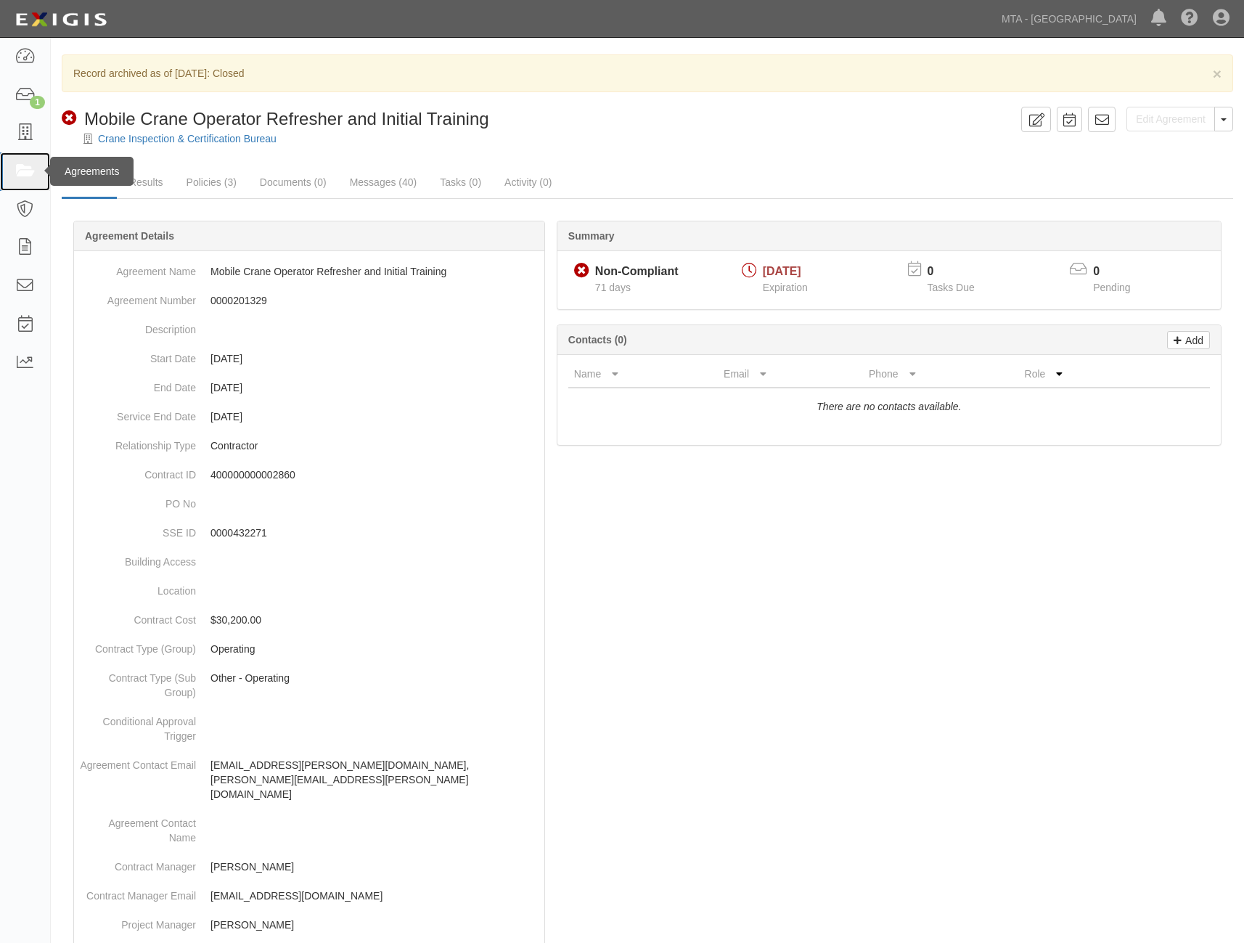
click at [21, 166] on icon at bounding box center [25, 171] width 20 height 17
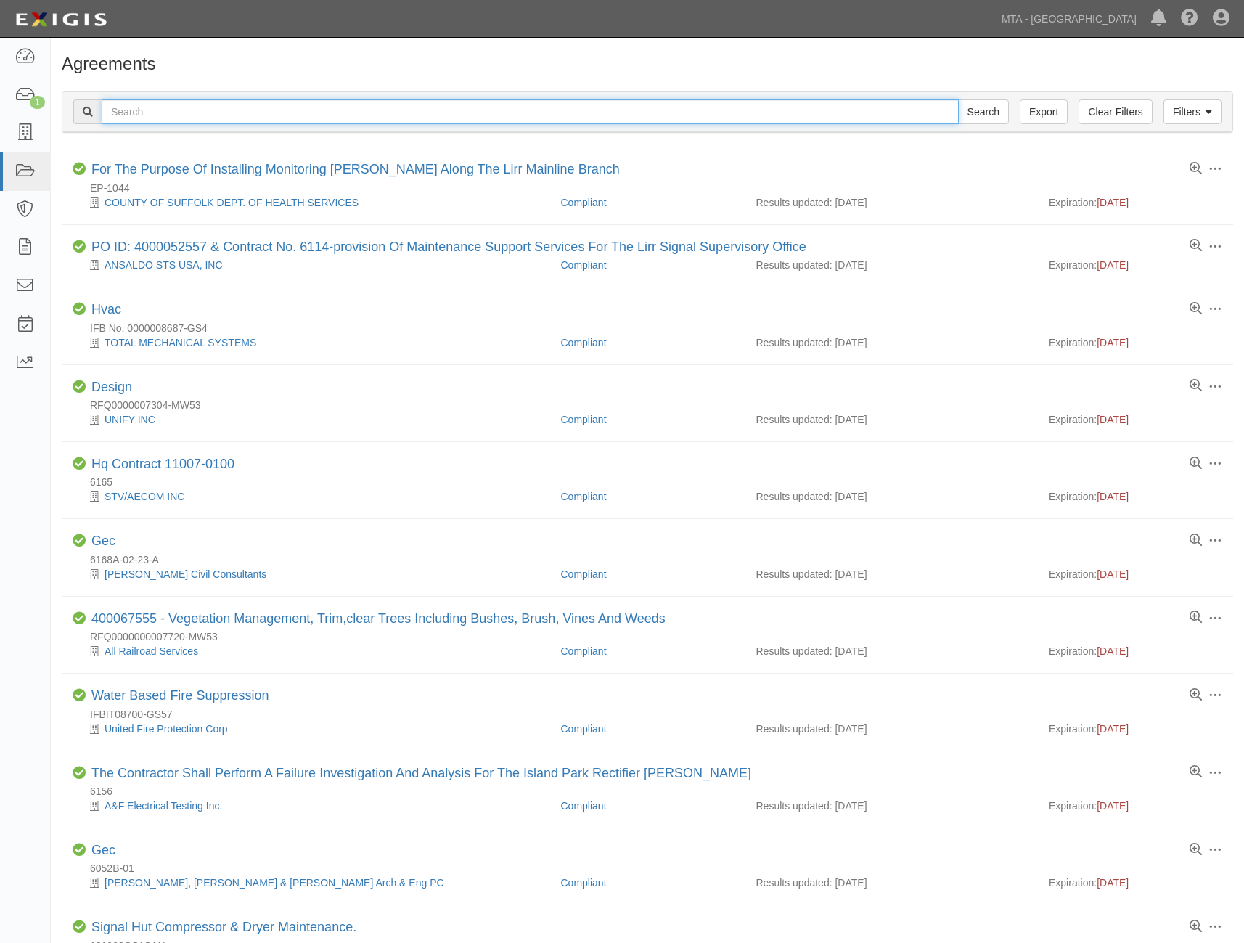
click at [232, 112] on input "text" at bounding box center [530, 111] width 857 height 25
paste input "400000000003147"
type input "400000000003147"
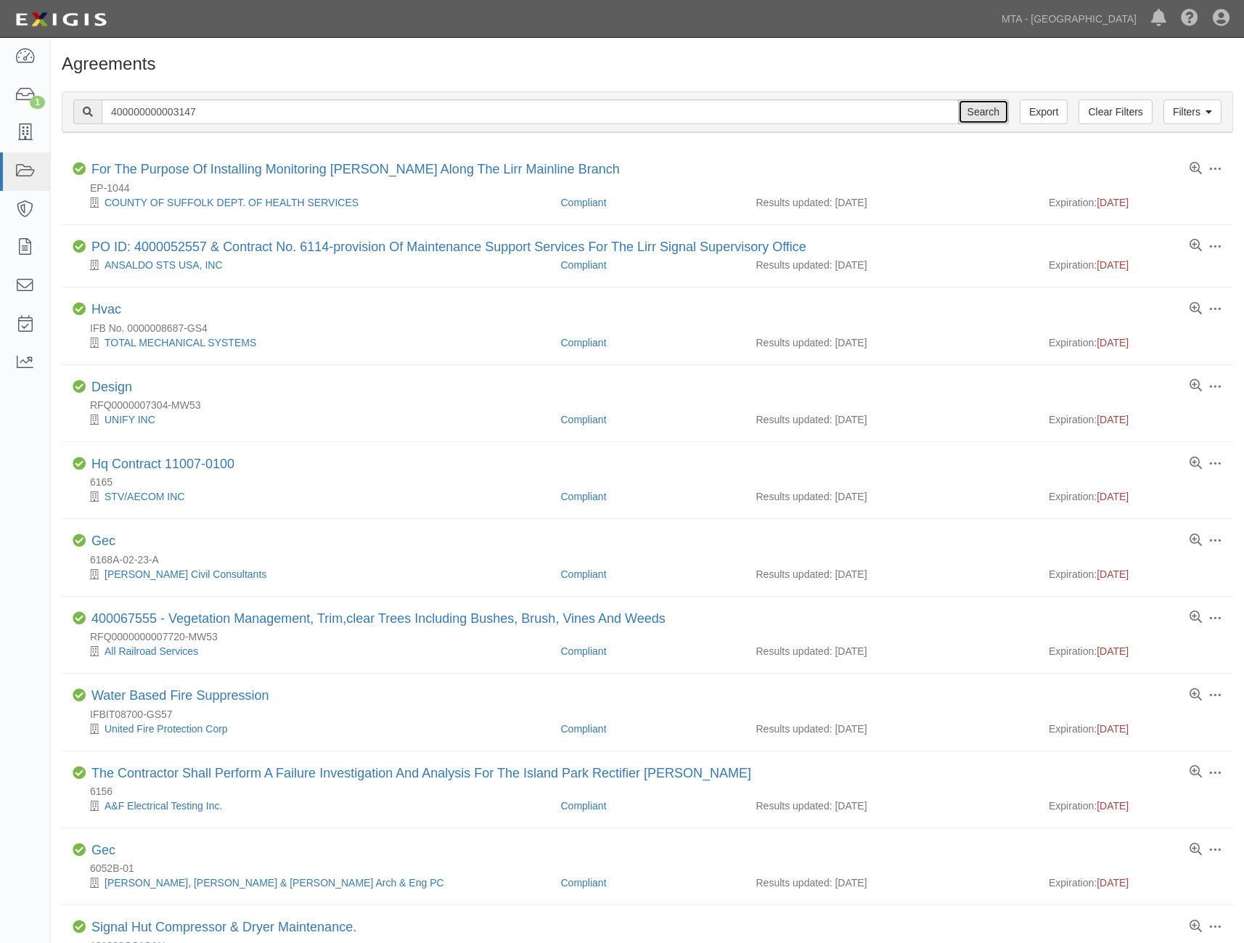
click at [993, 115] on input "Search" at bounding box center [983, 111] width 51 height 25
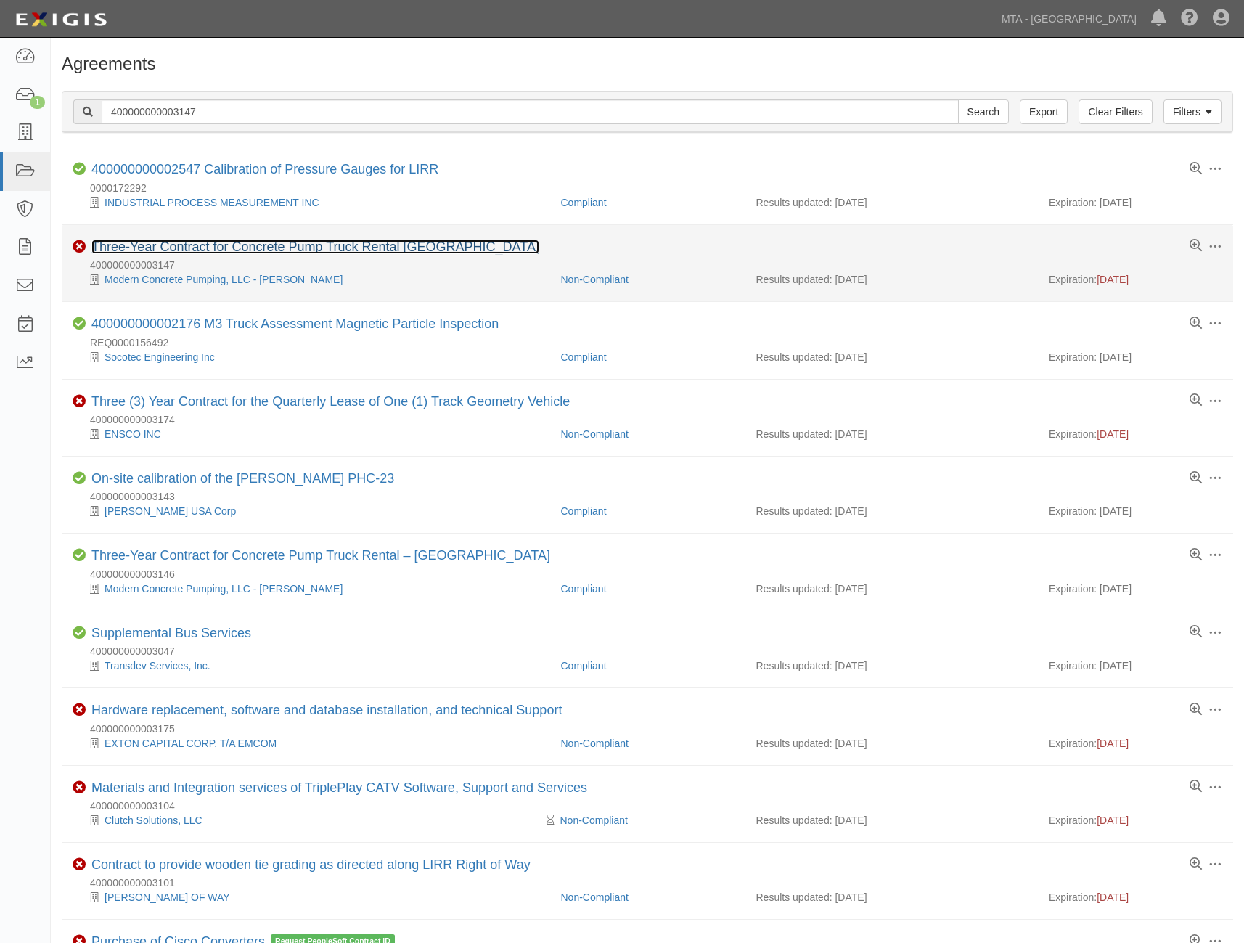
click at [289, 245] on link "Three-Year Contract for Concrete Pump Truck Rental [GEOGRAPHIC_DATA]" at bounding box center [315, 247] width 448 height 15
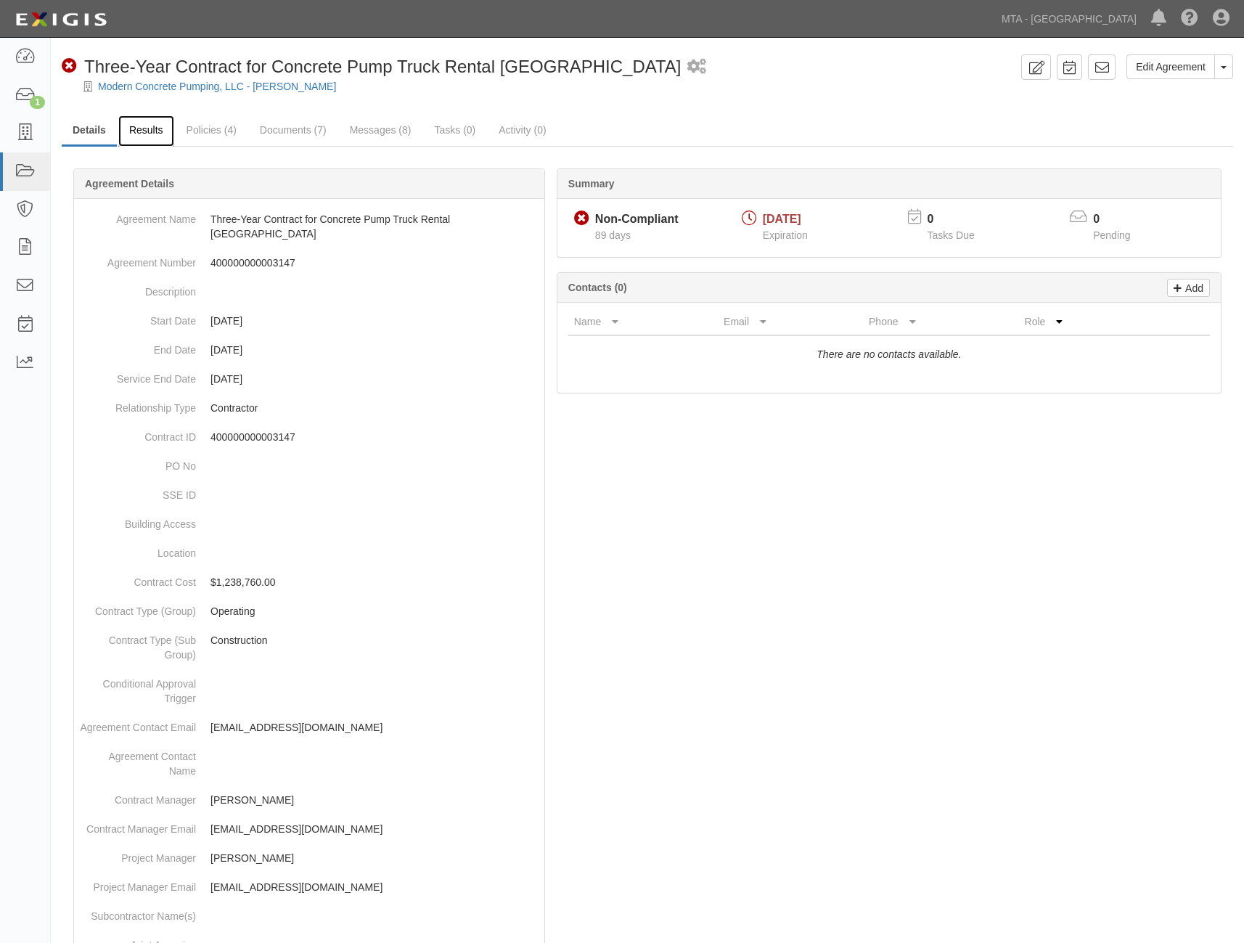
click at [159, 134] on link "Results" at bounding box center [146, 130] width 56 height 31
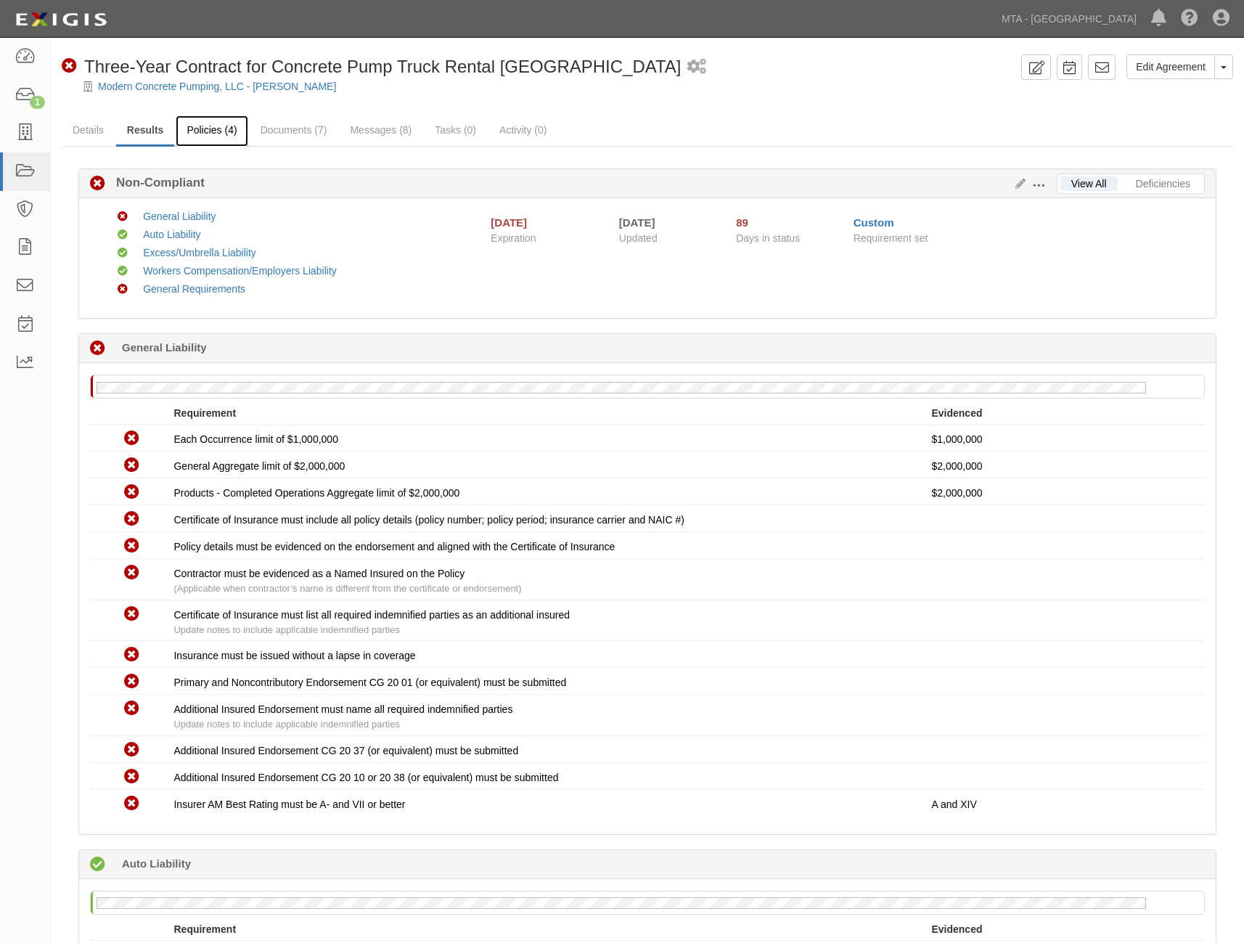
click at [195, 126] on link "Policies (4)" at bounding box center [212, 130] width 72 height 31
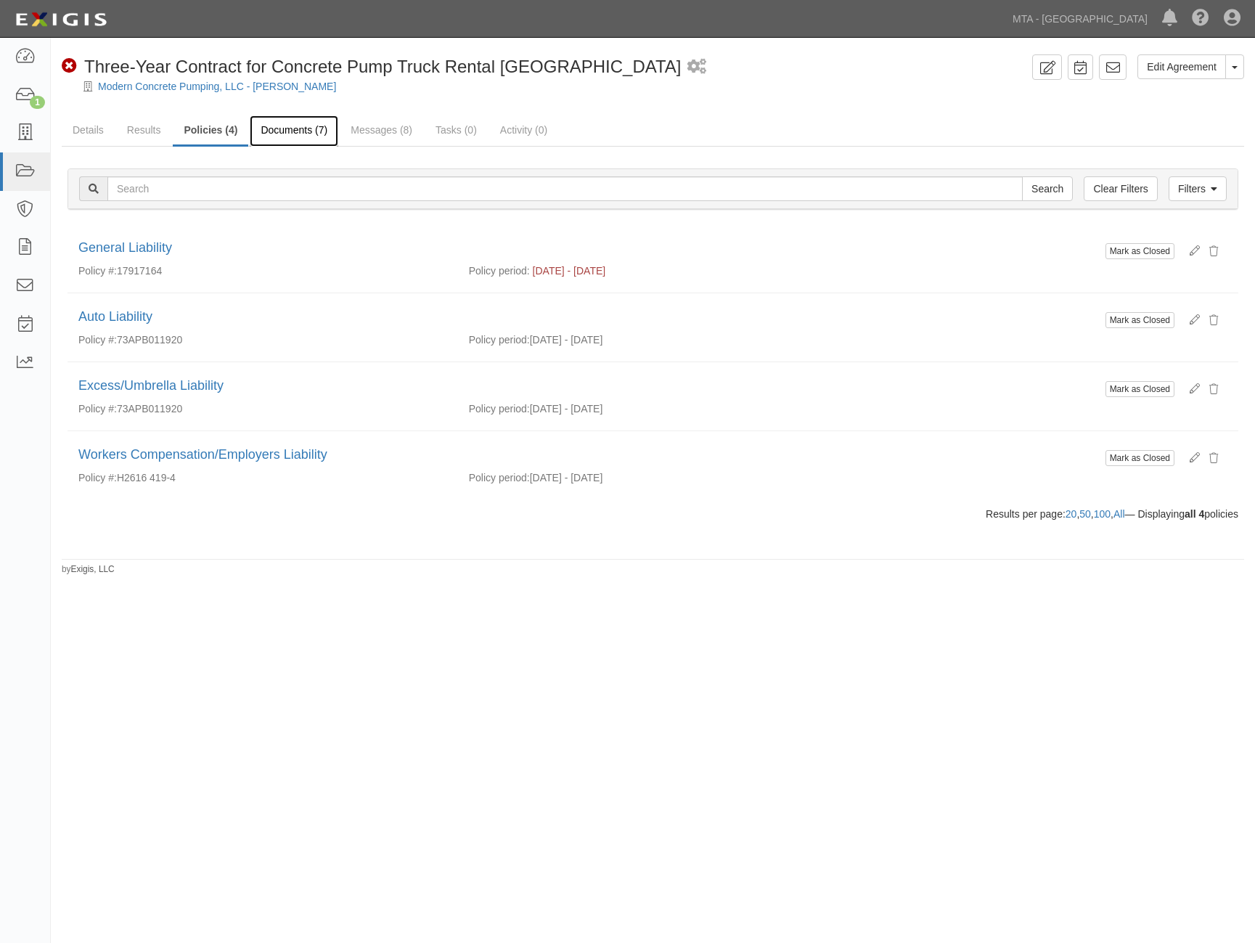
click at [289, 127] on link "Documents (7)" at bounding box center [294, 130] width 89 height 31
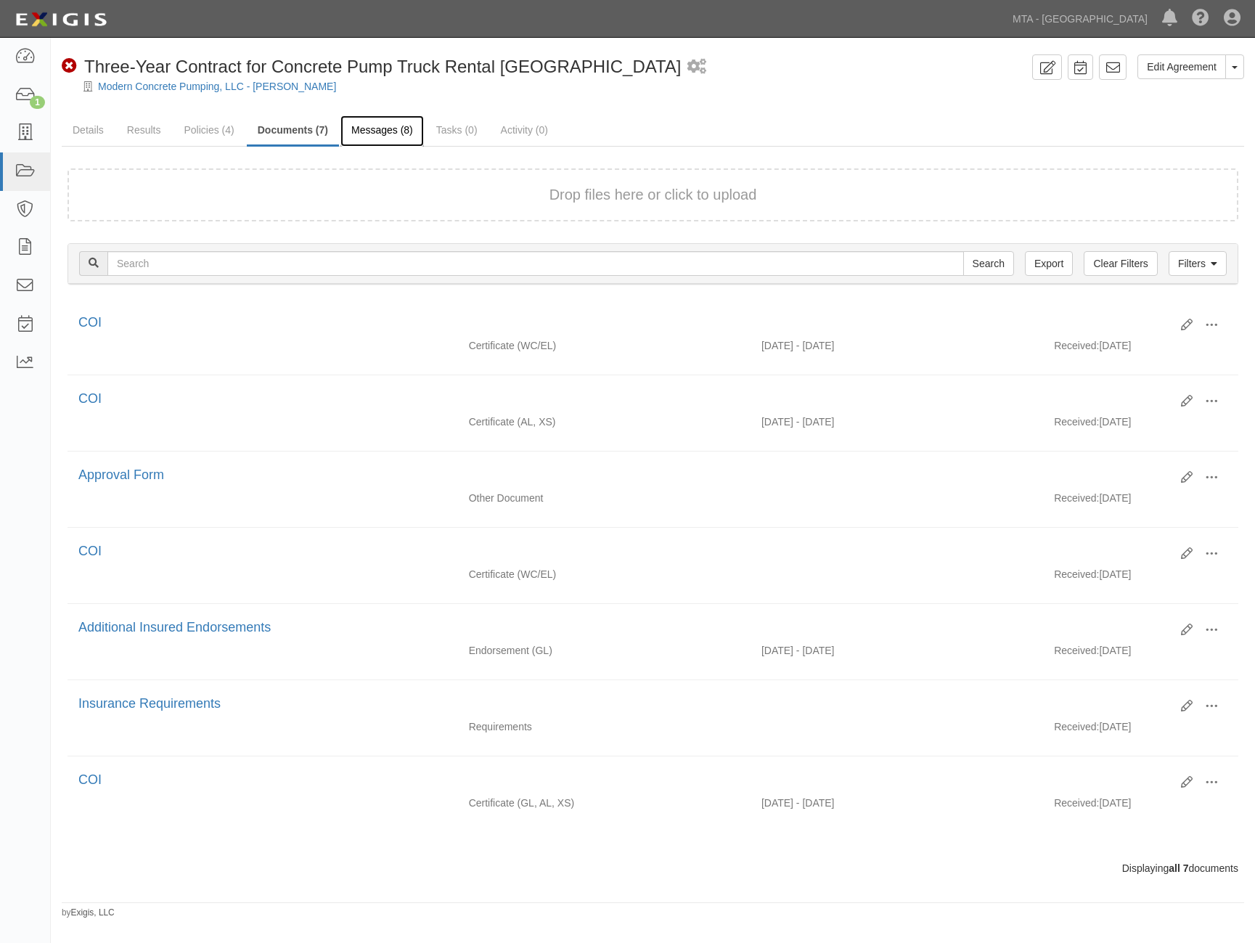
click at [377, 121] on link "Messages (8)" at bounding box center [381, 130] width 83 height 31
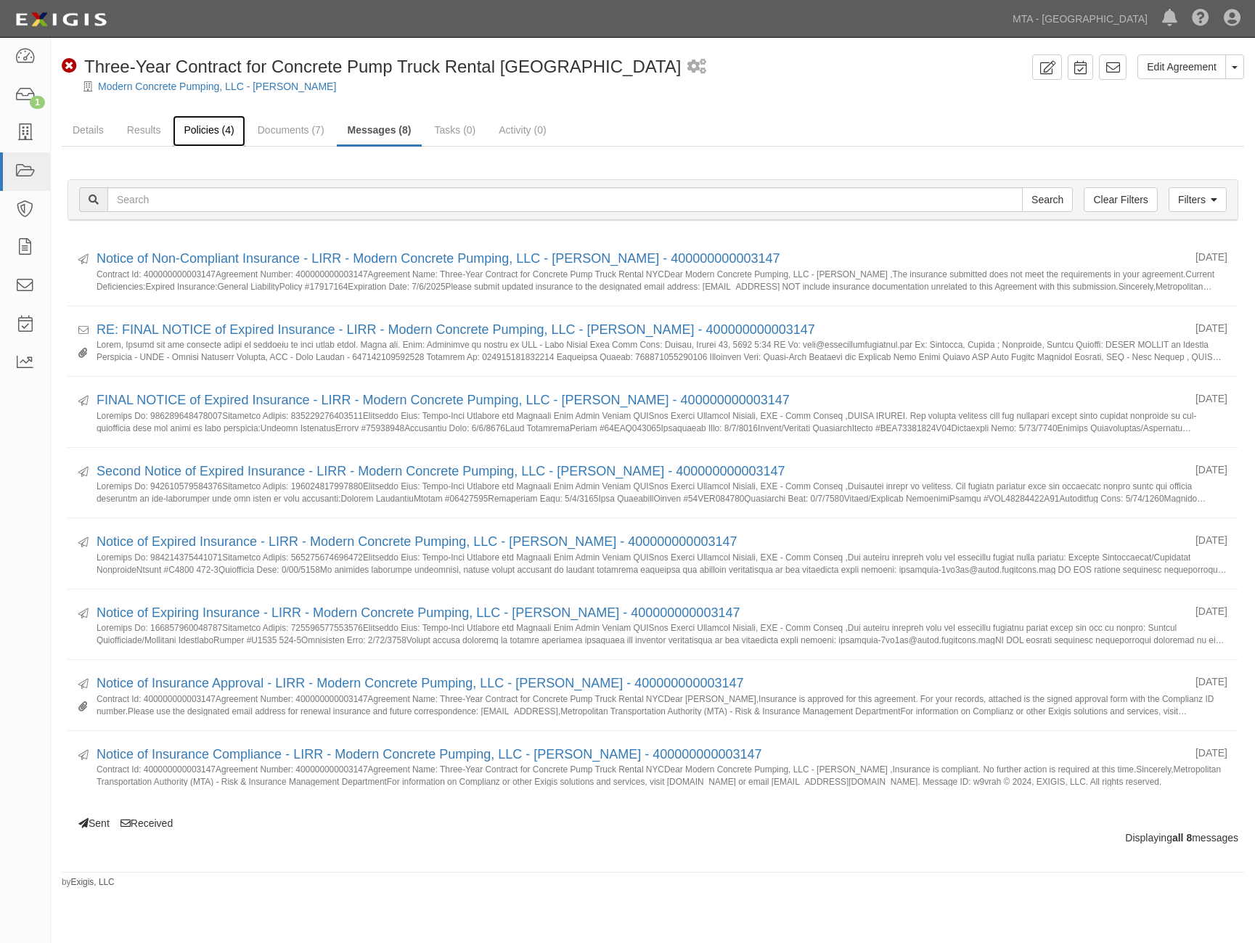
click at [210, 128] on link "Policies (4)" at bounding box center [209, 130] width 72 height 31
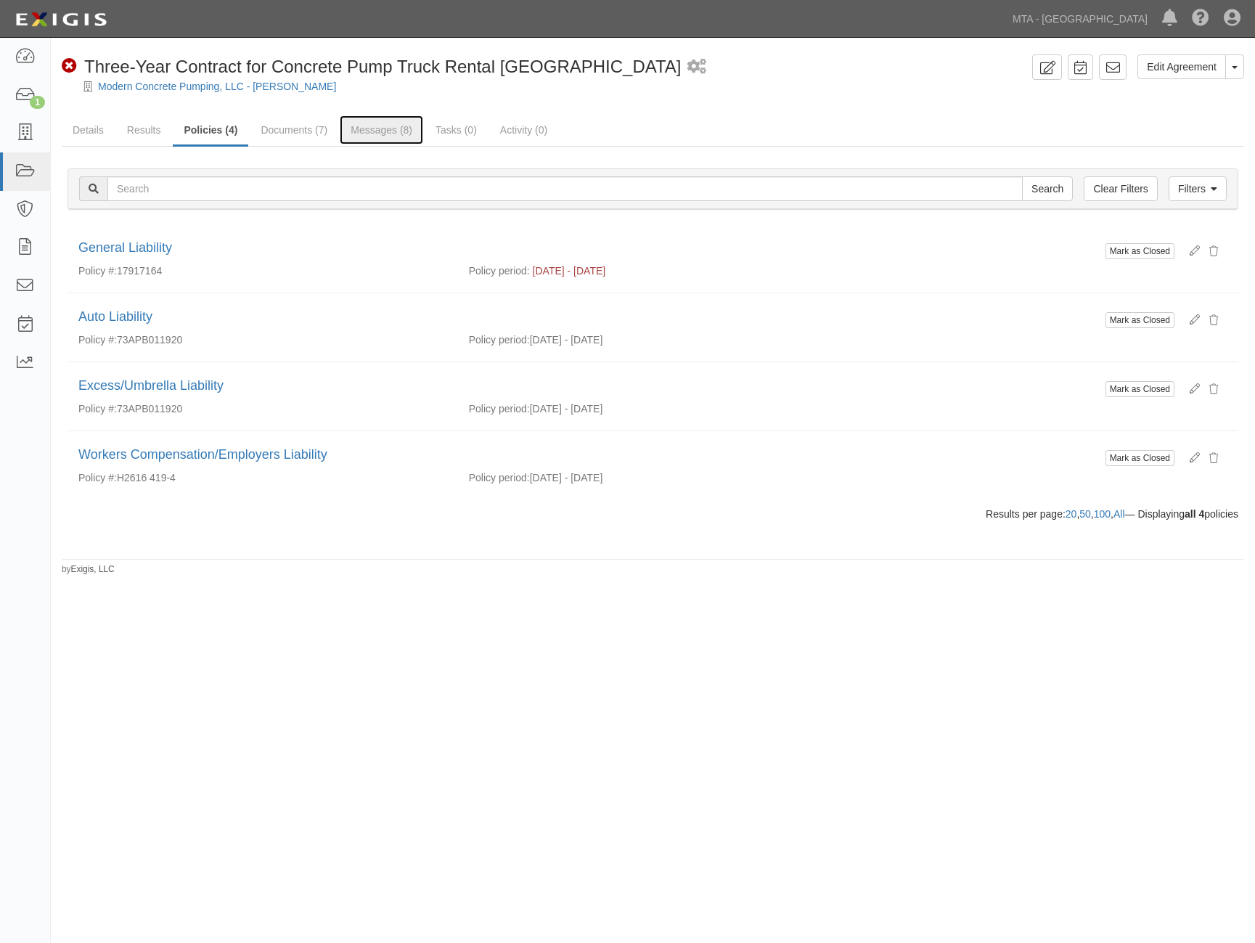
click at [366, 131] on link "Messages (8)" at bounding box center [381, 129] width 83 height 29
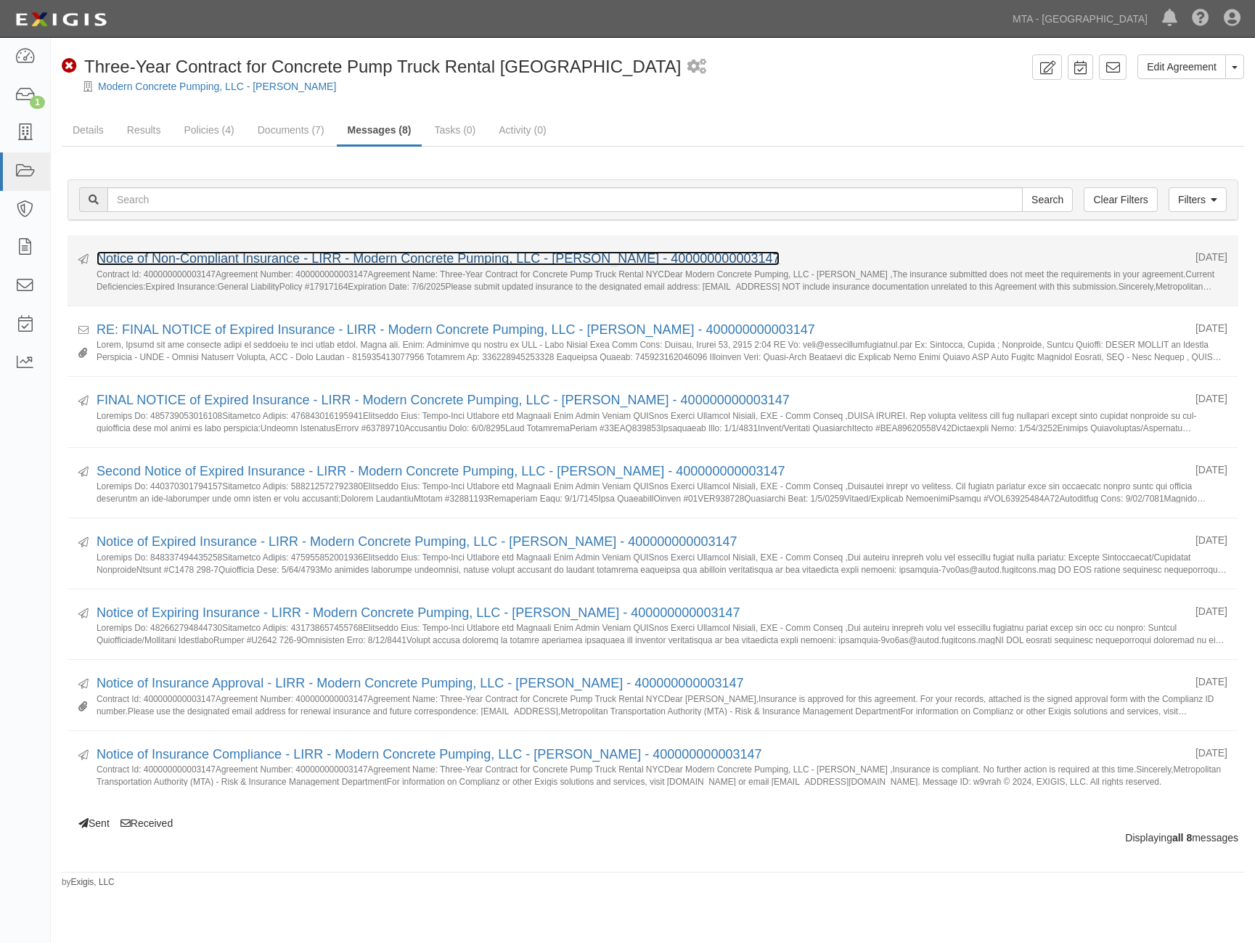
click at [287, 257] on link "Notice of Non-Compliant Insurance - LIRR - Modern Concrete Pumping, LLC - [PERS…" at bounding box center [438, 258] width 683 height 15
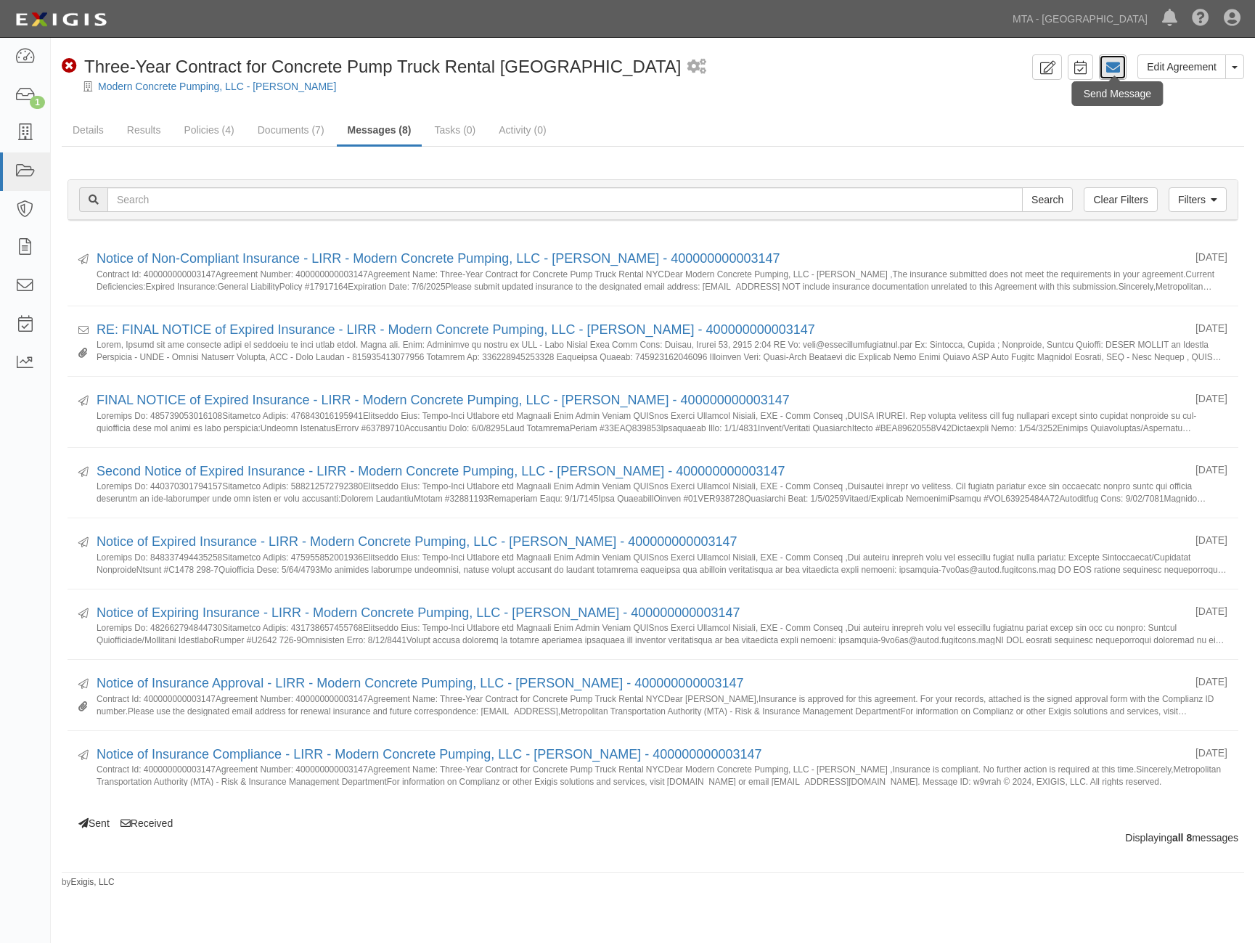
click at [1107, 71] on icon at bounding box center [1113, 67] width 15 height 15
